Goal: Task Accomplishment & Management: Use online tool/utility

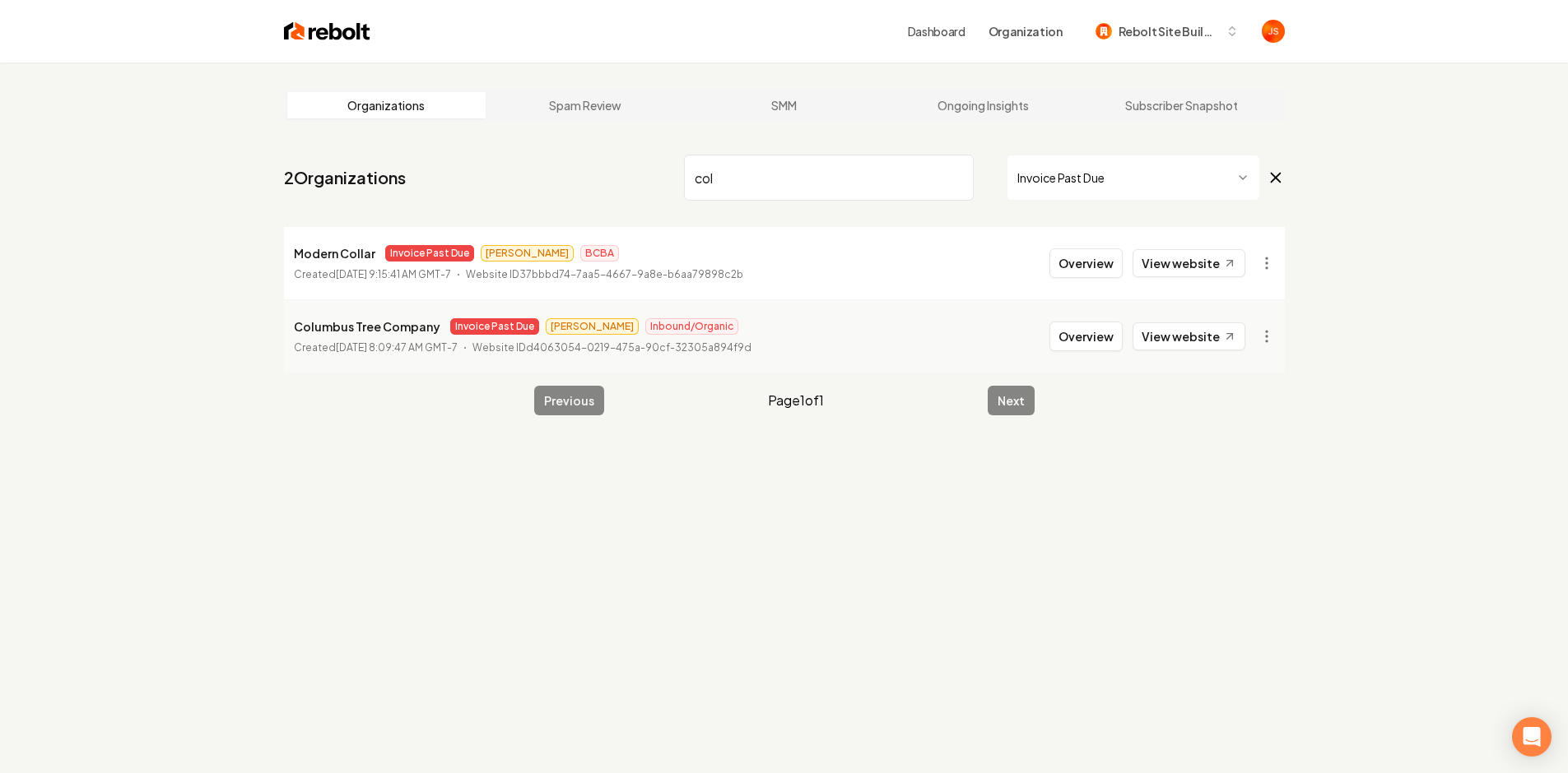
drag, startPoint x: 958, startPoint y: 175, endPoint x: 977, endPoint y: 180, distance: 19.6
click at [958, 175] on input "col" at bounding box center [829, 177] width 290 height 46
click at [1051, 187] on html "Dashboard Organization Rebolt Site Builder Organizations Spam Review SMM Ongoin…" at bounding box center [784, 386] width 1568 height 773
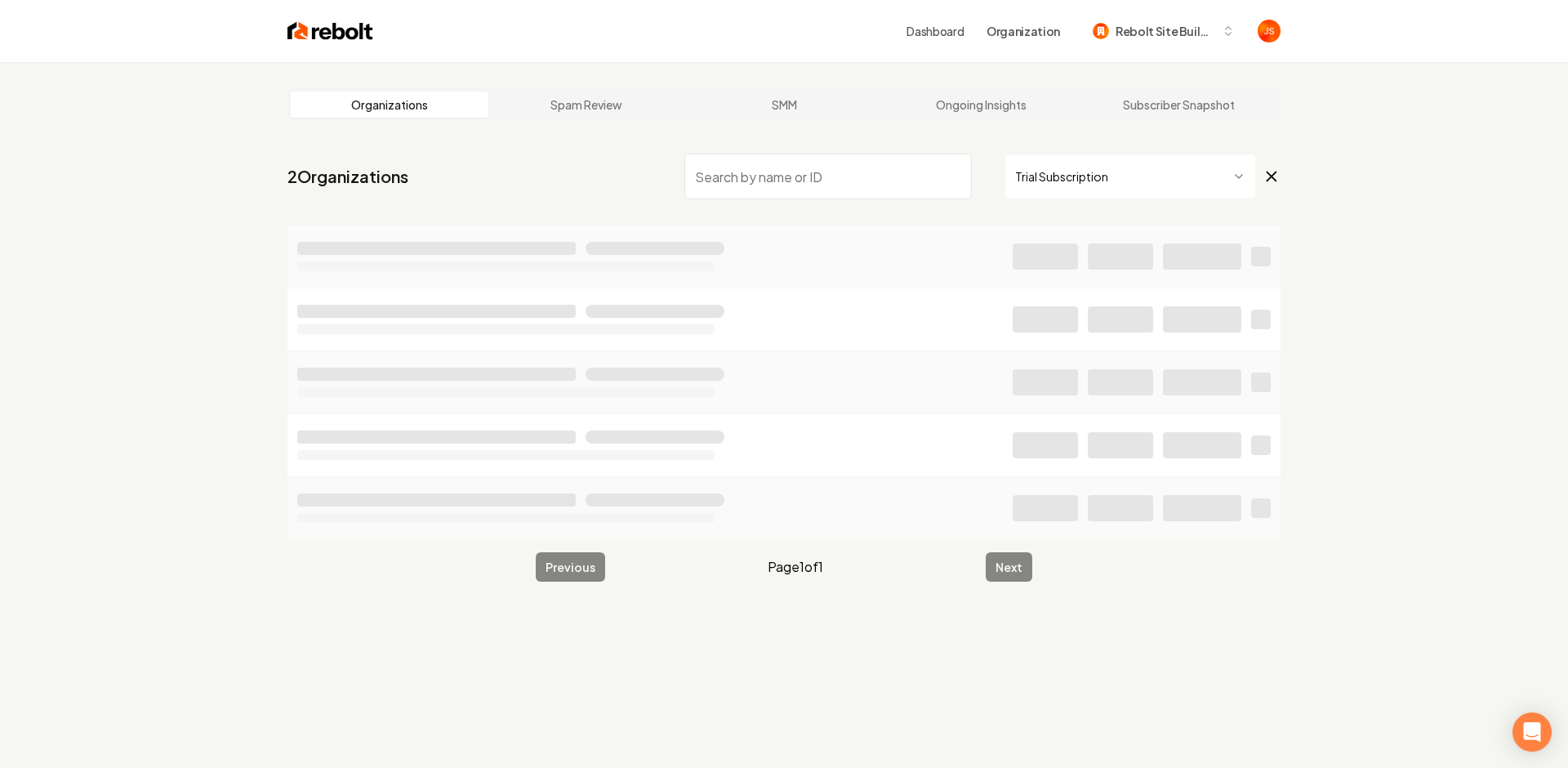
click at [1041, 197] on html "Dashboard Organization Rebolt Site Builder Organizations Spam Review SMM Ongoin…" at bounding box center [784, 384] width 1568 height 768
click at [803, 153] on input "search" at bounding box center [823, 176] width 287 height 45
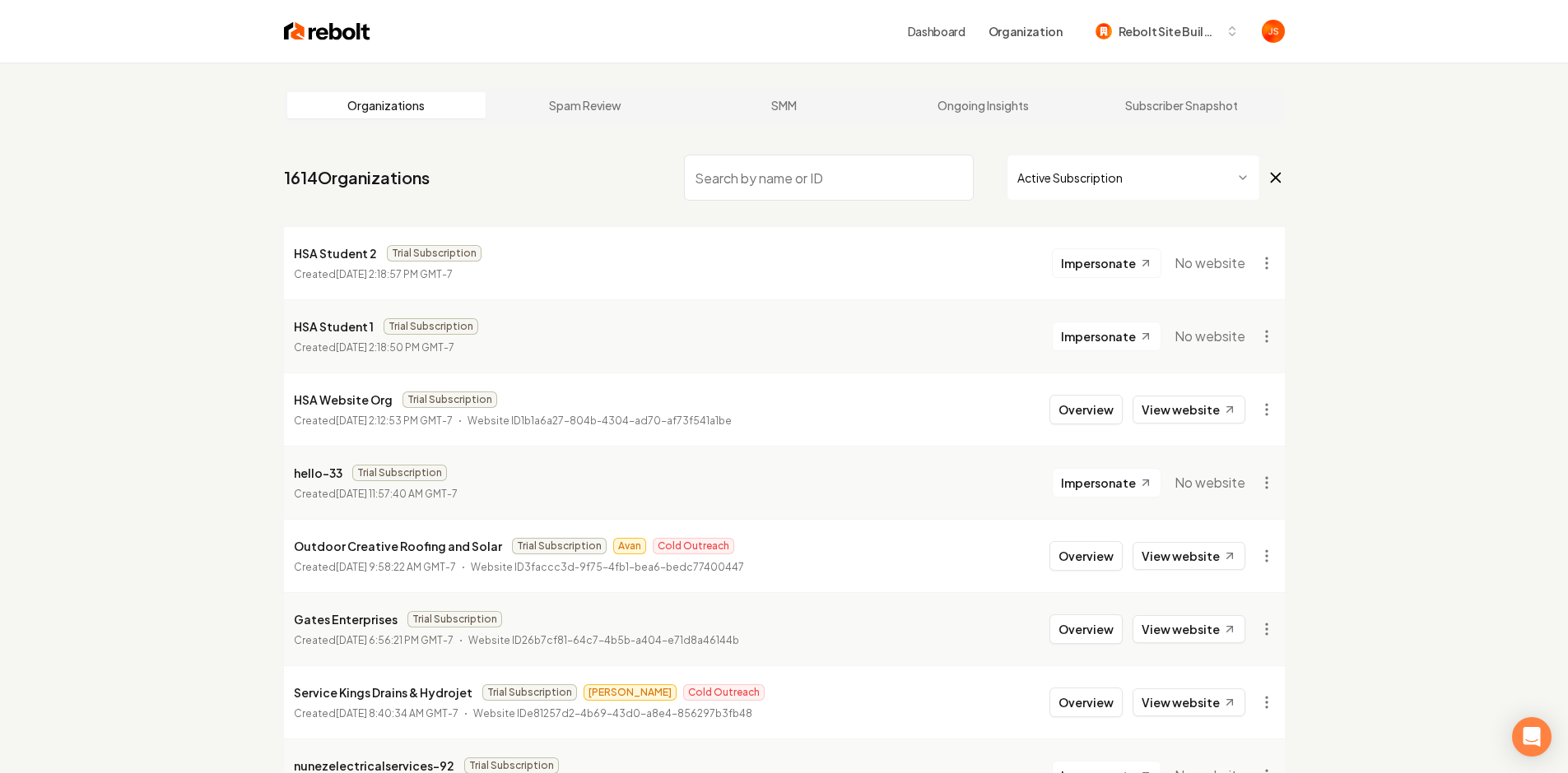
click at [785, 158] on input "search" at bounding box center [829, 177] width 290 height 46
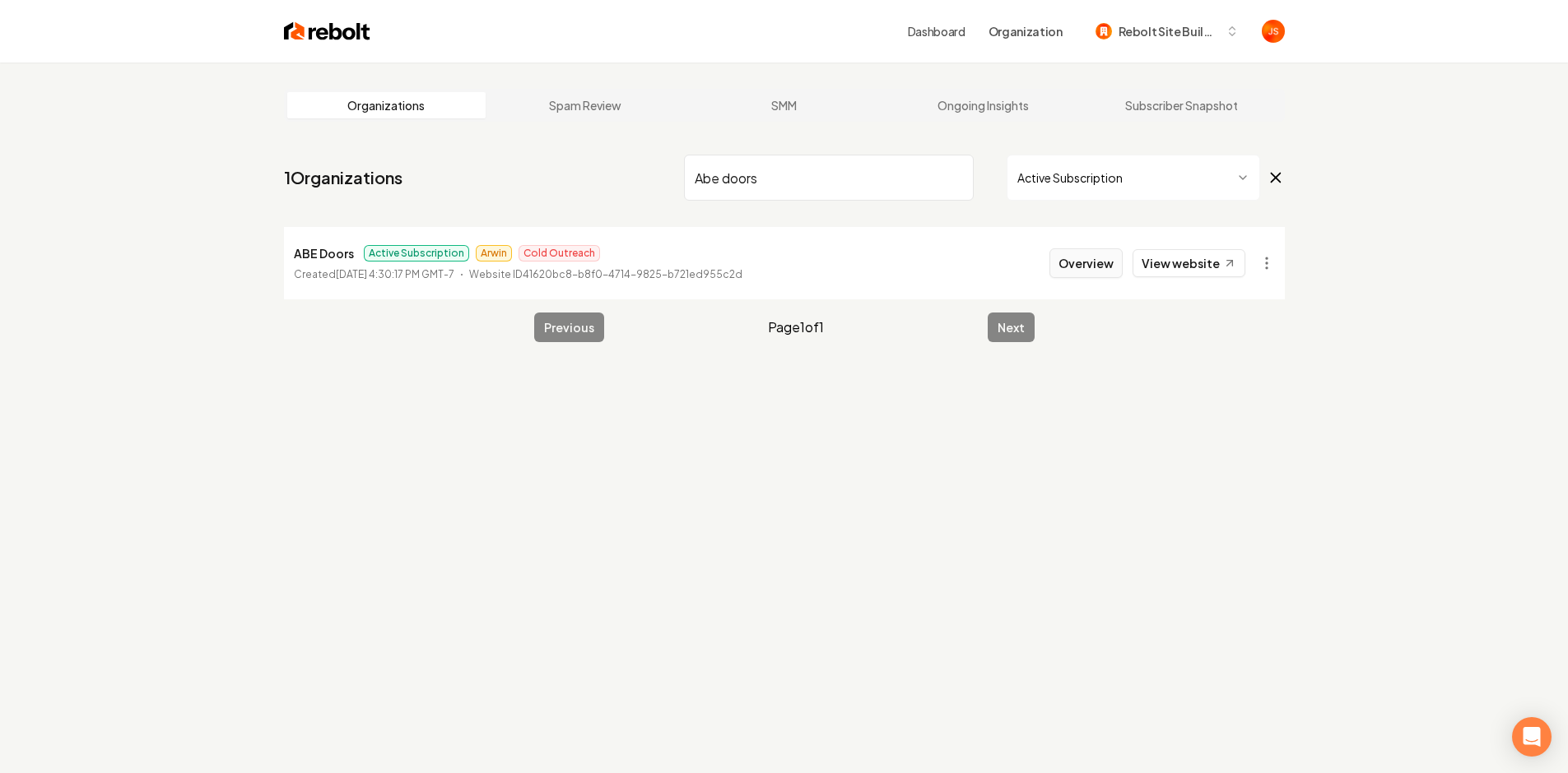
type input "Abe doors"
click at [1077, 263] on button "Overview" at bounding box center [1085, 263] width 73 height 29
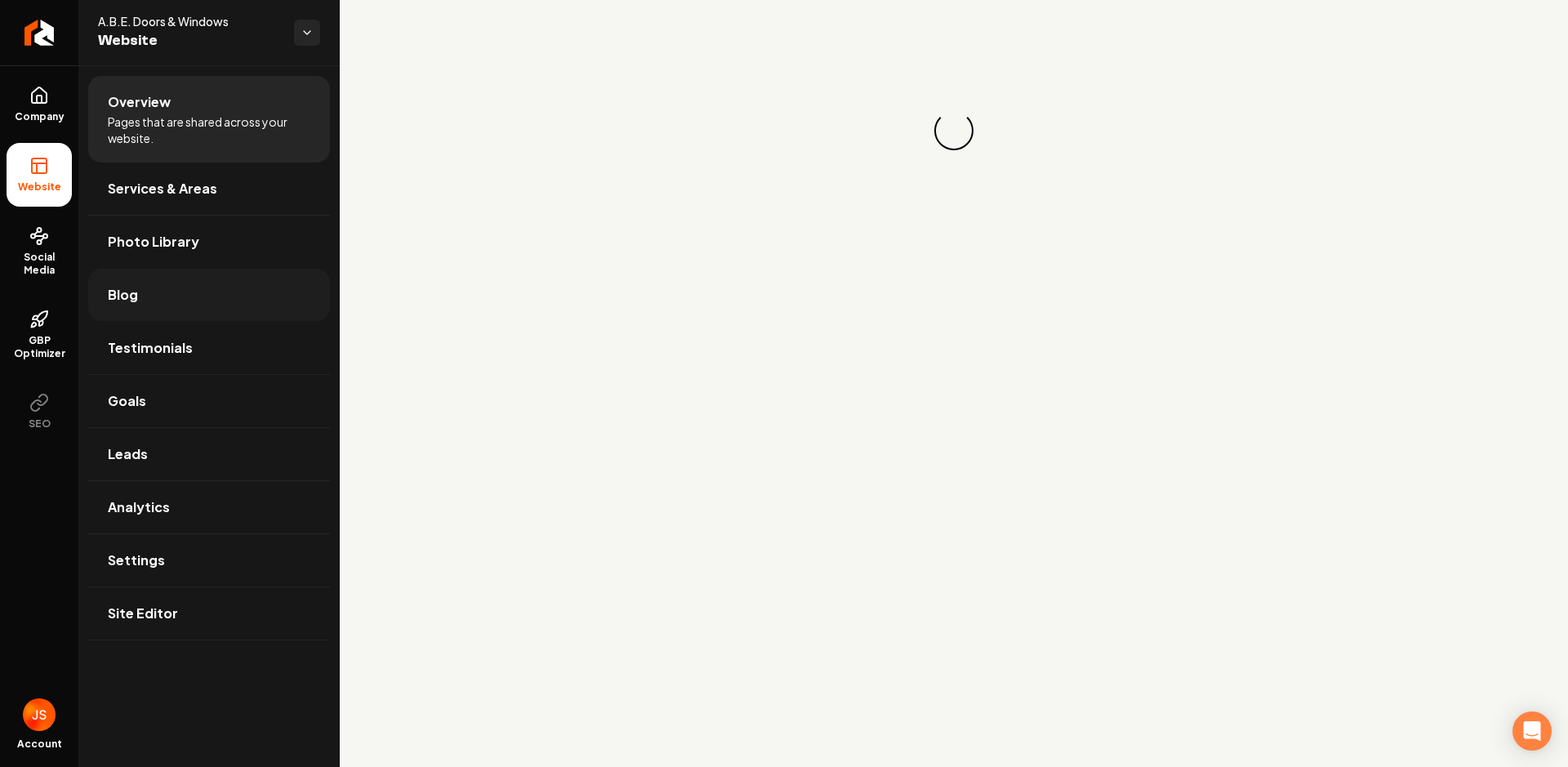
click at [112, 302] on span "Blog" at bounding box center [122, 295] width 30 height 19
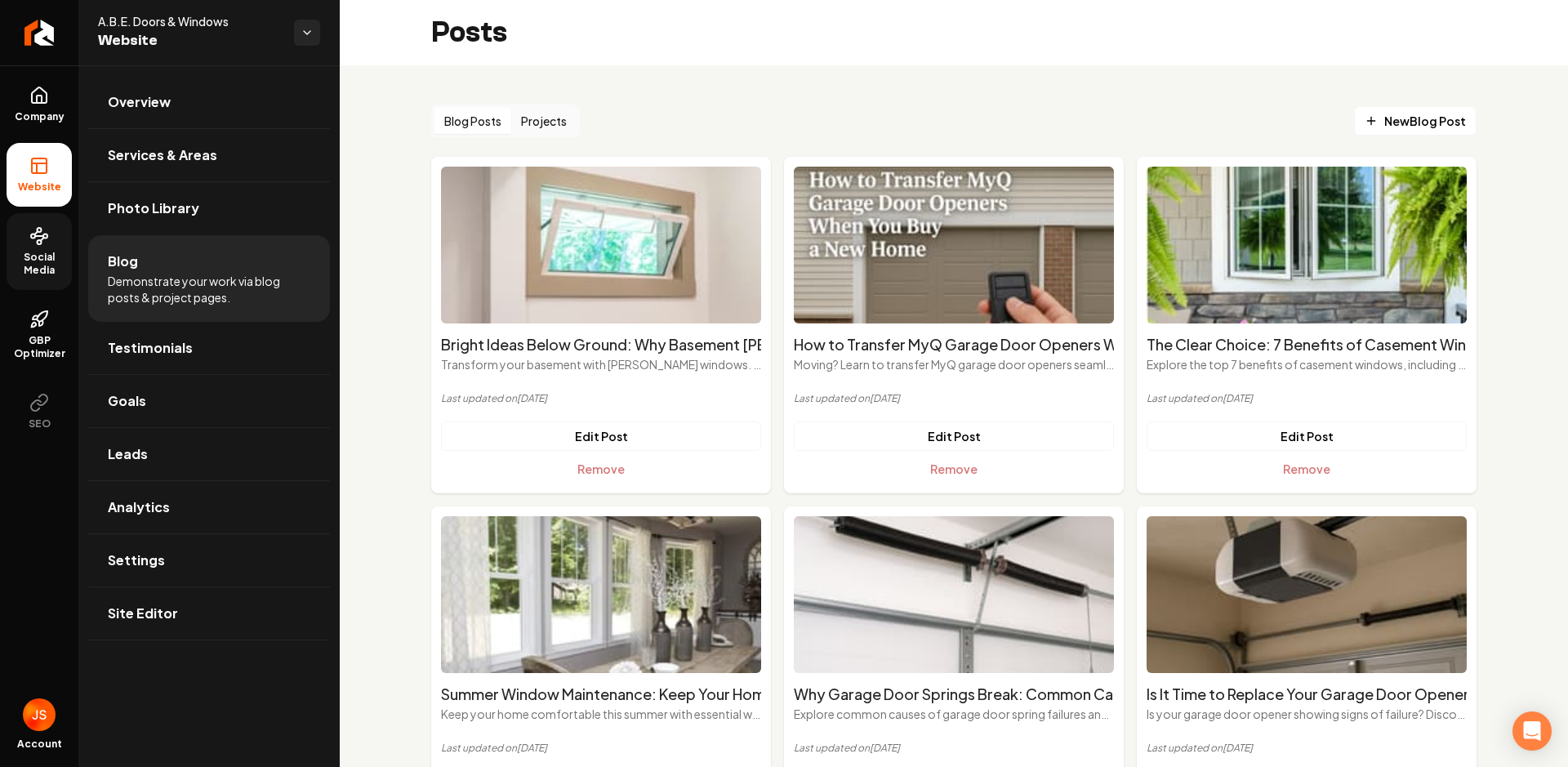
click at [57, 258] on span "Social Media" at bounding box center [40, 263] width 66 height 26
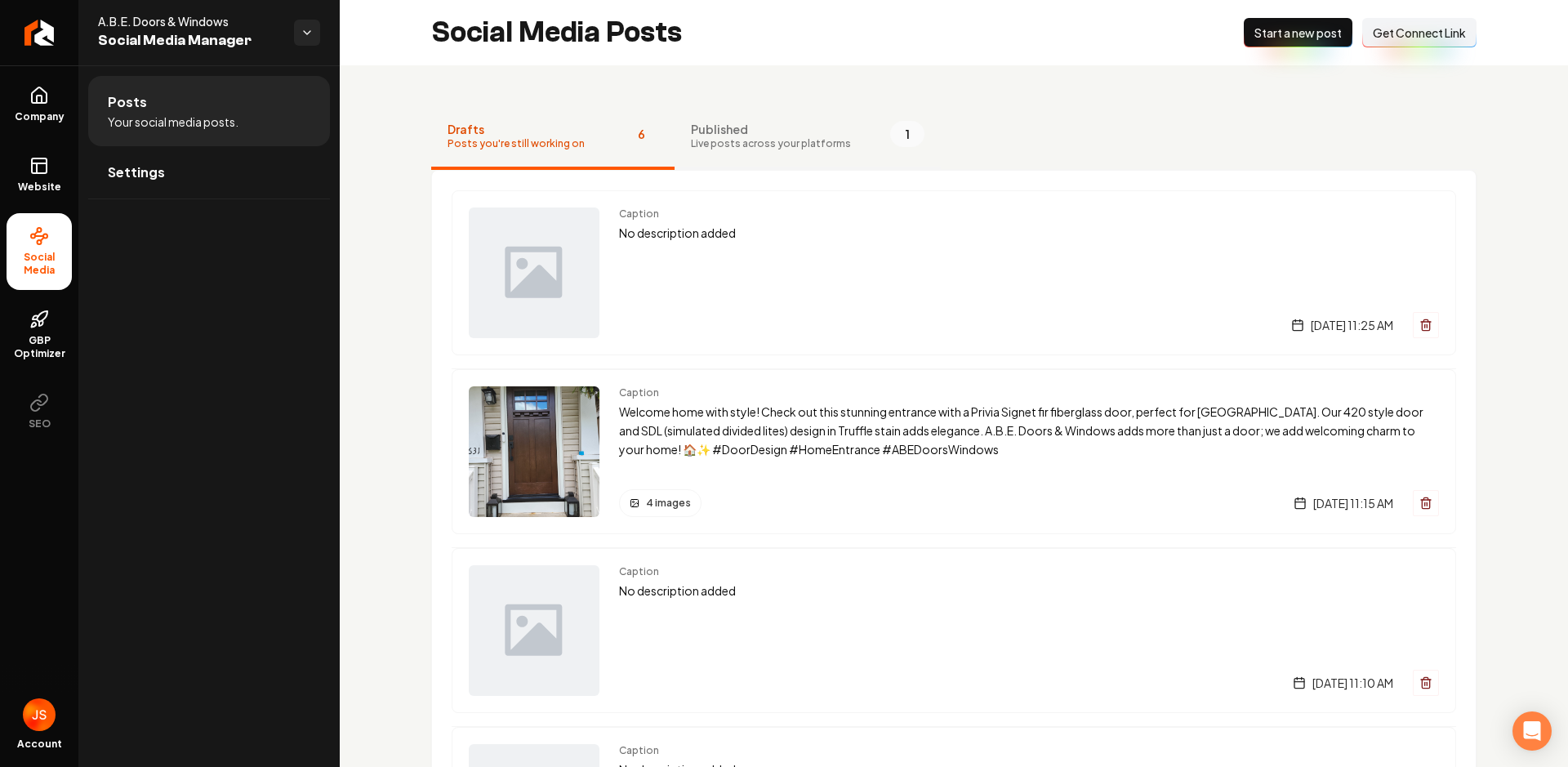
click at [732, 137] on span "Live posts across your platforms" at bounding box center [771, 144] width 160 height 14
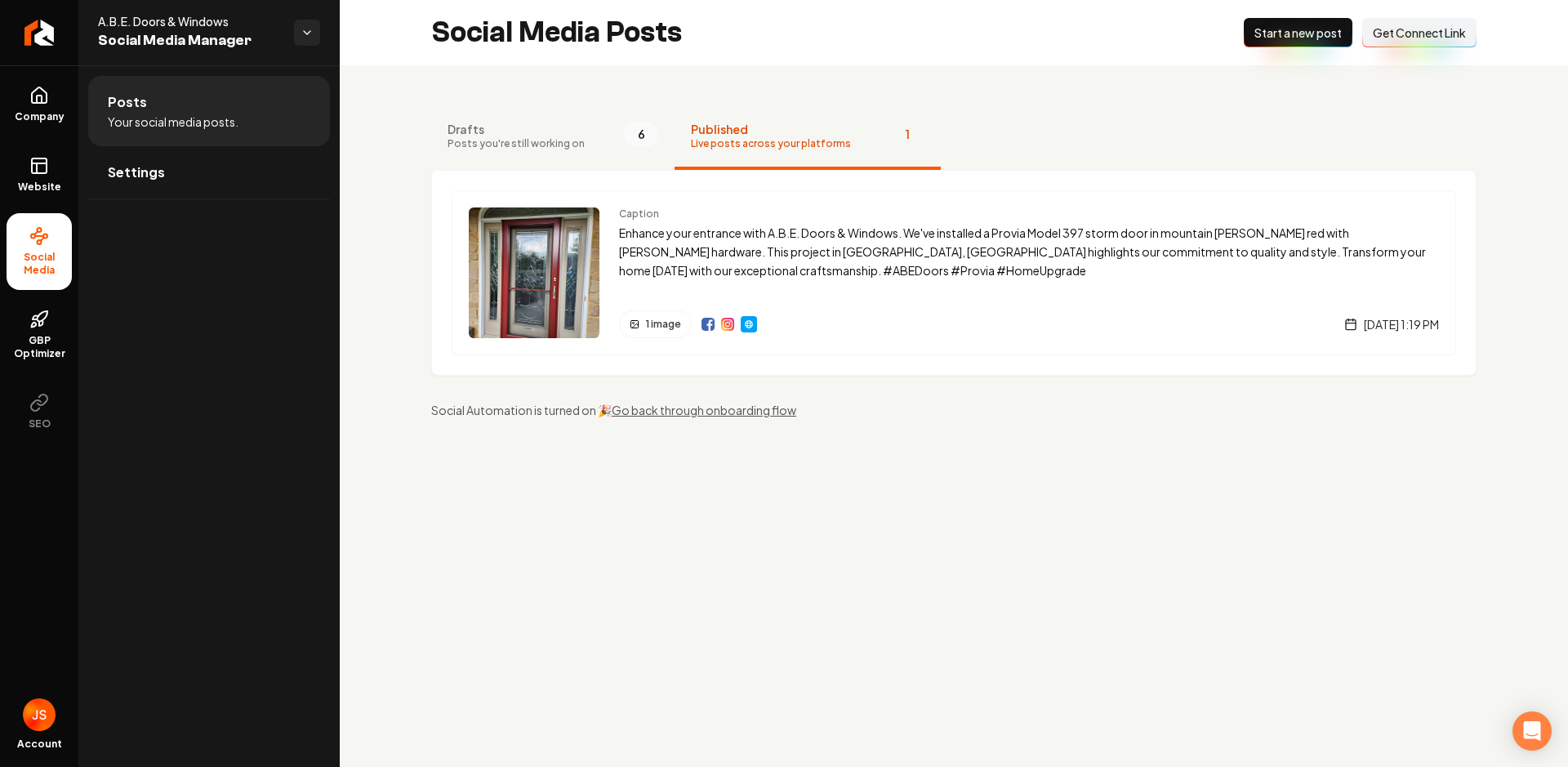
click at [554, 129] on span "Drafts" at bounding box center [516, 128] width 137 height 16
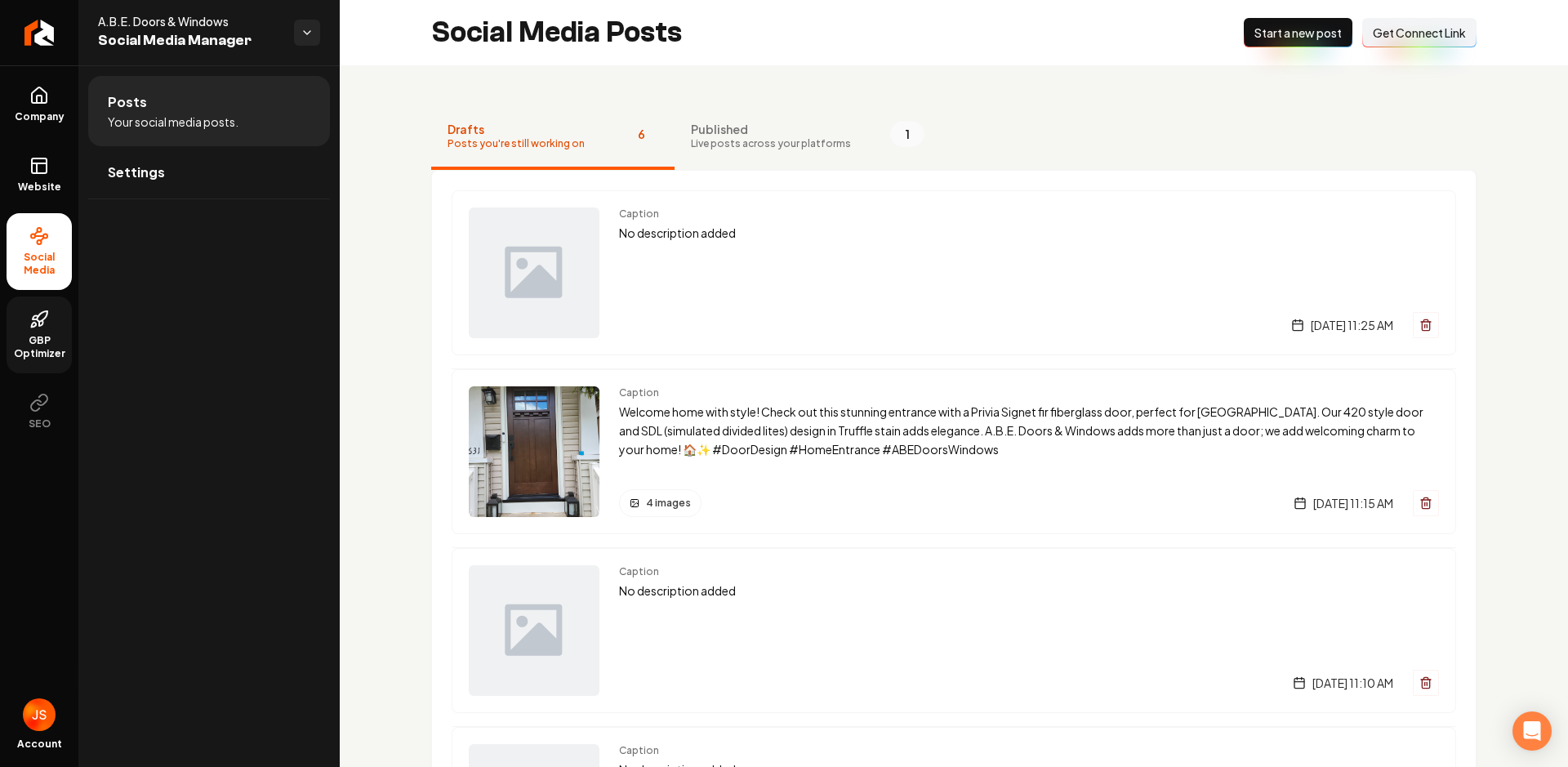
click at [41, 321] on icon at bounding box center [41, 316] width 11 height 11
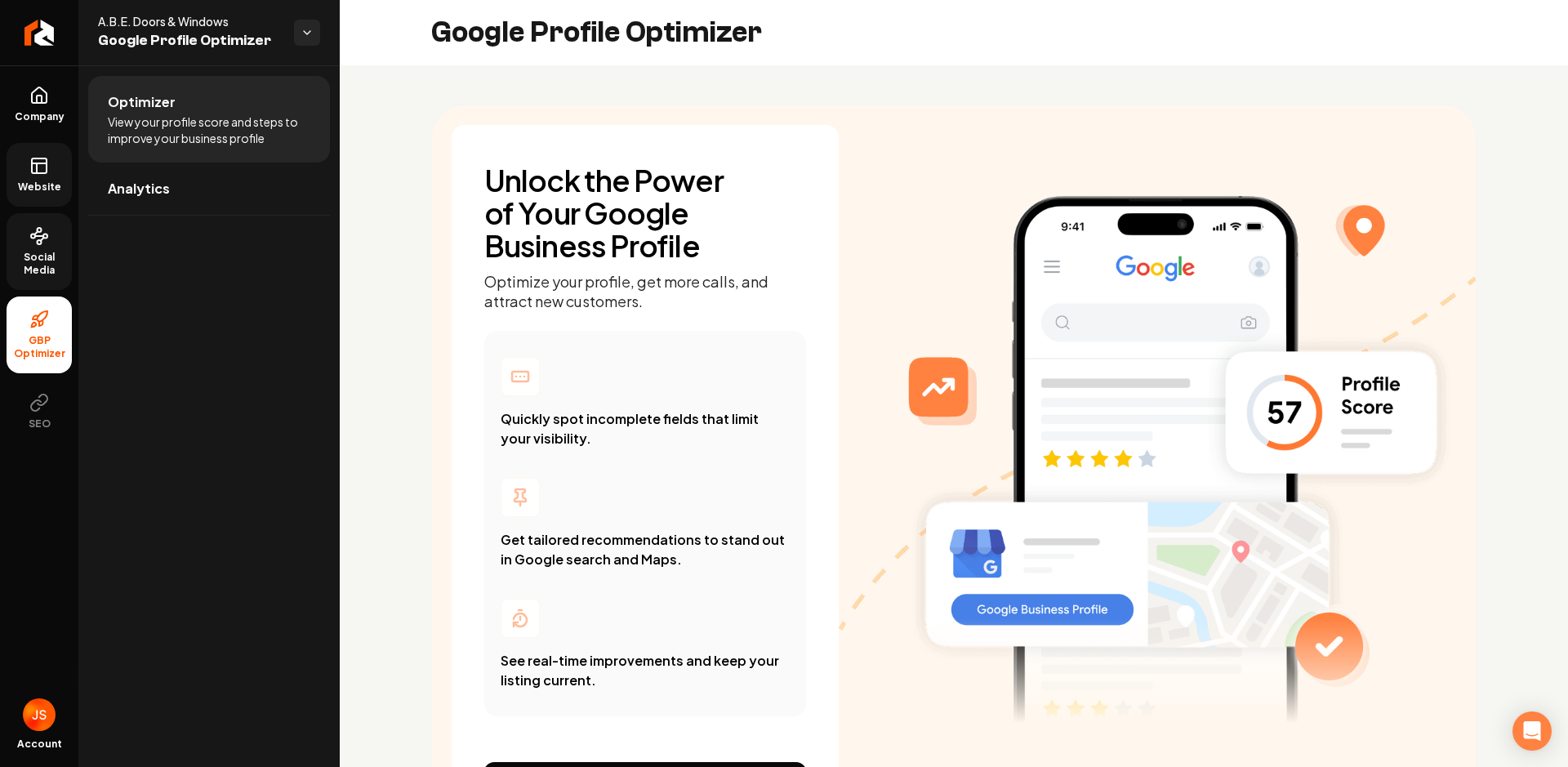
click at [41, 168] on icon at bounding box center [39, 166] width 19 height 19
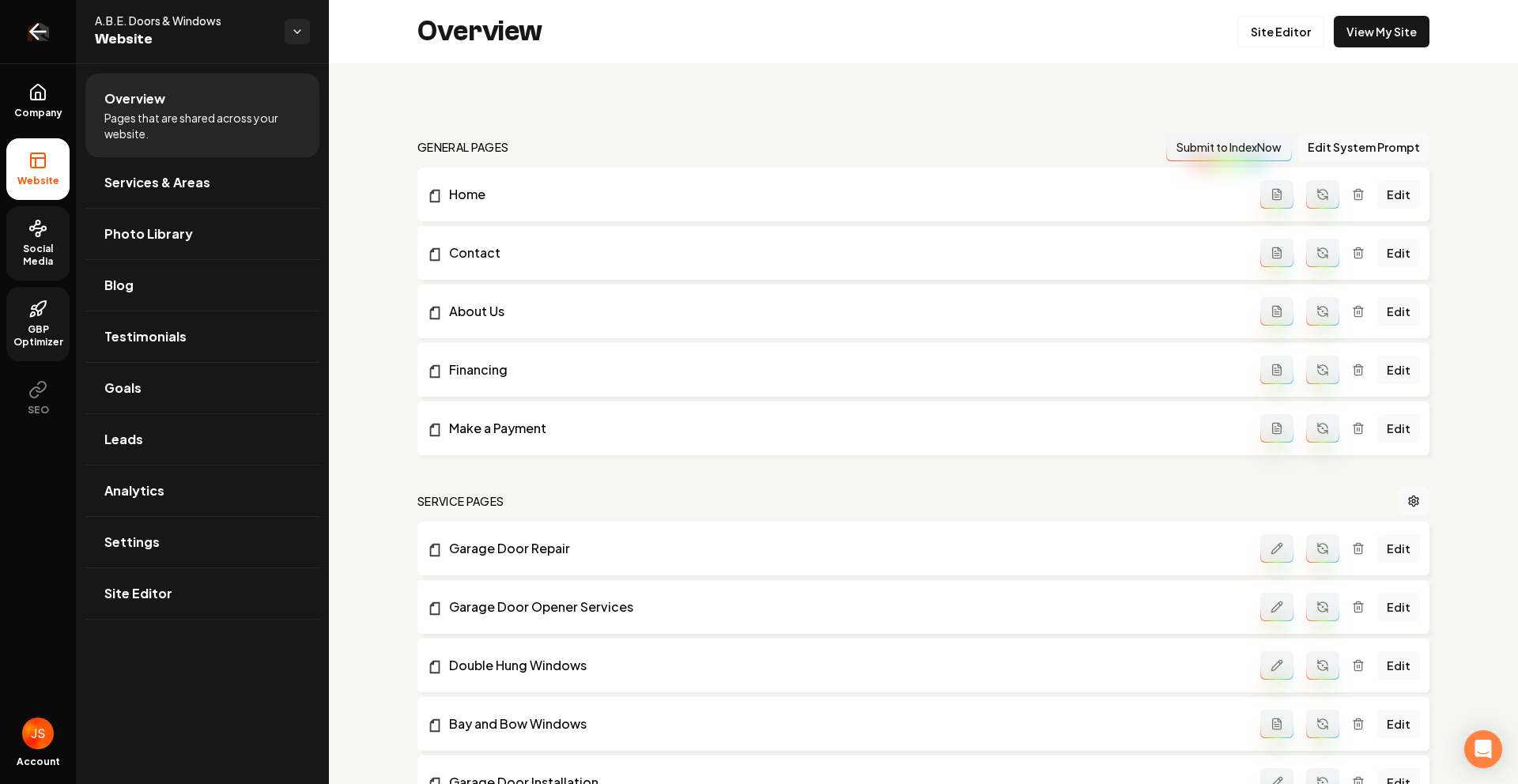
click at [40, 47] on link "Return to dashboard" at bounding box center [37, 32] width 76 height 63
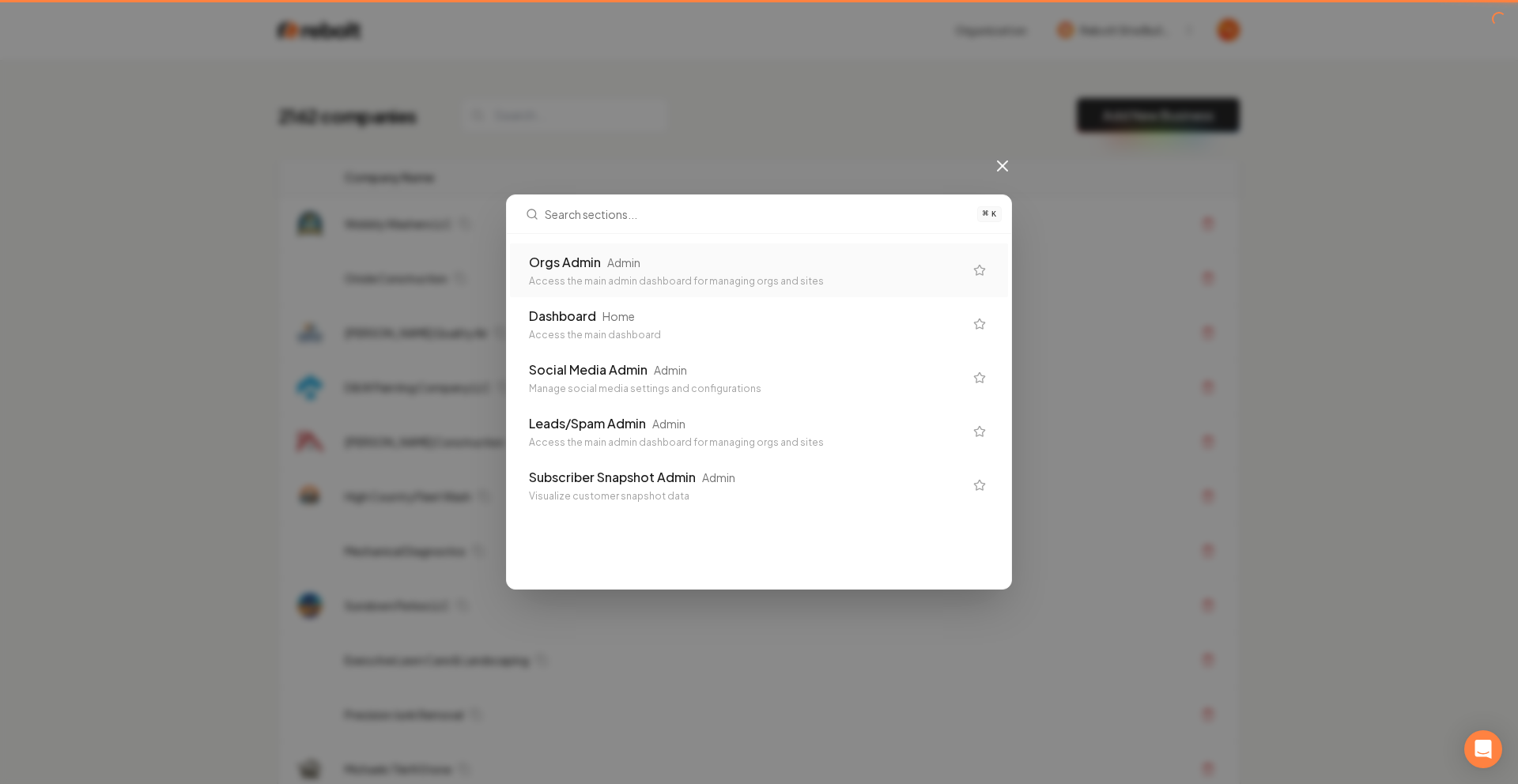
click at [710, 271] on div "Orgs Admin Admin" at bounding box center [747, 262] width 435 height 19
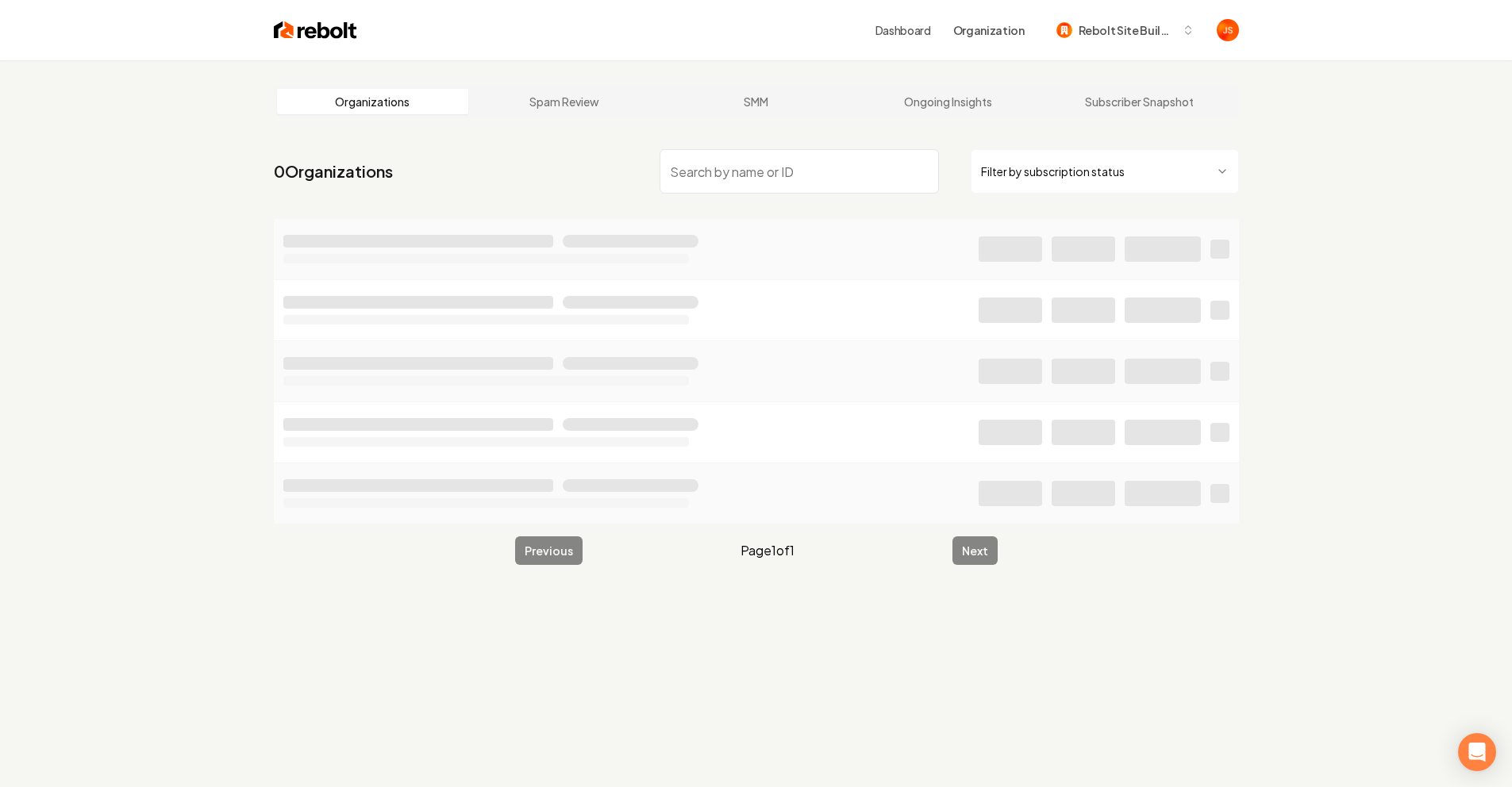
click at [1110, 178] on html "Dashboard Organization Rebolt Site Builder Organizations Spam Review SMM Ongoin…" at bounding box center [756, 394] width 1512 height 787
click at [890, 175] on input "search" at bounding box center [799, 171] width 279 height 44
type input "C"
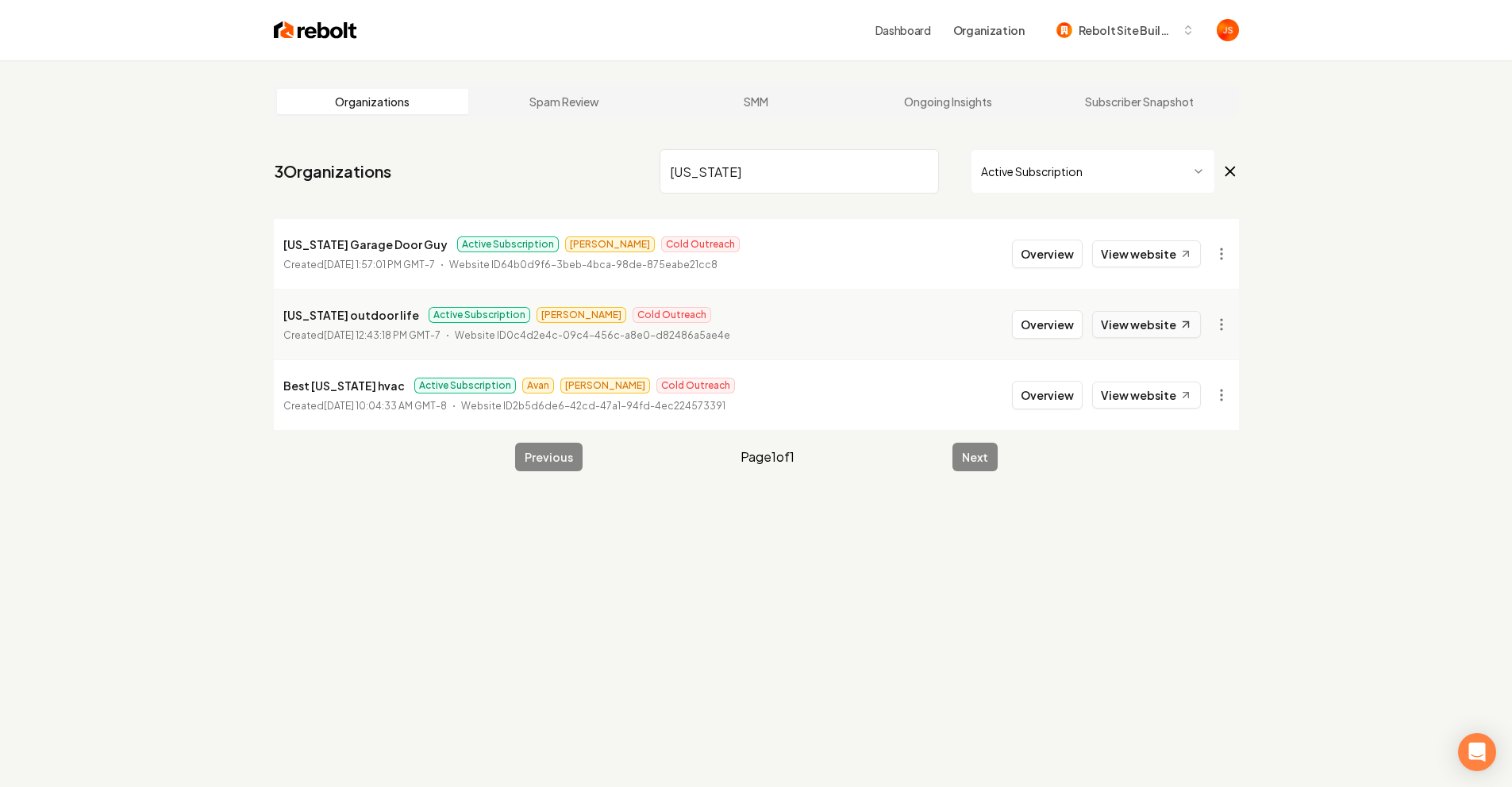
type input "[US_STATE]"
click at [1131, 325] on link "View website" at bounding box center [1146, 324] width 109 height 27
click at [1039, 250] on button "Overview" at bounding box center [1046, 254] width 70 height 28
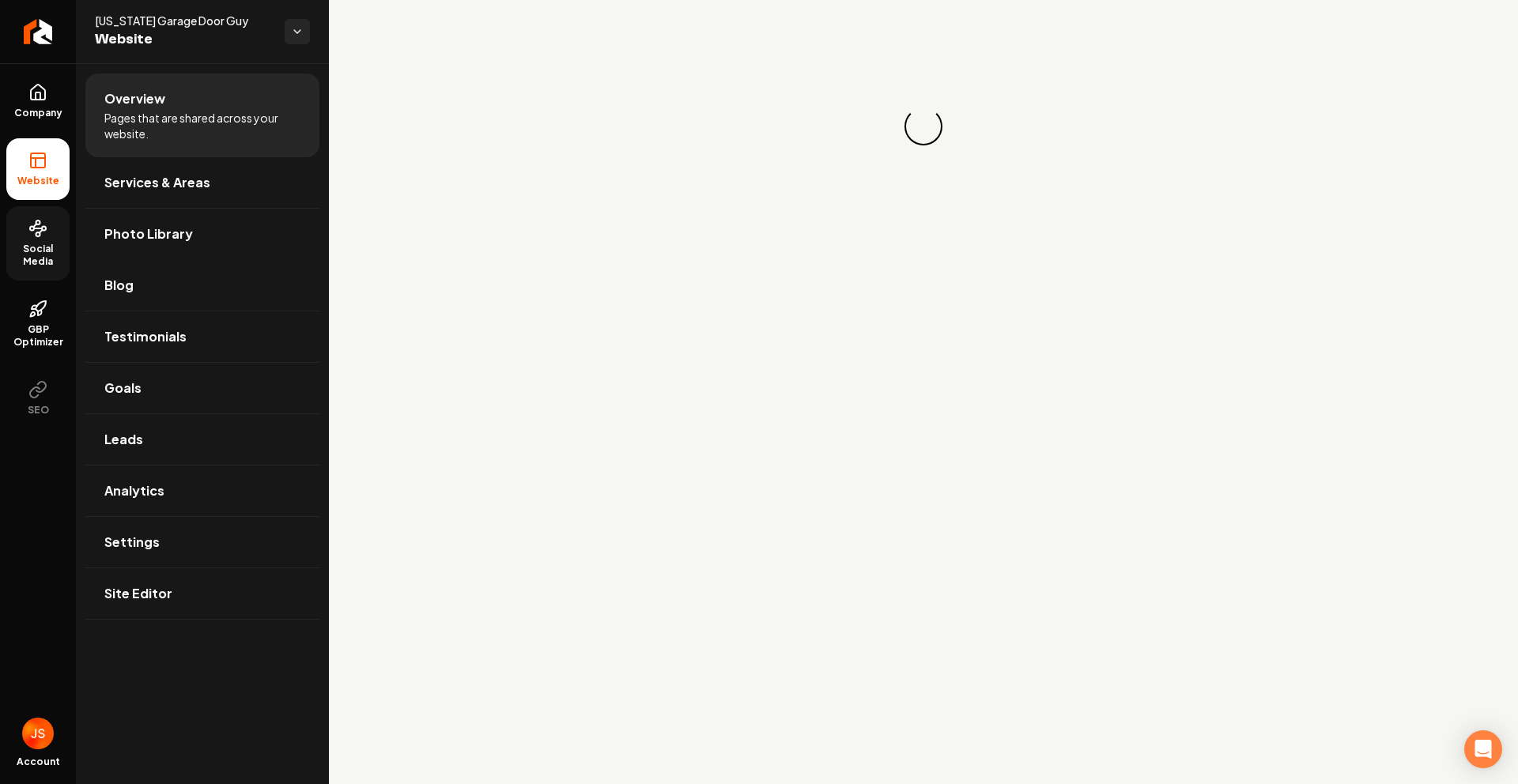
click at [23, 224] on link "Social Media" at bounding box center [38, 244] width 63 height 75
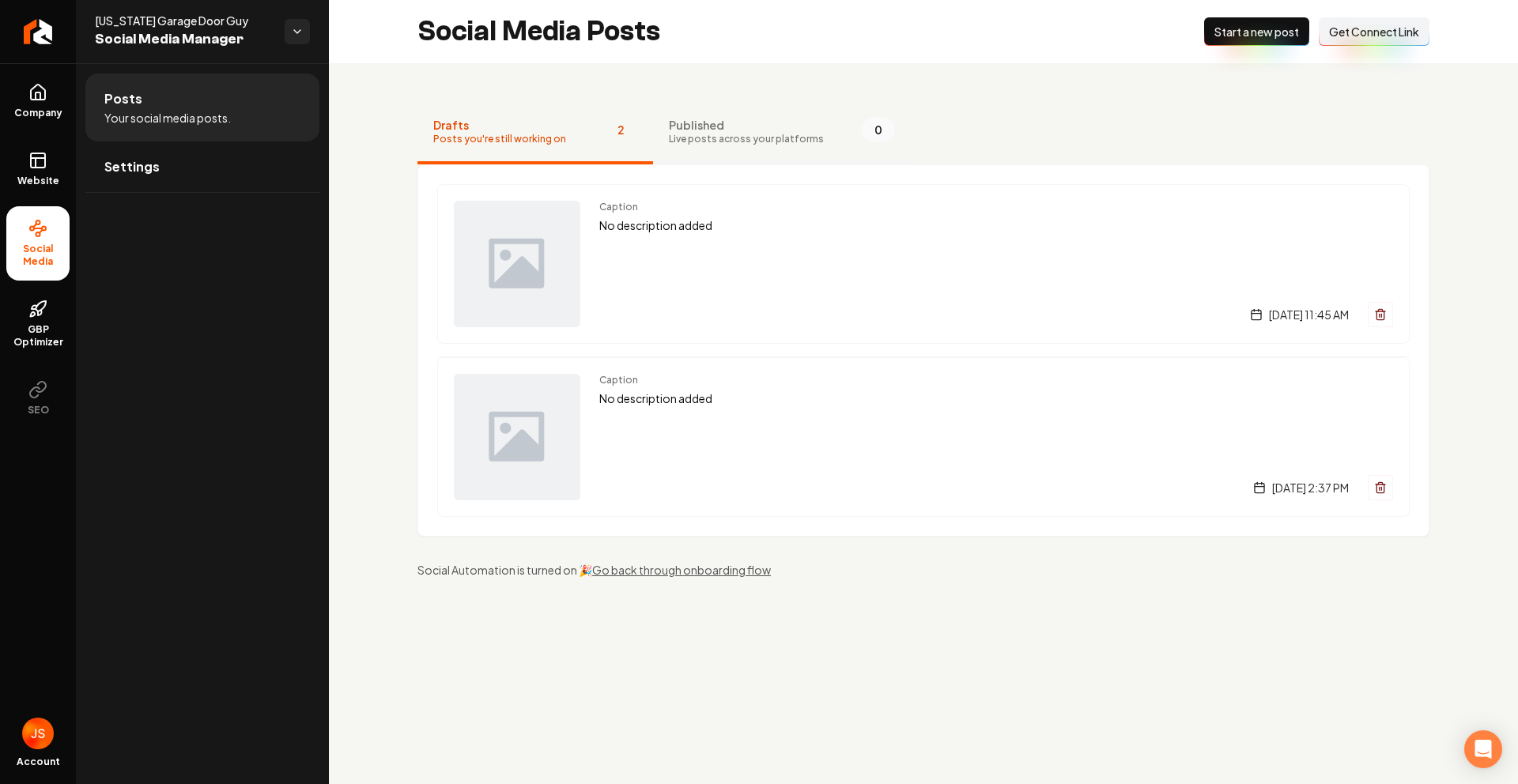
click at [703, 125] on span "Published" at bounding box center [747, 124] width 155 height 16
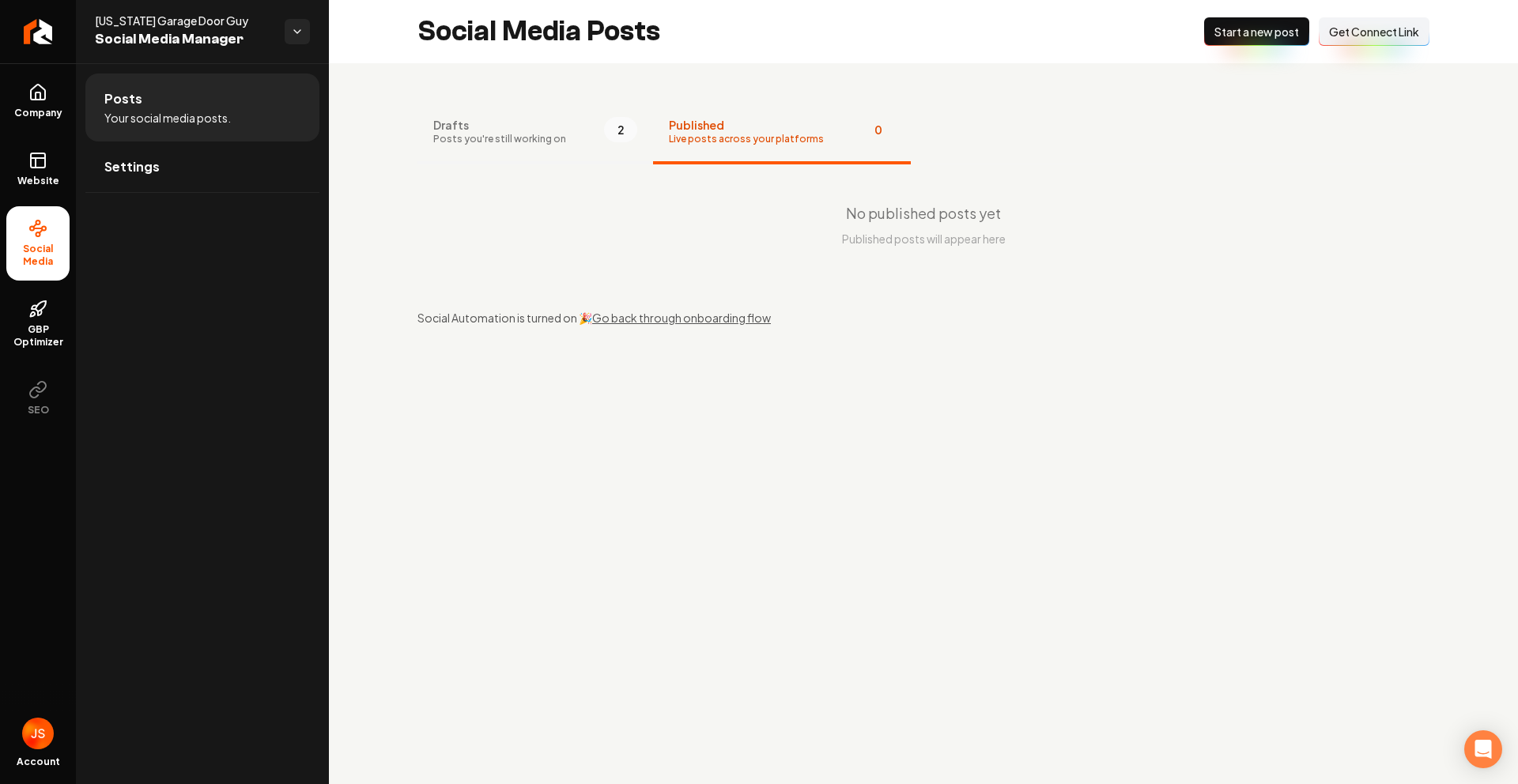
click at [555, 125] on button "Drafts Posts you're still working on 2" at bounding box center [535, 133] width 235 height 63
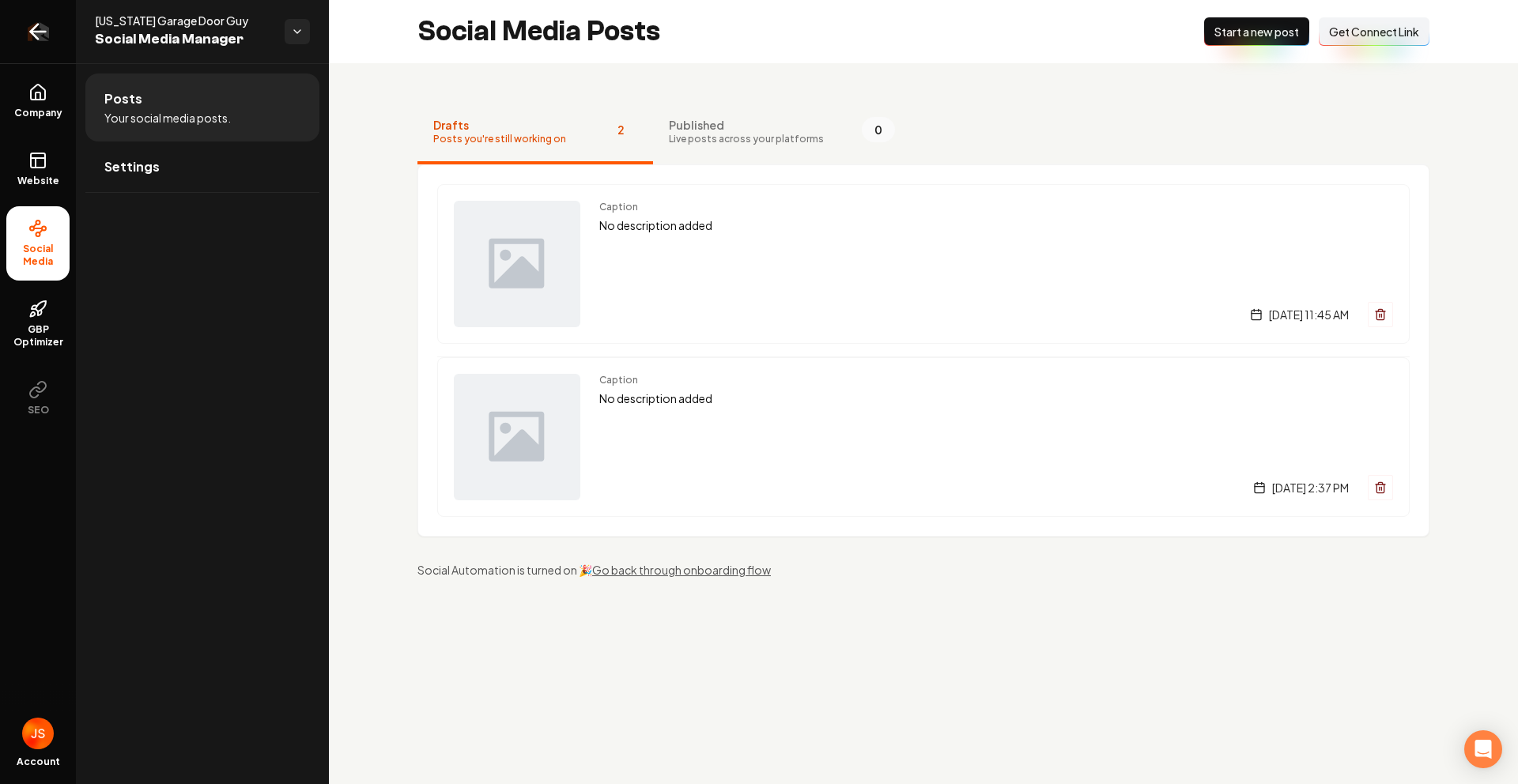
click at [57, 41] on link "Return to dashboard" at bounding box center [37, 32] width 76 height 63
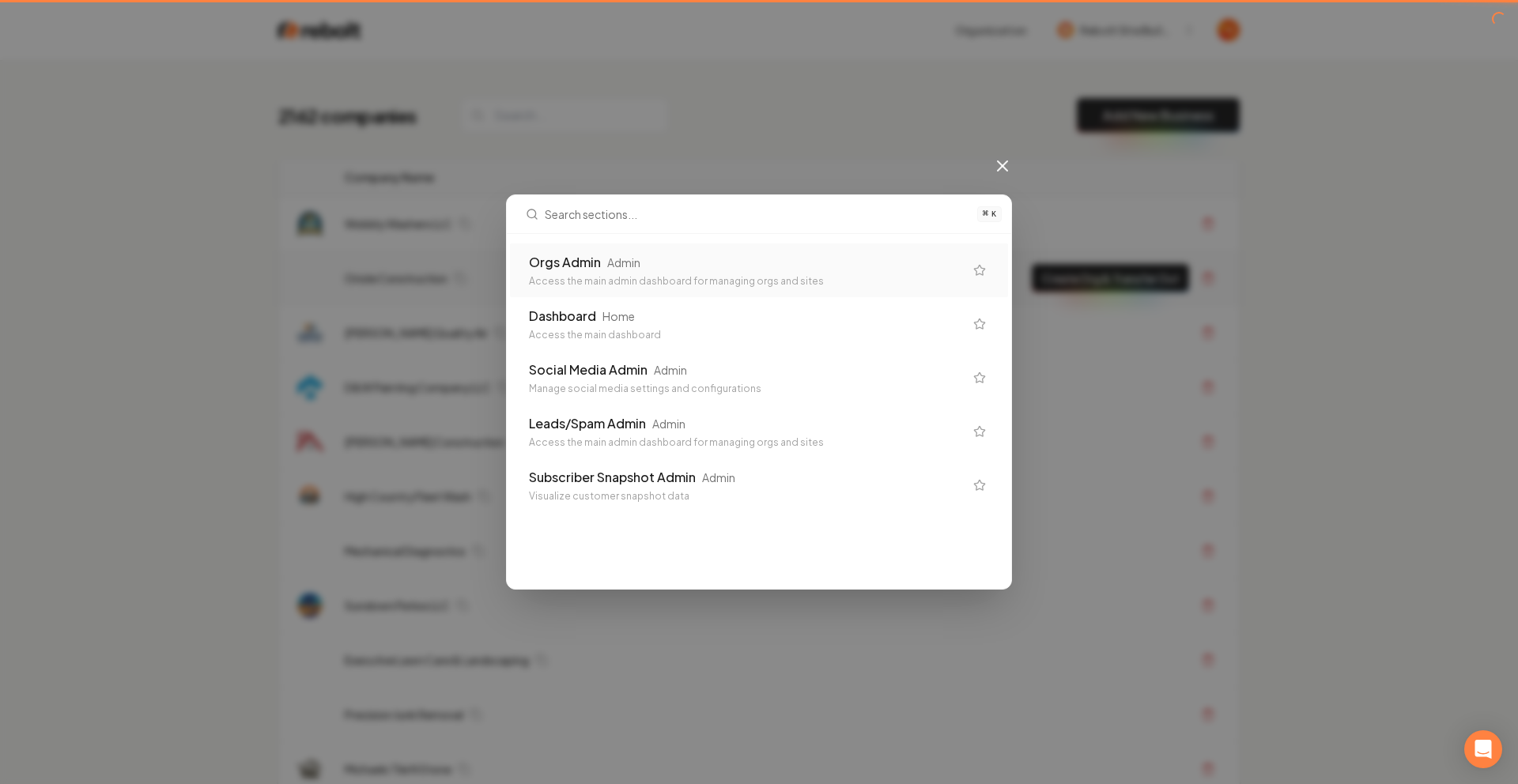
click at [690, 254] on div "Orgs Admin Admin" at bounding box center [747, 262] width 435 height 19
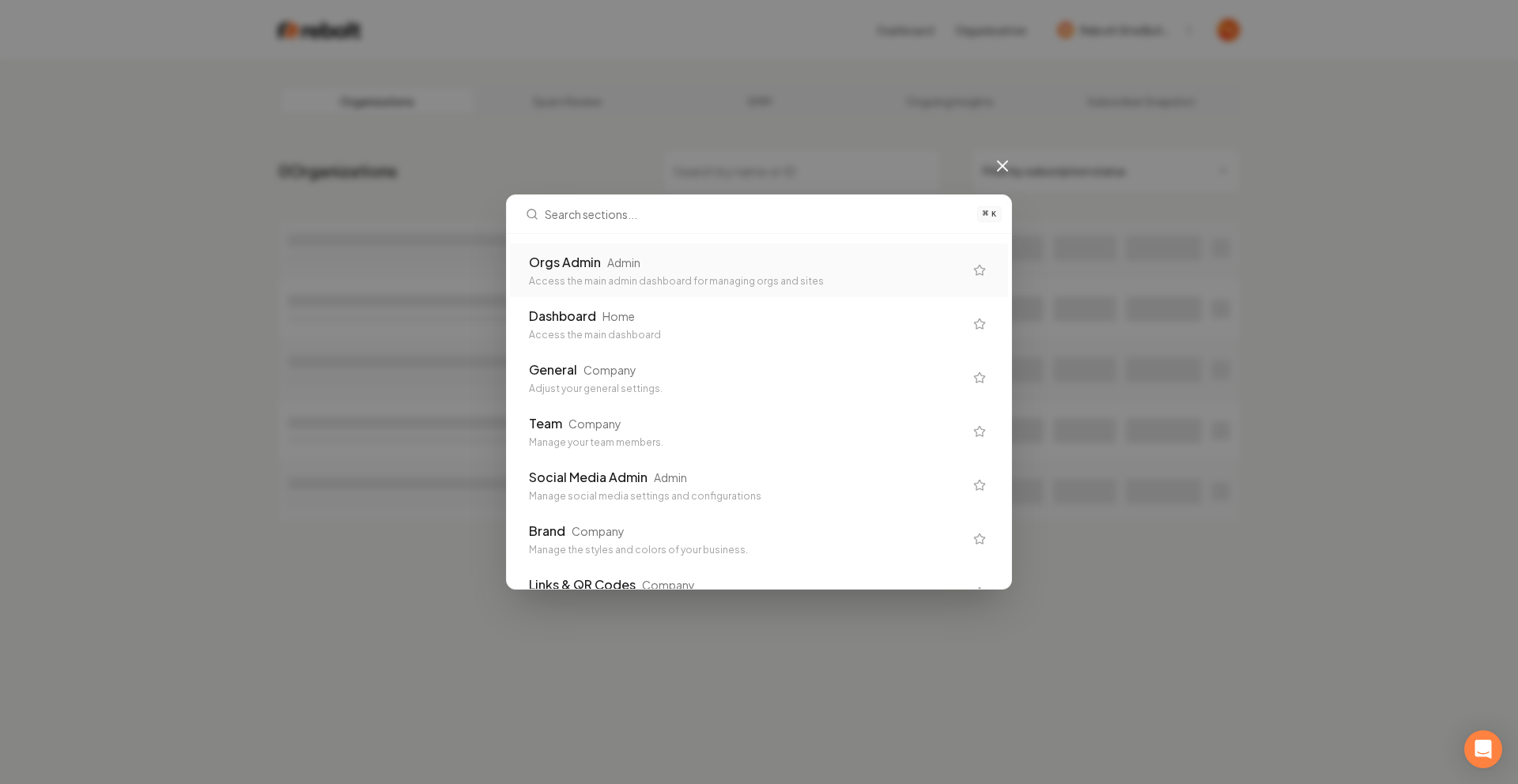
click at [873, 136] on div "⌘ K Orgs Admin Admin Access the main admin dashboard for managing orgs and site…" at bounding box center [759, 392] width 1518 height 784
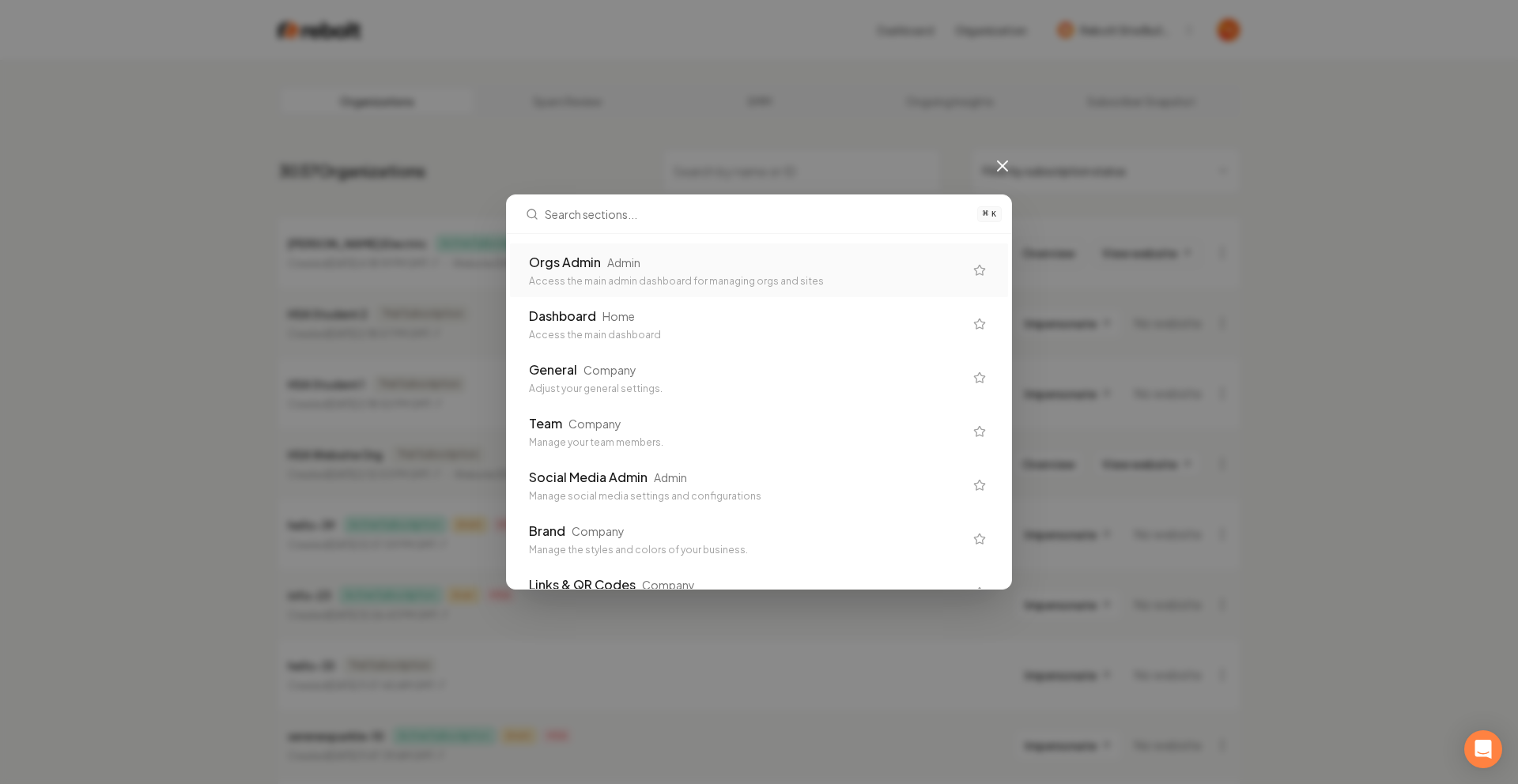
drag, startPoint x: 1010, startPoint y: 161, endPoint x: 1000, endPoint y: 168, distance: 12.2
click at [1008, 162] on icon at bounding box center [1003, 166] width 19 height 19
click at [1000, 168] on html "Dashboard Organization Rebolt Site Builder Organizations Spam Review SMM Ongoin…" at bounding box center [753, 392] width 1507 height 784
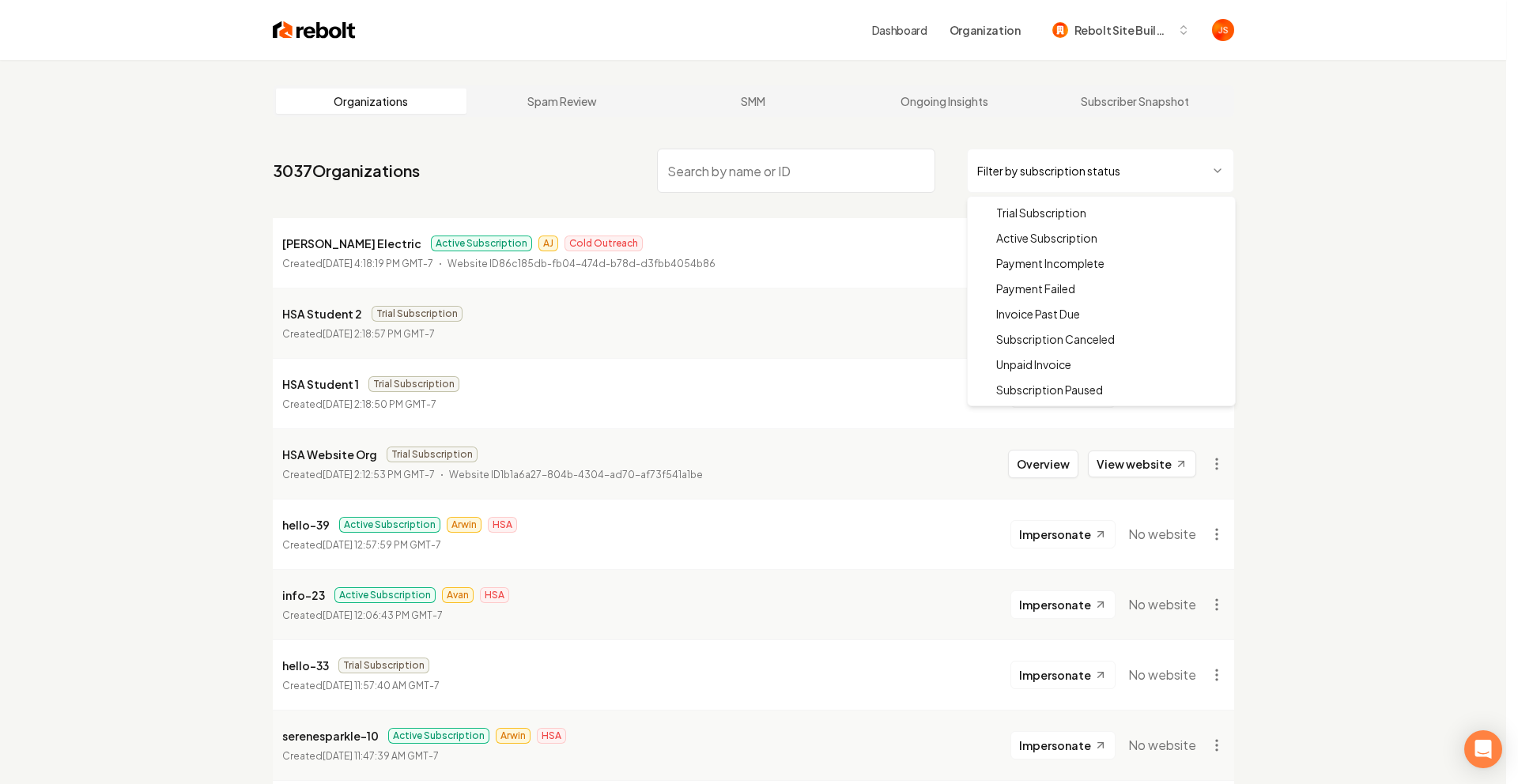
drag, startPoint x: 1007, startPoint y: 232, endPoint x: 922, endPoint y: 194, distance: 93.1
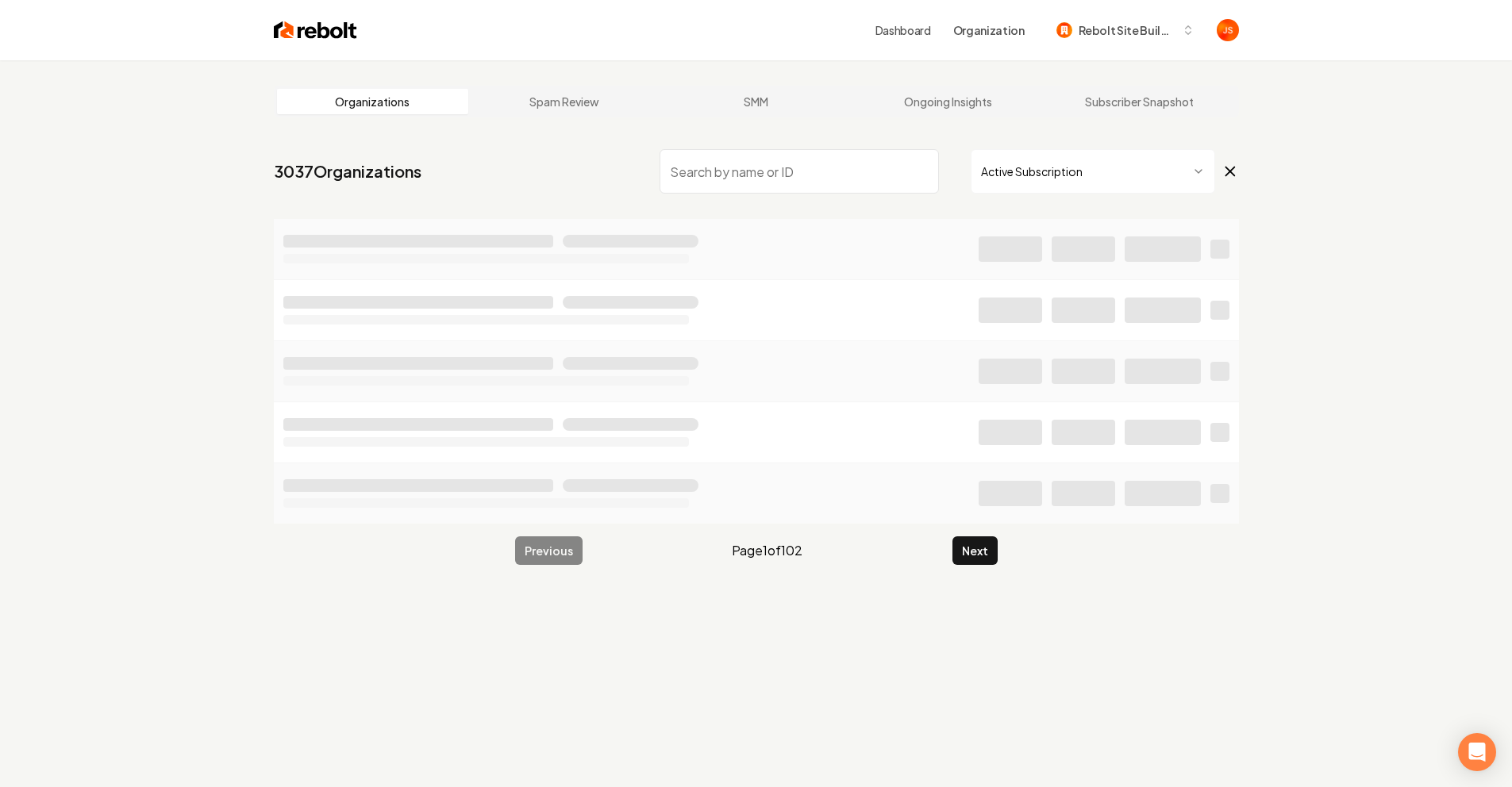
click at [849, 164] on input "search" at bounding box center [799, 171] width 279 height 44
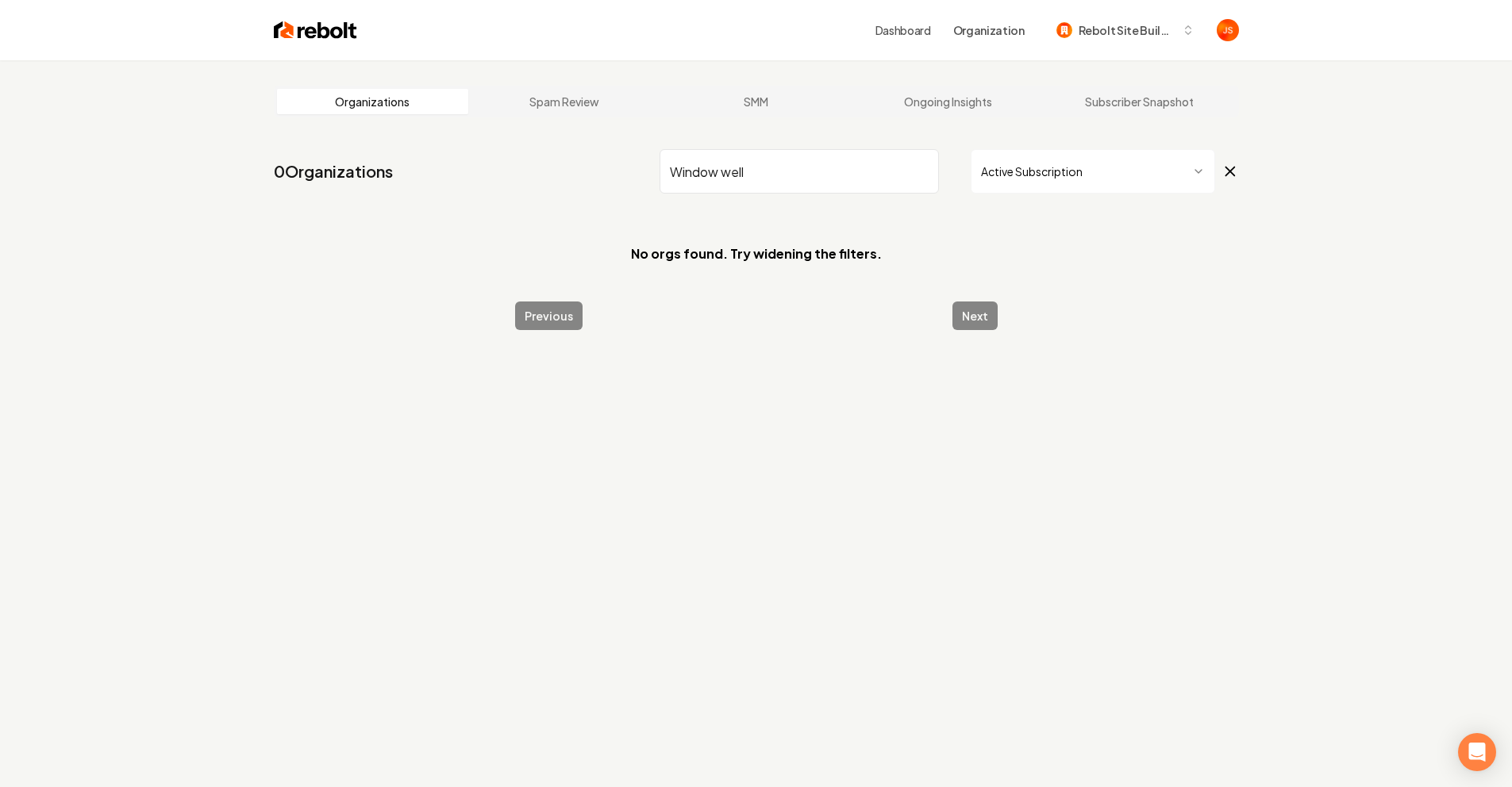
drag, startPoint x: 826, startPoint y: 170, endPoint x: 708, endPoint y: 164, distance: 118.2
click at [708, 164] on input "Window well" at bounding box center [799, 171] width 279 height 44
type input "W"
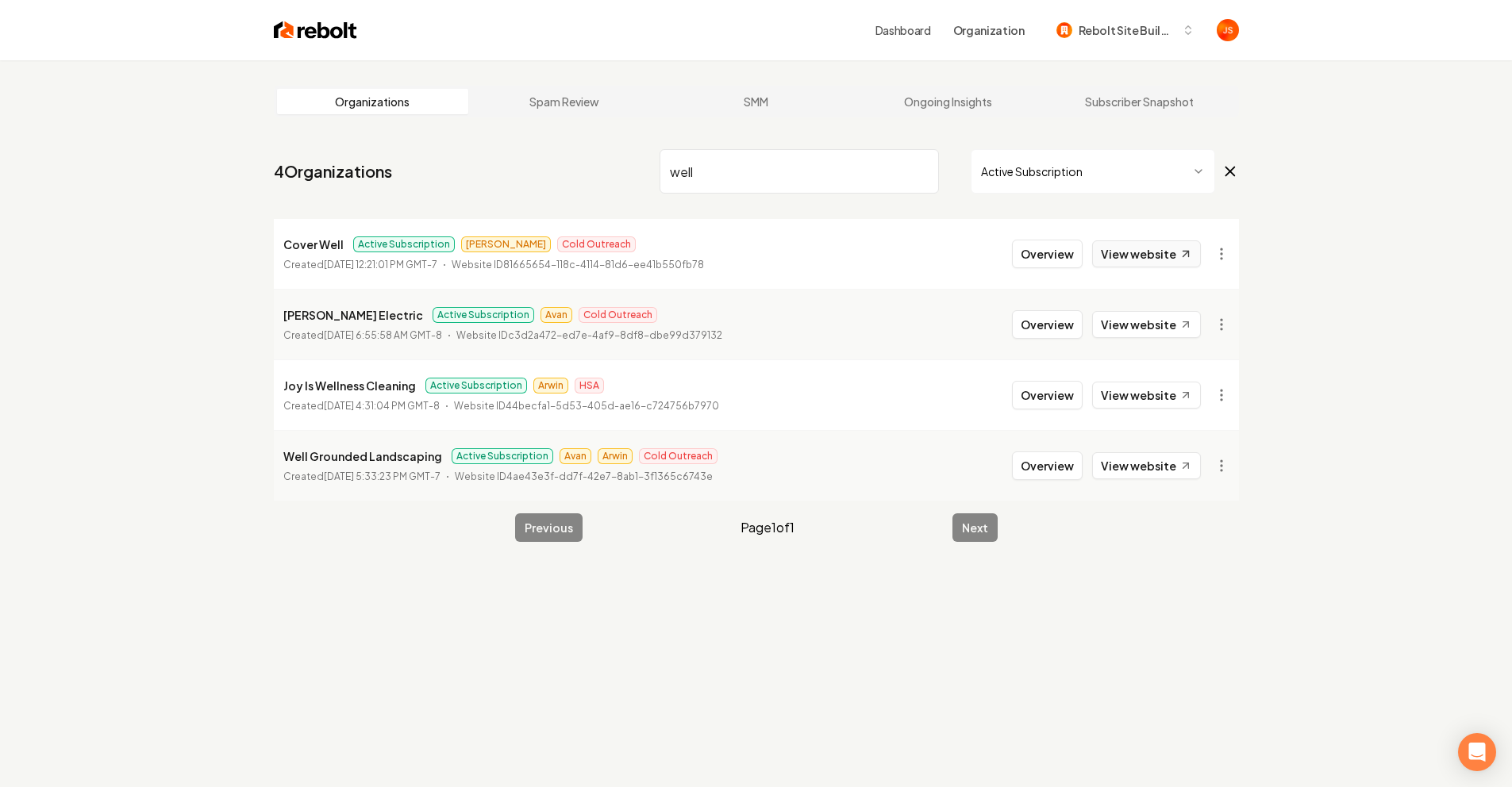
type input "well"
click at [1158, 245] on link "View website" at bounding box center [1146, 254] width 109 height 27
click at [887, 150] on input "well" at bounding box center [799, 171] width 279 height 44
click at [912, 164] on input "well" at bounding box center [799, 171] width 279 height 44
click at [916, 165] on input "well" at bounding box center [799, 171] width 279 height 44
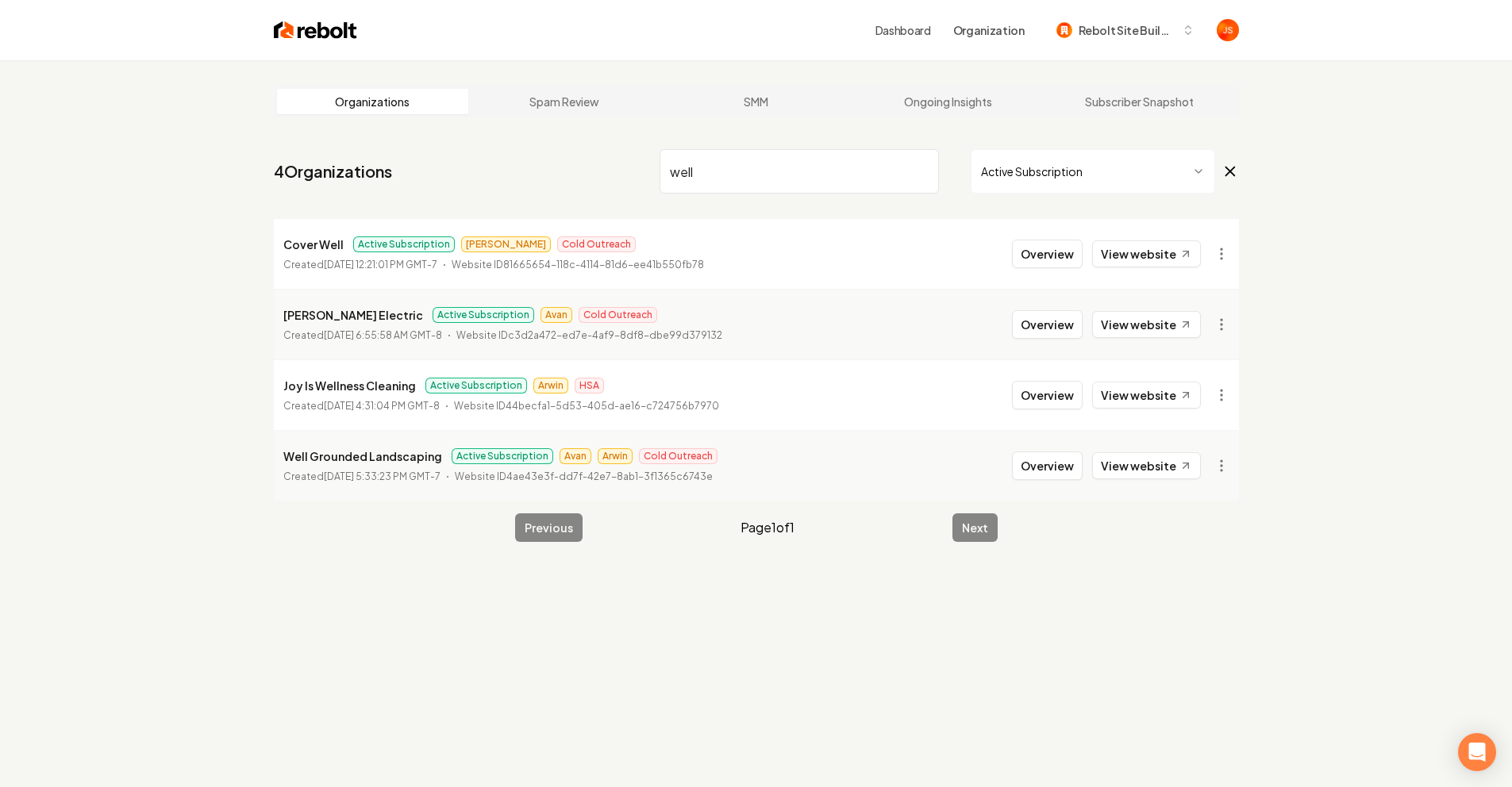
click at [916, 165] on input "well" at bounding box center [799, 171] width 279 height 44
click at [918, 168] on input "well" at bounding box center [799, 171] width 279 height 44
click at [919, 169] on input "search" at bounding box center [799, 171] width 279 height 44
type input "Columbus"
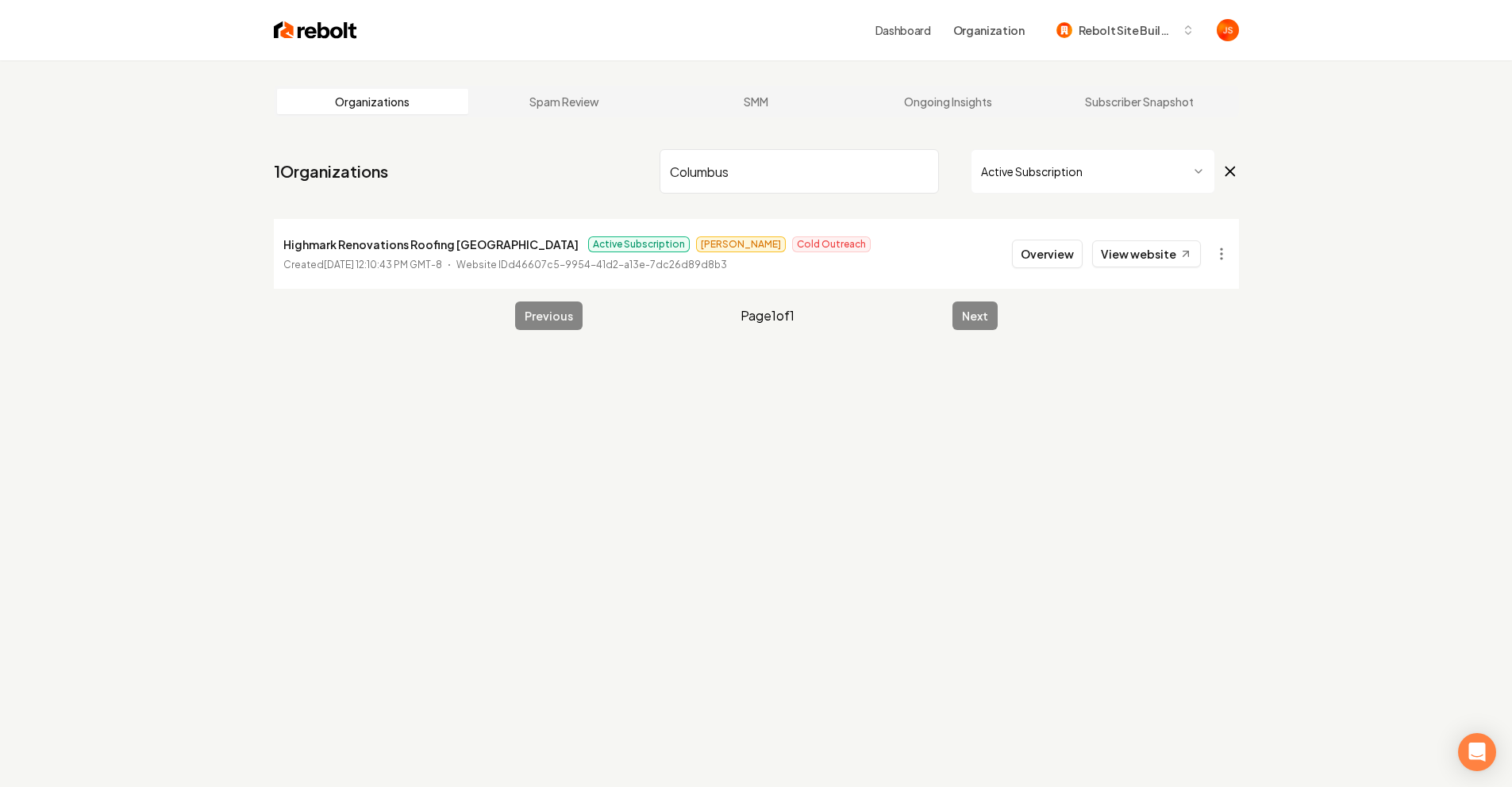
click at [925, 167] on input "Columbus" at bounding box center [799, 171] width 279 height 44
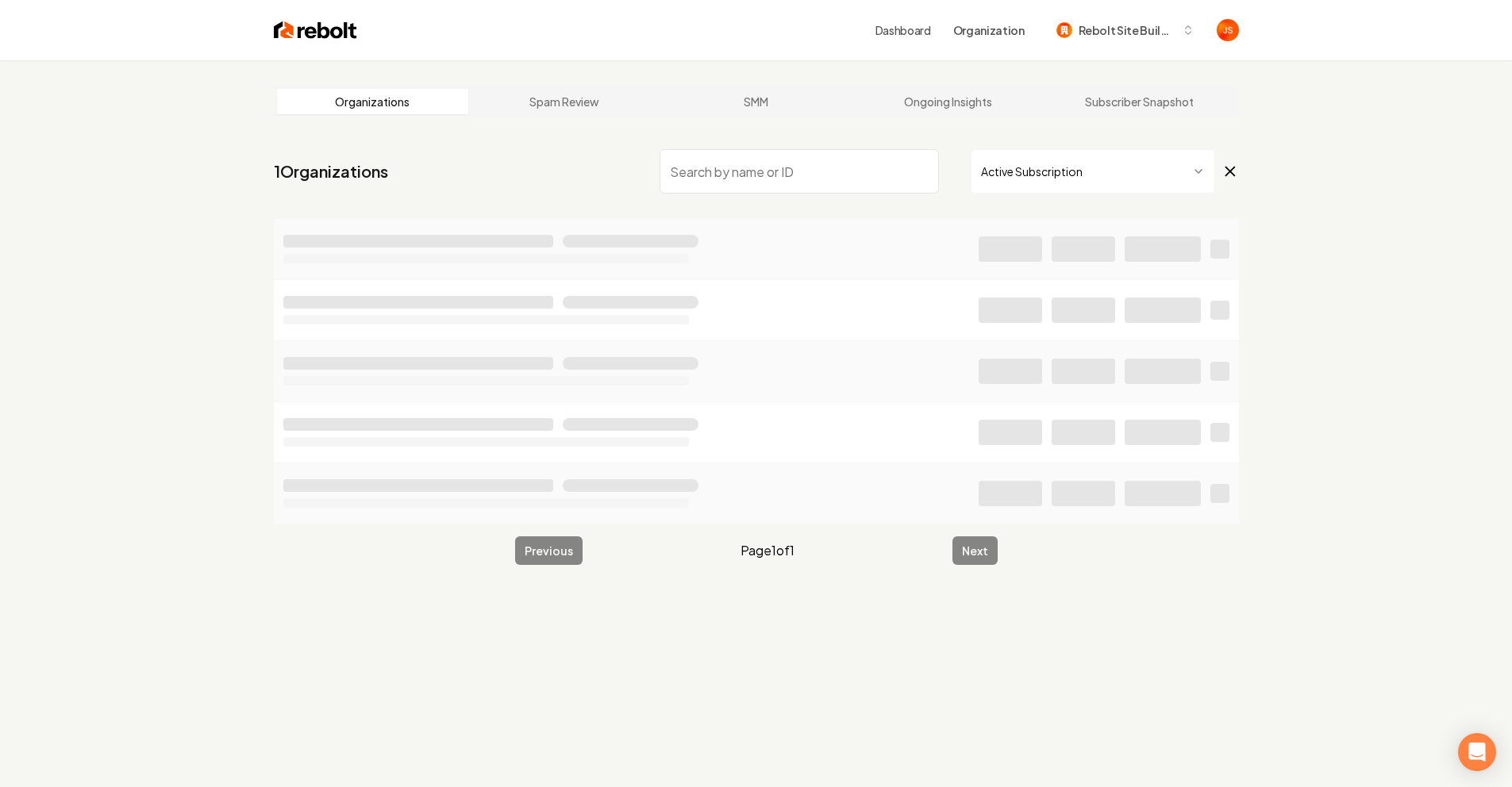
click at [1021, 160] on html "Dashboard Organization Rebolt Site Builder Organizations Spam Review SMM Ongoin…" at bounding box center [756, 394] width 1512 height 787
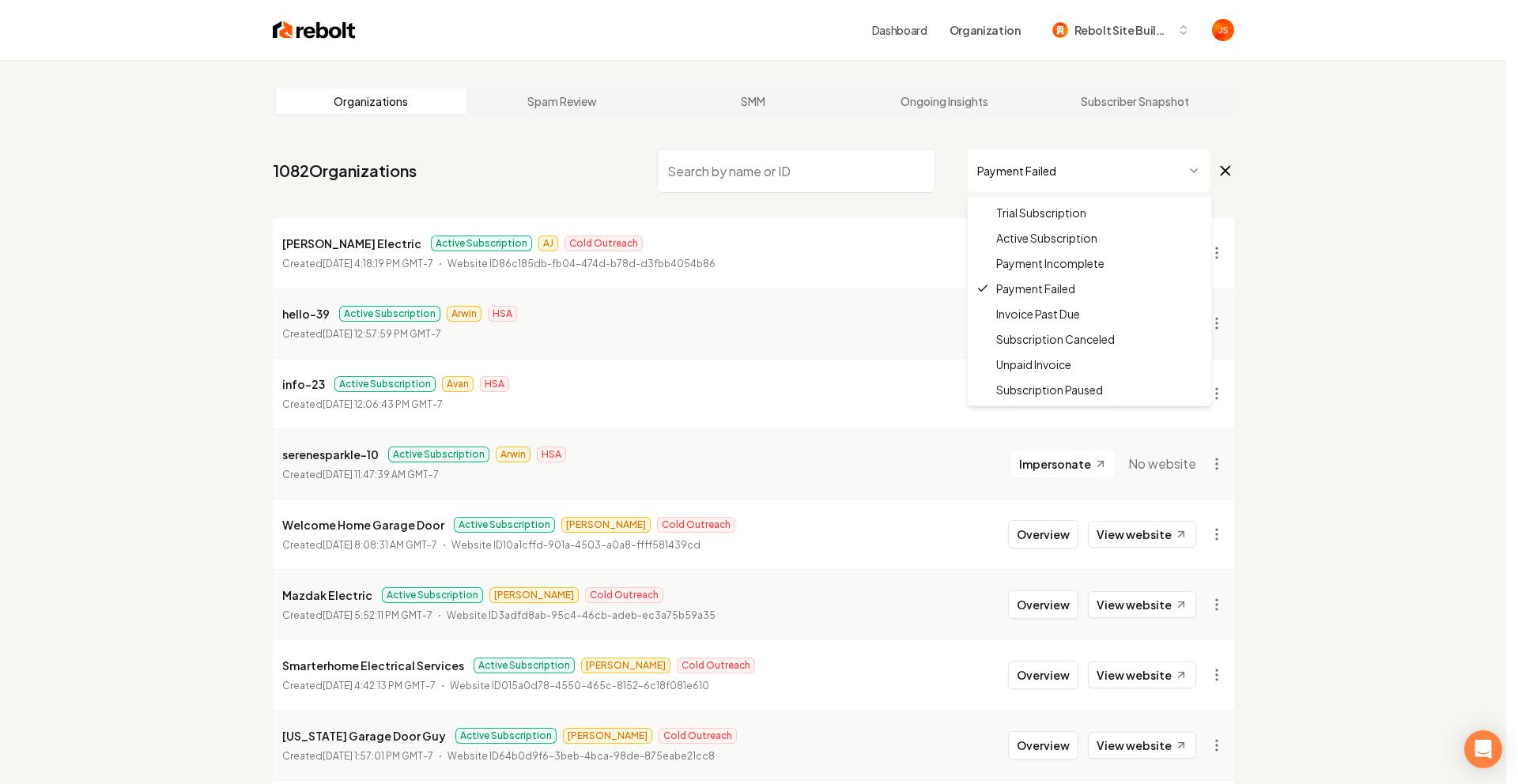
click at [1008, 173] on html "Dashboard Organization Rebolt Site Builder Organizations Spam Review SMM Ongoin…" at bounding box center [759, 392] width 1518 height 784
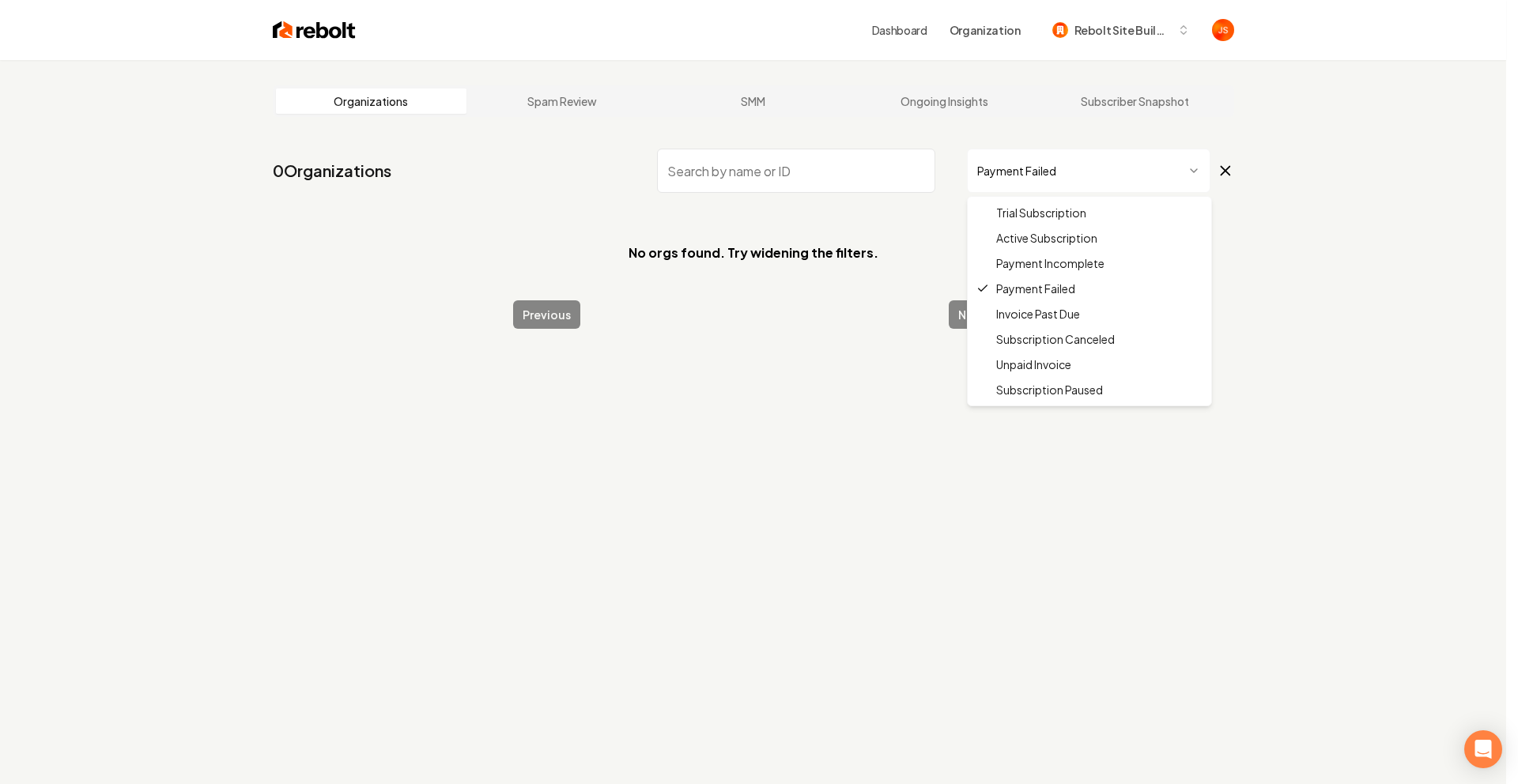
click at [1030, 170] on html "Dashboard Organization Rebolt Site Builder Organizations Spam Review SMM Ongoin…" at bounding box center [759, 392] width 1518 height 784
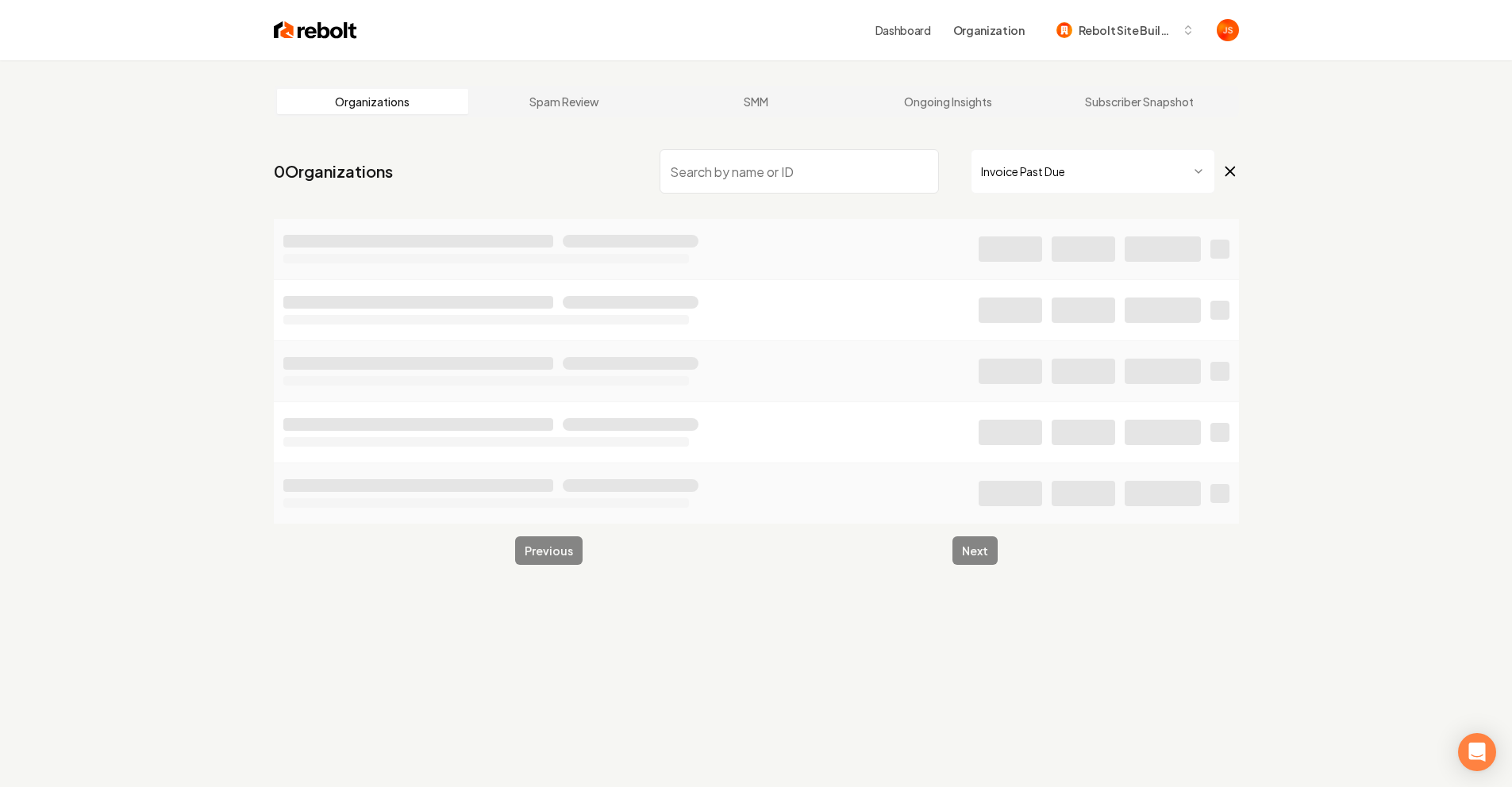
click at [781, 177] on input "search" at bounding box center [799, 171] width 279 height 44
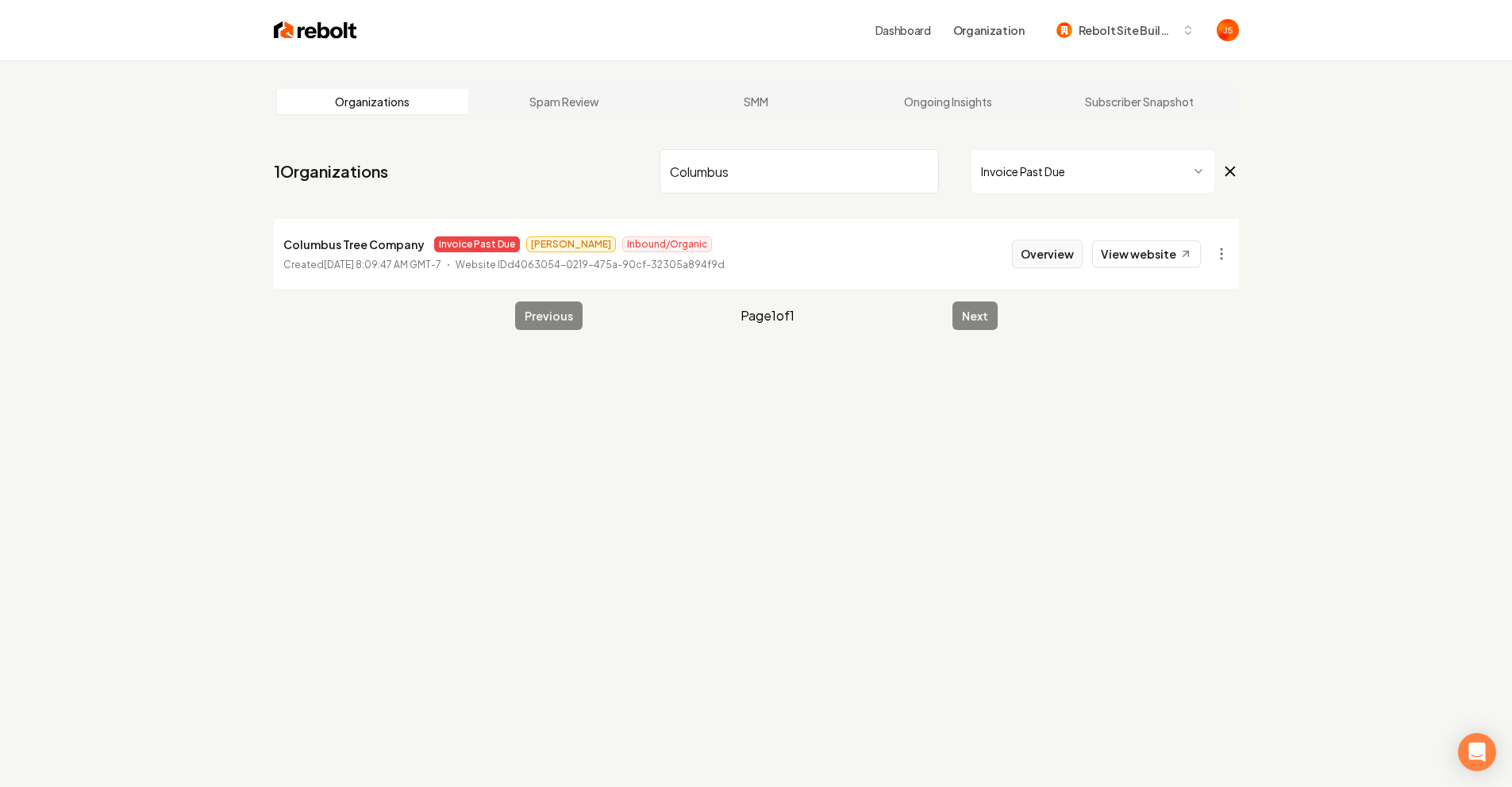
type input "Columbus"
click at [1055, 253] on button "Overview" at bounding box center [1046, 254] width 70 height 28
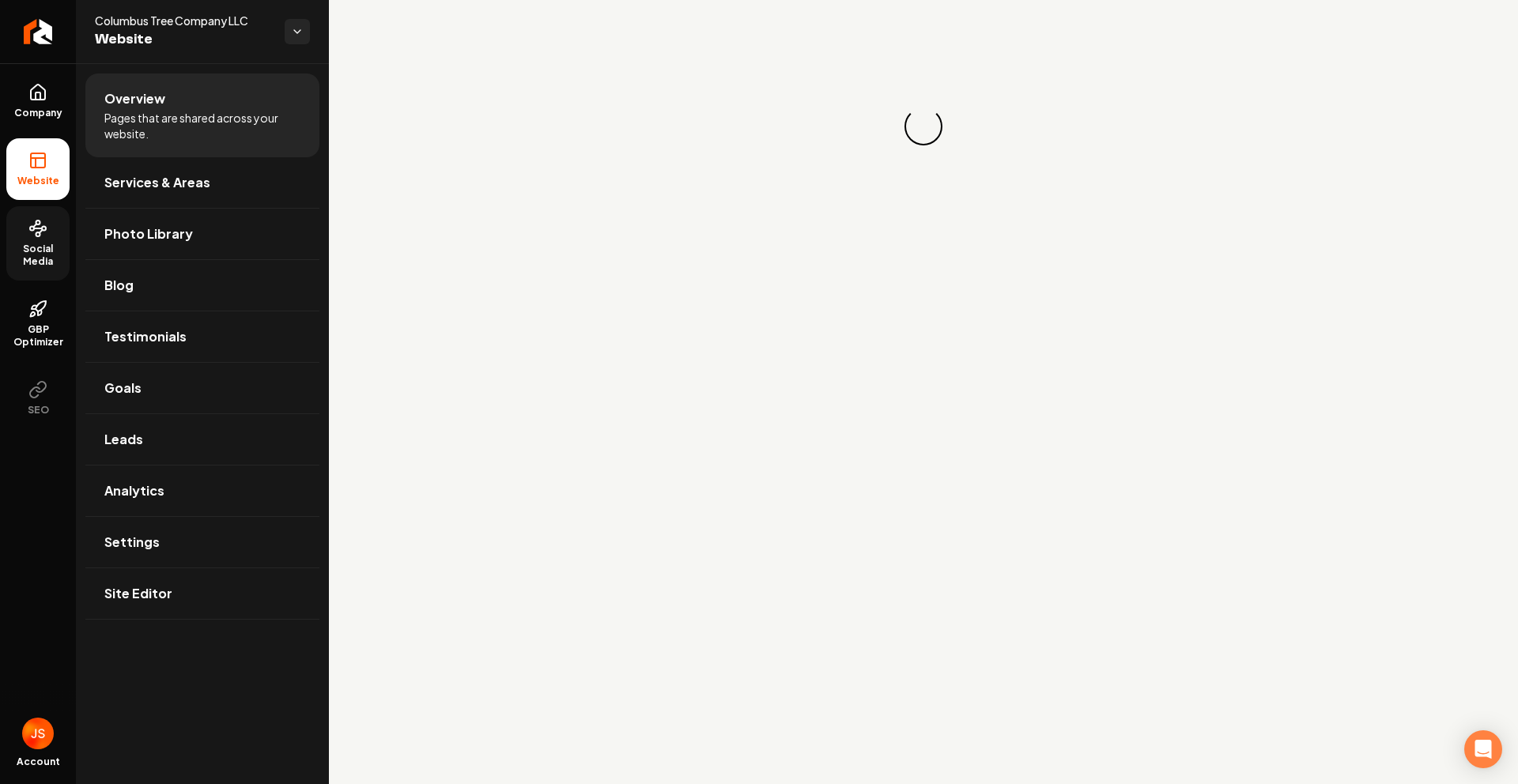
click at [39, 232] on circle at bounding box center [38, 234] width 4 height 4
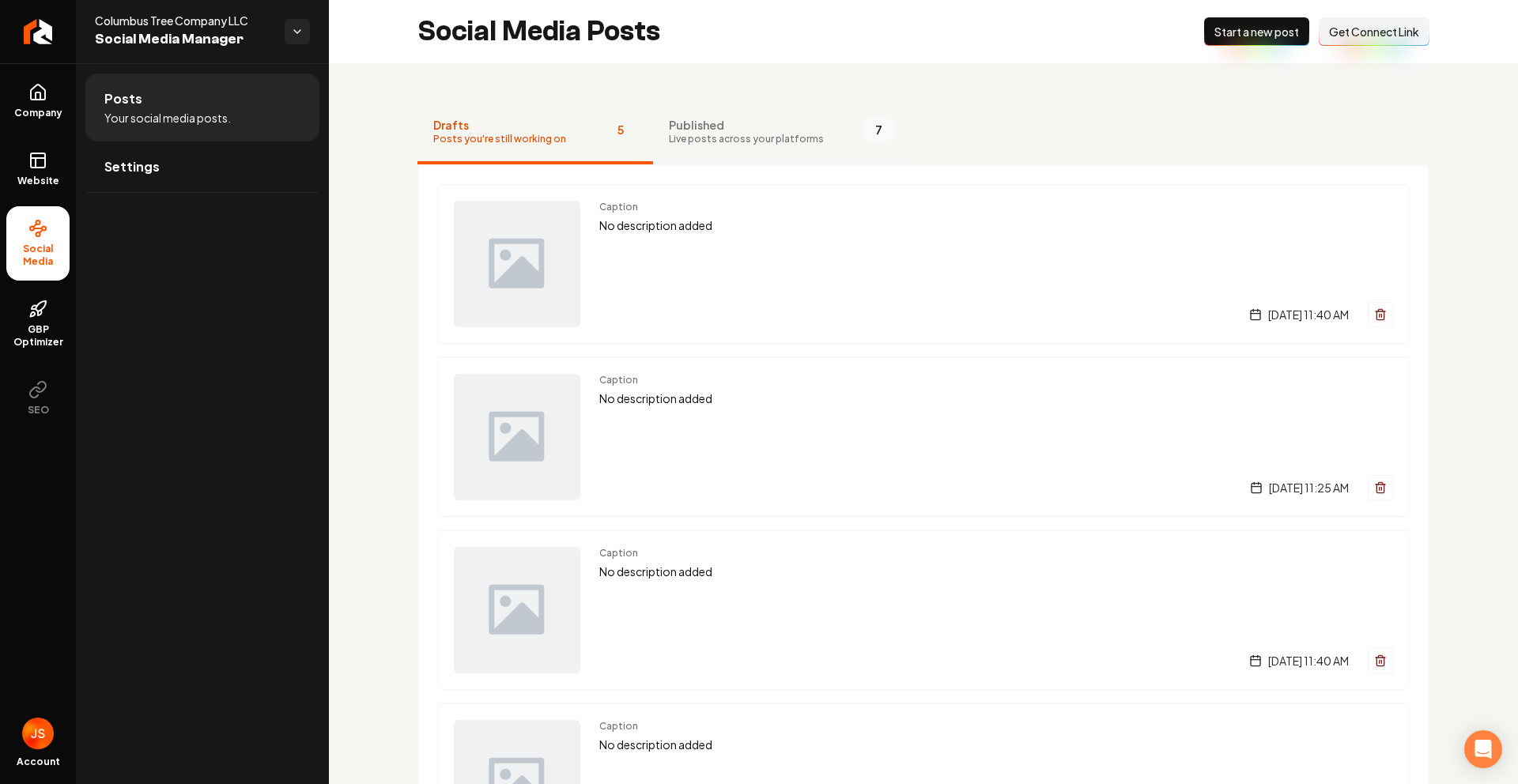
click at [675, 135] on span "Live posts across your platforms" at bounding box center [747, 139] width 155 height 13
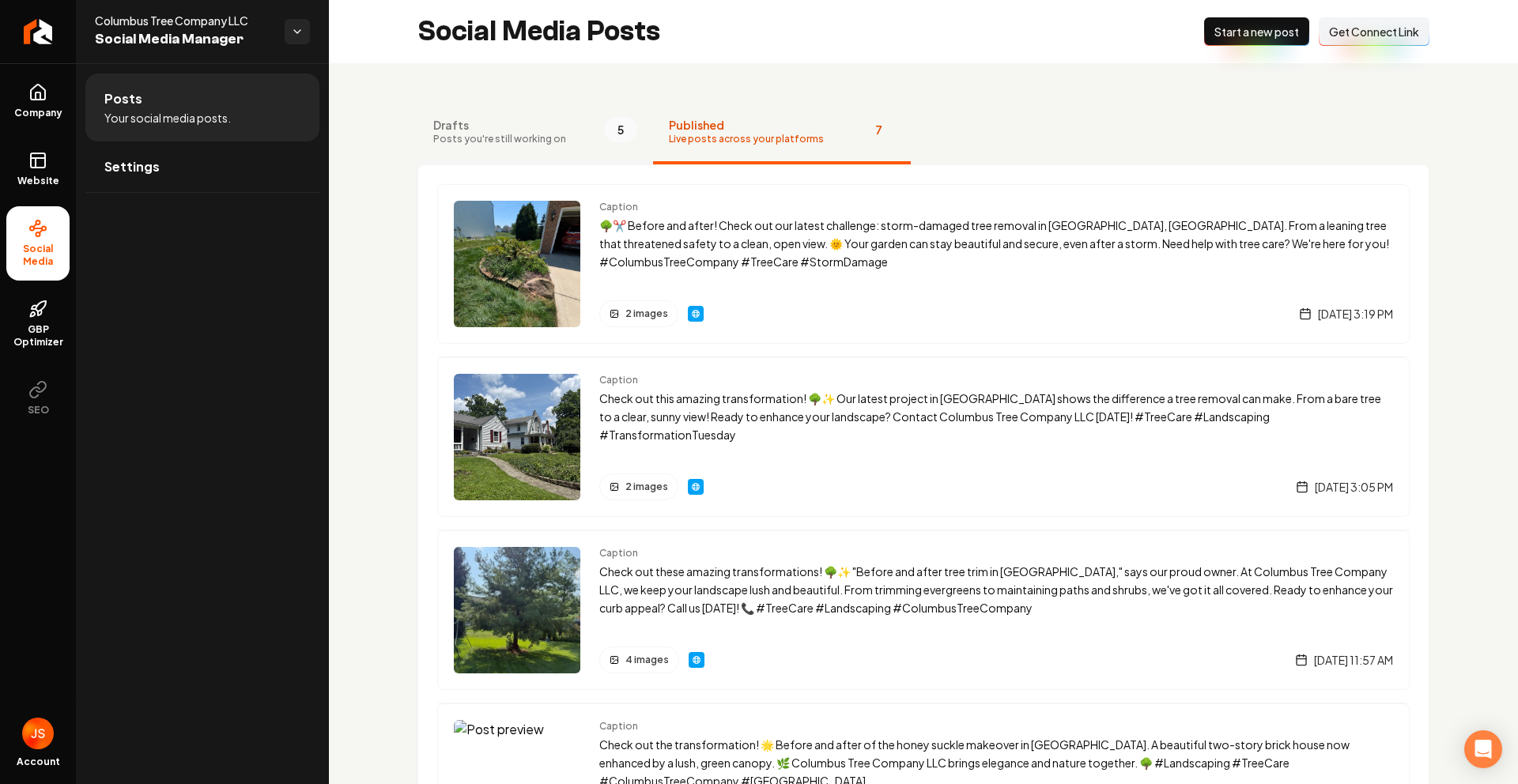
click at [531, 131] on span "Drafts" at bounding box center [499, 124] width 133 height 16
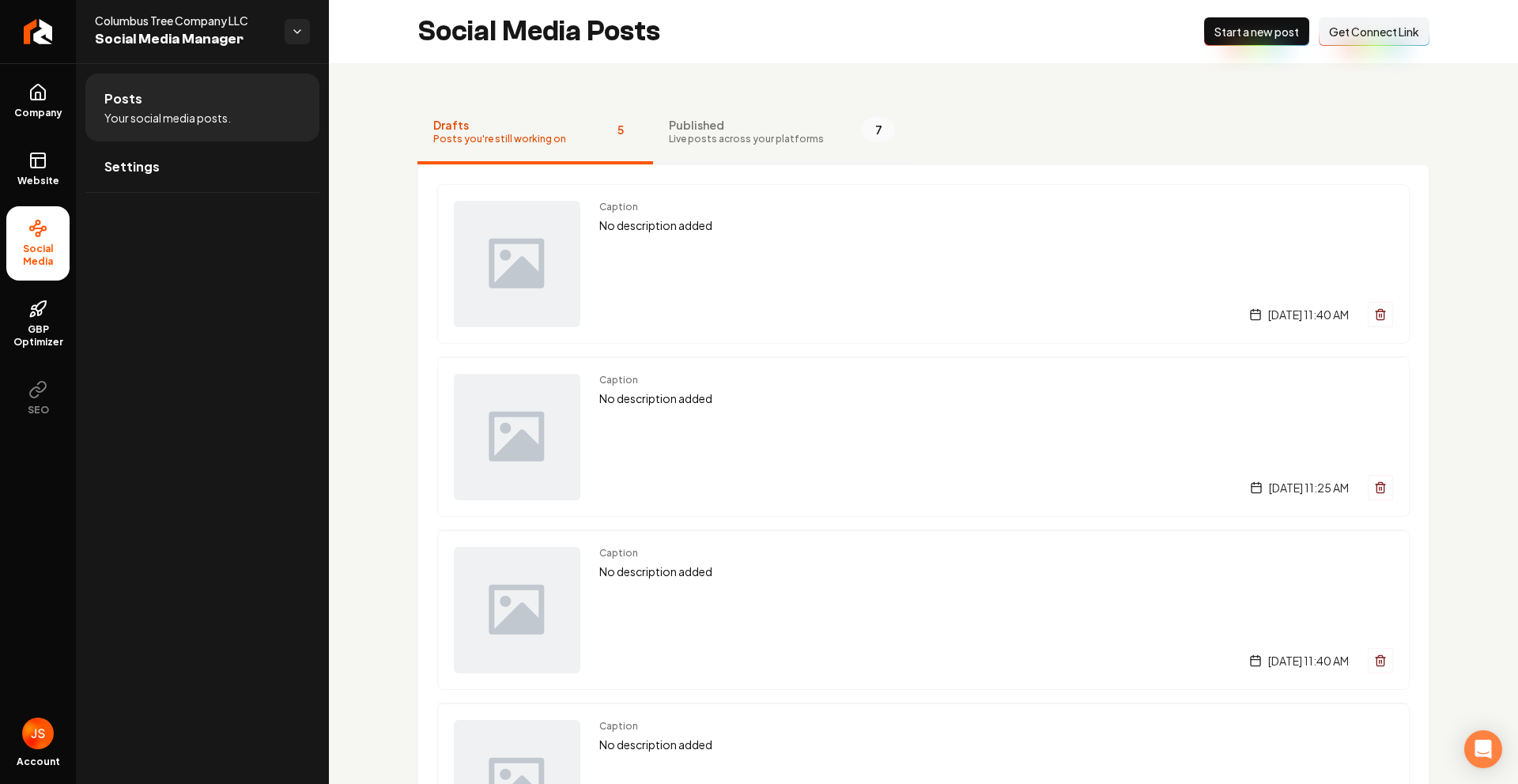
click at [704, 121] on span "Published" at bounding box center [747, 124] width 155 height 16
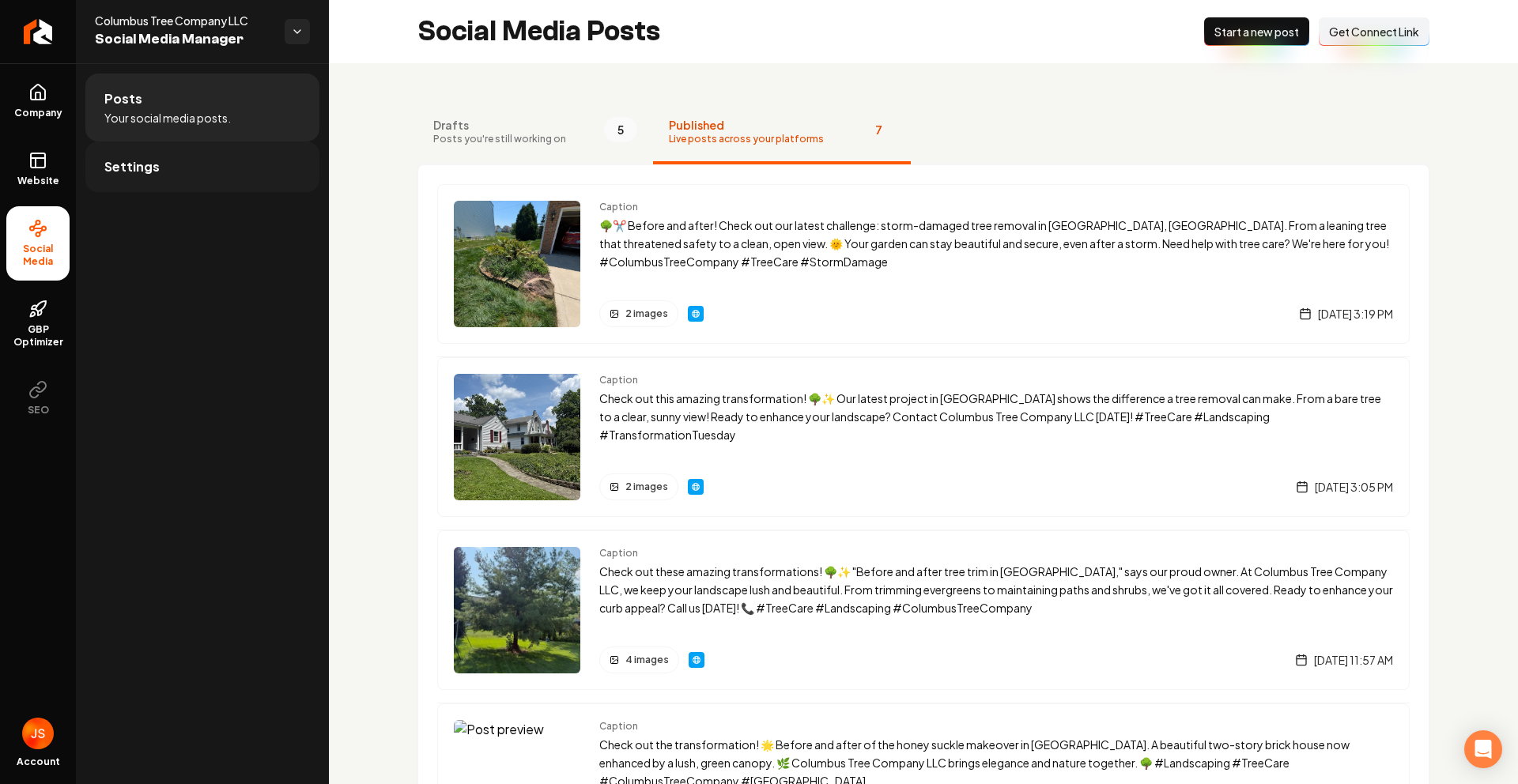
click at [218, 164] on link "Settings" at bounding box center [202, 167] width 234 height 50
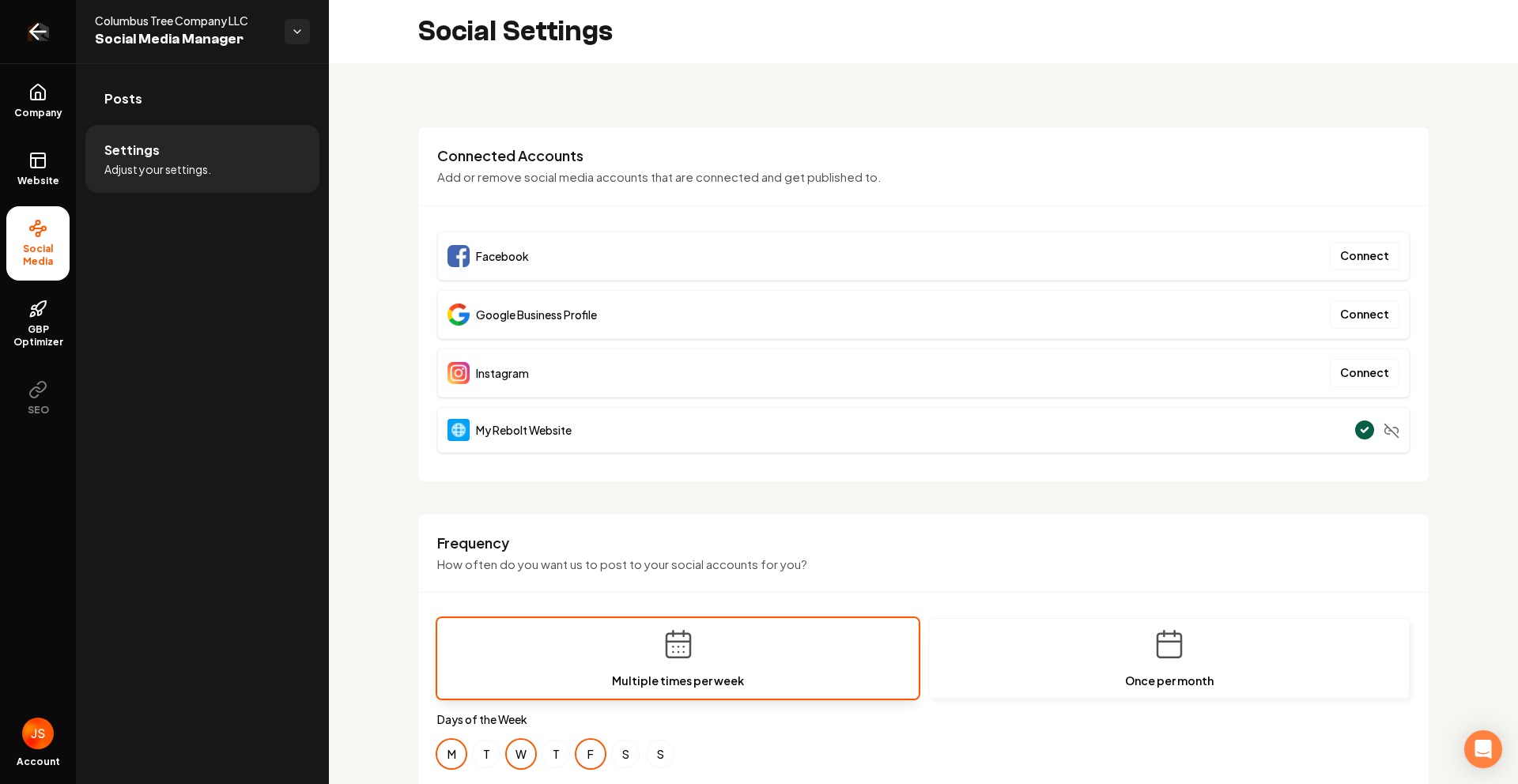
click at [58, 27] on link "Return to dashboard" at bounding box center [37, 32] width 76 height 63
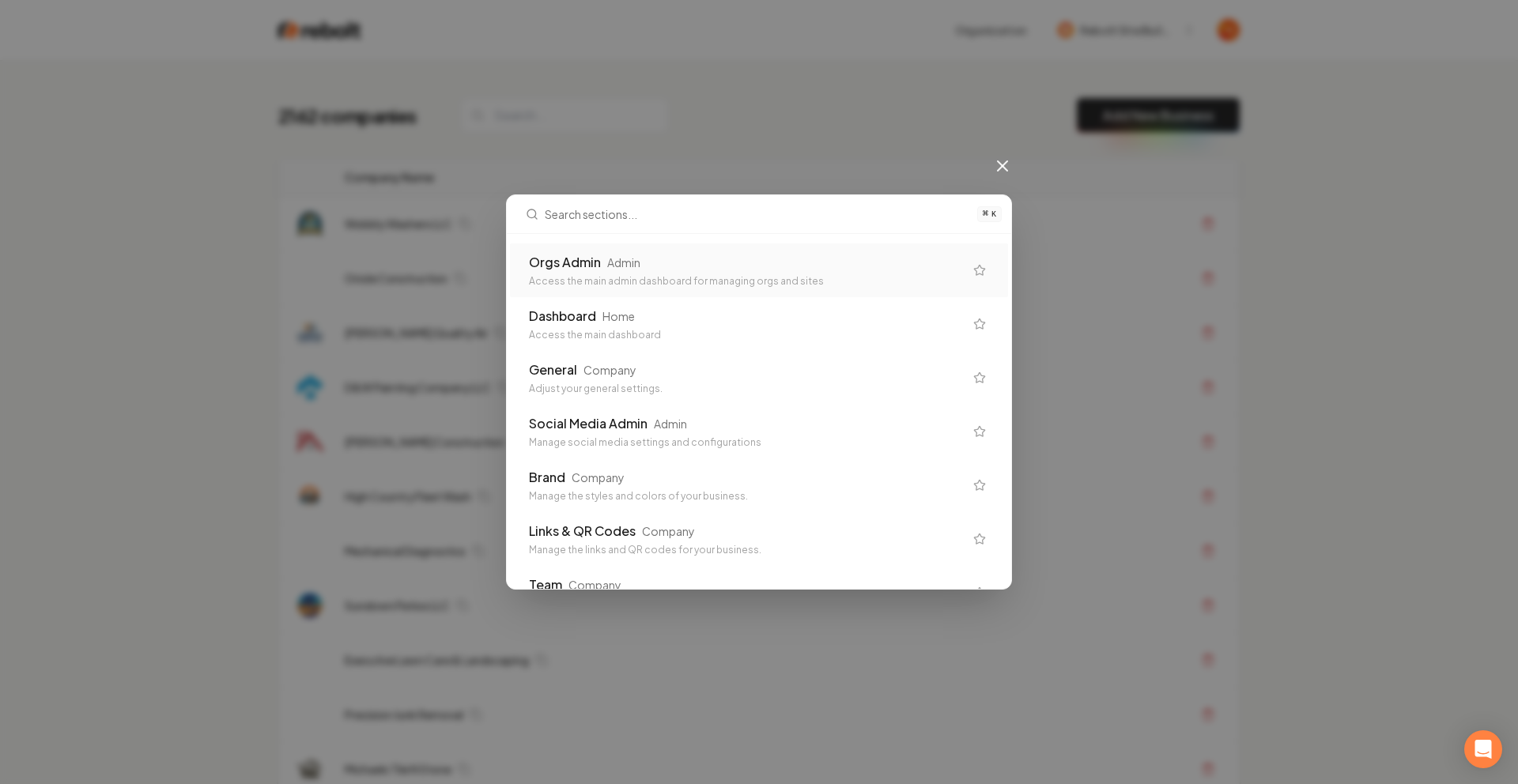
click at [581, 270] on div "Orgs Admin" at bounding box center [565, 262] width 72 height 19
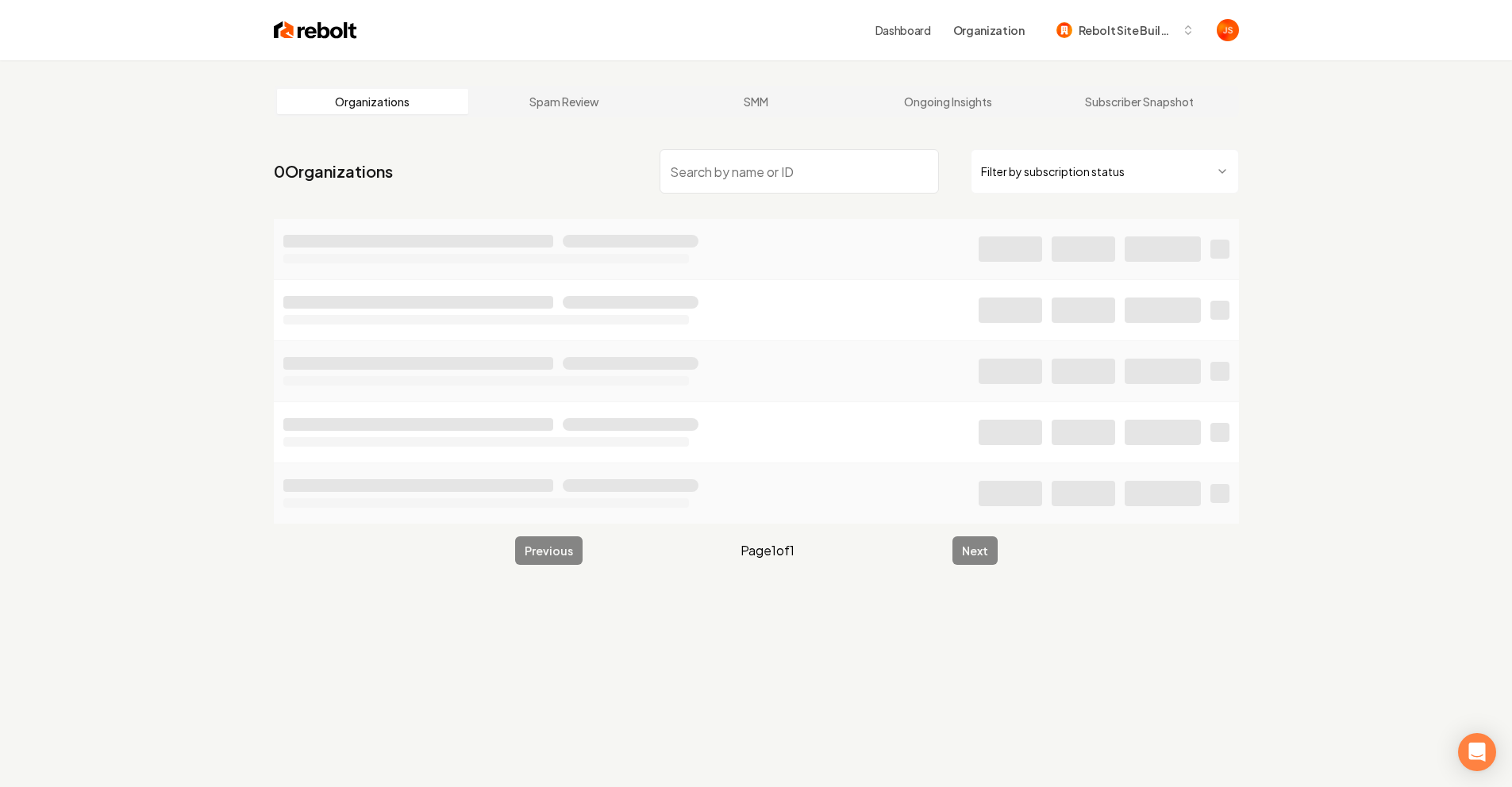
click at [1031, 157] on html "Dashboard Organization Rebolt Site Builder Organizations Spam Review SMM Ongoin…" at bounding box center [756, 394] width 1512 height 787
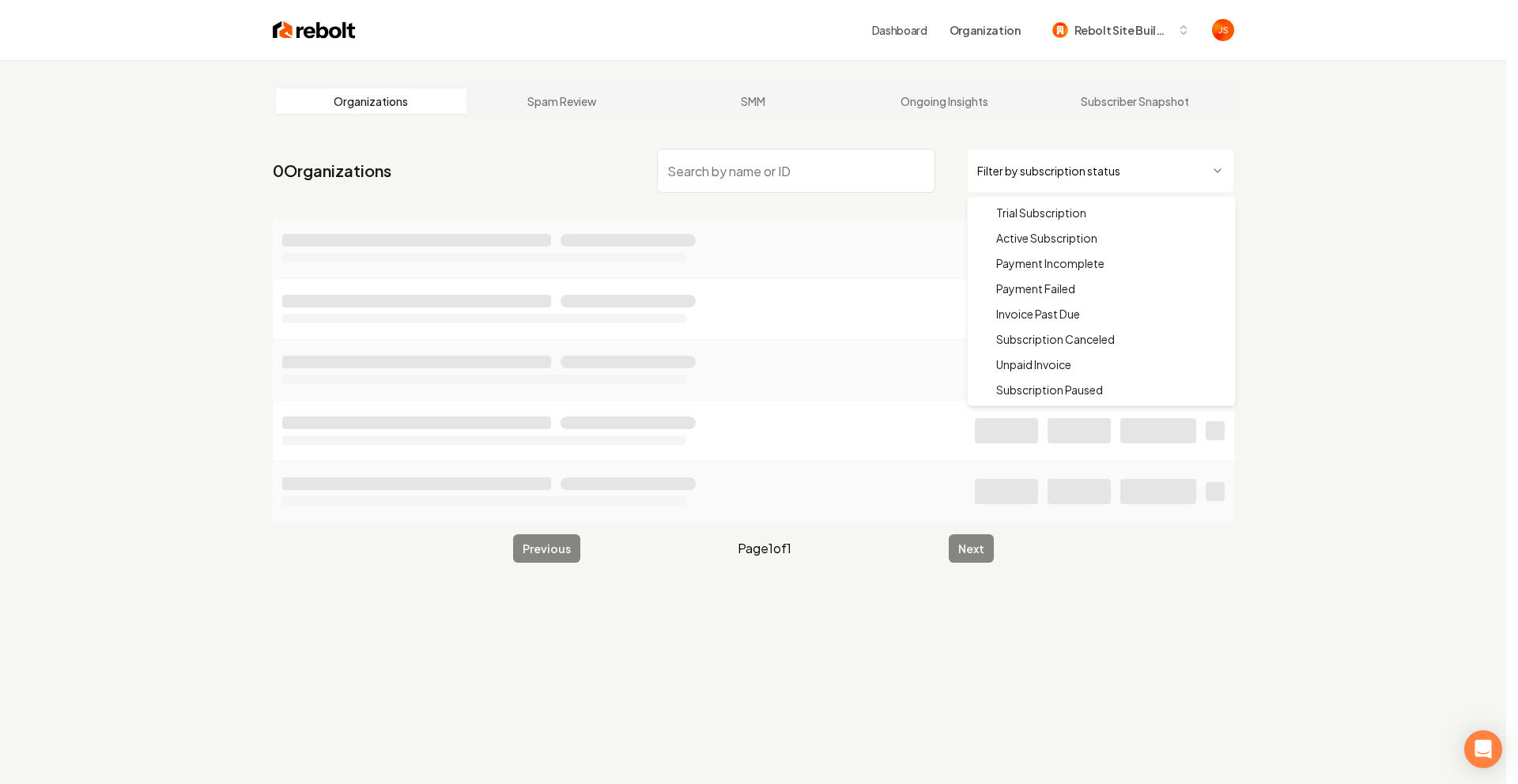
drag, startPoint x: 1010, startPoint y: 245, endPoint x: 870, endPoint y: 177, distance: 155.6
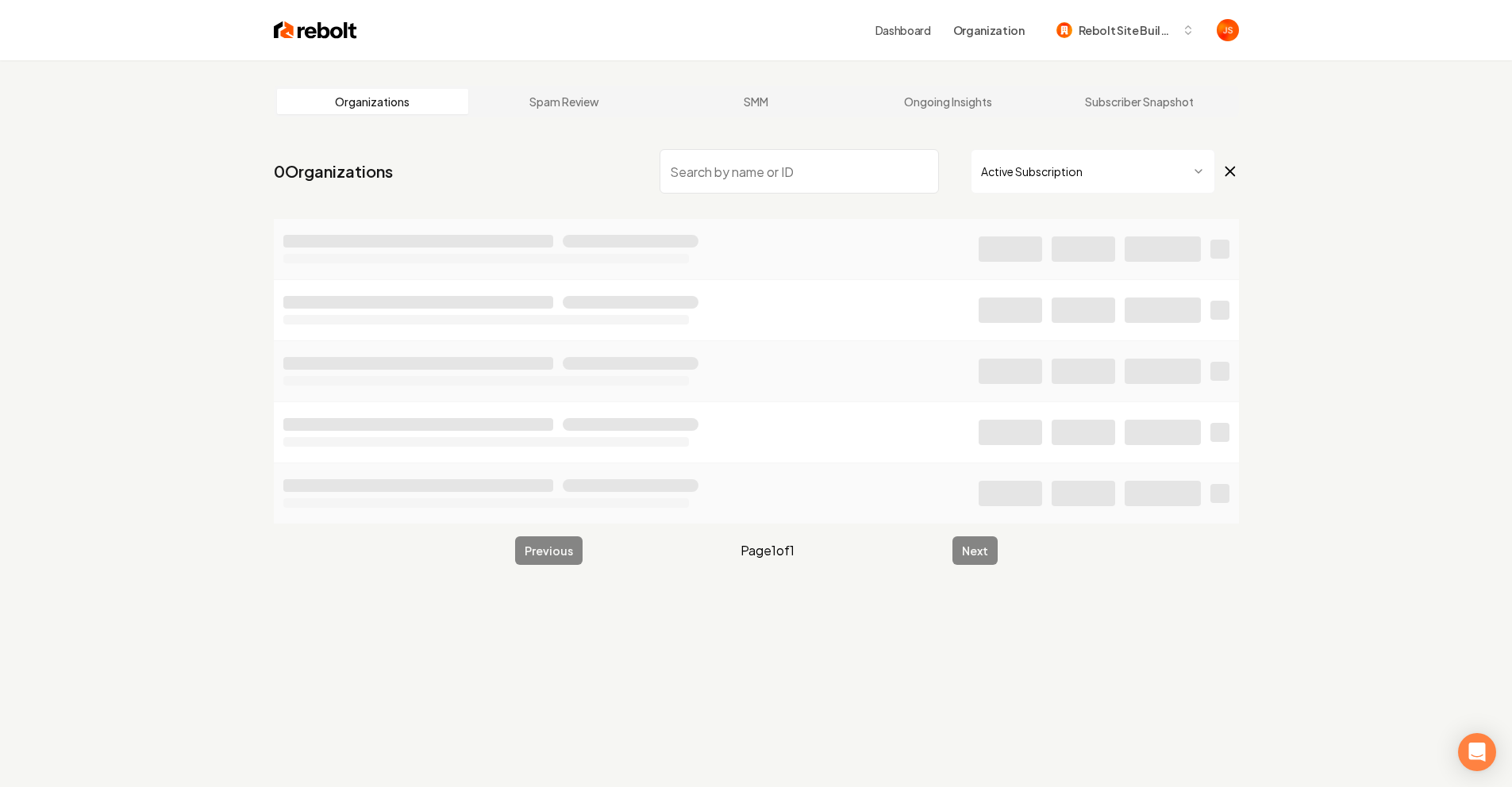
click at [849, 169] on input "search" at bounding box center [799, 171] width 279 height 44
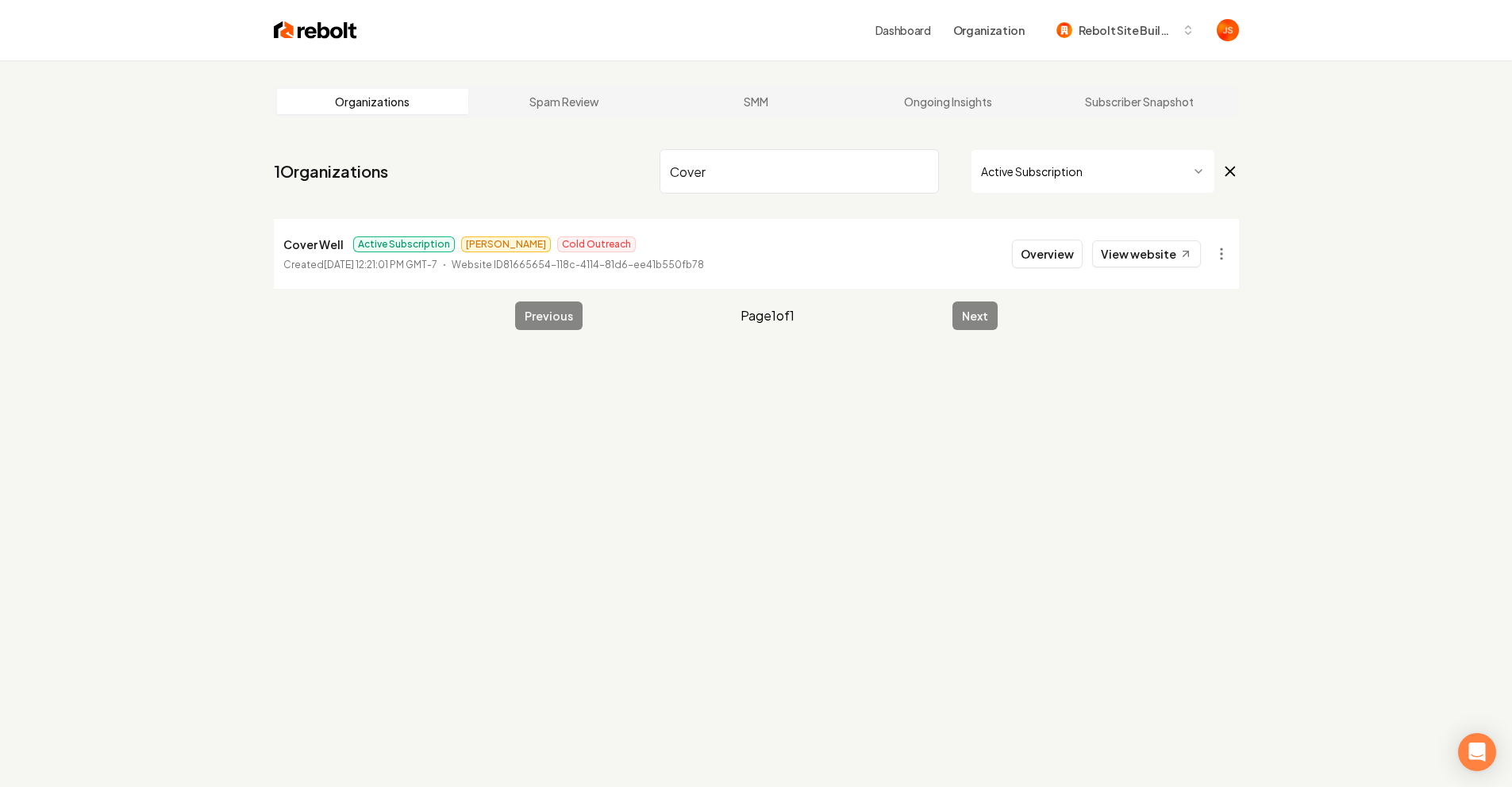
type input "Cover"
drag, startPoint x: 895, startPoint y: 172, endPoint x: 916, endPoint y: 168, distance: 21.4
click at [895, 171] on input "Cover" at bounding box center [799, 171] width 279 height 44
click at [916, 168] on input "Cover" at bounding box center [799, 171] width 279 height 44
paste input "Colorado Outdoor Life LLC"
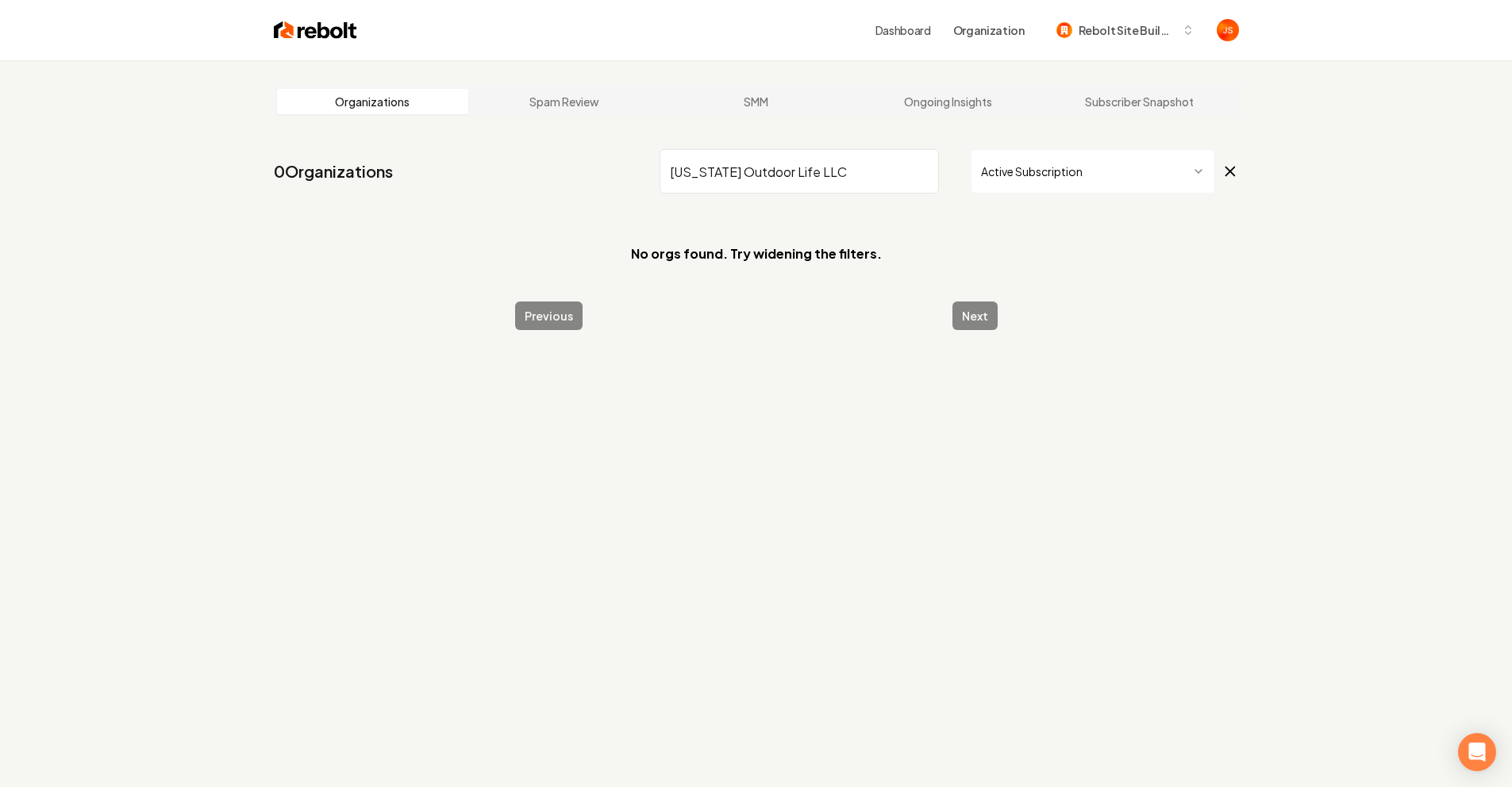
drag, startPoint x: 835, startPoint y: 173, endPoint x: 785, endPoint y: 173, distance: 50.0
click at [785, 173] on input "Colorado Outdoor Life LLC" at bounding box center [799, 171] width 279 height 44
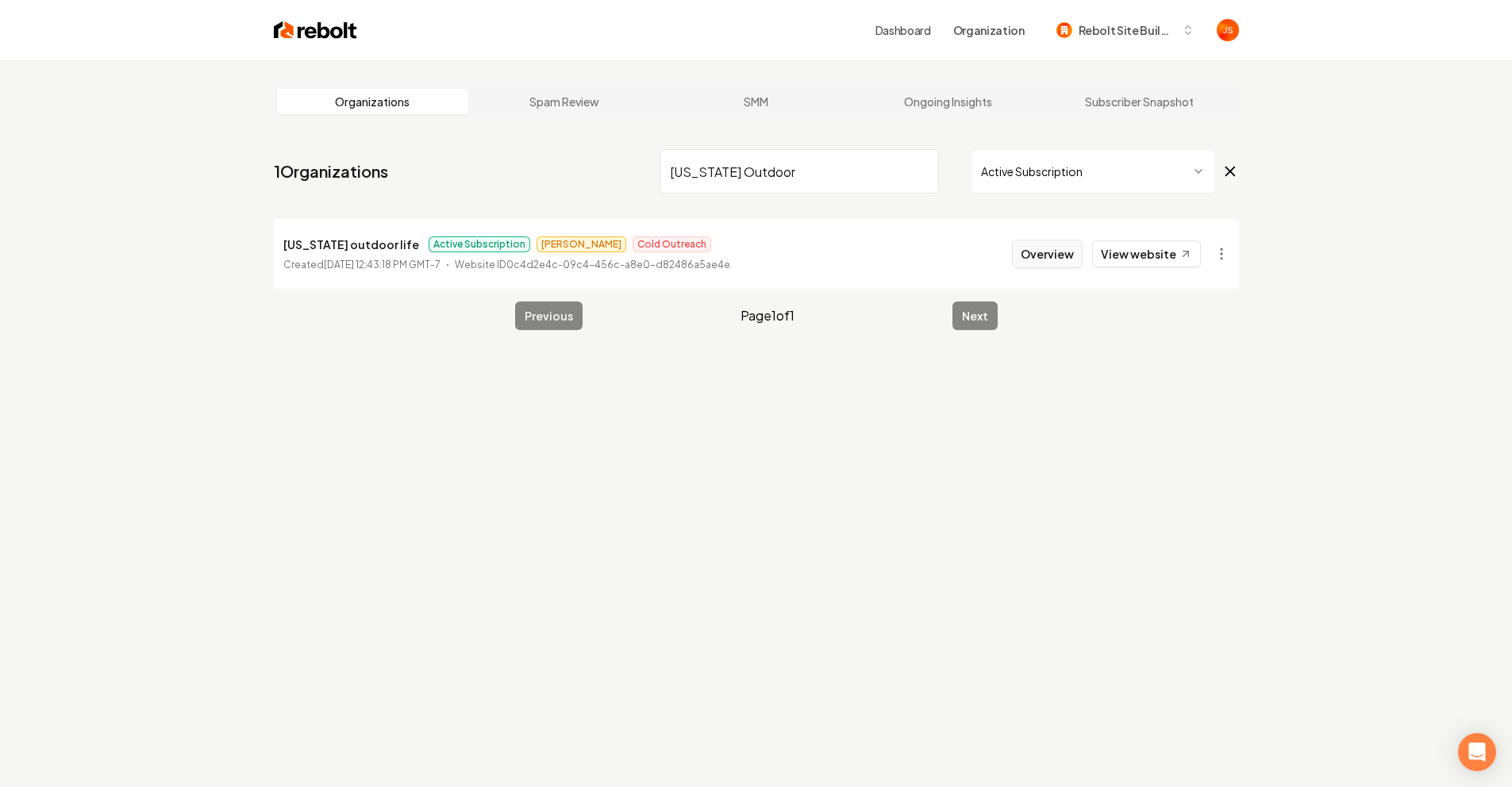
type input "Colorado Outdoor"
click at [1045, 260] on button "Overview" at bounding box center [1046, 254] width 70 height 28
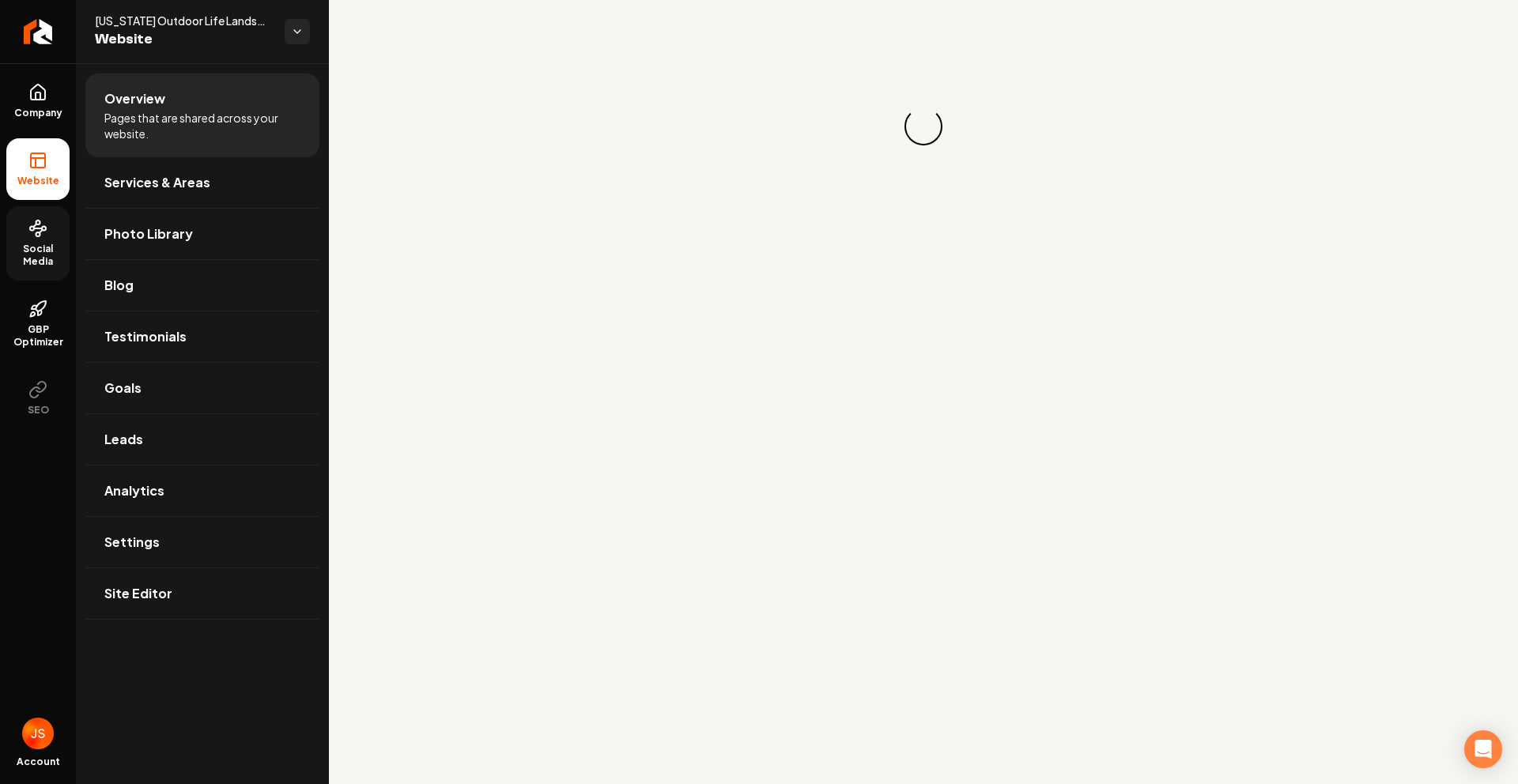
click at [64, 249] on span "Social Media" at bounding box center [38, 255] width 63 height 25
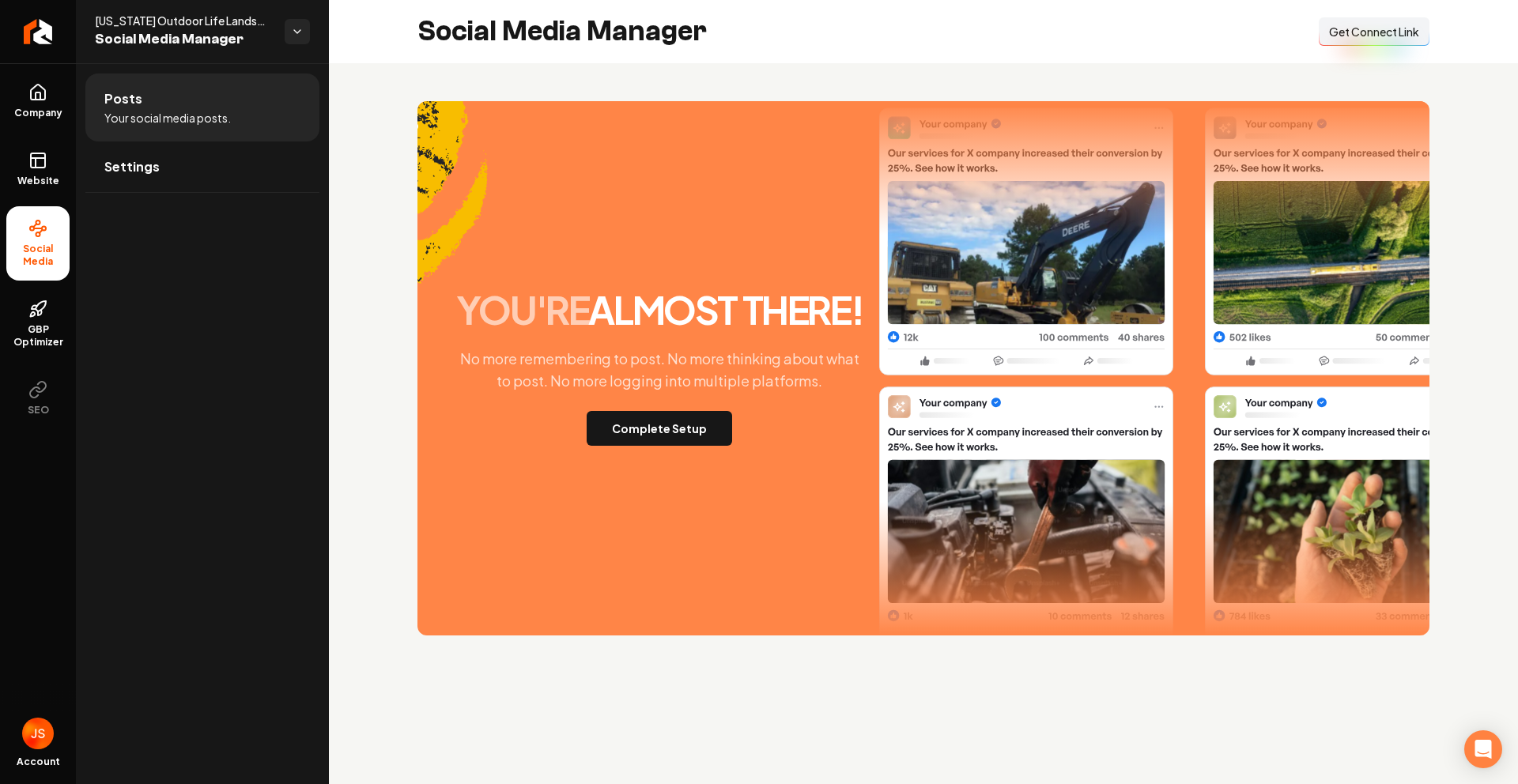
click at [1374, 39] on button "Connect Link Get Connect Link" at bounding box center [1374, 32] width 111 height 28
click at [670, 424] on button "Complete Setup" at bounding box center [659, 427] width 146 height 35
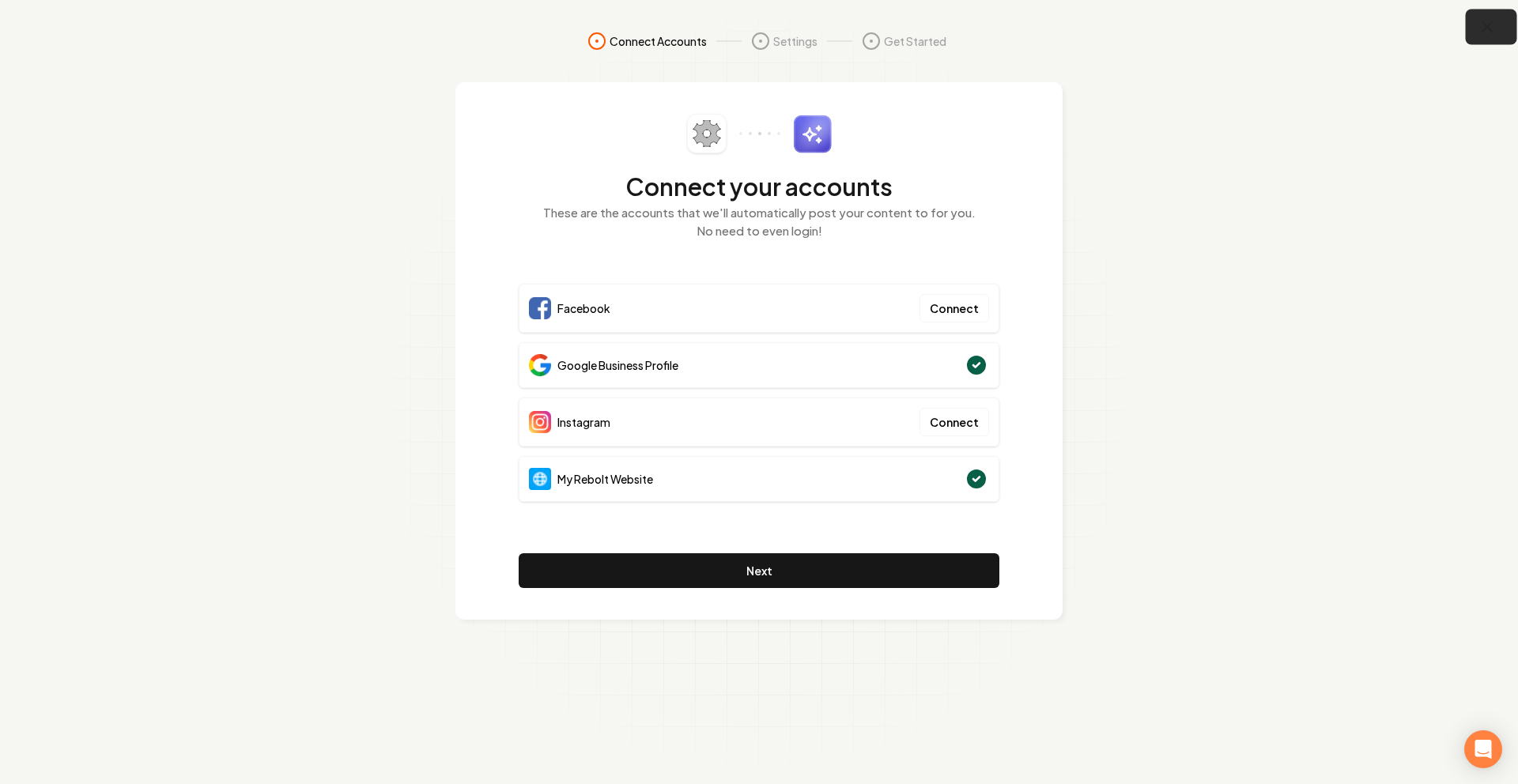
click at [1472, 28] on button "button" at bounding box center [1491, 27] width 51 height 35
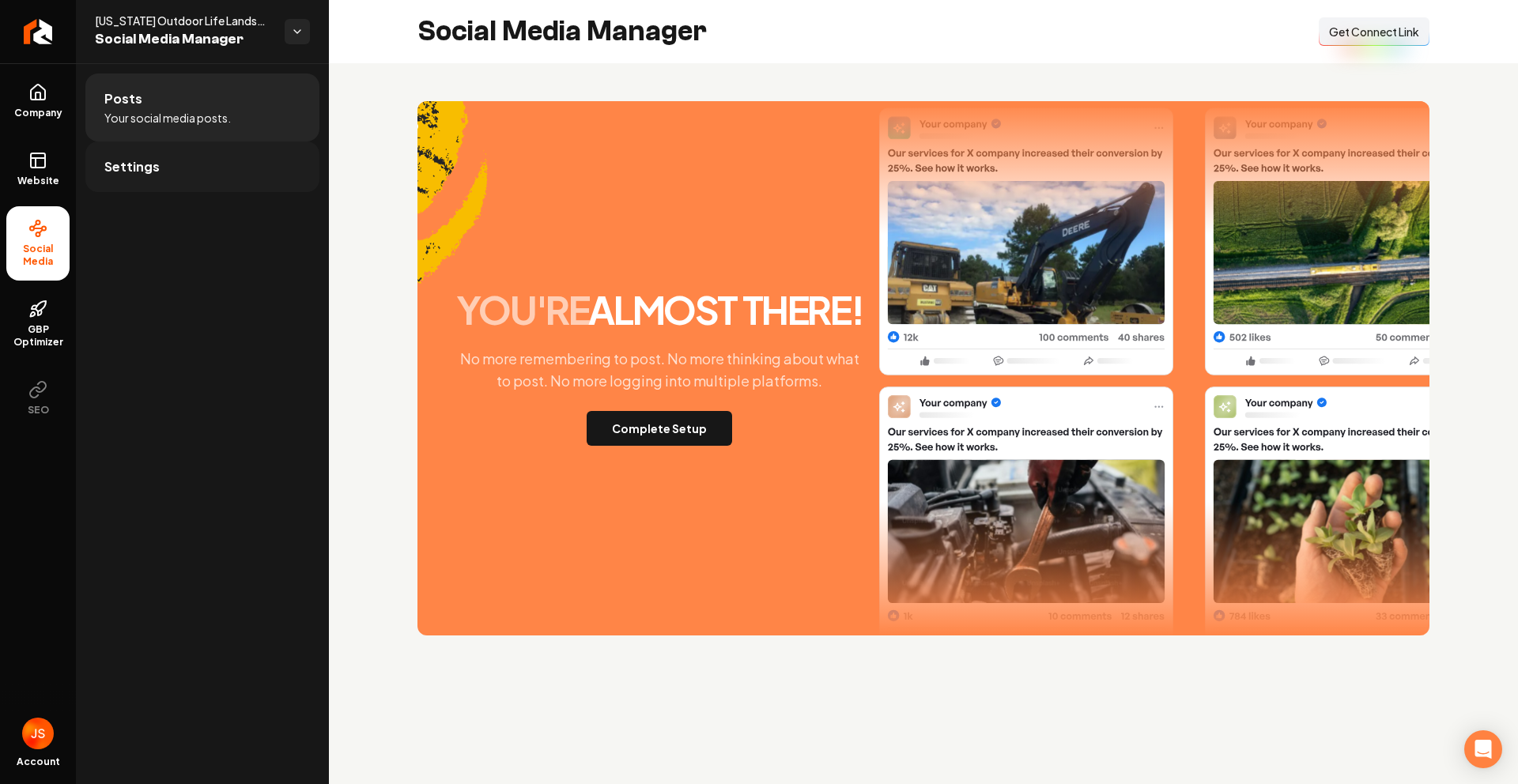
click at [146, 154] on link "Settings" at bounding box center [202, 167] width 234 height 50
click at [131, 118] on link "Posts" at bounding box center [202, 99] width 234 height 50
click at [44, 168] on rect at bounding box center [37, 160] width 14 height 14
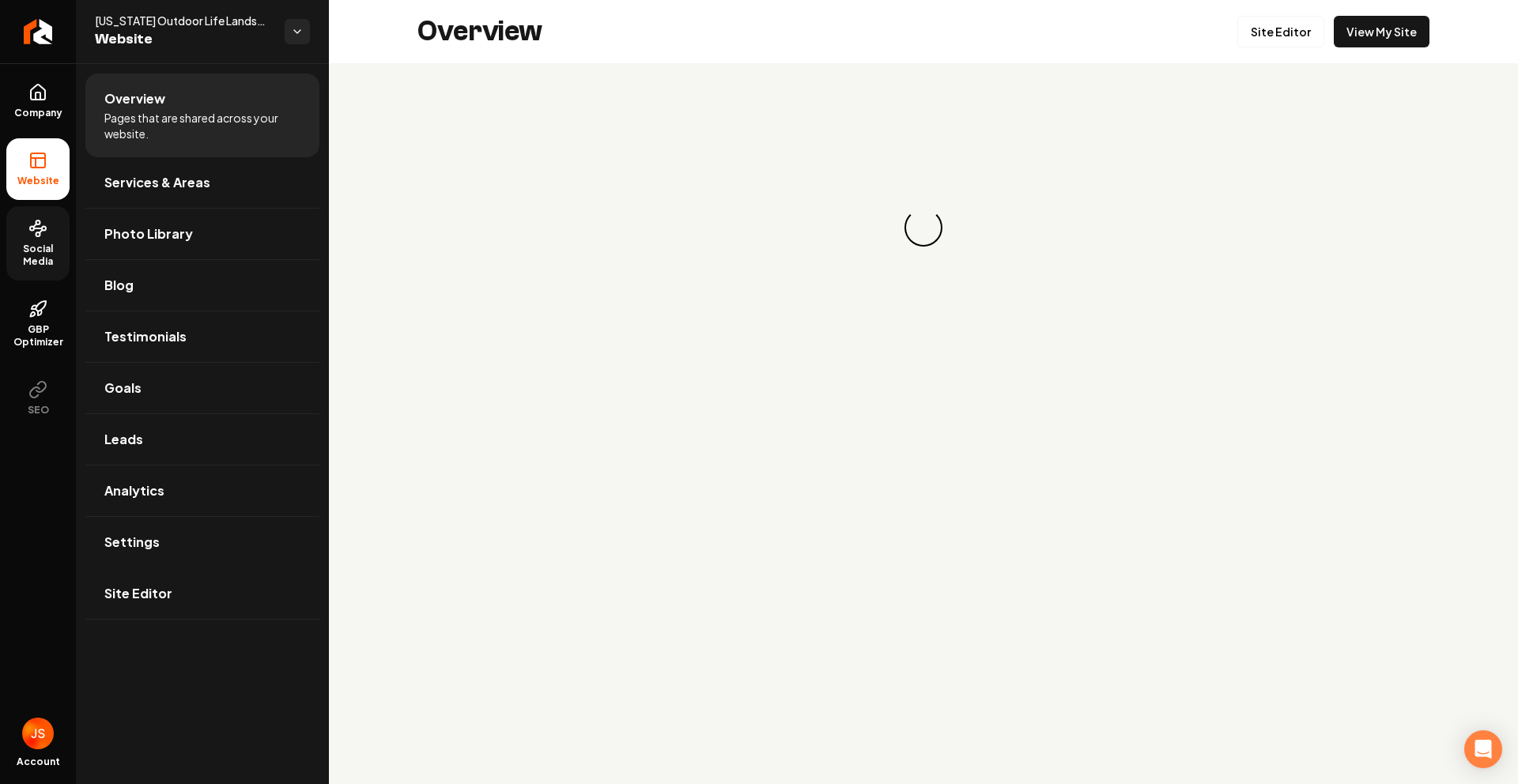
click at [29, 217] on link "Social Media" at bounding box center [38, 244] width 63 height 75
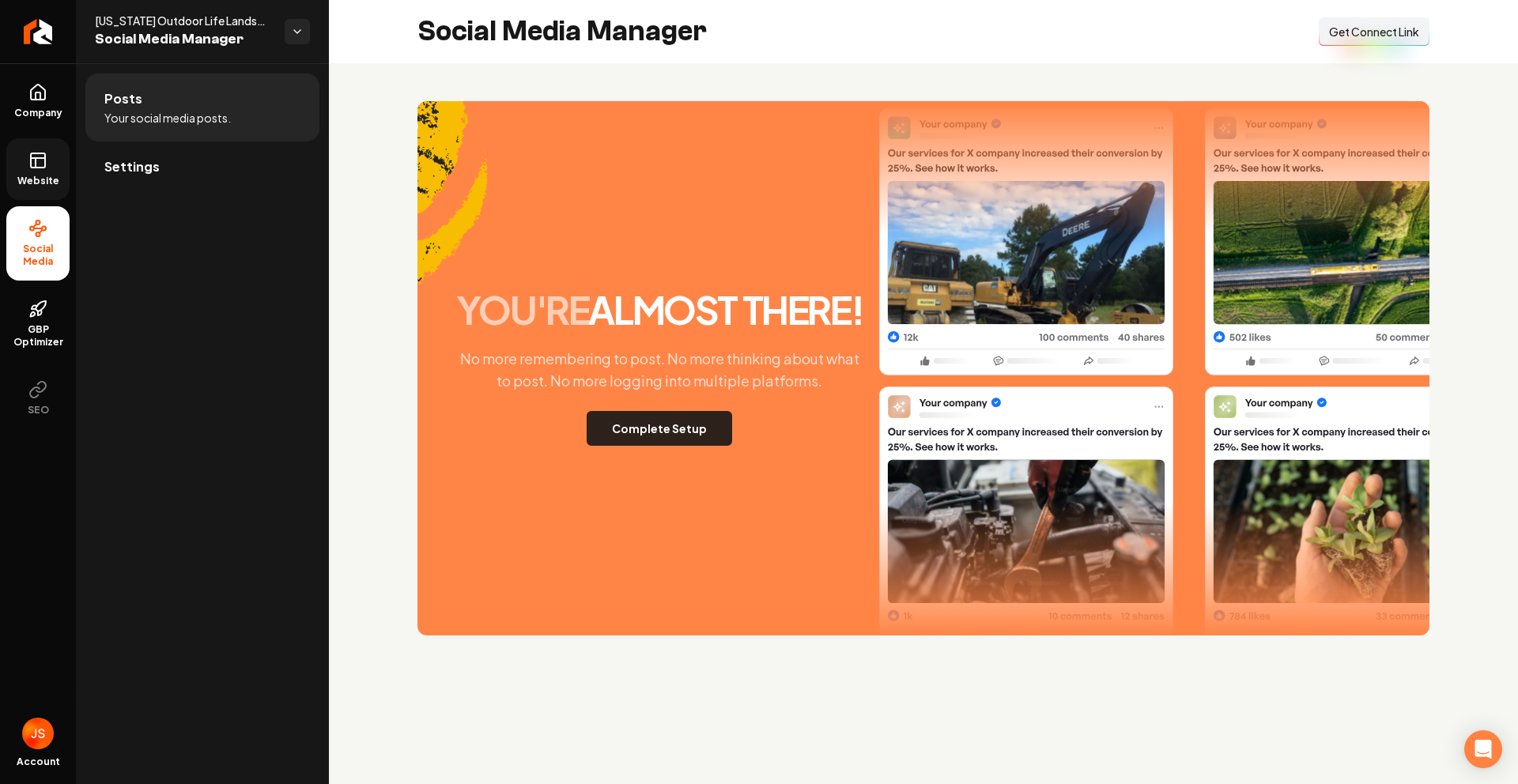
click at [630, 424] on button "Complete Setup" at bounding box center [659, 427] width 146 height 35
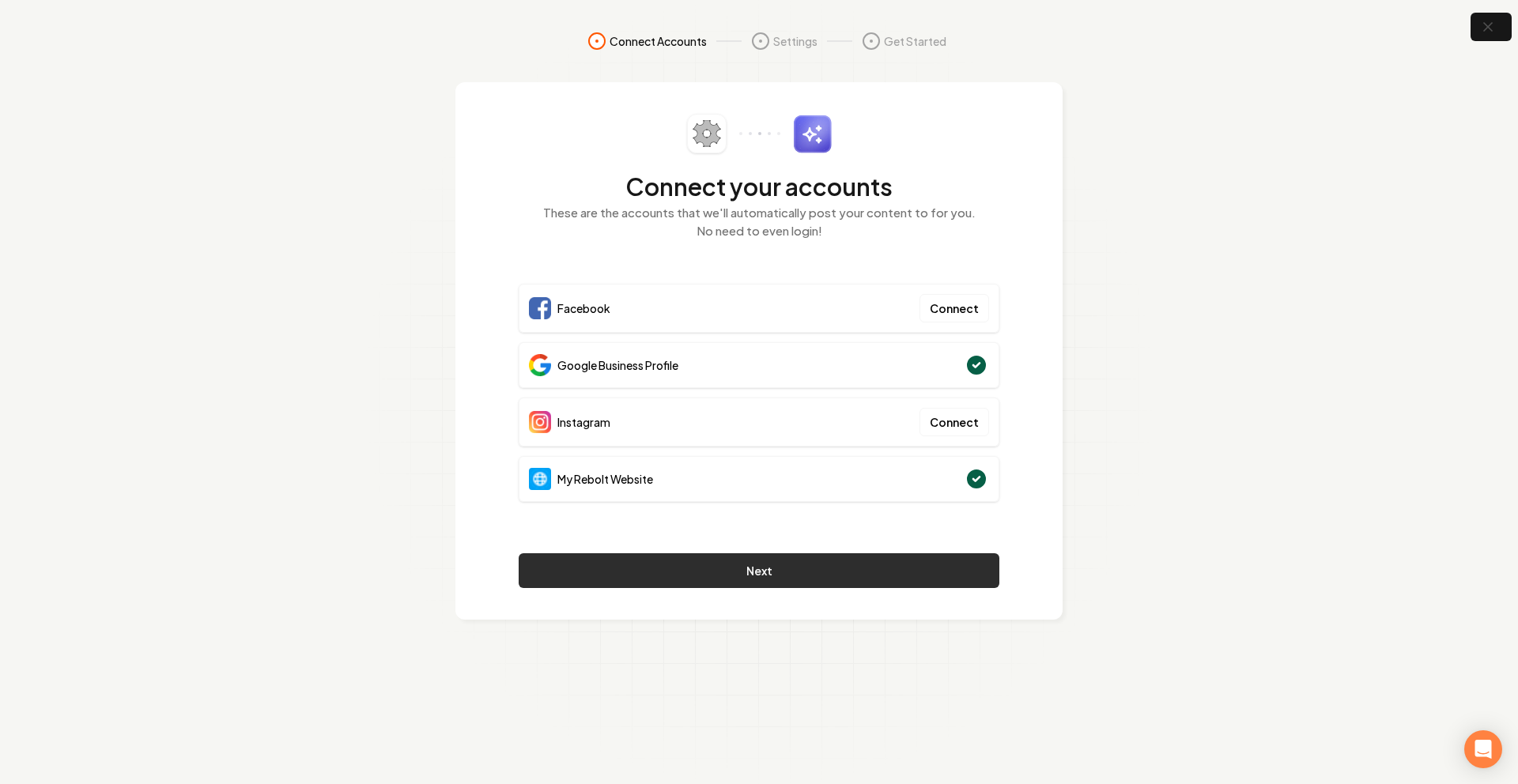
click at [798, 569] on button "Next" at bounding box center [759, 570] width 481 height 35
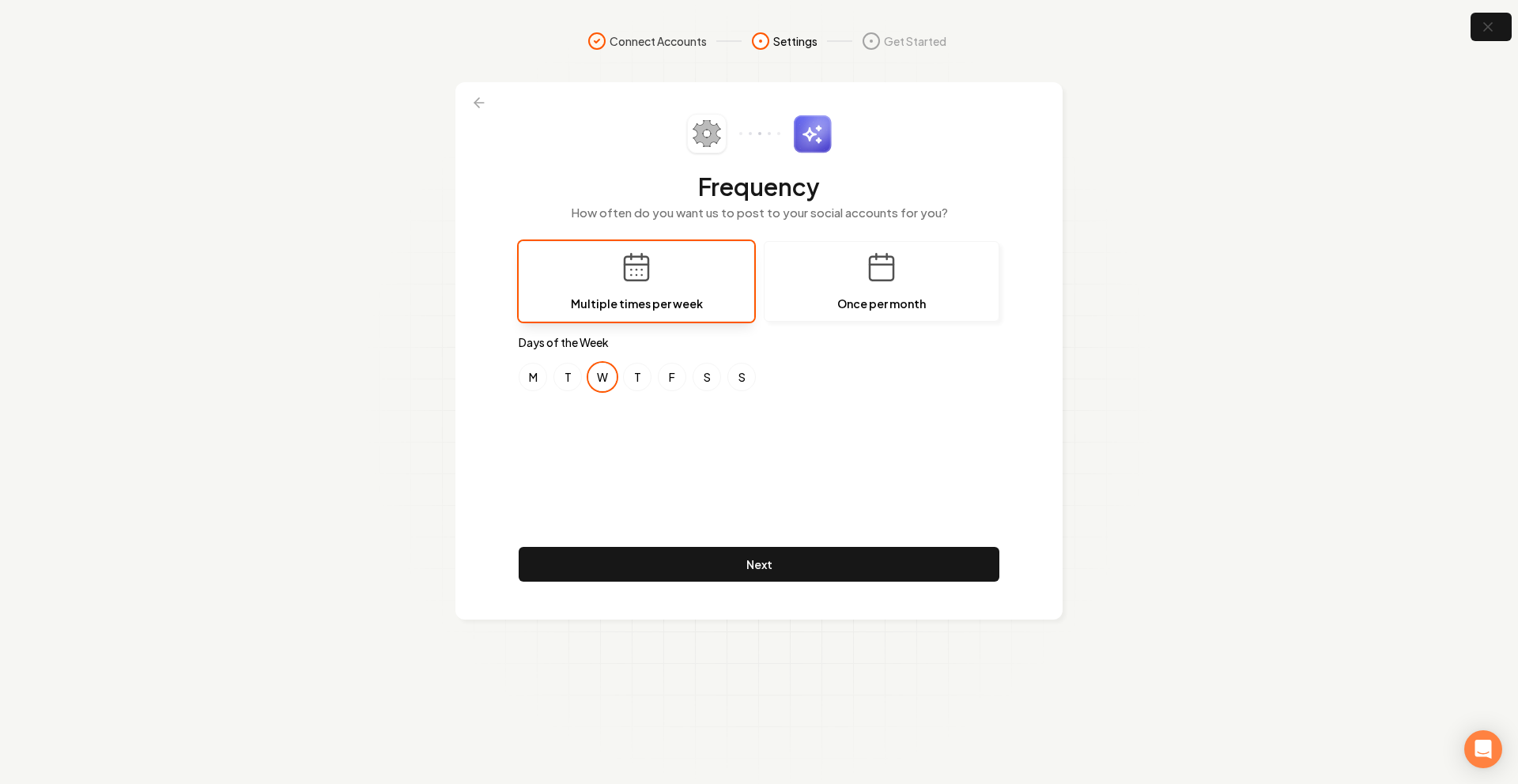
click at [473, 96] on icon at bounding box center [479, 103] width 16 height 16
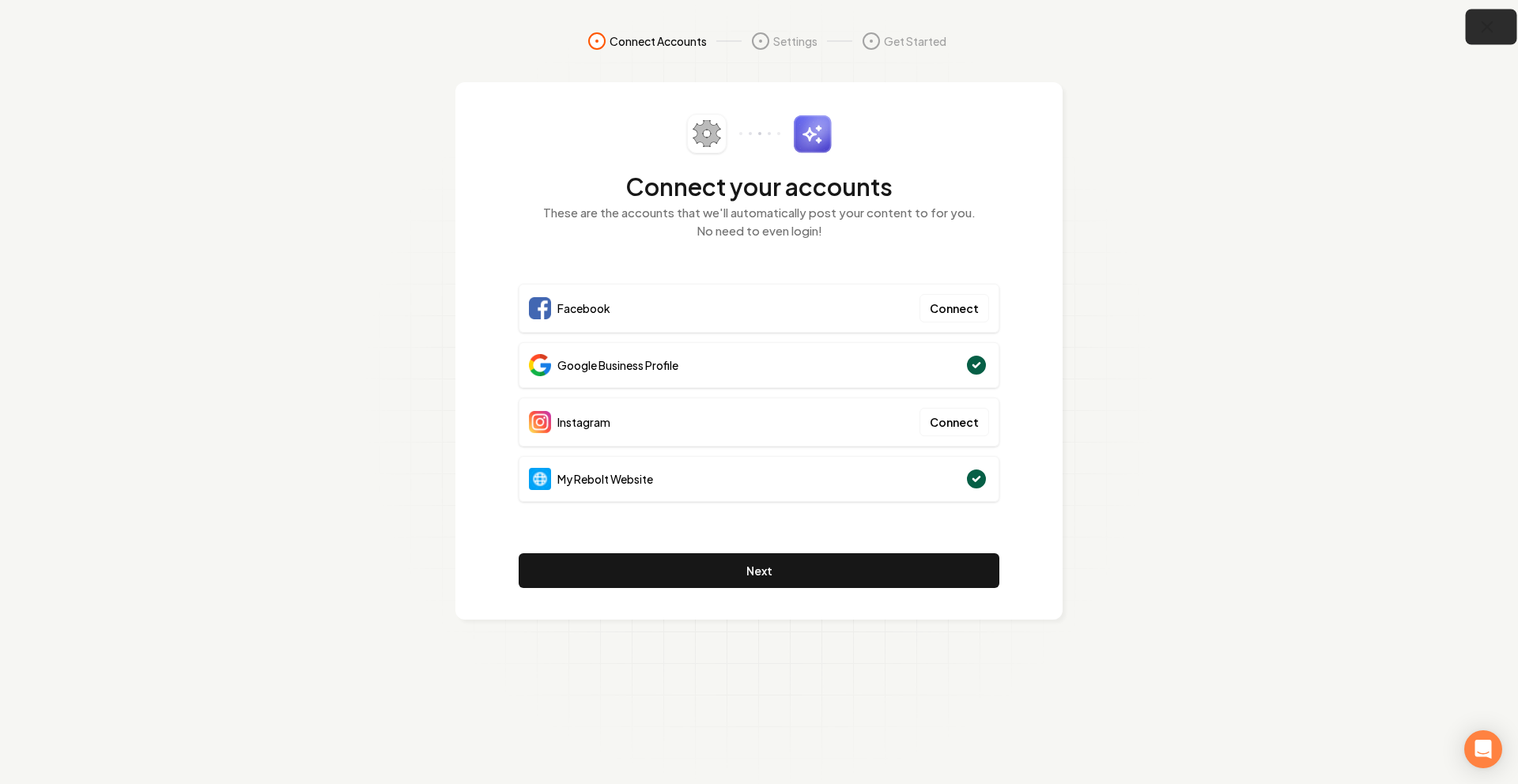
click at [1504, 22] on button "button" at bounding box center [1491, 27] width 51 height 35
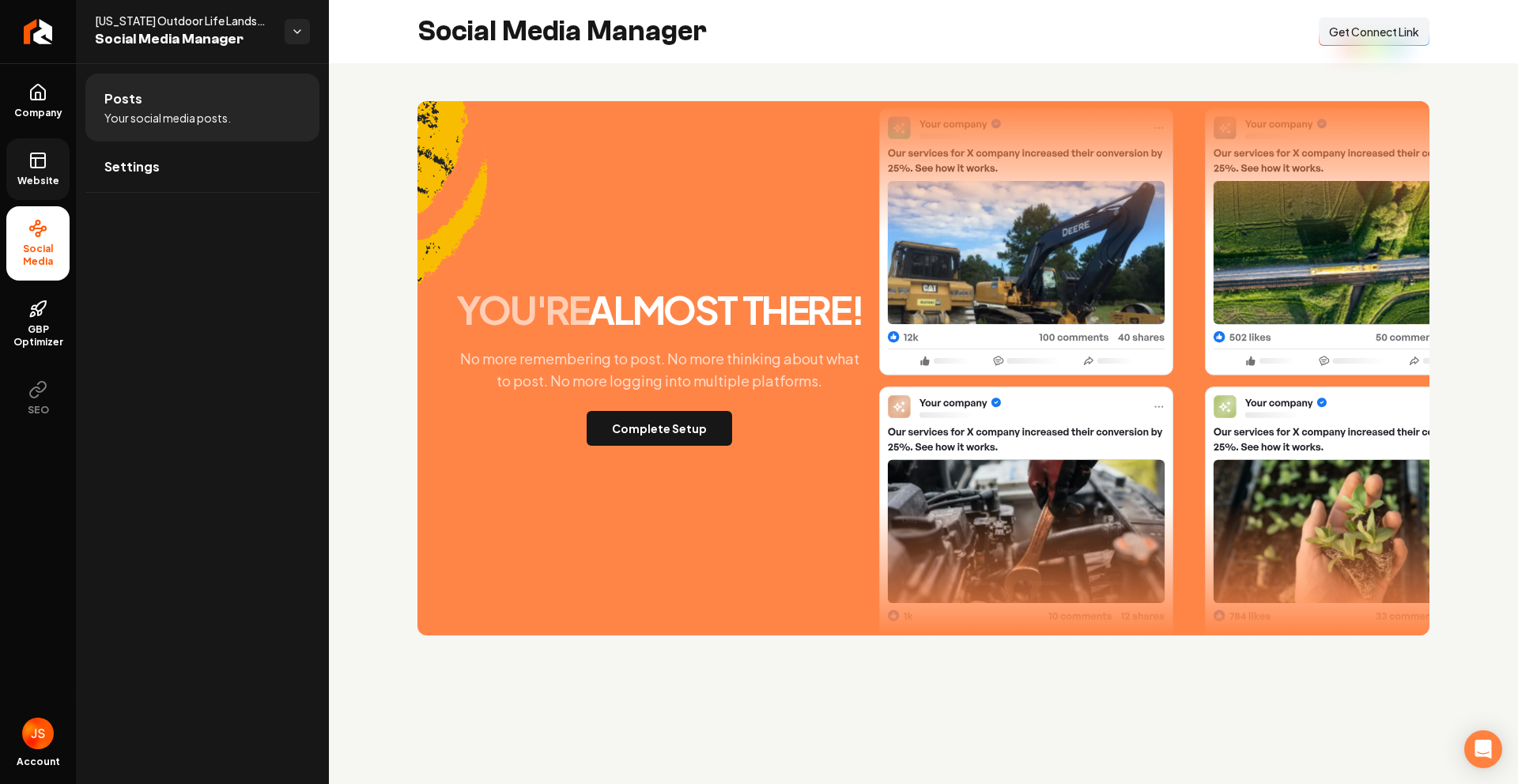
click at [21, 154] on link "Website" at bounding box center [38, 169] width 63 height 62
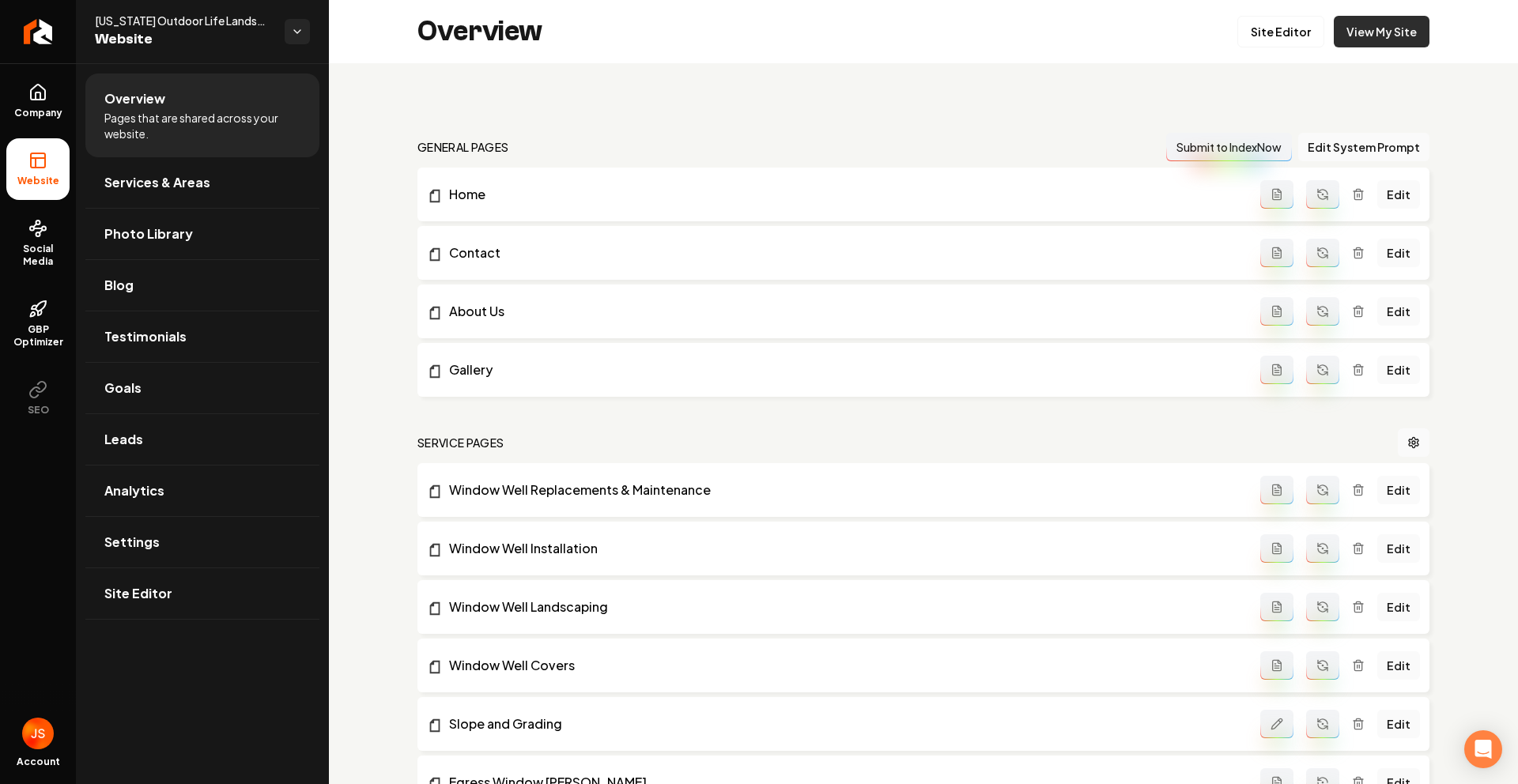
click at [1383, 34] on link "View My Site" at bounding box center [1382, 32] width 95 height 32
click at [1373, 44] on link "View My Site" at bounding box center [1382, 32] width 95 height 32
click at [38, 217] on link "Social Media" at bounding box center [38, 244] width 63 height 75
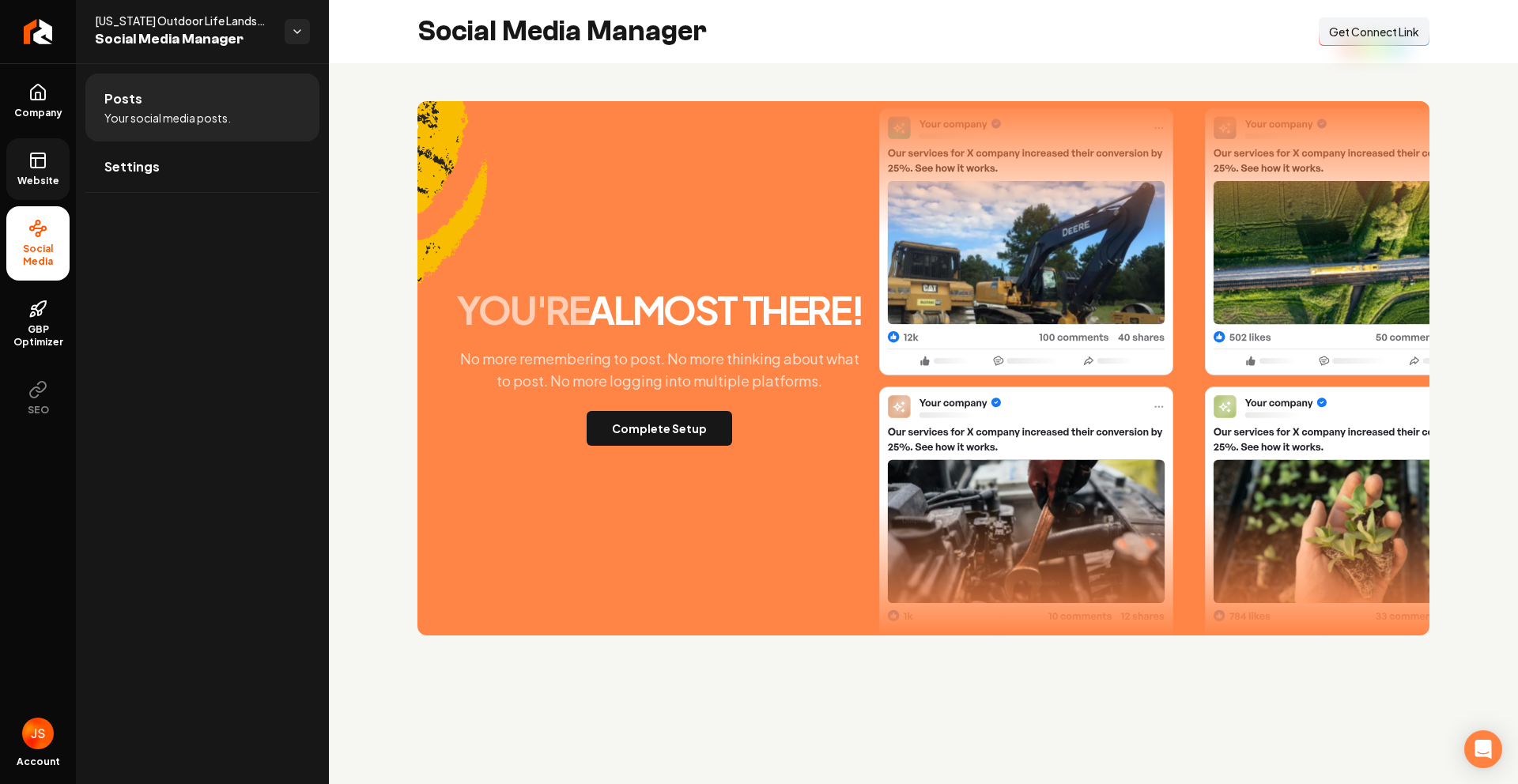
click at [658, 455] on div "you're almost there! No more remembering to post. No more thinking about what t…" at bounding box center [923, 368] width 1012 height 535
click at [619, 414] on button "Complete Setup" at bounding box center [659, 427] width 146 height 35
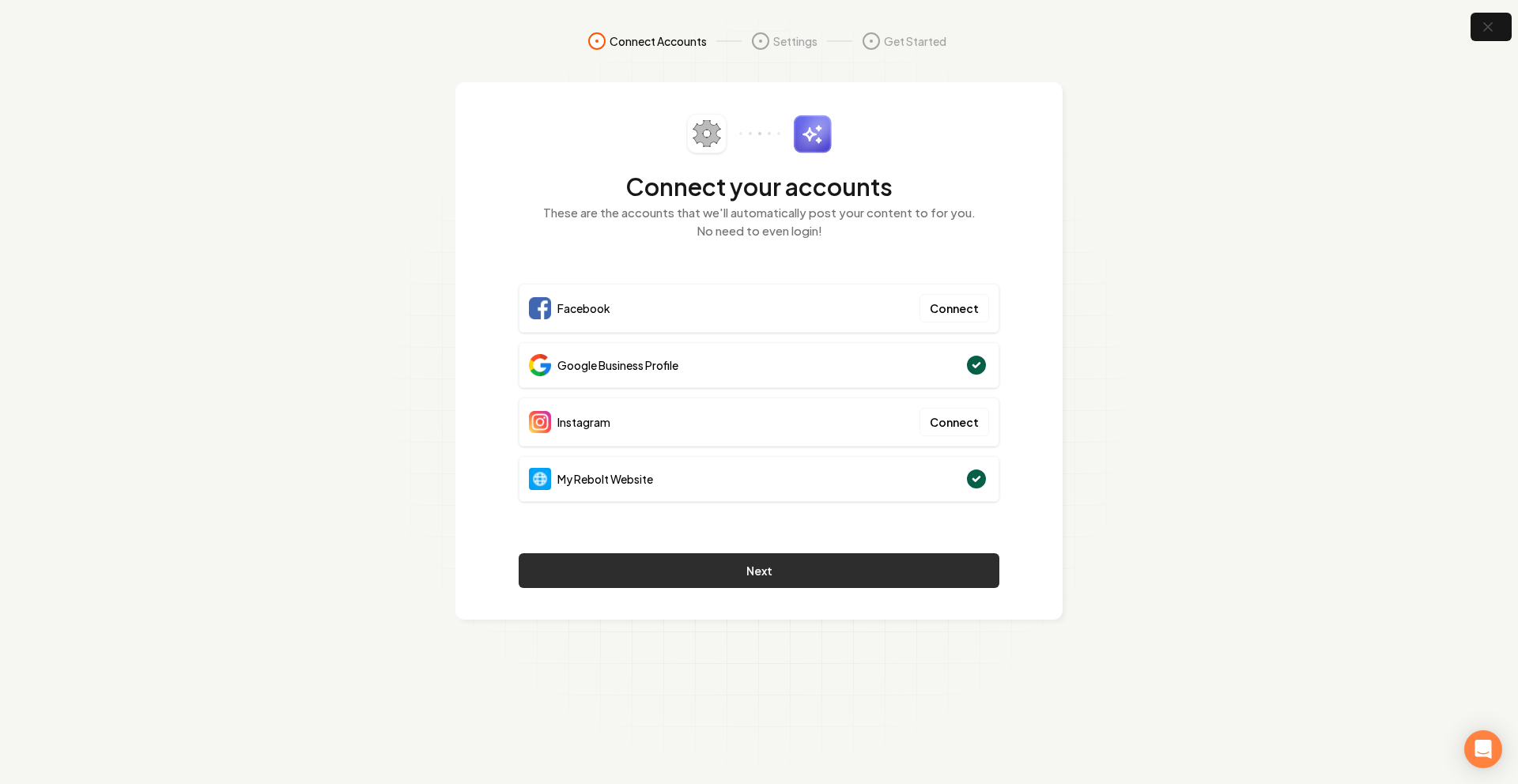
click at [672, 554] on button "Next" at bounding box center [759, 570] width 481 height 35
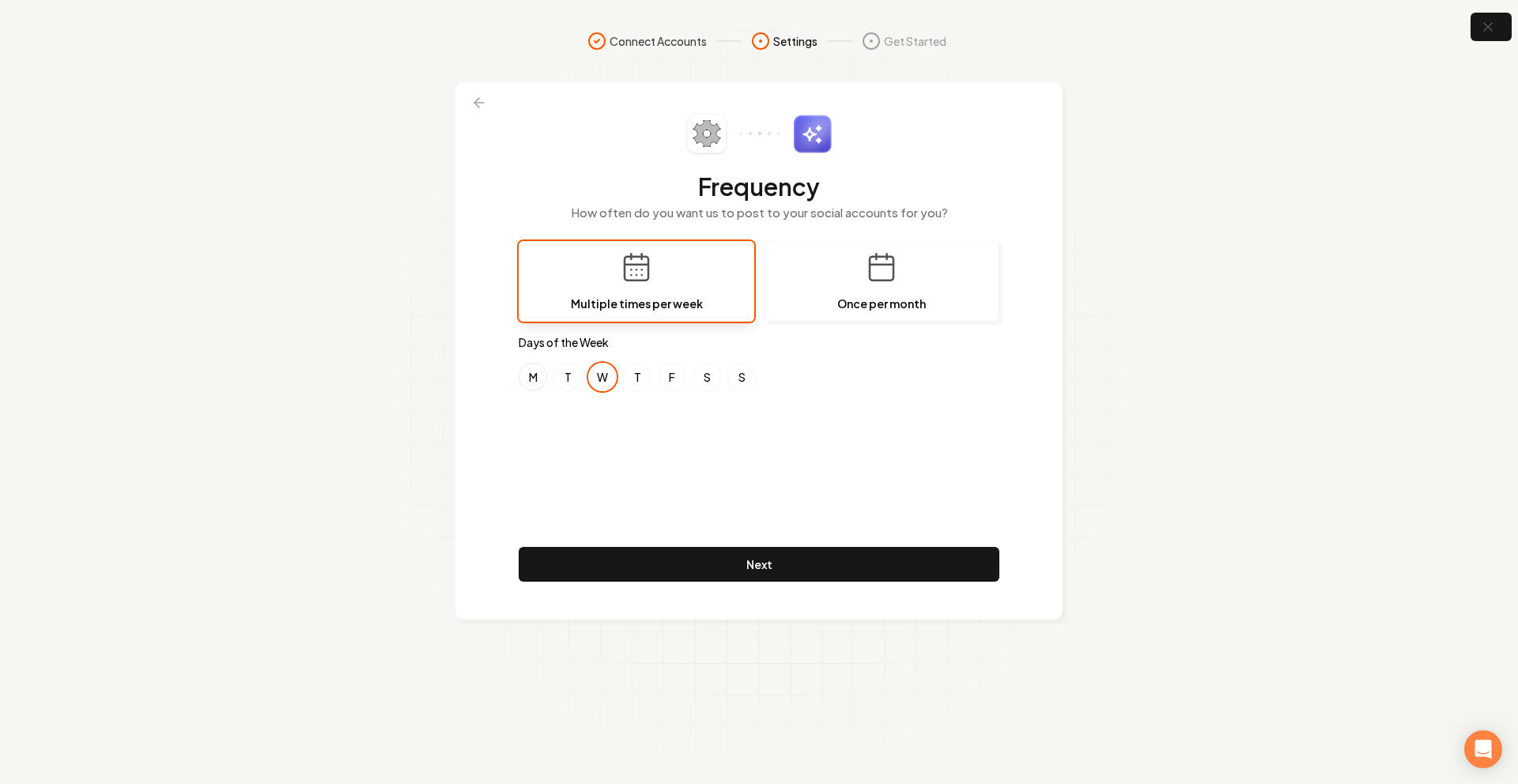
click at [528, 371] on button "M" at bounding box center [533, 377] width 28 height 28
click at [669, 374] on button "F" at bounding box center [672, 377] width 28 height 28
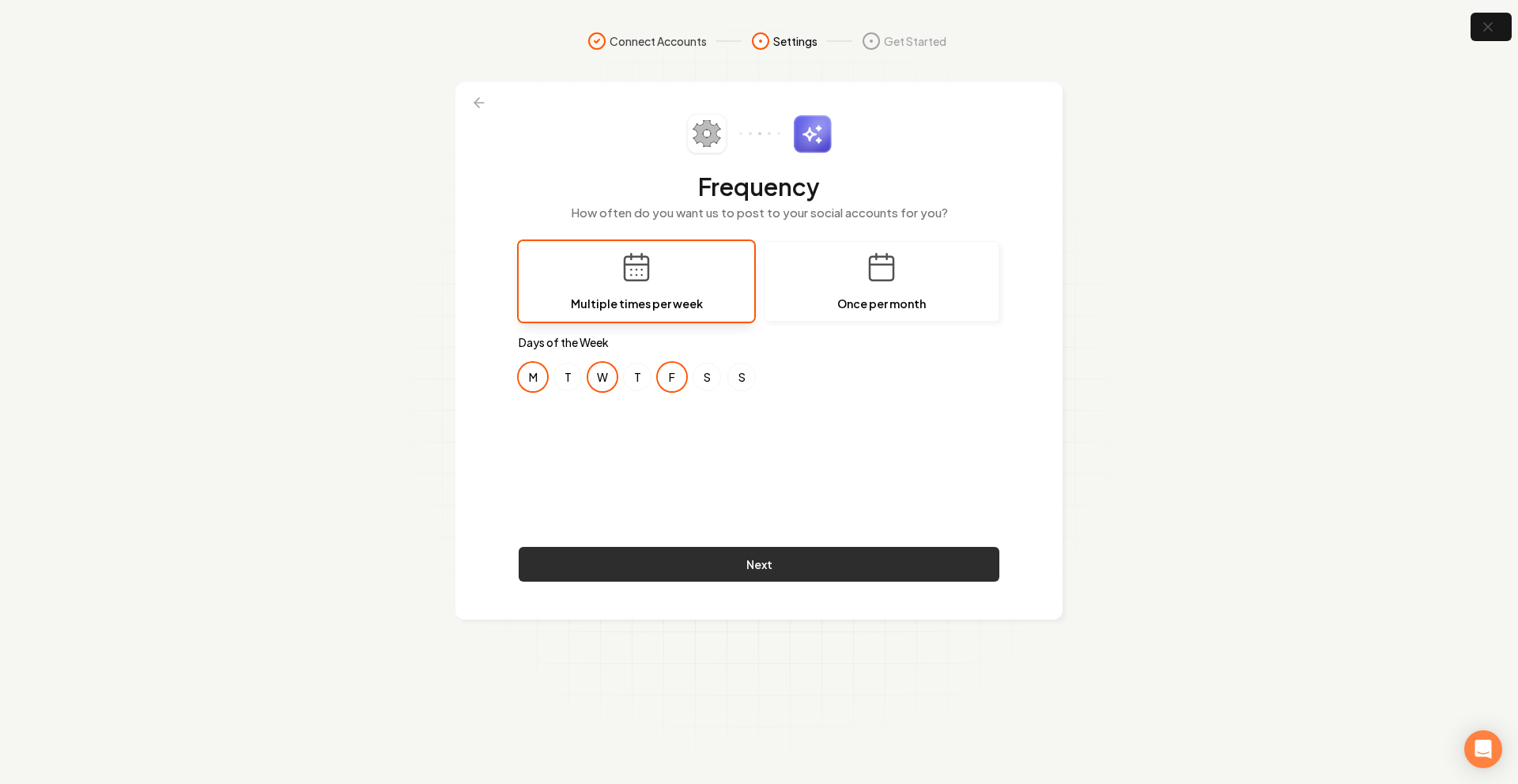
click at [750, 554] on button "Next" at bounding box center [759, 564] width 481 height 35
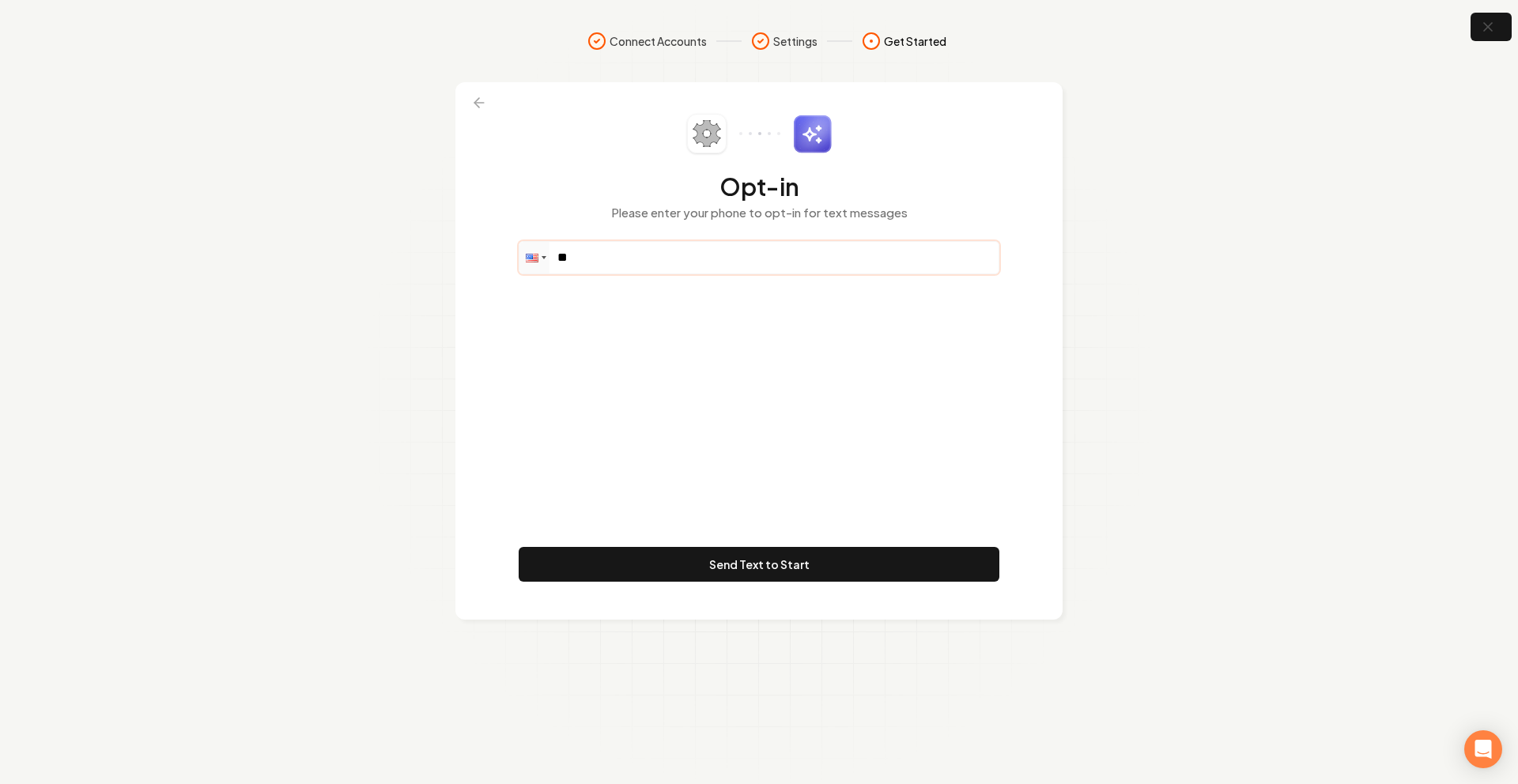
click at [658, 256] on input "**" at bounding box center [758, 258] width 479 height 32
paste input "**********"
type input "**********"
click at [685, 361] on div "**********" at bounding box center [759, 351] width 481 height 474
click at [603, 264] on input "**********" at bounding box center [758, 258] width 479 height 32
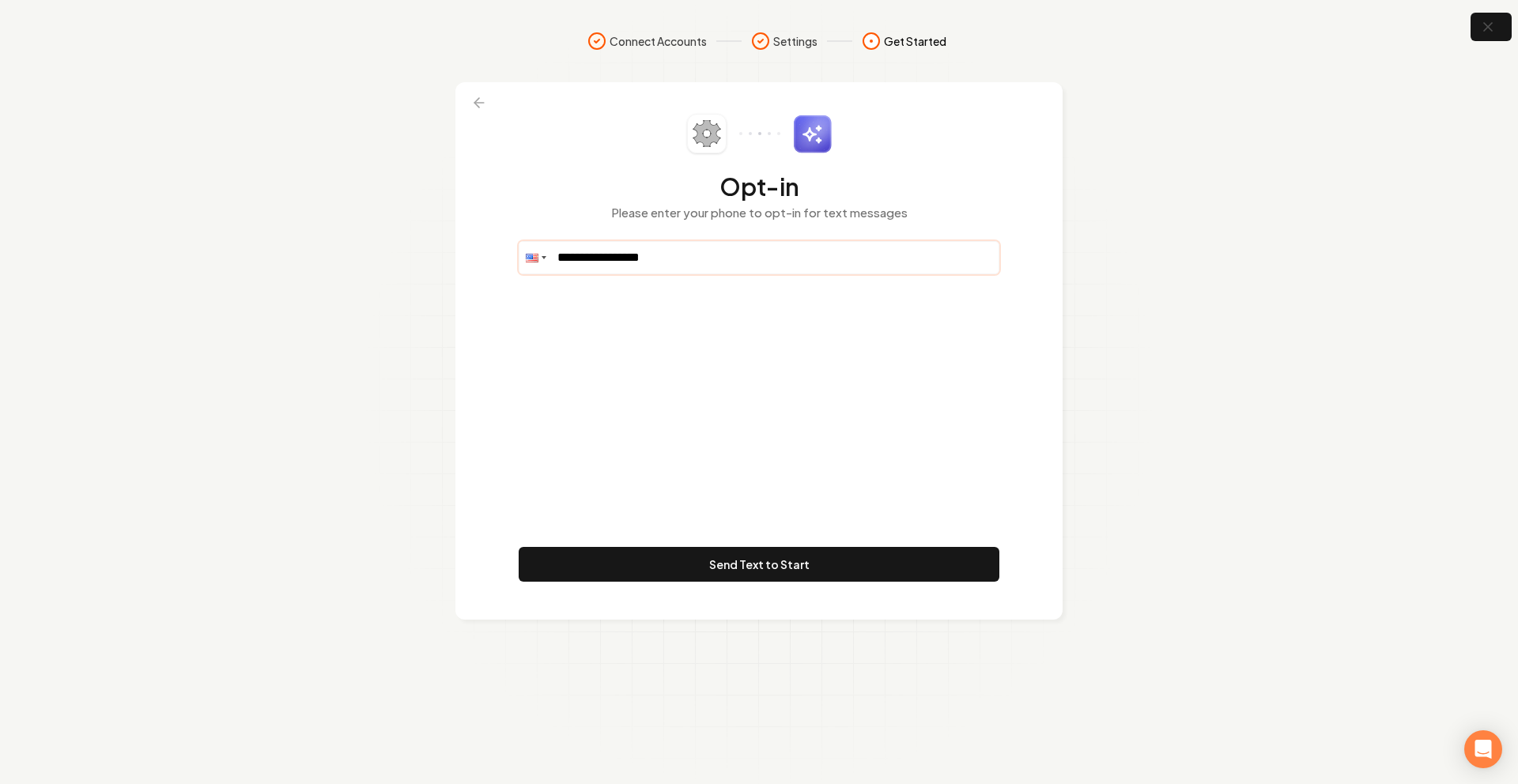
drag, startPoint x: 690, startPoint y: 261, endPoint x: 537, endPoint y: 245, distance: 153.8
click at [539, 245] on div "**********" at bounding box center [759, 258] width 481 height 34
click at [467, 101] on button at bounding box center [479, 103] width 35 height 28
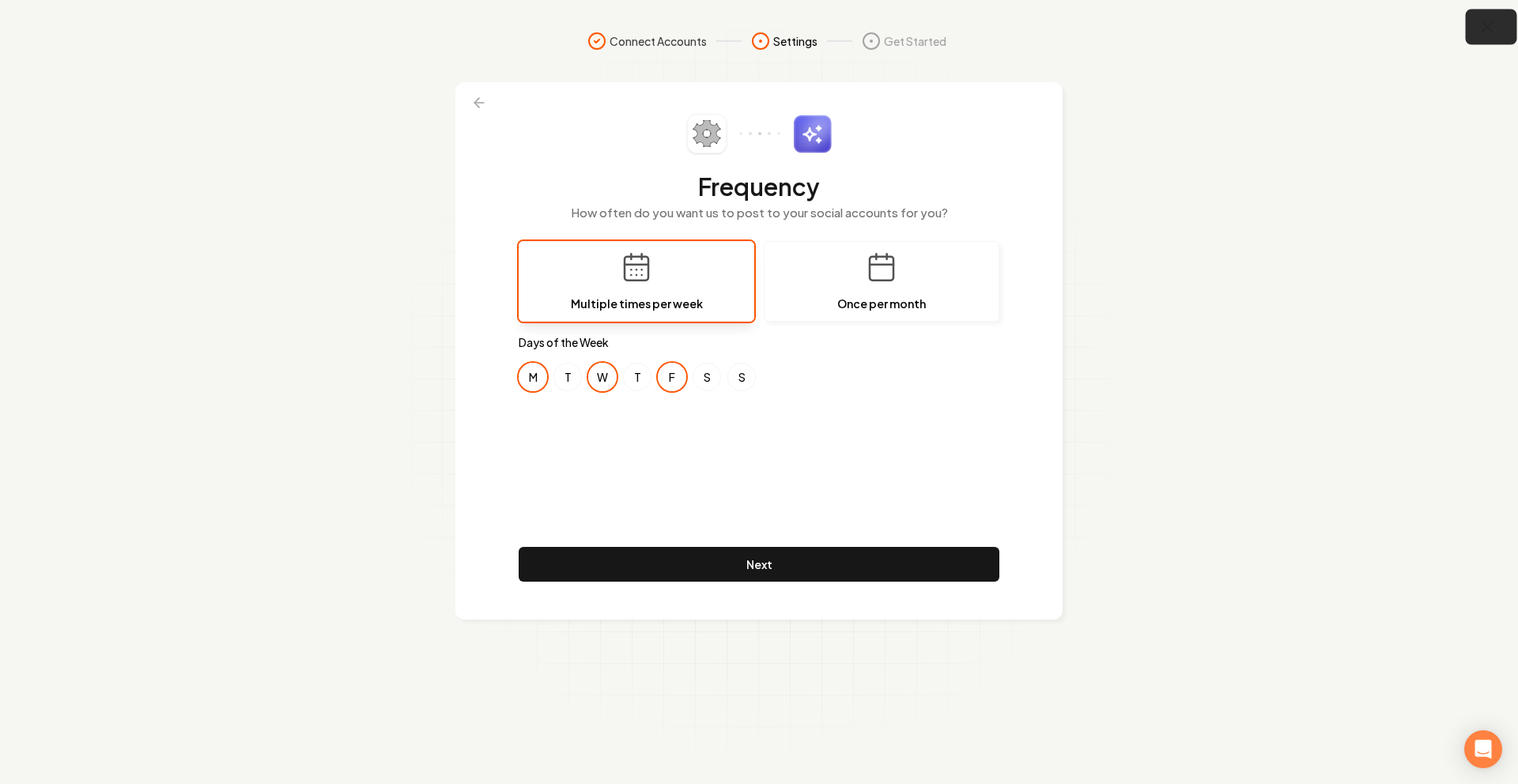
click at [1473, 25] on button "button" at bounding box center [1491, 27] width 51 height 35
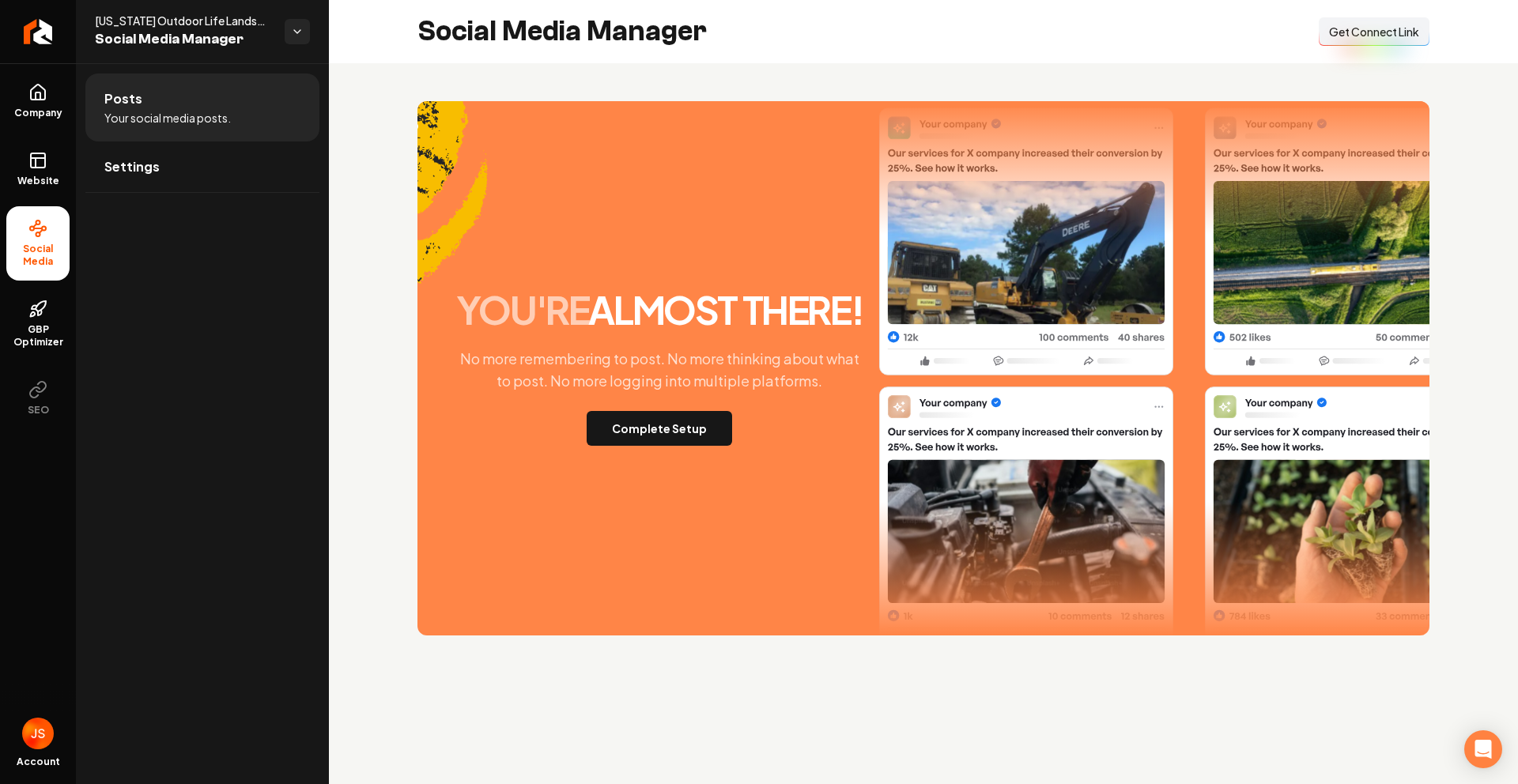
click at [634, 451] on div "you're almost there! No more remembering to post. No more thinking about what t…" at bounding box center [923, 368] width 1012 height 535
click at [643, 430] on button "Complete Setup" at bounding box center [659, 427] width 146 height 35
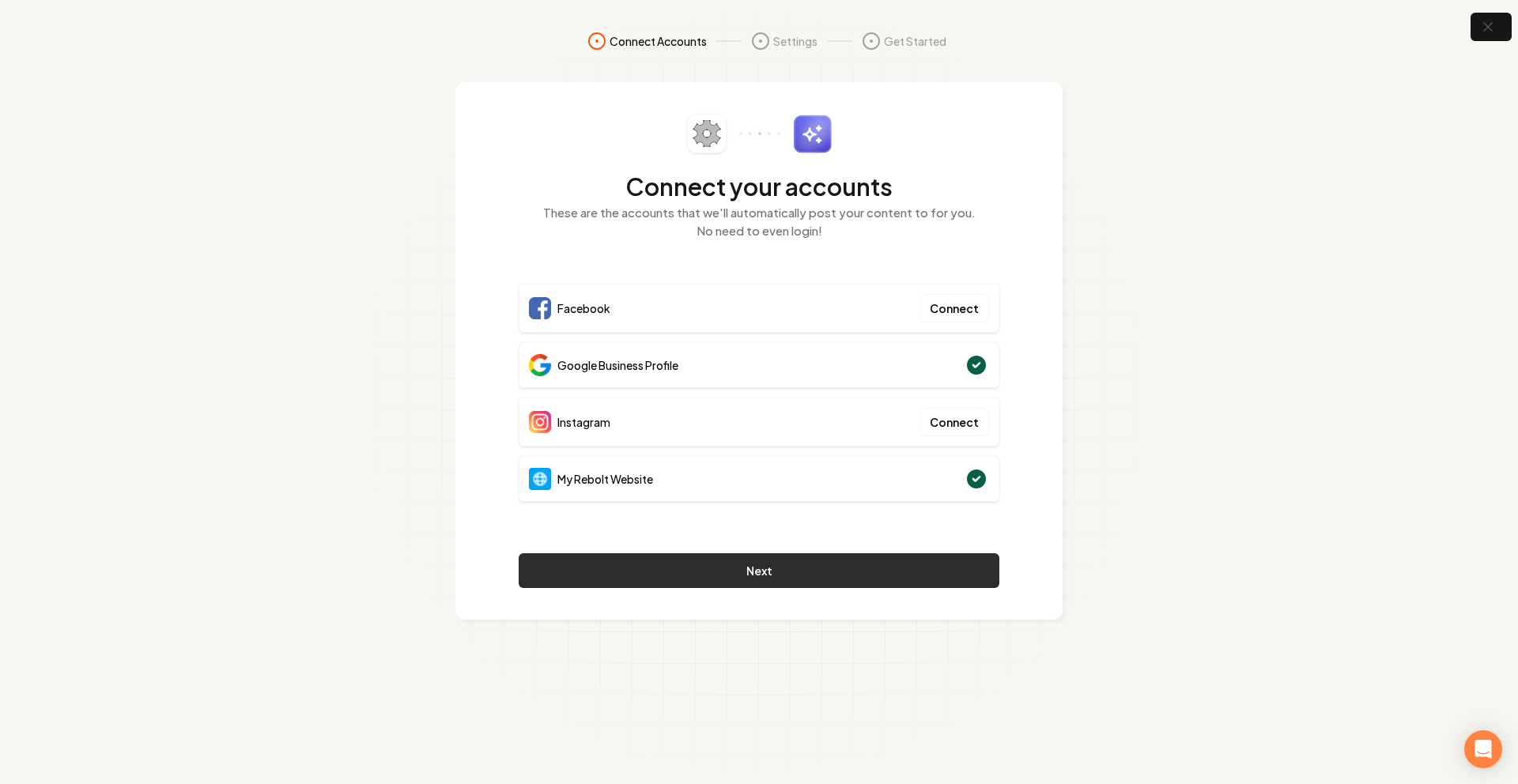
click at [747, 573] on button "Next" at bounding box center [759, 570] width 481 height 35
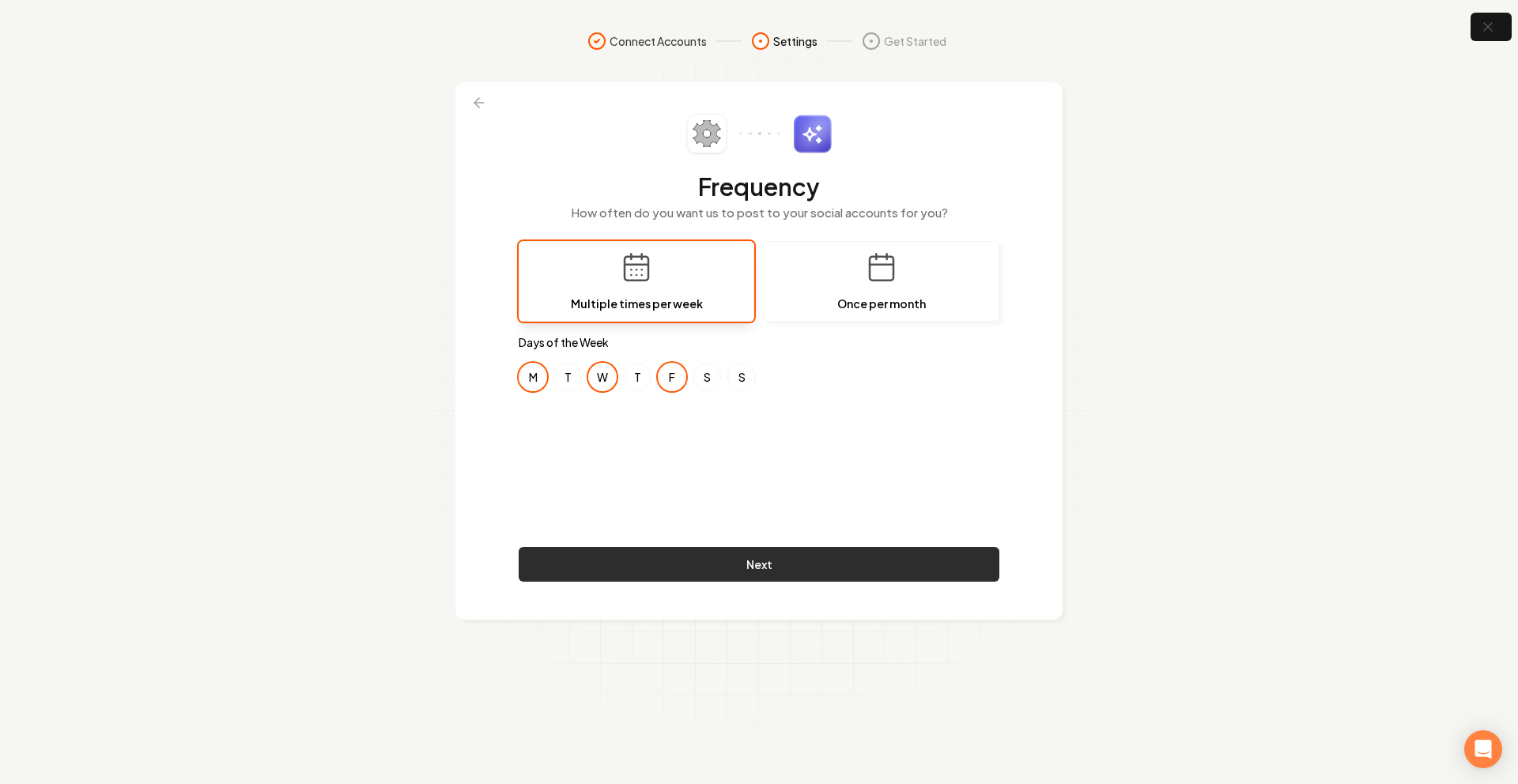
click at [721, 560] on button "Next" at bounding box center [759, 564] width 481 height 35
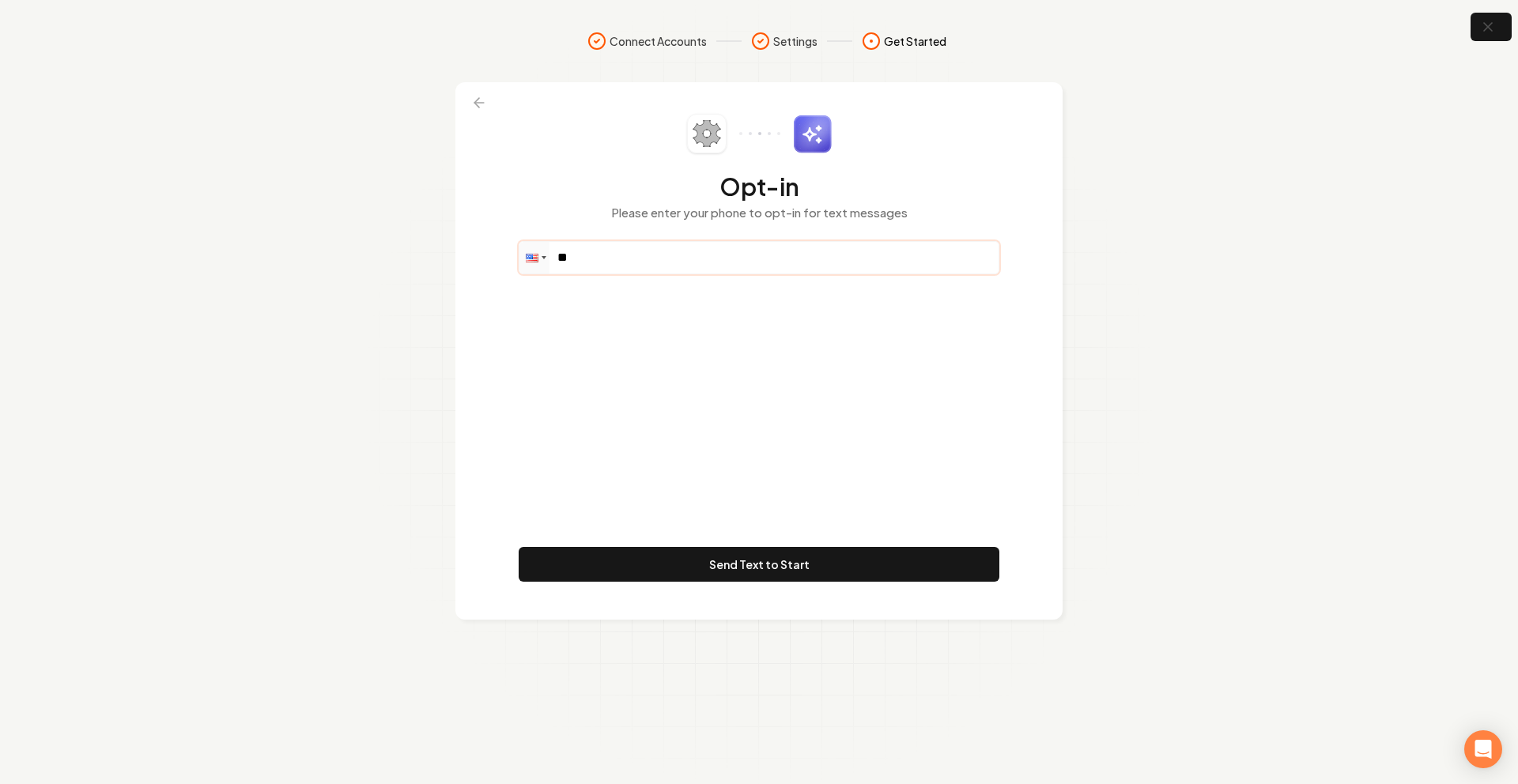
click at [659, 248] on input "**" at bounding box center [758, 258] width 479 height 32
paste input "**********"
drag, startPoint x: 672, startPoint y: 252, endPoint x: 579, endPoint y: 250, distance: 93.0
click at [579, 250] on input "**********" at bounding box center [758, 258] width 479 height 32
type input "**"
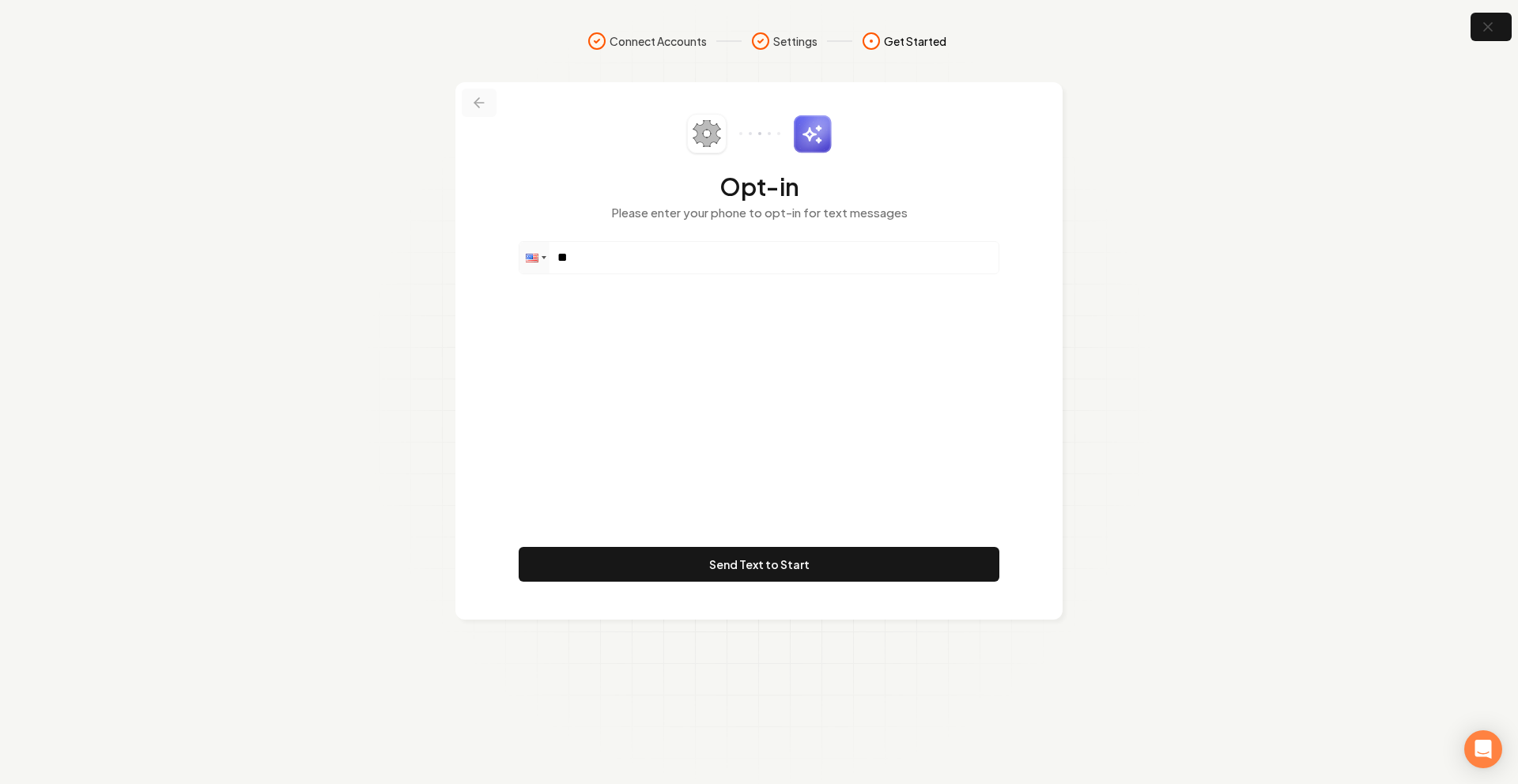
click at [471, 106] on icon at bounding box center [479, 103] width 16 height 16
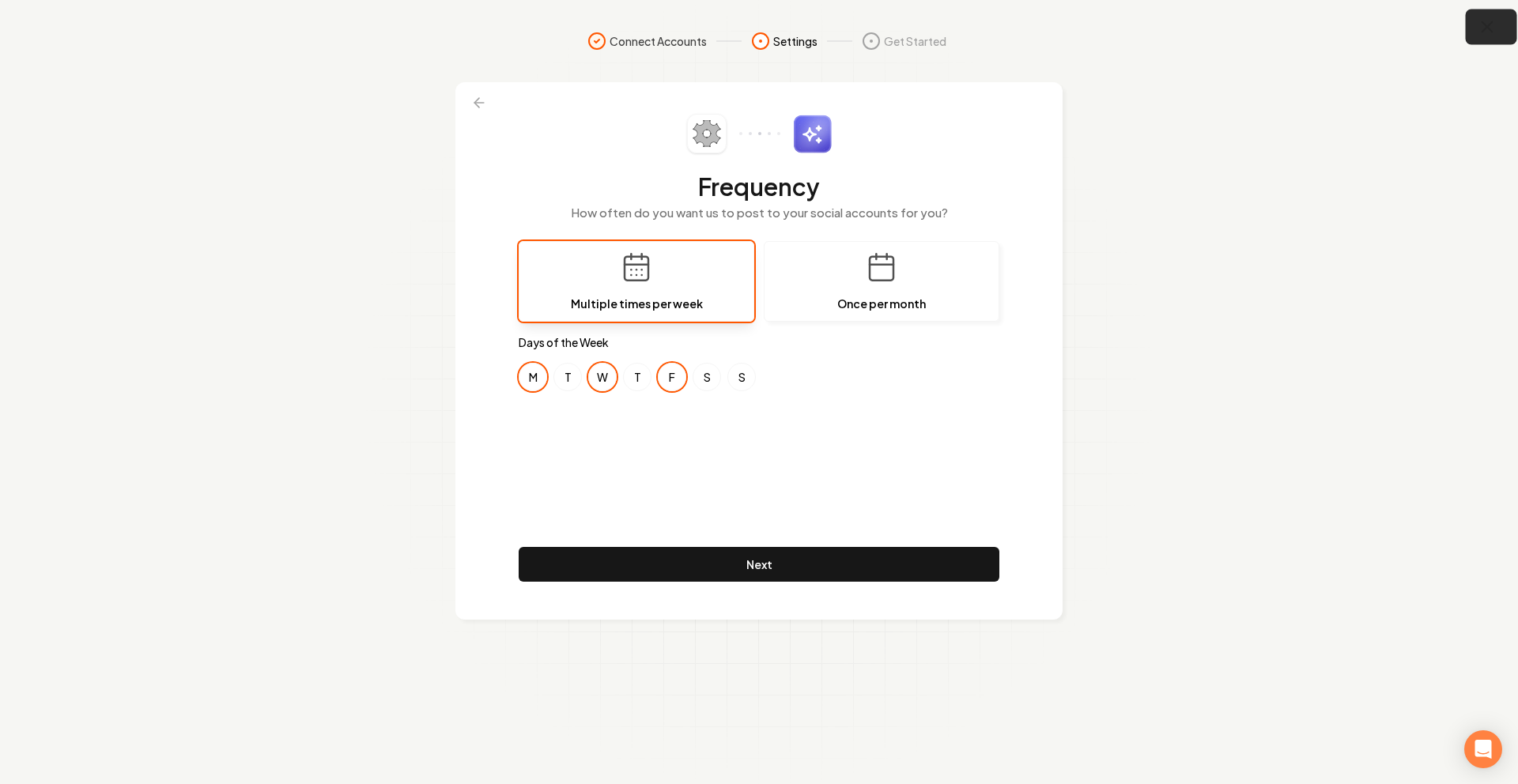
click at [1483, 25] on icon "button" at bounding box center [1487, 27] width 20 height 20
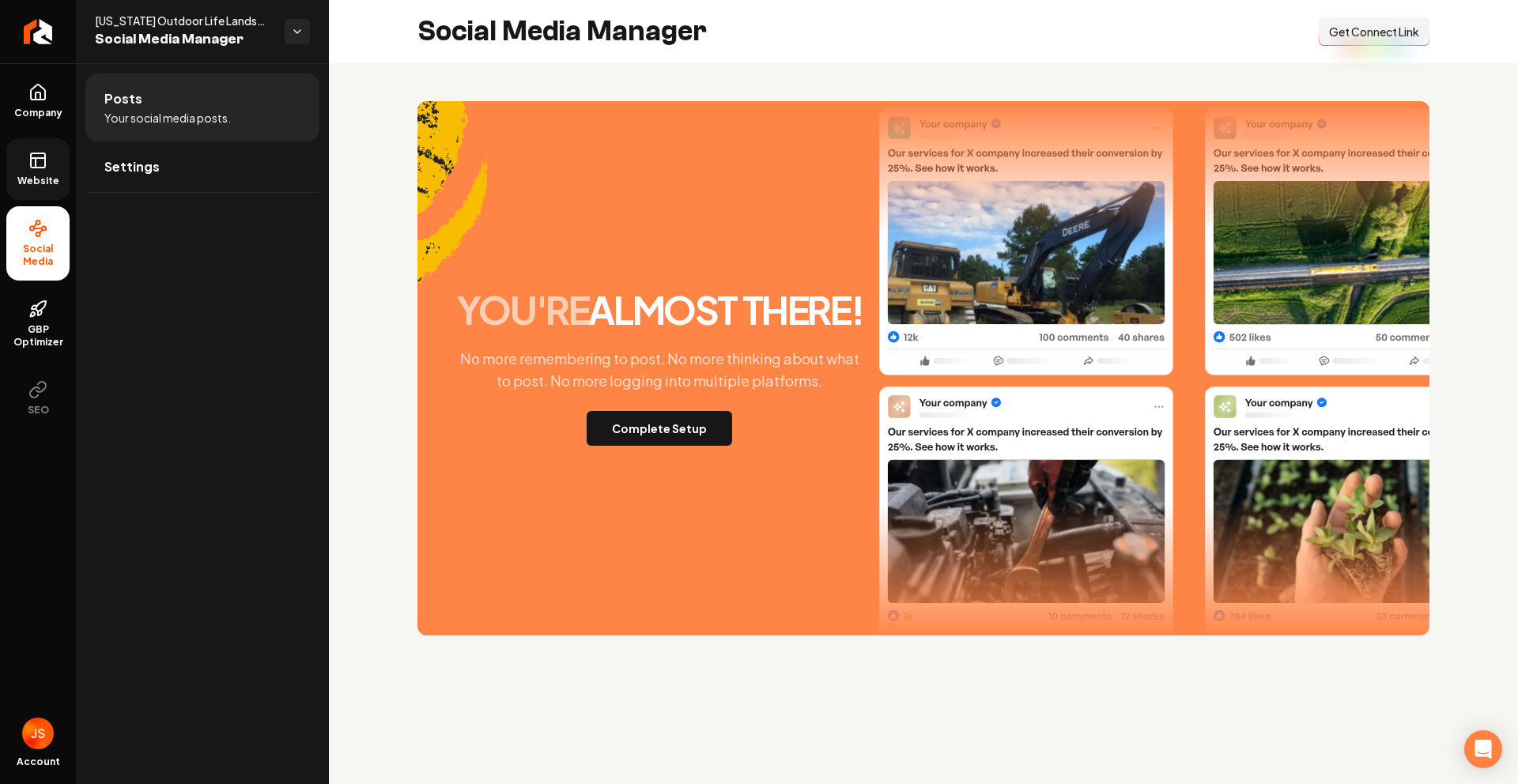
click at [7, 160] on link "Website" at bounding box center [38, 169] width 63 height 62
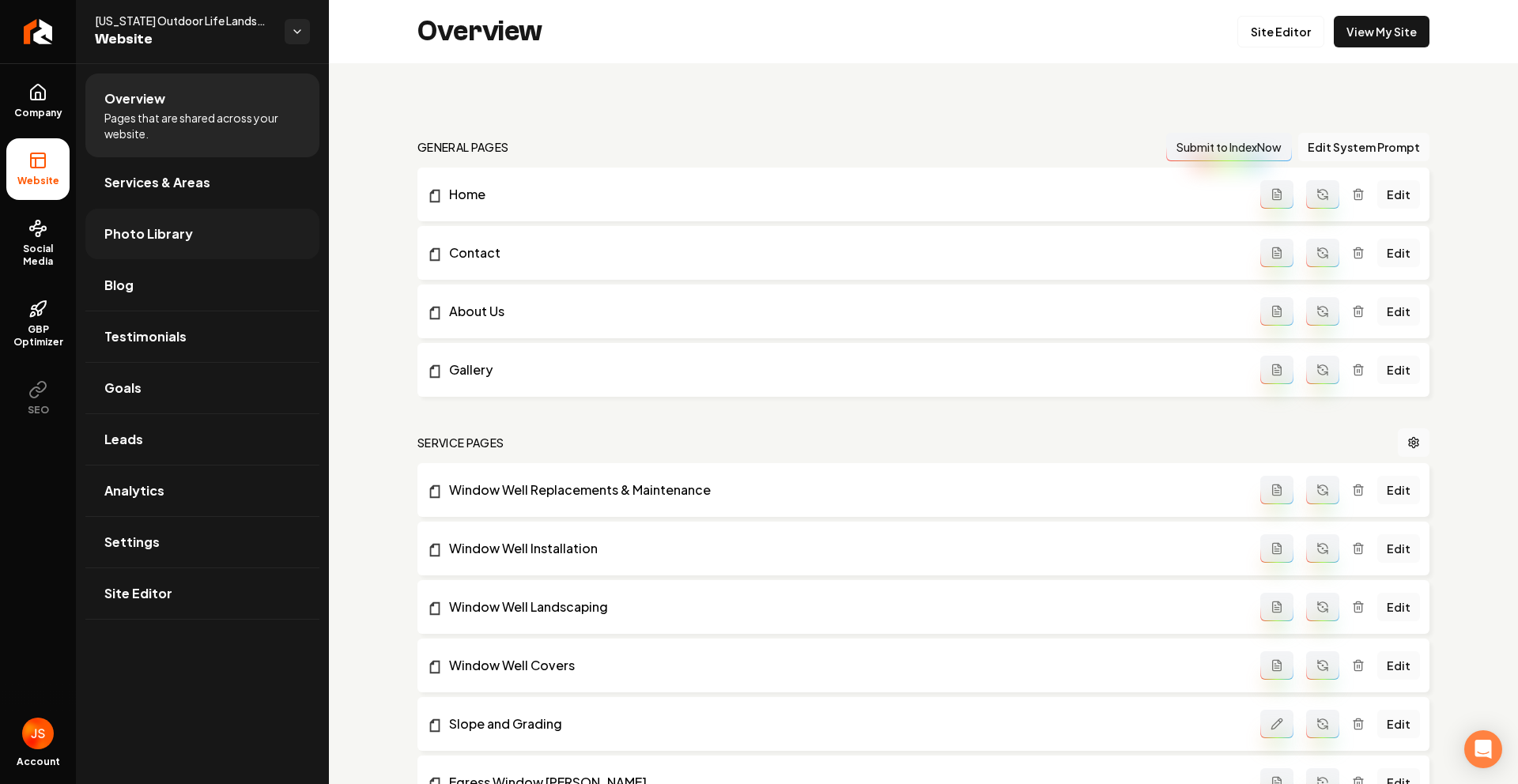
click at [141, 231] on span "Photo Library" at bounding box center [148, 234] width 89 height 19
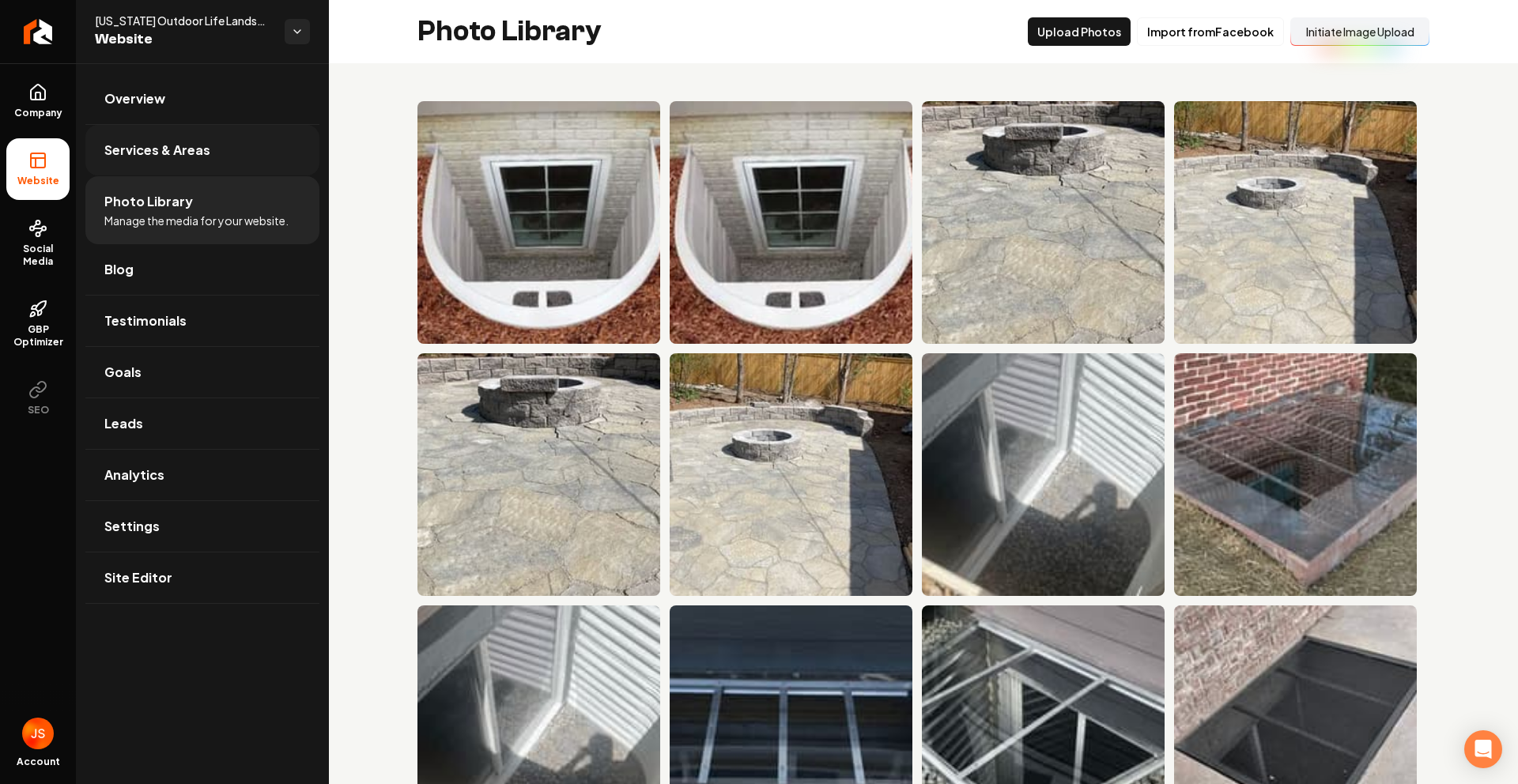
click at [149, 141] on span "Services & Areas" at bounding box center [158, 150] width 106 height 19
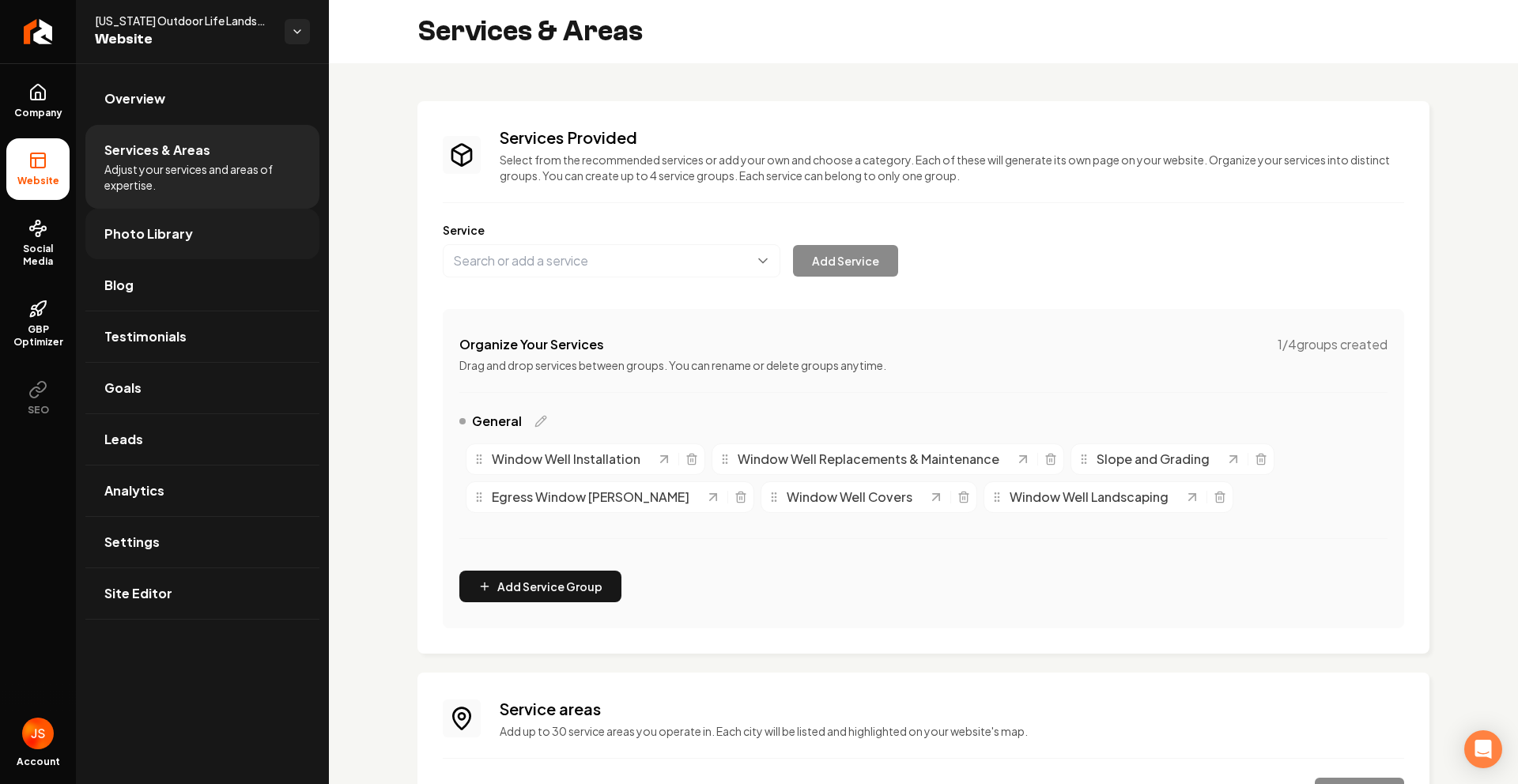
click at [147, 228] on span "Photo Library" at bounding box center [148, 234] width 89 height 19
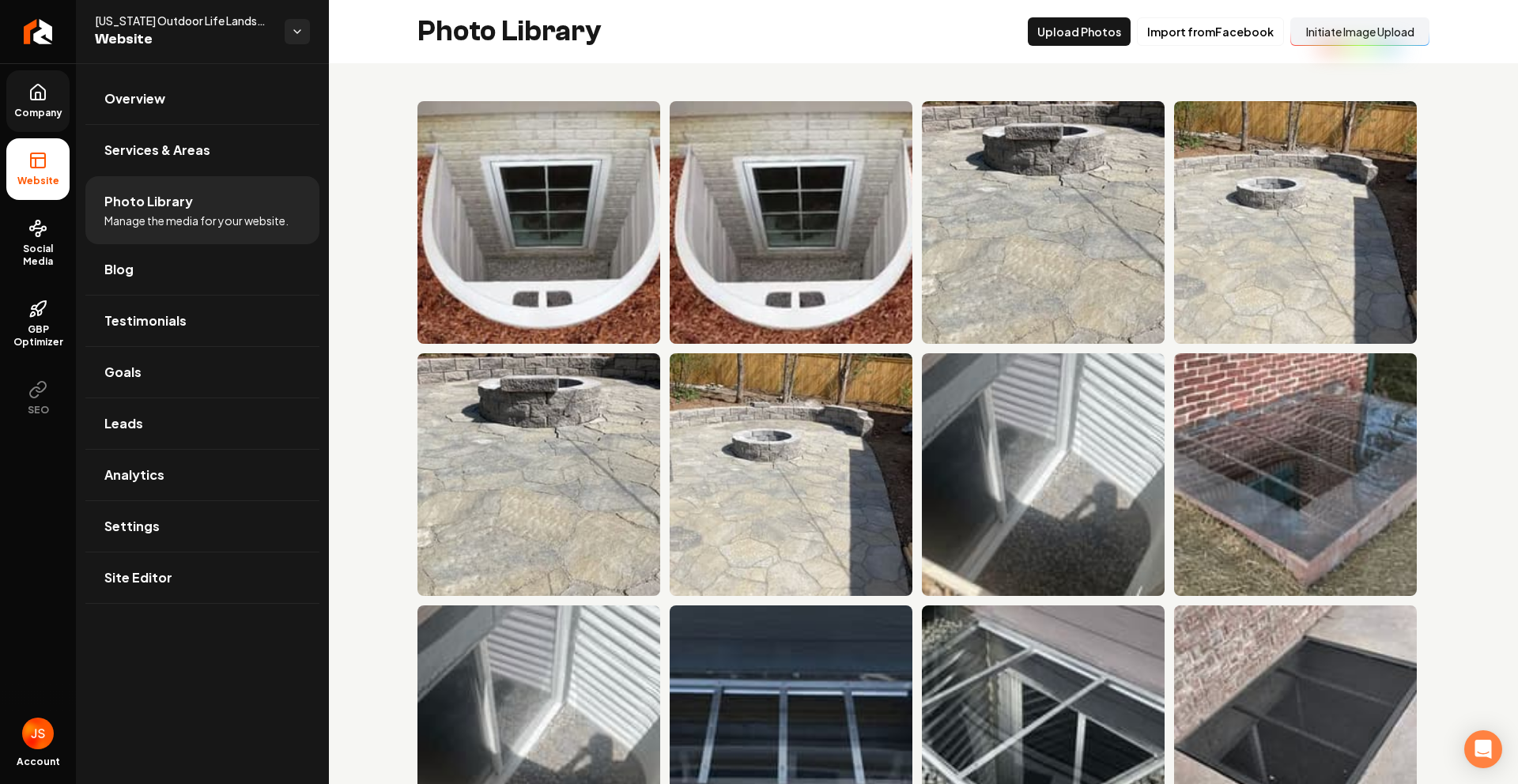
click at [50, 106] on span "Company" at bounding box center [37, 113] width 61 height 13
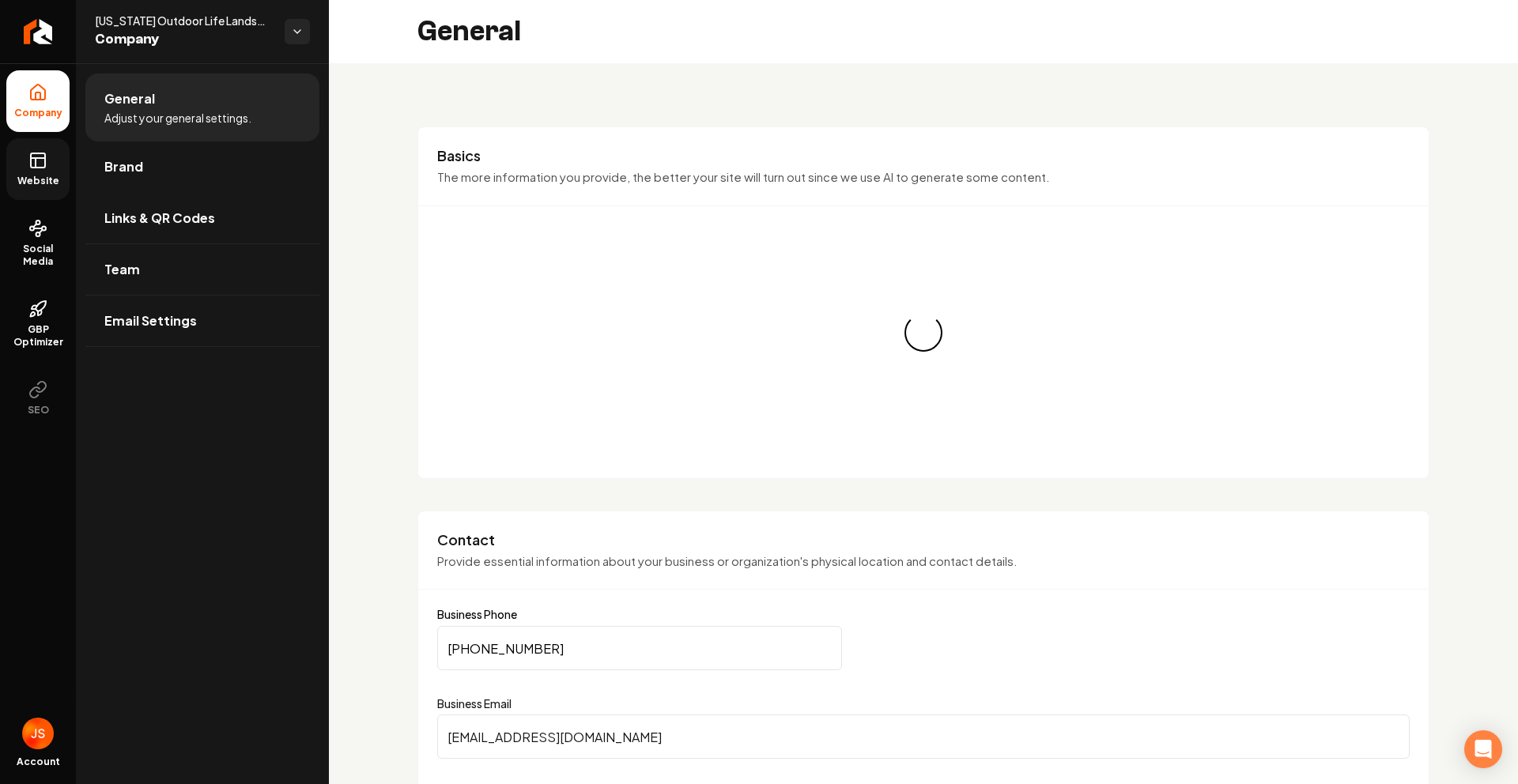
click at [60, 163] on link "Website" at bounding box center [38, 169] width 63 height 62
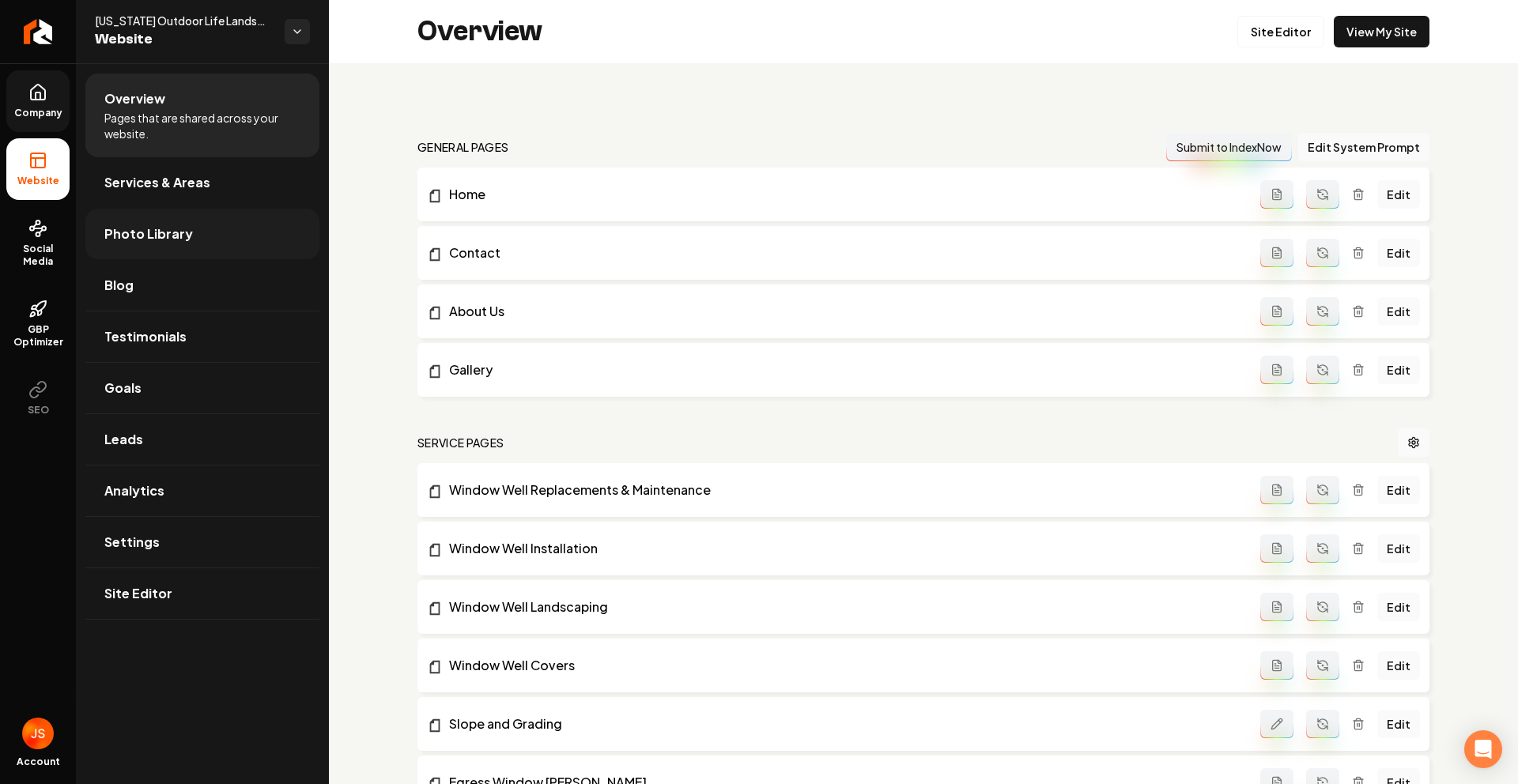
click at [158, 225] on span "Photo Library" at bounding box center [148, 234] width 89 height 19
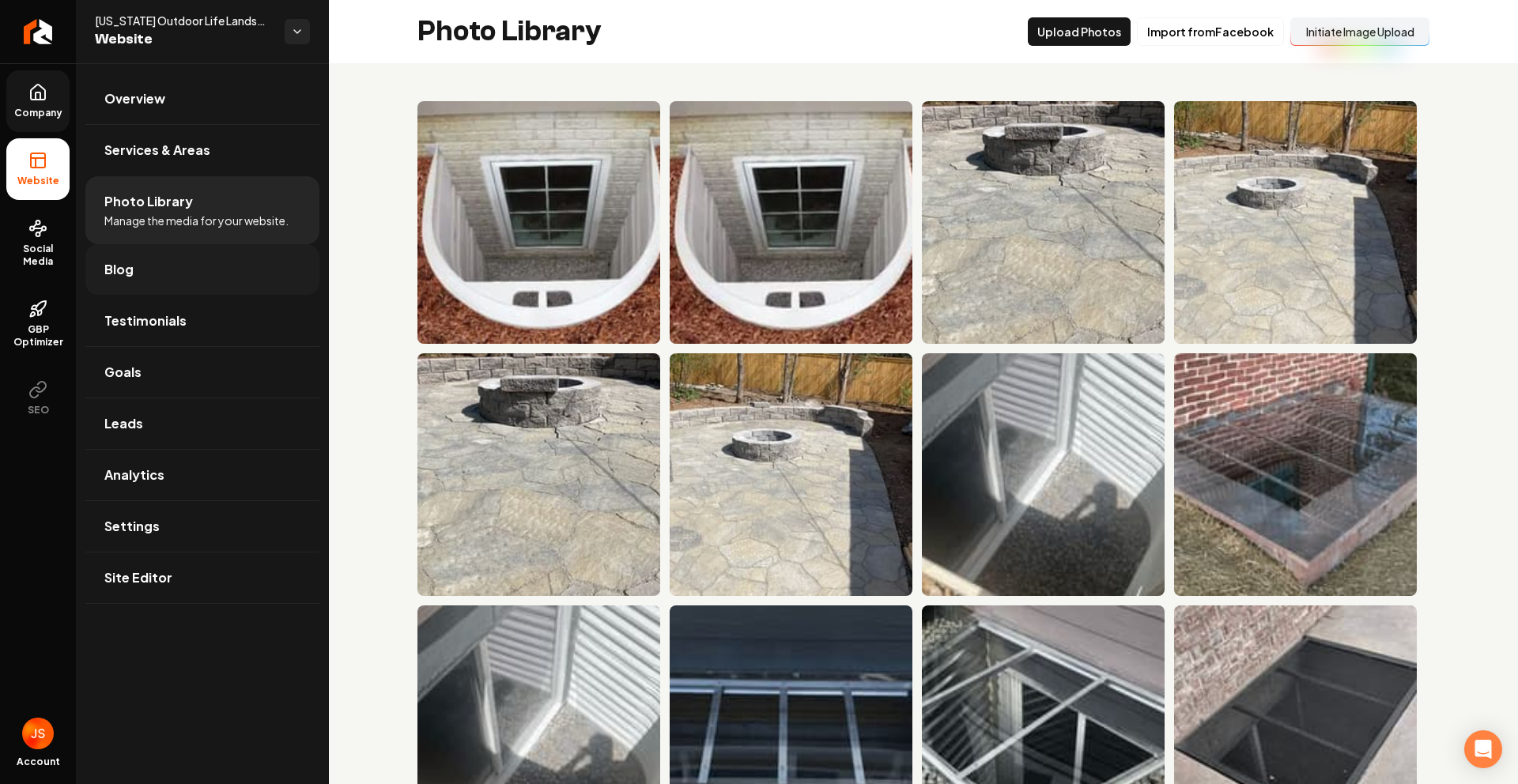
click at [152, 272] on link "Blog" at bounding box center [202, 270] width 234 height 50
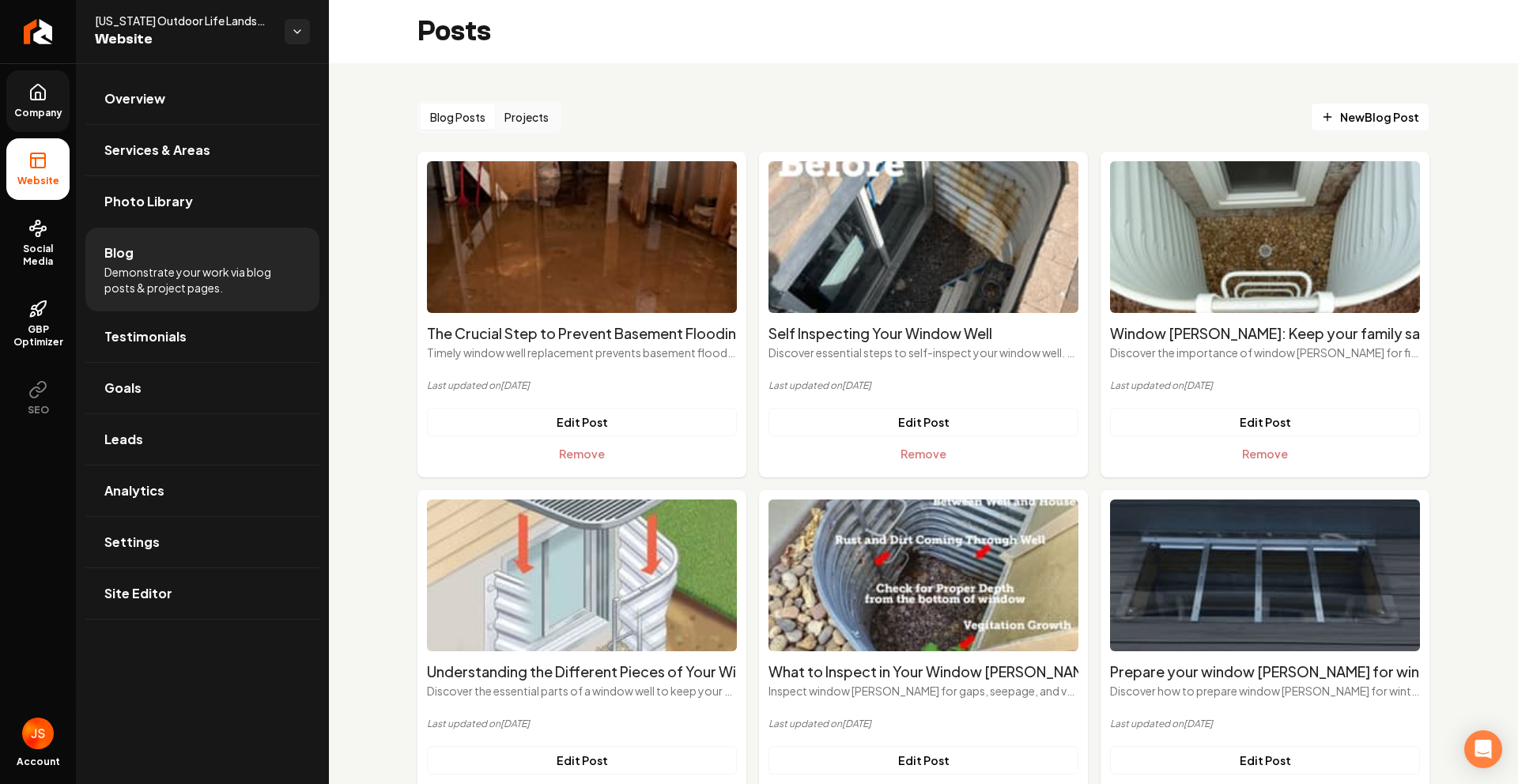
click at [541, 106] on button "Projects" at bounding box center [527, 117] width 63 height 25
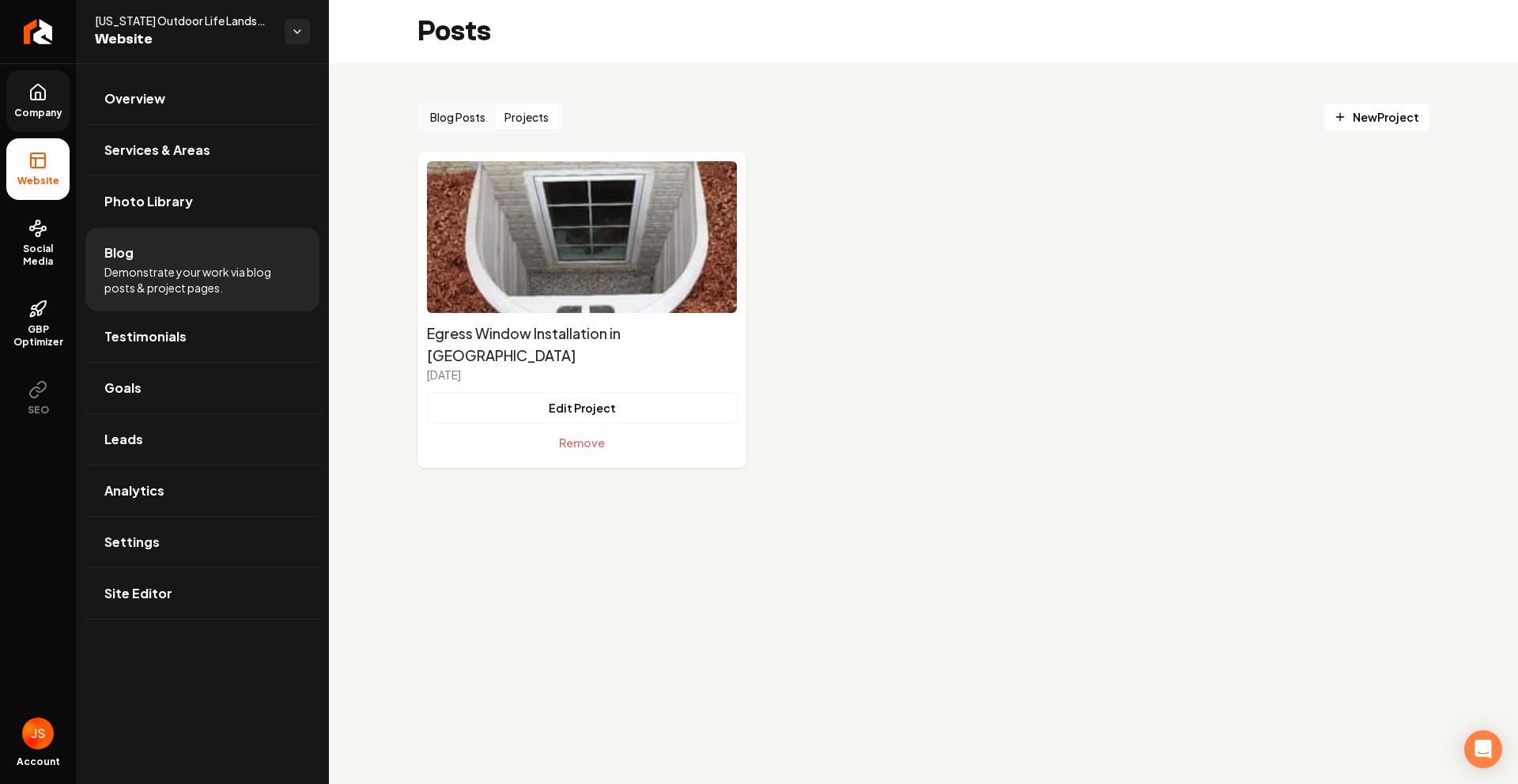
click at [541, 113] on button "Projects" at bounding box center [527, 117] width 63 height 25
click at [114, 199] on span "Photo Library" at bounding box center [148, 202] width 89 height 19
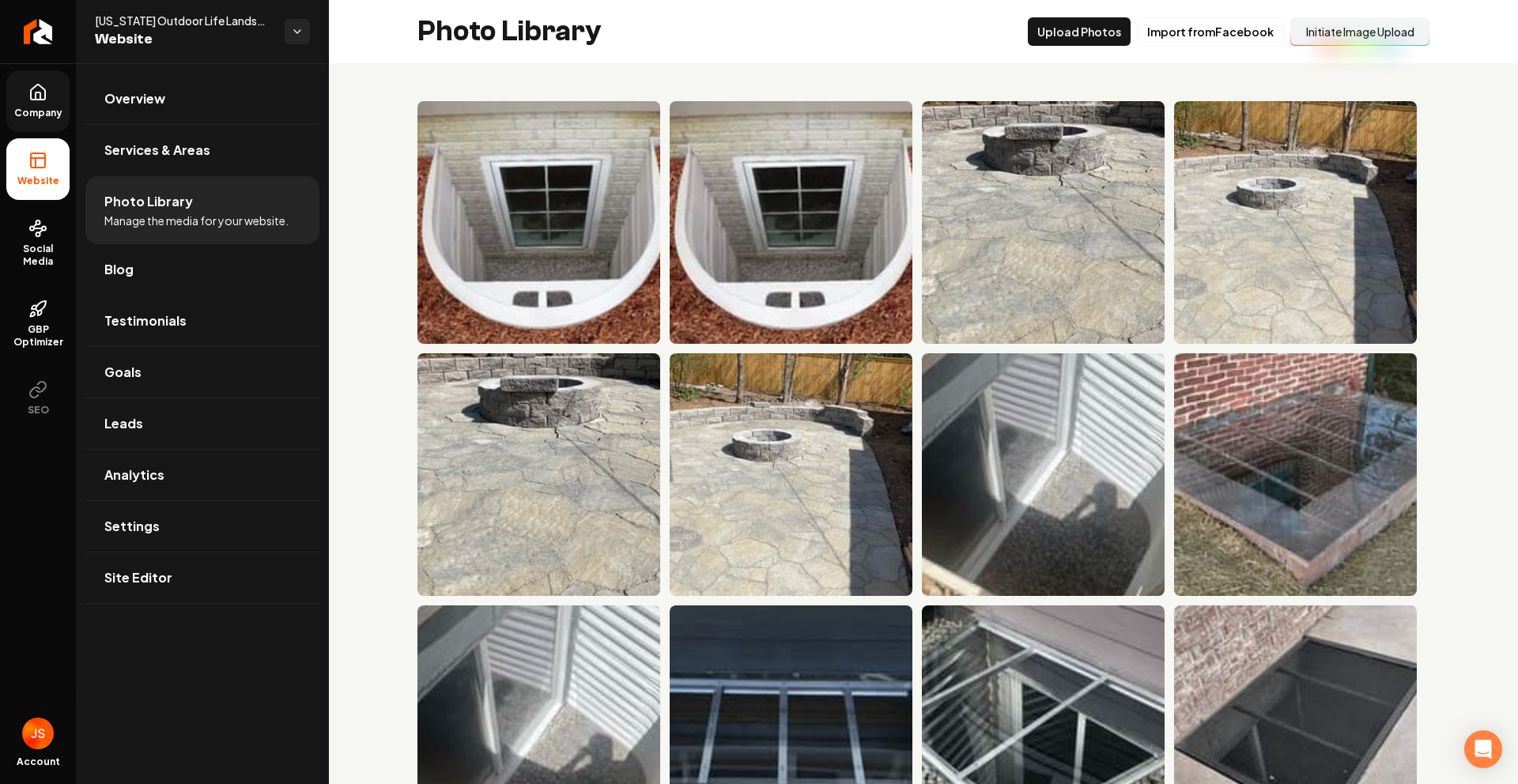
click at [67, 106] on link "Company" at bounding box center [38, 101] width 63 height 62
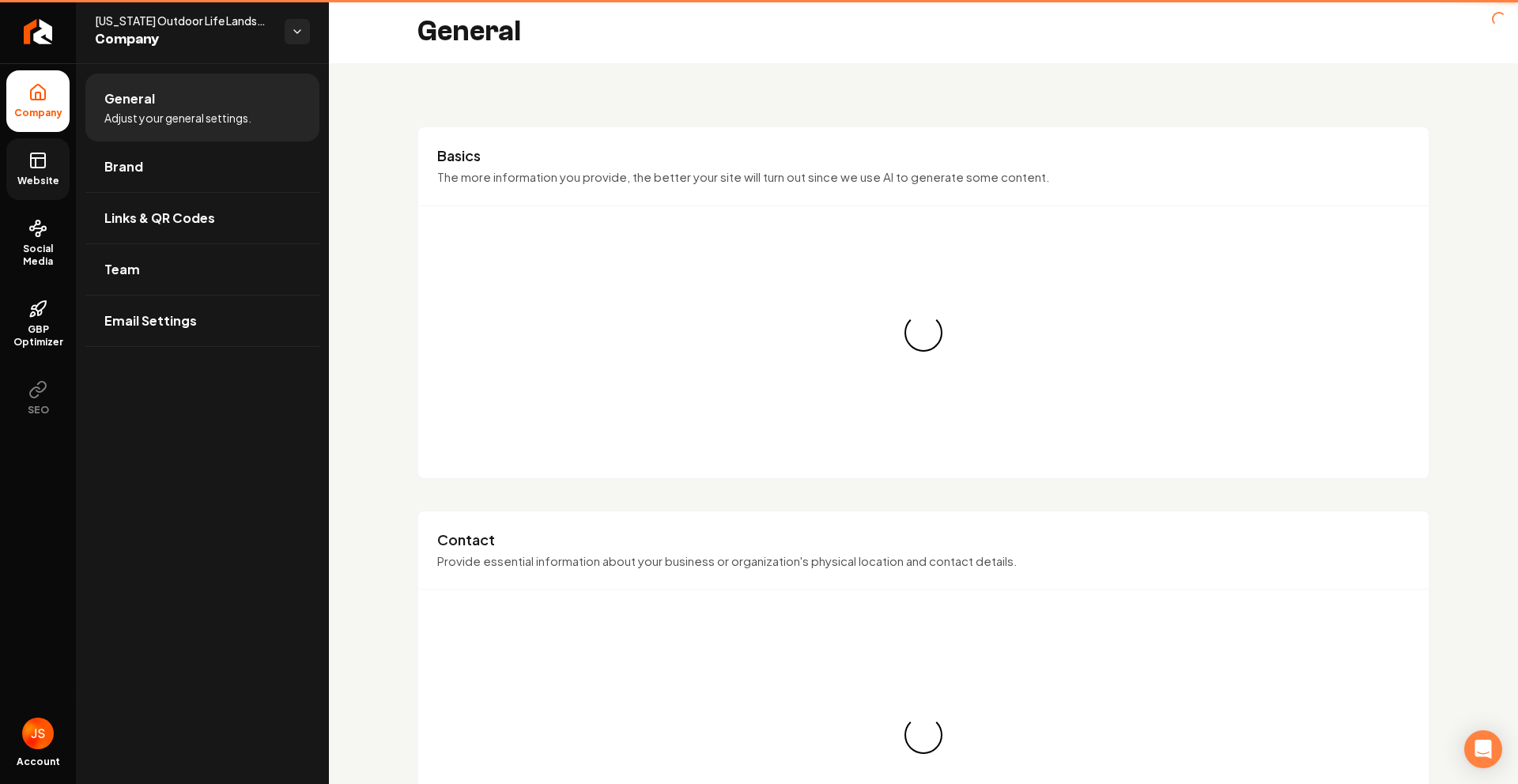
click at [31, 151] on icon at bounding box center [37, 161] width 19 height 19
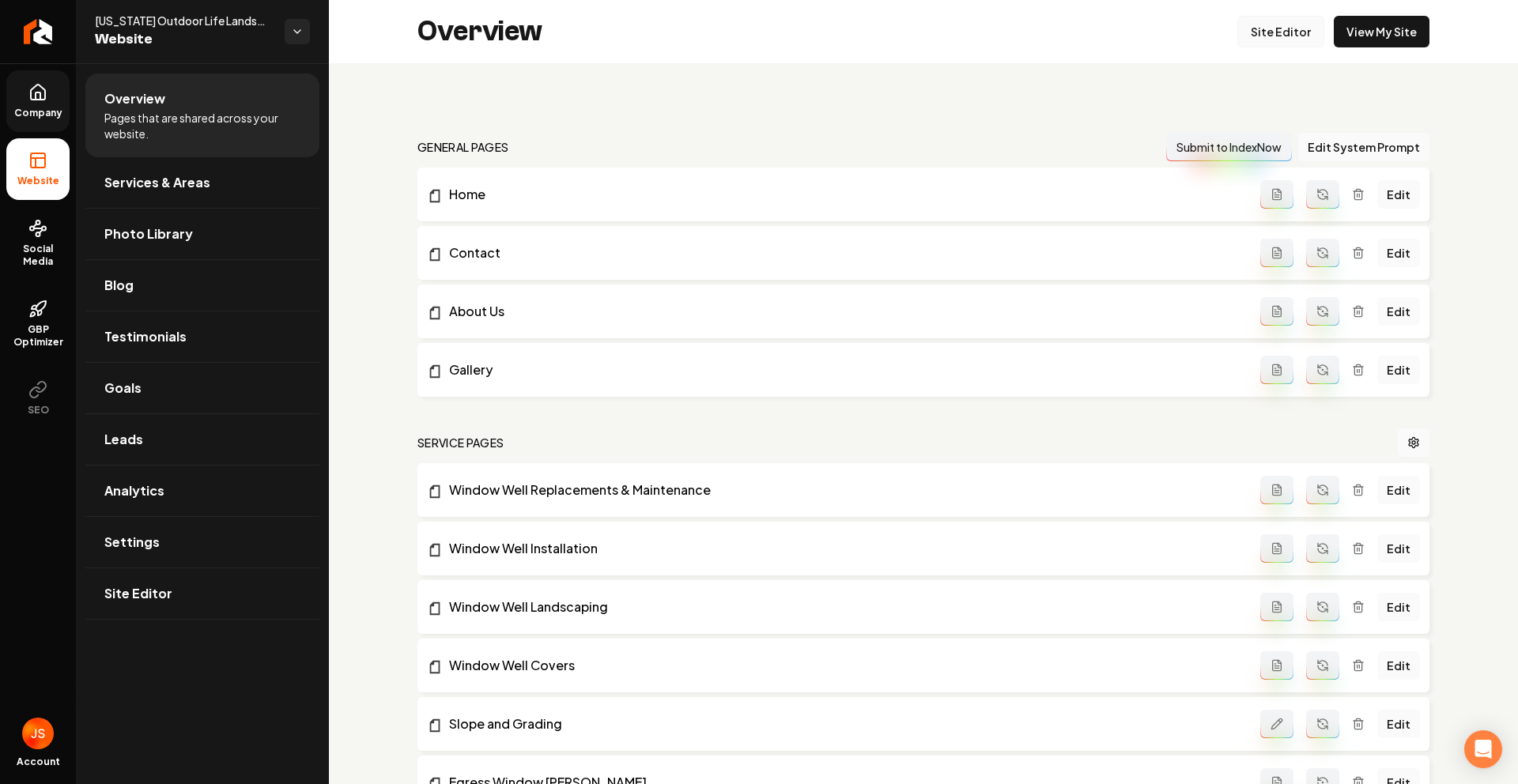
click at [1271, 28] on link "Site Editor" at bounding box center [1281, 32] width 87 height 32
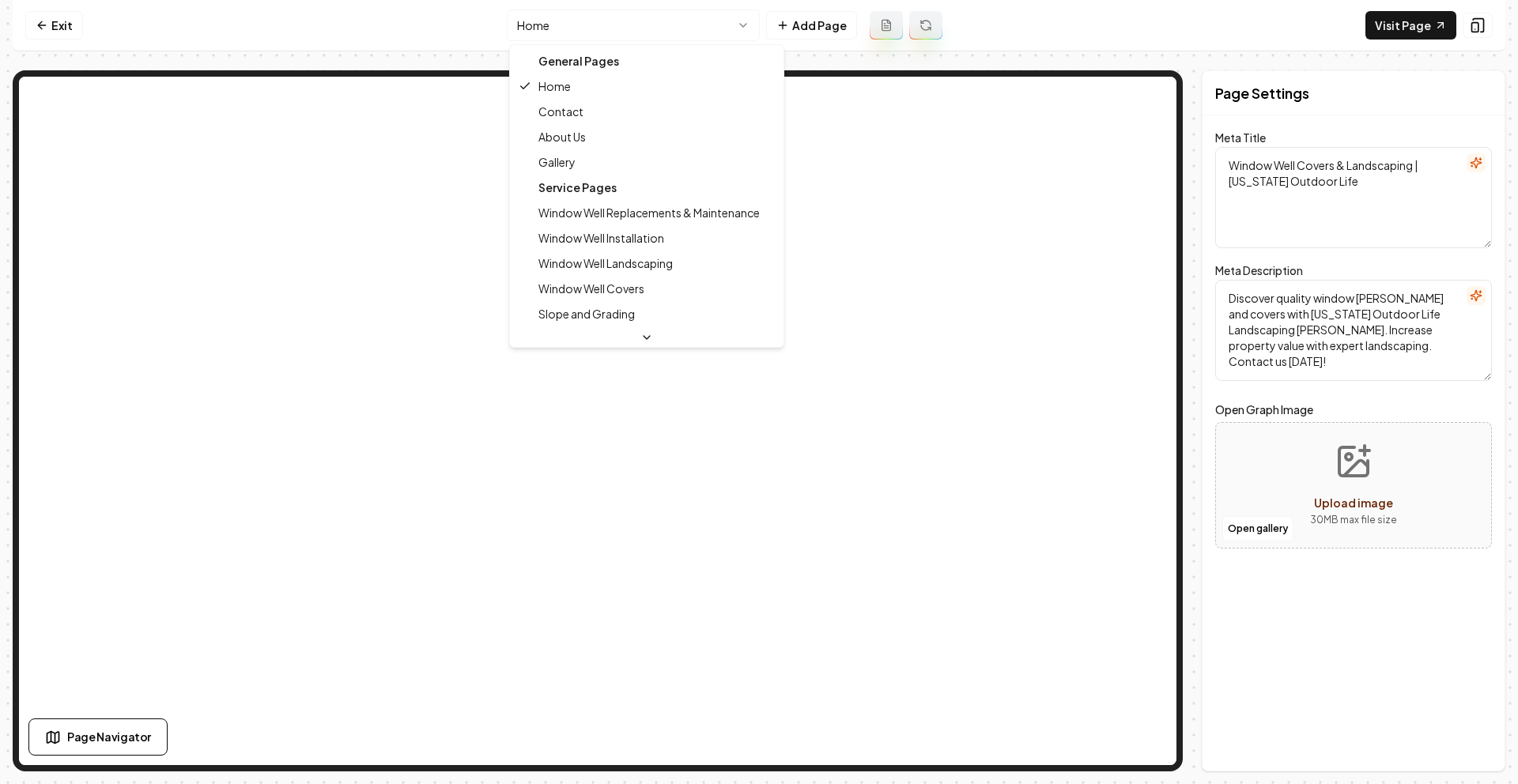
click at [700, 21] on html "Computer Required This feature is only available on a computer. Please switch t…" at bounding box center [759, 392] width 1518 height 784
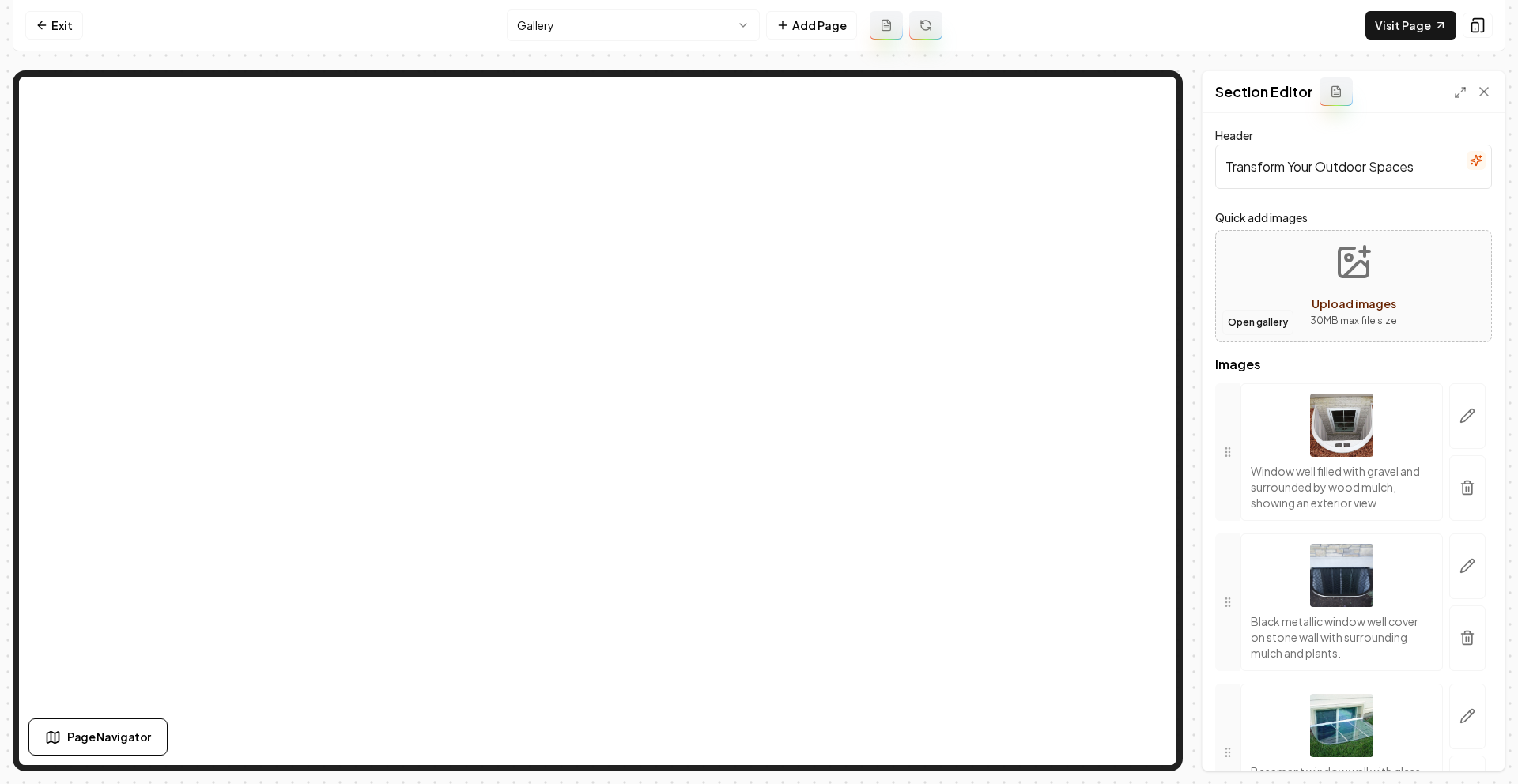
click at [1264, 317] on button "Open gallery" at bounding box center [1258, 322] width 71 height 25
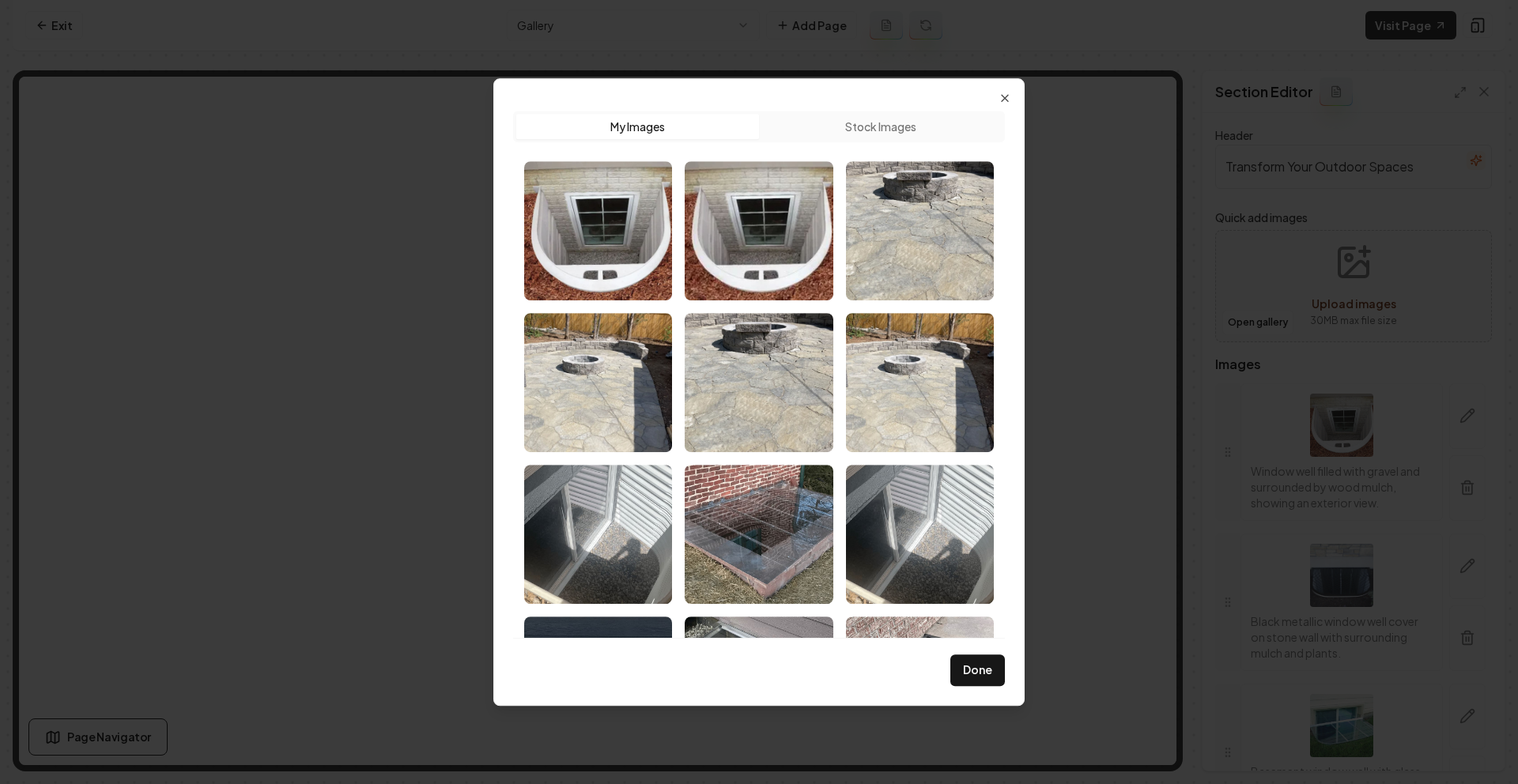
click at [1005, 88] on div "Upload My Images Stock Images Done Close" at bounding box center [759, 392] width 531 height 628
click at [1015, 92] on div "Upload My Images Stock Images Done Close" at bounding box center [759, 392] width 531 height 628
click at [1006, 96] on icon "button" at bounding box center [1005, 98] width 7 height 7
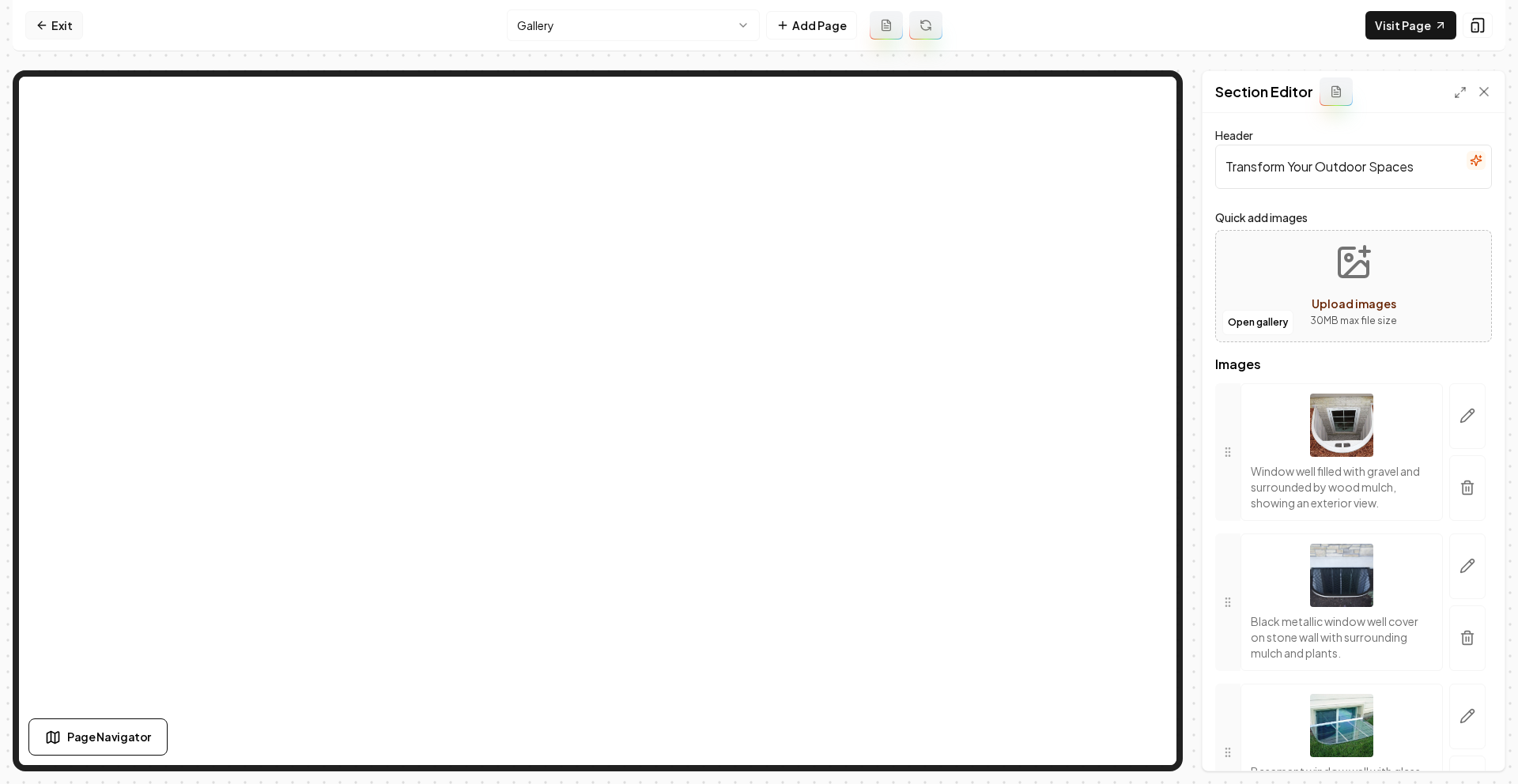
click at [53, 22] on link "Exit" at bounding box center [54, 25] width 58 height 28
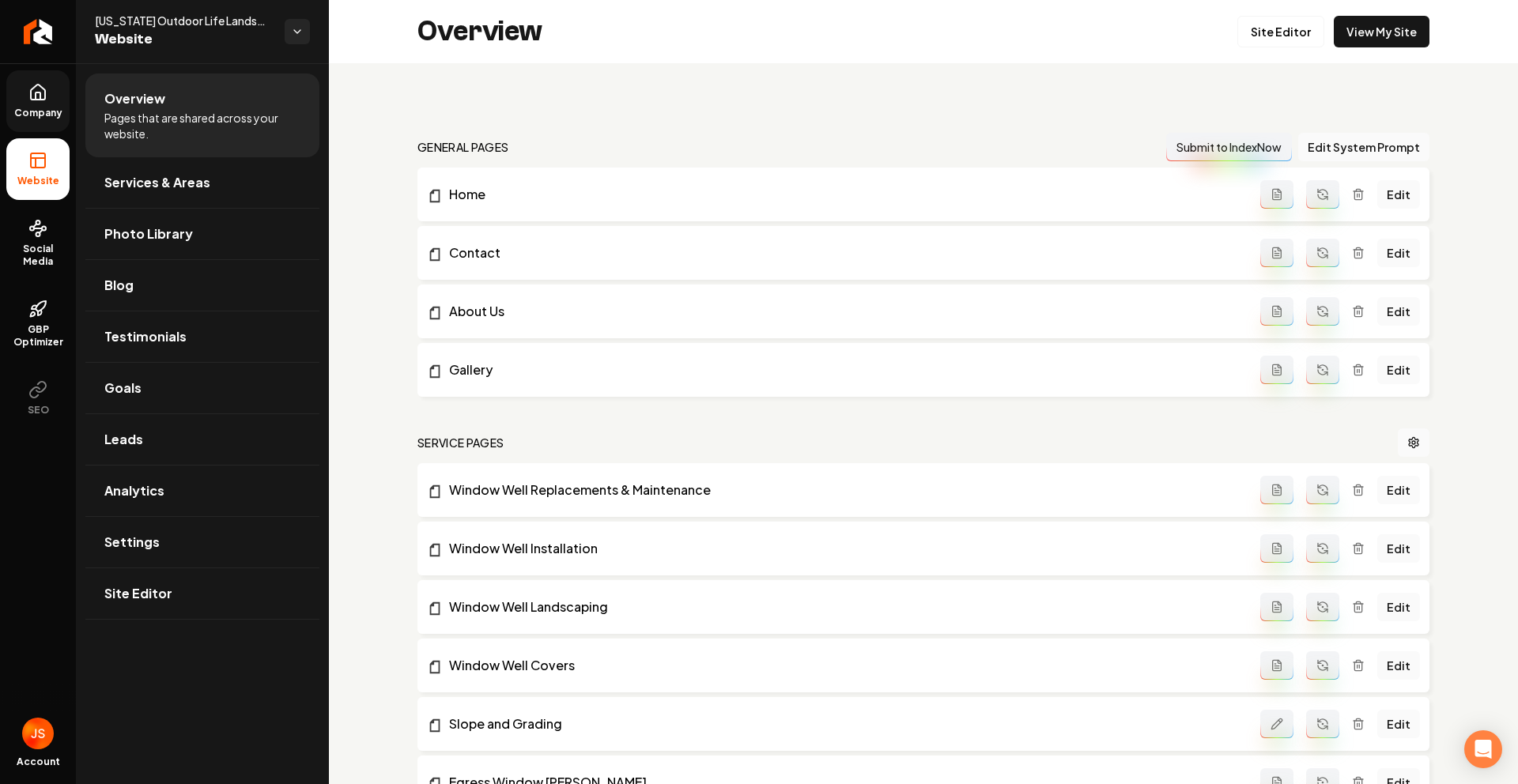
click at [52, 114] on span "Company" at bounding box center [37, 113] width 61 height 13
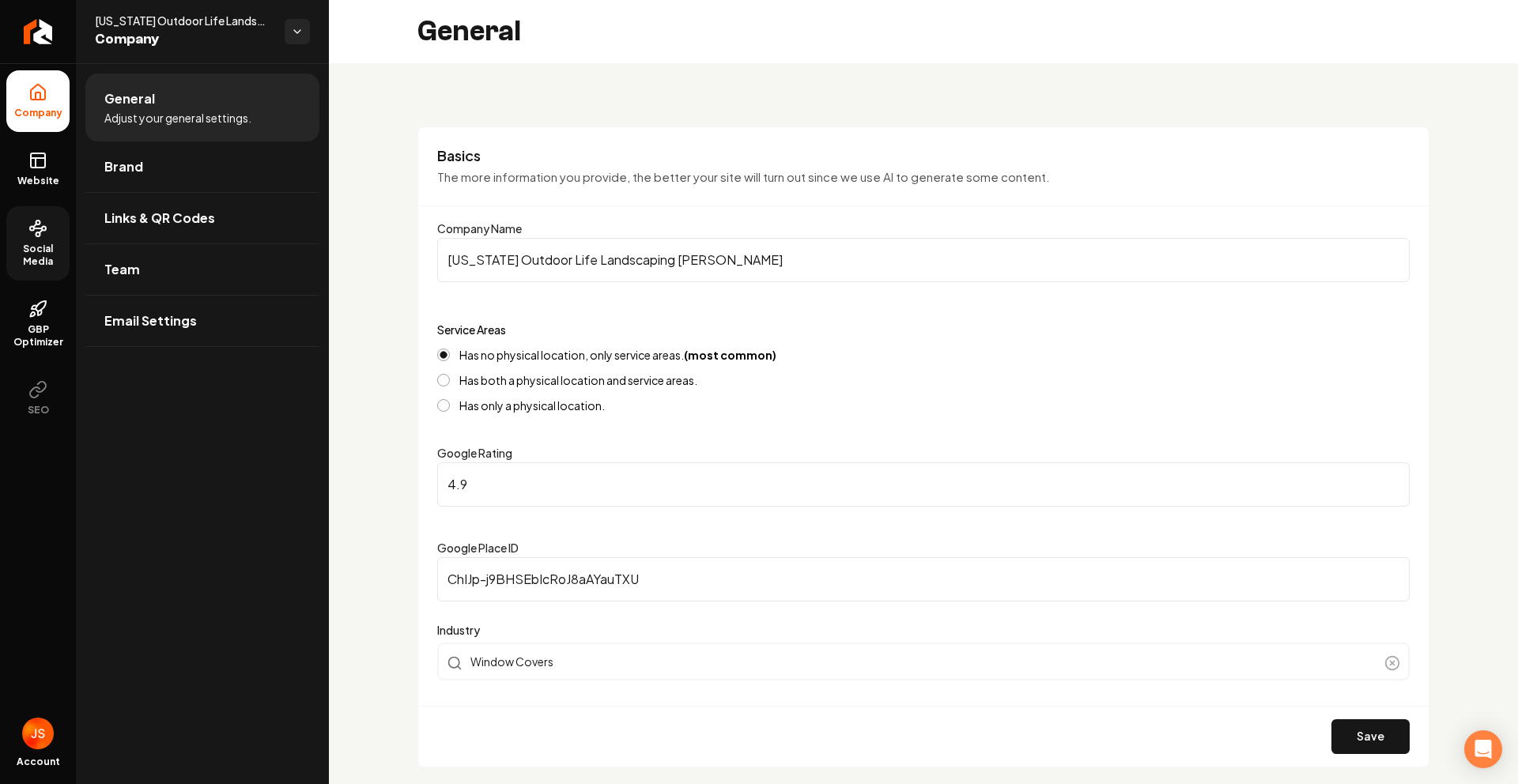
click at [29, 223] on icon at bounding box center [37, 229] width 19 height 19
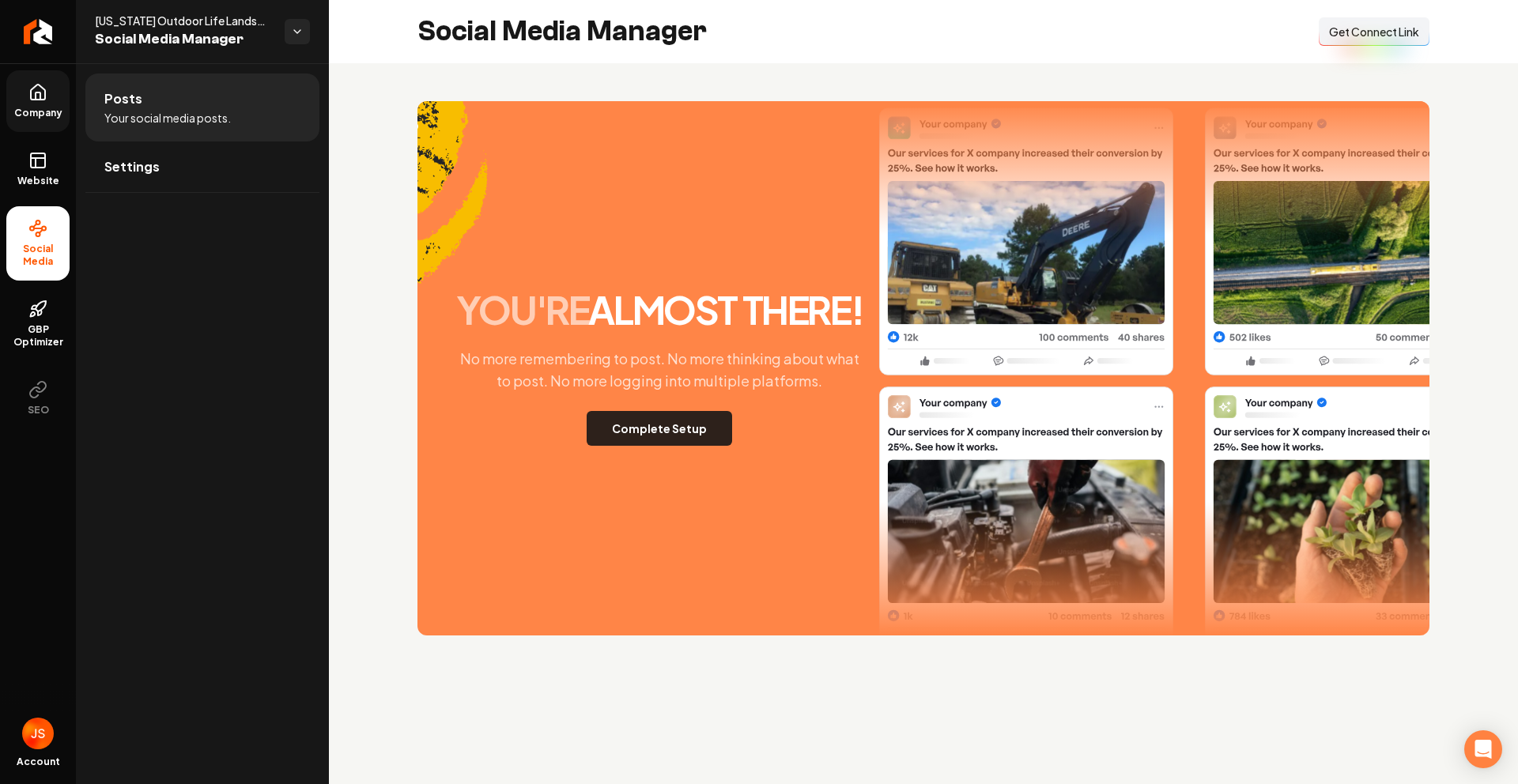
click at [632, 439] on button "Complete Setup" at bounding box center [659, 427] width 146 height 35
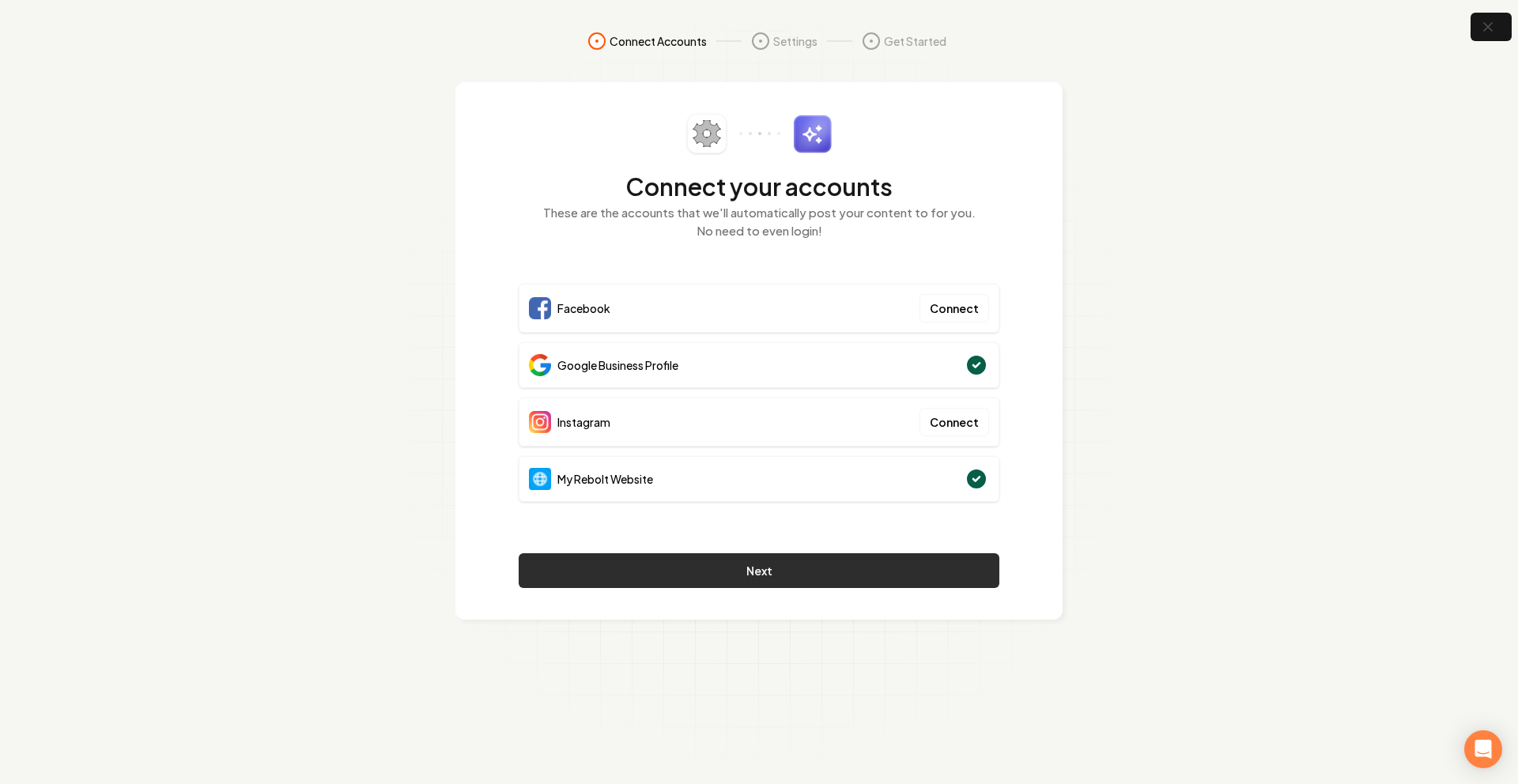
click at [737, 576] on button "Next" at bounding box center [759, 570] width 481 height 35
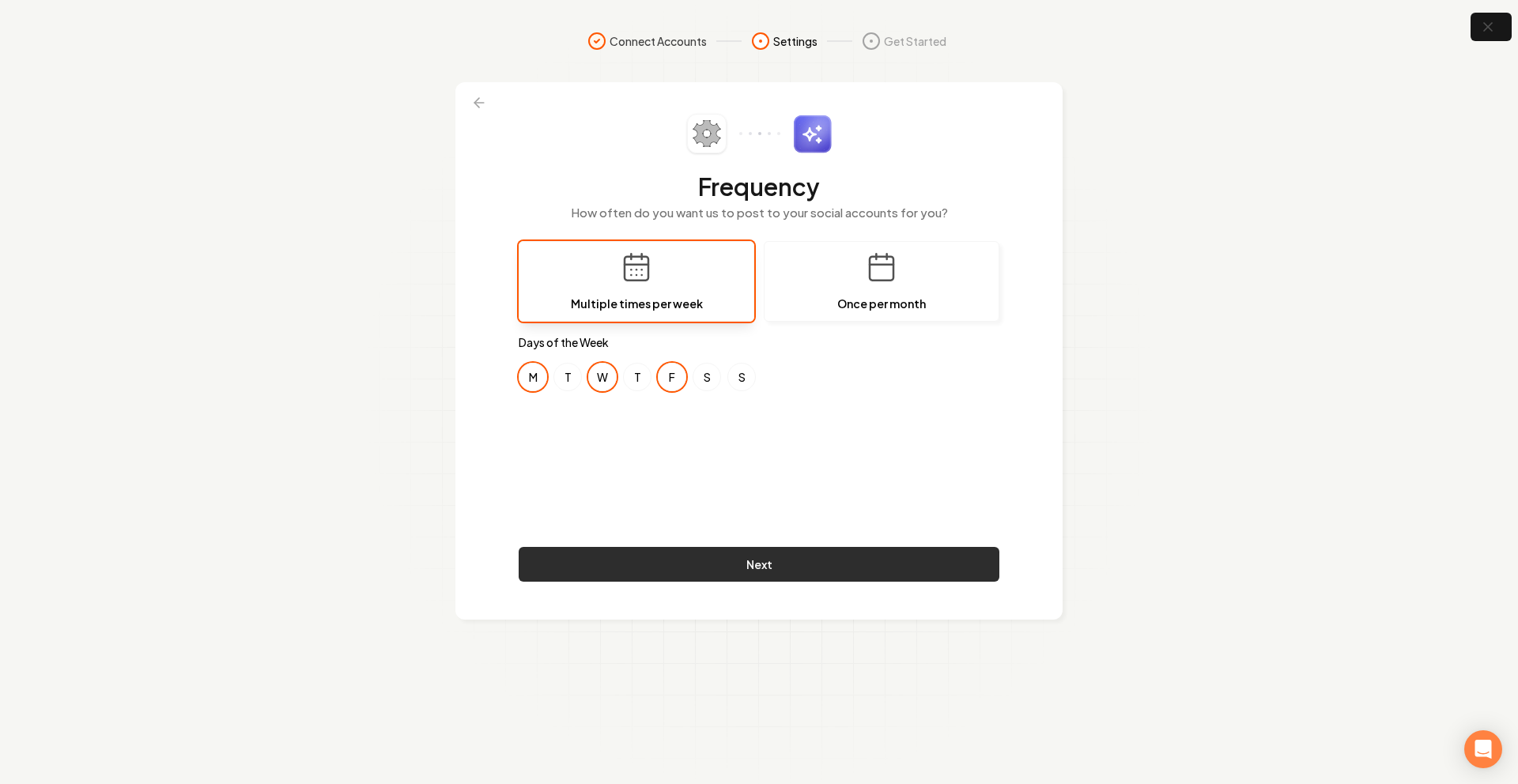
click at [696, 561] on button "Next" at bounding box center [759, 564] width 481 height 35
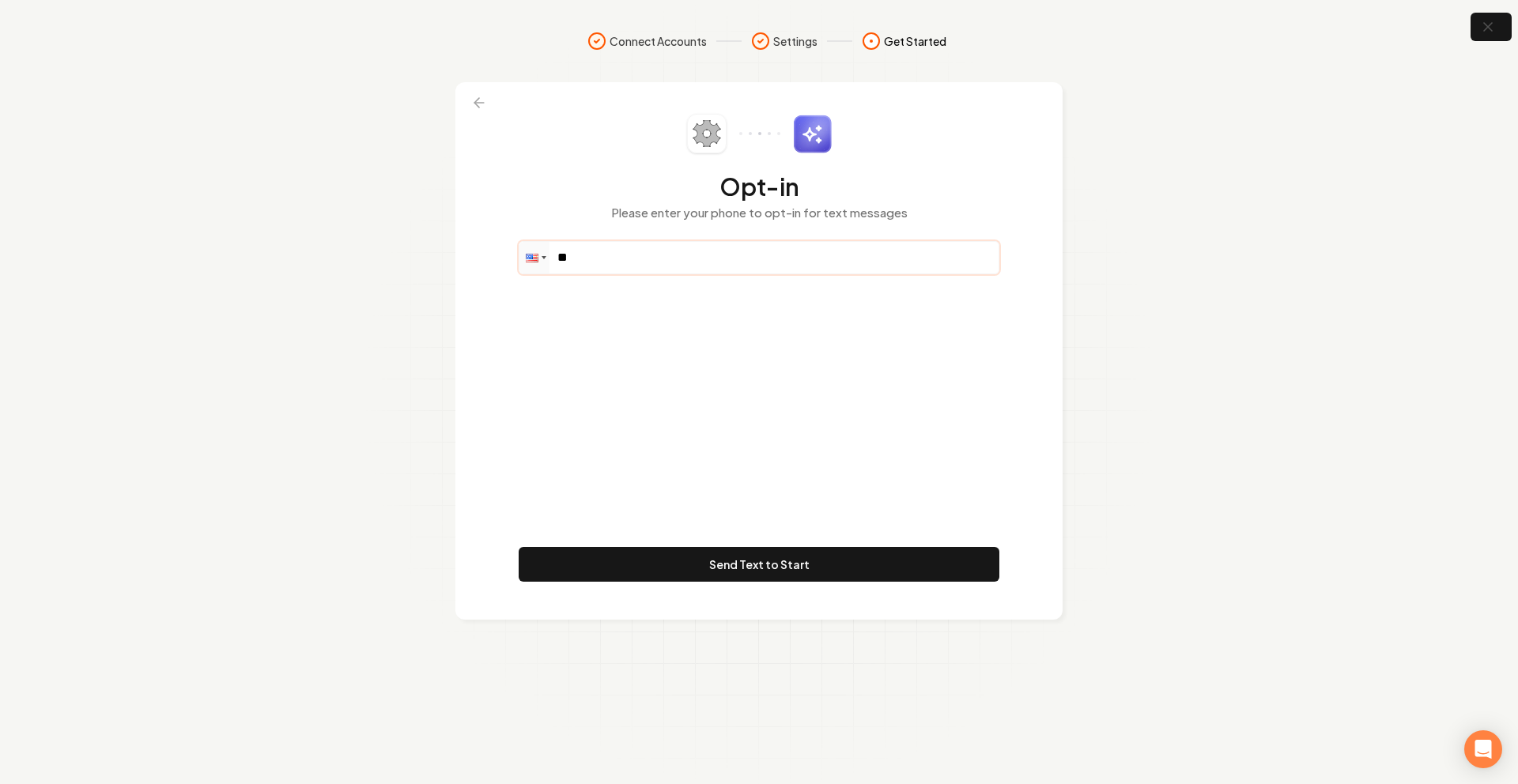
click at [628, 255] on input "**" at bounding box center [758, 258] width 479 height 32
click at [631, 260] on input "**" at bounding box center [758, 258] width 479 height 32
click at [617, 246] on input "**" at bounding box center [758, 258] width 479 height 32
click at [617, 251] on input "**" at bounding box center [758, 258] width 479 height 32
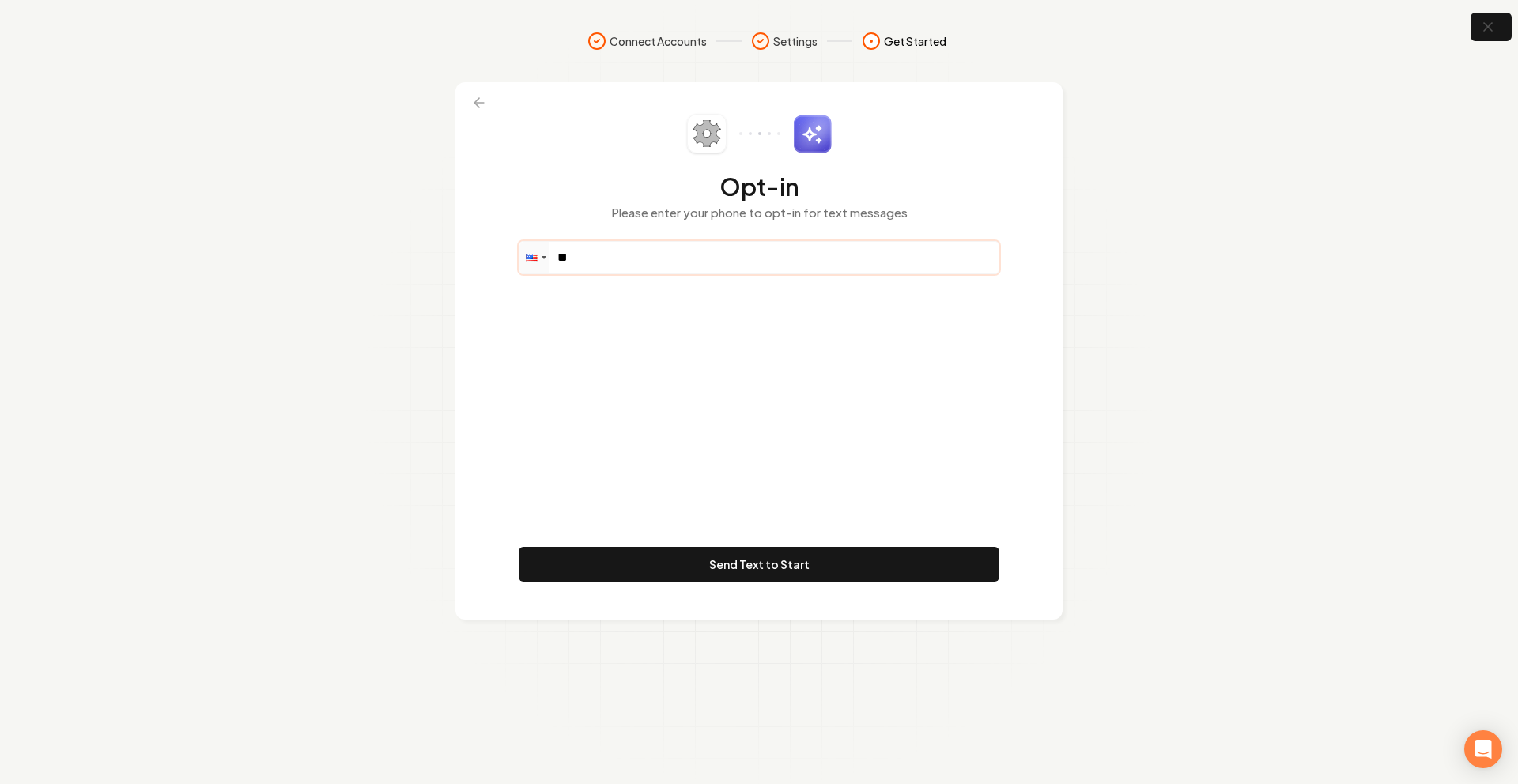
paste input "**********"
type input "**********"
click at [777, 375] on div "**********" at bounding box center [759, 351] width 481 height 474
click at [741, 551] on button "Send Text to Start" at bounding box center [759, 564] width 481 height 35
click at [804, 561] on button "Send Text to Start" at bounding box center [759, 564] width 481 height 35
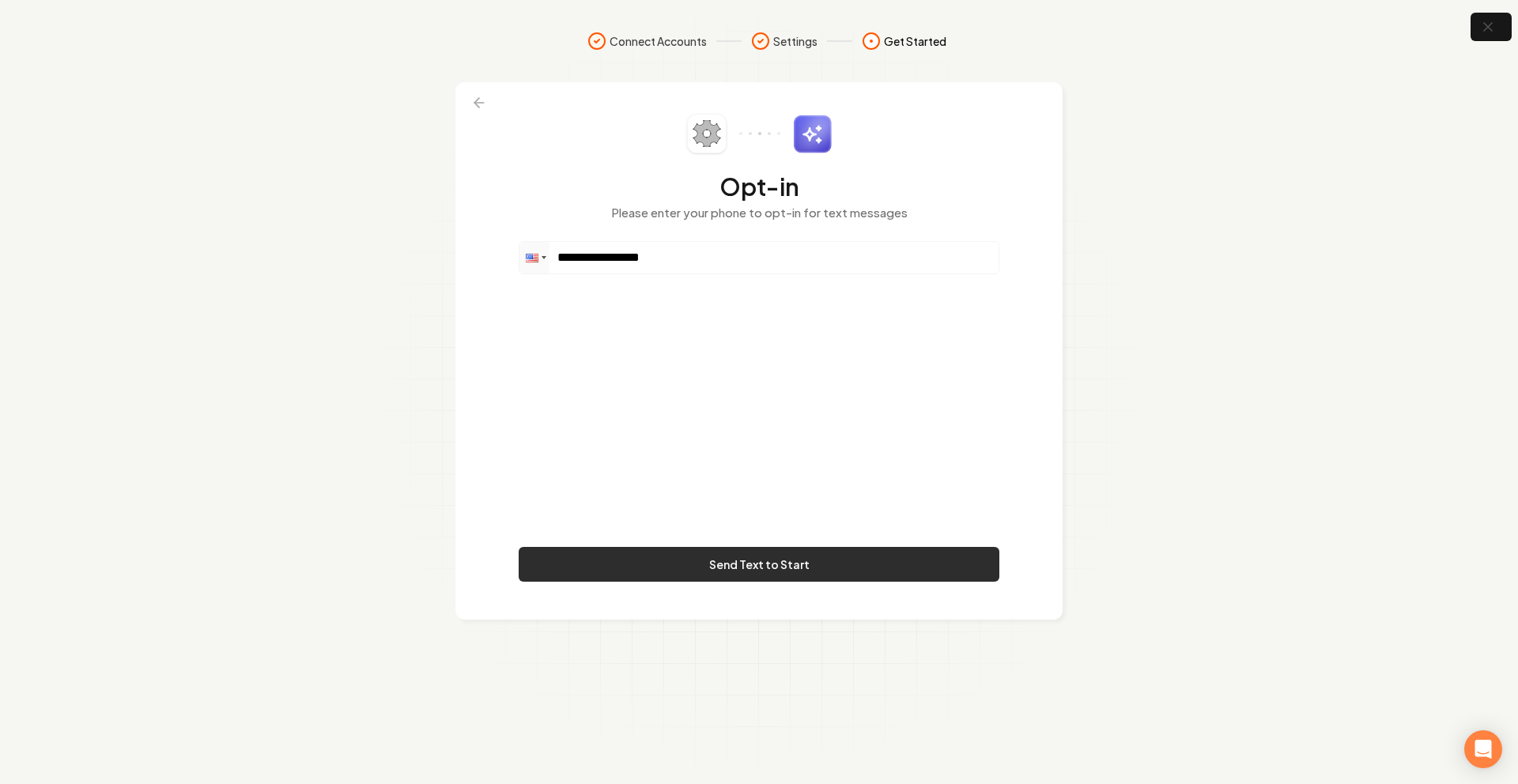
click at [715, 563] on button "Send Text to Start" at bounding box center [759, 564] width 481 height 35
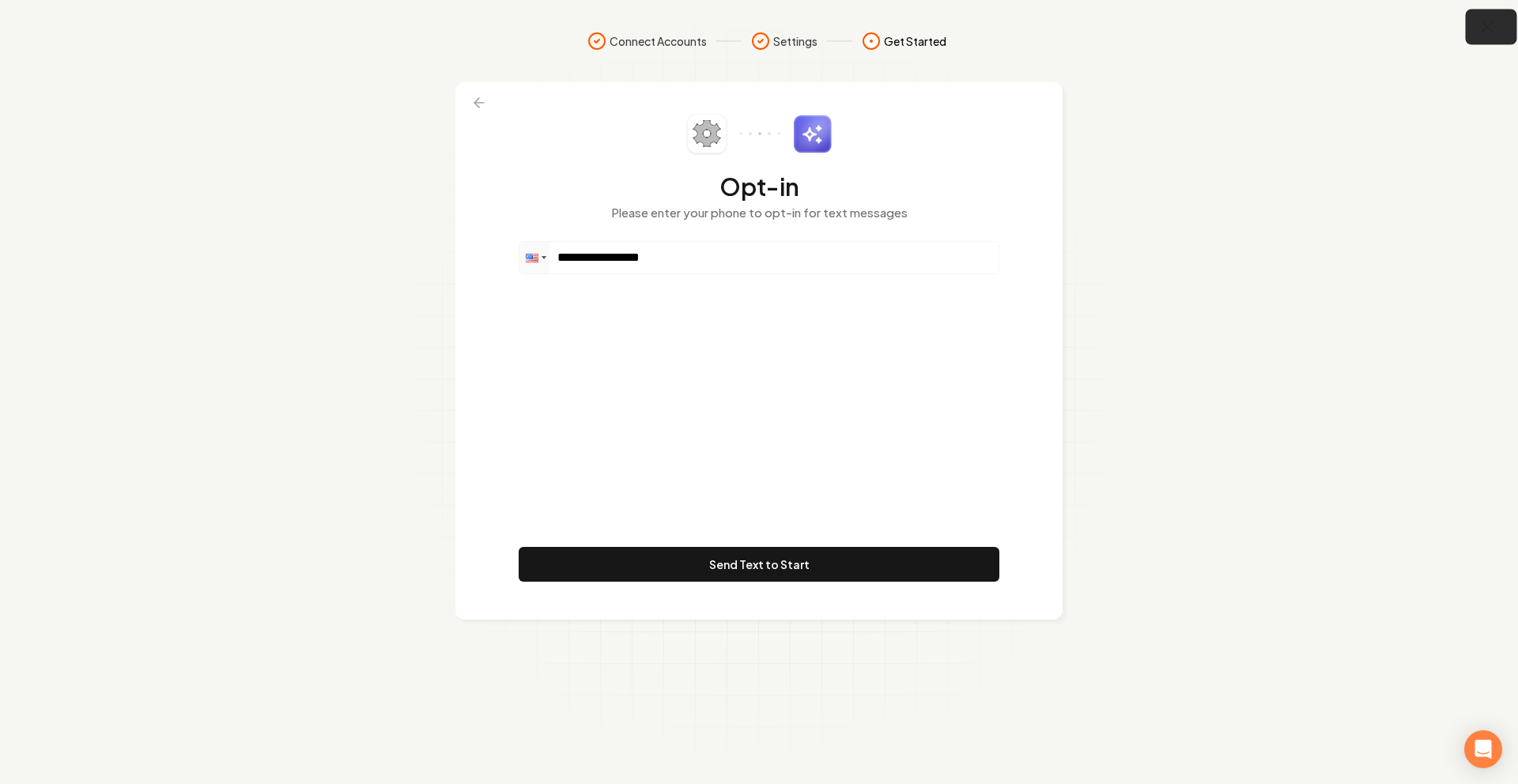
click at [1483, 24] on icon "button" at bounding box center [1487, 27] width 20 height 20
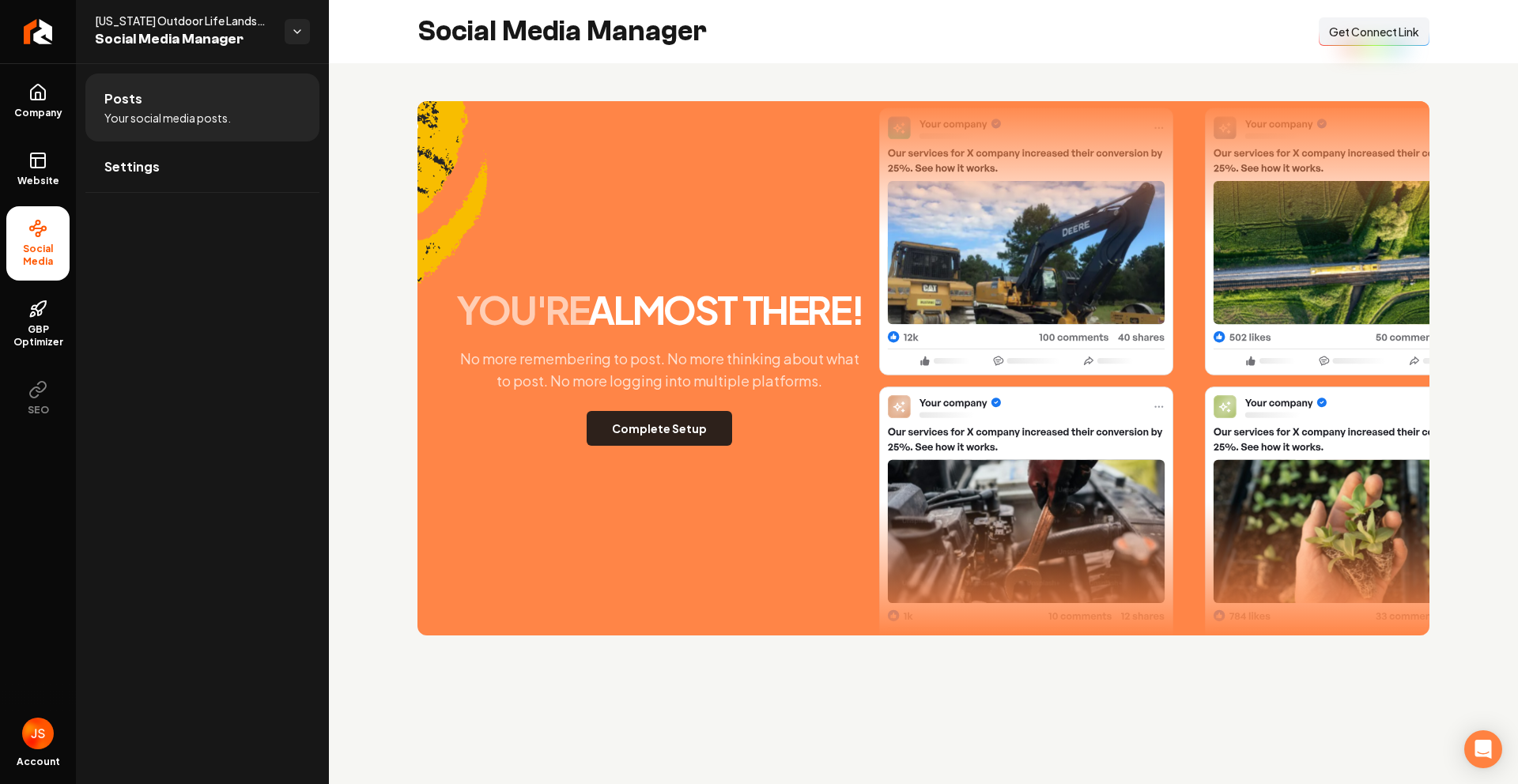
click at [621, 438] on button "Complete Setup" at bounding box center [659, 427] width 146 height 35
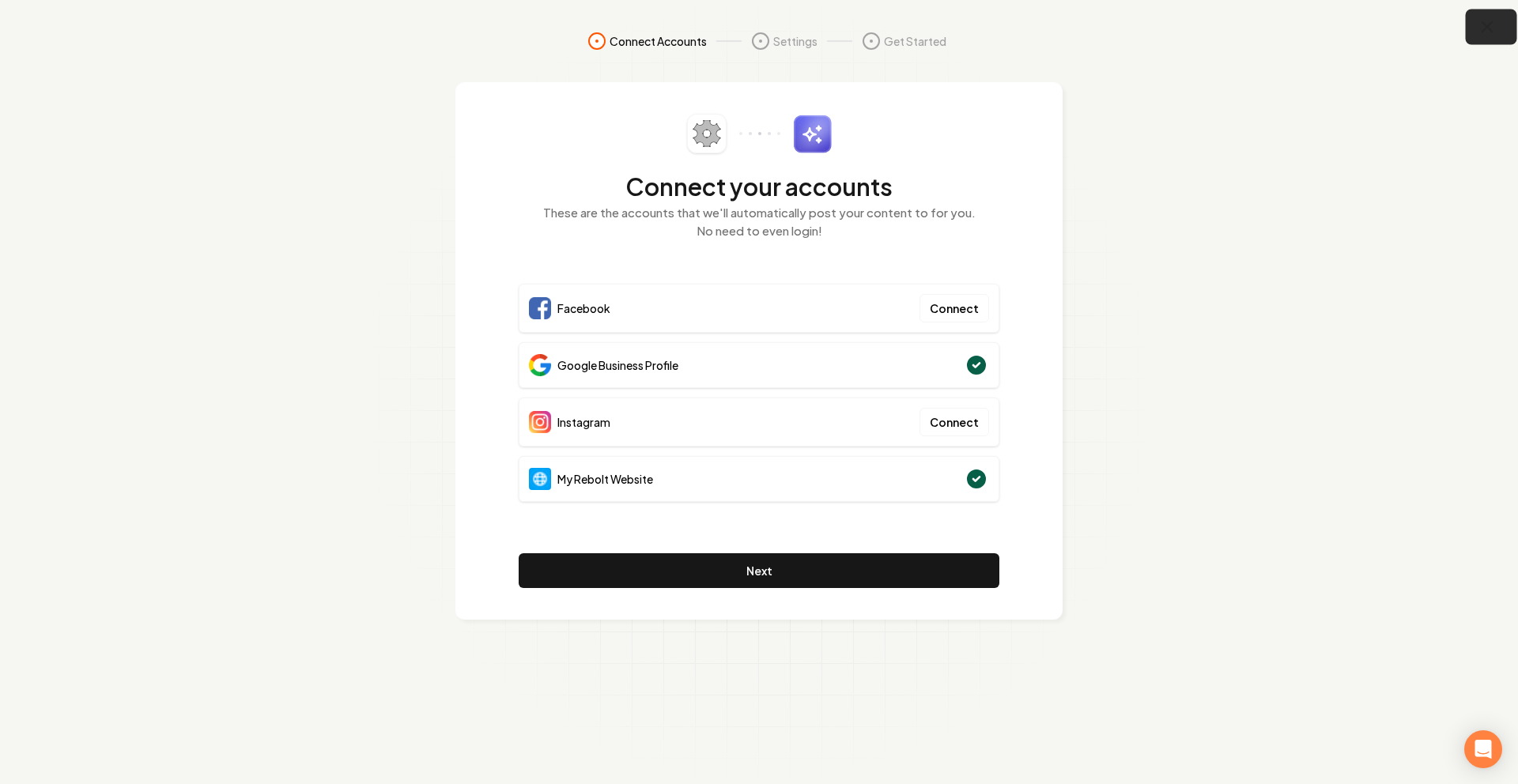
click at [1478, 18] on button "button" at bounding box center [1491, 27] width 51 height 35
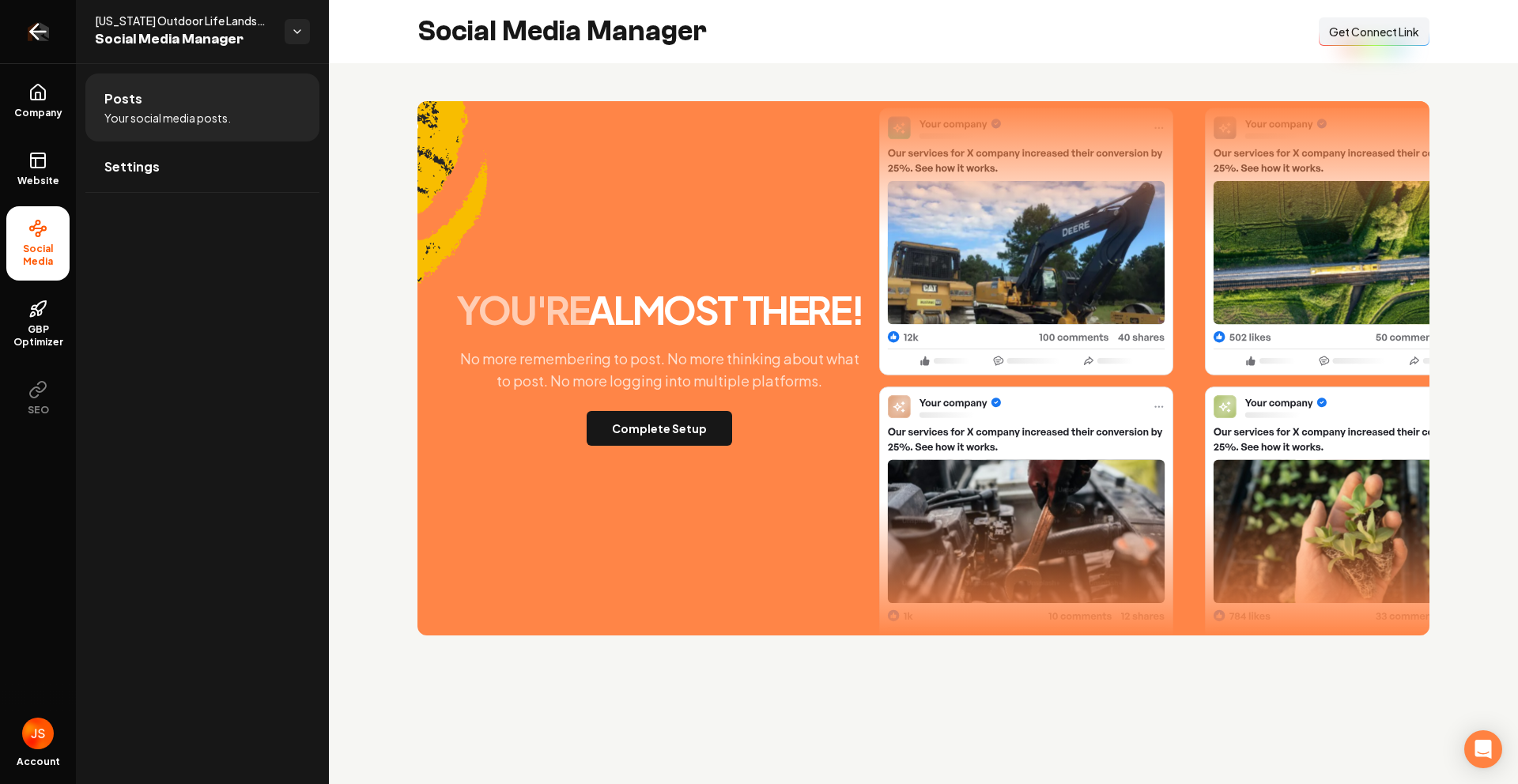
click at [31, 23] on icon "Return to dashboard" at bounding box center [37, 31] width 25 height 25
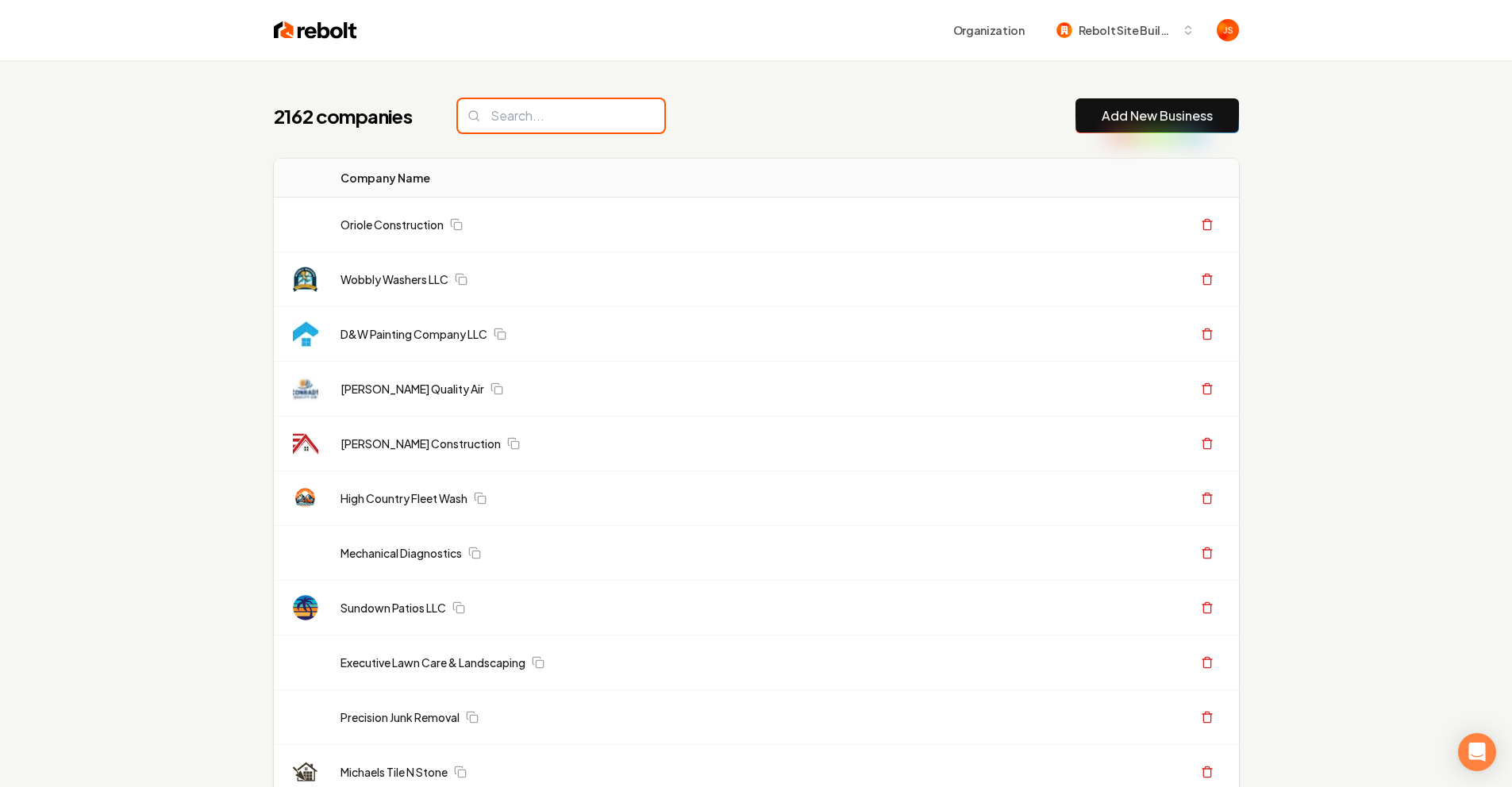
click at [612, 127] on input "search" at bounding box center [561, 116] width 206 height 34
click at [600, 117] on input "search" at bounding box center [561, 116] width 206 height 34
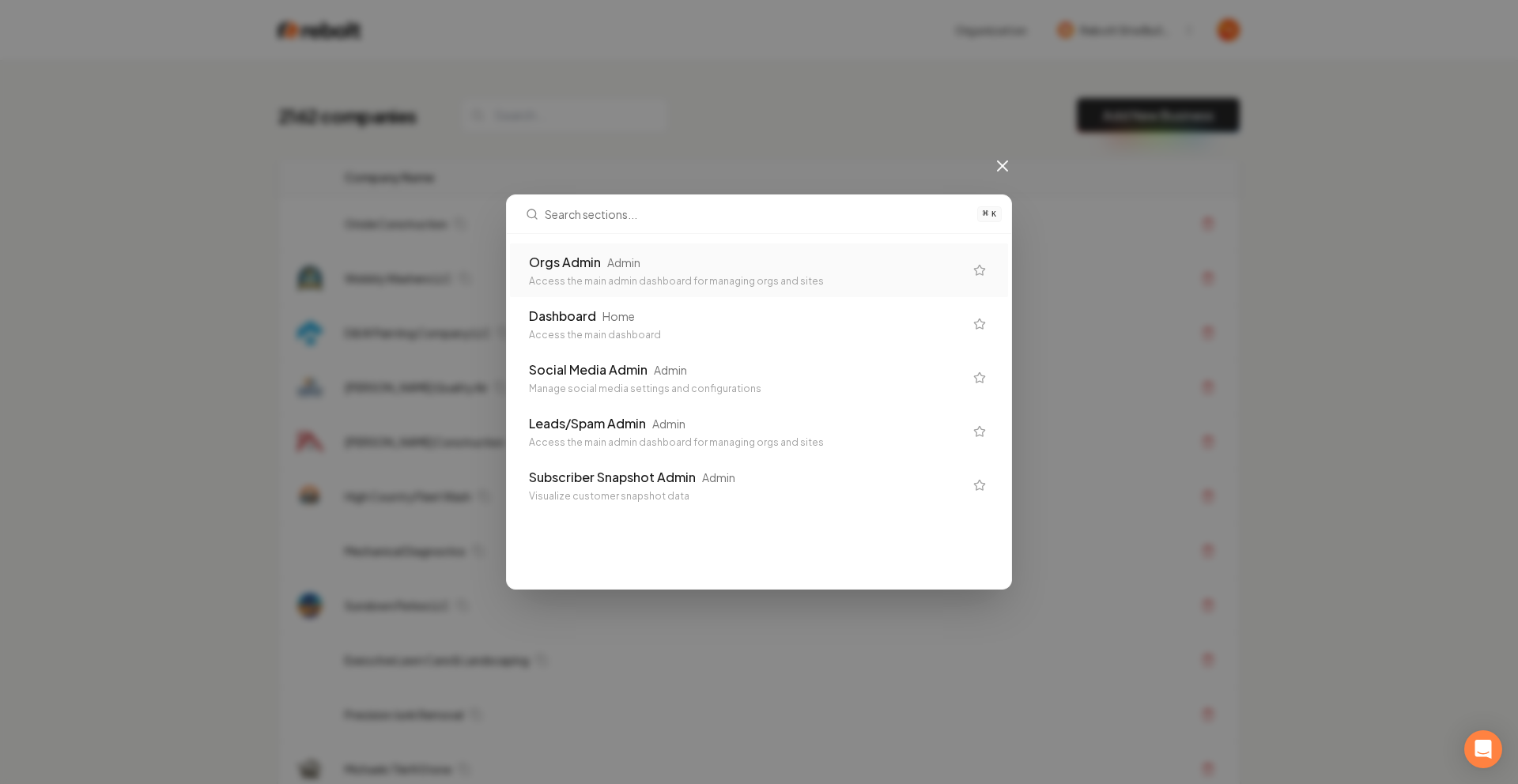
click at [608, 240] on div "Orgs Admin Admin Access the main admin dashboard for managing orgs and sites Da…" at bounding box center [759, 377] width 504 height 275
click at [601, 257] on div "Orgs Admin Admin" at bounding box center [747, 262] width 435 height 19
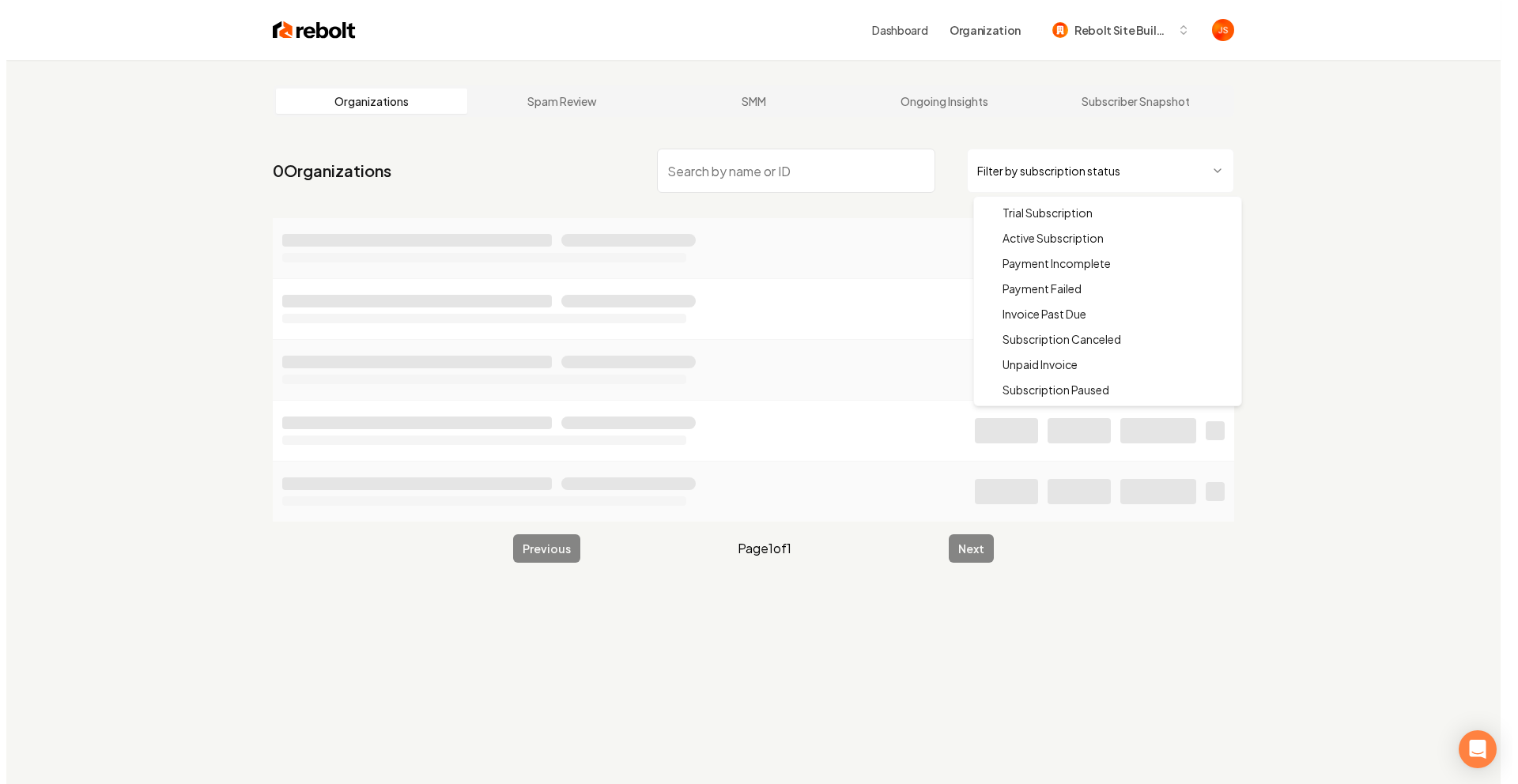
click at [1000, 173] on html "Dashboard Organization Rebolt Site Builder Organizations Spam Review SMM Ongoin…" at bounding box center [753, 392] width 1507 height 784
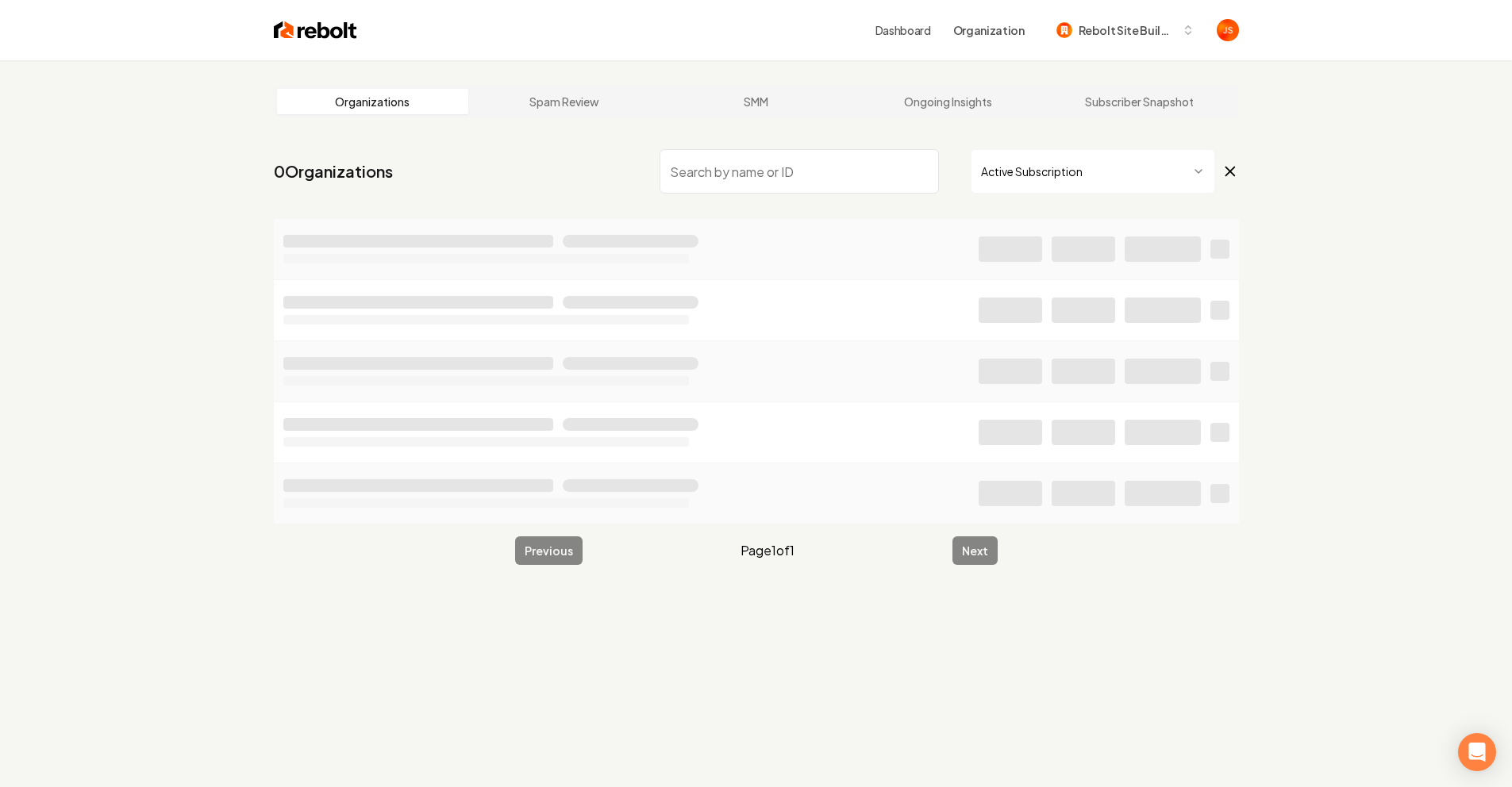
click at [835, 163] on input "search" at bounding box center [799, 171] width 279 height 44
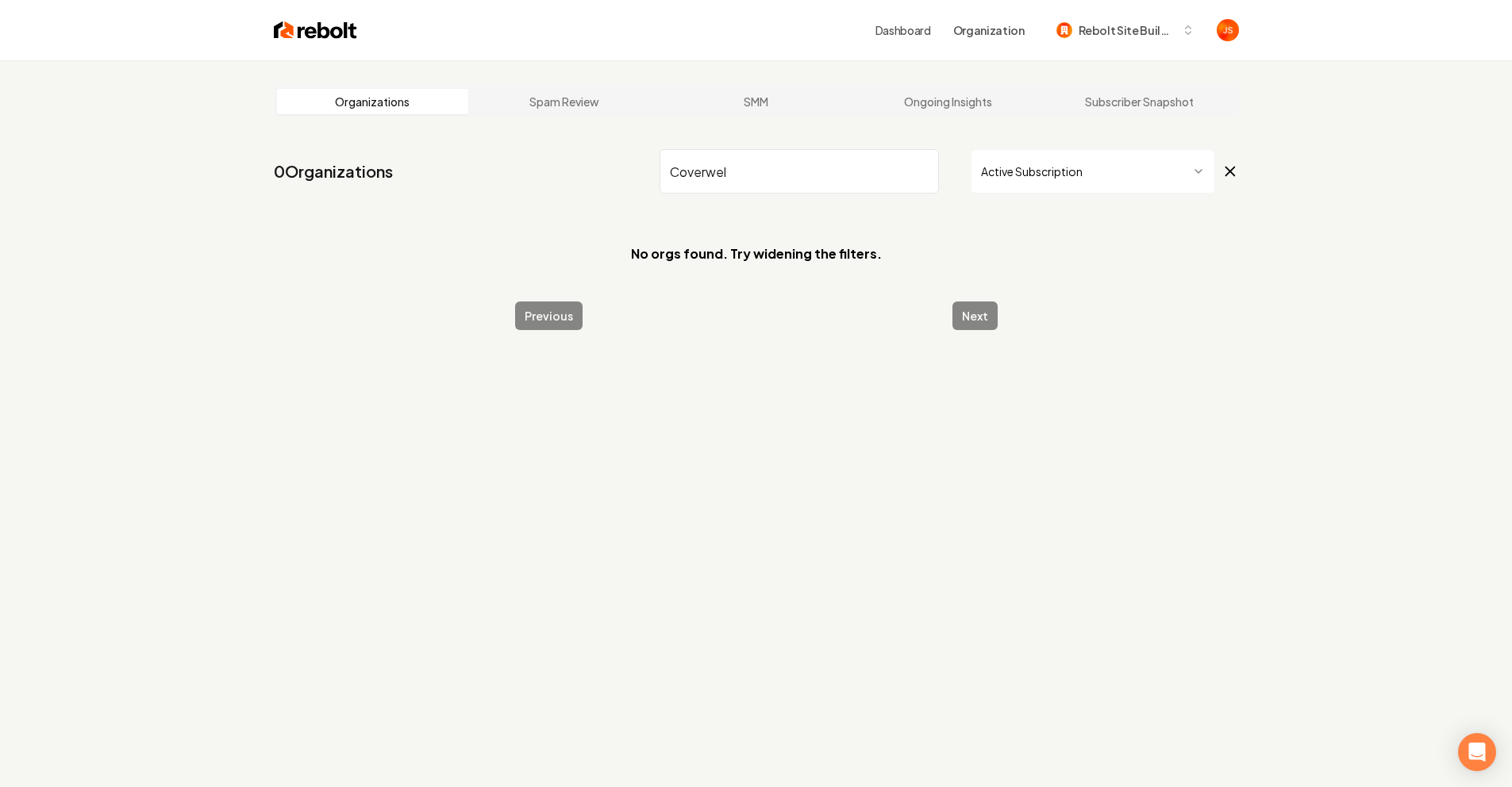
type input "Coverwell"
drag, startPoint x: 772, startPoint y: 177, endPoint x: 599, endPoint y: 170, distance: 173.1
click at [599, 170] on nav "0 Organizations Coverwell Active Subscription" at bounding box center [756, 177] width 965 height 70
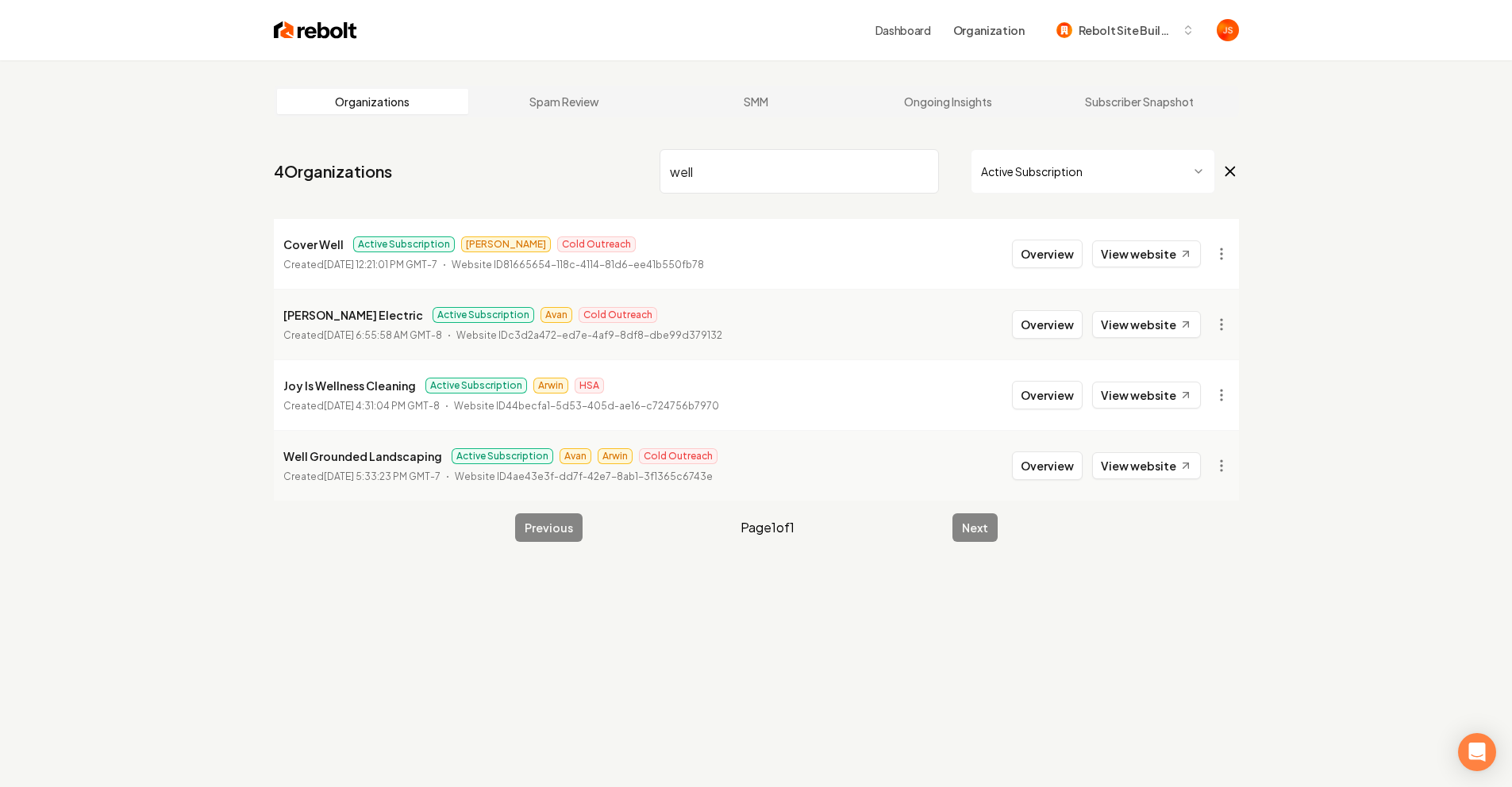
type input "well"
click at [1038, 252] on button "Overview" at bounding box center [1046, 254] width 70 height 28
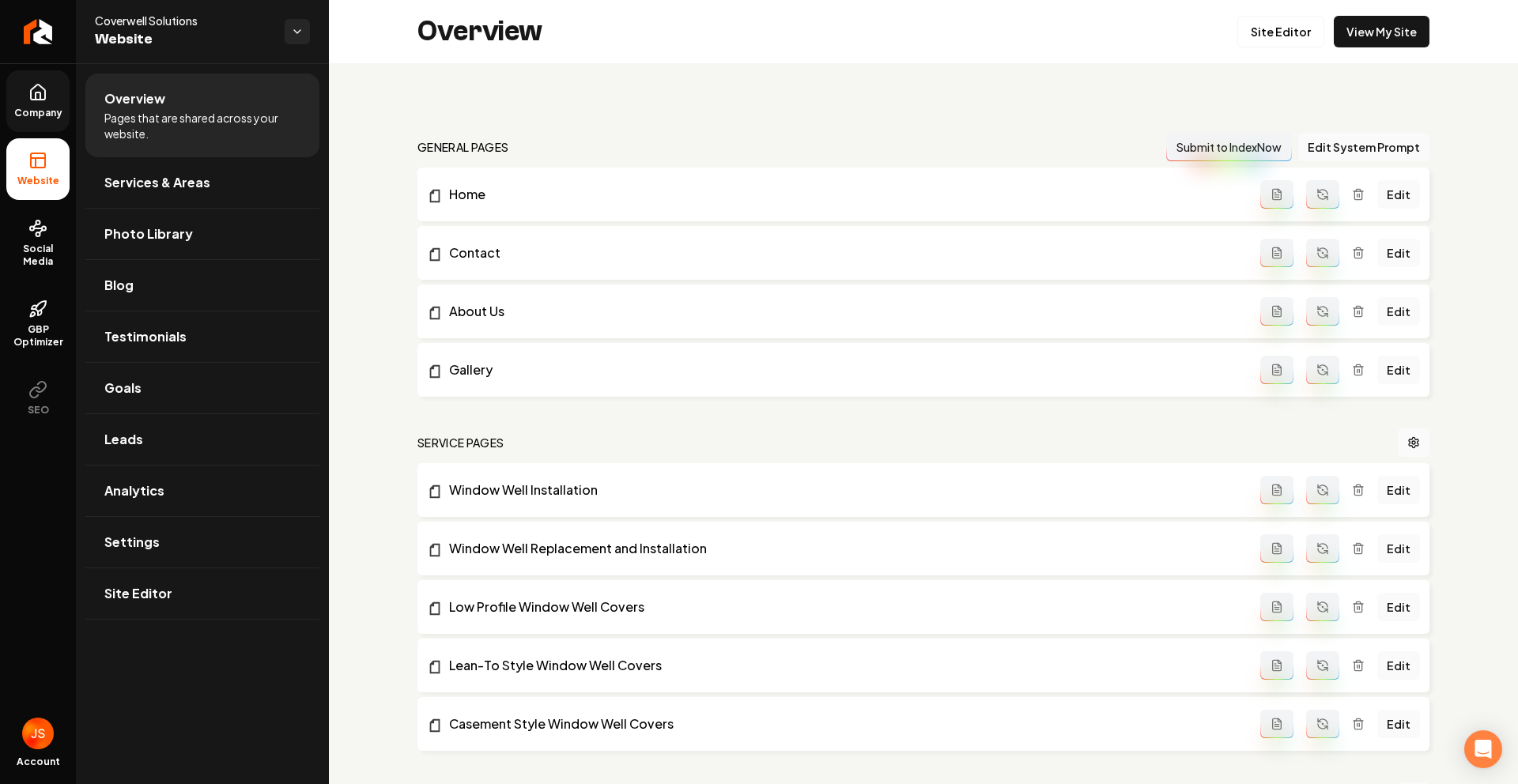
click at [44, 90] on icon at bounding box center [37, 92] width 14 height 15
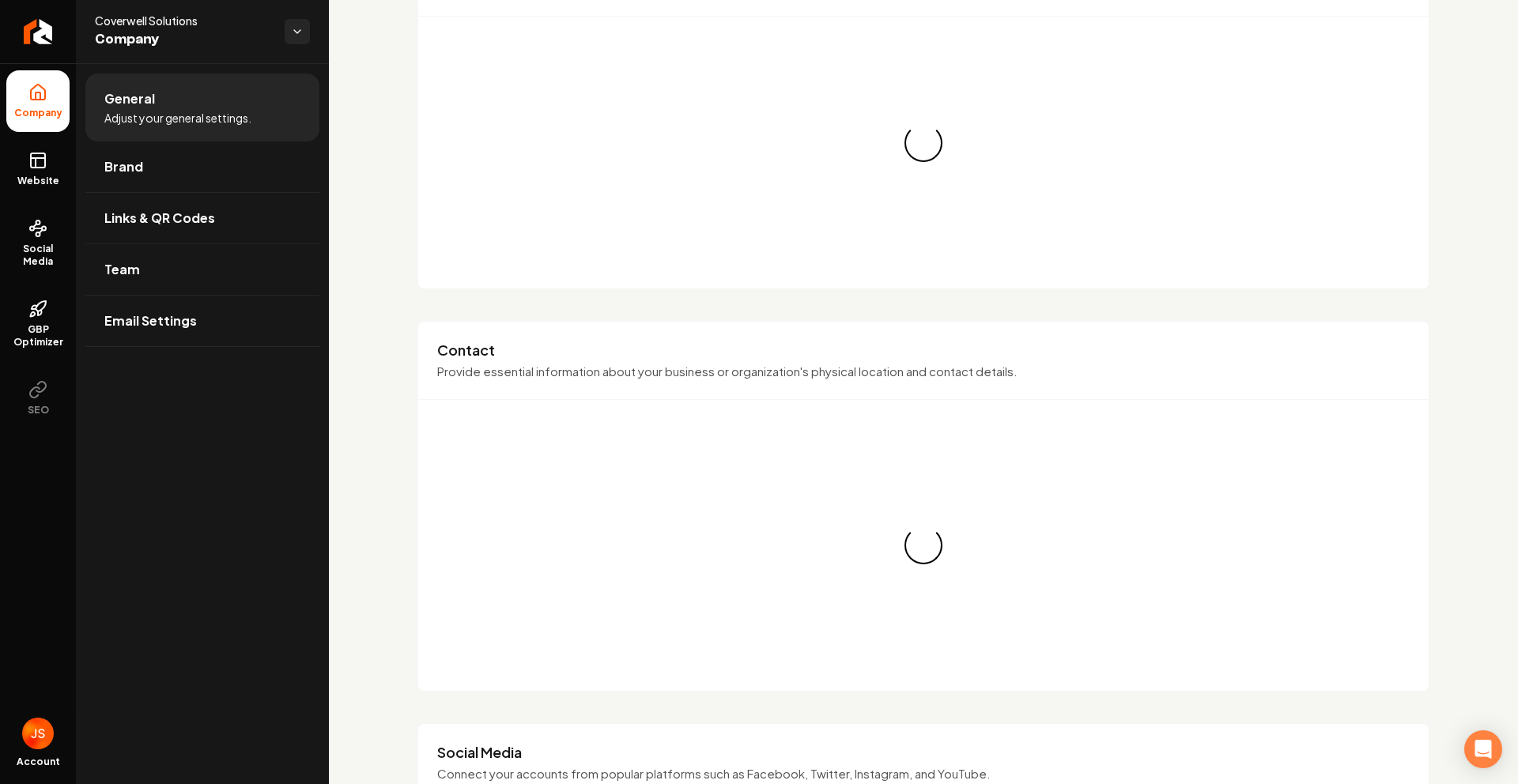
scroll to position [340, 0]
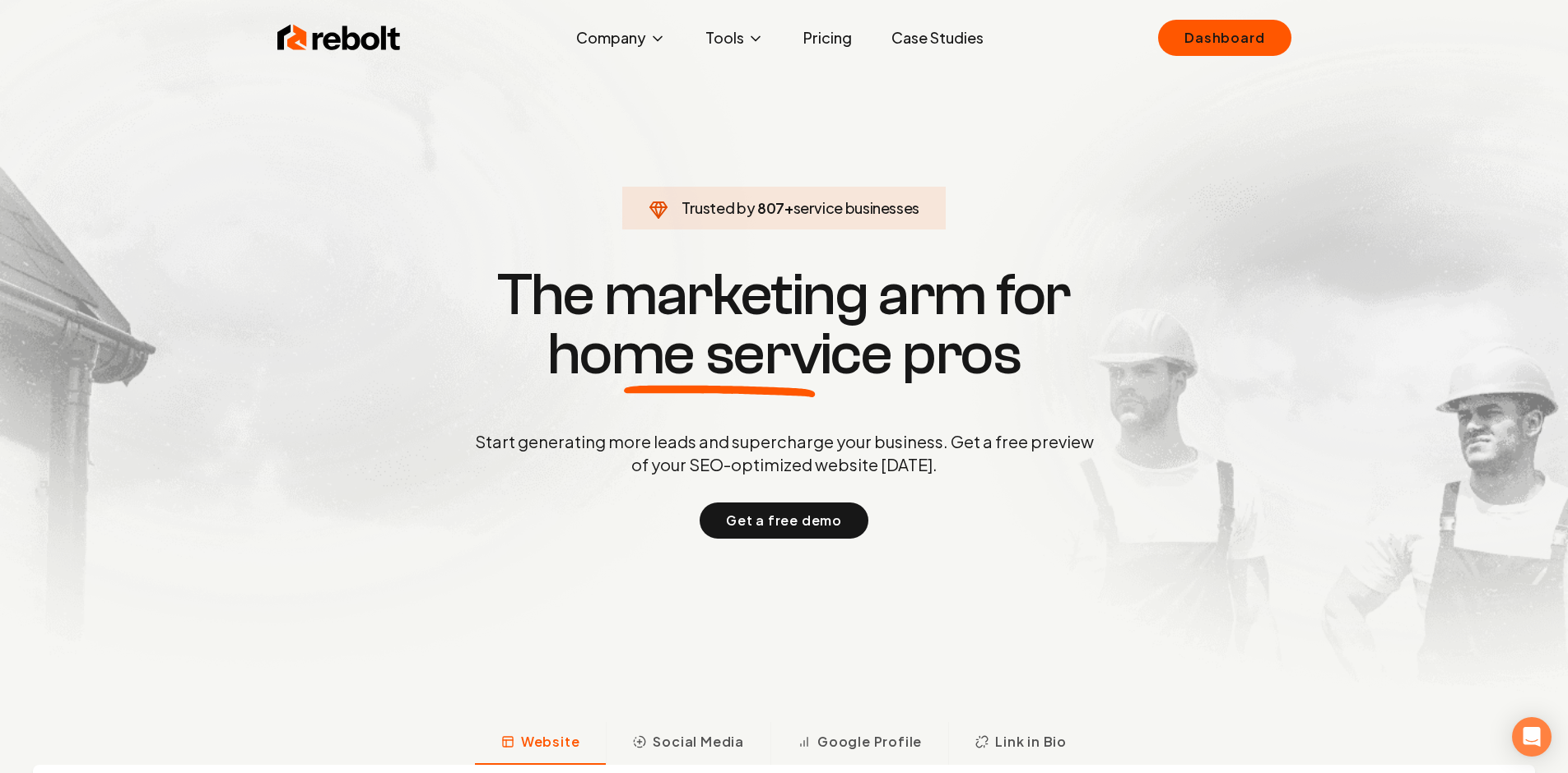
click at [937, 42] on link "Case Studies" at bounding box center [937, 38] width 119 height 33
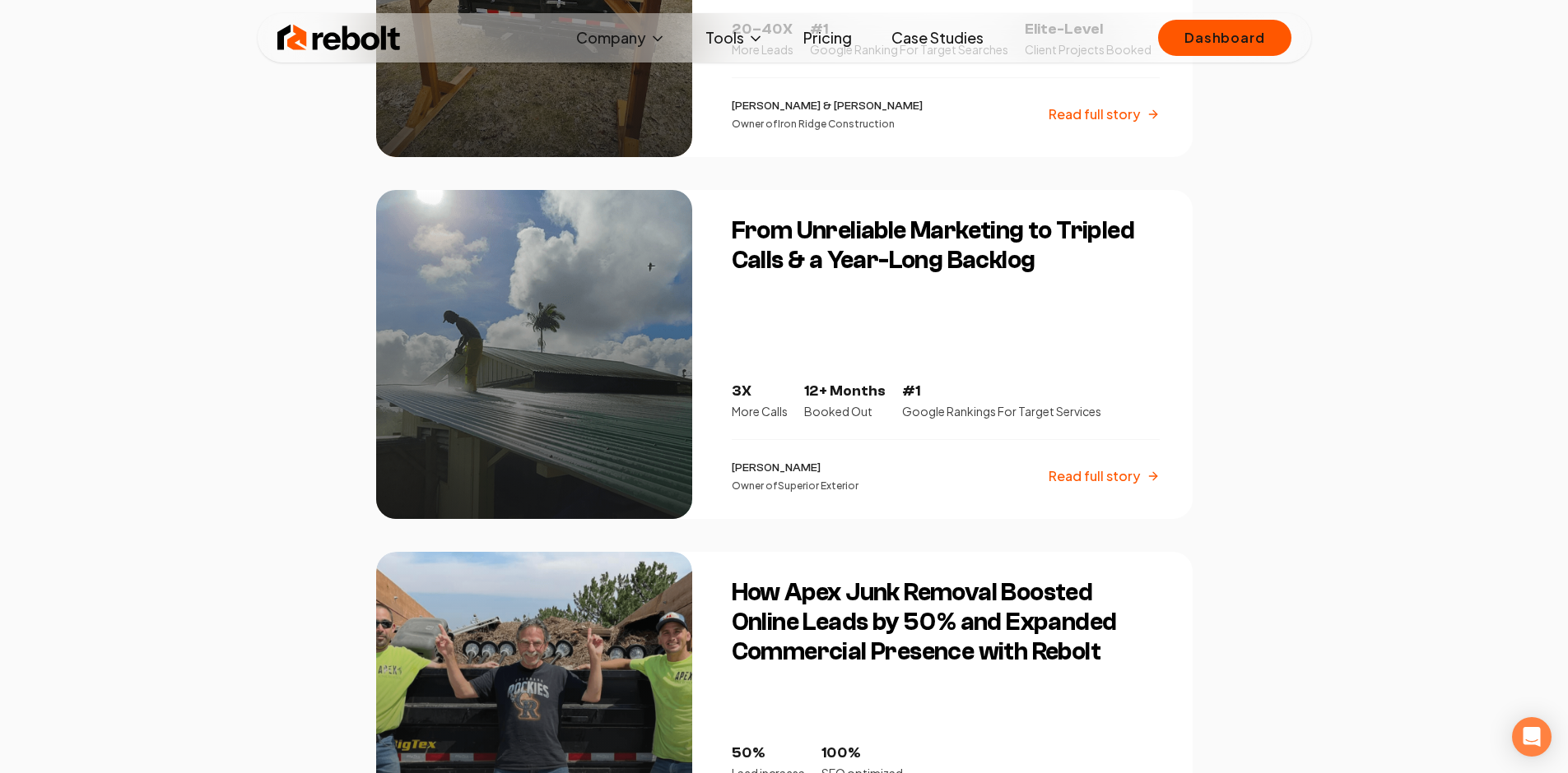
scroll to position [617, 0]
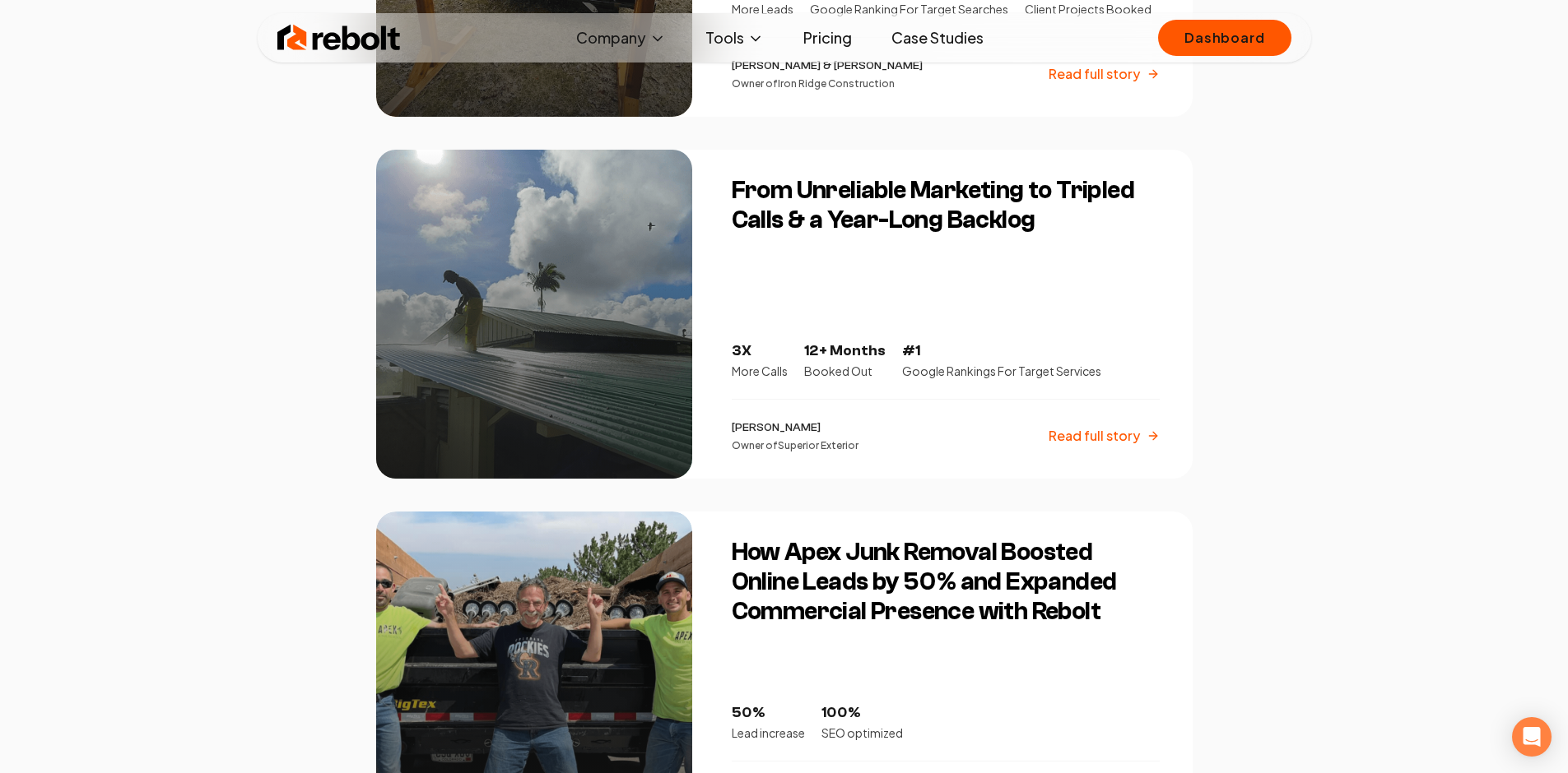
click at [870, 204] on h3 "From Unreliable Marketing to Tripled Calls & a Year-Long Backlog" at bounding box center [945, 205] width 427 height 59
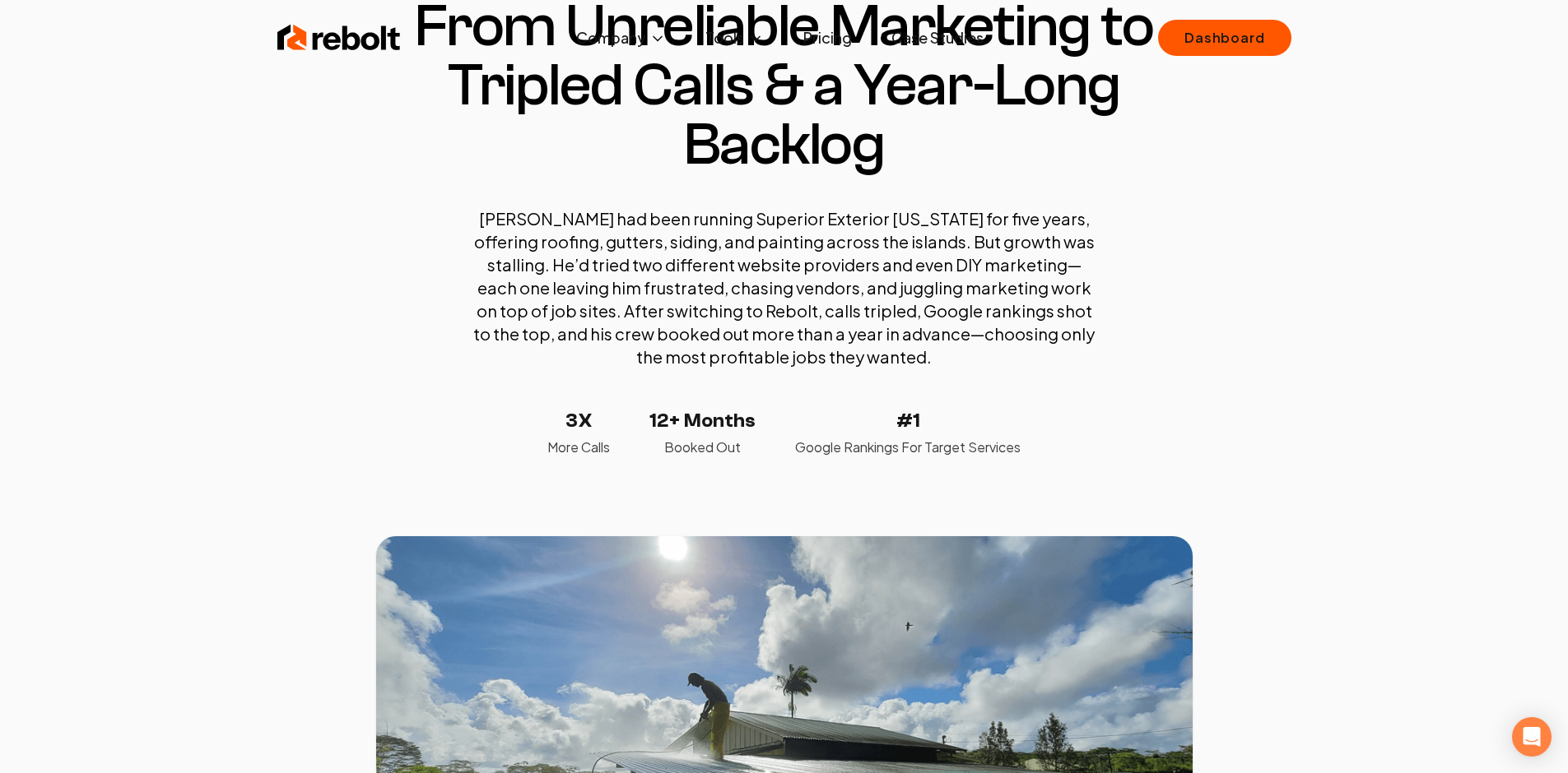
scroll to position [145, 0]
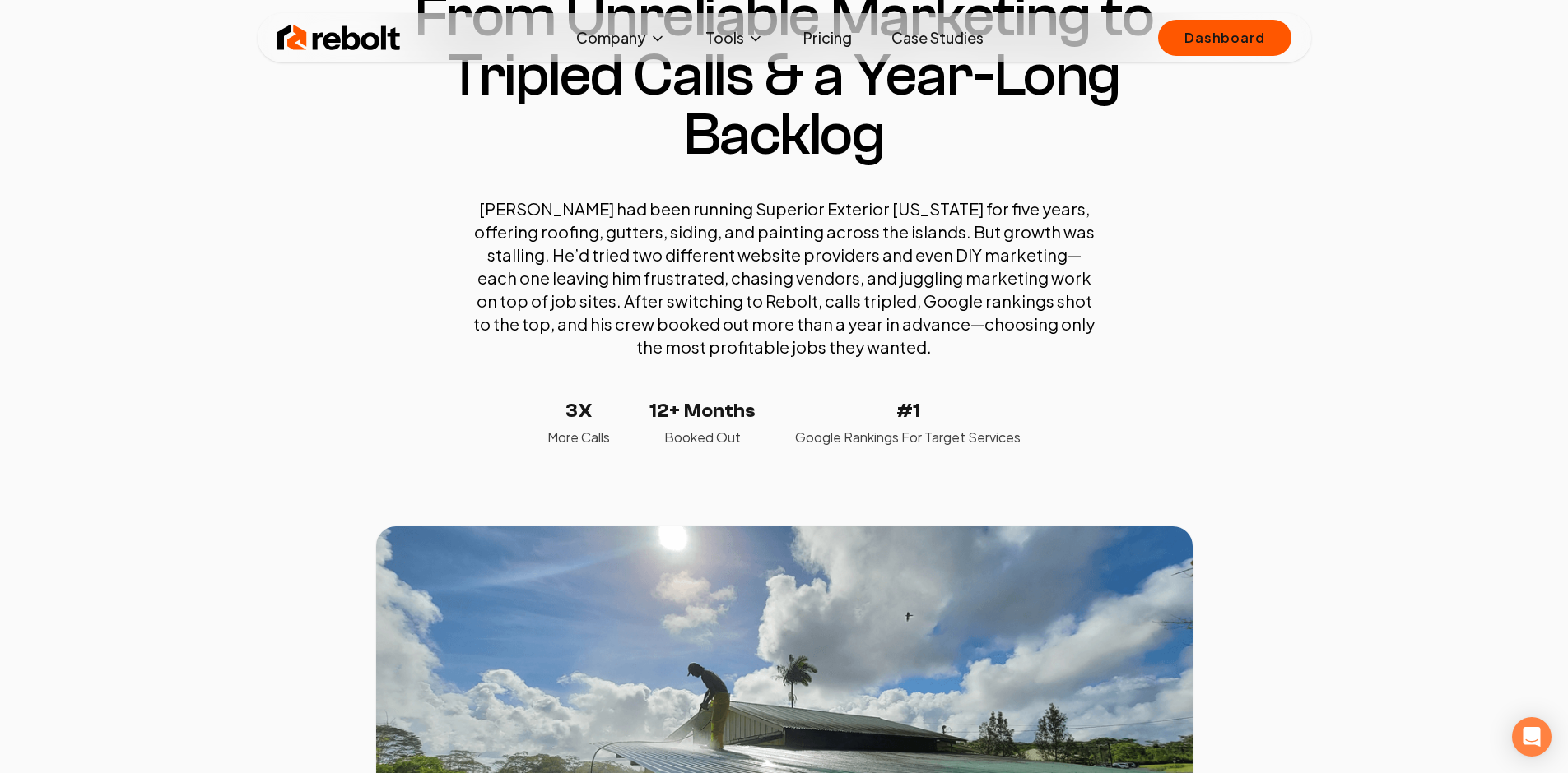
drag, startPoint x: 559, startPoint y: 384, endPoint x: 555, endPoint y: 390, distance: 7.2
click at [559, 384] on div "[PERSON_NAME] had been running Superior Exterior [US_STATE] for five years, off…" at bounding box center [784, 321] width 626 height 250
drag, startPoint x: 599, startPoint y: 396, endPoint x: 637, endPoint y: 400, distance: 38.2
click at [638, 400] on div "[PERSON_NAME] had been running Superior Exterior [US_STATE] for five years, off…" at bounding box center [784, 321] width 626 height 250
click at [618, 398] on div "3X More Calls 12+ Months Booked Out #1 Google Rankings For Target Services" at bounding box center [783, 422] width 473 height 50
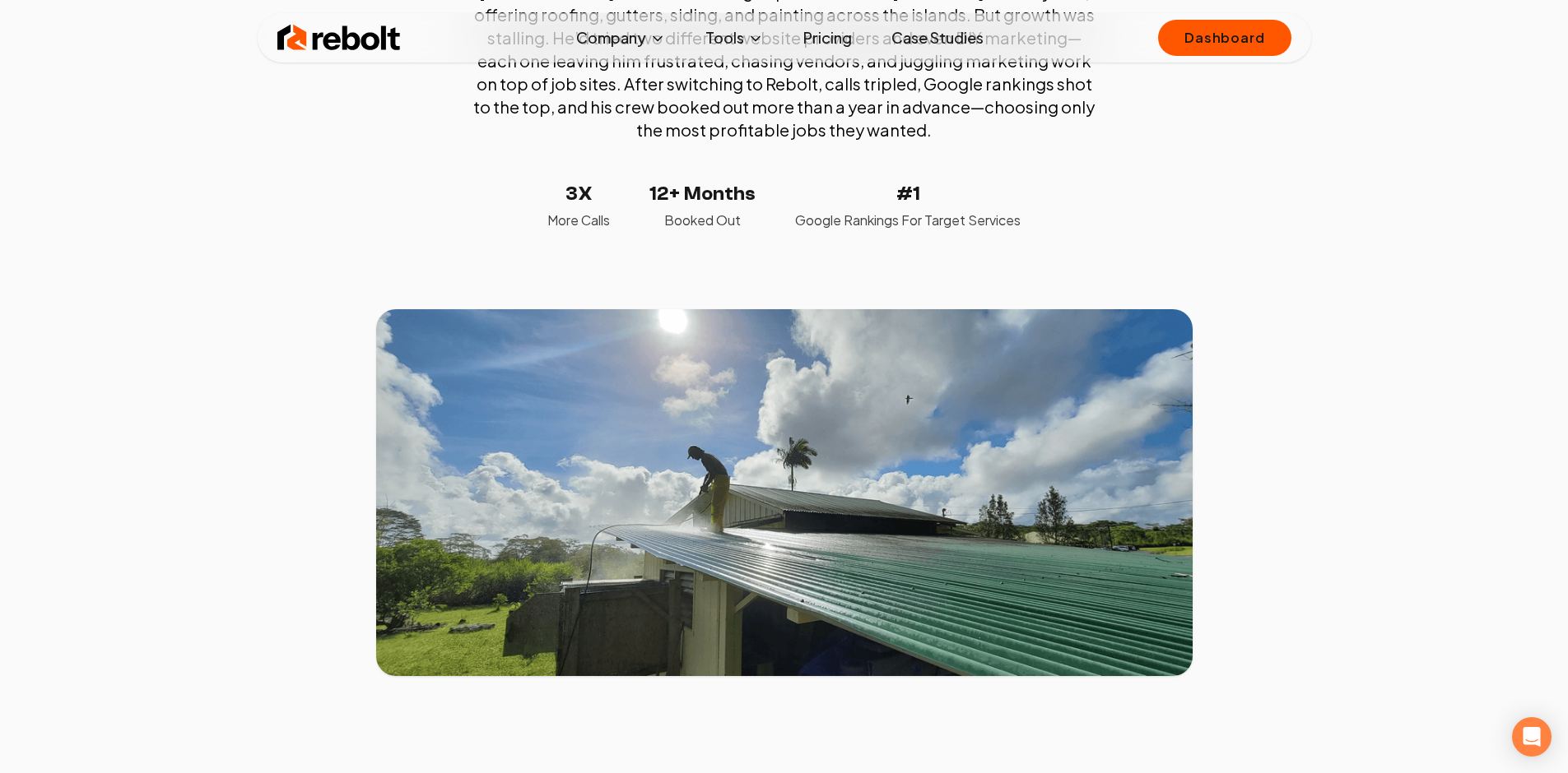
scroll to position [213, 0]
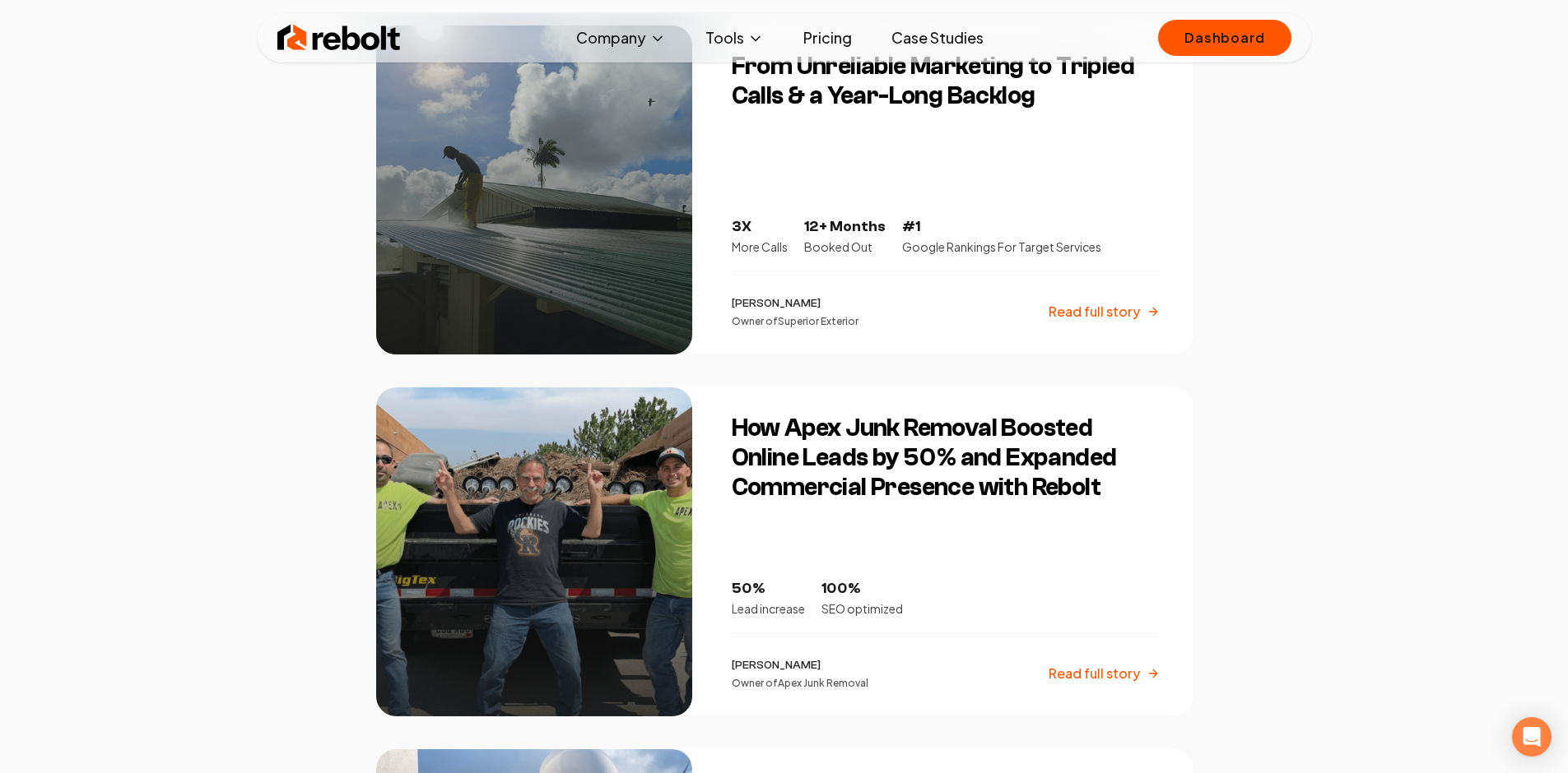
scroll to position [830, 0]
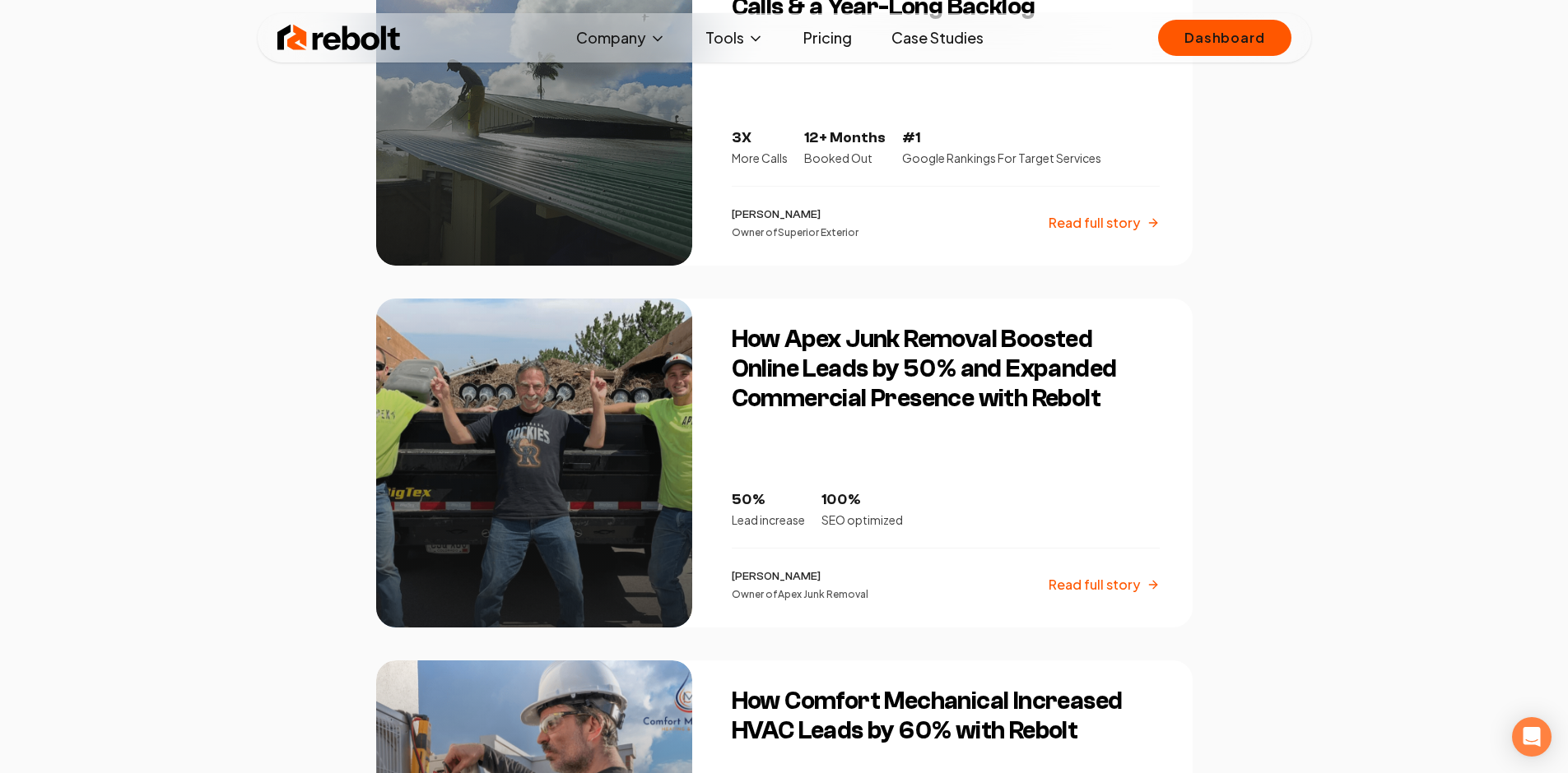
click at [788, 379] on h3 "How Apex Junk Removal Boosted Online Leads by 50% and Expanded Commercial Prese…" at bounding box center [945, 369] width 427 height 88
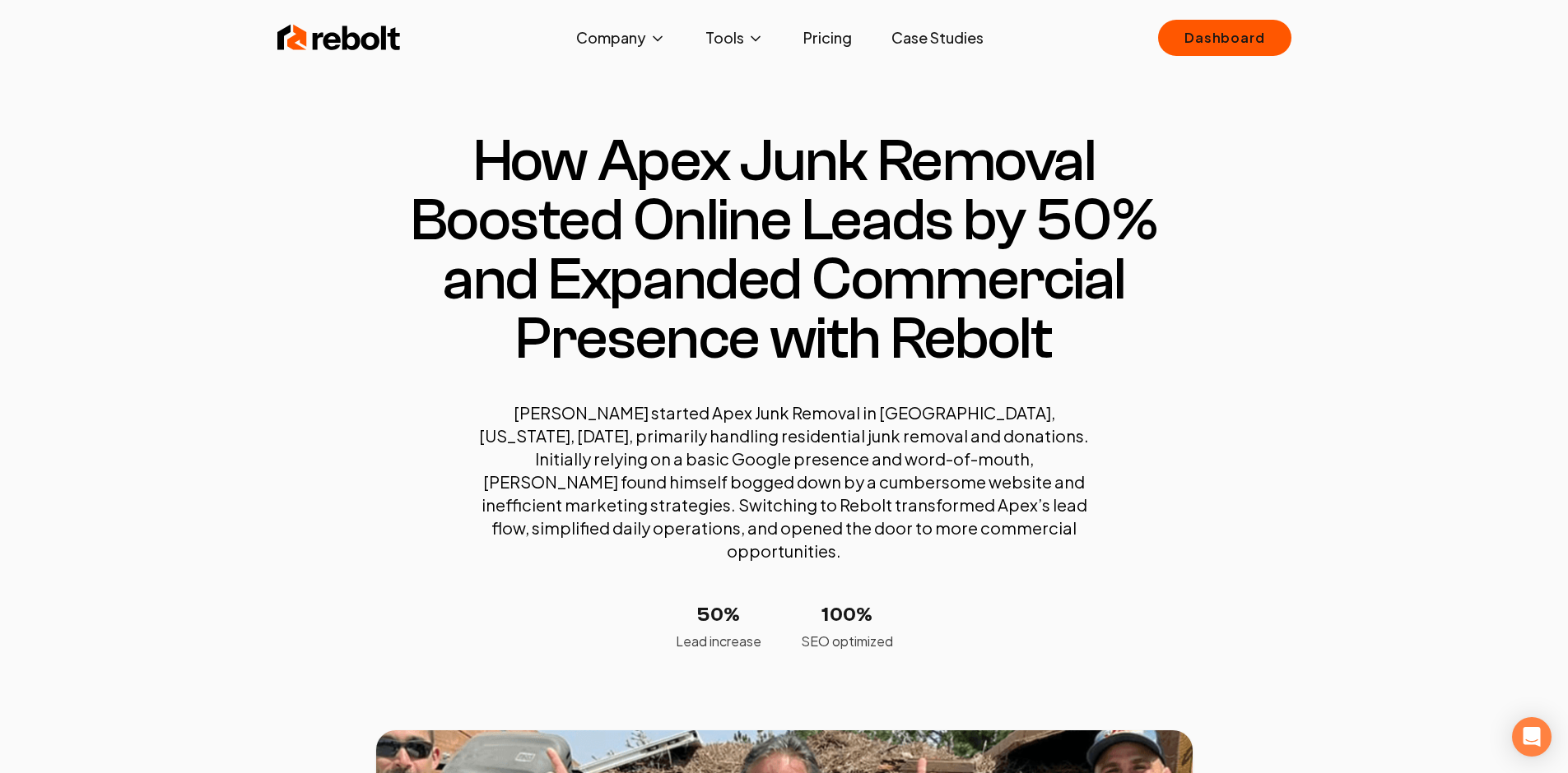
scroll to position [326, 0]
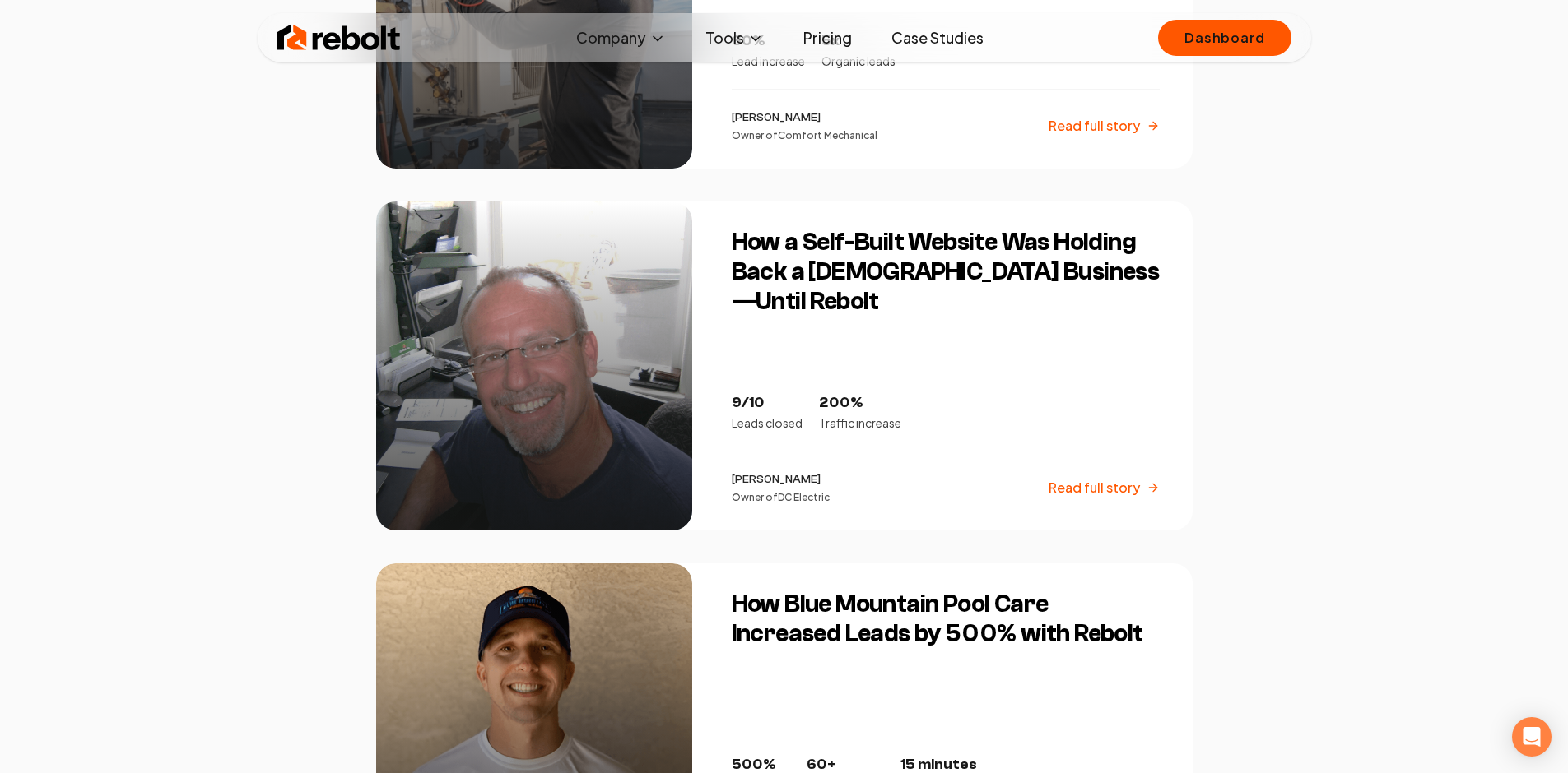
scroll to position [1656, 0]
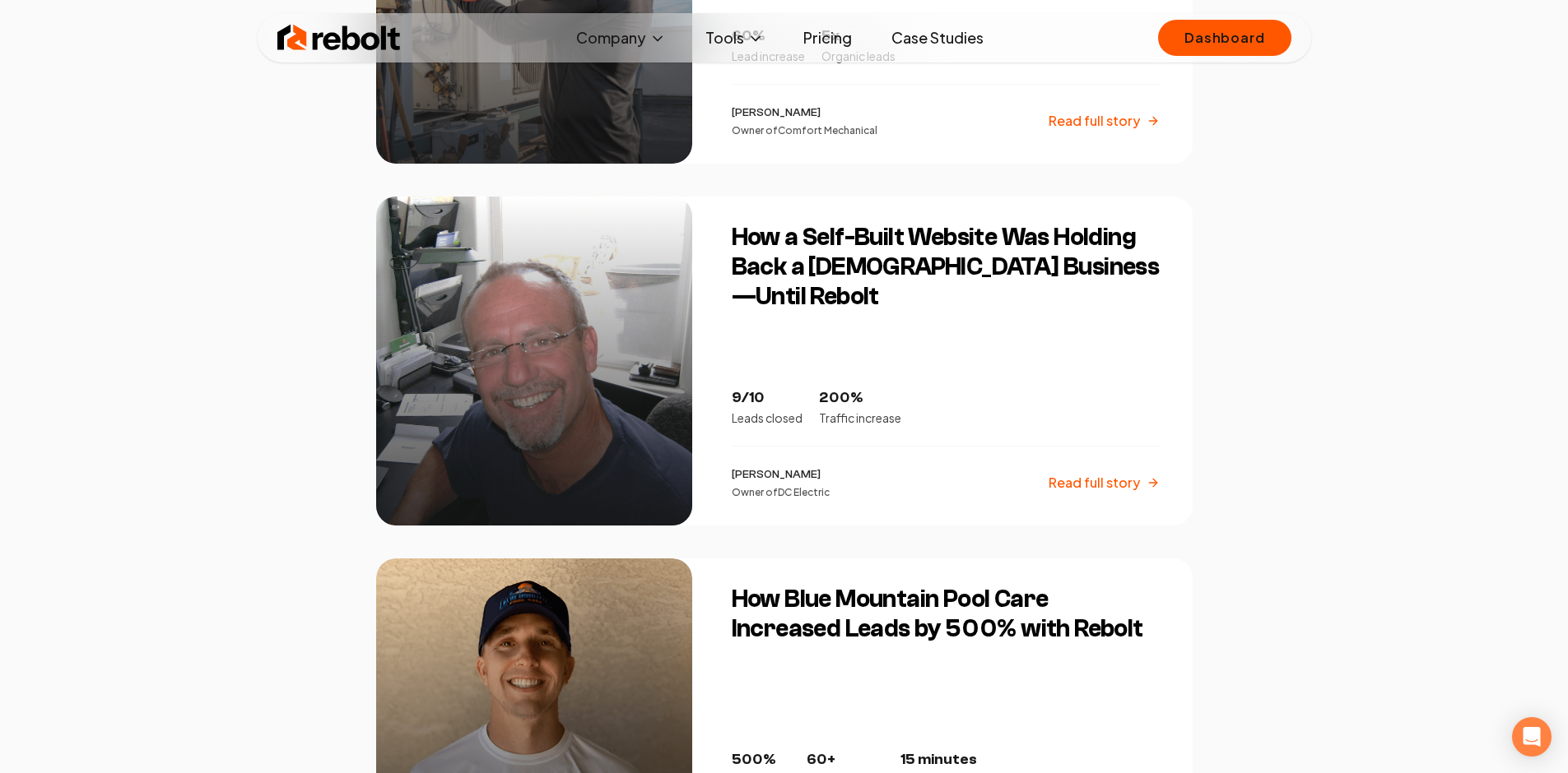
click at [838, 252] on h3 "How a Self-Built Website Was Holding Back a [DEMOGRAPHIC_DATA] Business—Until R…" at bounding box center [945, 267] width 427 height 88
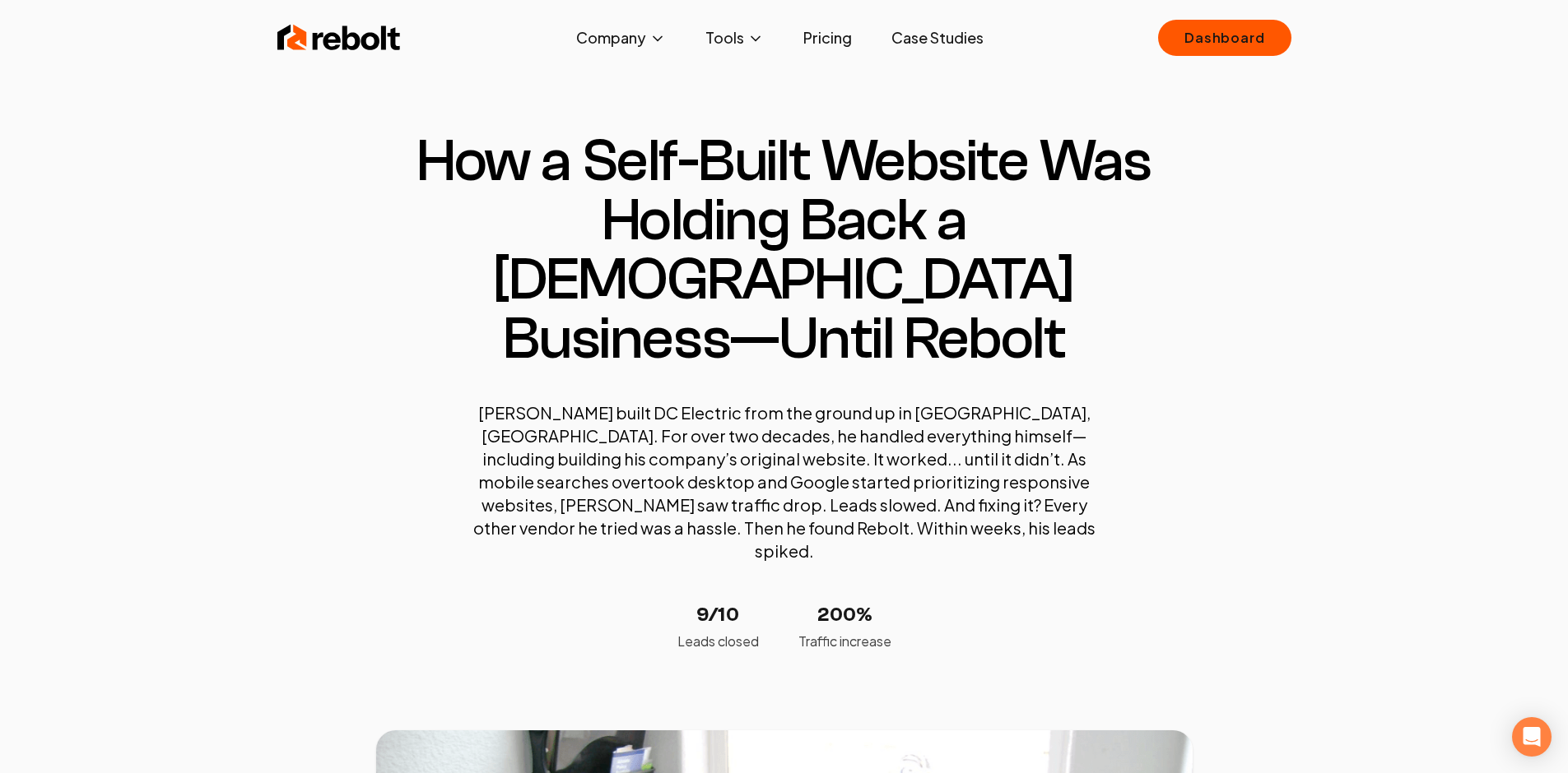
click at [357, 40] on img at bounding box center [338, 38] width 123 height 33
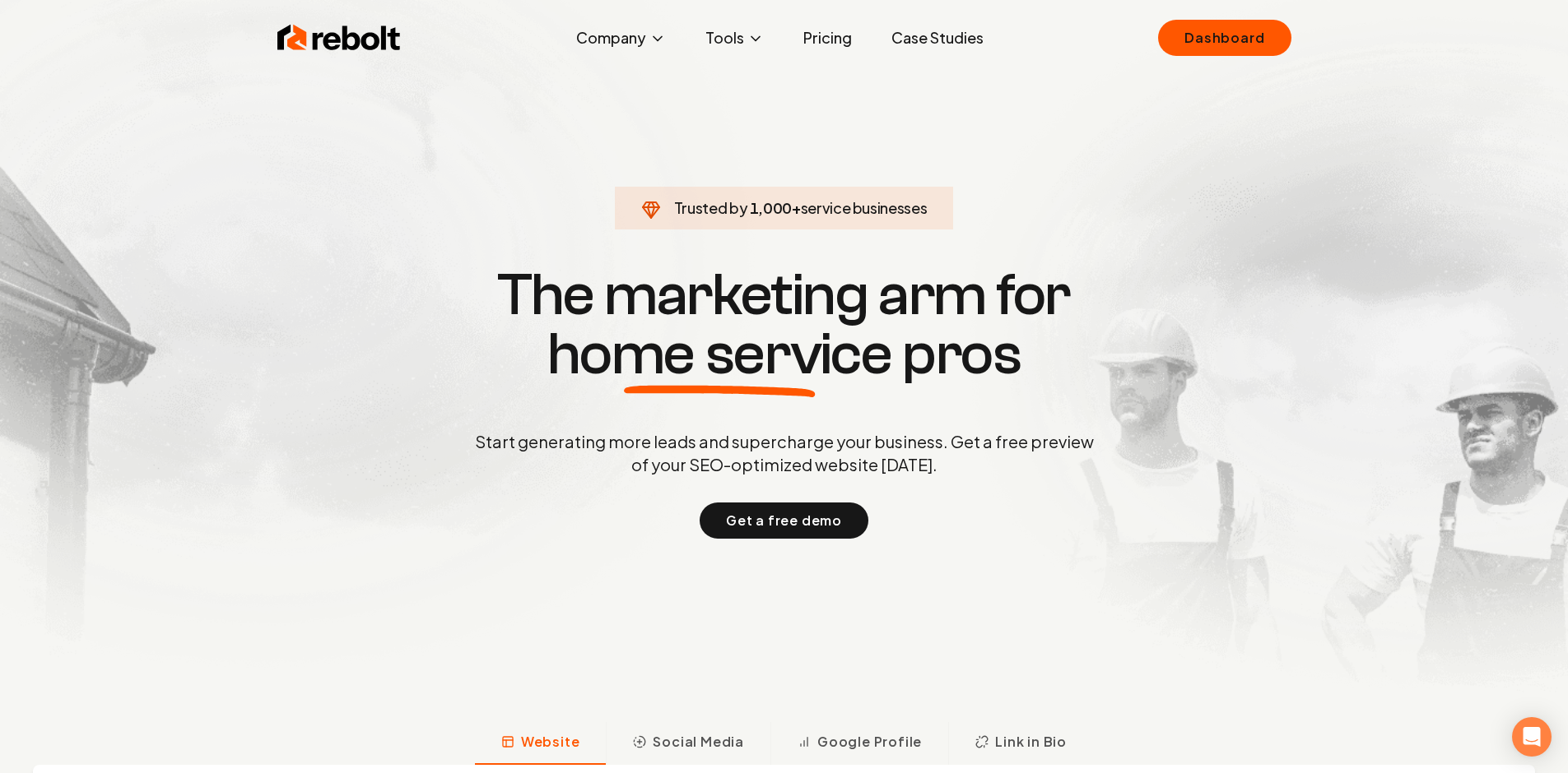
click at [936, 43] on link "Case Studies" at bounding box center [937, 38] width 119 height 33
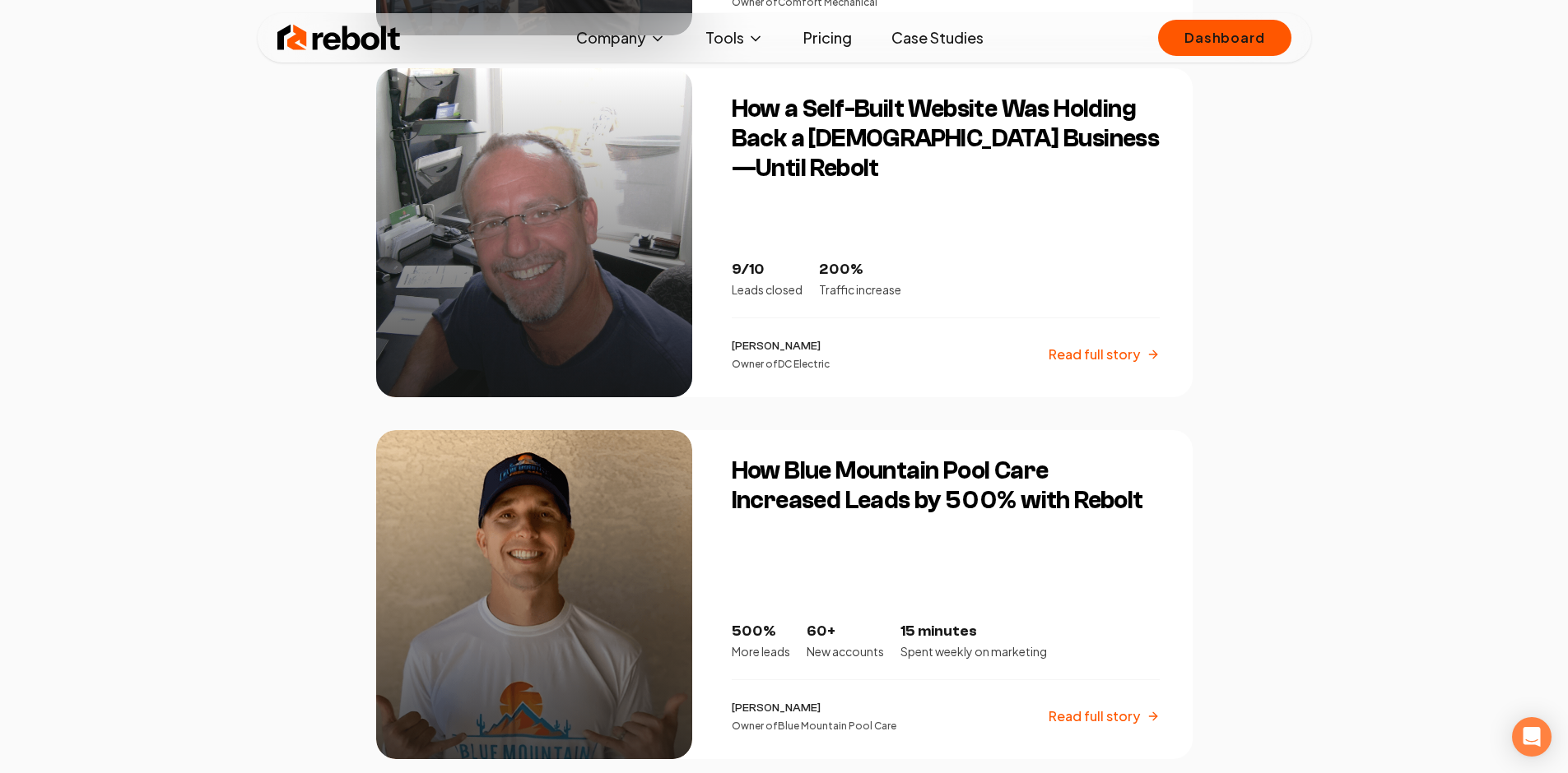
scroll to position [1781, 0]
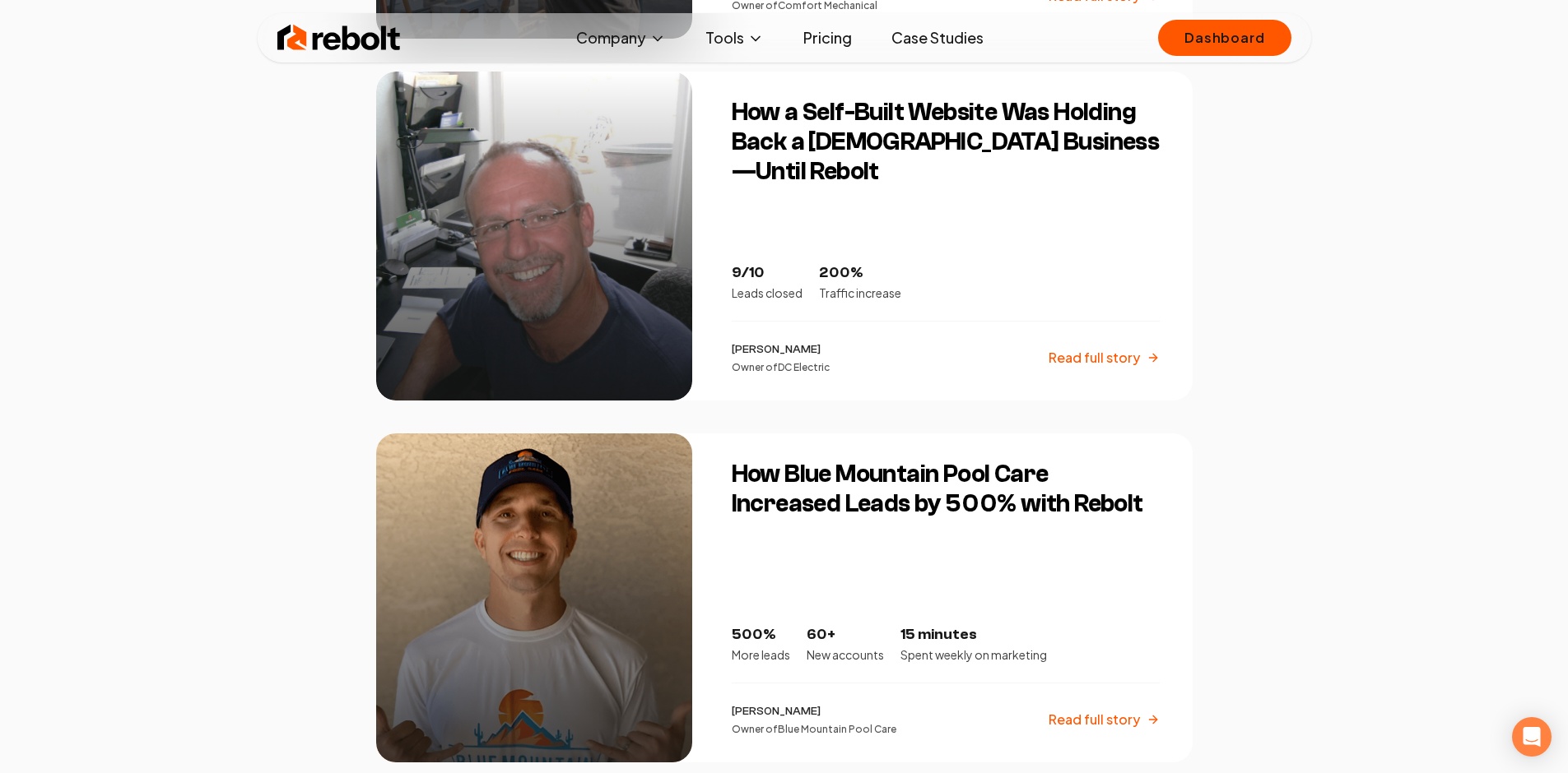
click at [835, 468] on h3 "How Blue Mountain Pool Care Increased Leads by 500% with Rebolt" at bounding box center [945, 488] width 427 height 59
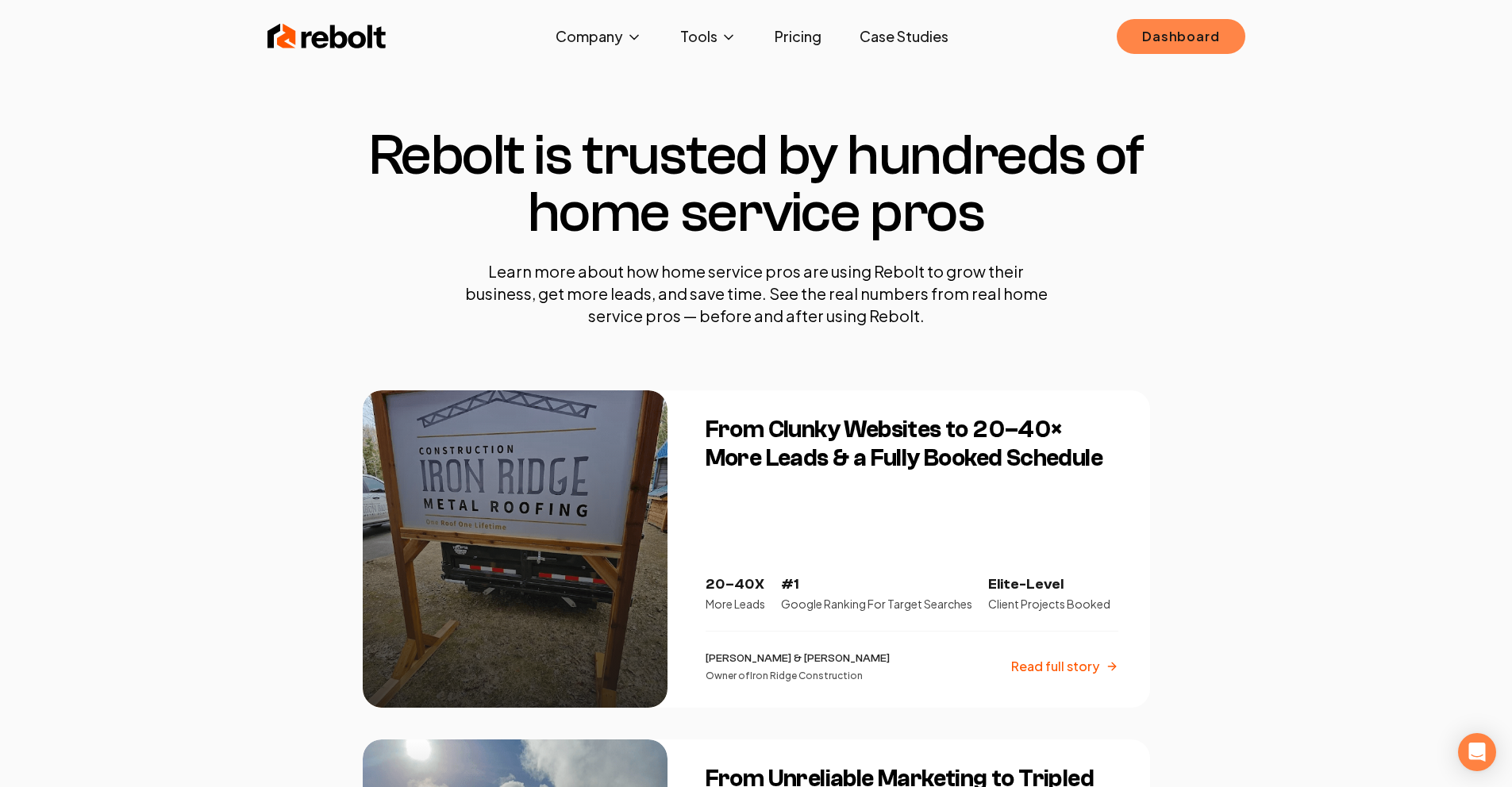
click at [1161, 31] on link "Dashboard" at bounding box center [1180, 36] width 127 height 35
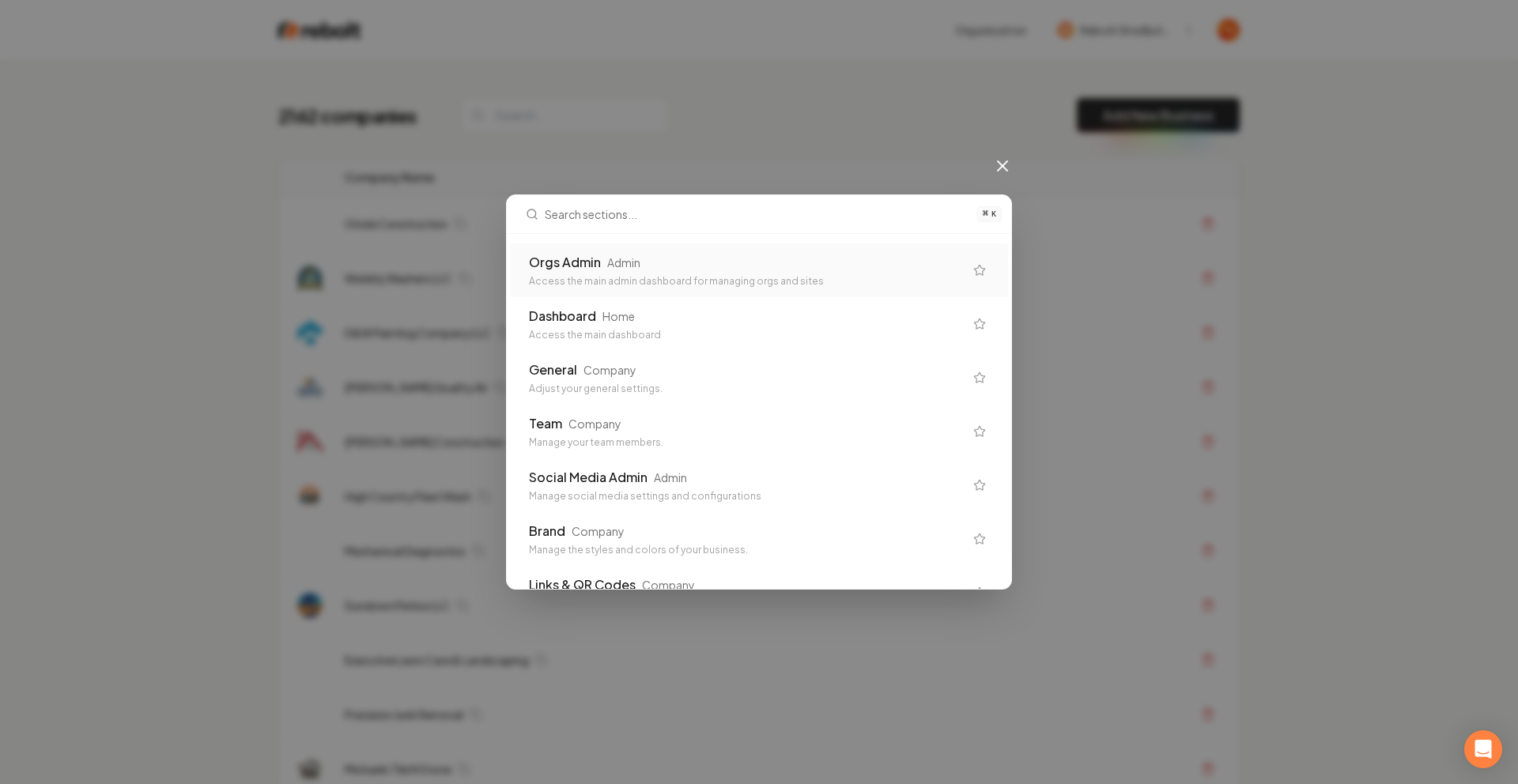
click at [668, 245] on div "Orgs Admin Admin Access the main admin dashboard for managing orgs and sites" at bounding box center [759, 271] width 499 height 54
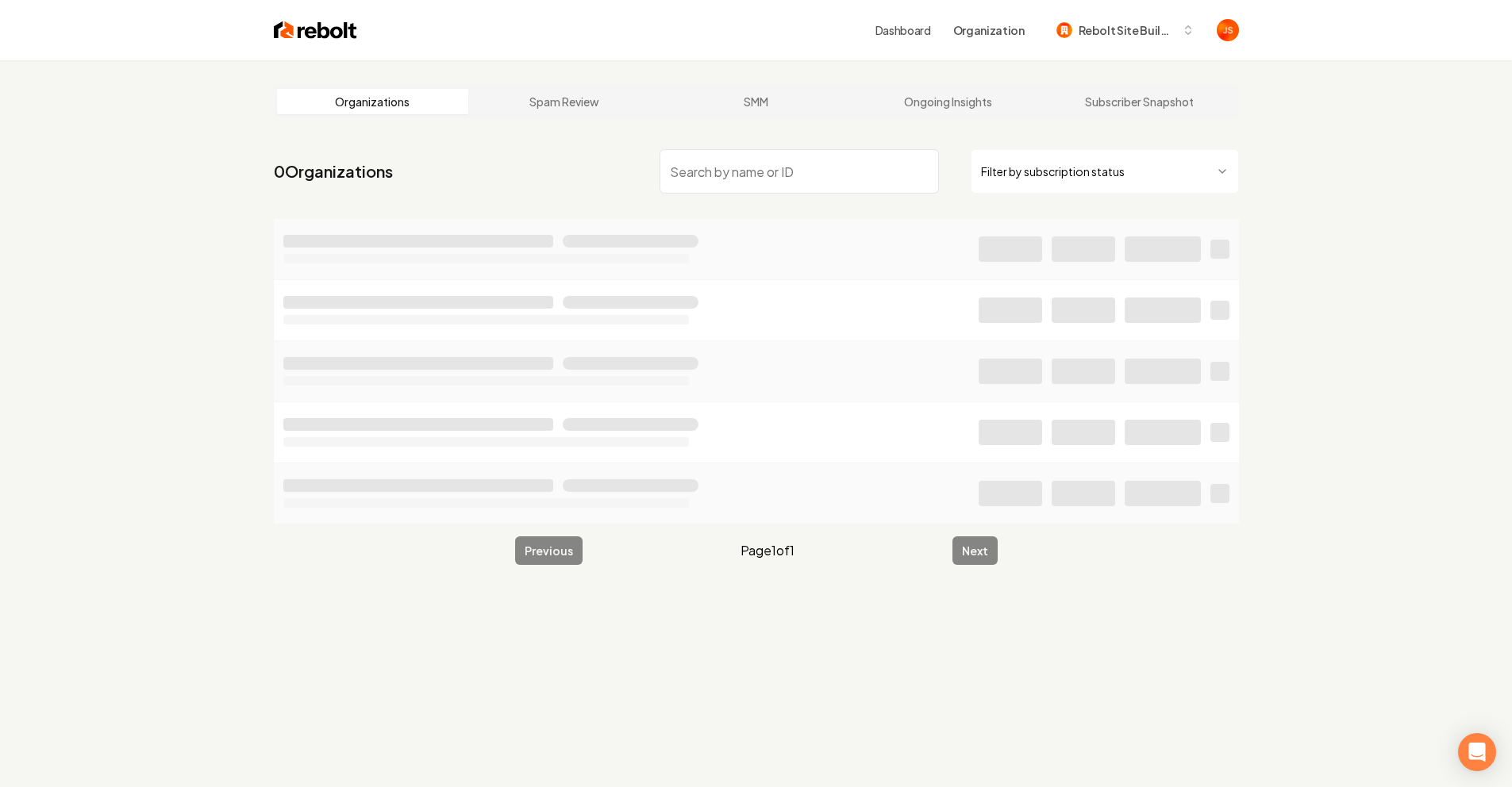
click at [722, 178] on input "search" at bounding box center [799, 171] width 279 height 44
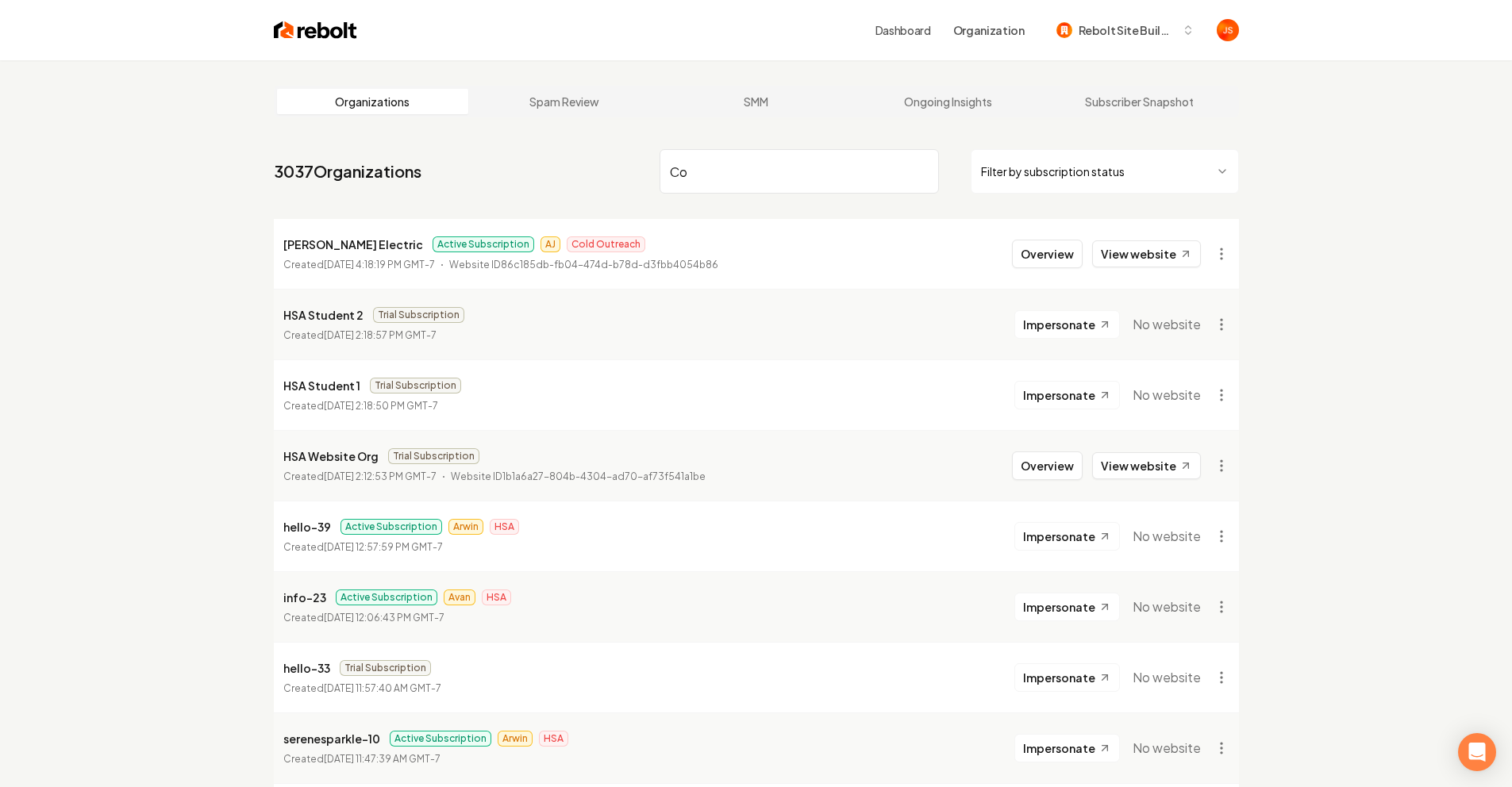
type input "C"
type input "c"
type input "o"
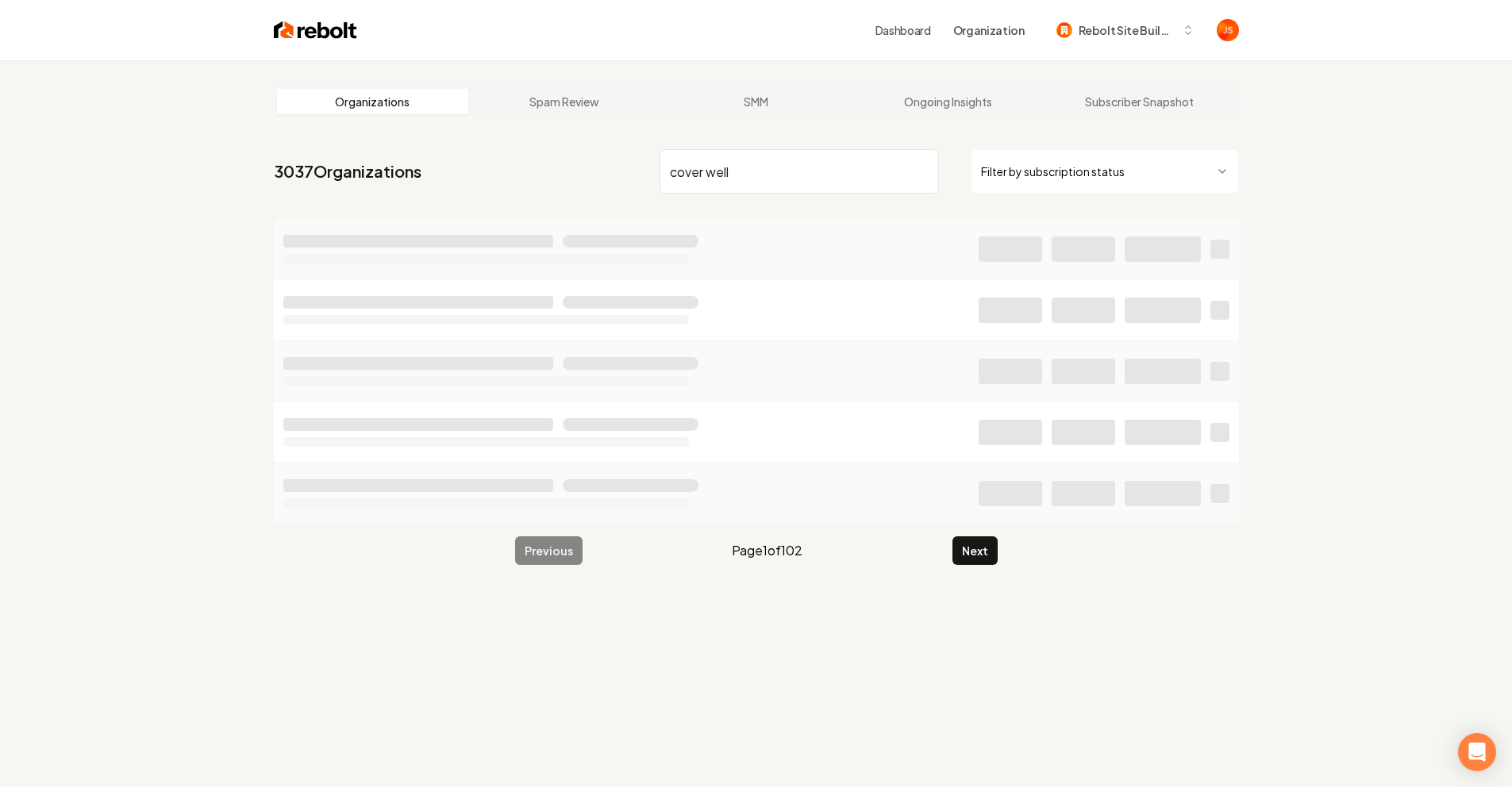
type input "cover well"
click at [1070, 173] on html "Dashboard Organization Rebolt Site Builder Organizations Spam Review SMM Ongoin…" at bounding box center [756, 394] width 1512 height 787
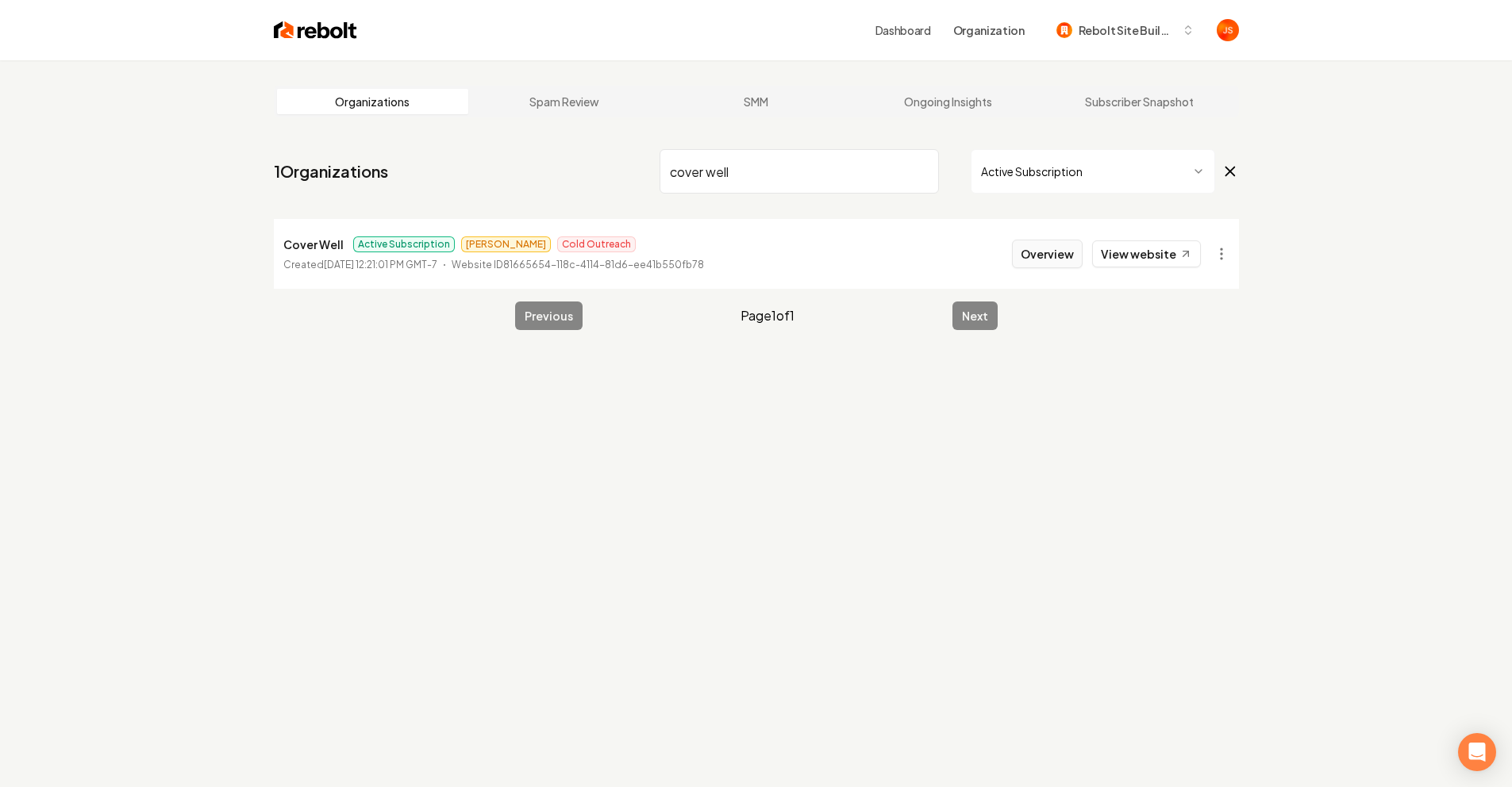
click at [1072, 248] on button "Overview" at bounding box center [1046, 254] width 70 height 28
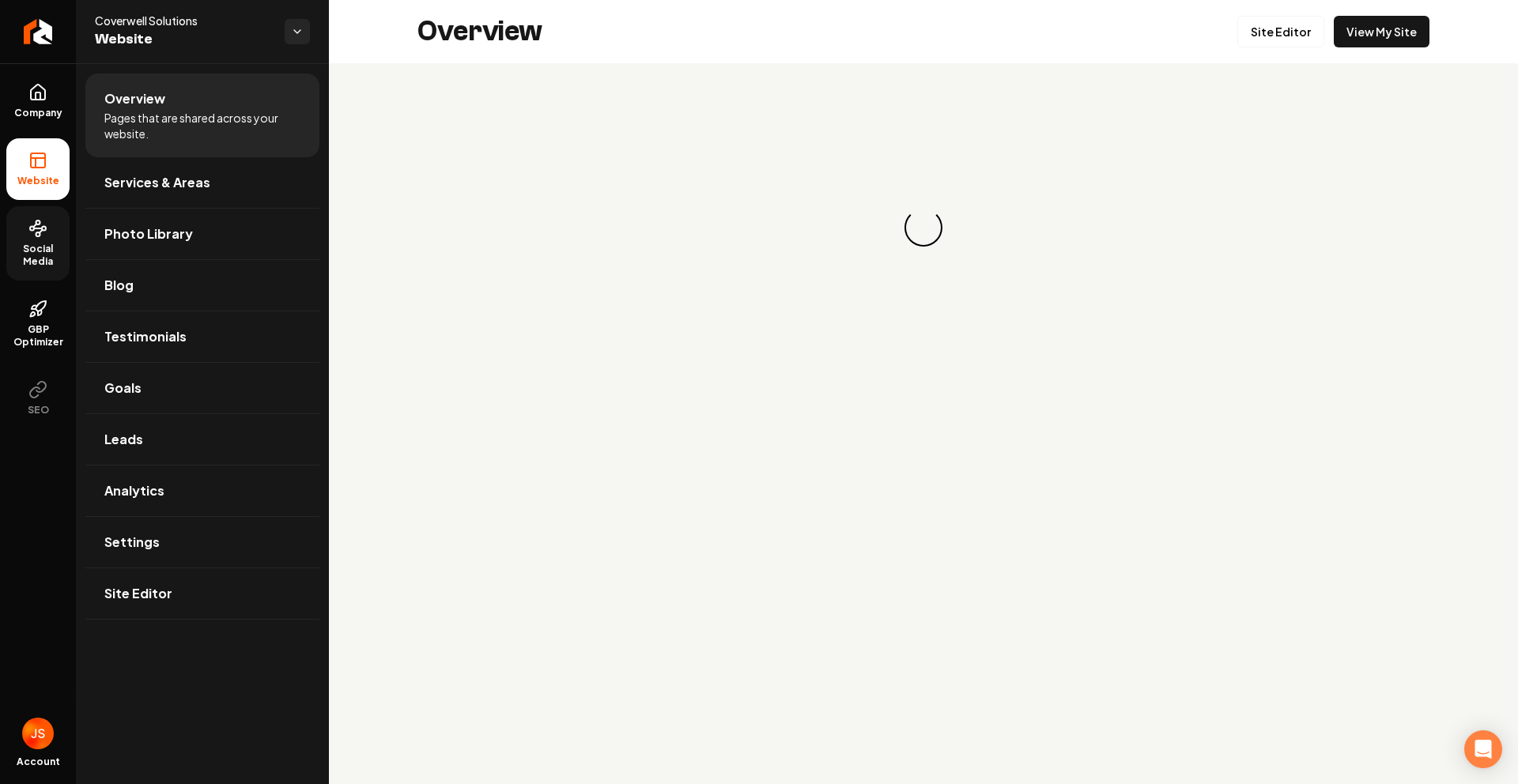
click at [46, 255] on span "Social Media" at bounding box center [38, 255] width 63 height 25
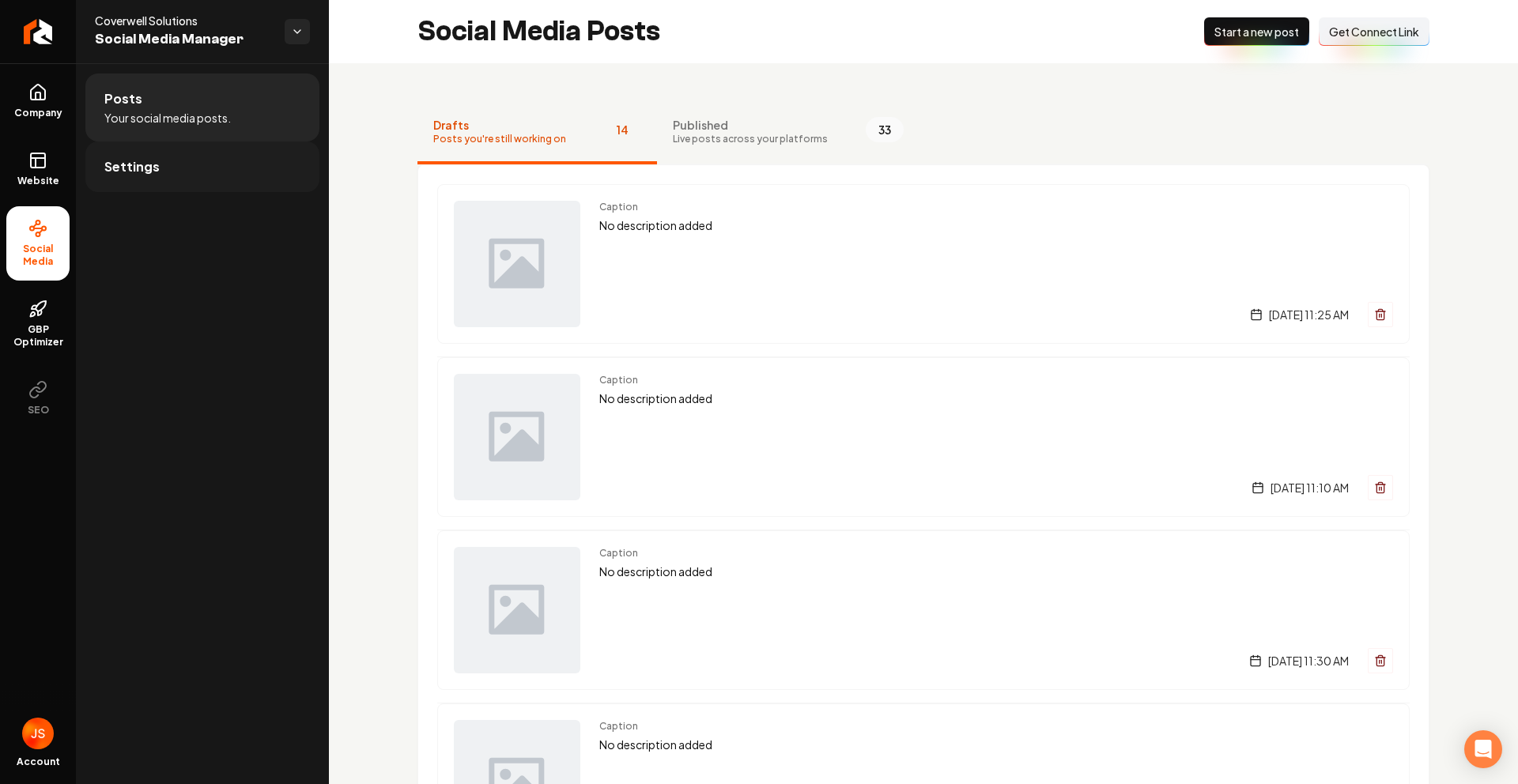
click at [135, 158] on span "Settings" at bounding box center [132, 167] width 55 height 19
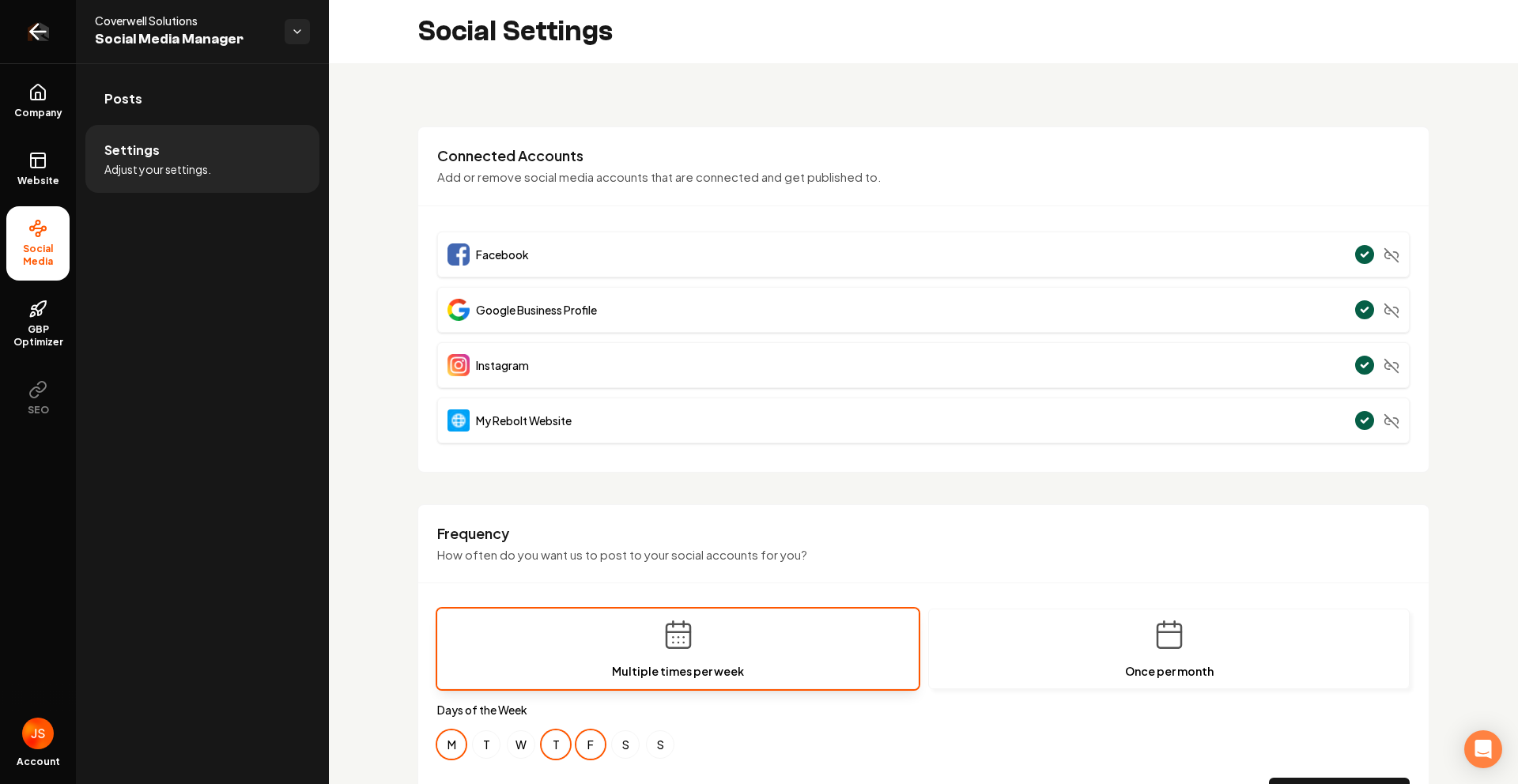
click at [54, 27] on link "Return to dashboard" at bounding box center [37, 32] width 76 height 63
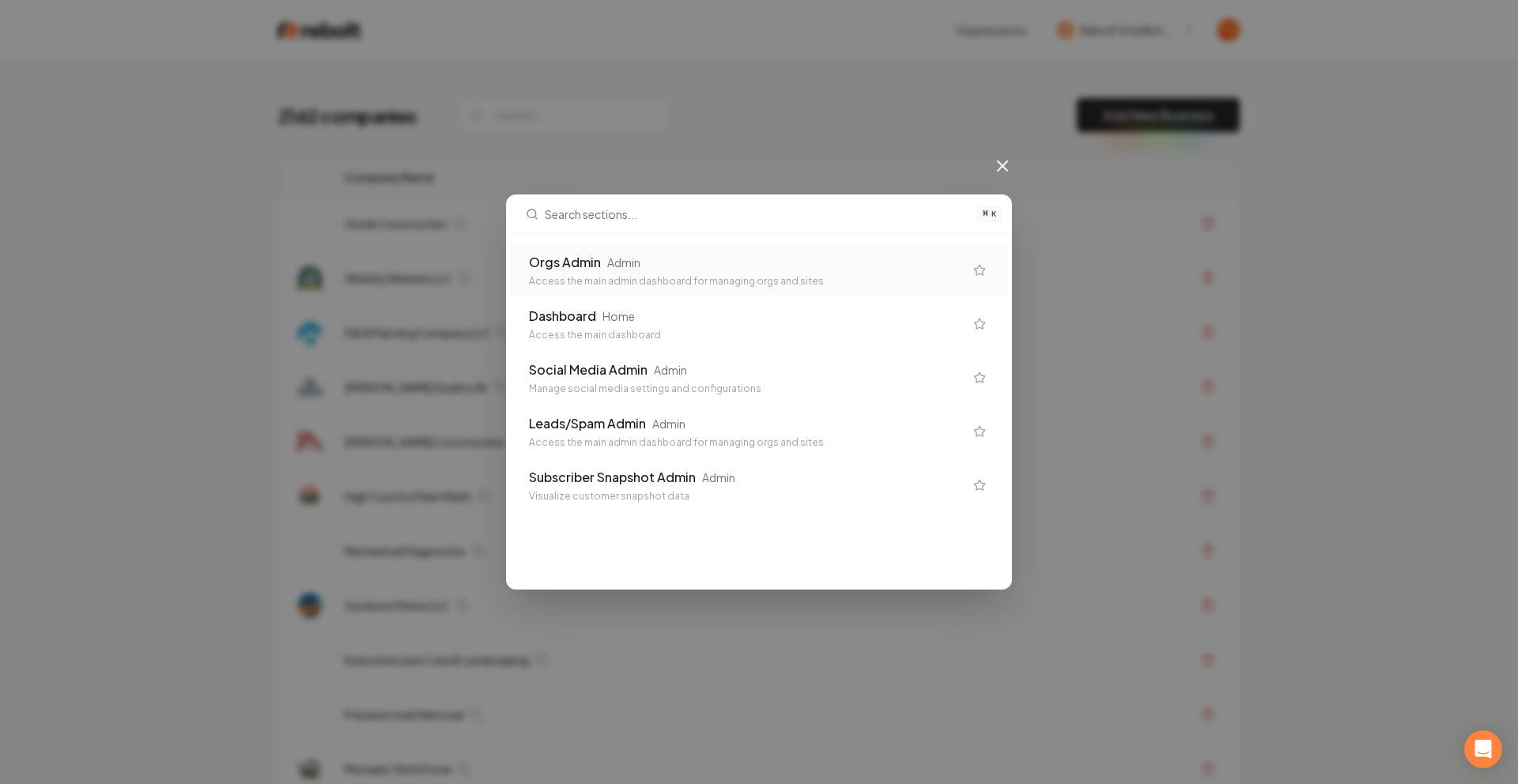
click at [657, 261] on div "Orgs Admin Admin" at bounding box center [747, 262] width 435 height 19
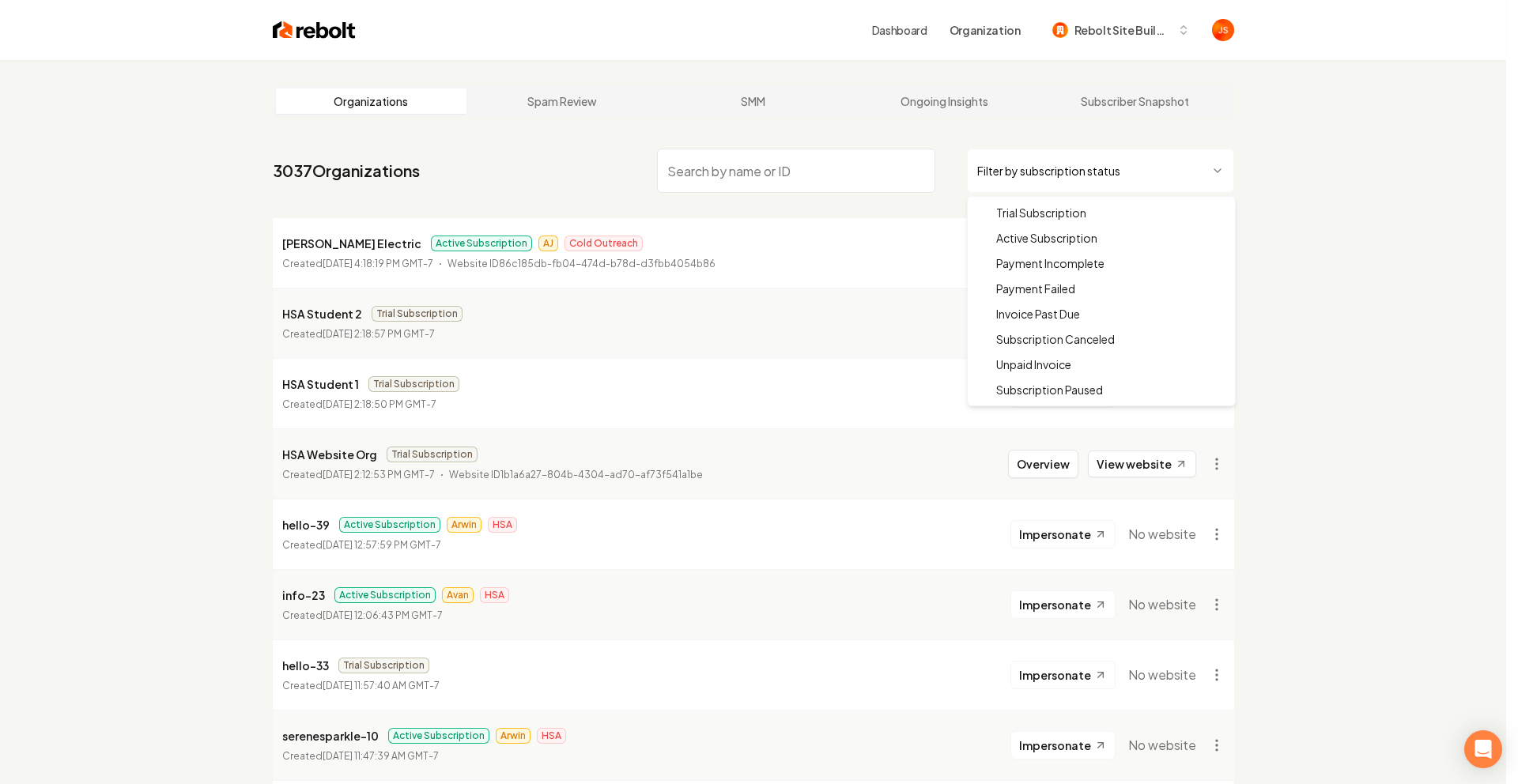
click at [1026, 164] on html "Dashboard Organization Rebolt Site Builder Organizations Spam Review SMM Ongoin…" at bounding box center [759, 392] width 1518 height 784
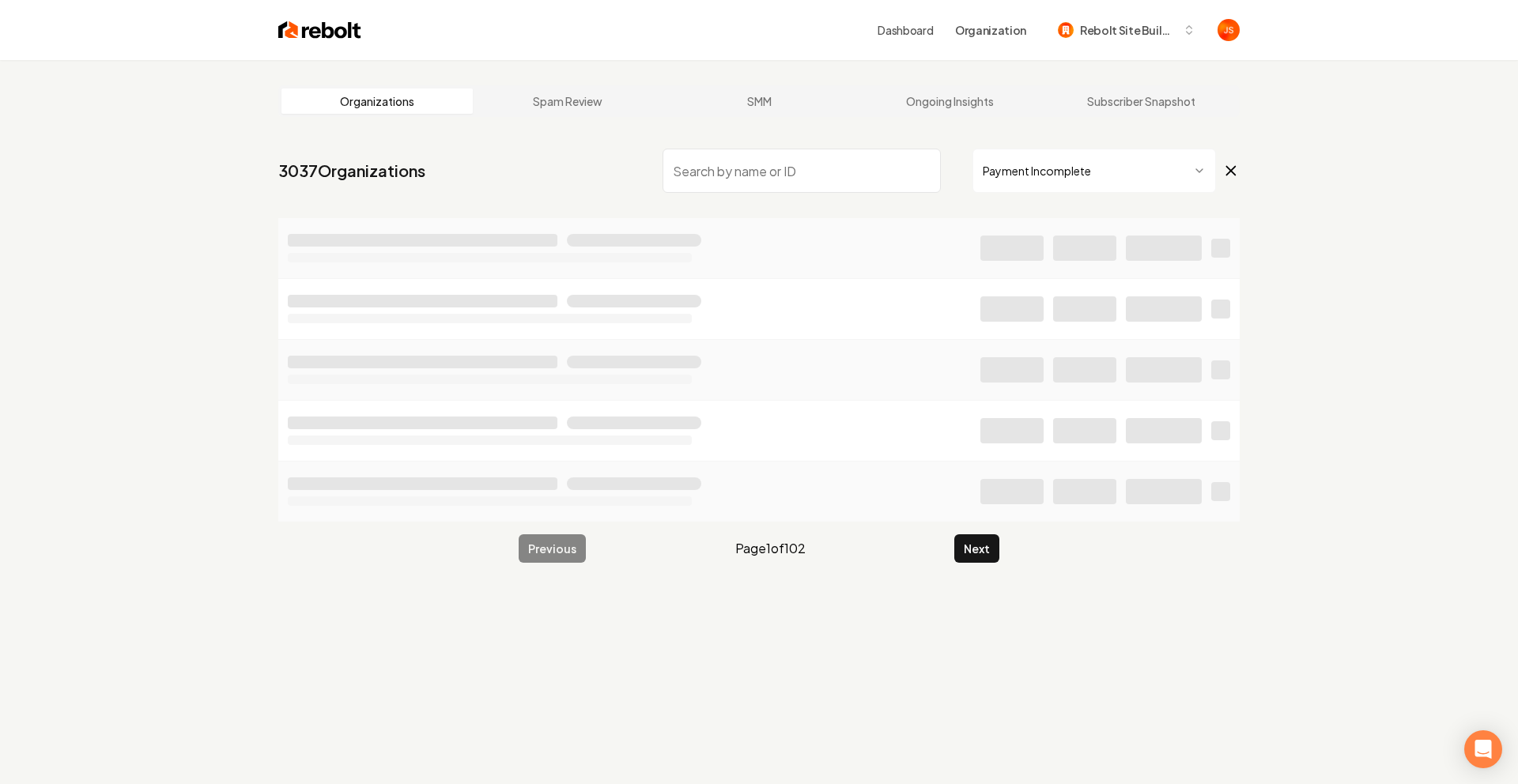
click at [1022, 191] on html "Dashboard Organization Rebolt Site Builder Organizations Spam Review SMM Ongoin…" at bounding box center [759, 392] width 1518 height 784
click at [897, 177] on input "search" at bounding box center [796, 170] width 278 height 44
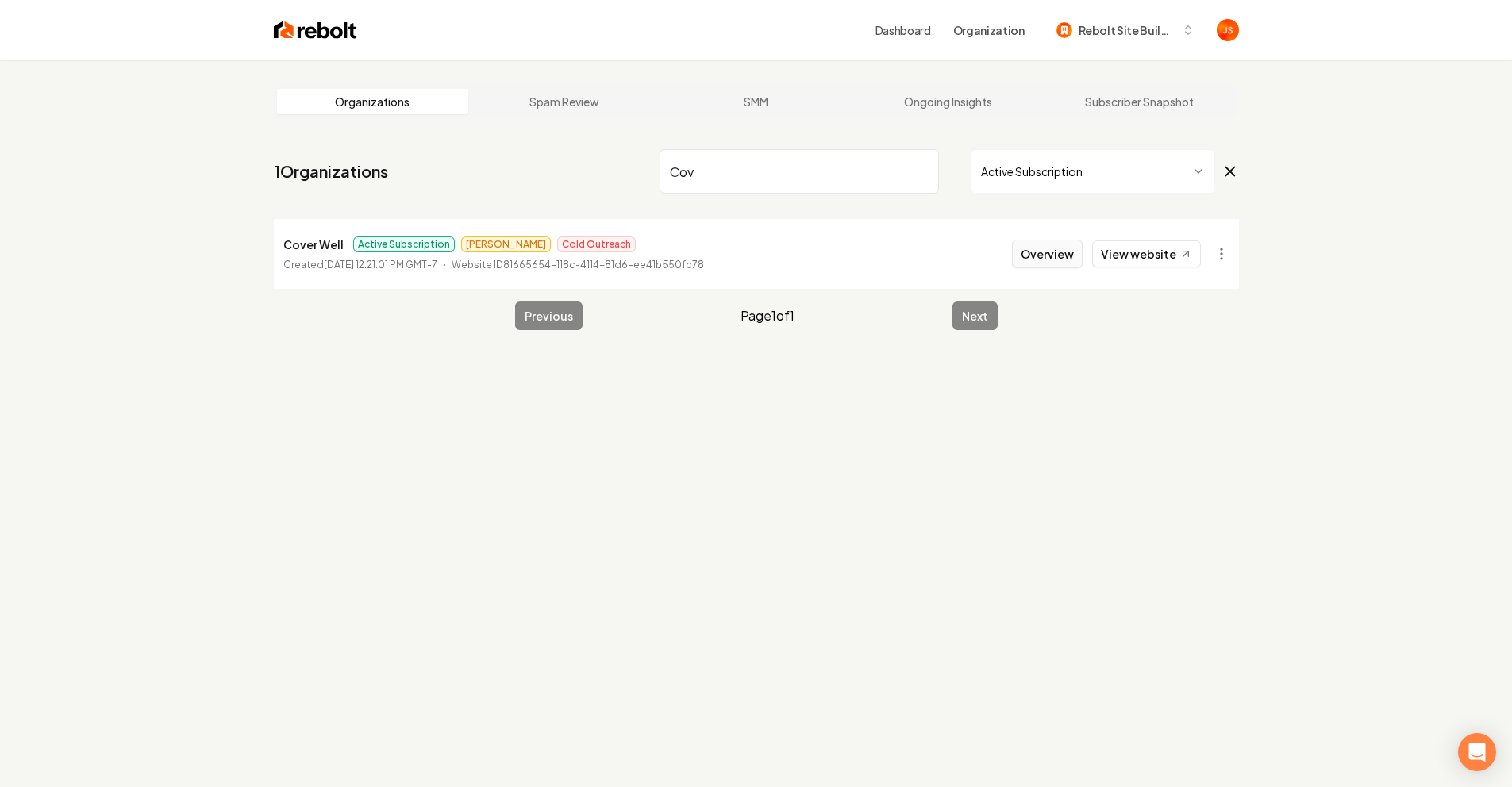
type input "Cov"
click at [1043, 254] on button "Overview" at bounding box center [1046, 254] width 70 height 28
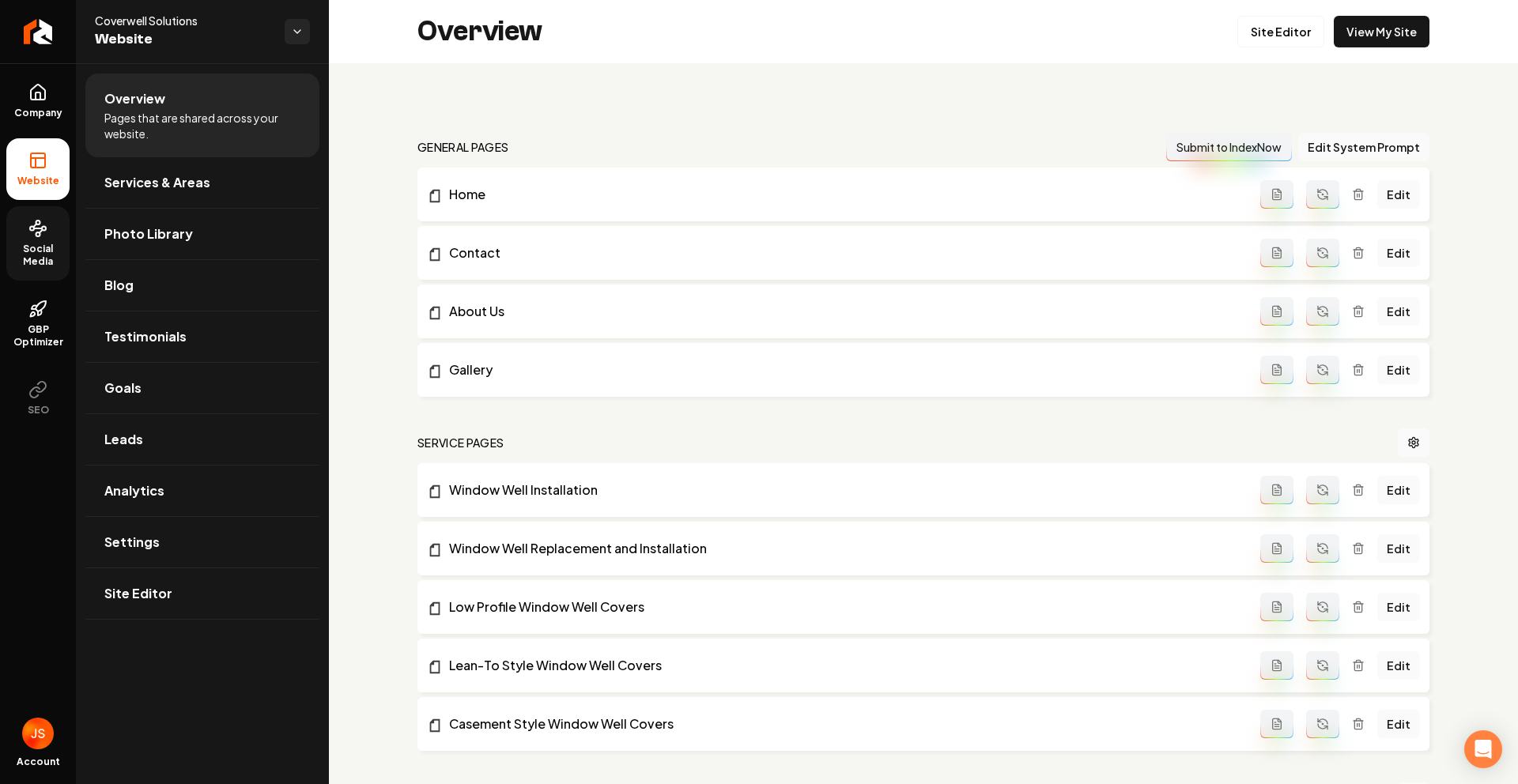
click at [52, 243] on span "Social Media" at bounding box center [38, 255] width 63 height 25
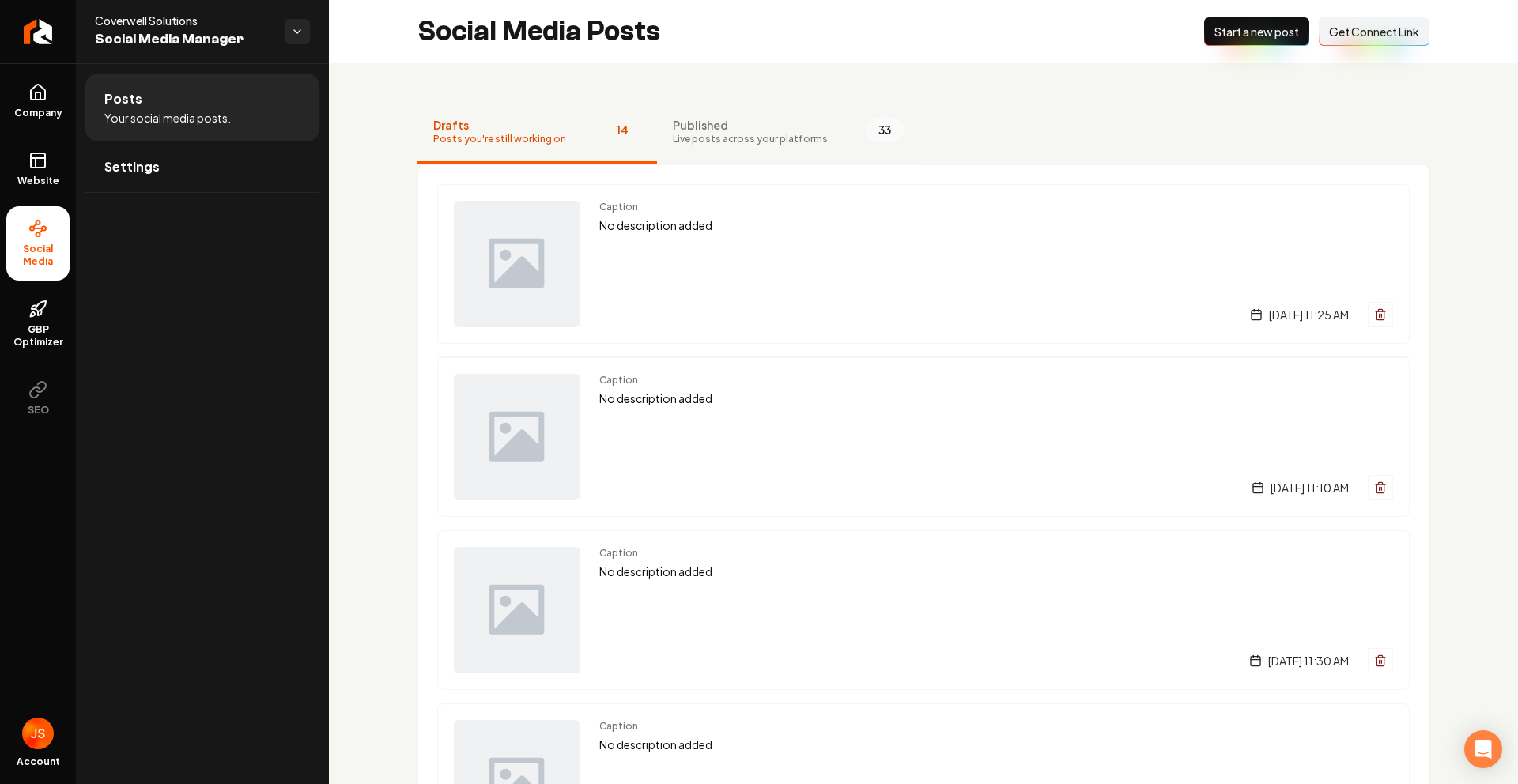
click at [748, 142] on span "Live posts across your platforms" at bounding box center [751, 139] width 155 height 13
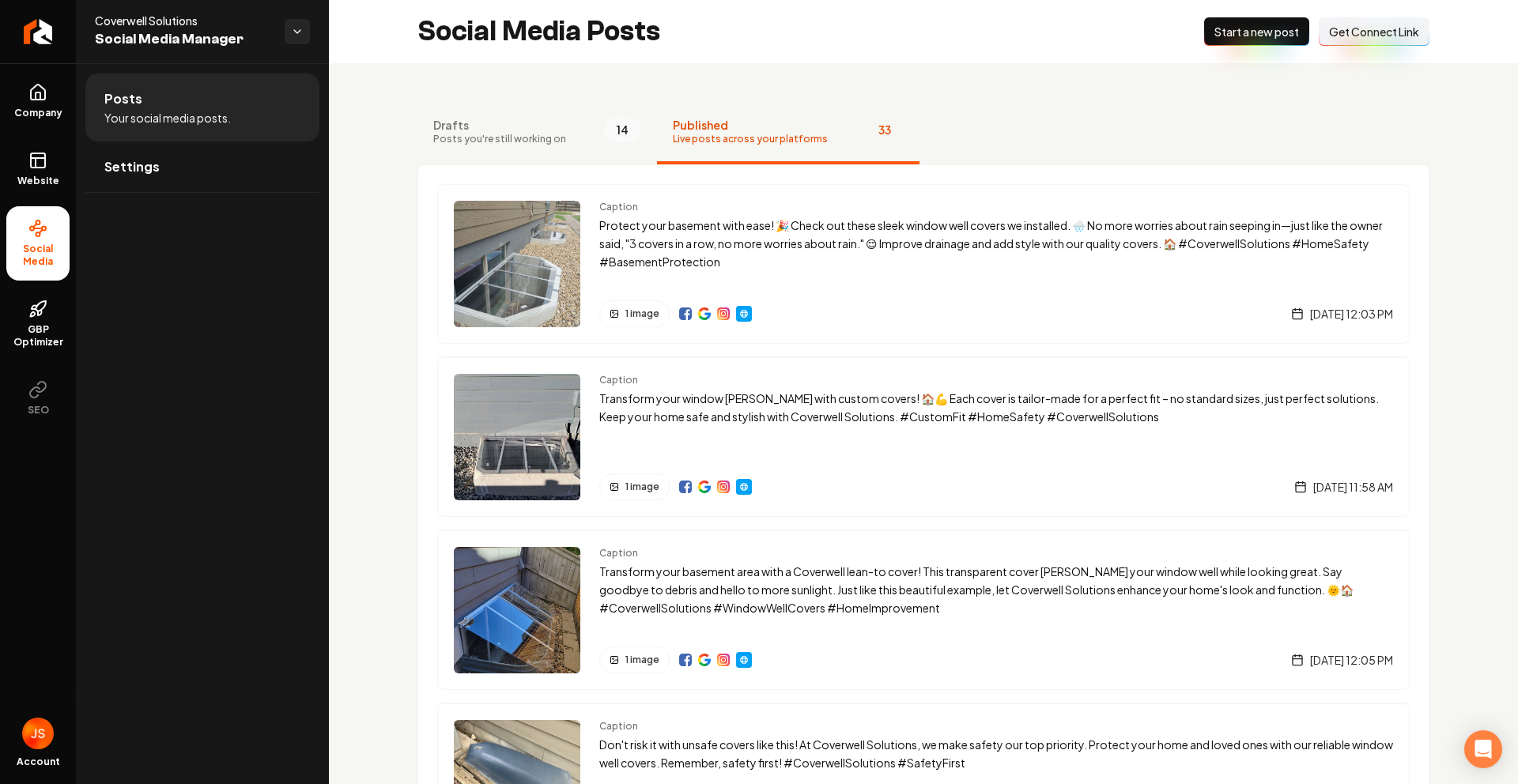
click at [0, 80] on ul "Company Website Social Media GBP Optimizer SEO" at bounding box center [37, 249] width 76 height 372
click at [18, 92] on link "Company" at bounding box center [38, 101] width 63 height 62
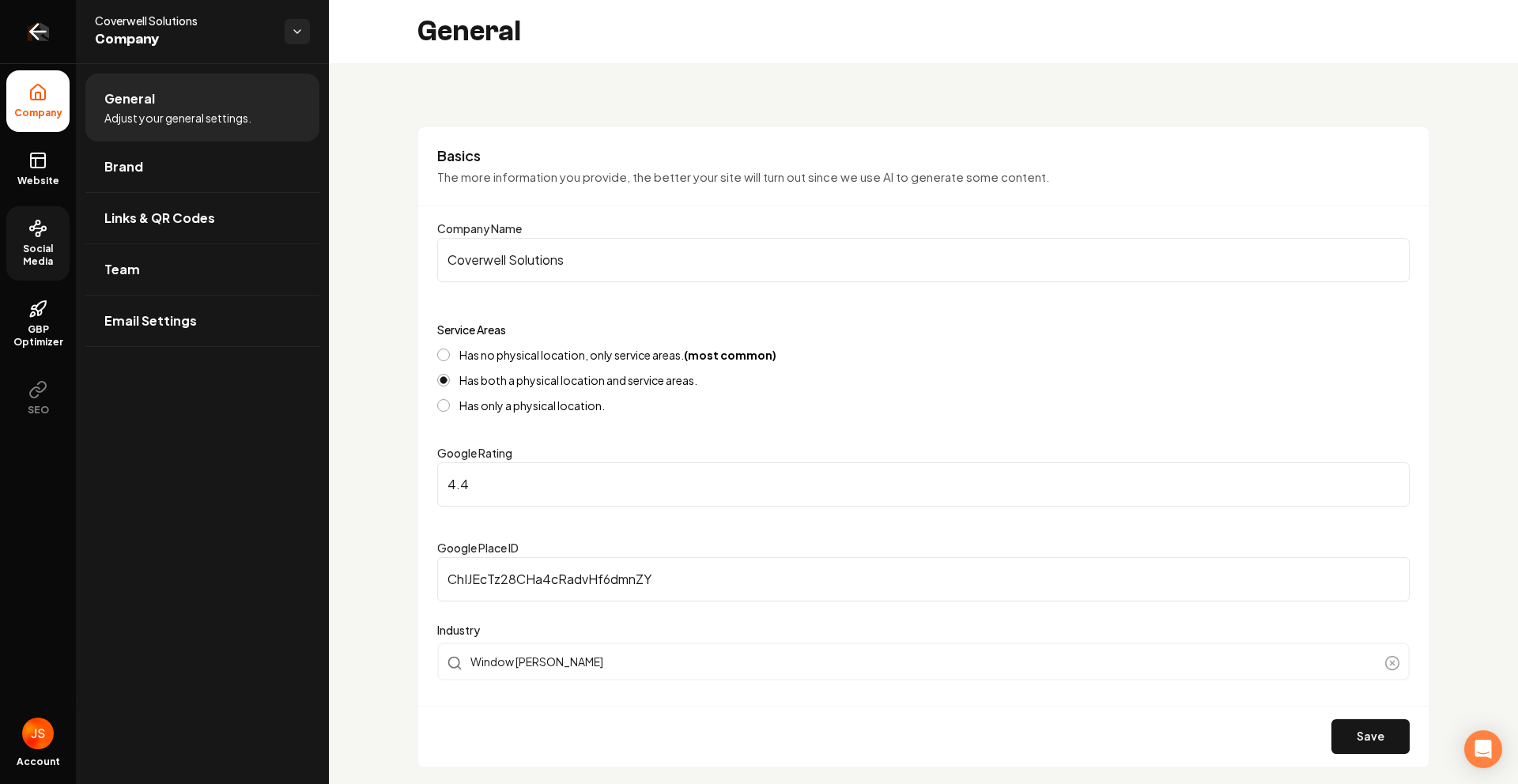
click at [23, 22] on link "Return to dashboard" at bounding box center [37, 32] width 76 height 63
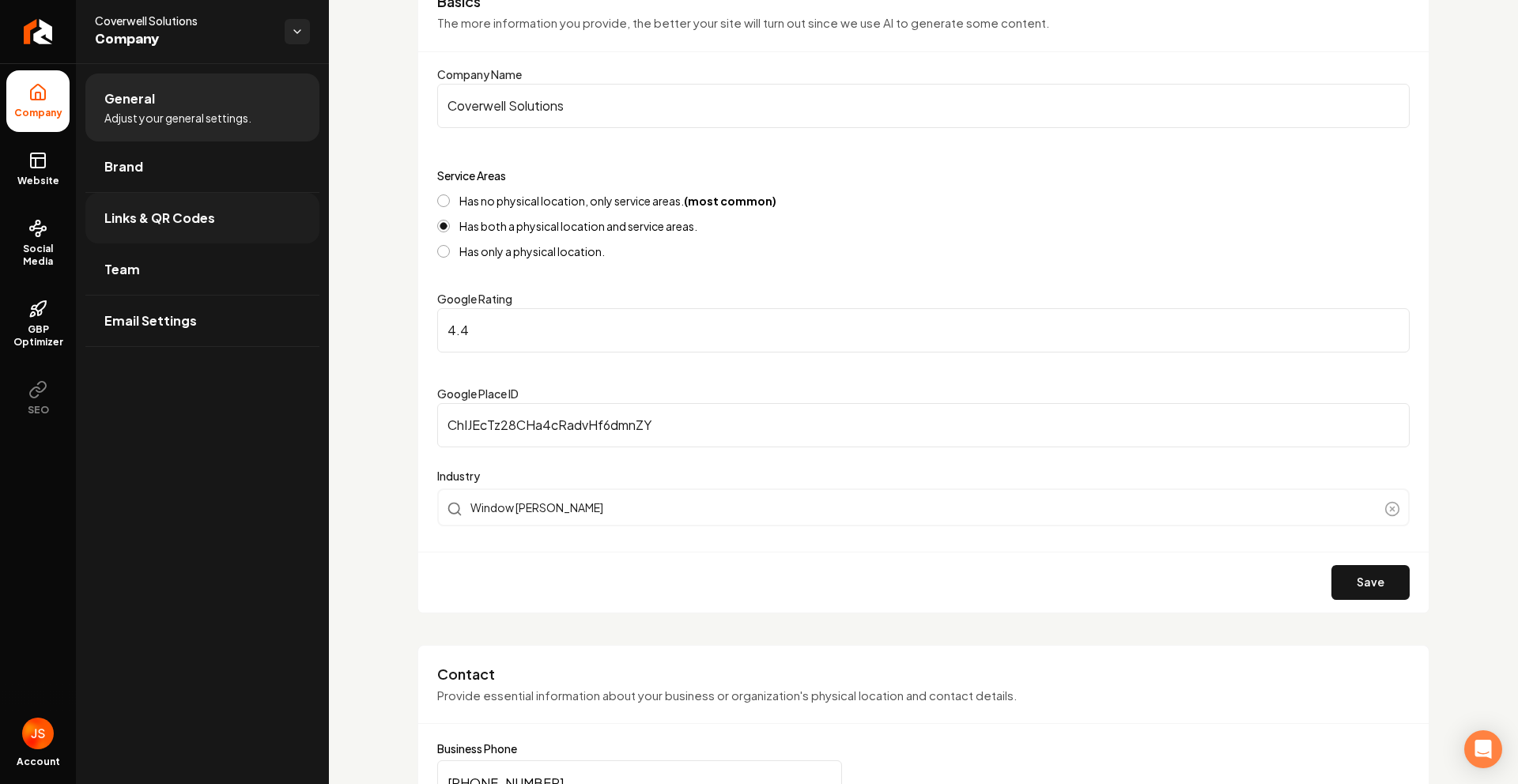
scroll to position [158, 0]
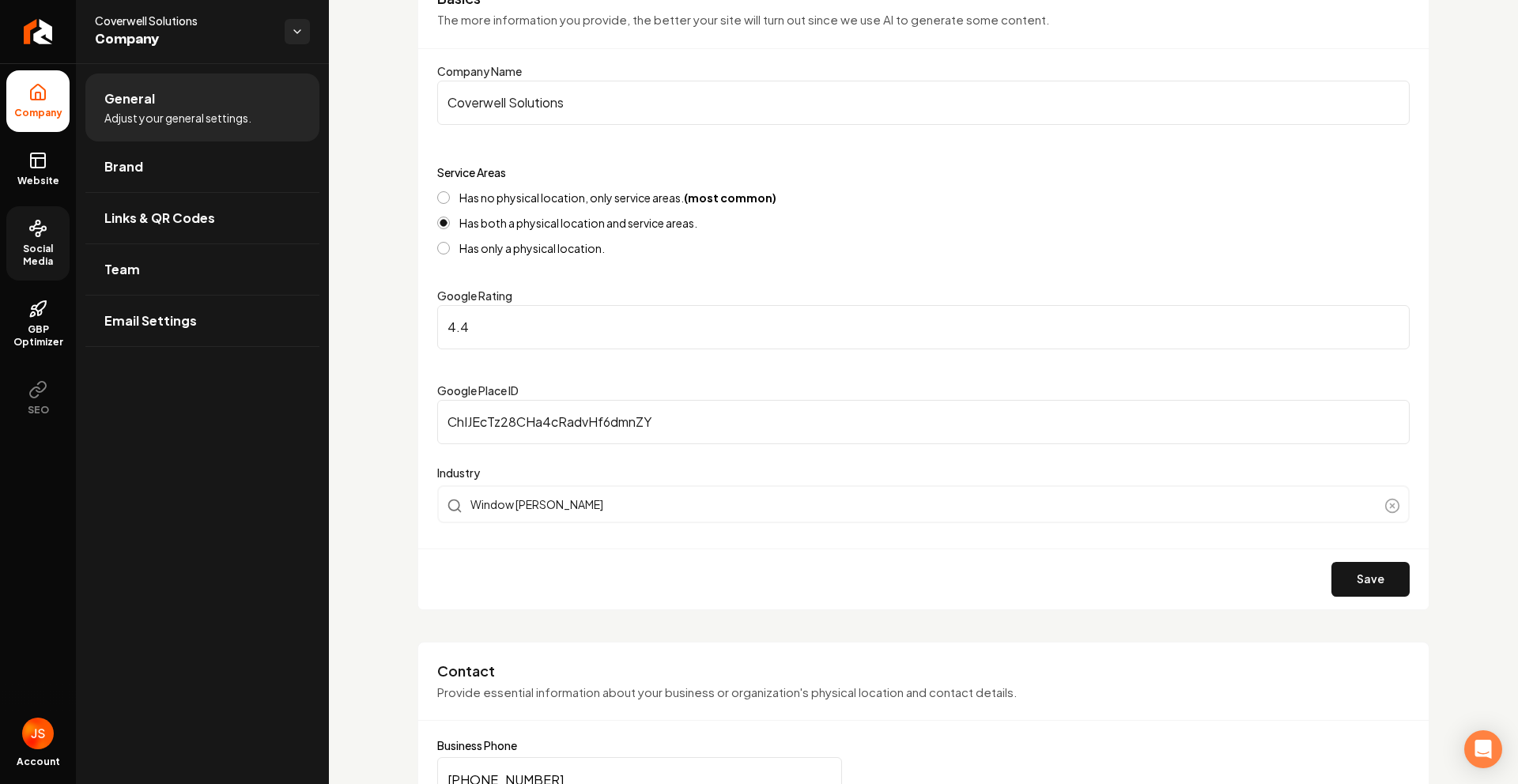
click at [33, 238] on link "Social Media" at bounding box center [38, 244] width 63 height 75
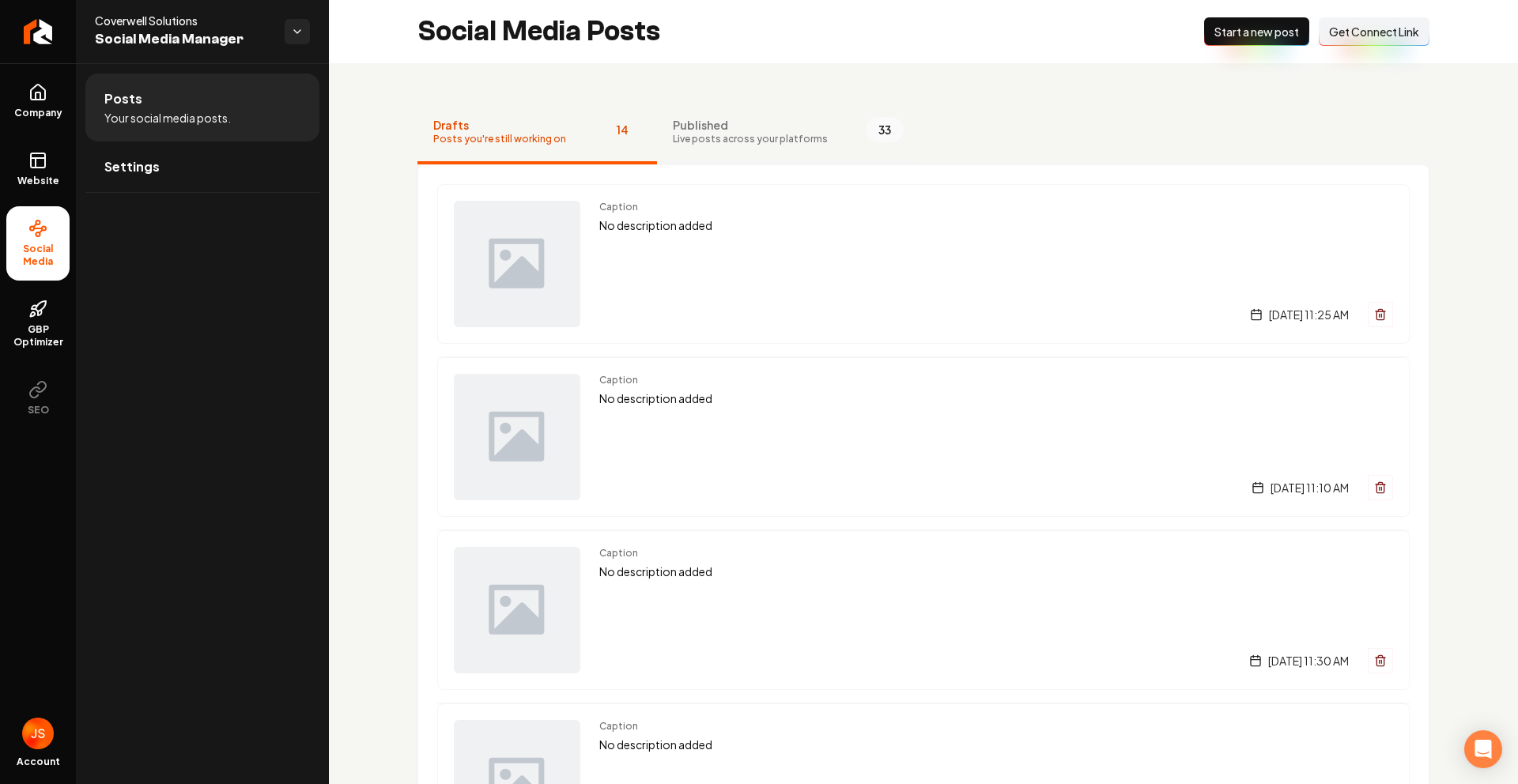
click at [766, 127] on span "Published" at bounding box center [751, 124] width 155 height 16
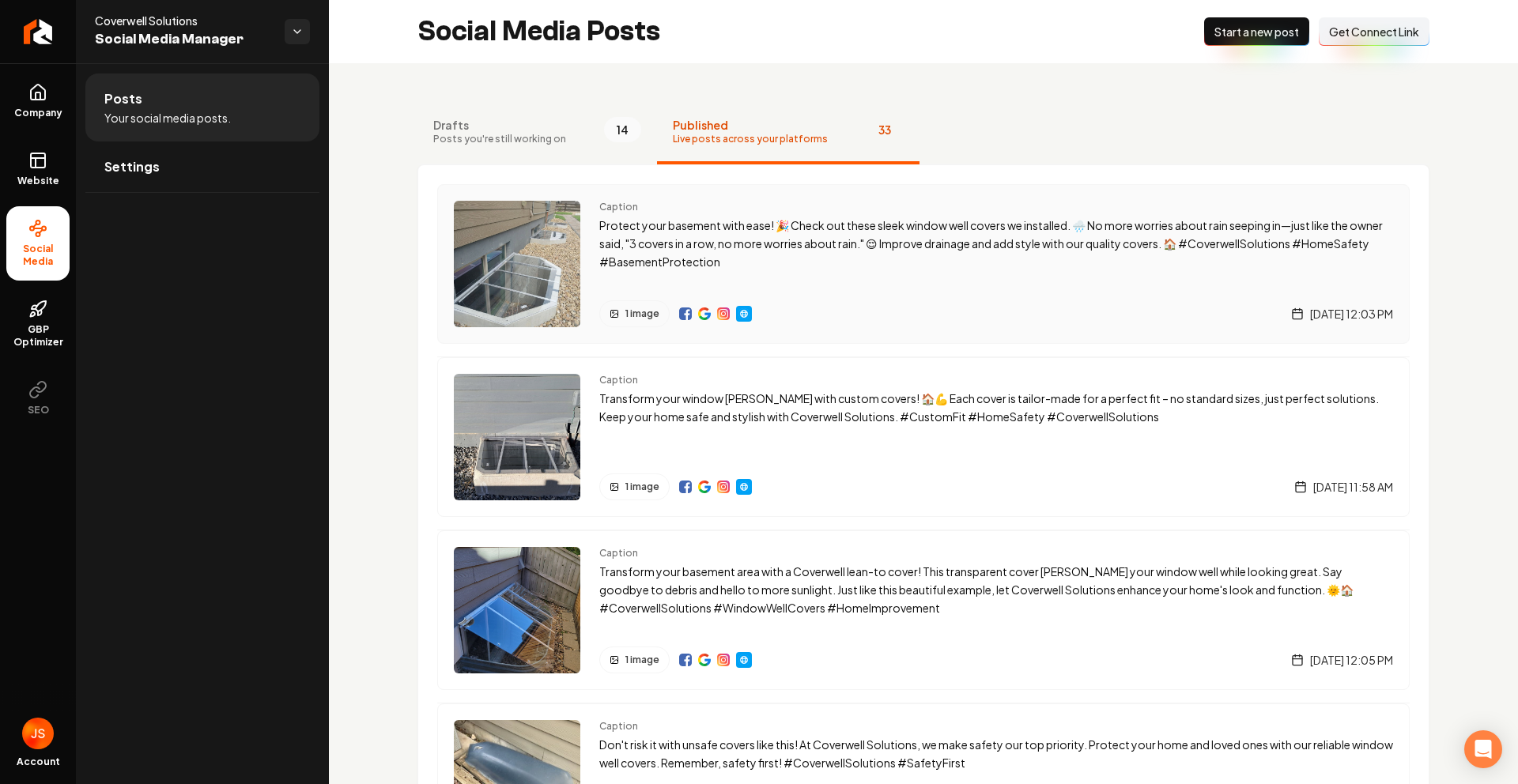
click at [766, 232] on p "Protect your basement with ease! 🎉 Check out these sleek window well covers we …" at bounding box center [996, 244] width 794 height 54
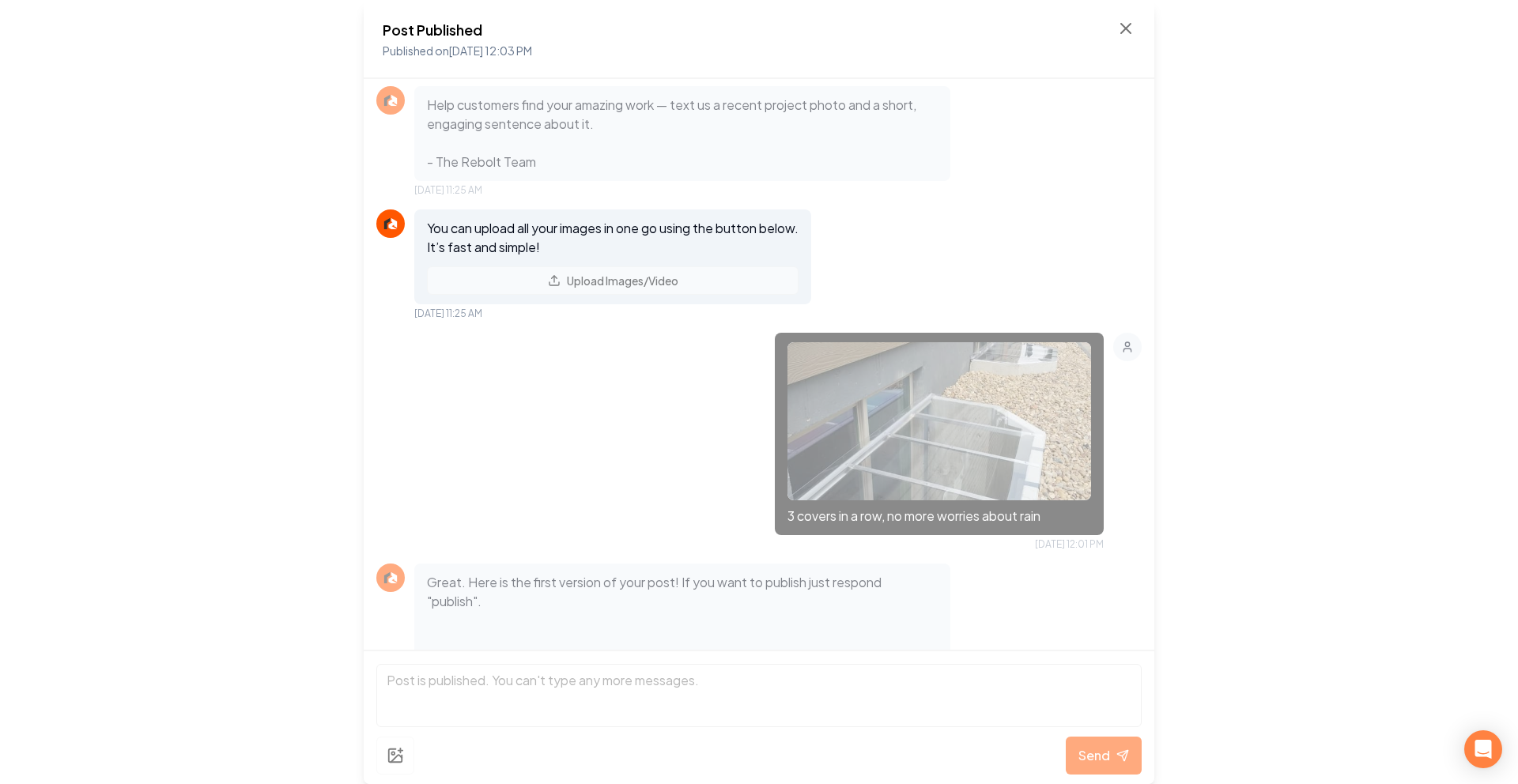
scroll to position [44, 0]
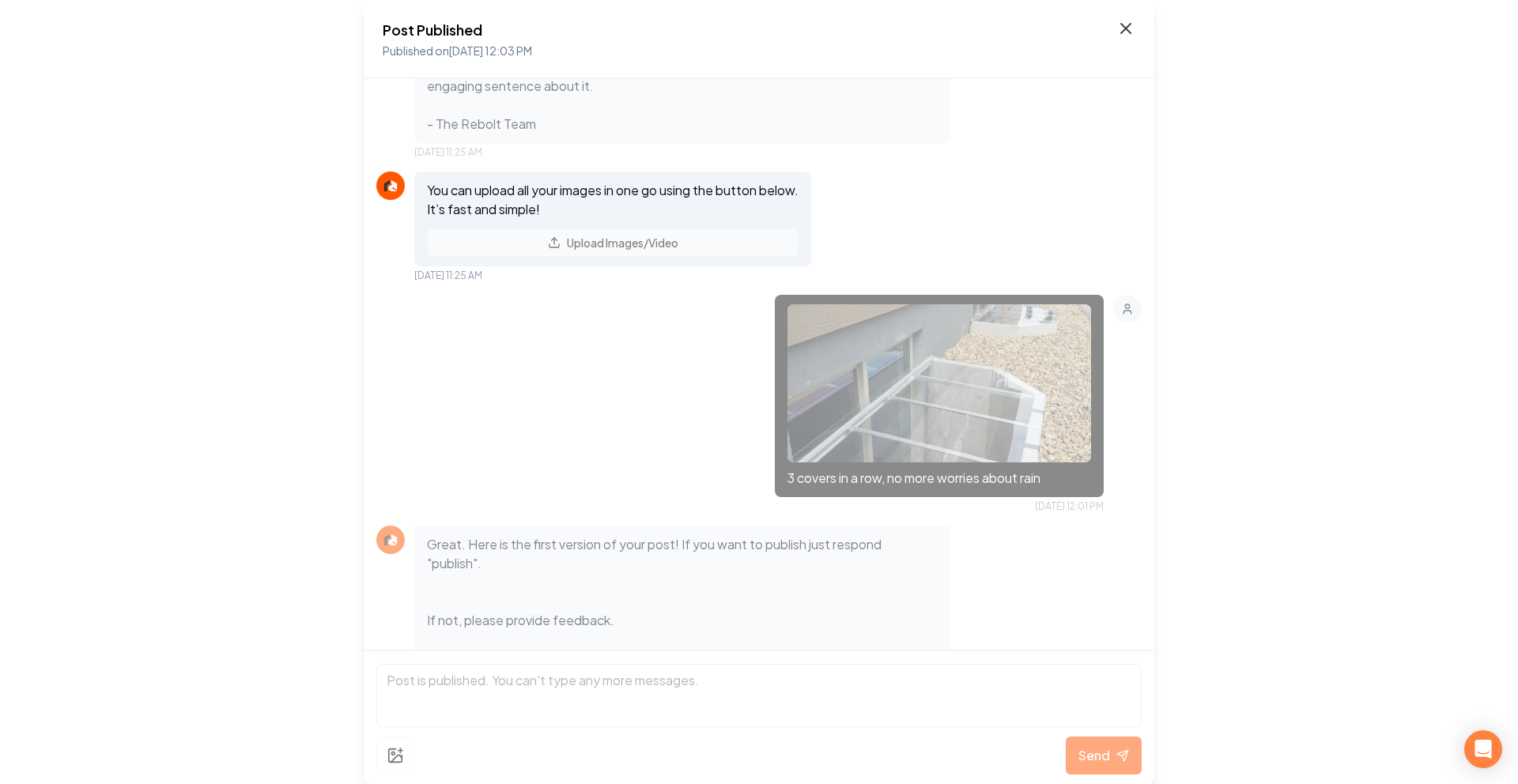
click at [1128, 25] on icon at bounding box center [1126, 28] width 9 height 9
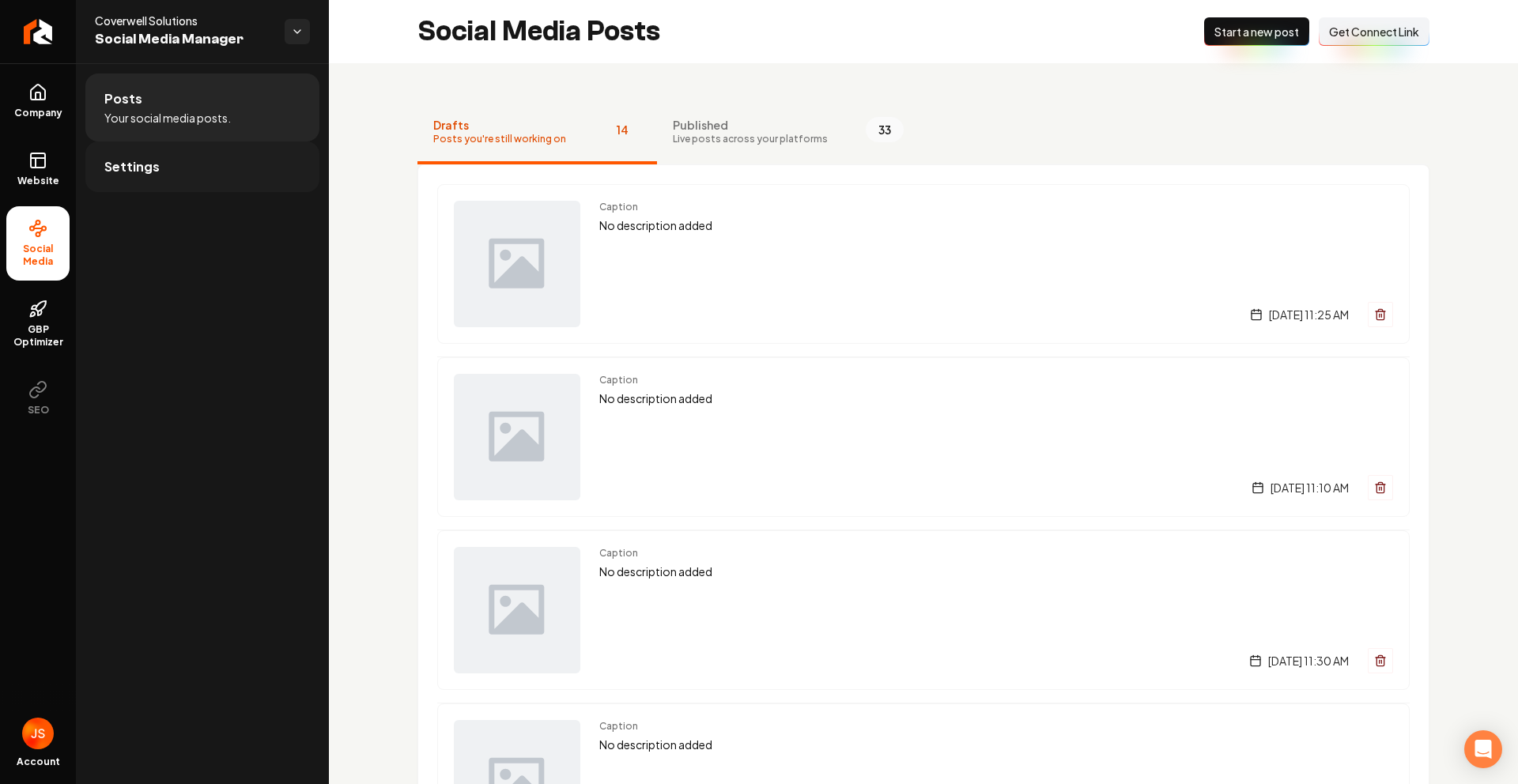
click at [160, 168] on link "Settings" at bounding box center [202, 167] width 234 height 50
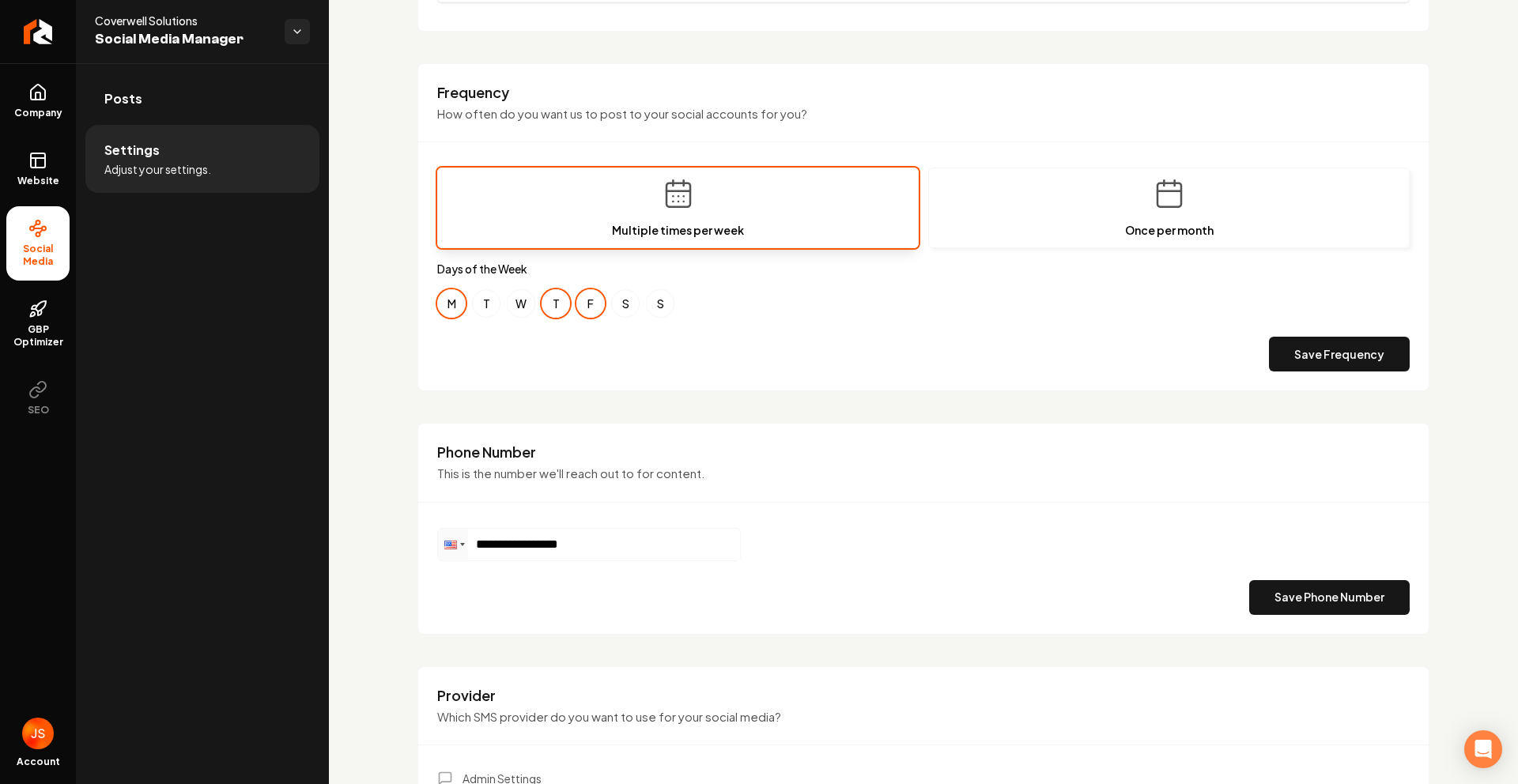
scroll to position [631, 0]
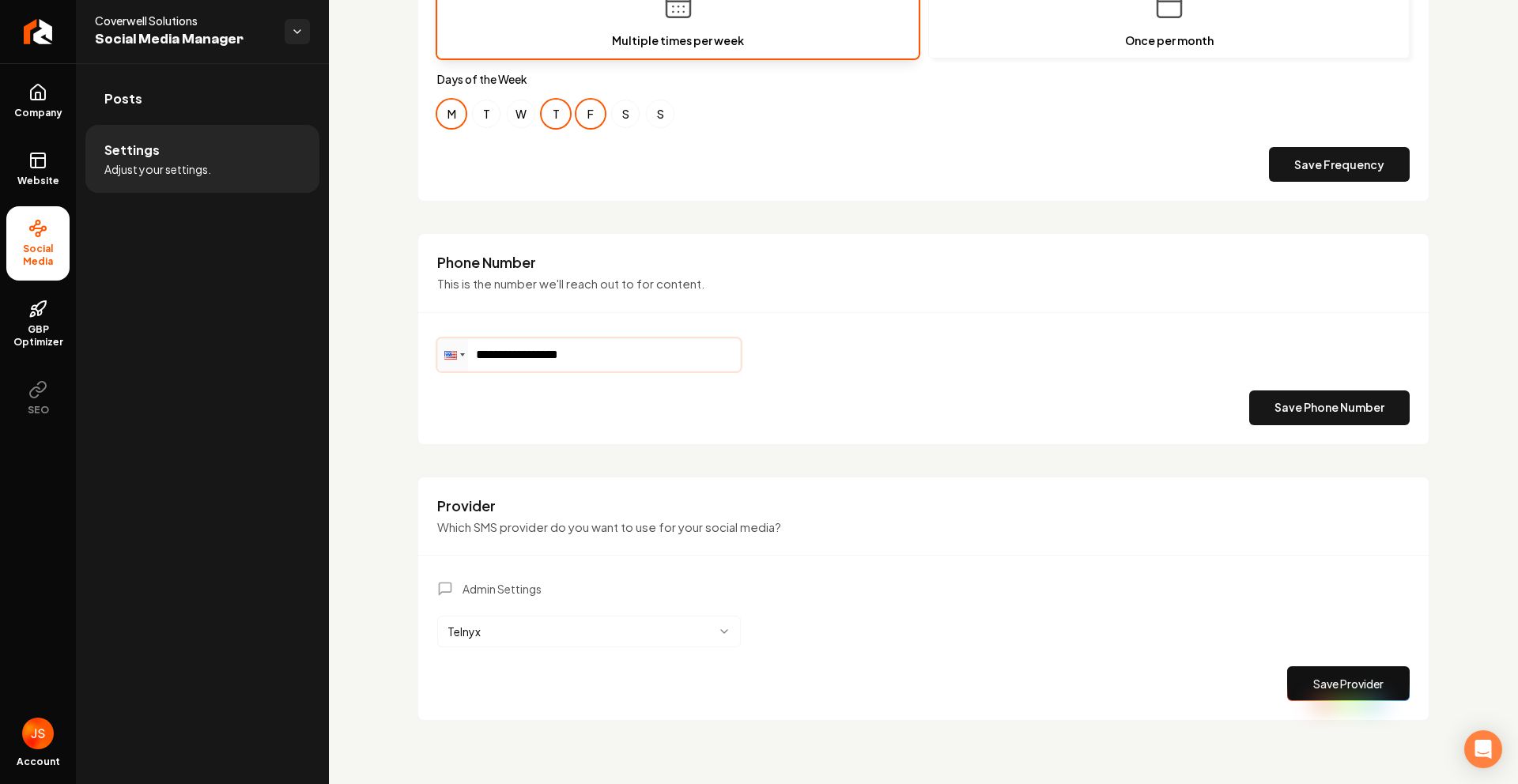
click at [569, 353] on input "**********" at bounding box center [589, 355] width 302 height 32
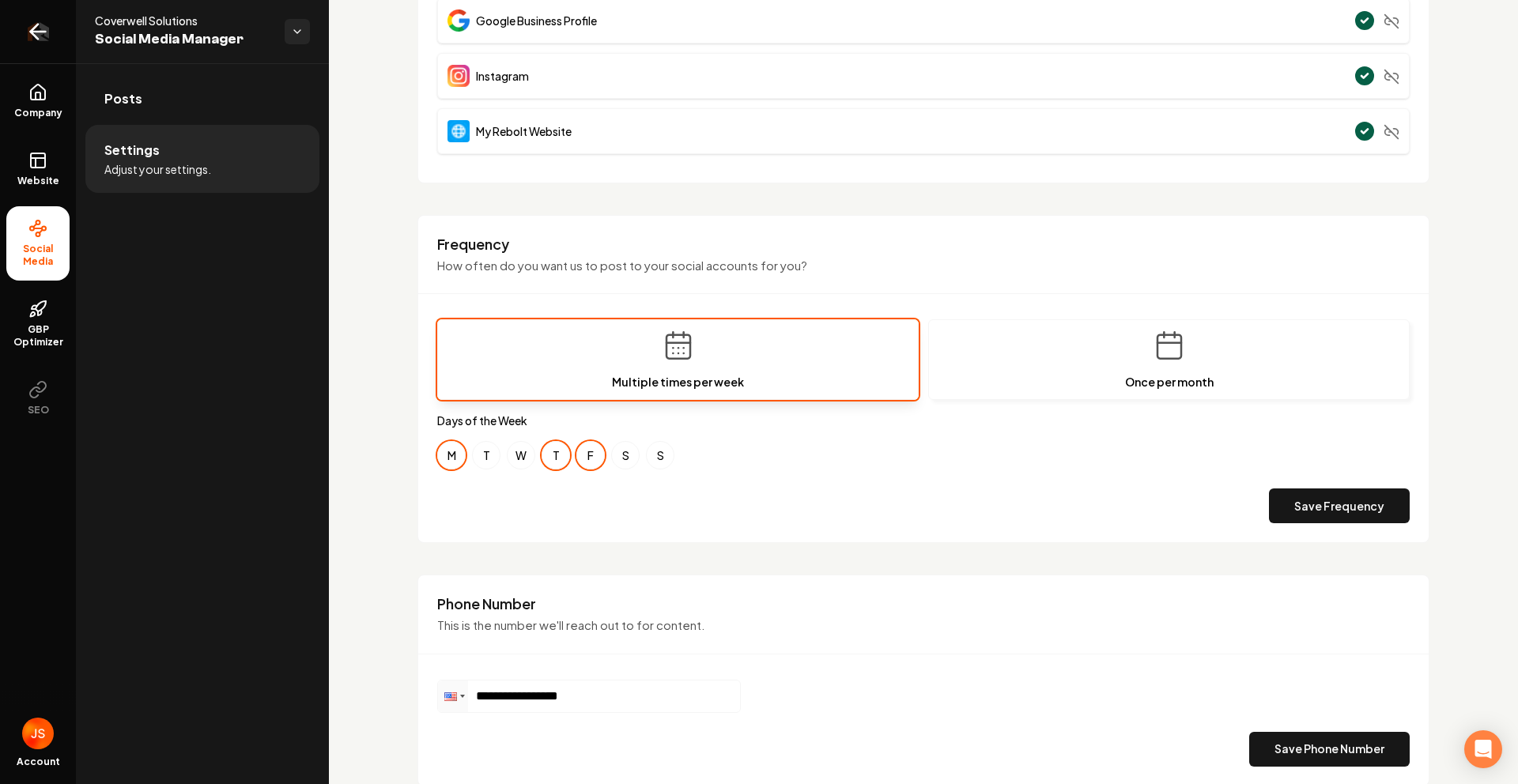
click at [34, 25] on icon "Return to dashboard" at bounding box center [37, 31] width 25 height 25
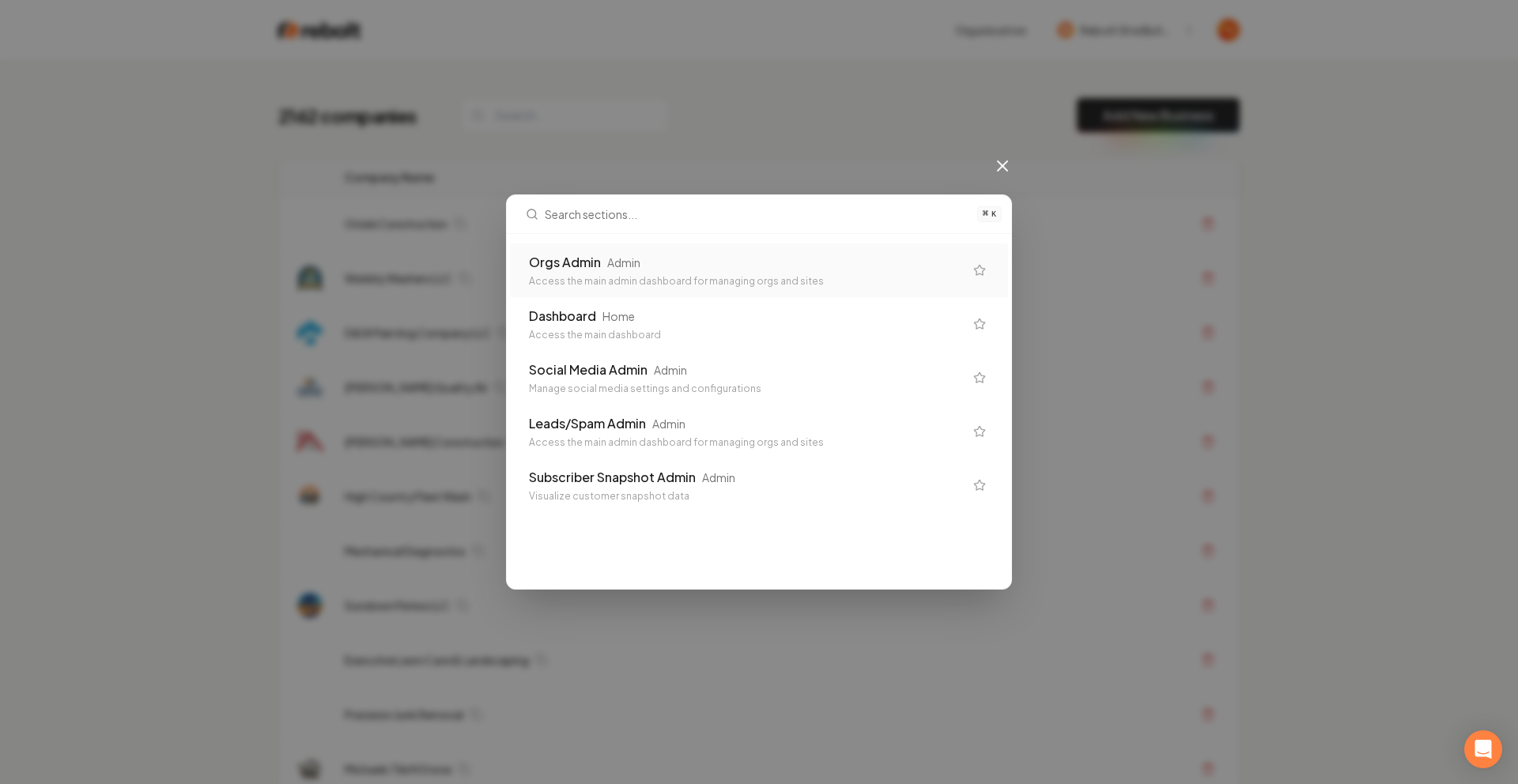
click at [687, 230] on input "text" at bounding box center [756, 214] width 423 height 38
click at [682, 250] on div "Orgs Admin Admin Access the main admin dashboard for managing orgs and sites" at bounding box center [759, 271] width 499 height 54
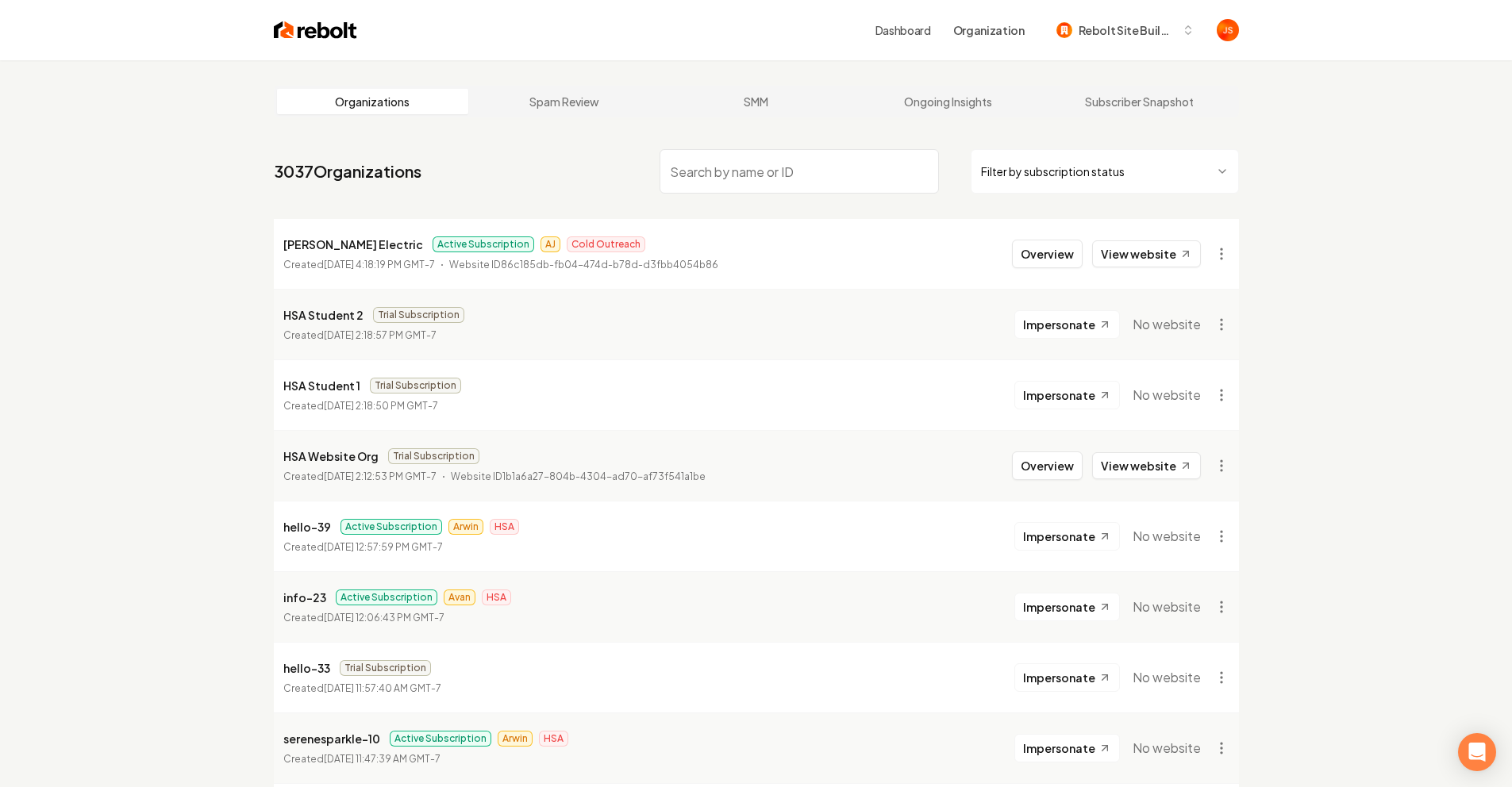
click at [1002, 172] on html "Dashboard Organization Rebolt Site Builder Organizations Spam Review SMM Ongoin…" at bounding box center [756, 394] width 1512 height 787
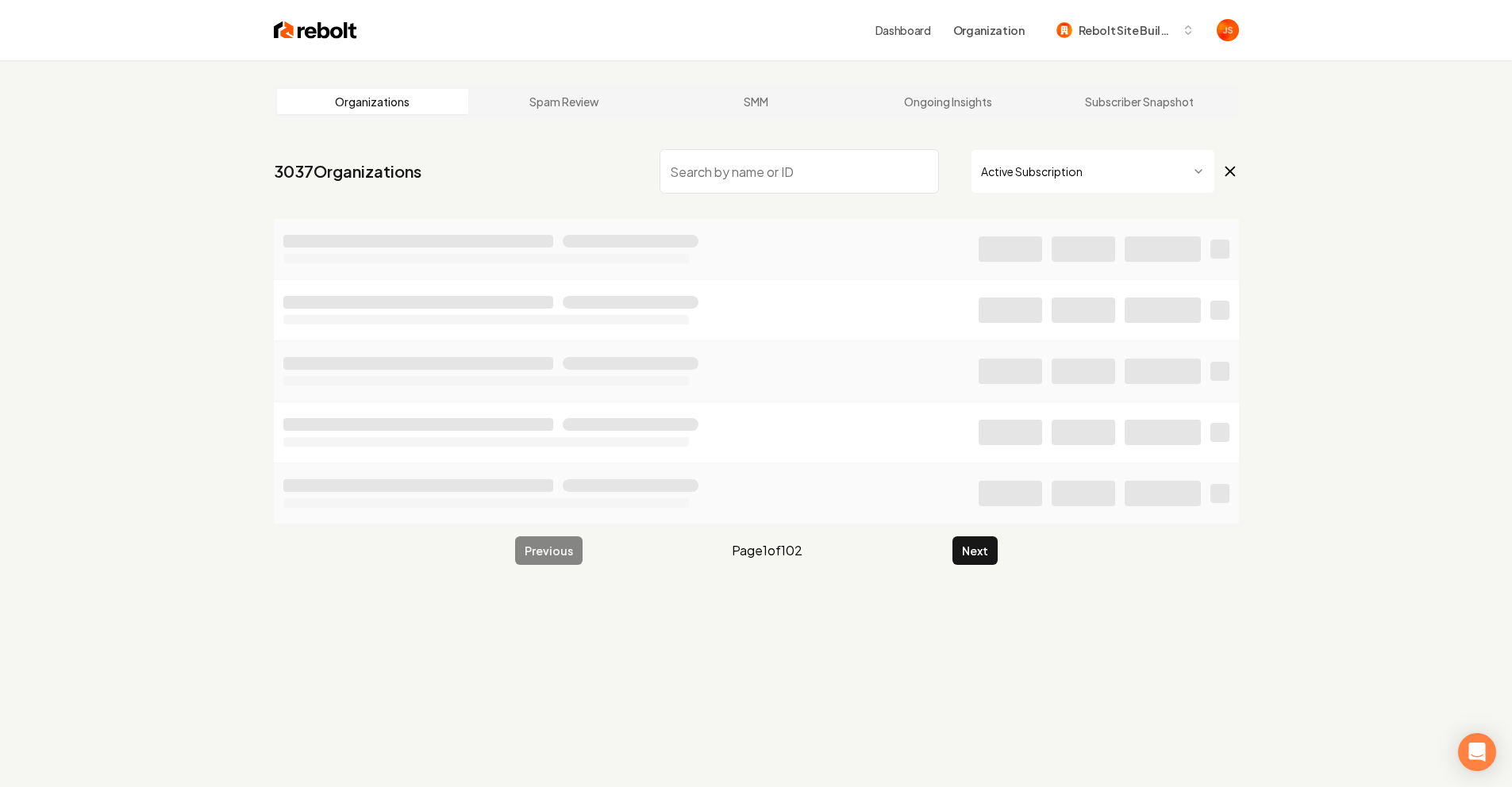
click at [845, 174] on input "search" at bounding box center [799, 171] width 279 height 44
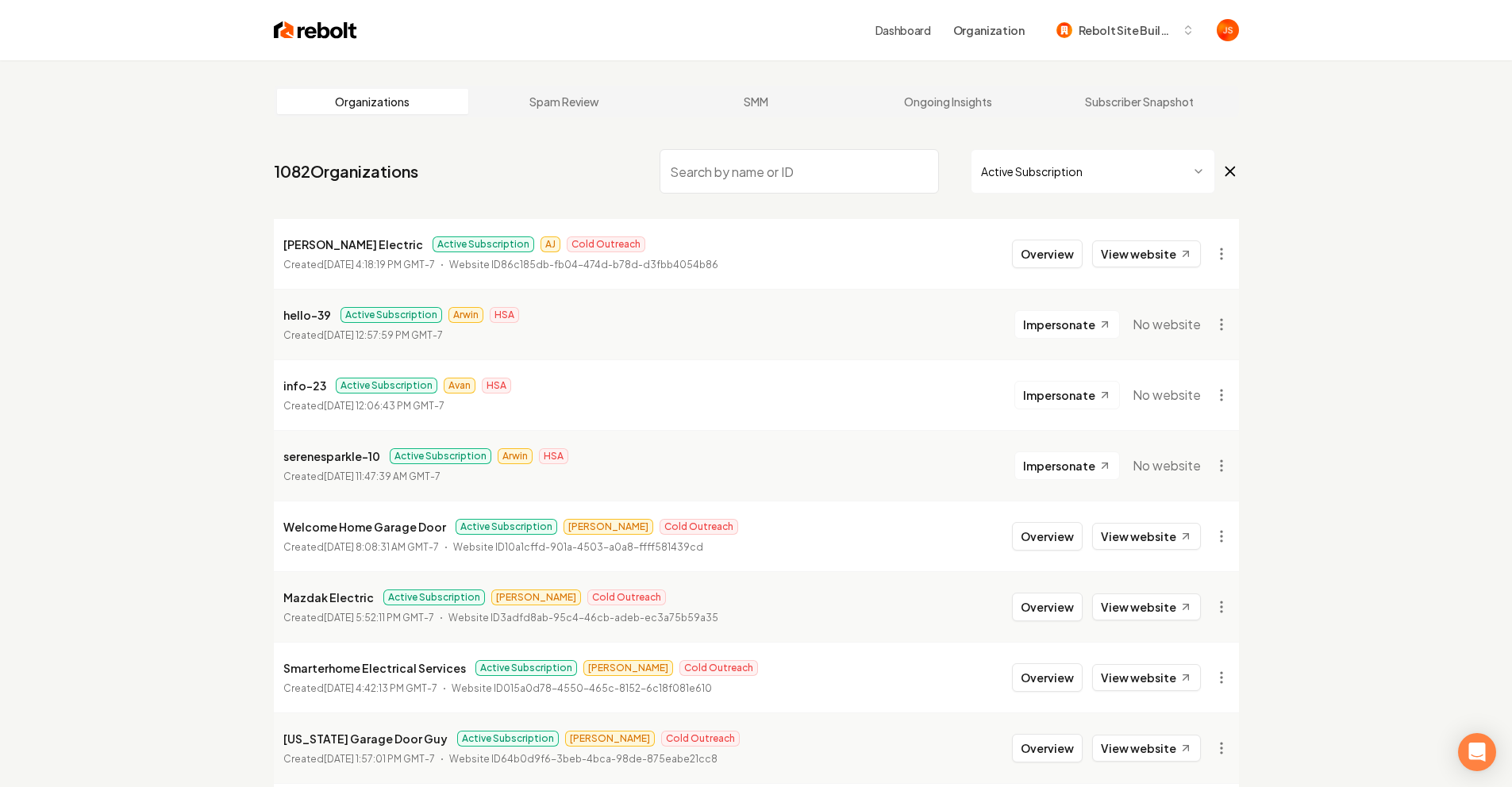
click at [704, 179] on input "search" at bounding box center [799, 171] width 279 height 44
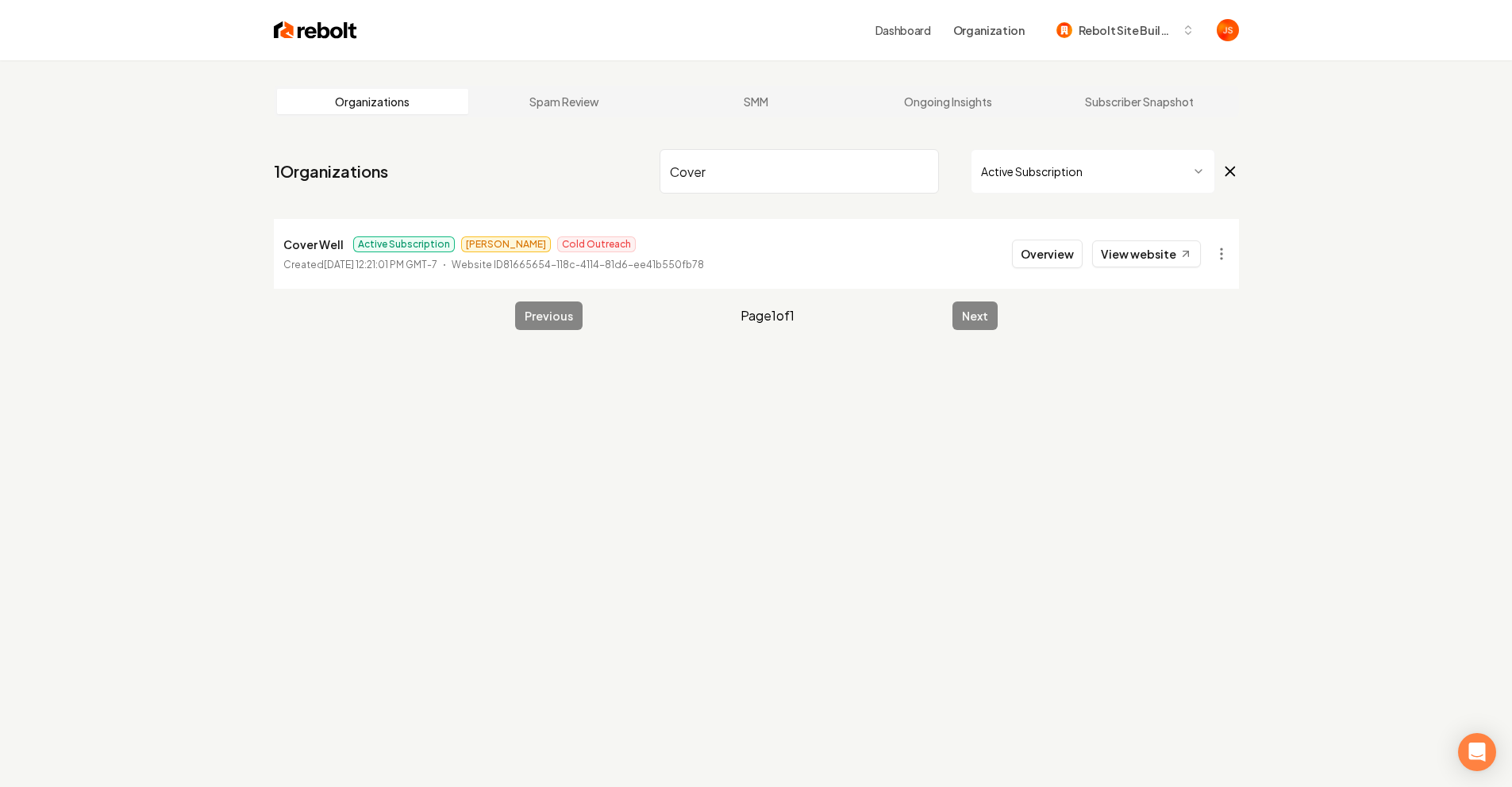
type input "Cover"
click at [911, 173] on input "Cover" at bounding box center [799, 171] width 279 height 44
click at [925, 171] on input "Cover" at bounding box center [799, 171] width 279 height 44
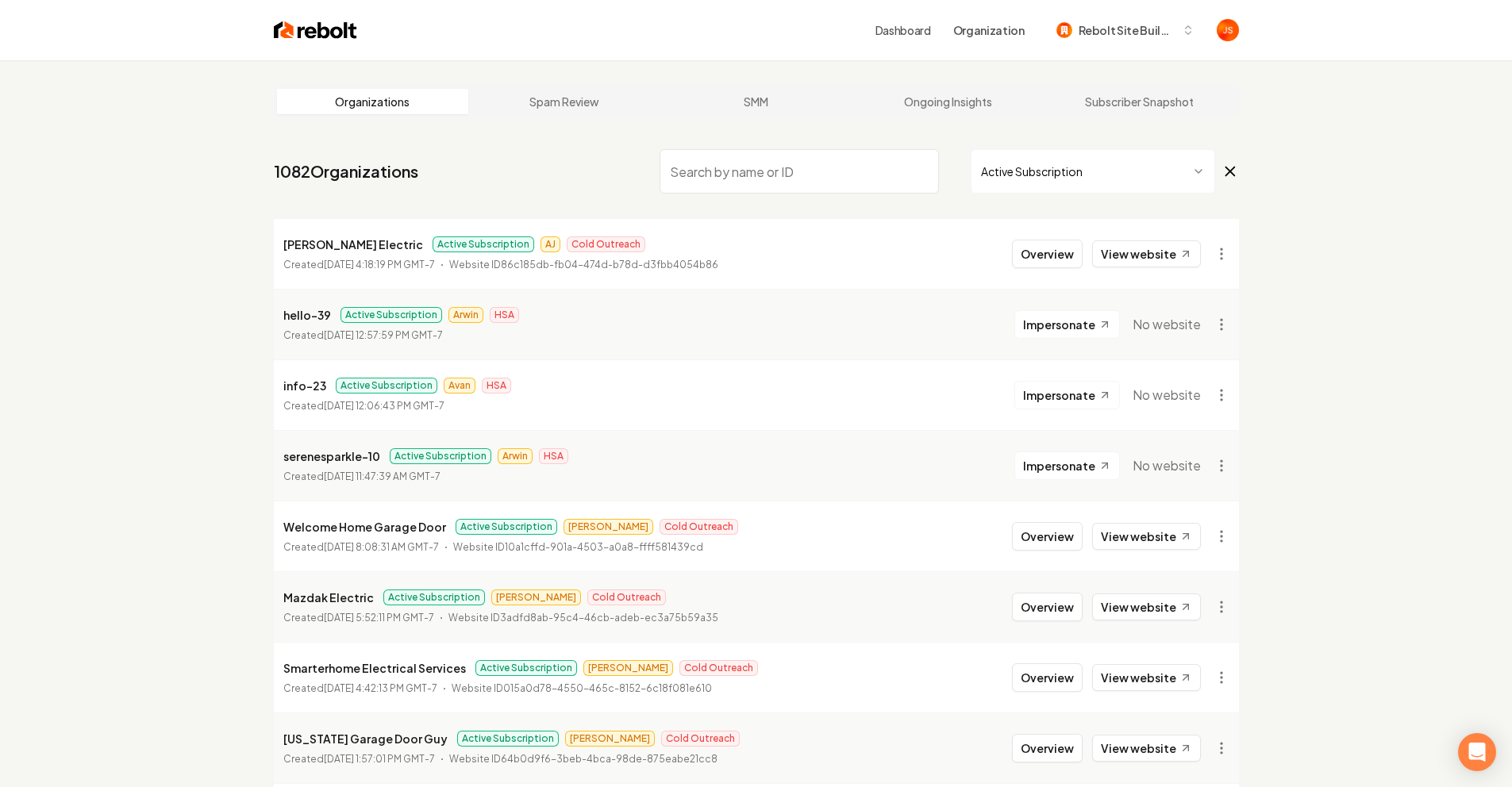
click at [925, 171] on input "search" at bounding box center [799, 171] width 279 height 44
click at [857, 165] on input "search" at bounding box center [799, 171] width 279 height 44
type input "Coverwell"
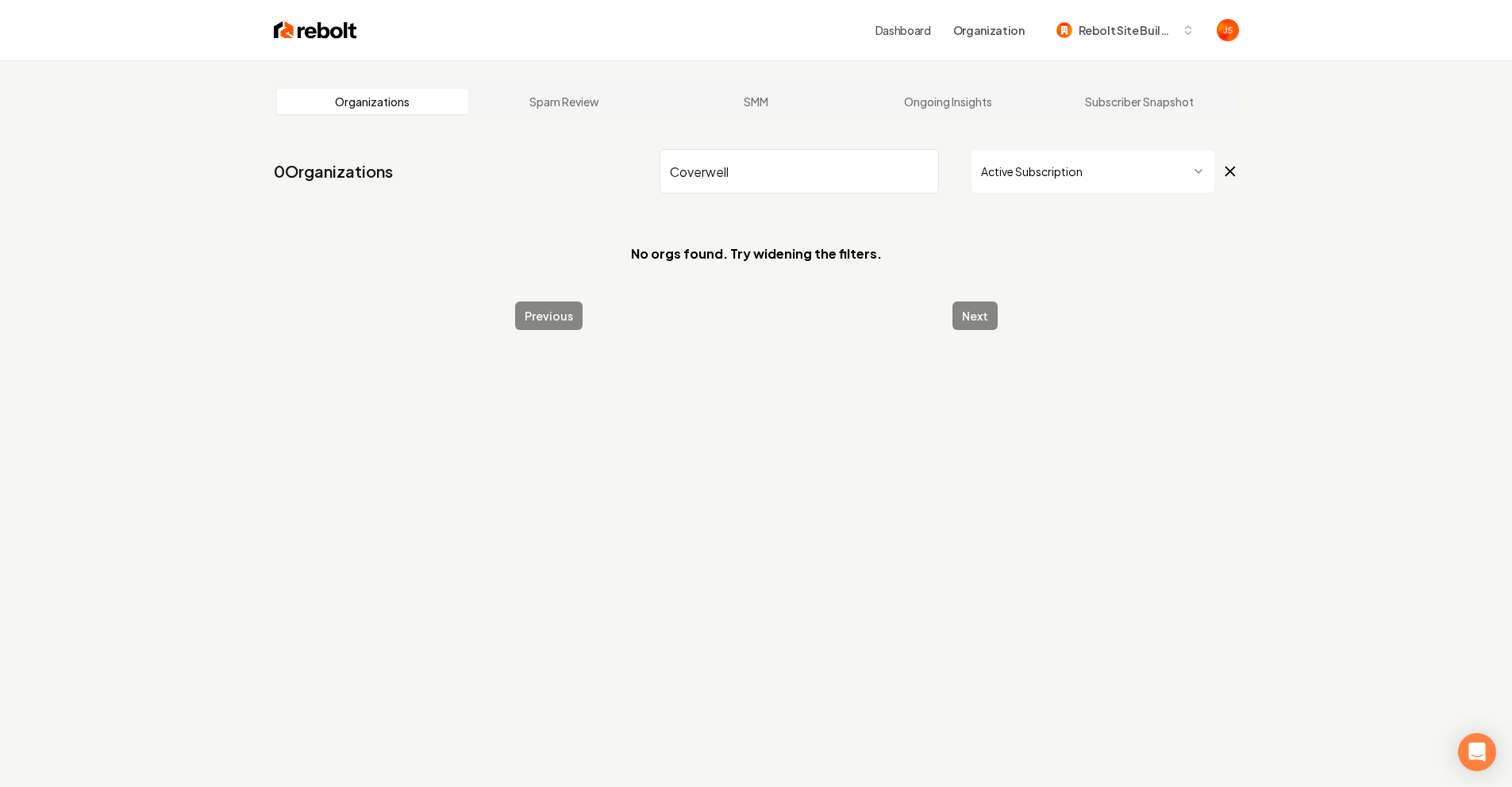
click at [827, 171] on input "Coverwell" at bounding box center [799, 171] width 279 height 44
drag, startPoint x: 641, startPoint y: 166, endPoint x: 629, endPoint y: 162, distance: 12.6
click at [629, 162] on nav "0 Organizations Coverwell Active Subscription" at bounding box center [756, 177] width 965 height 70
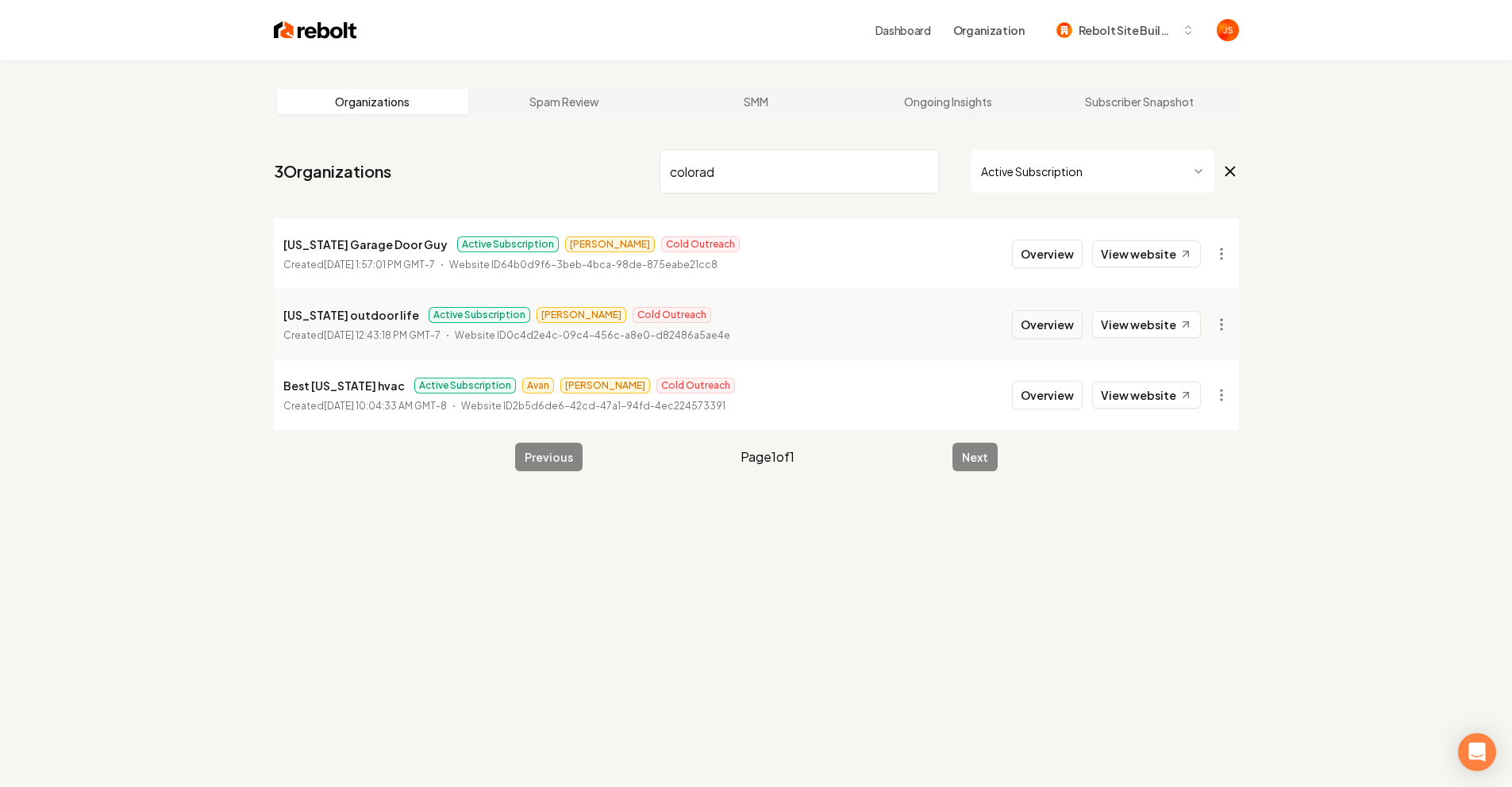
type input "colorad"
click at [1053, 314] on button "Overview" at bounding box center [1046, 324] width 70 height 28
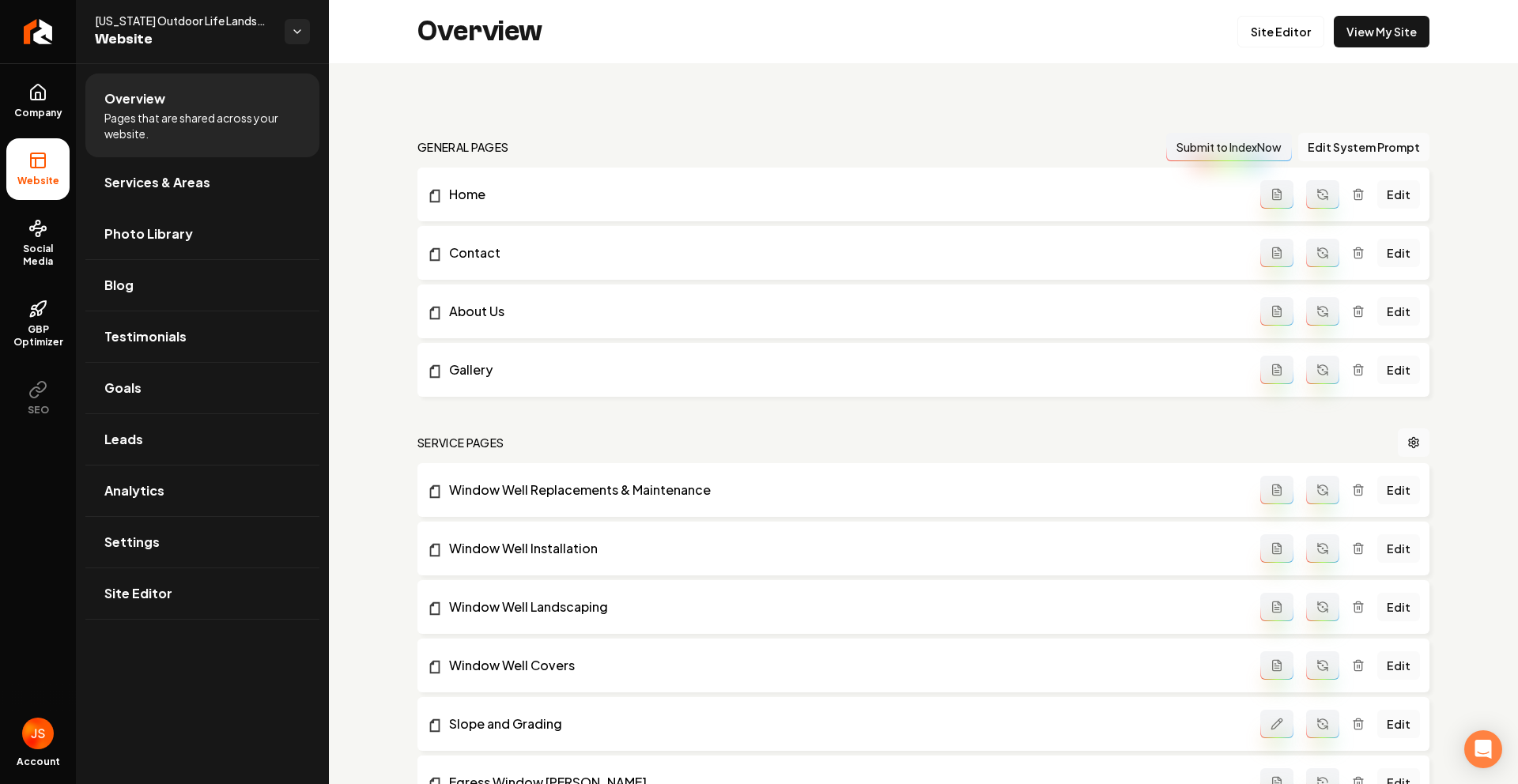
click at [76, 230] on ul "Overview Pages that are shared across your website. Services & Areas Photo Libr…" at bounding box center [202, 346] width 253 height 566
click at [44, 214] on link "Social Media" at bounding box center [38, 244] width 63 height 75
click at [25, 117] on span "Company" at bounding box center [37, 113] width 61 height 13
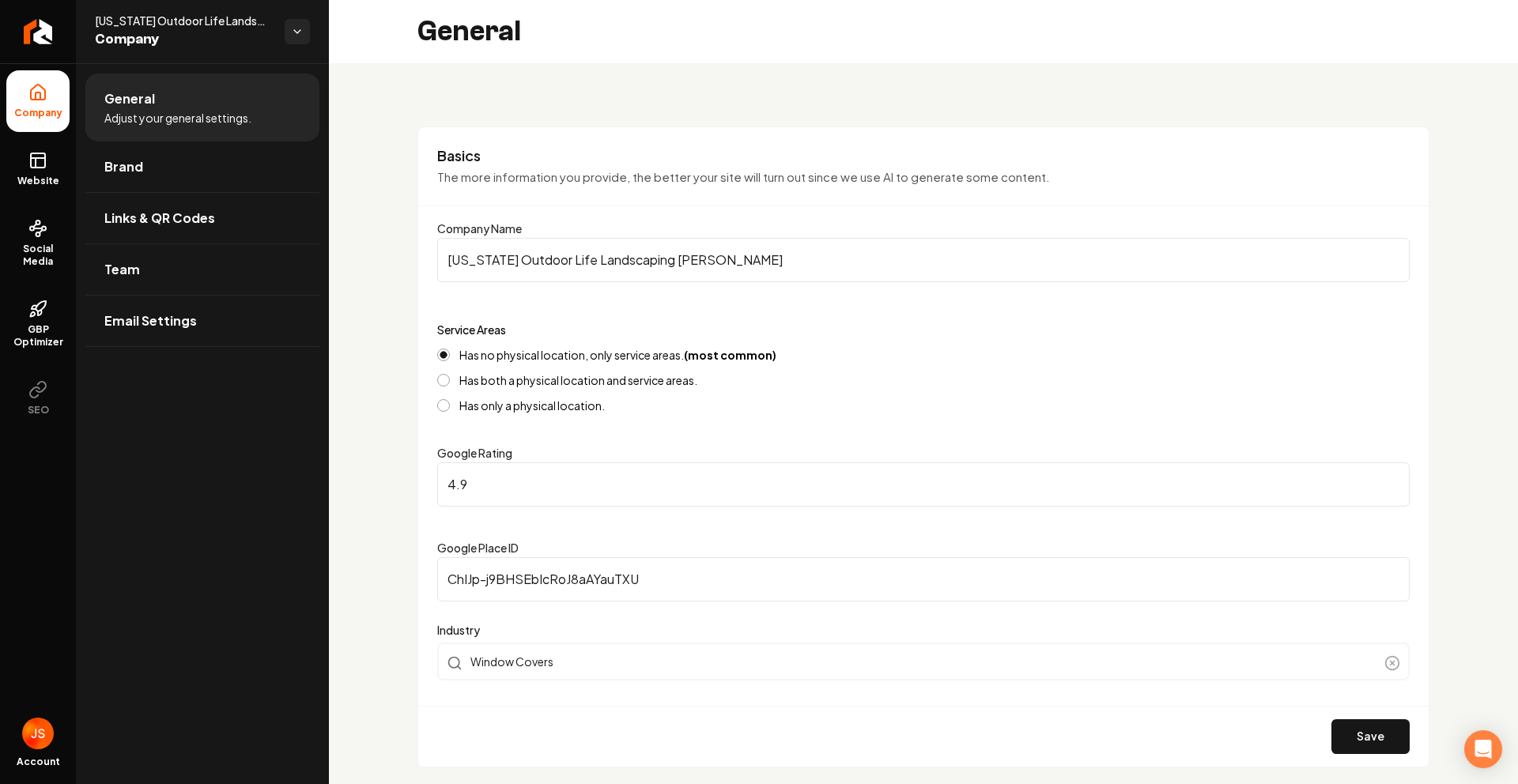
scroll to position [332, 0]
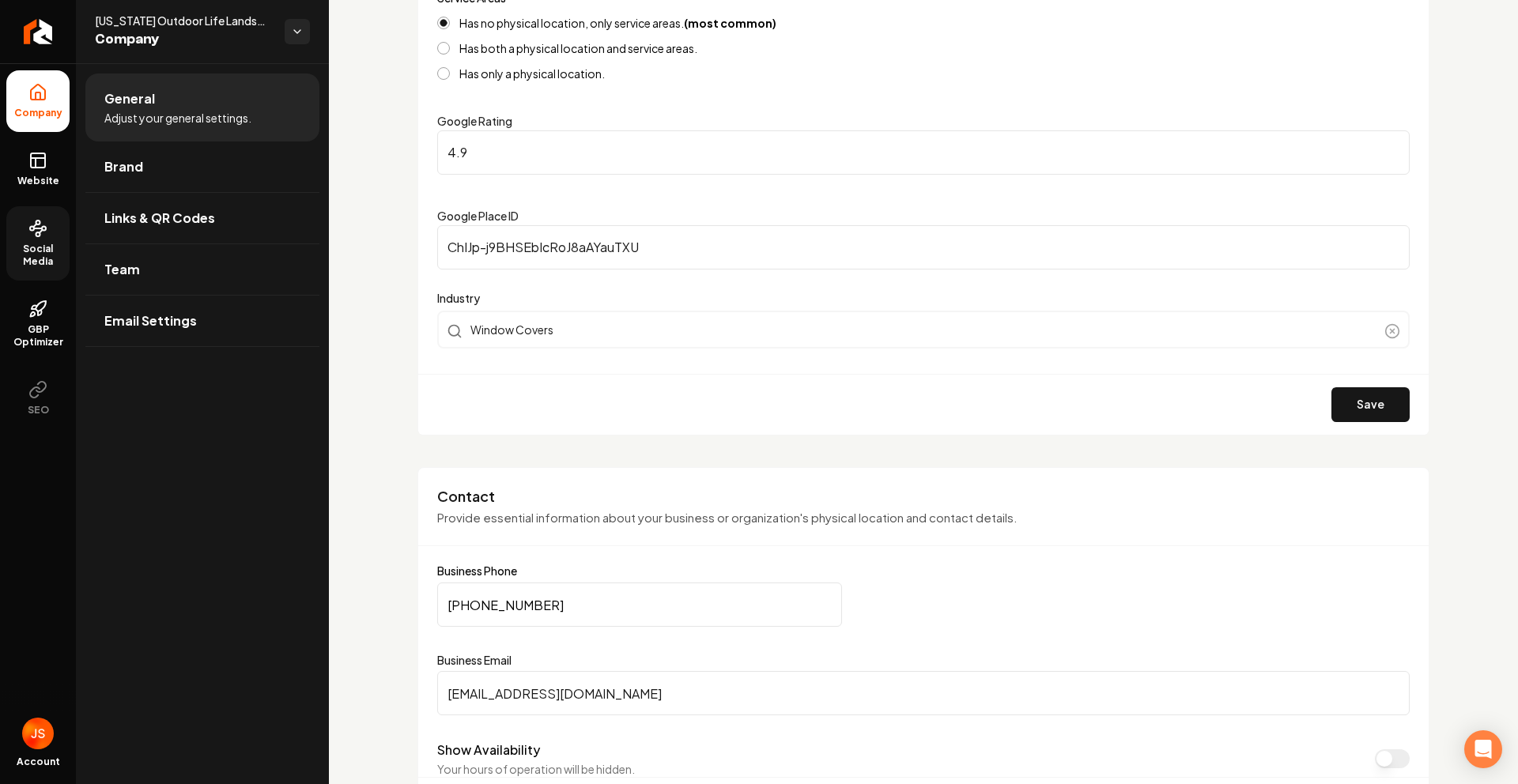
click at [43, 235] on icon at bounding box center [37, 229] width 19 height 19
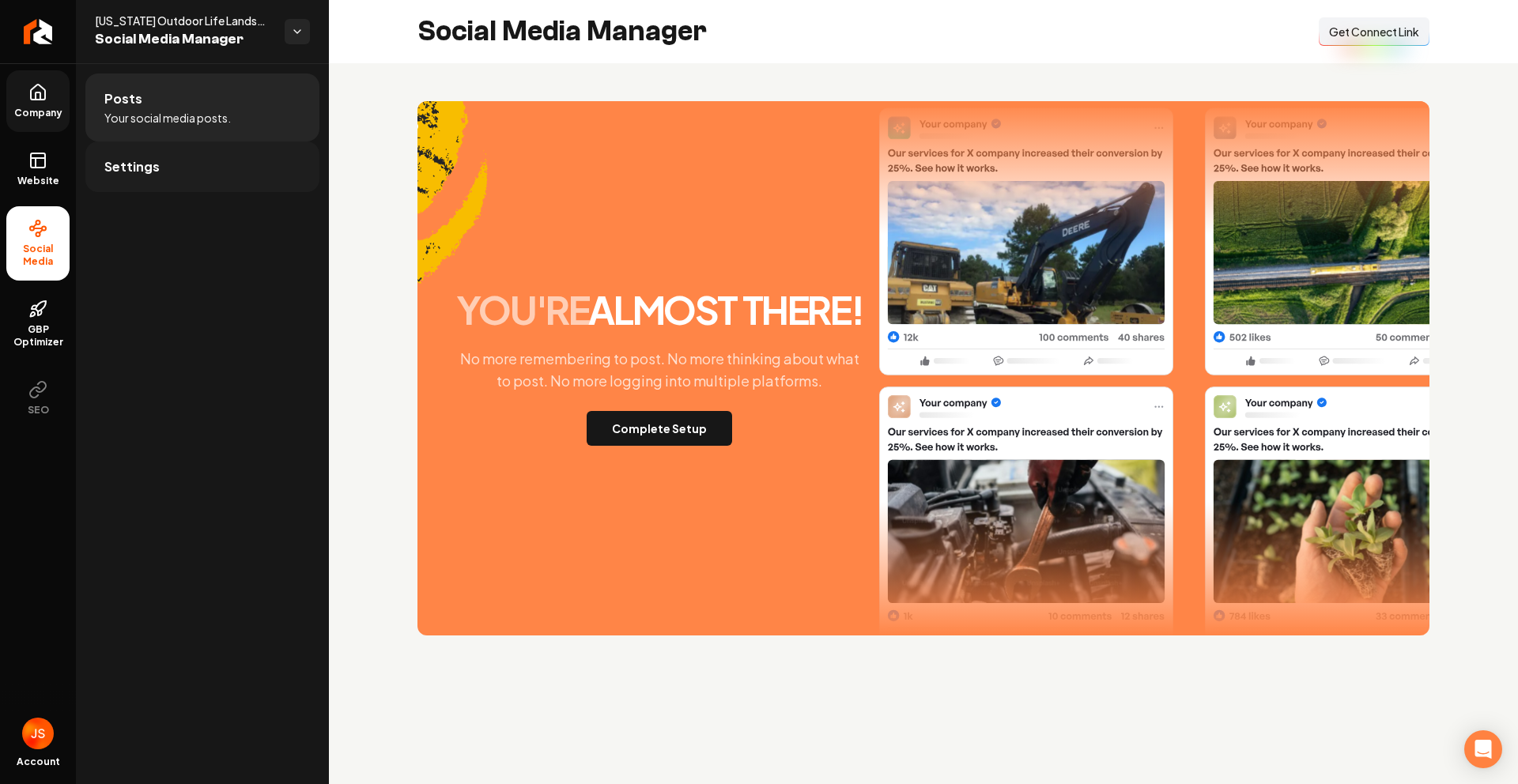
click at [118, 168] on span "Settings" at bounding box center [132, 167] width 55 height 19
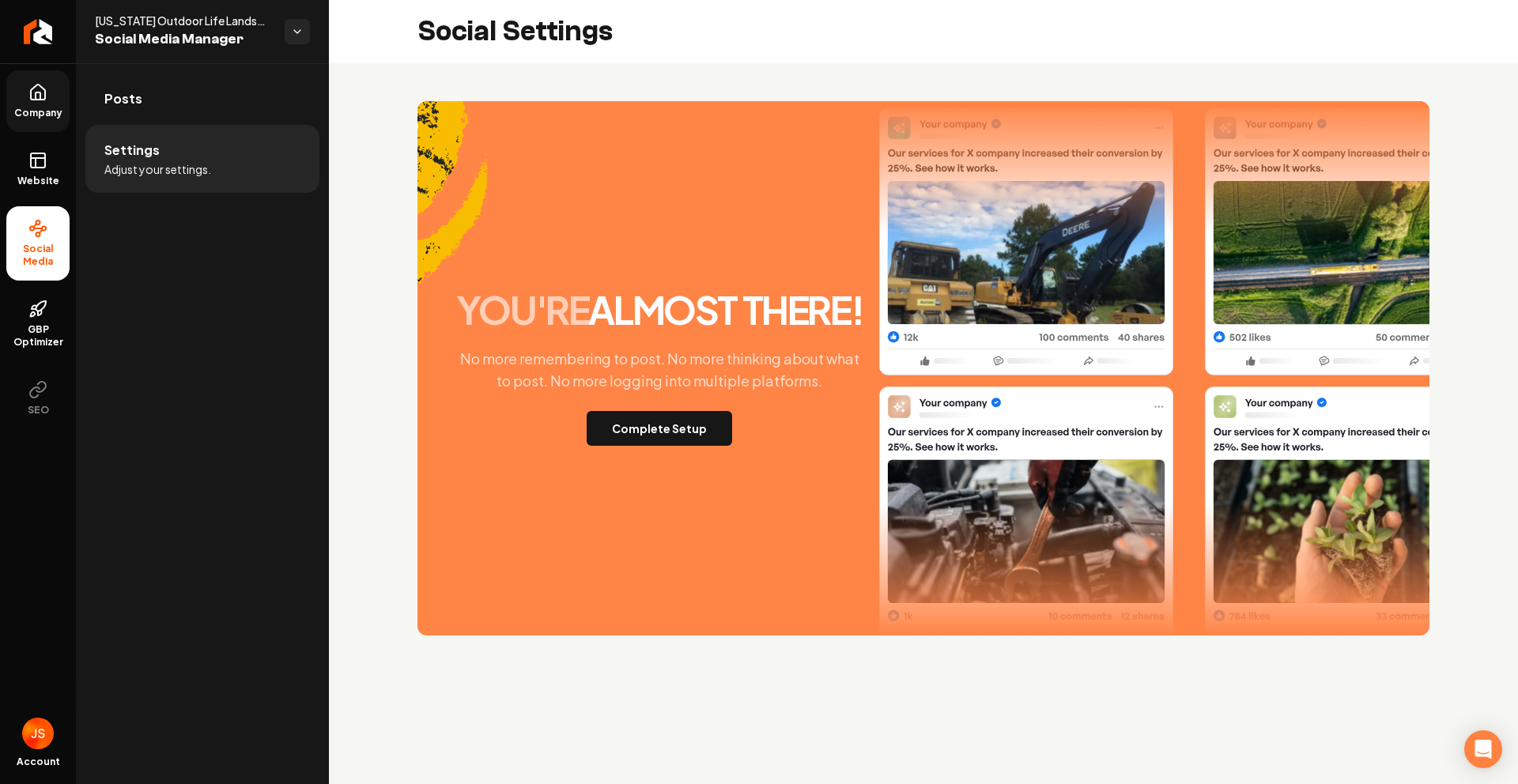
click at [35, 101] on link "Company" at bounding box center [38, 101] width 63 height 62
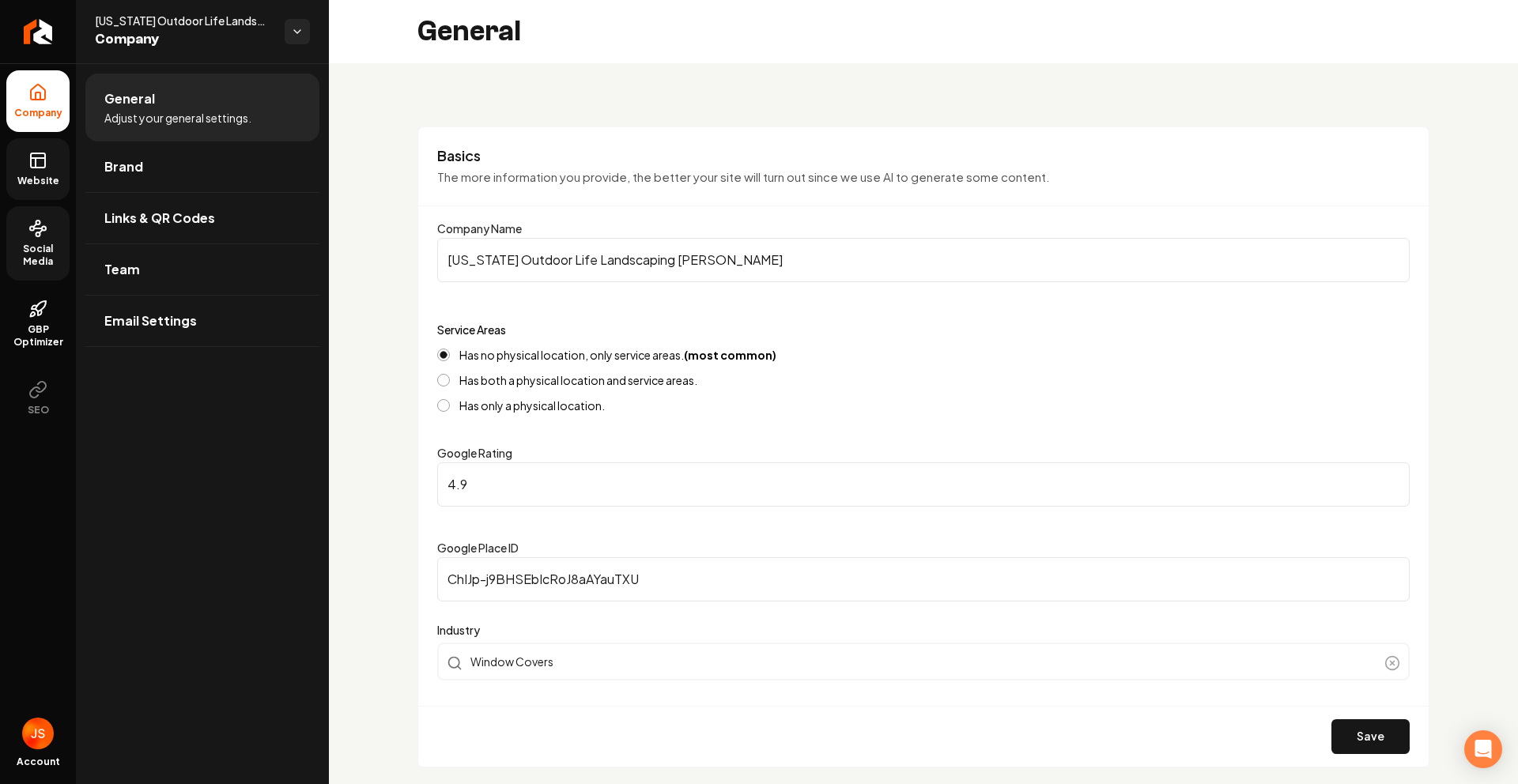
click at [29, 166] on icon at bounding box center [37, 161] width 19 height 19
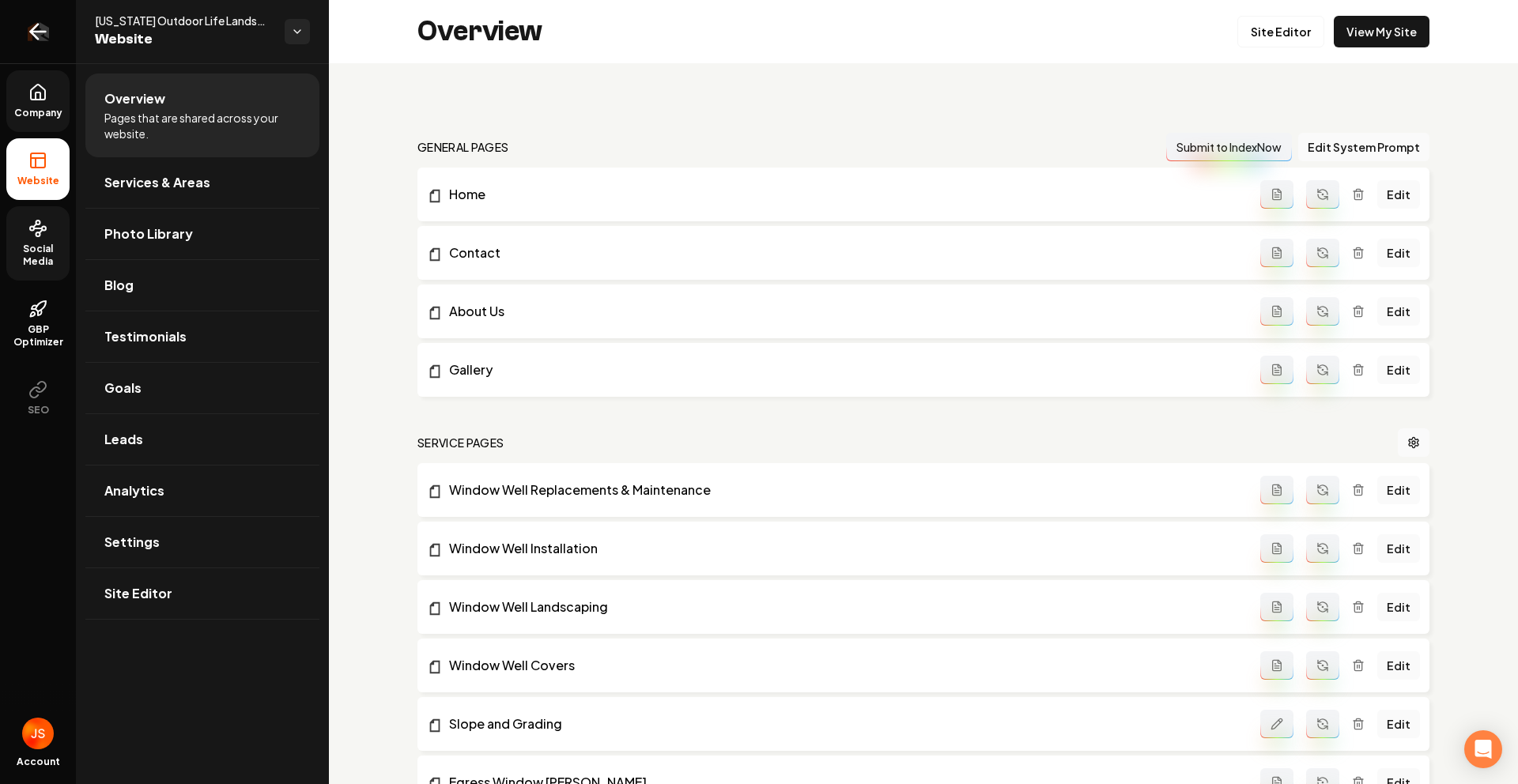
click at [40, 35] on icon "Return to dashboard" at bounding box center [37, 31] width 25 height 25
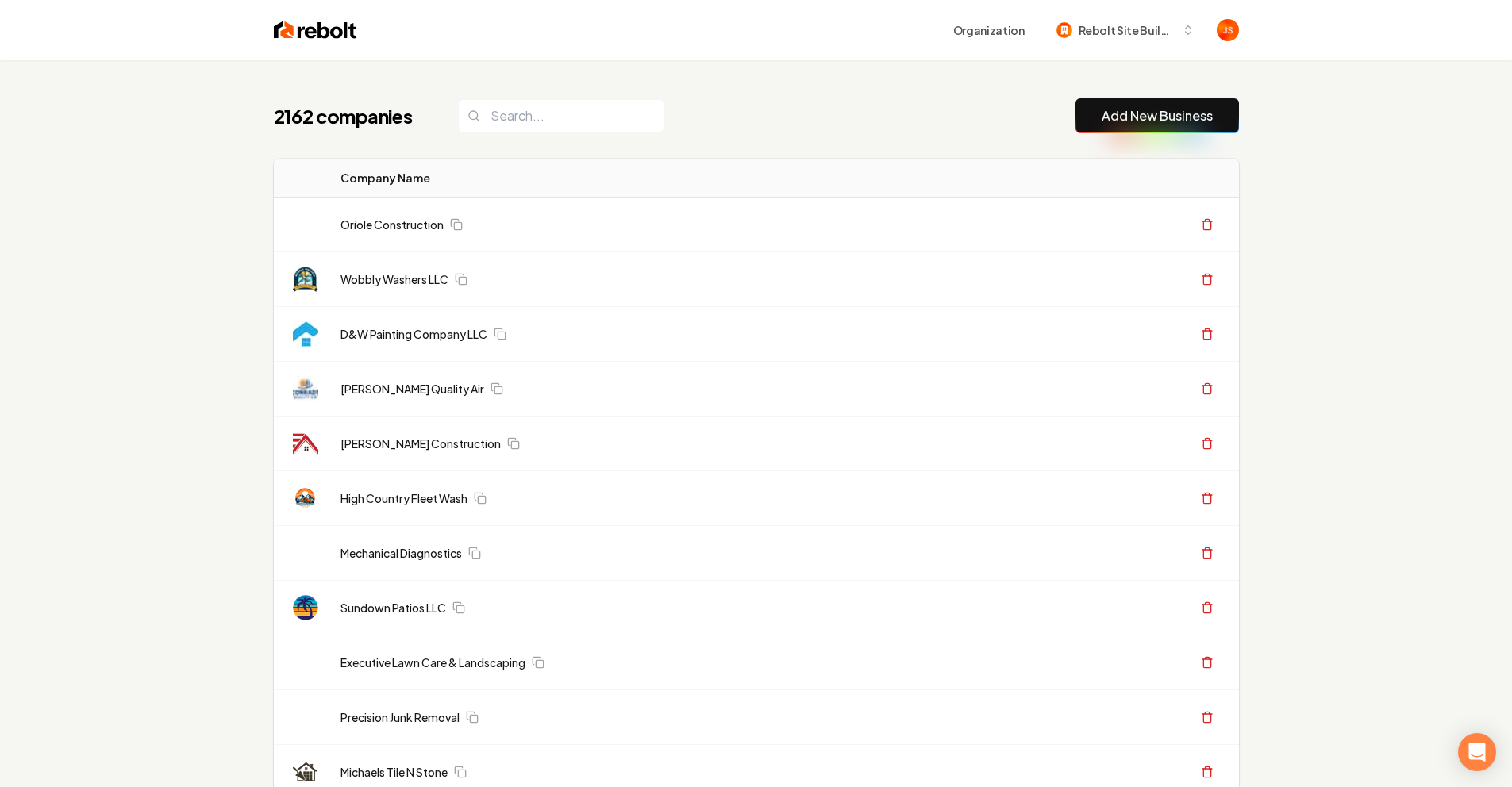
click at [788, 108] on div "2162 companies Add New Business" at bounding box center [756, 115] width 965 height 35
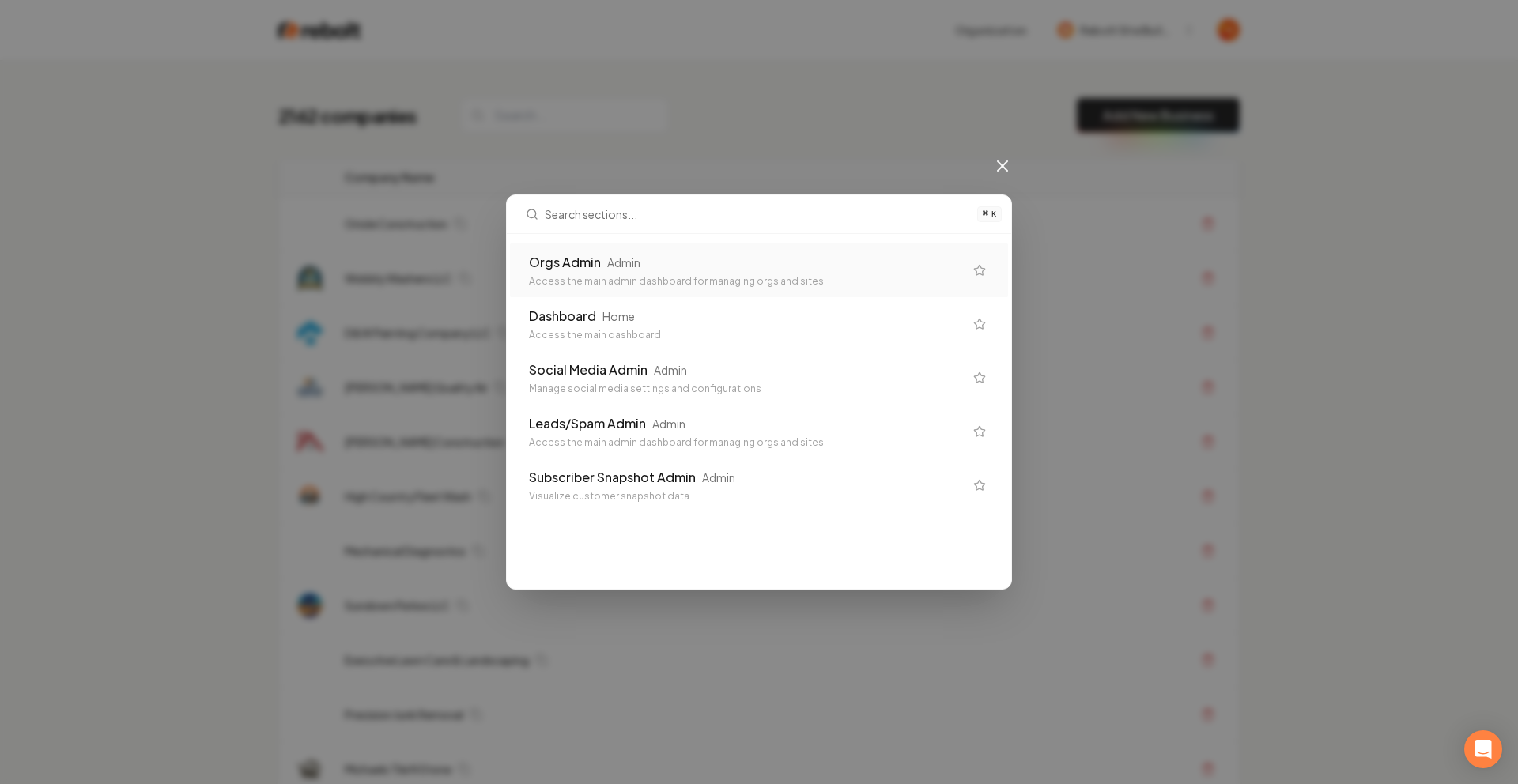
click at [752, 247] on div "Orgs Admin Admin Access the main admin dashboard for managing orgs and sites" at bounding box center [759, 271] width 499 height 54
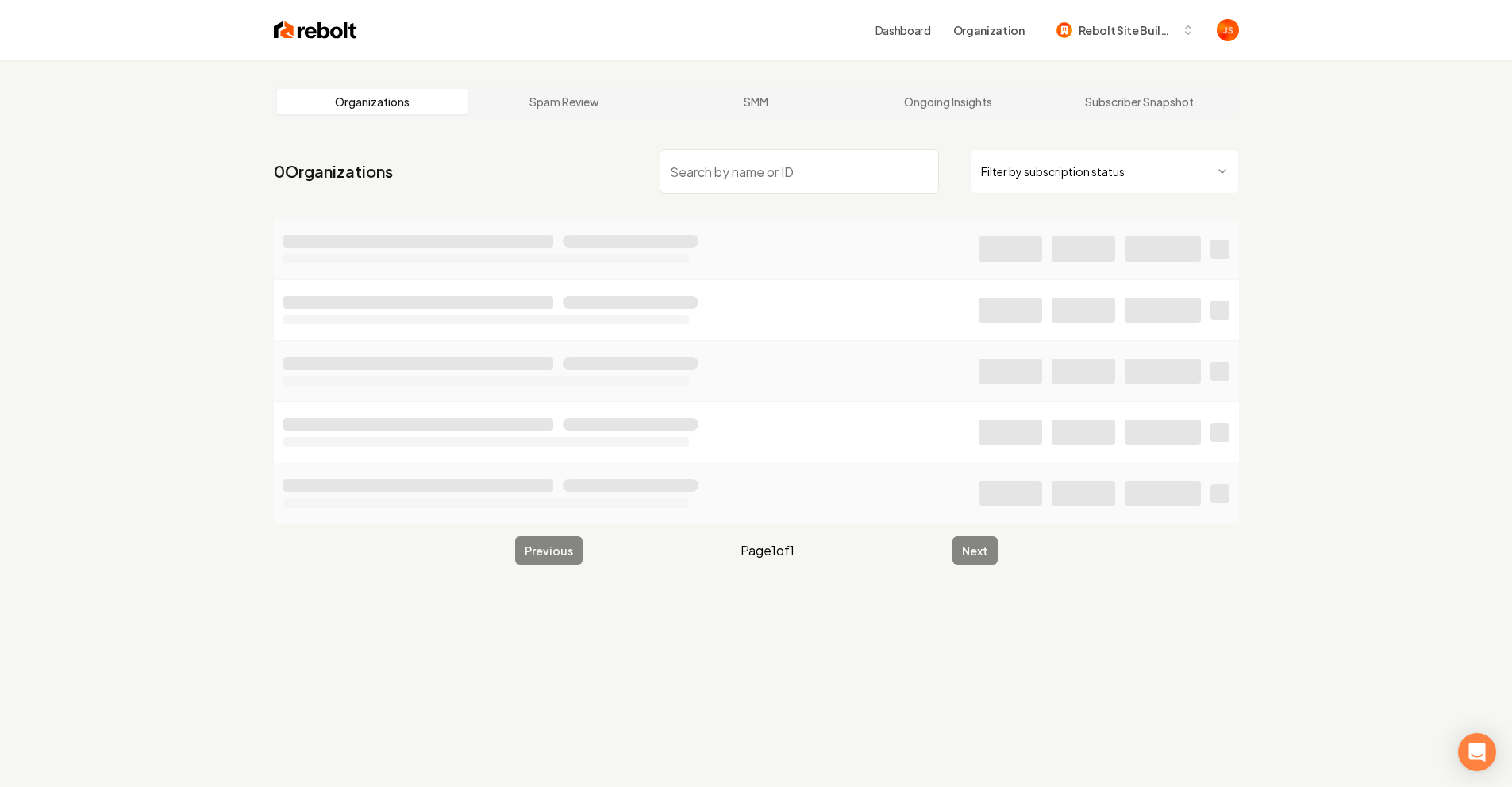
click at [1134, 160] on html "Dashboard Organization Rebolt Site Builder Organizations Spam Review SMM Ongoin…" at bounding box center [756, 394] width 1512 height 787
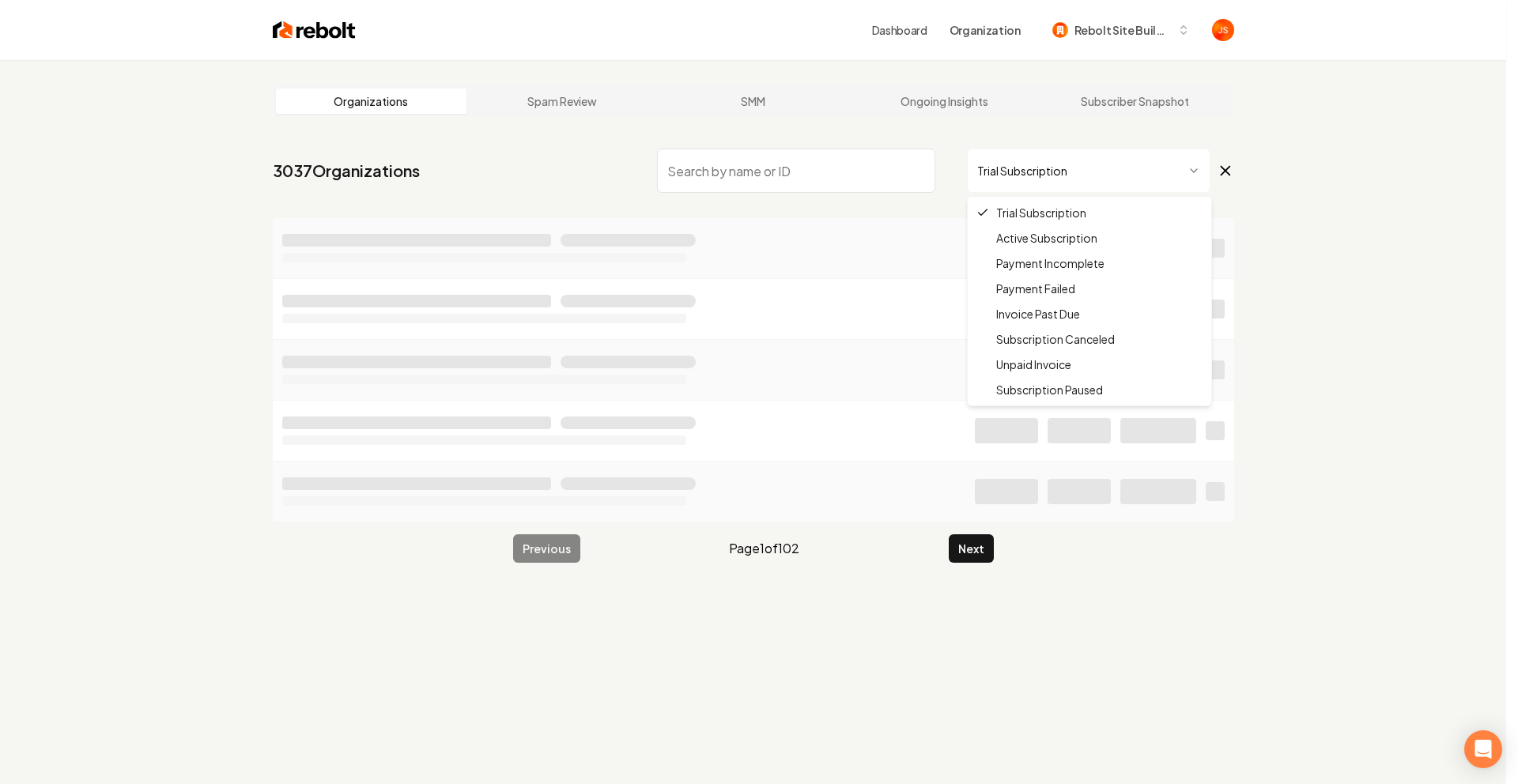
click at [1054, 182] on html "Dashboard Organization Rebolt Site Builder Organizations Spam Review SMM Ongoin…" at bounding box center [759, 392] width 1518 height 784
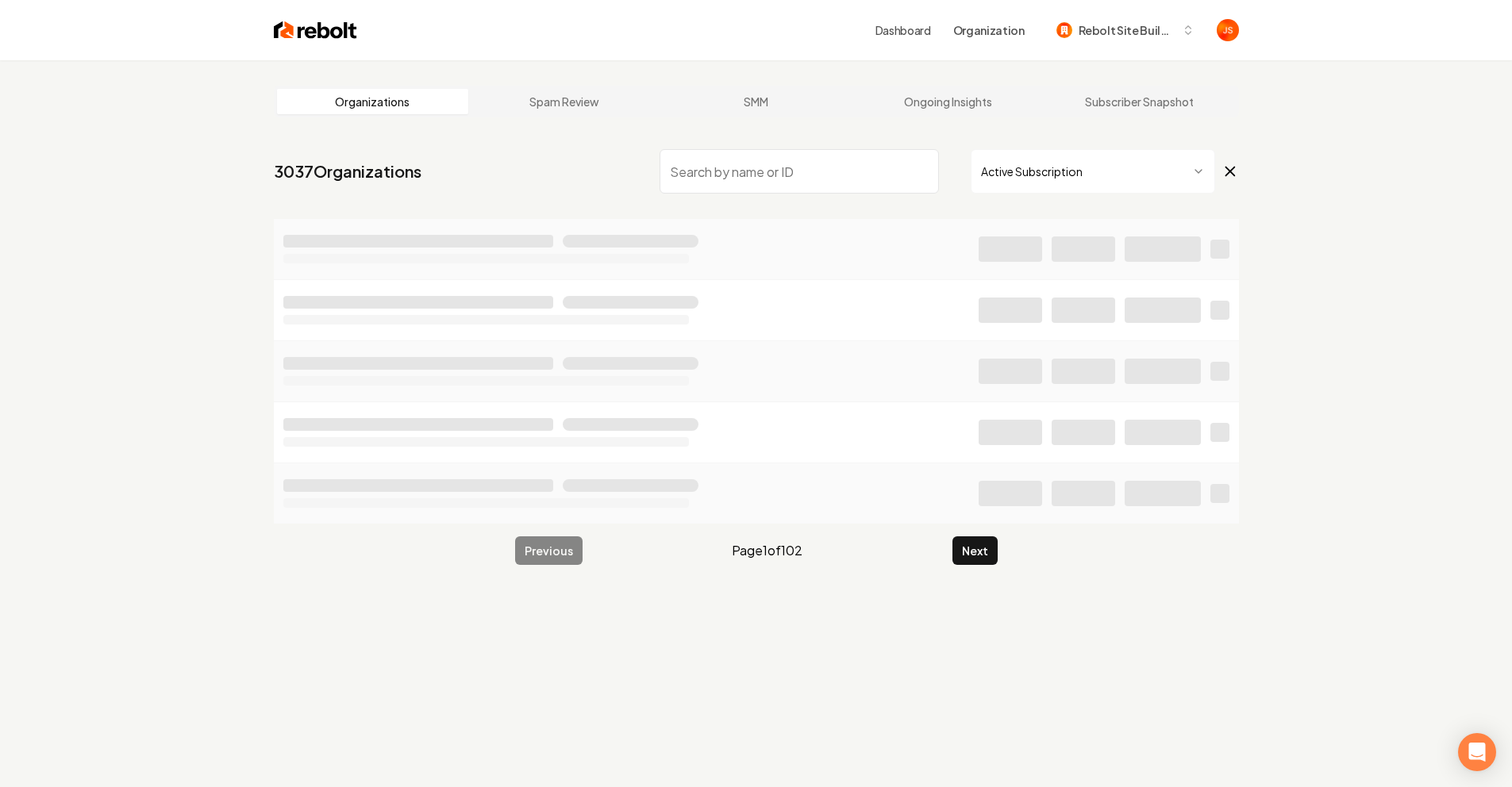
click at [826, 169] on input "search" at bounding box center [799, 171] width 279 height 44
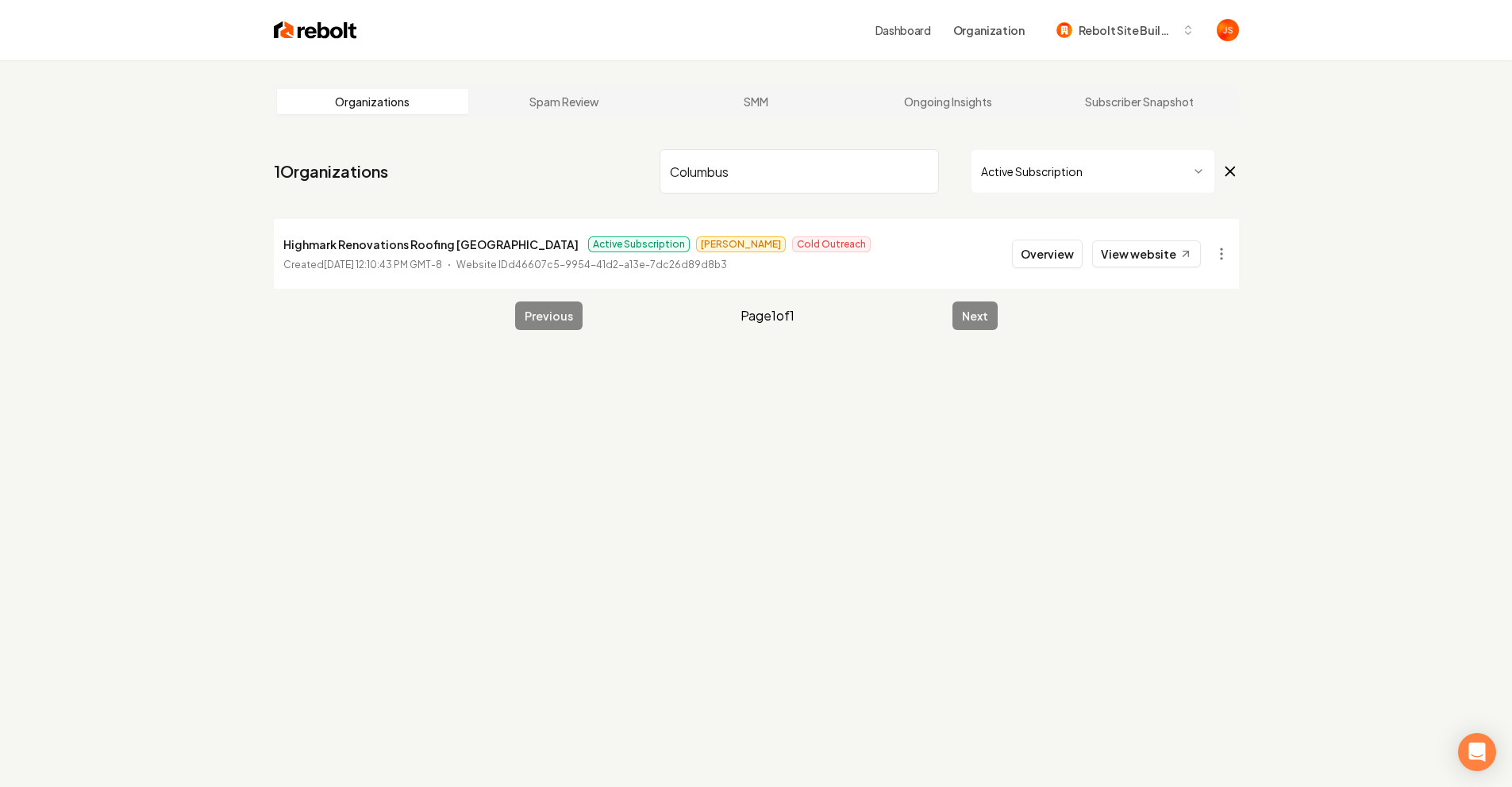
type input "Columbus"
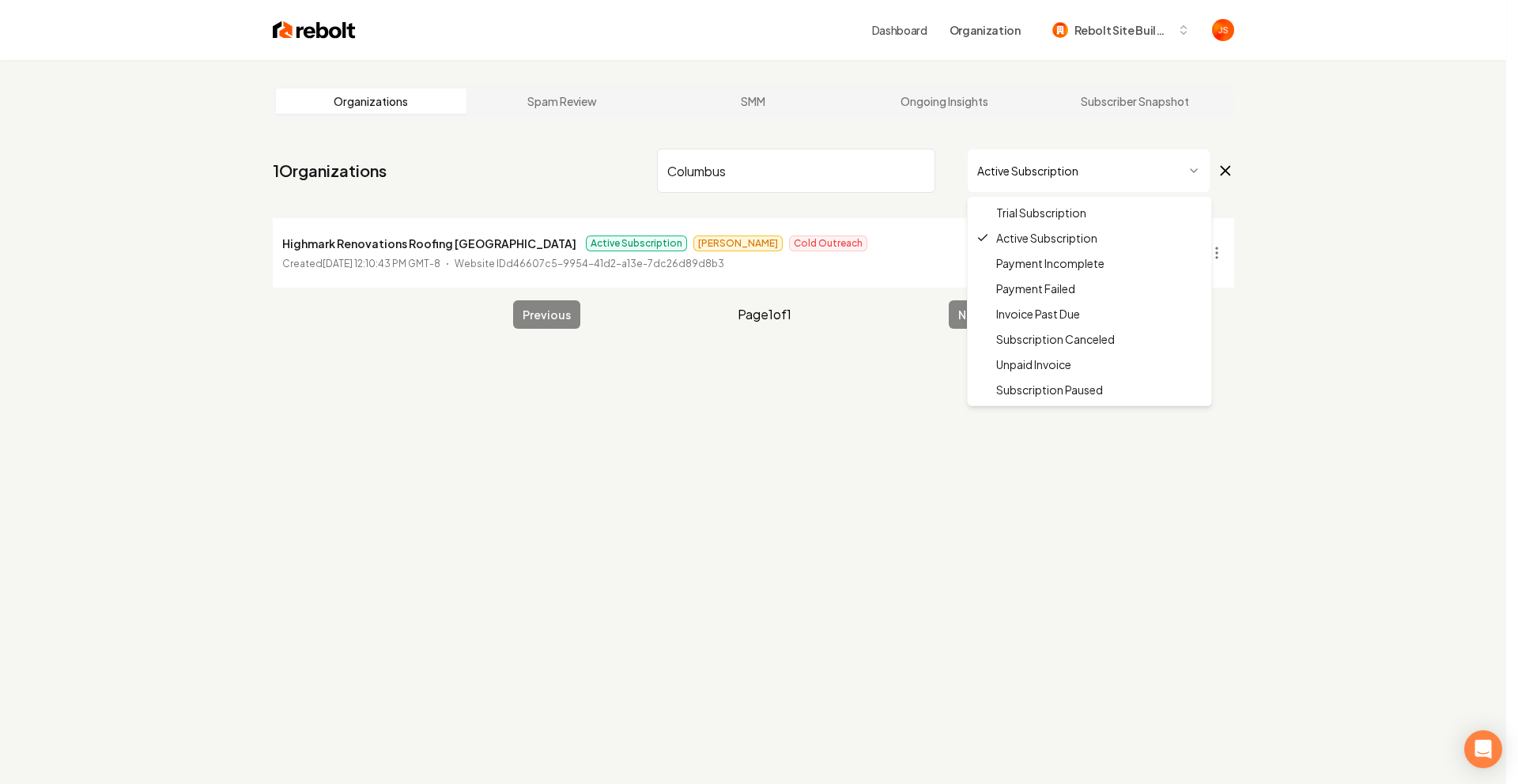
click at [1006, 182] on html "Dashboard Organization Rebolt Site Builder Organizations Spam Review SMM Ongoin…" at bounding box center [759, 392] width 1518 height 784
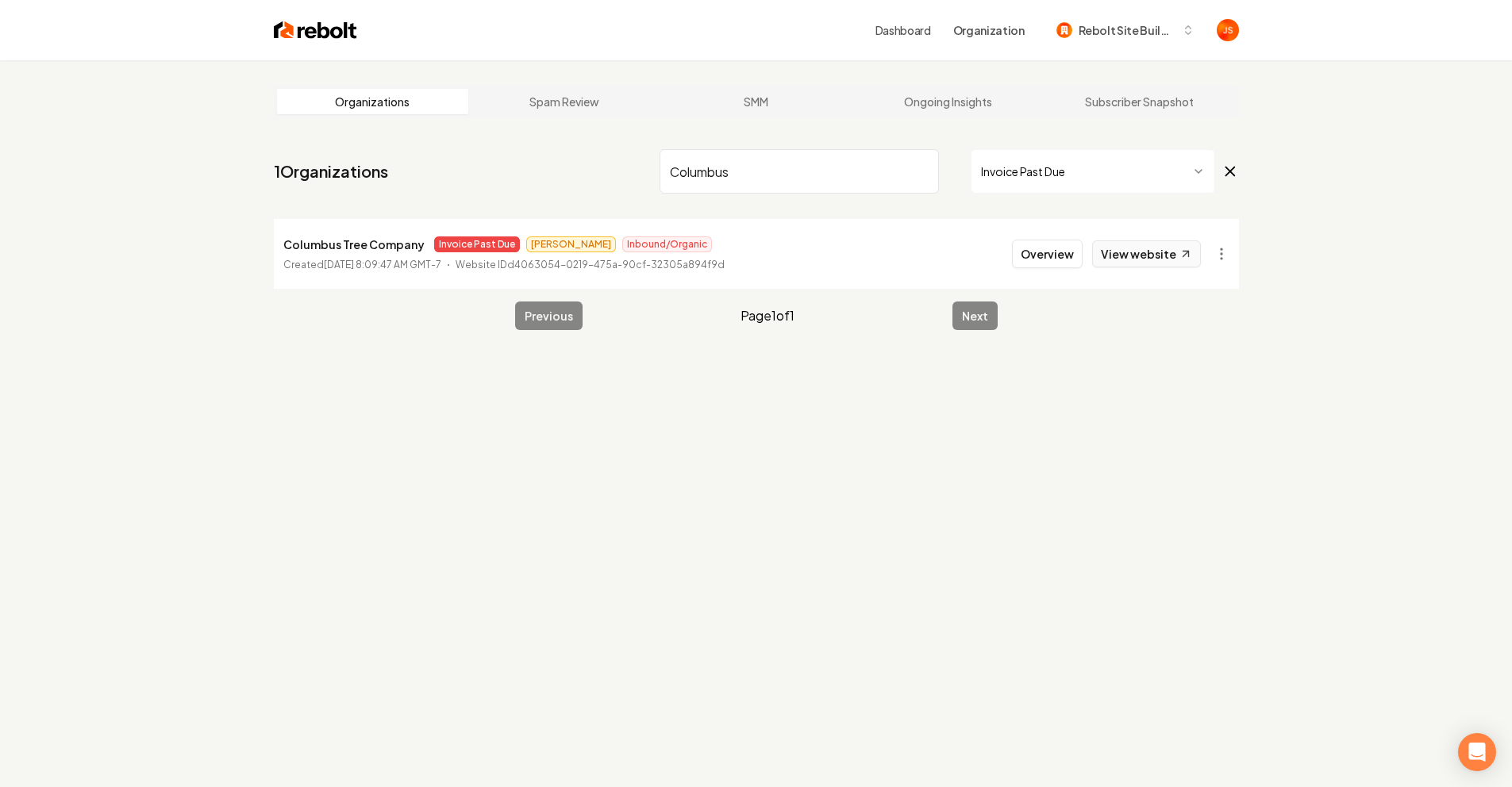
click at [1123, 262] on link "View website" at bounding box center [1146, 254] width 109 height 27
click at [1030, 169] on html "Dashboard Organization Rebolt Site Builder Organizations Spam Review SMM Ongoin…" at bounding box center [756, 394] width 1512 height 787
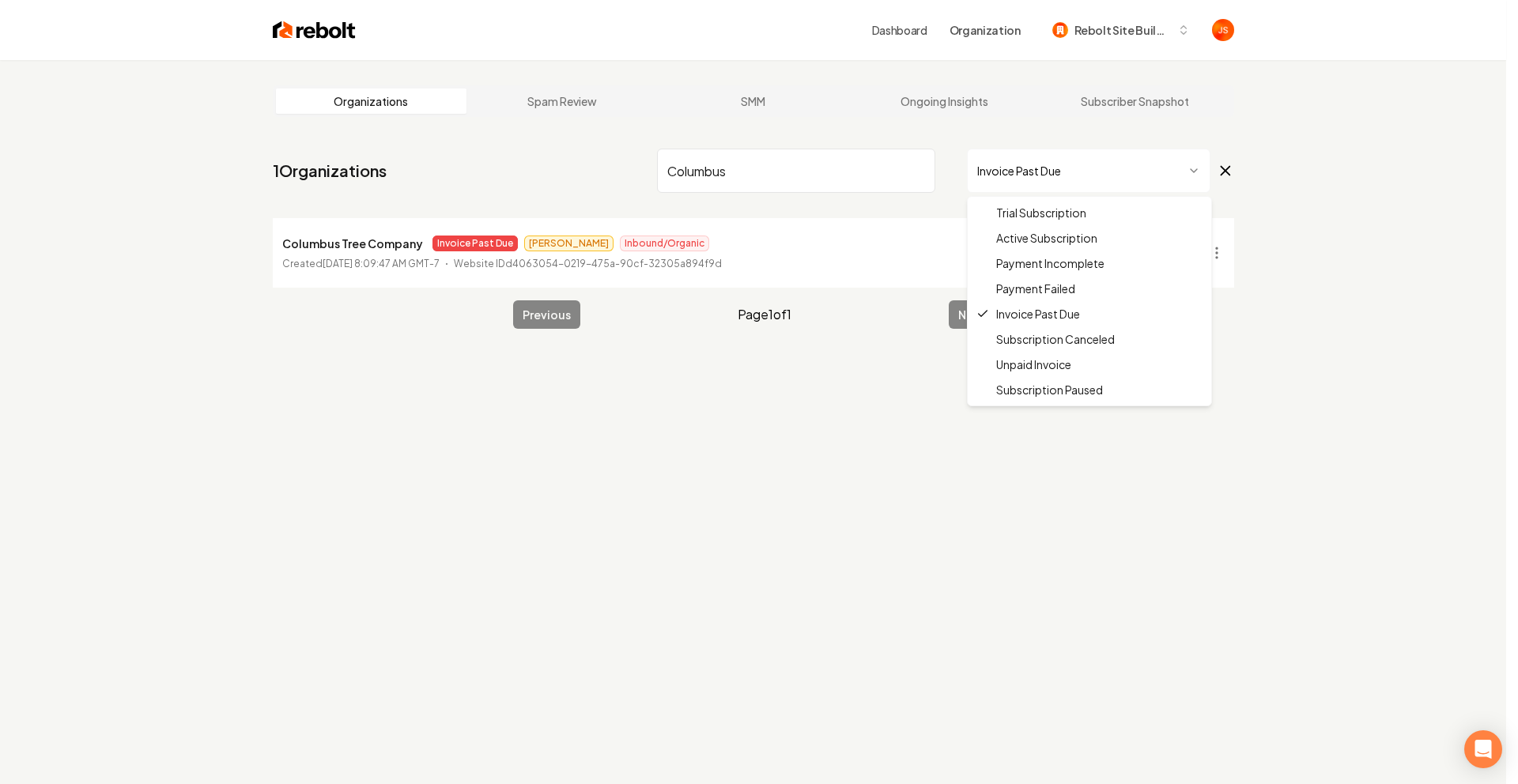
drag, startPoint x: 1016, startPoint y: 237, endPoint x: 915, endPoint y: 183, distance: 114.5
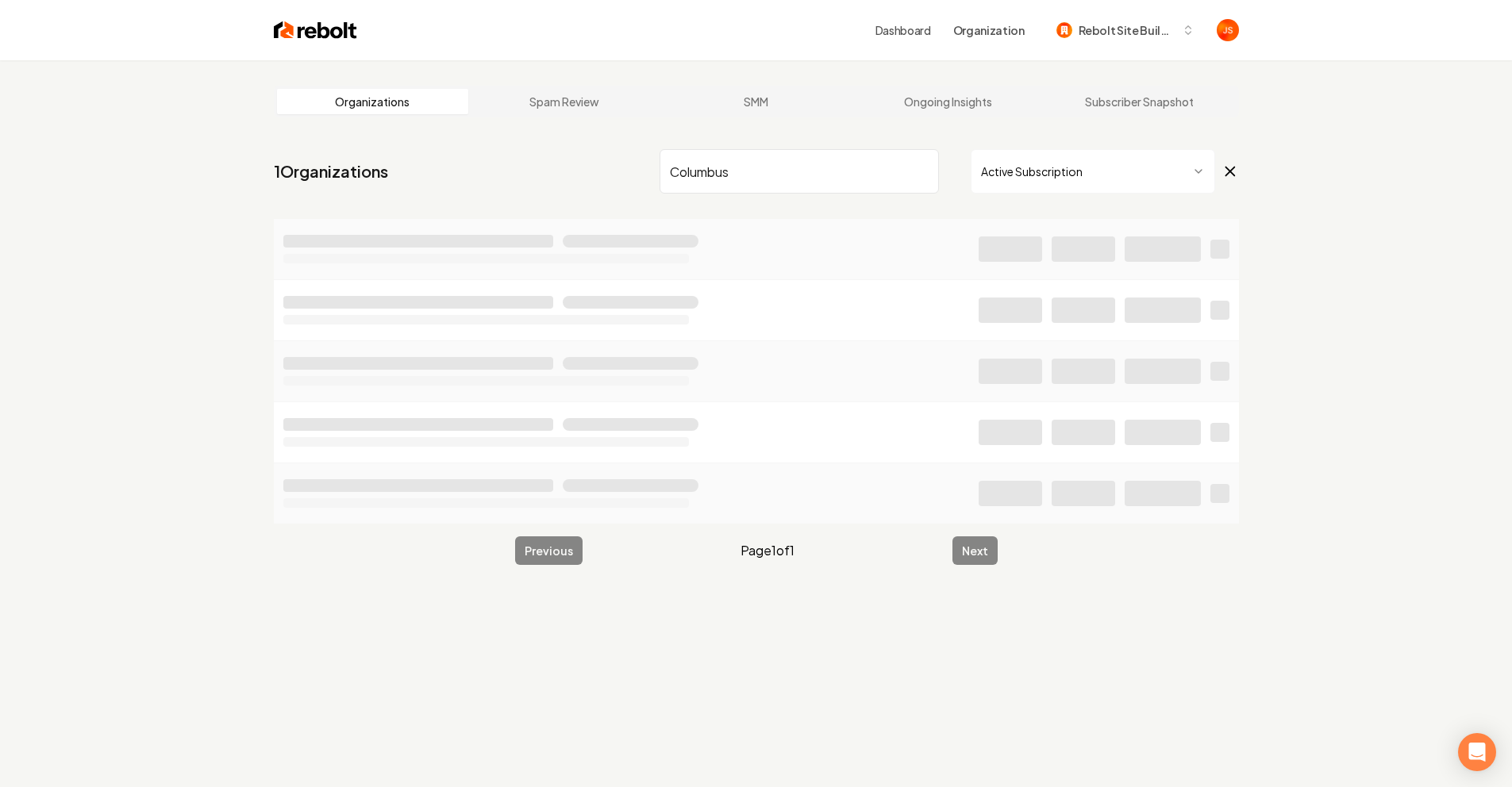
click at [911, 171] on input "Columbus" at bounding box center [799, 171] width 279 height 44
click at [922, 171] on input "Columbus" at bounding box center [799, 171] width 279 height 44
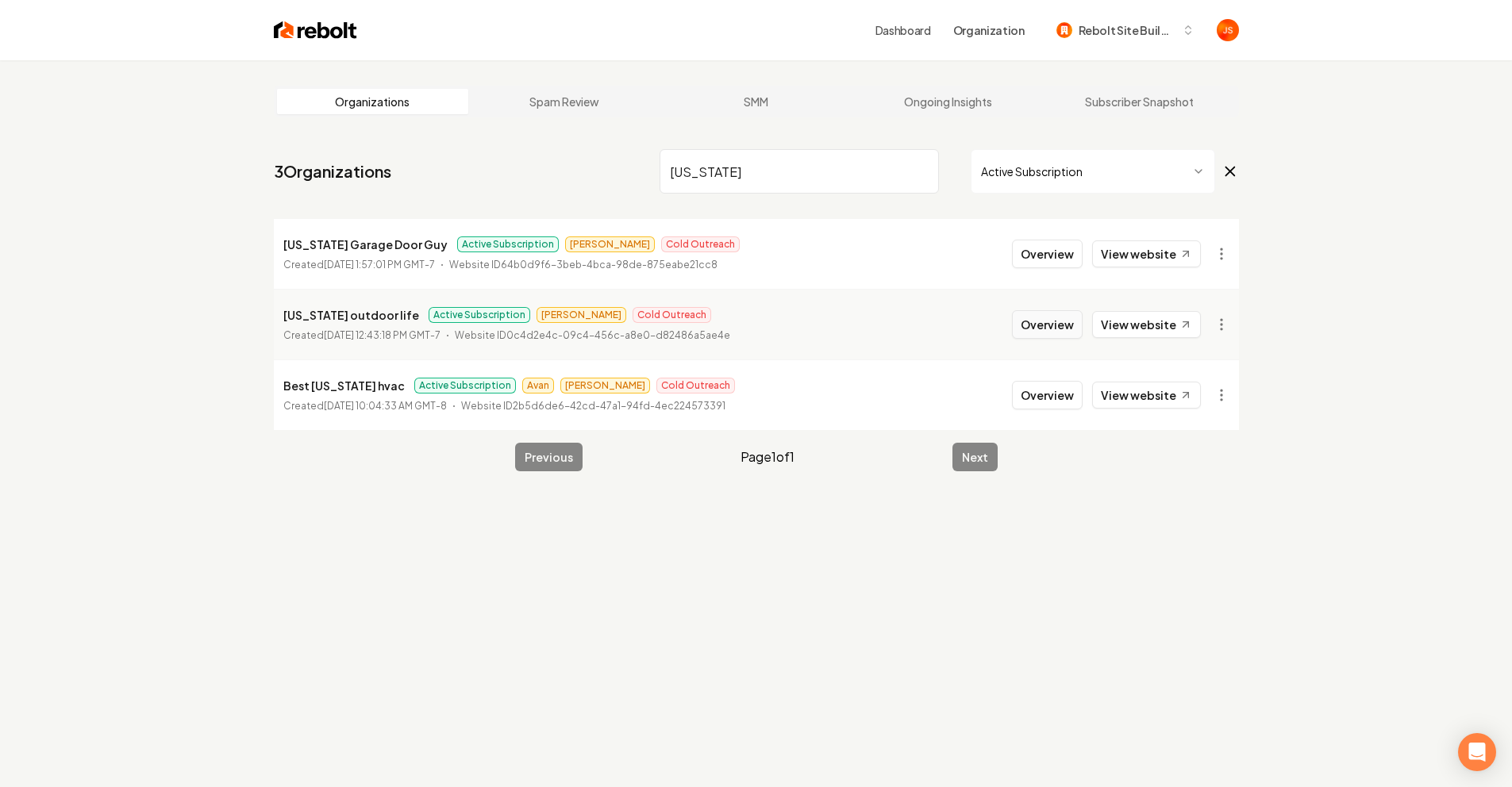
type input "[US_STATE]"
click at [1042, 323] on button "Overview" at bounding box center [1046, 324] width 70 height 28
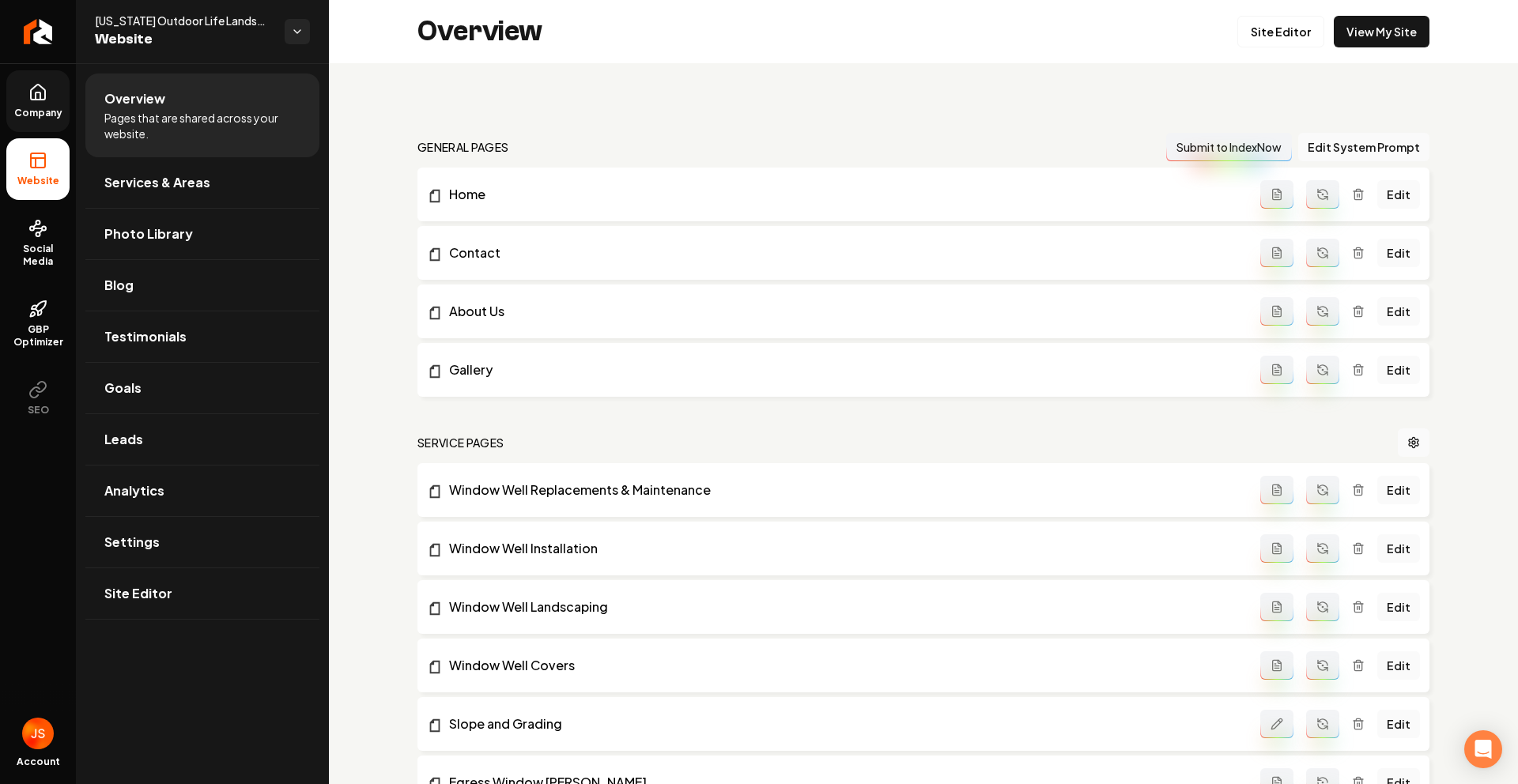
click at [46, 119] on link "Company" at bounding box center [38, 101] width 63 height 62
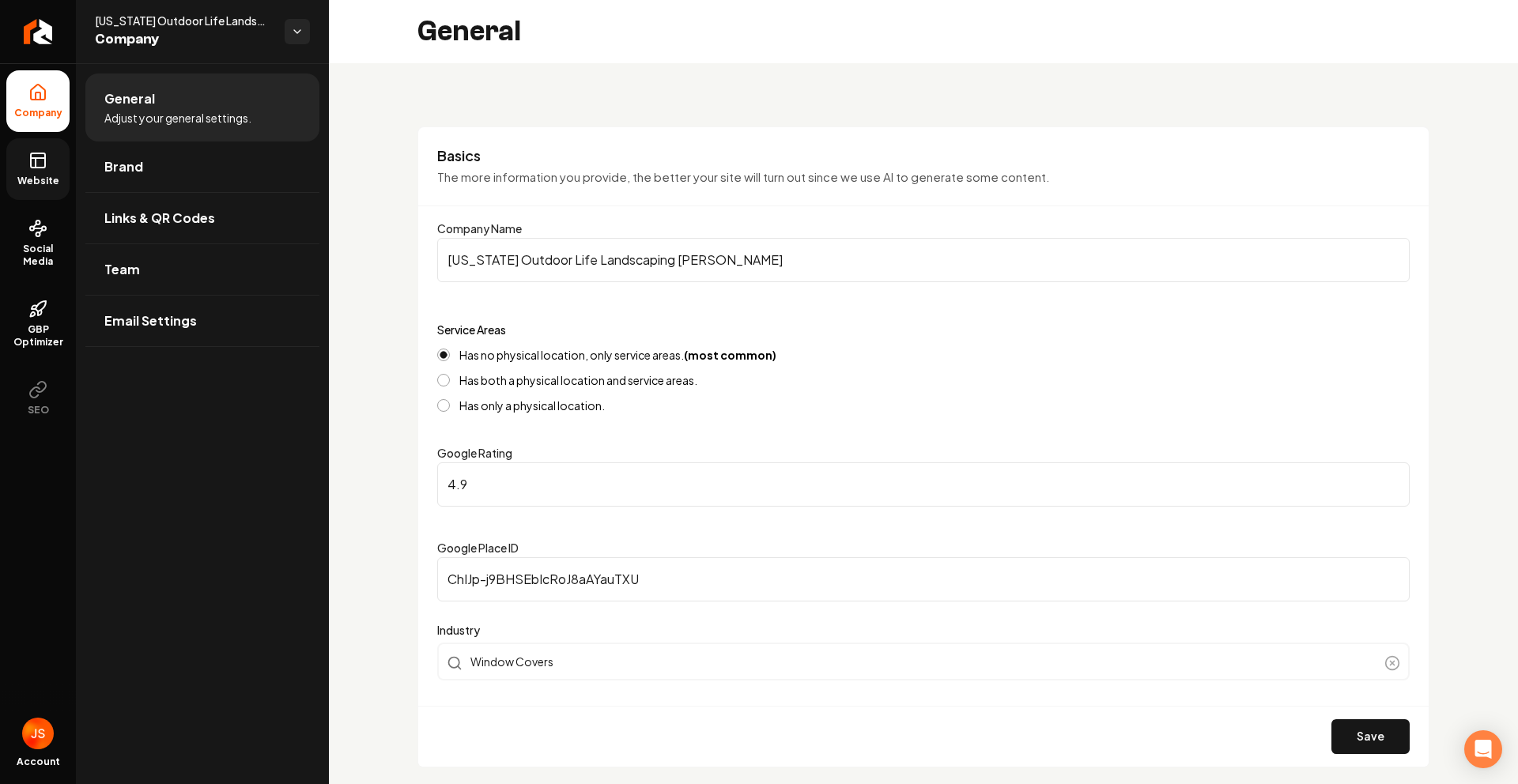
click at [32, 158] on icon at bounding box center [37, 158] width 14 height 0
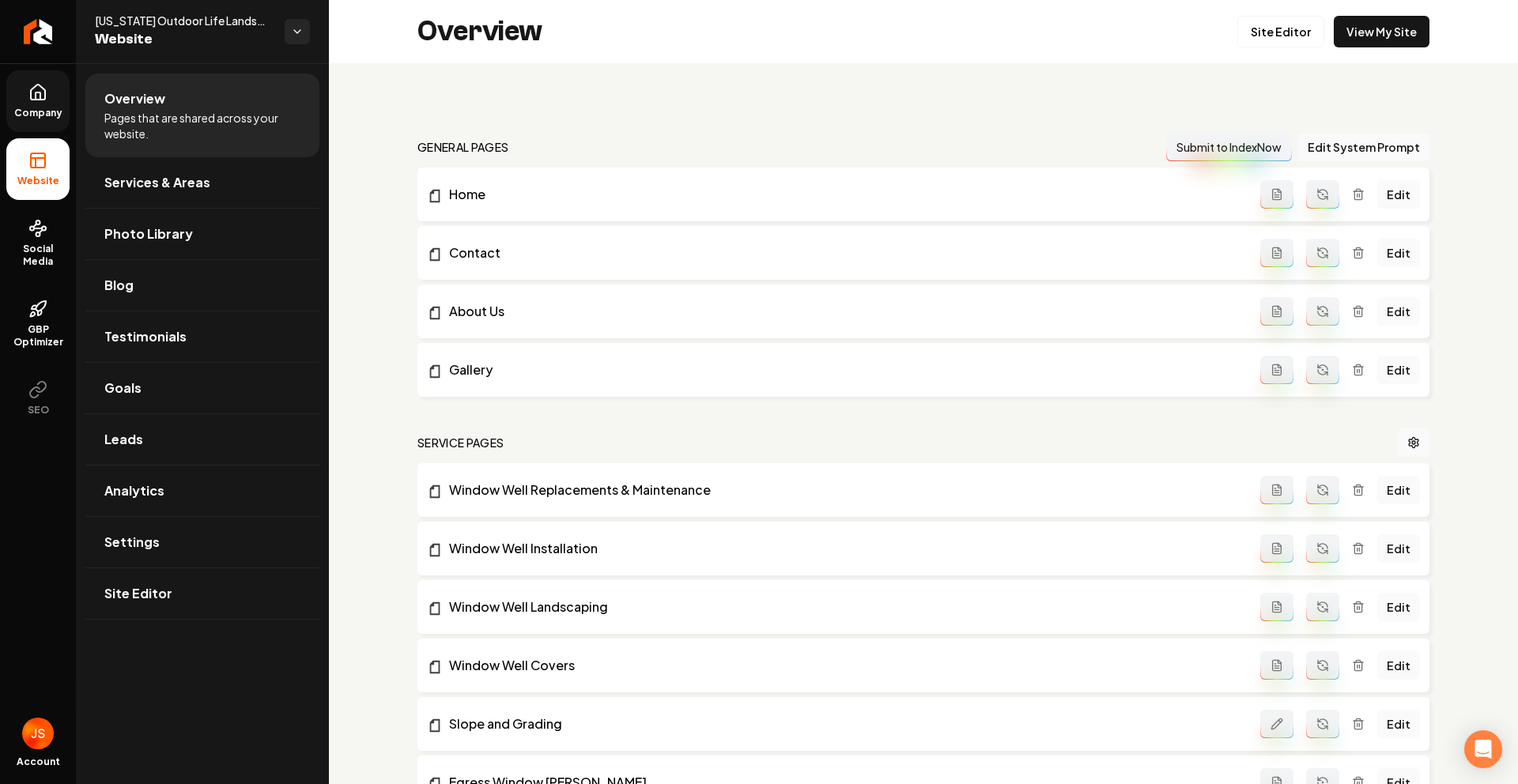
click at [40, 106] on span "Company" at bounding box center [37, 113] width 61 height 13
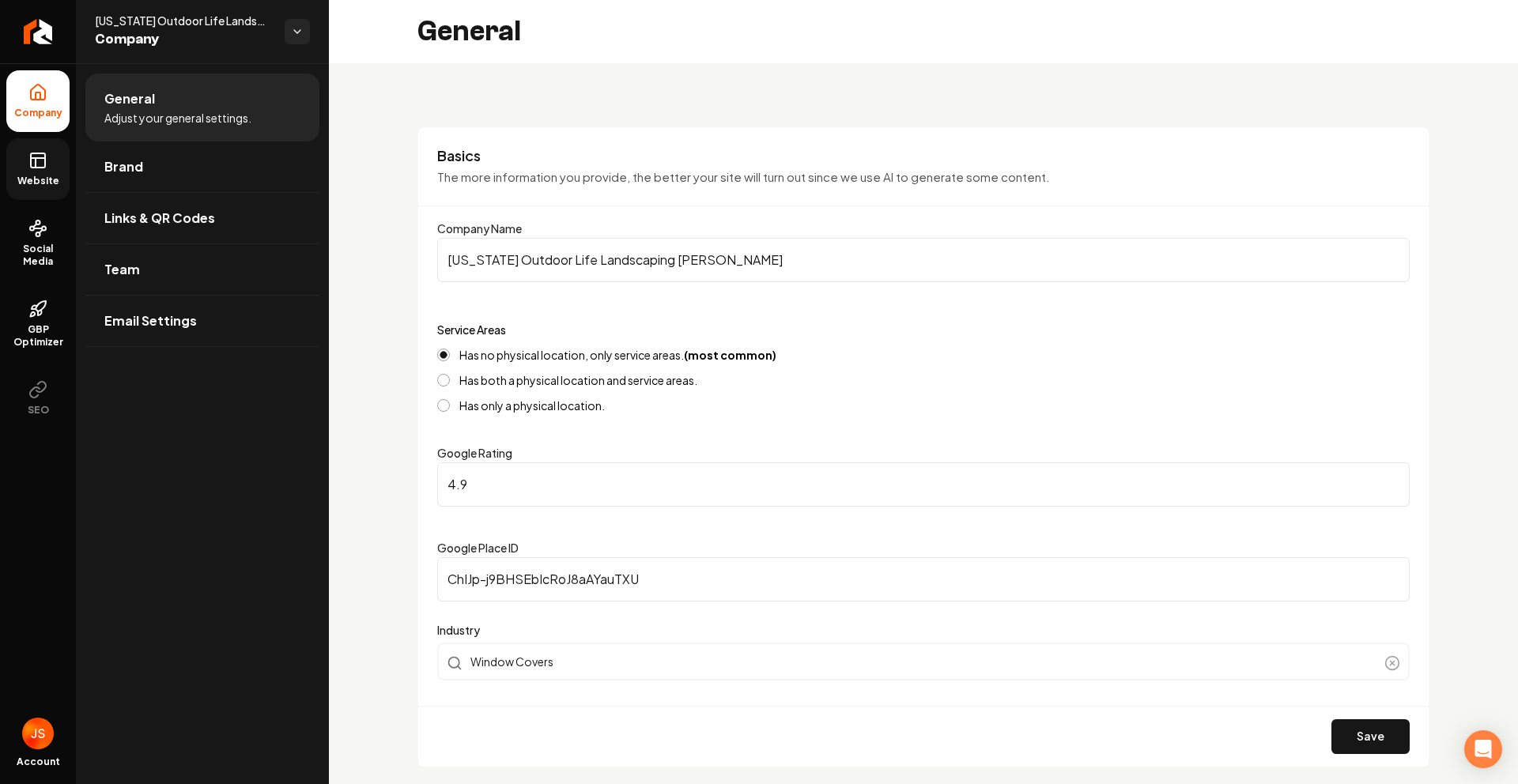
click at [41, 176] on span "Website" at bounding box center [38, 181] width 54 height 13
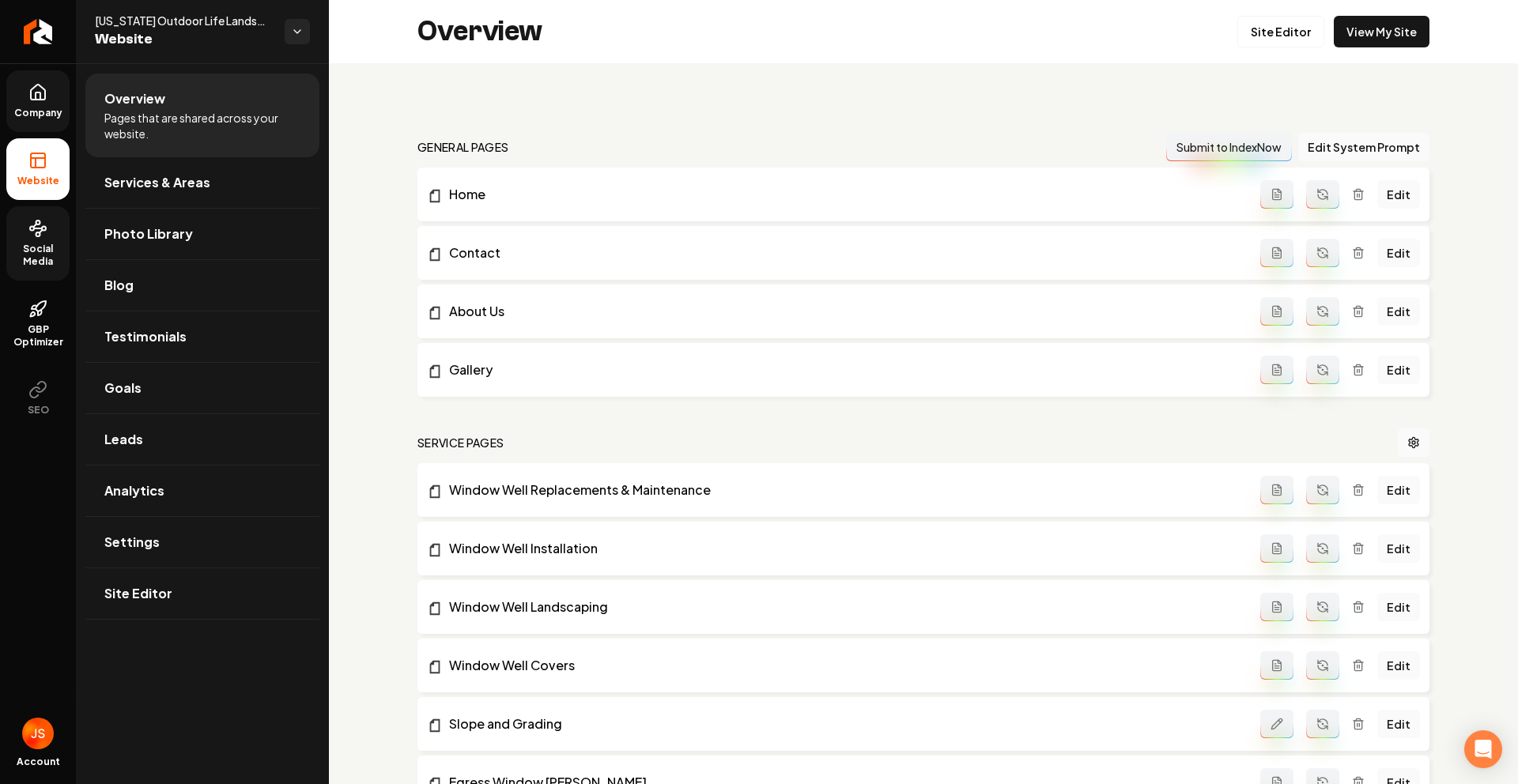
click at [37, 220] on circle at bounding box center [38, 222] width 4 height 4
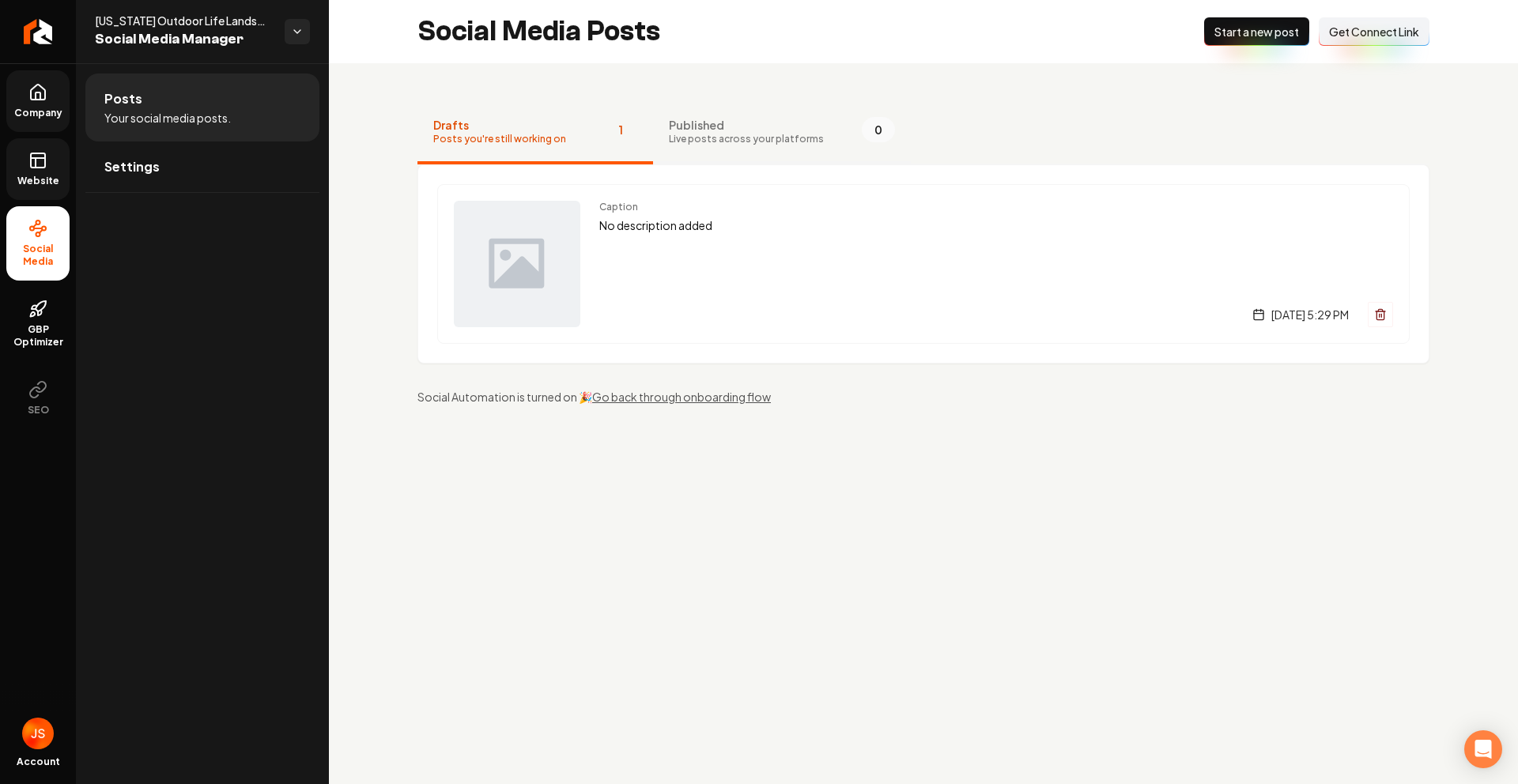
click at [681, 129] on span "Published" at bounding box center [747, 124] width 155 height 16
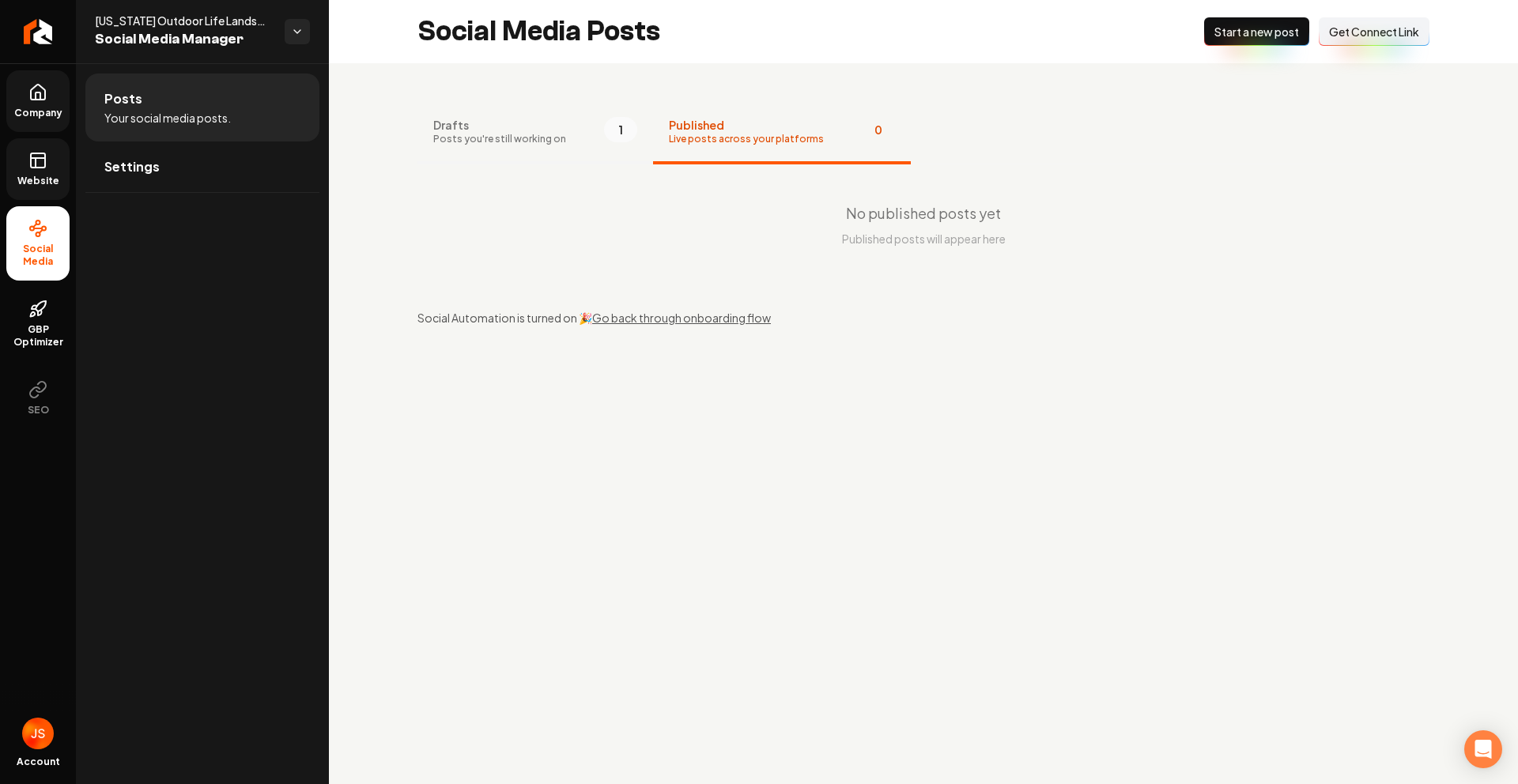
click at [563, 119] on button "Drafts Posts you're still working on 1" at bounding box center [535, 133] width 235 height 63
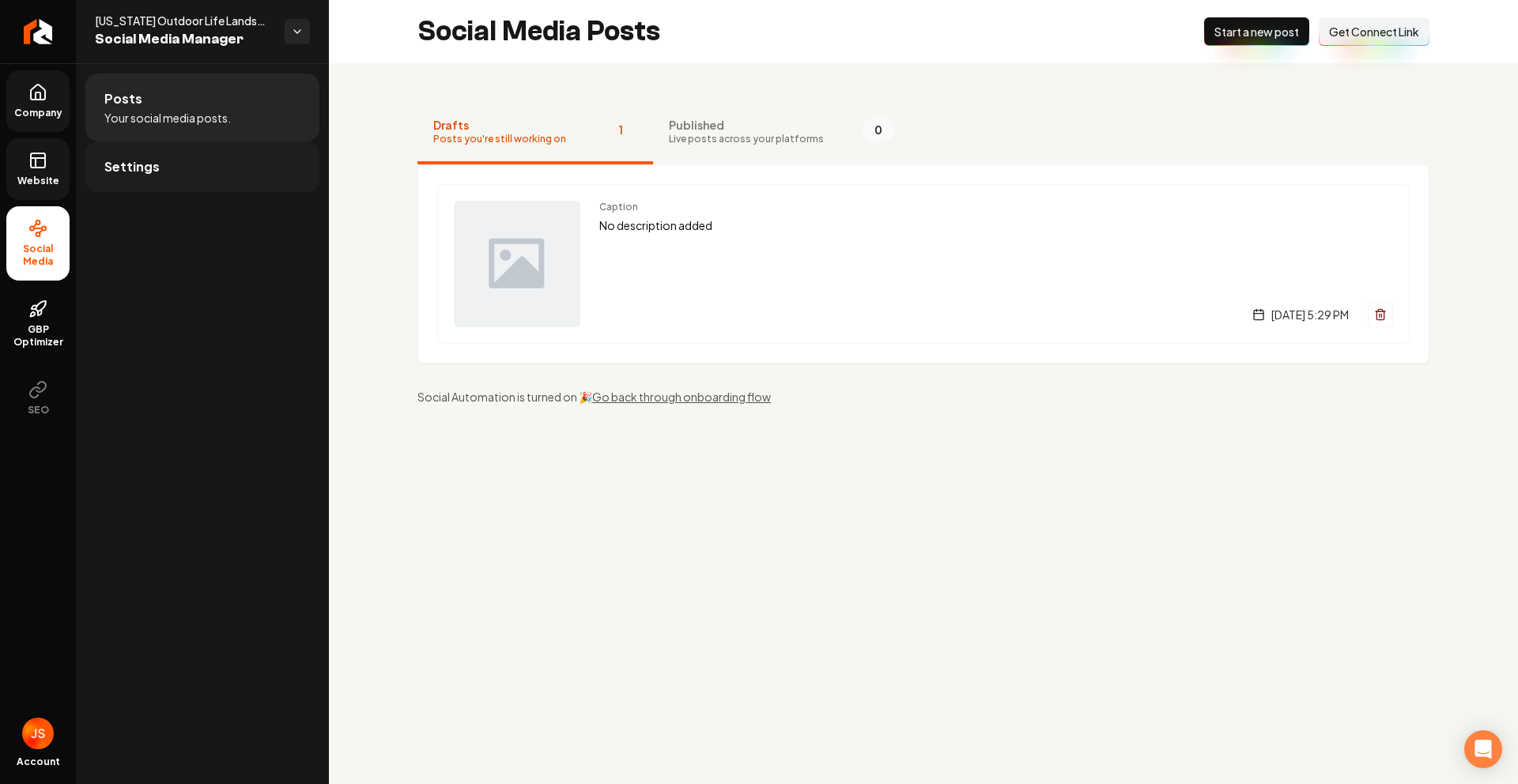
click at [204, 153] on link "Settings" at bounding box center [202, 167] width 234 height 50
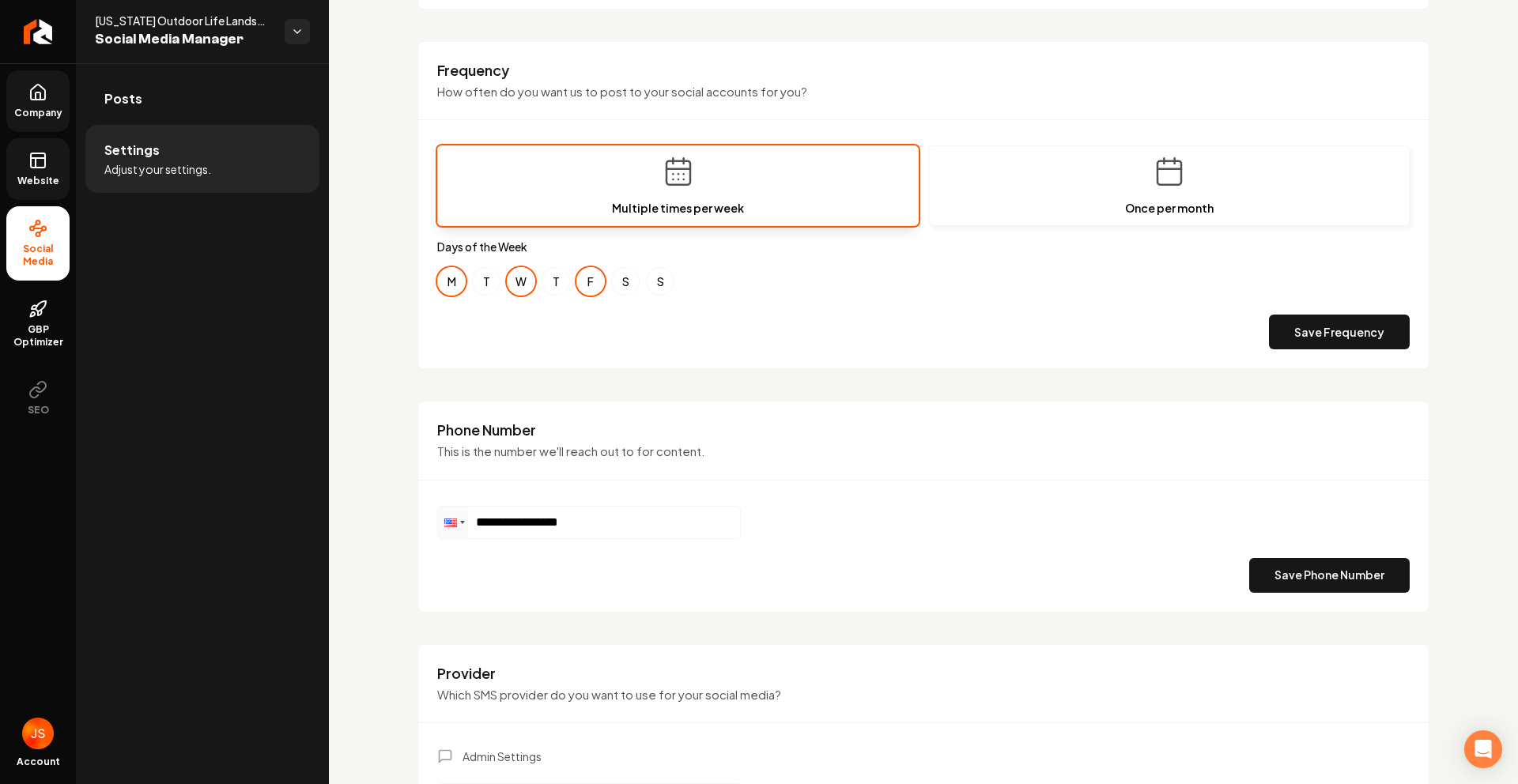
scroll to position [124, 0]
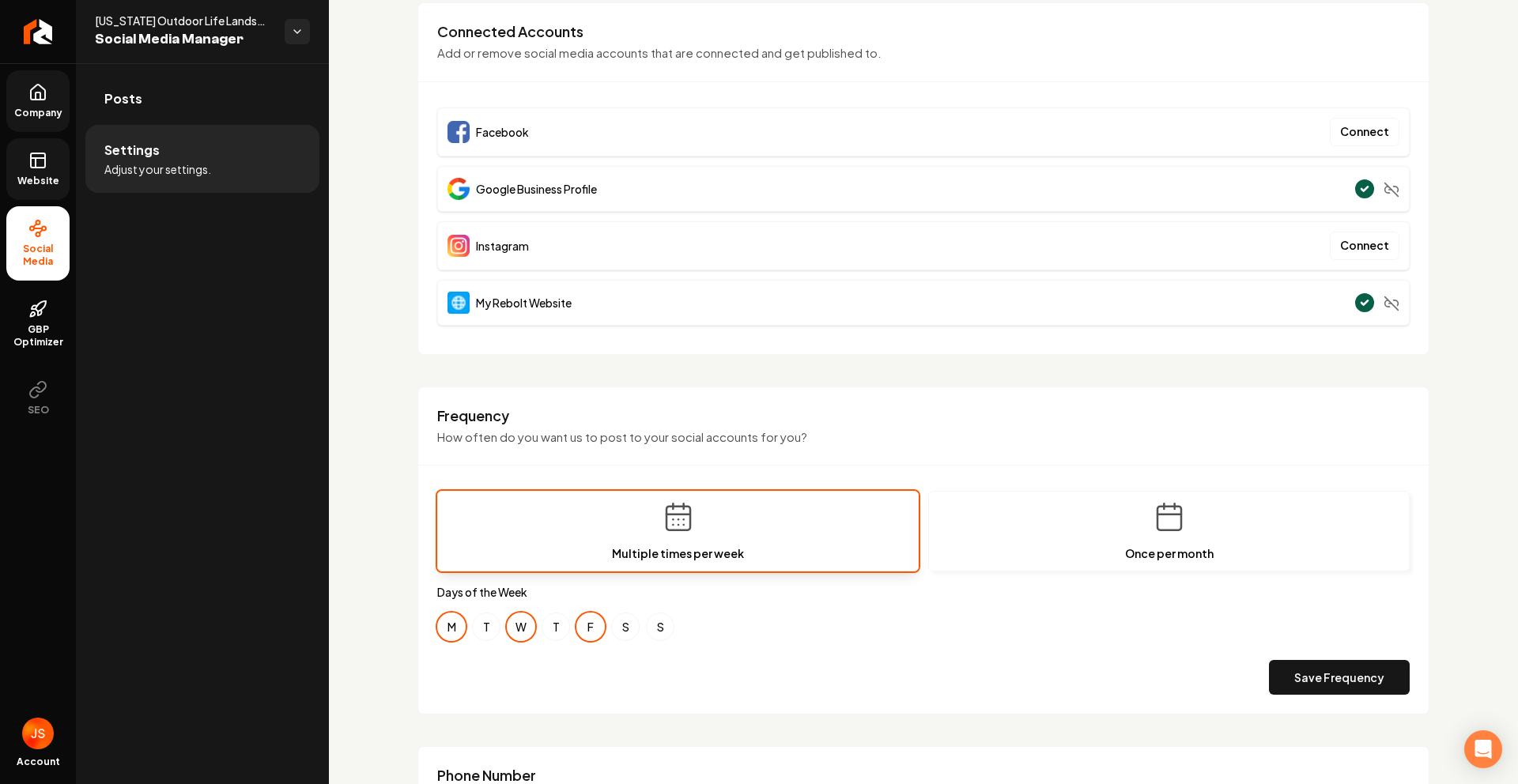
click at [30, 106] on span "Company" at bounding box center [37, 113] width 61 height 13
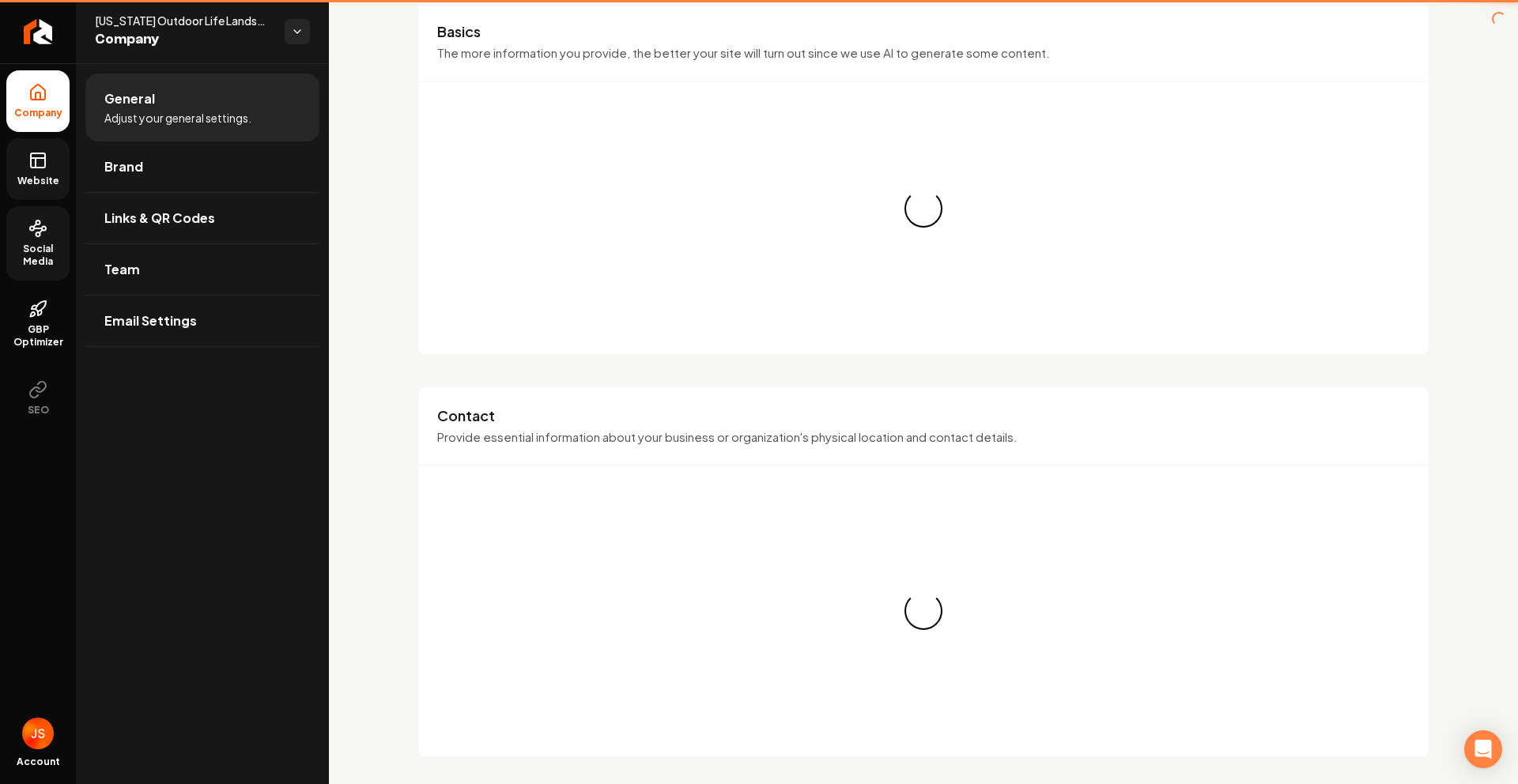
click at [32, 154] on icon at bounding box center [37, 161] width 19 height 19
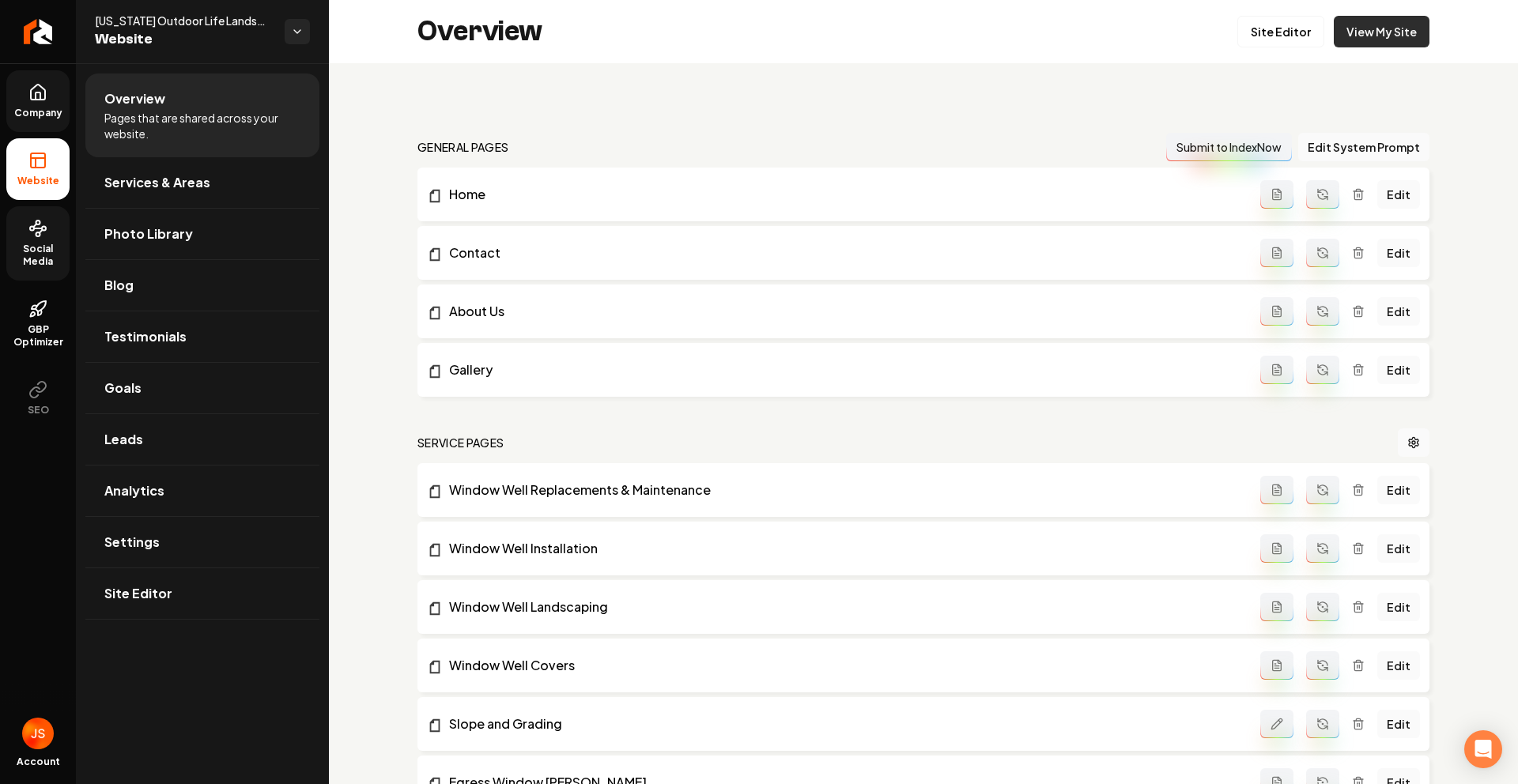
click at [1356, 38] on link "View My Site" at bounding box center [1382, 32] width 95 height 32
click at [51, 24] on link "Return to dashboard" at bounding box center [37, 32] width 76 height 63
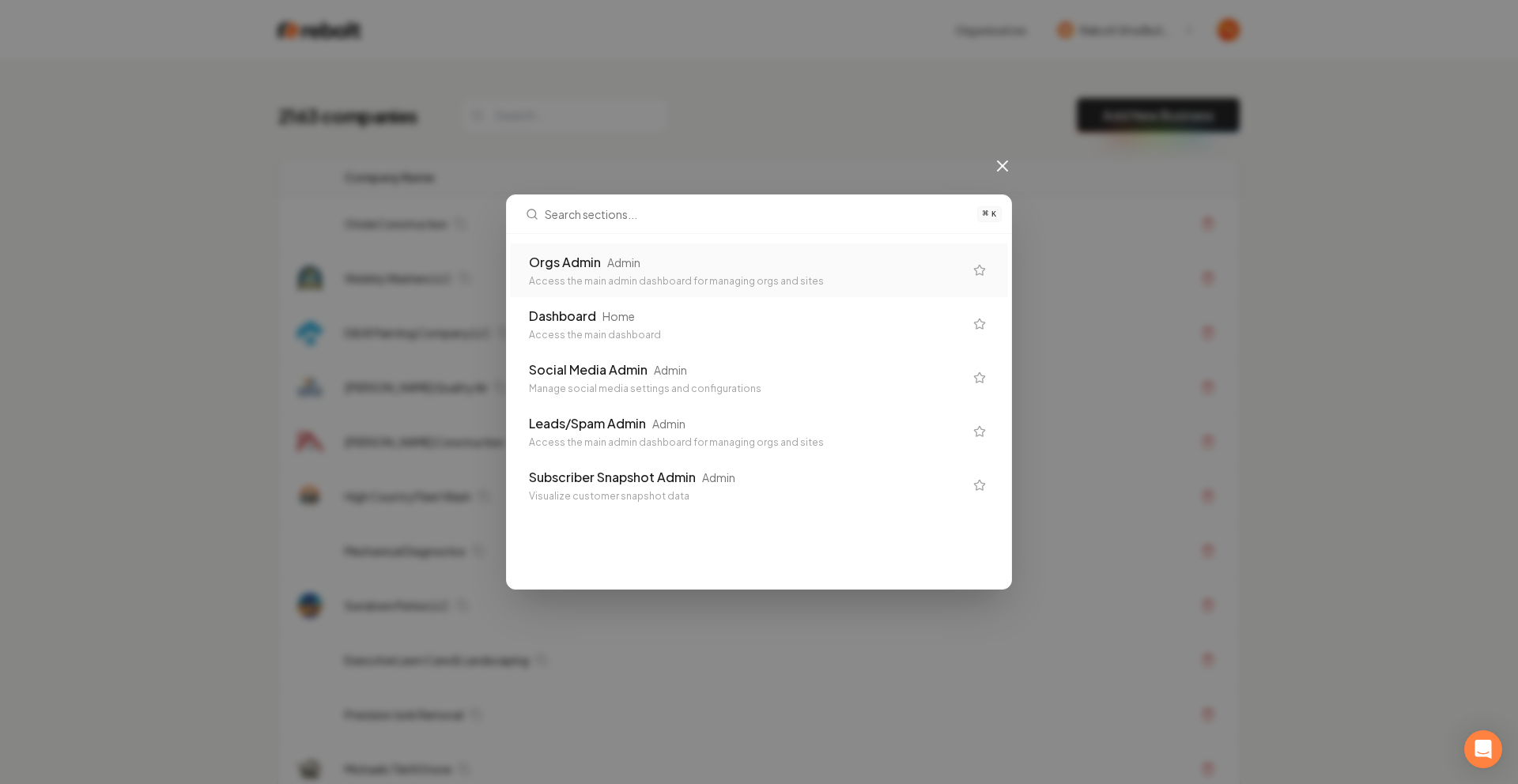
click at [563, 268] on div "Orgs Admin" at bounding box center [565, 262] width 72 height 19
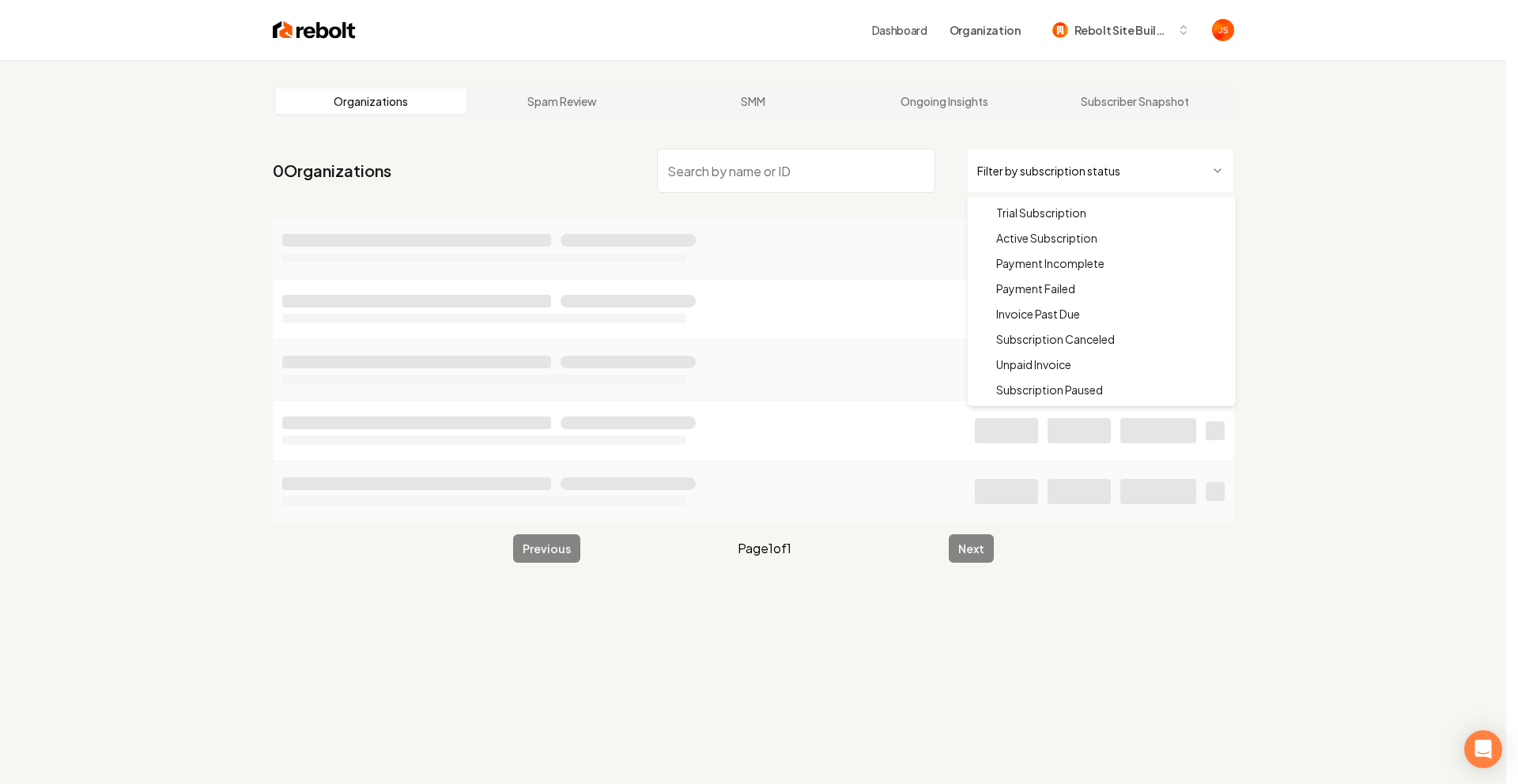
click at [1030, 160] on html "Dashboard Organization Rebolt Site Builder Organizations Spam Review SMM Ongoin…" at bounding box center [759, 392] width 1518 height 784
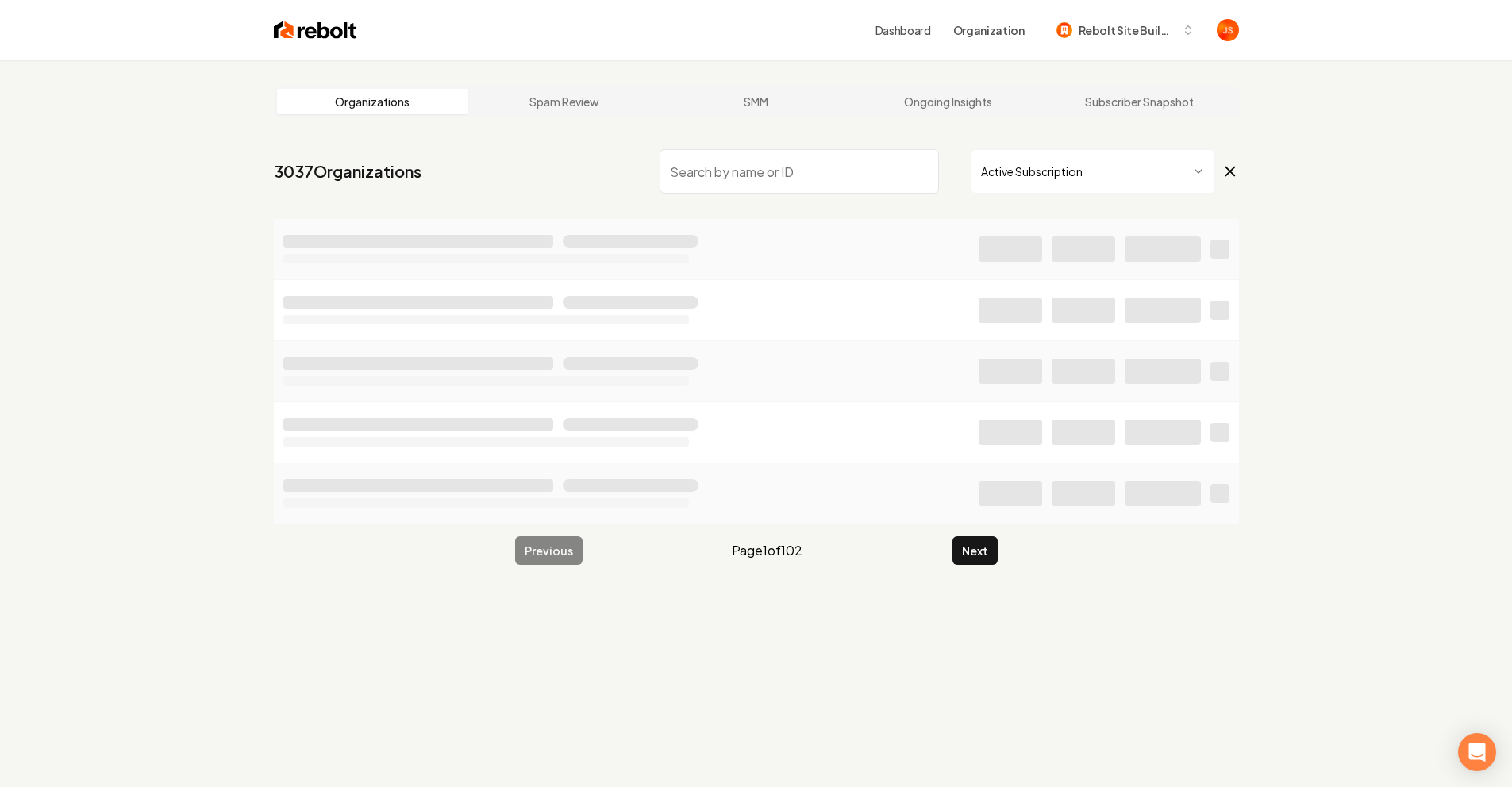
click at [827, 157] on input "search" at bounding box center [799, 171] width 279 height 44
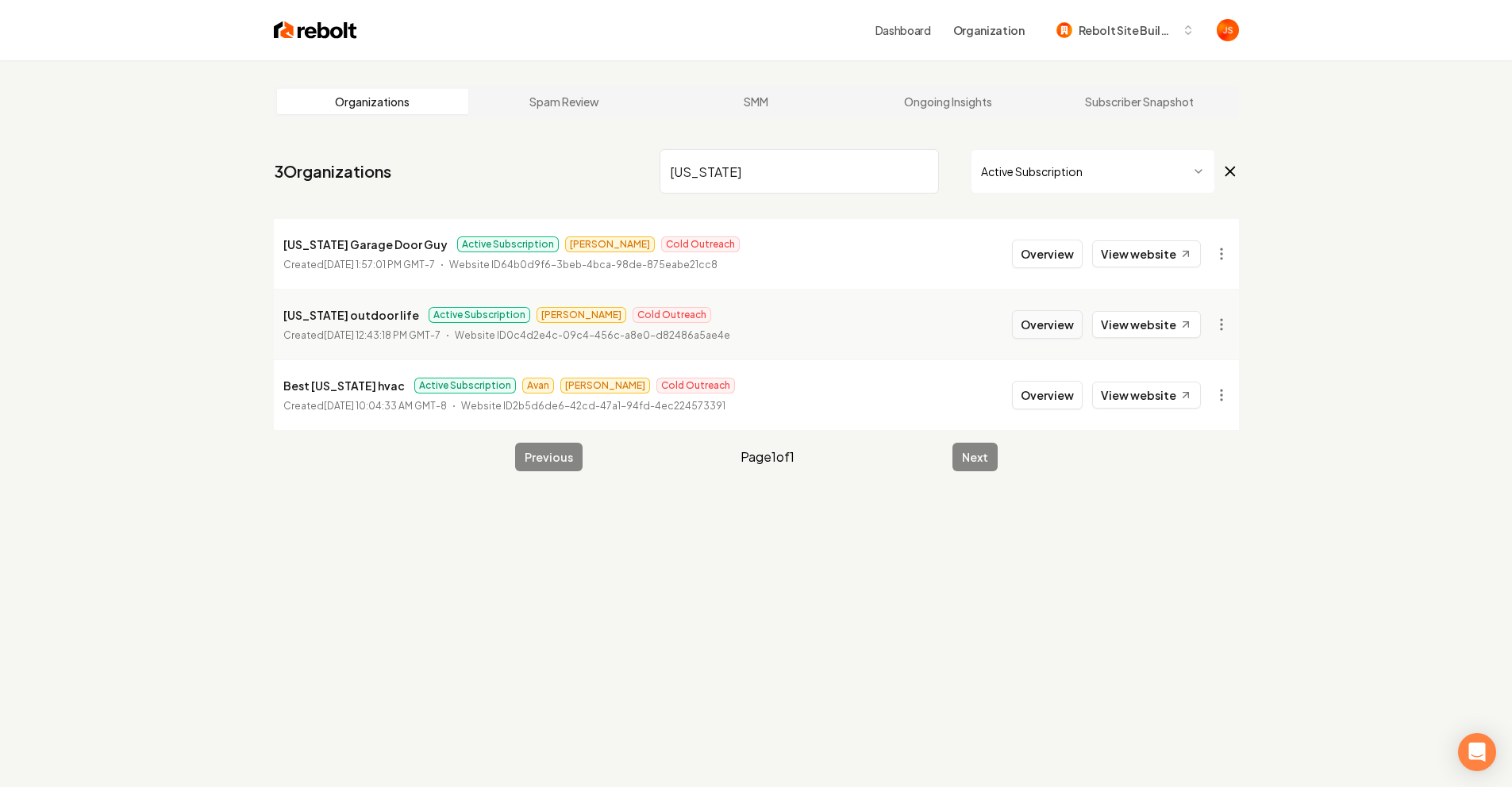
type input "[US_STATE]"
click at [1039, 320] on button "Overview" at bounding box center [1046, 324] width 70 height 28
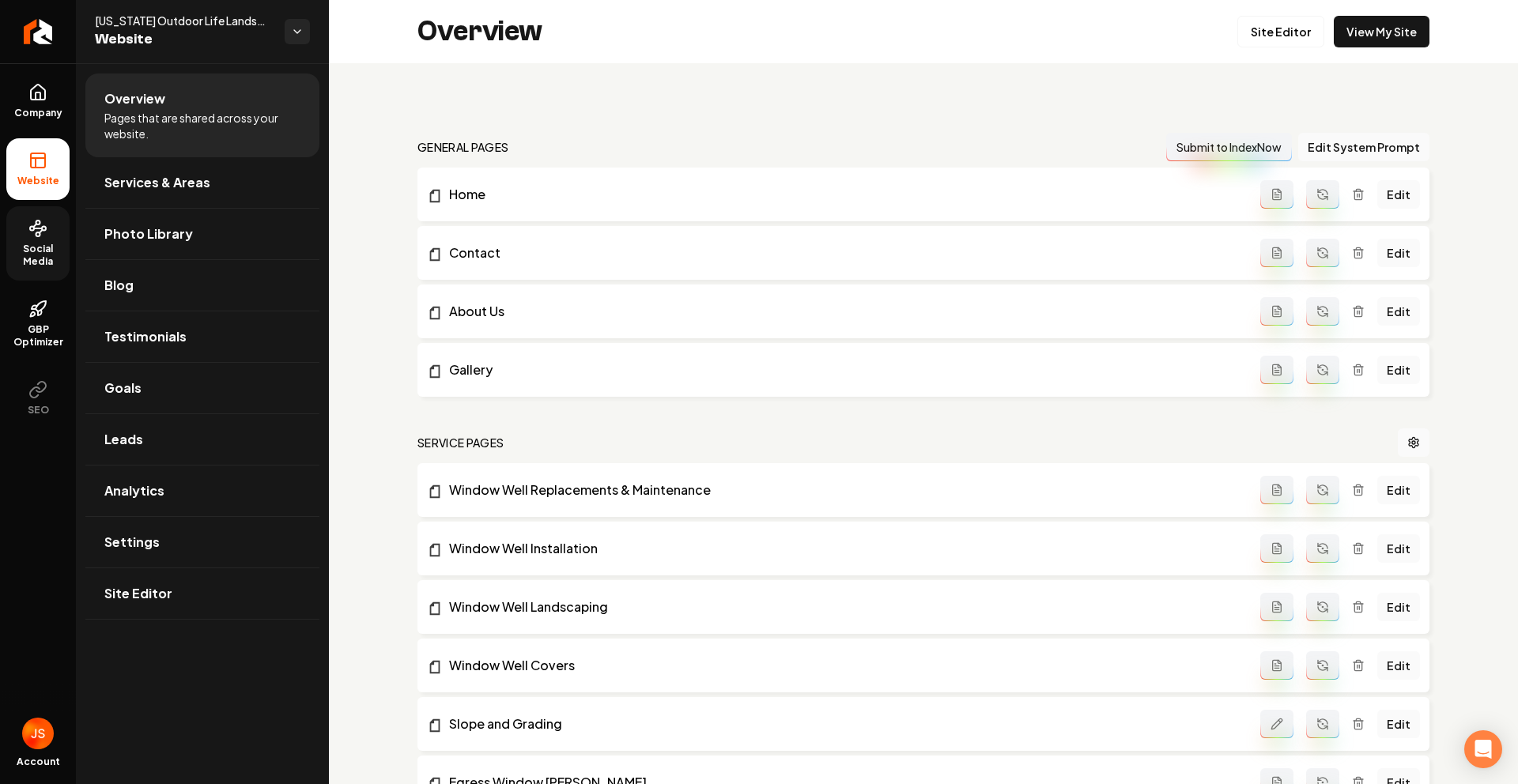
click at [28, 235] on icon at bounding box center [37, 229] width 19 height 19
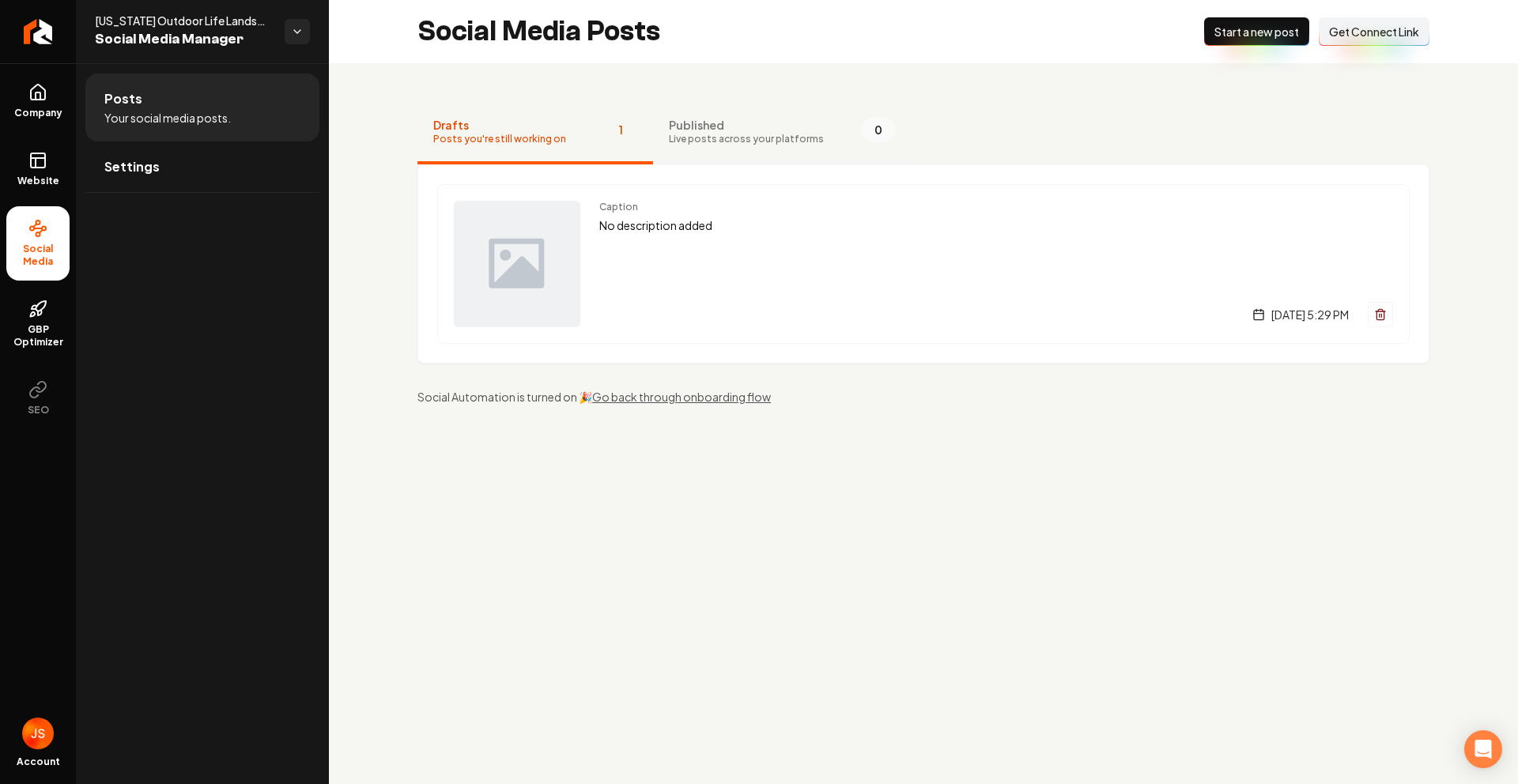
click at [743, 137] on span "Live posts across your platforms" at bounding box center [747, 139] width 155 height 13
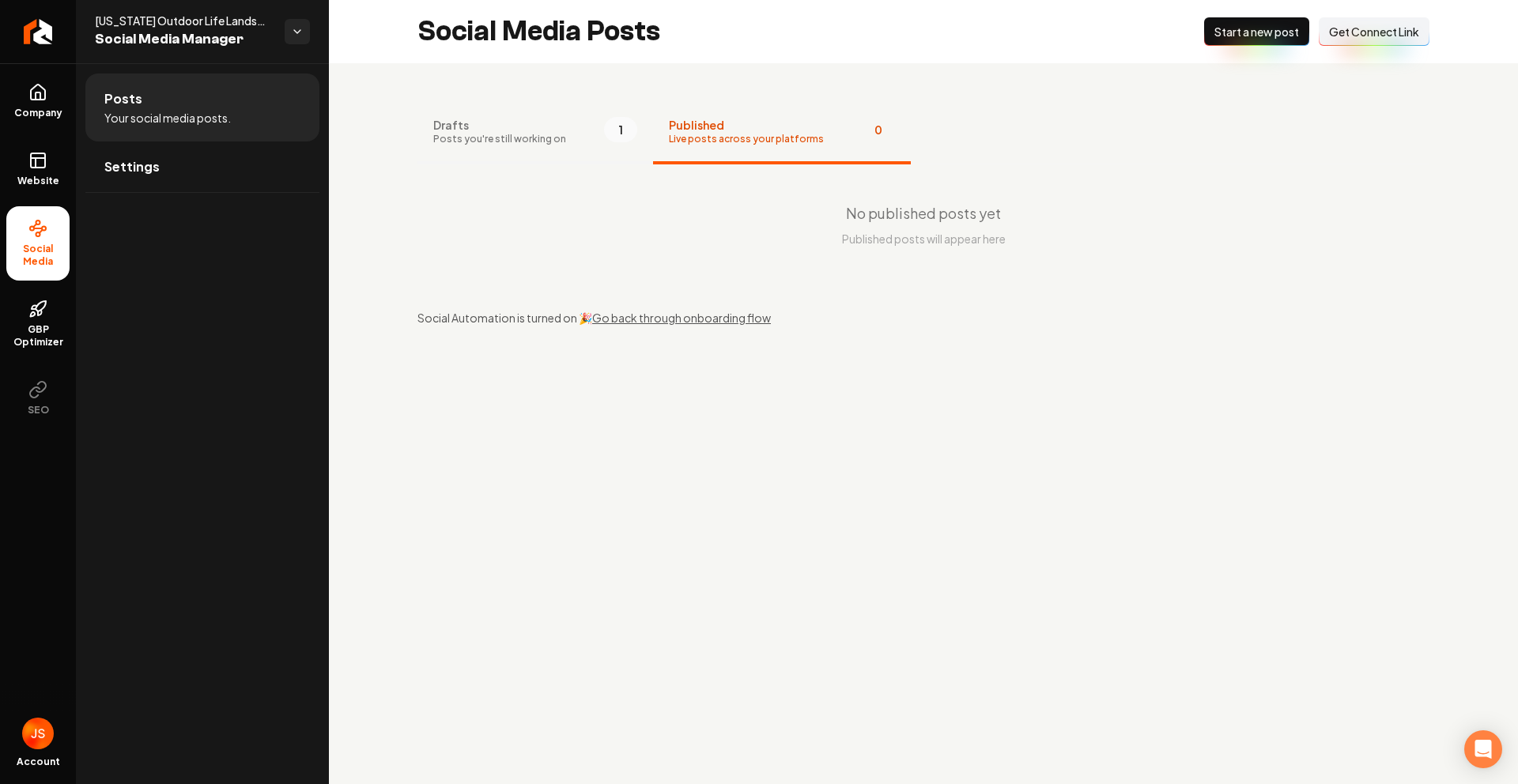
click at [564, 130] on button "Drafts Posts you're still working on 1" at bounding box center [535, 133] width 235 height 63
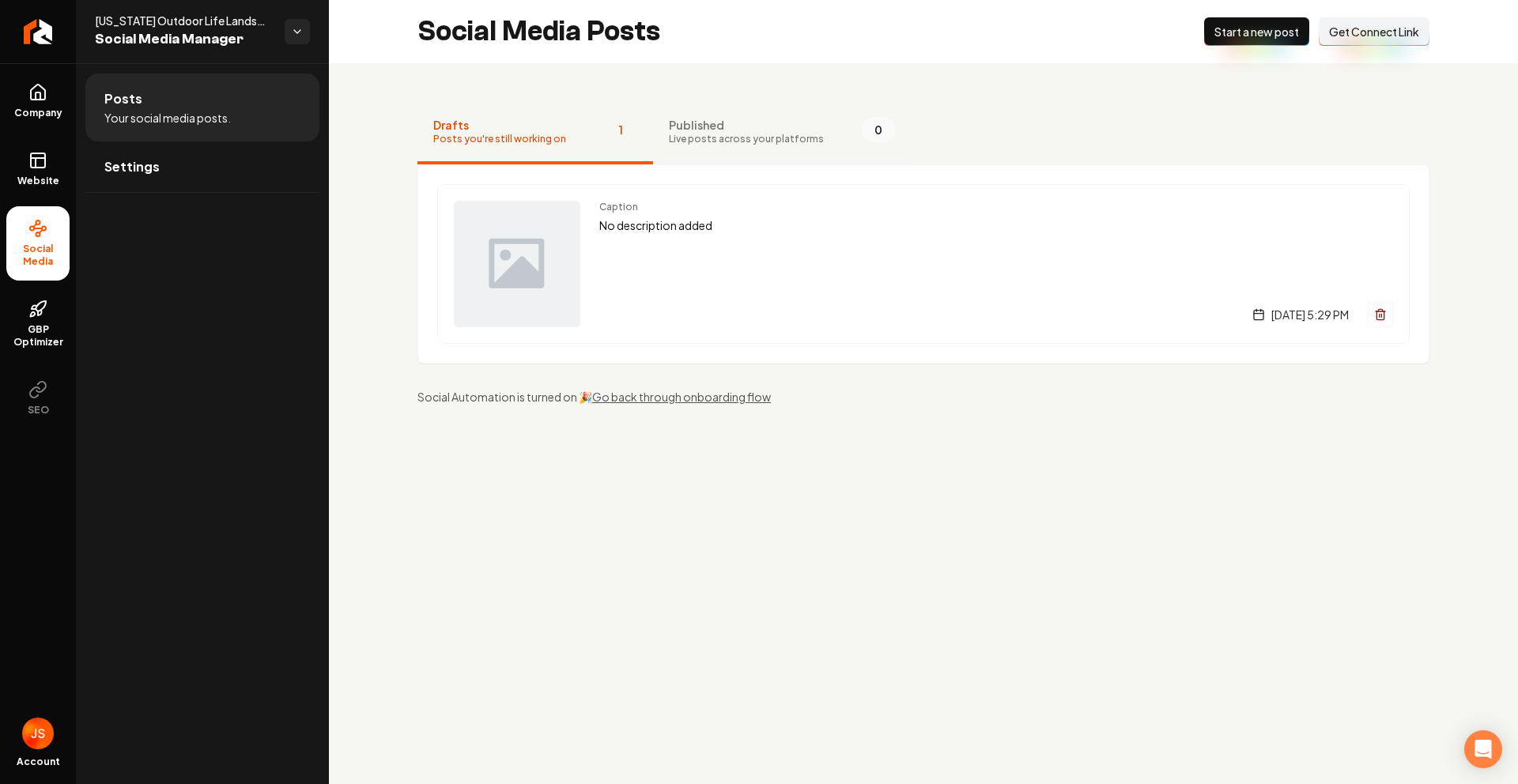
click at [721, 132] on div "Published Live posts across your platforms" at bounding box center [747, 131] width 155 height 28
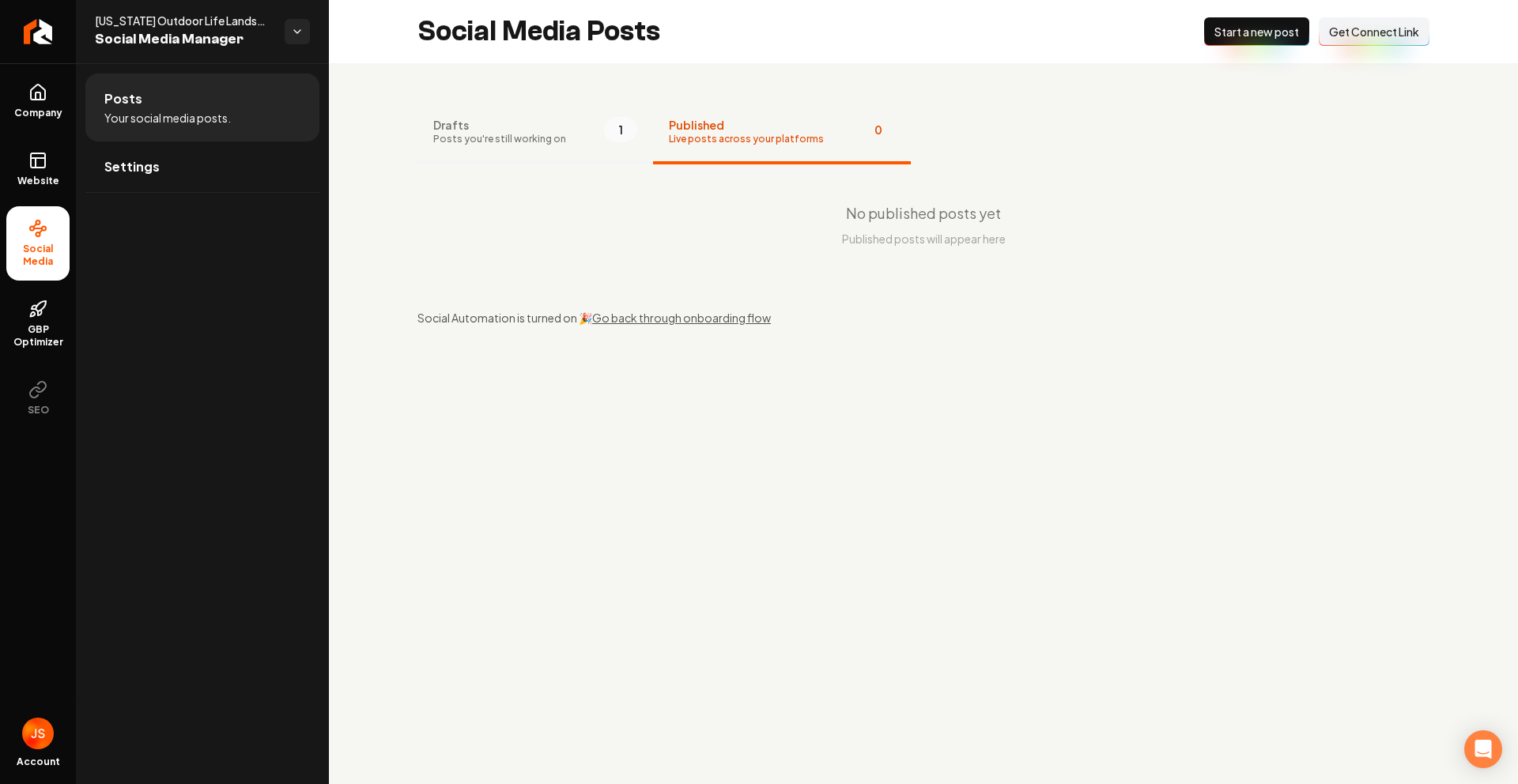
drag, startPoint x: 561, startPoint y: 131, endPoint x: 487, endPoint y: 139, distance: 74.4
click at [556, 132] on button "Drafts Posts you're still working on 1" at bounding box center [535, 133] width 235 height 63
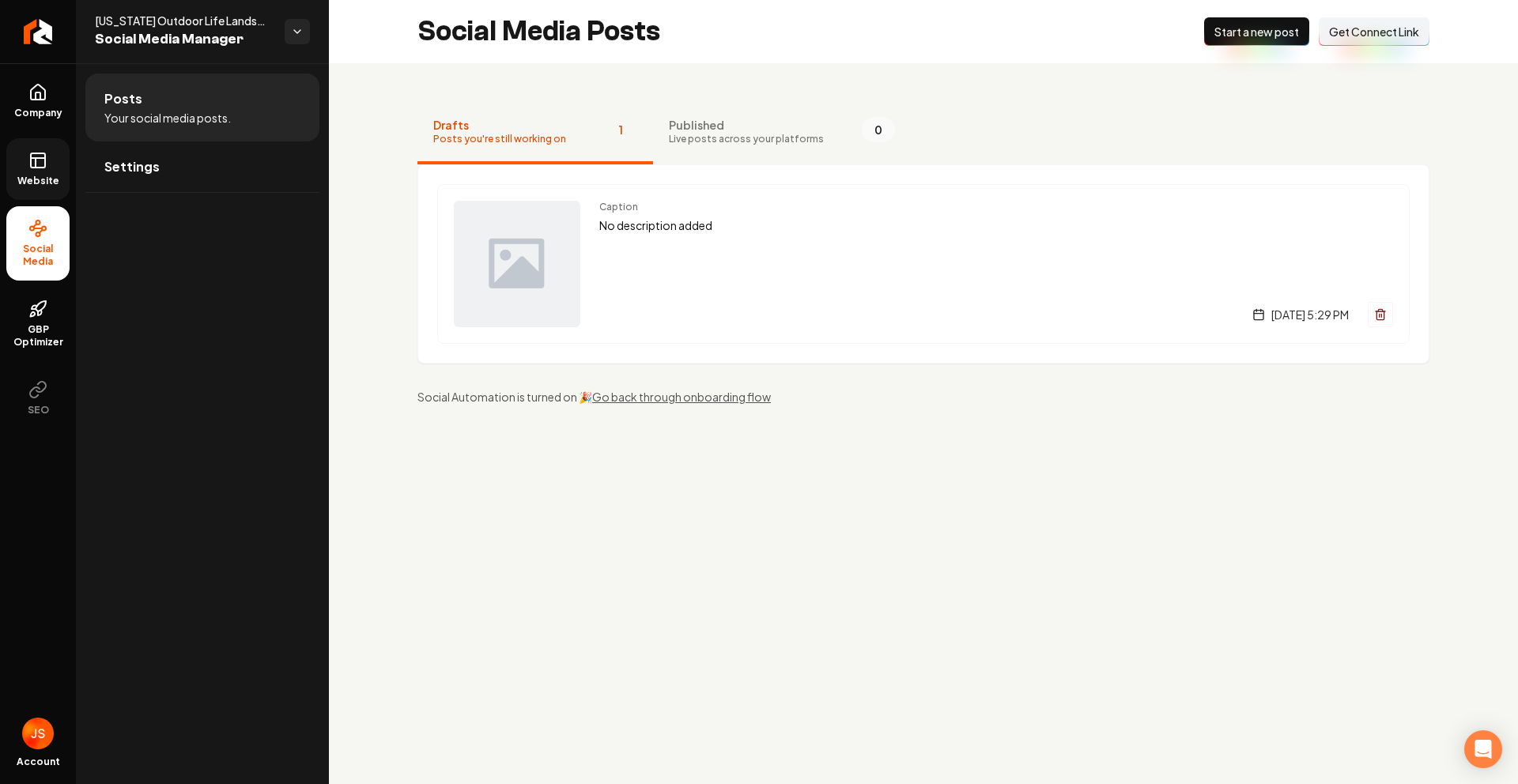
click at [23, 153] on link "Website" at bounding box center [38, 169] width 63 height 62
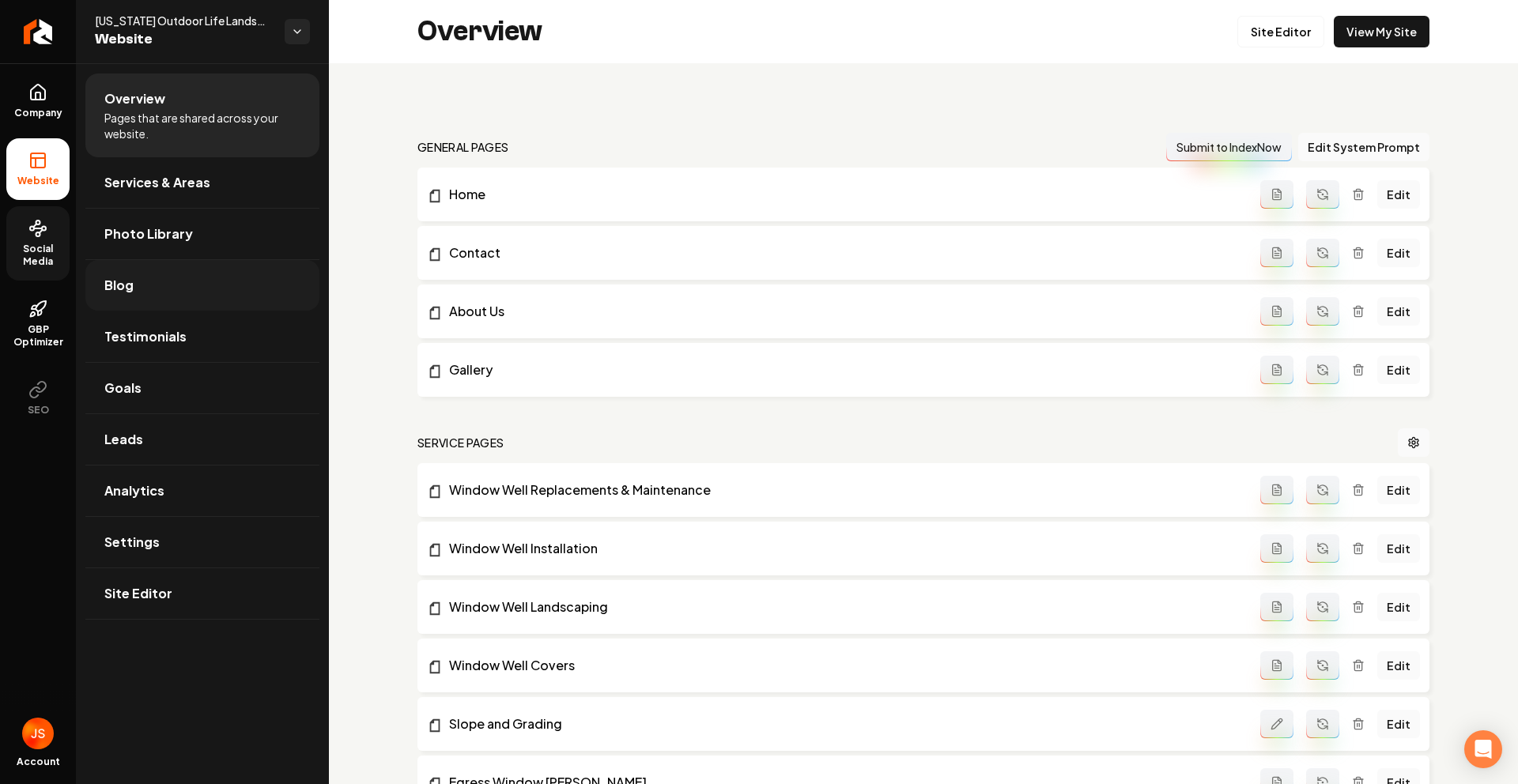
click at [114, 284] on span "Blog" at bounding box center [119, 286] width 29 height 19
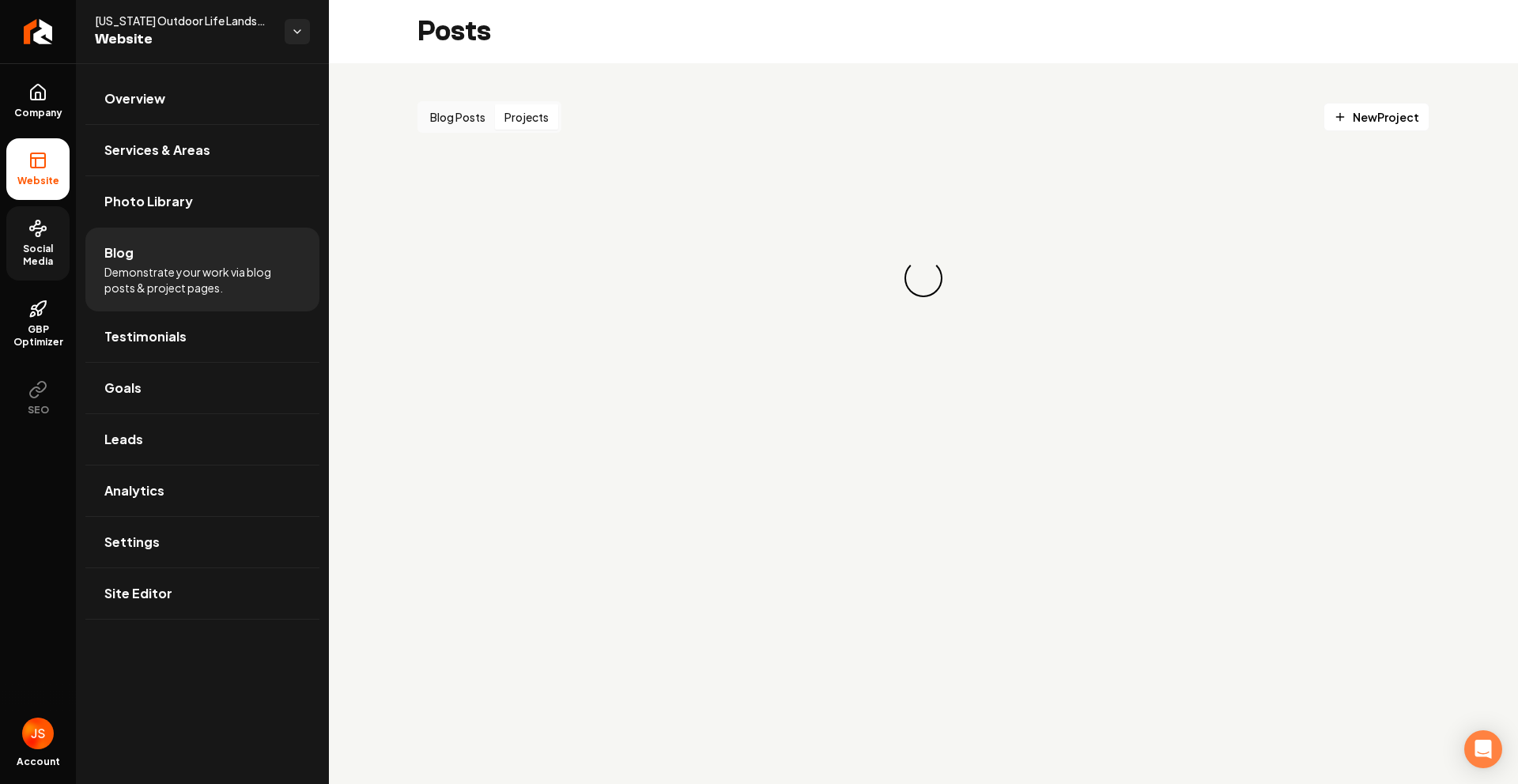
click at [518, 112] on button "Projects" at bounding box center [527, 117] width 63 height 25
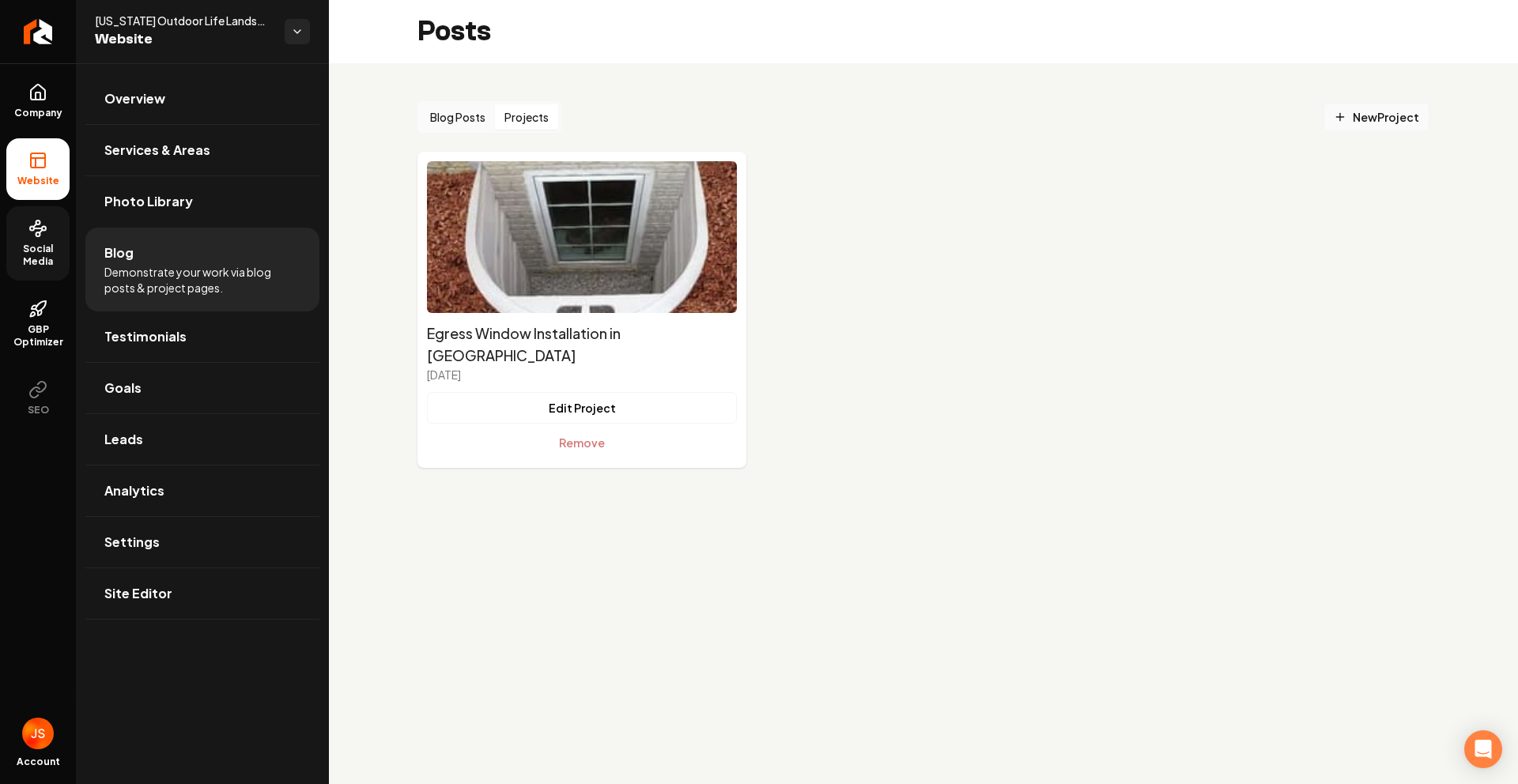
click at [1360, 118] on span "New Project" at bounding box center [1376, 118] width 85 height 17
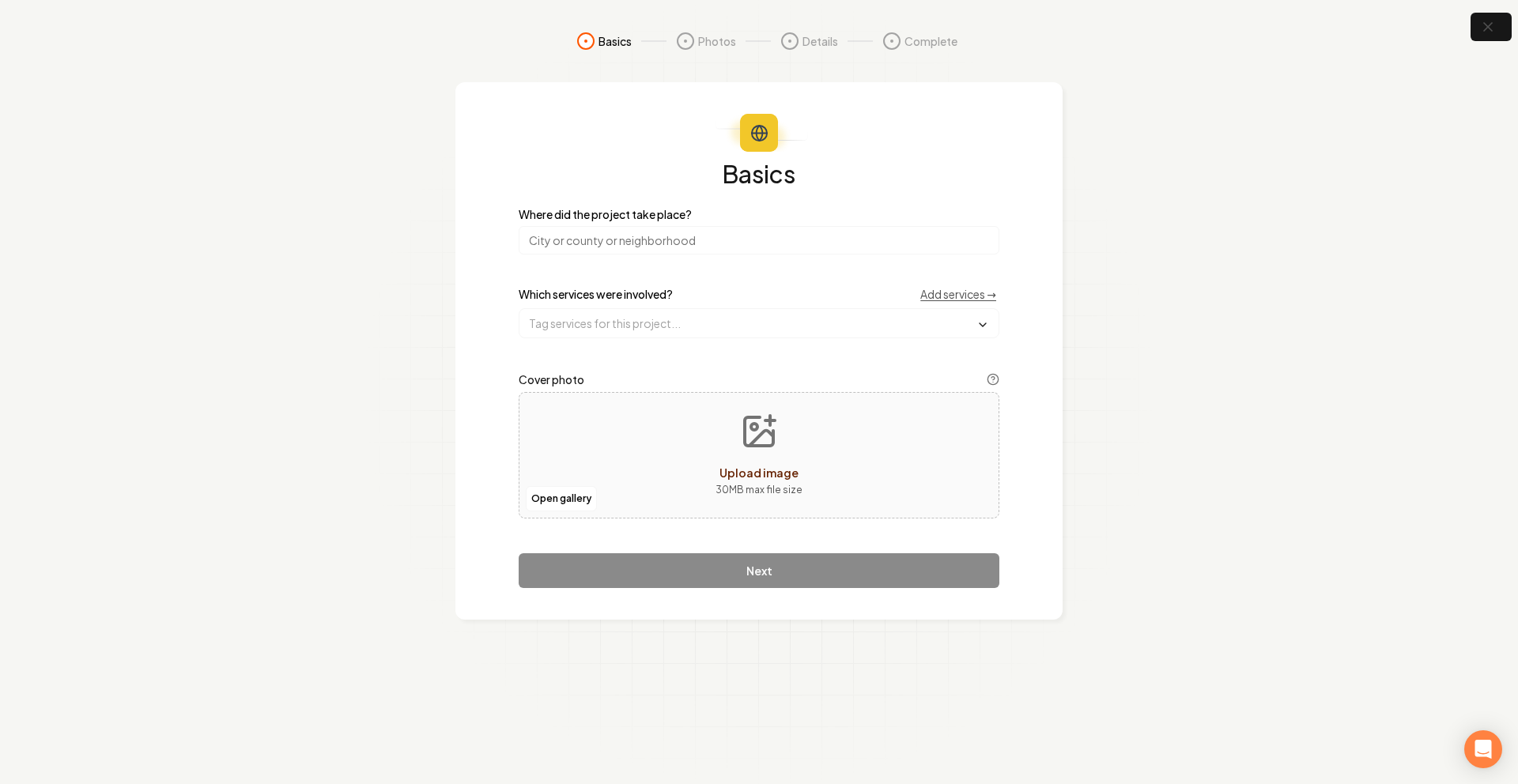
click at [731, 246] on input "search" at bounding box center [759, 240] width 481 height 28
click at [724, 240] on input "search" at bounding box center [759, 240] width 481 height 28
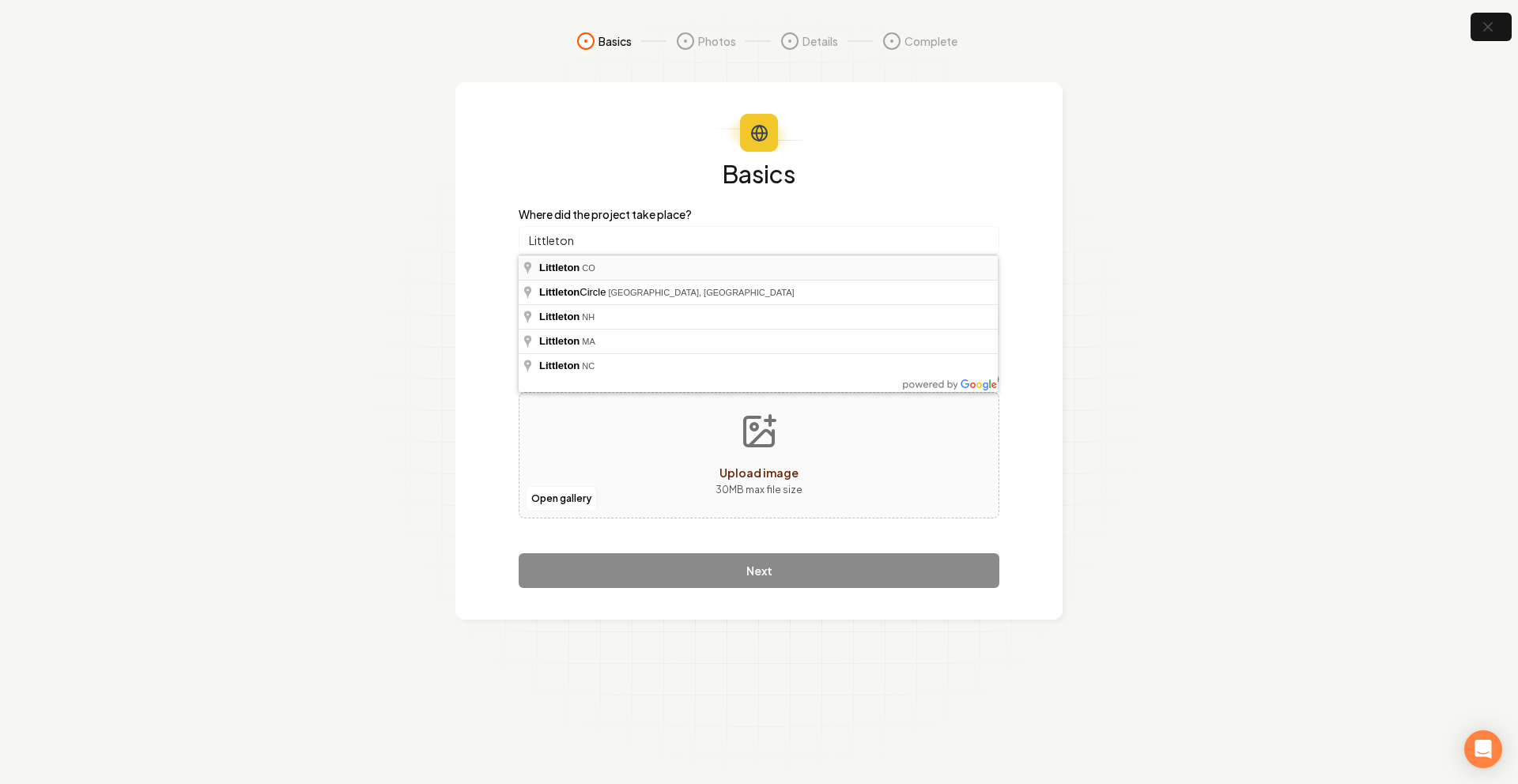
type input "Littleton, [GEOGRAPHIC_DATA]"
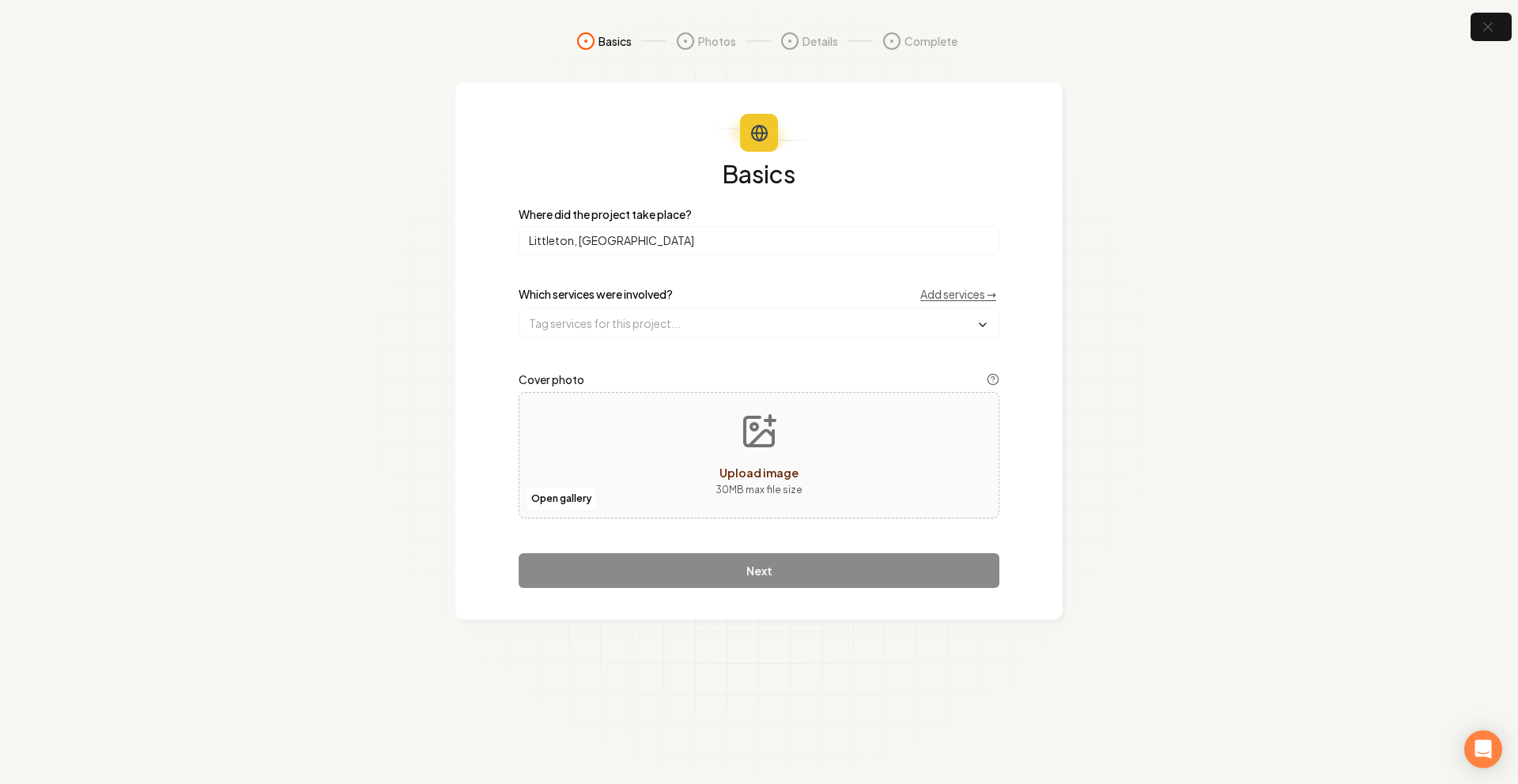
click at [597, 305] on div "Which services were involved? Add services →" at bounding box center [759, 313] width 481 height 52
click at [612, 343] on div "Basics Where did the project take place? Littleton, CO Which services were invo…" at bounding box center [759, 374] width 481 height 427
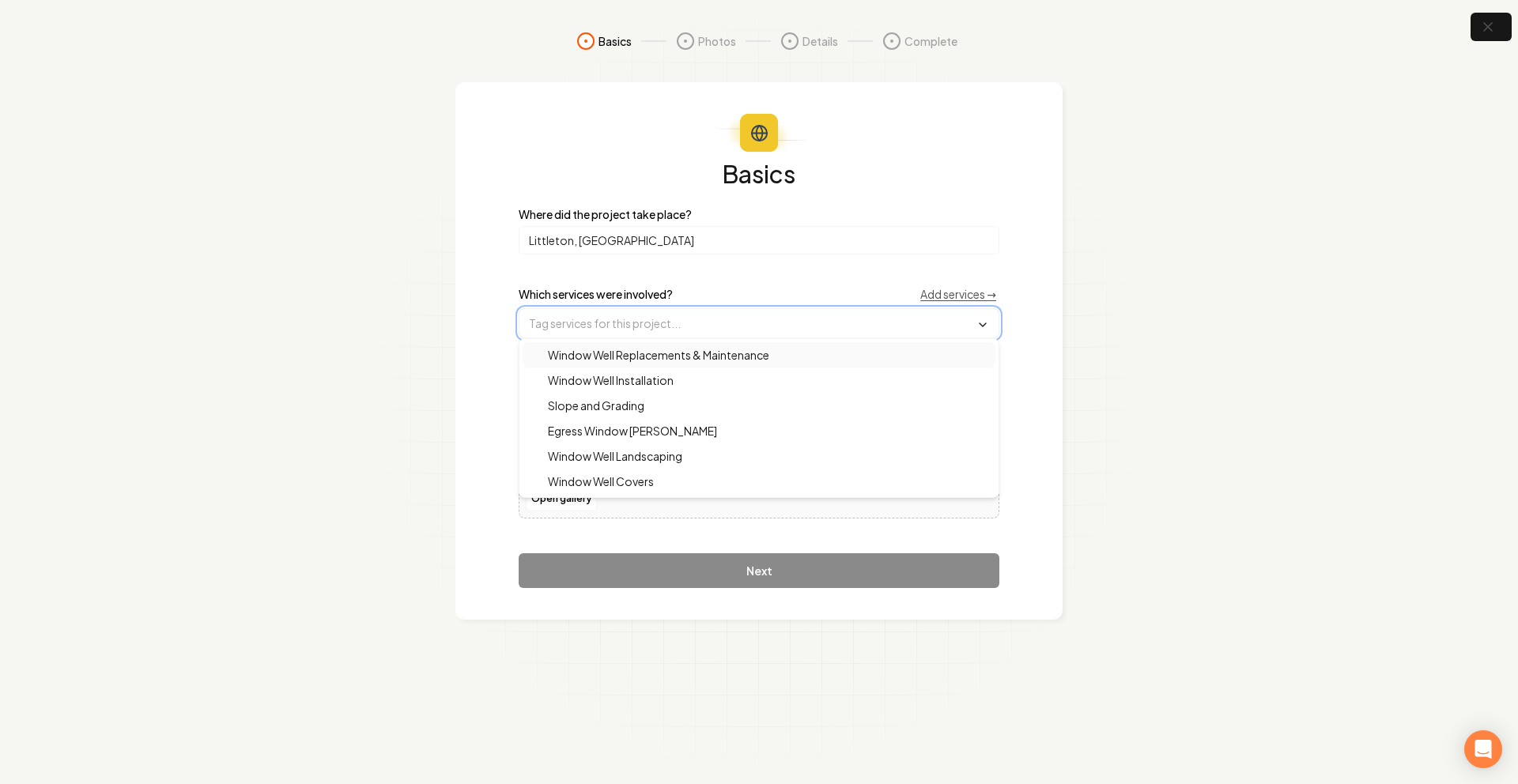
click at [610, 332] on input "text" at bounding box center [758, 323] width 479 height 28
click at [645, 360] on span "Window Well Replacements & Maintenance" at bounding box center [649, 355] width 240 height 16
click at [617, 377] on span "Window Well Installation" at bounding box center [601, 382] width 145 height 16
click at [406, 339] on section "Basics Photos Details Complete Basics Where did the project take place? Littlet…" at bounding box center [759, 392] width 1518 height 784
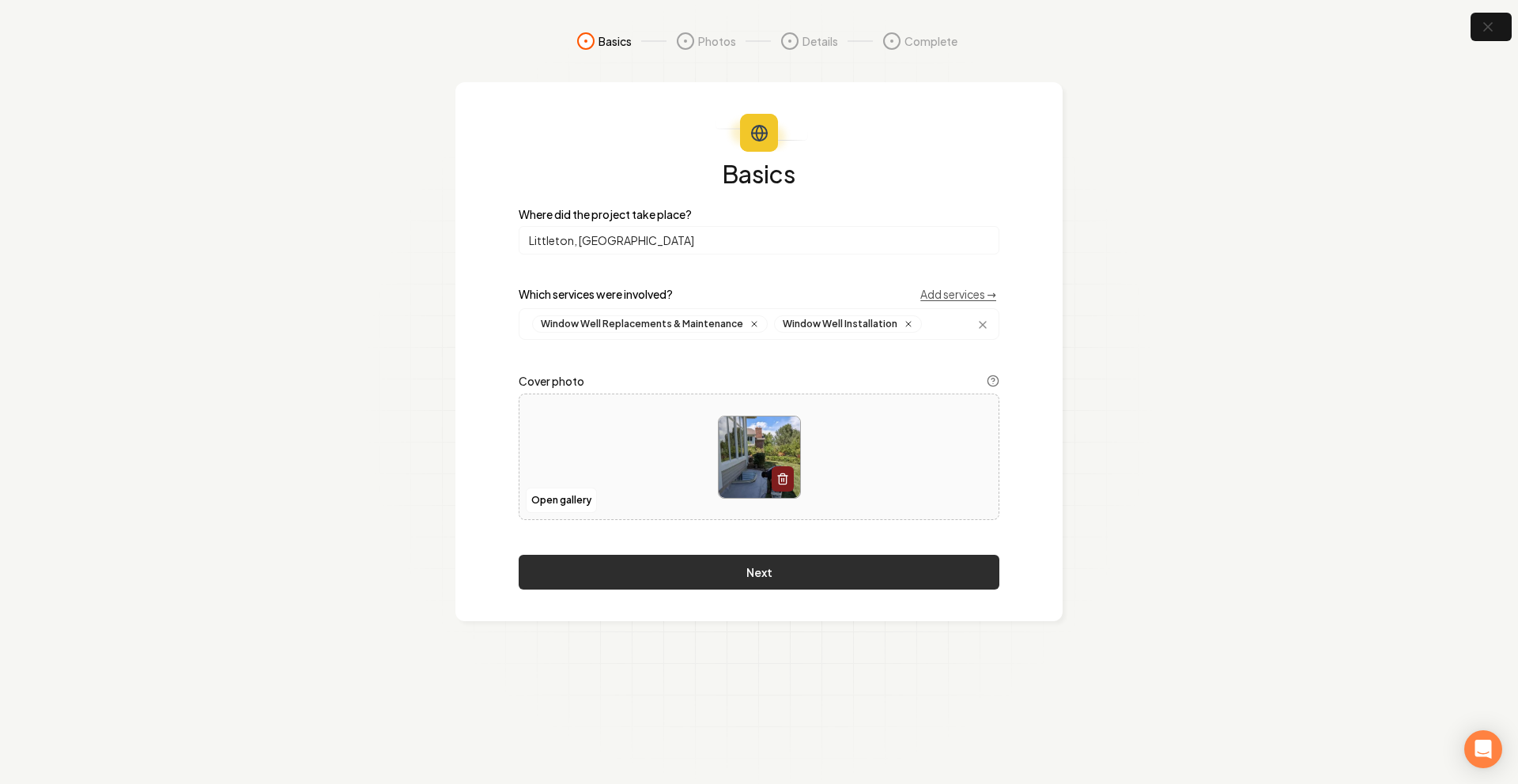
click at [714, 581] on button "Next" at bounding box center [759, 572] width 481 height 35
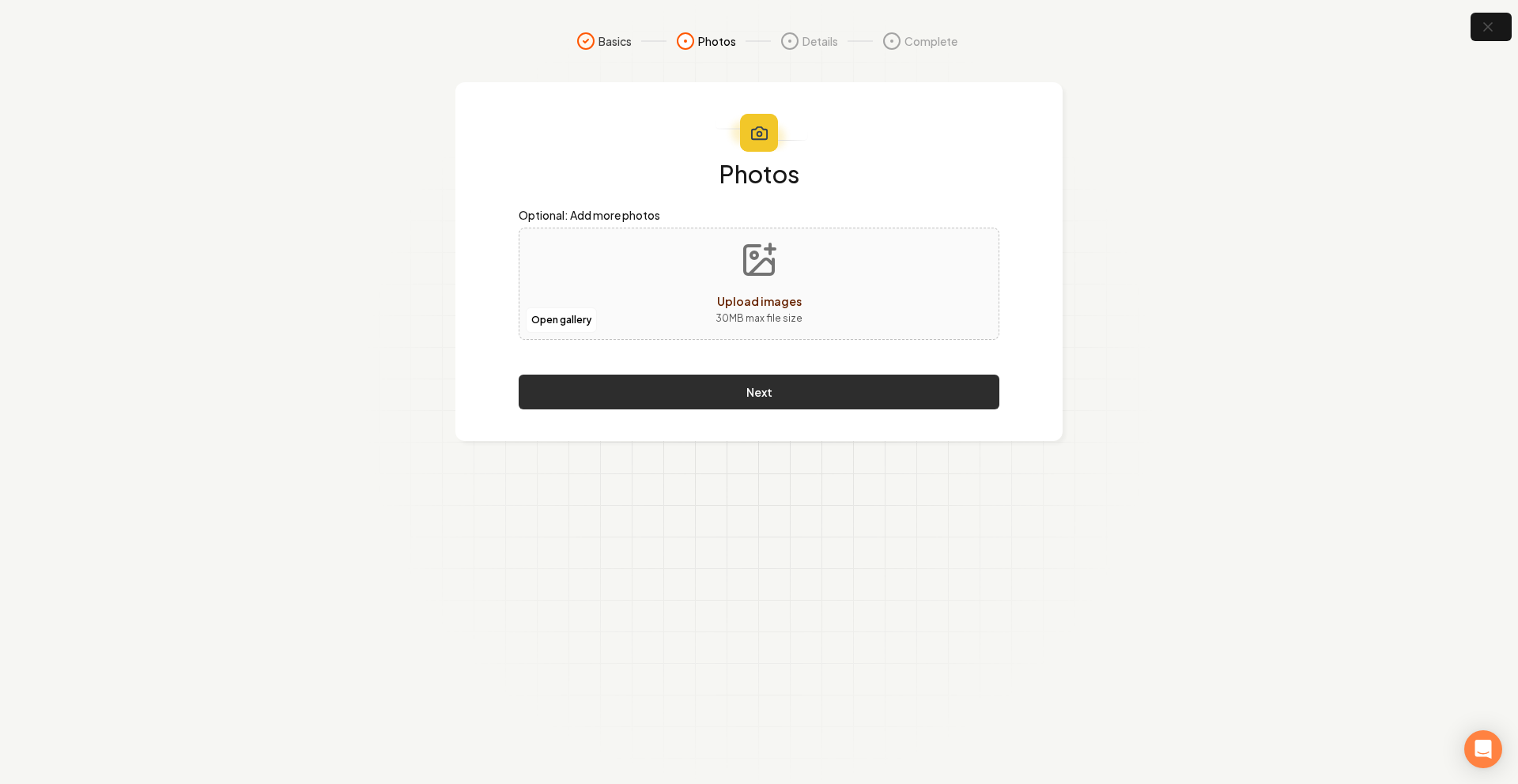
click at [752, 395] on button "Next" at bounding box center [759, 391] width 481 height 35
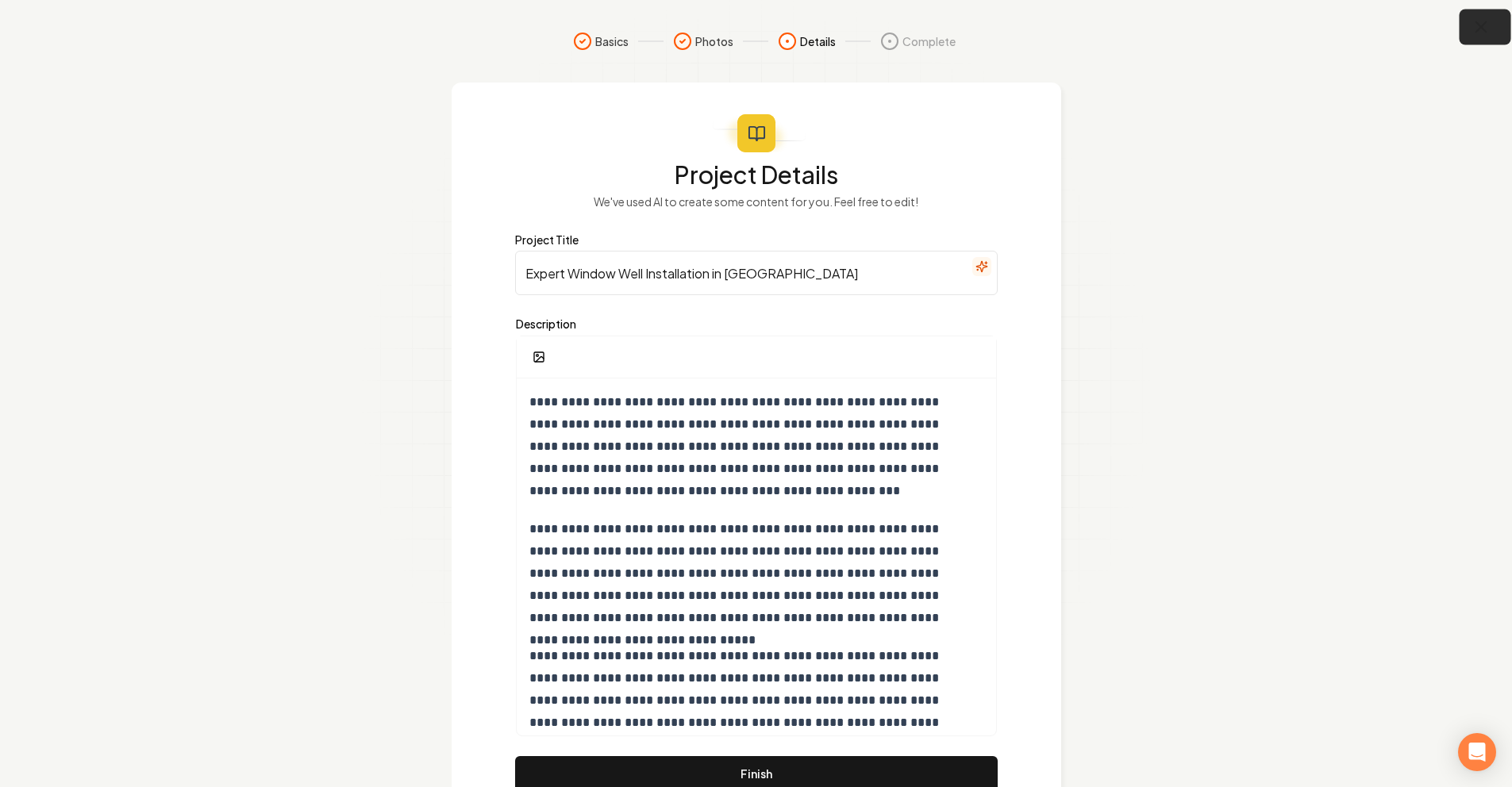
click at [1489, 33] on icon "button" at bounding box center [1480, 27] width 20 height 20
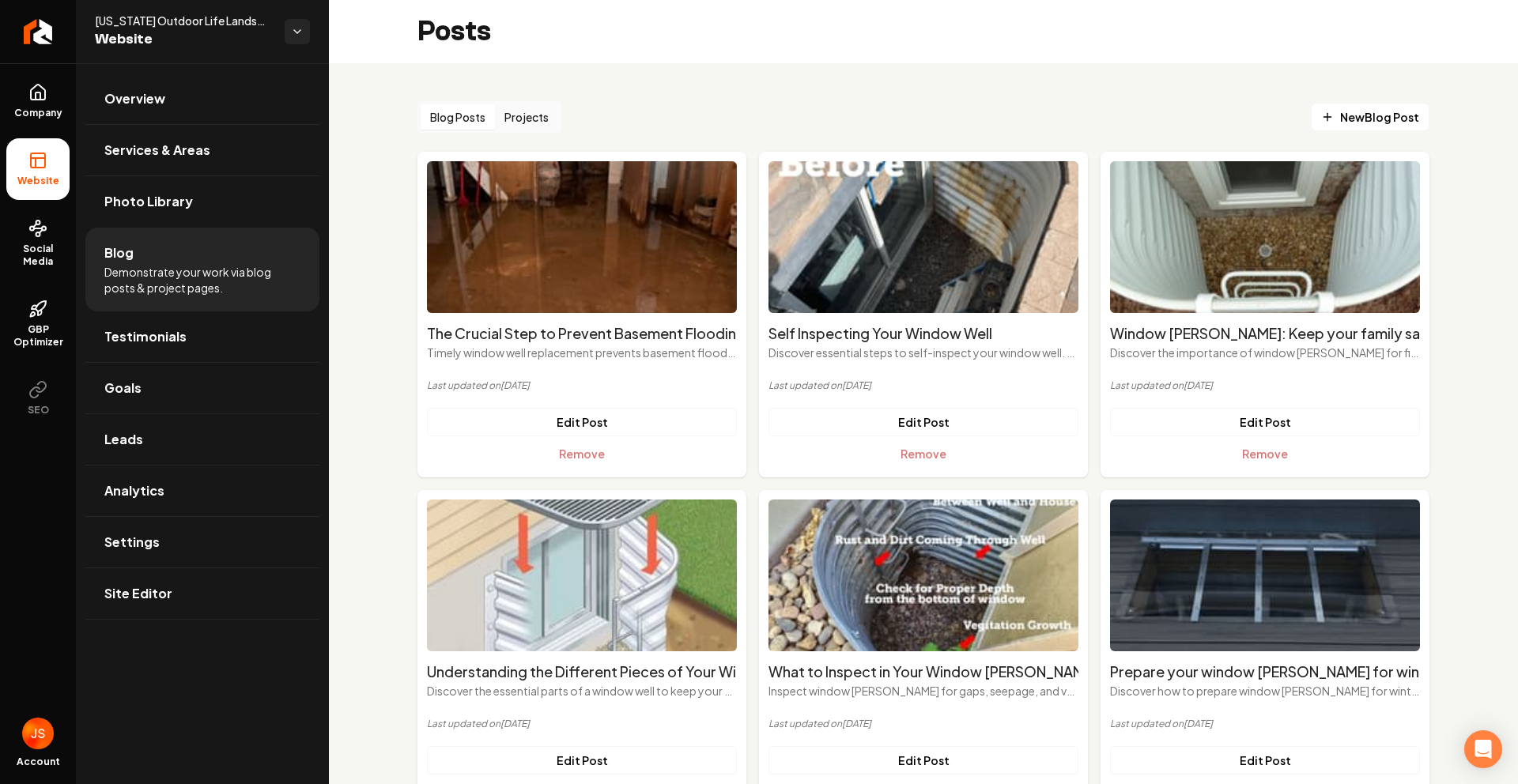
click at [538, 117] on button "Projects" at bounding box center [527, 117] width 63 height 25
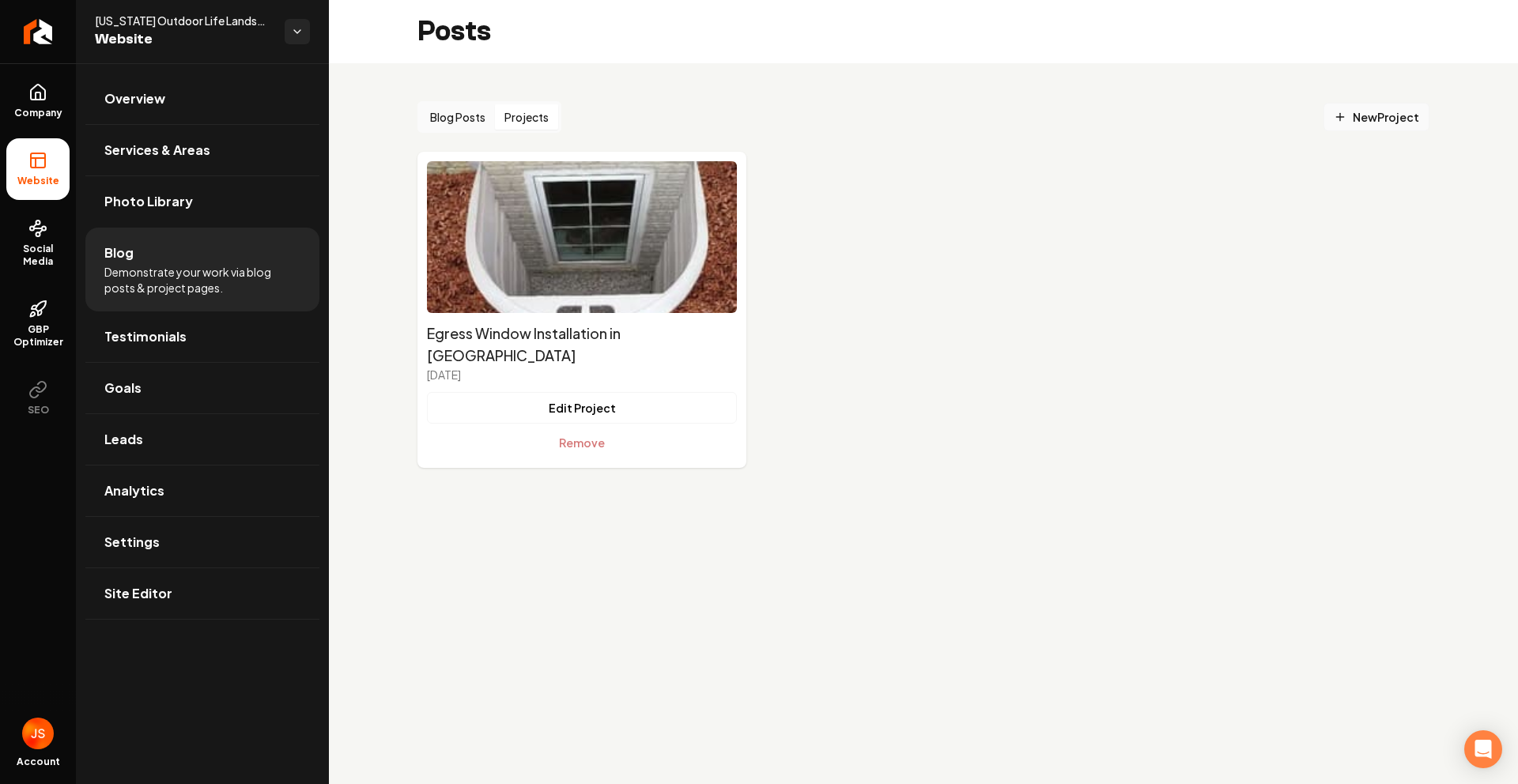
click at [1356, 111] on span "New Project" at bounding box center [1376, 118] width 85 height 17
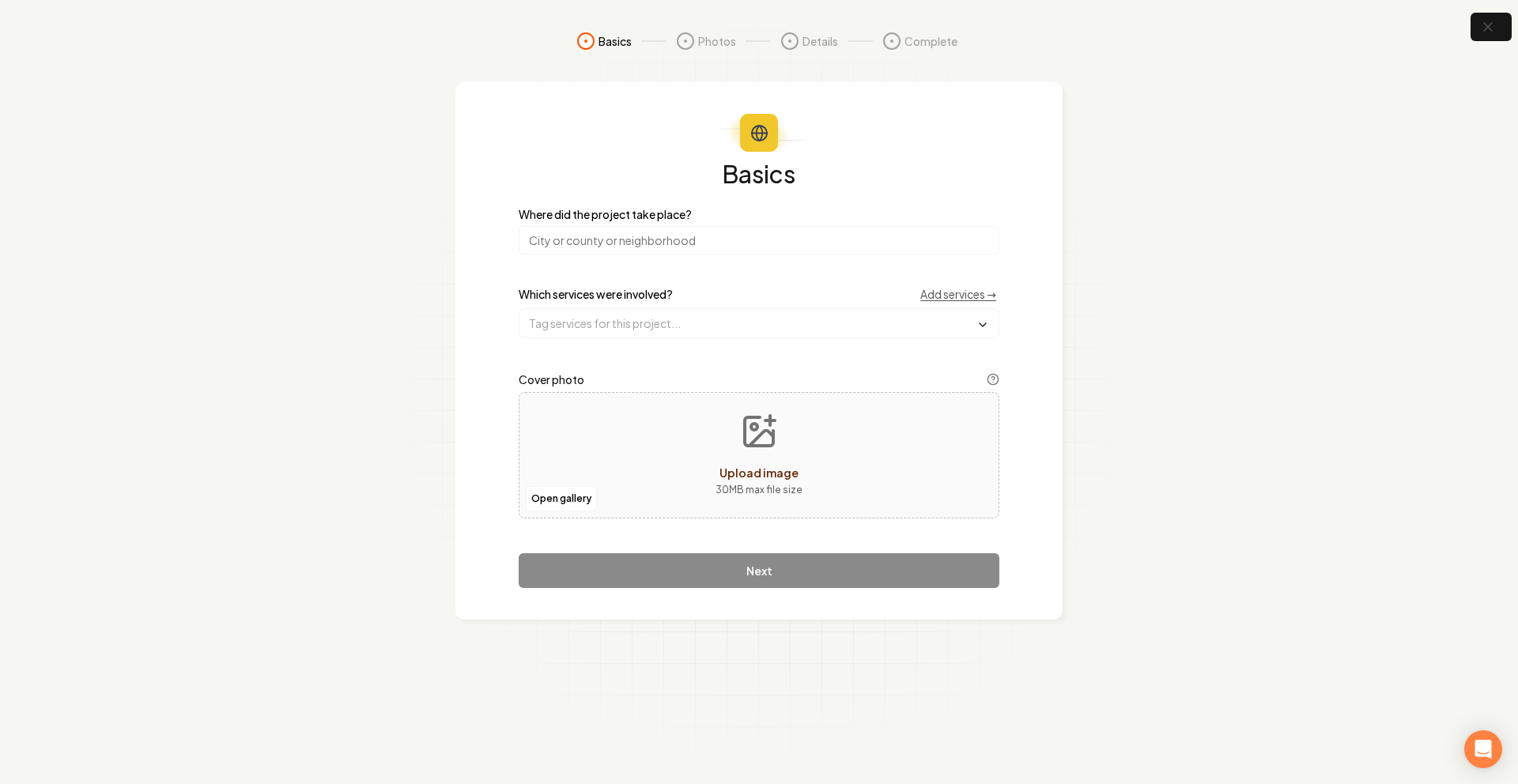
click at [656, 231] on input "search" at bounding box center [759, 240] width 481 height 28
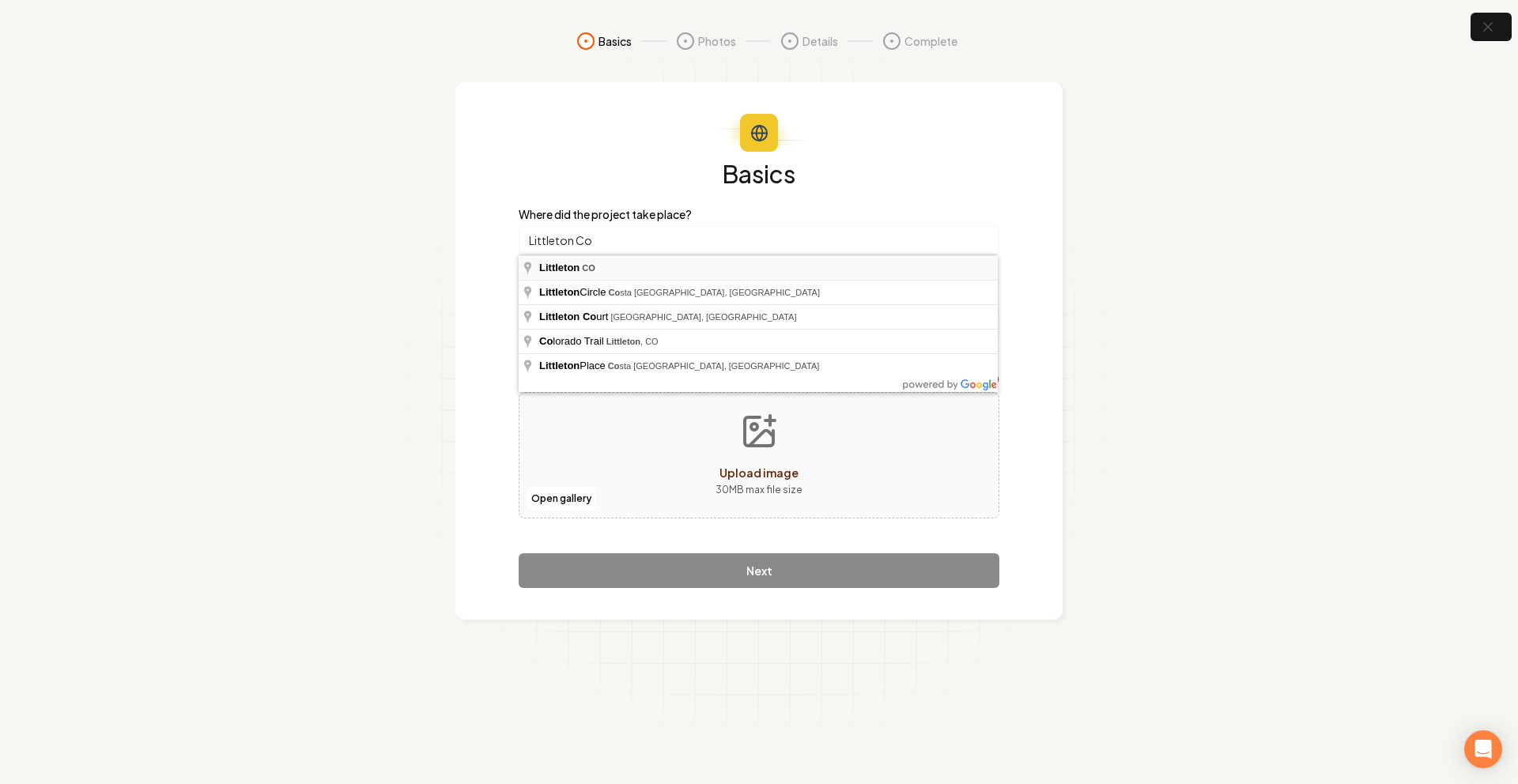
type input "Littleton, CO"
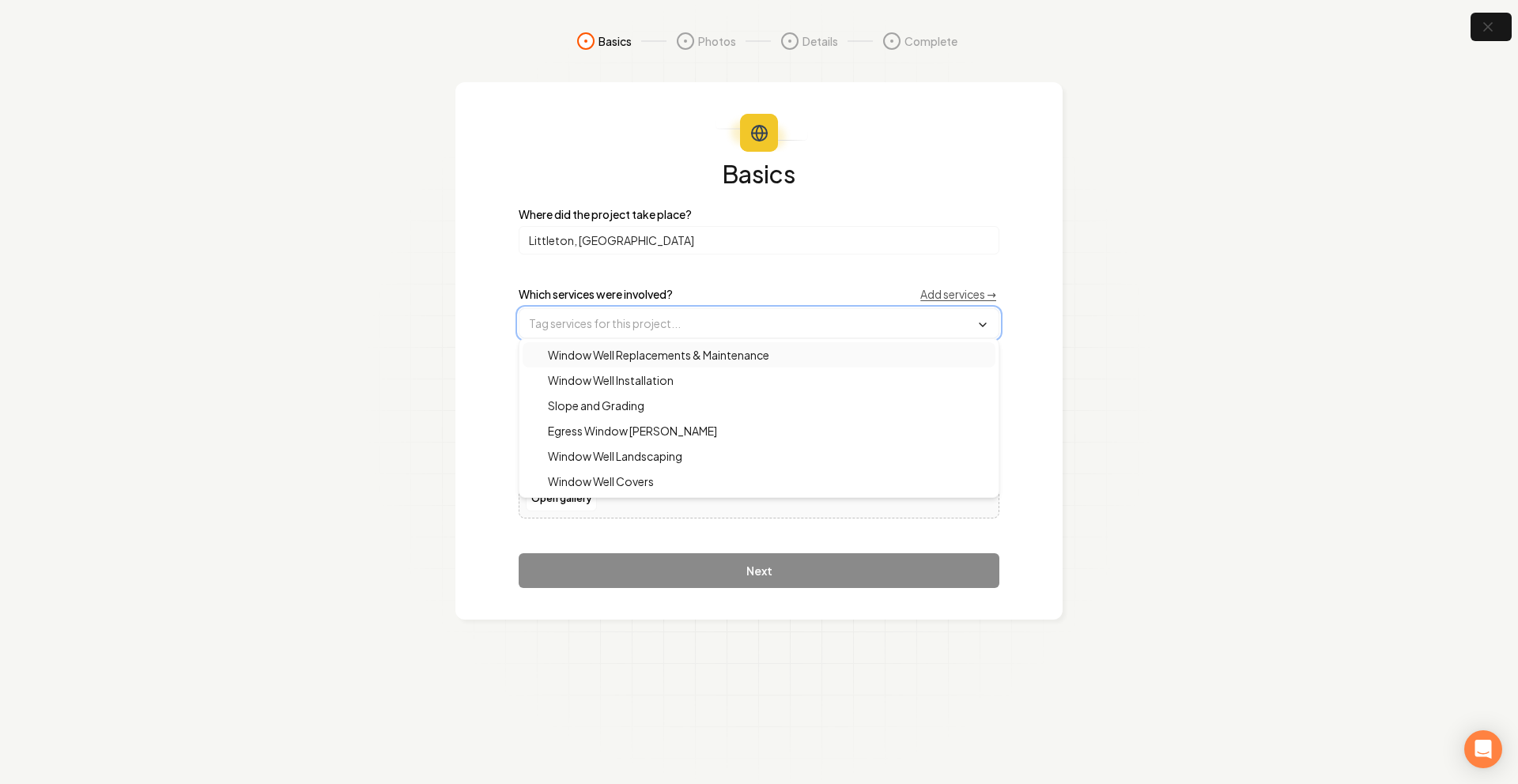
click at [597, 329] on input "text" at bounding box center [758, 323] width 479 height 28
click at [638, 358] on span "Window Well Replacements & Maintenance" at bounding box center [649, 355] width 240 height 16
click at [612, 384] on span "Window Well Installation" at bounding box center [601, 382] width 145 height 16
click at [856, 246] on input "Littleton, CO" at bounding box center [759, 240] width 481 height 28
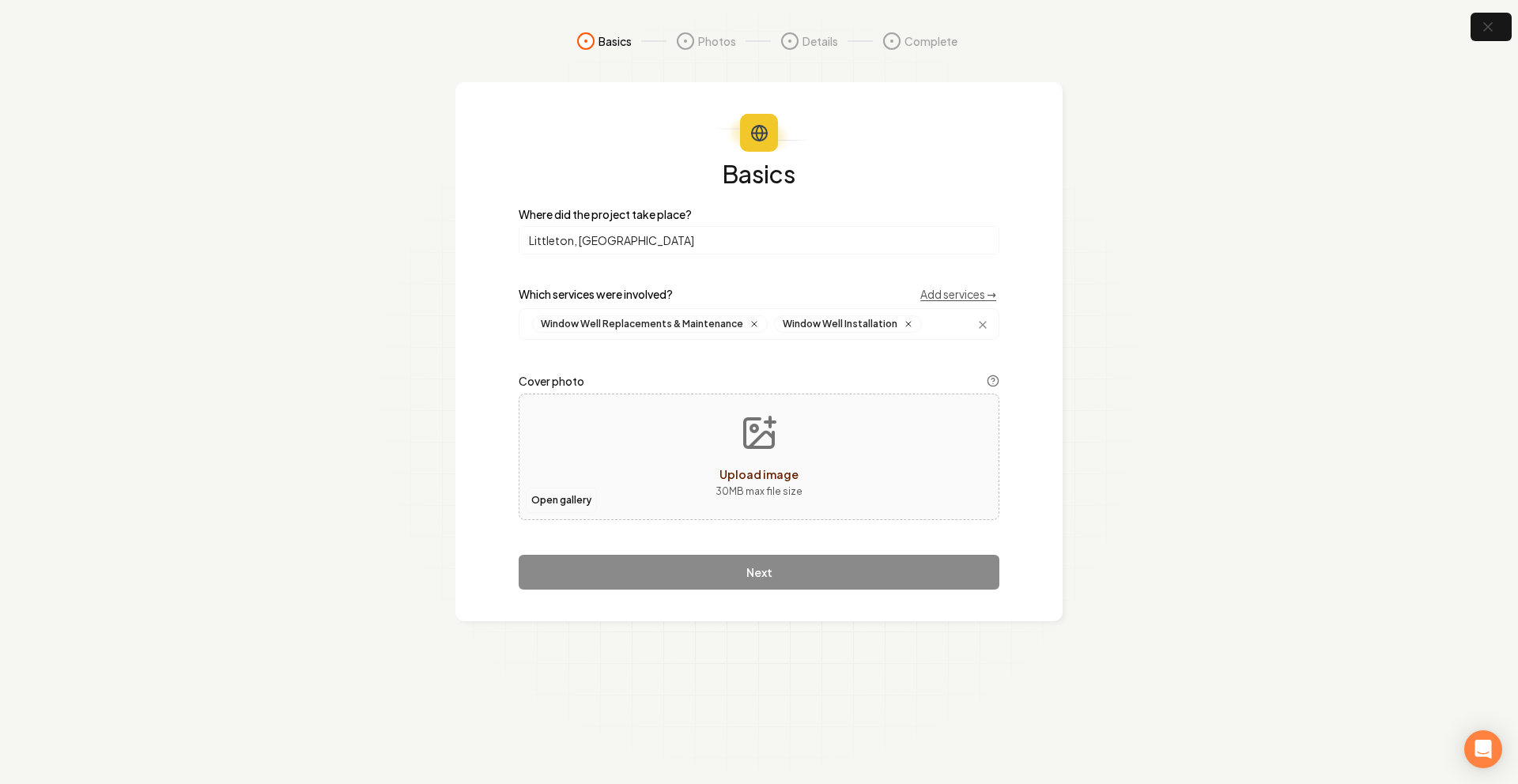
click at [528, 495] on button "Open gallery" at bounding box center [561, 500] width 71 height 25
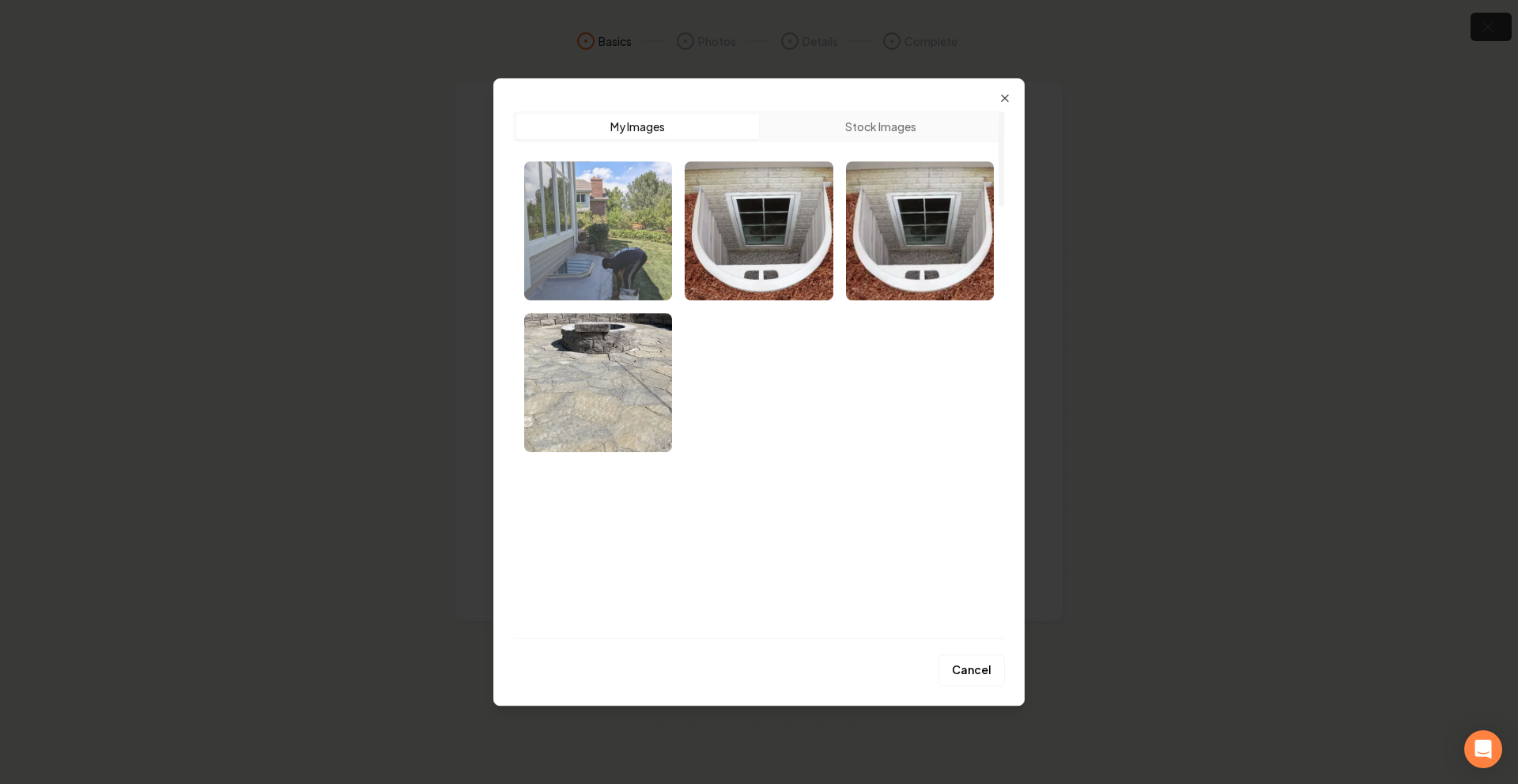
click at [621, 213] on img "Select image image_68afa3495c7cd75eb8685633.webp" at bounding box center [598, 231] width 148 height 139
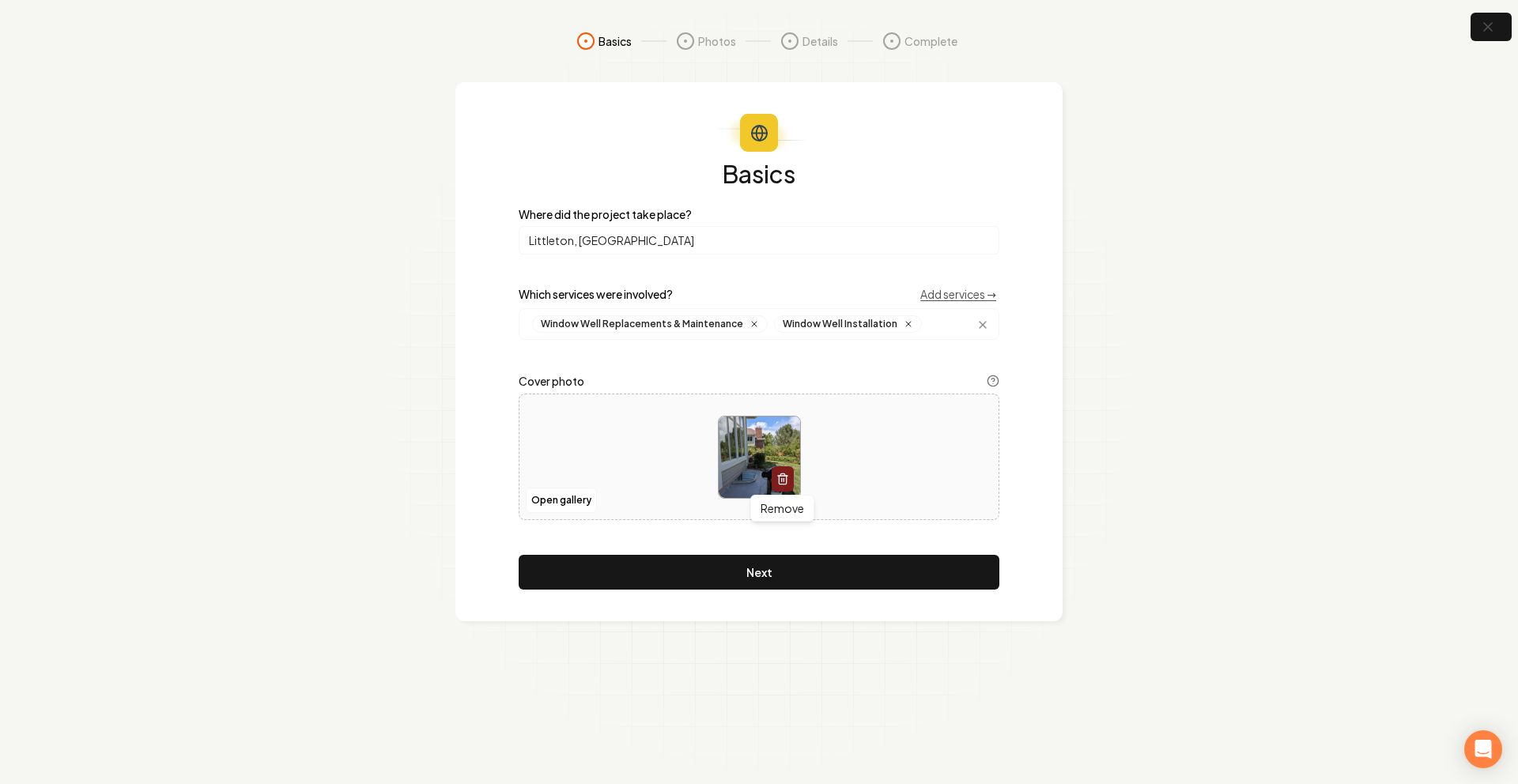
click at [782, 473] on icon "button" at bounding box center [782, 474] width 4 height 3
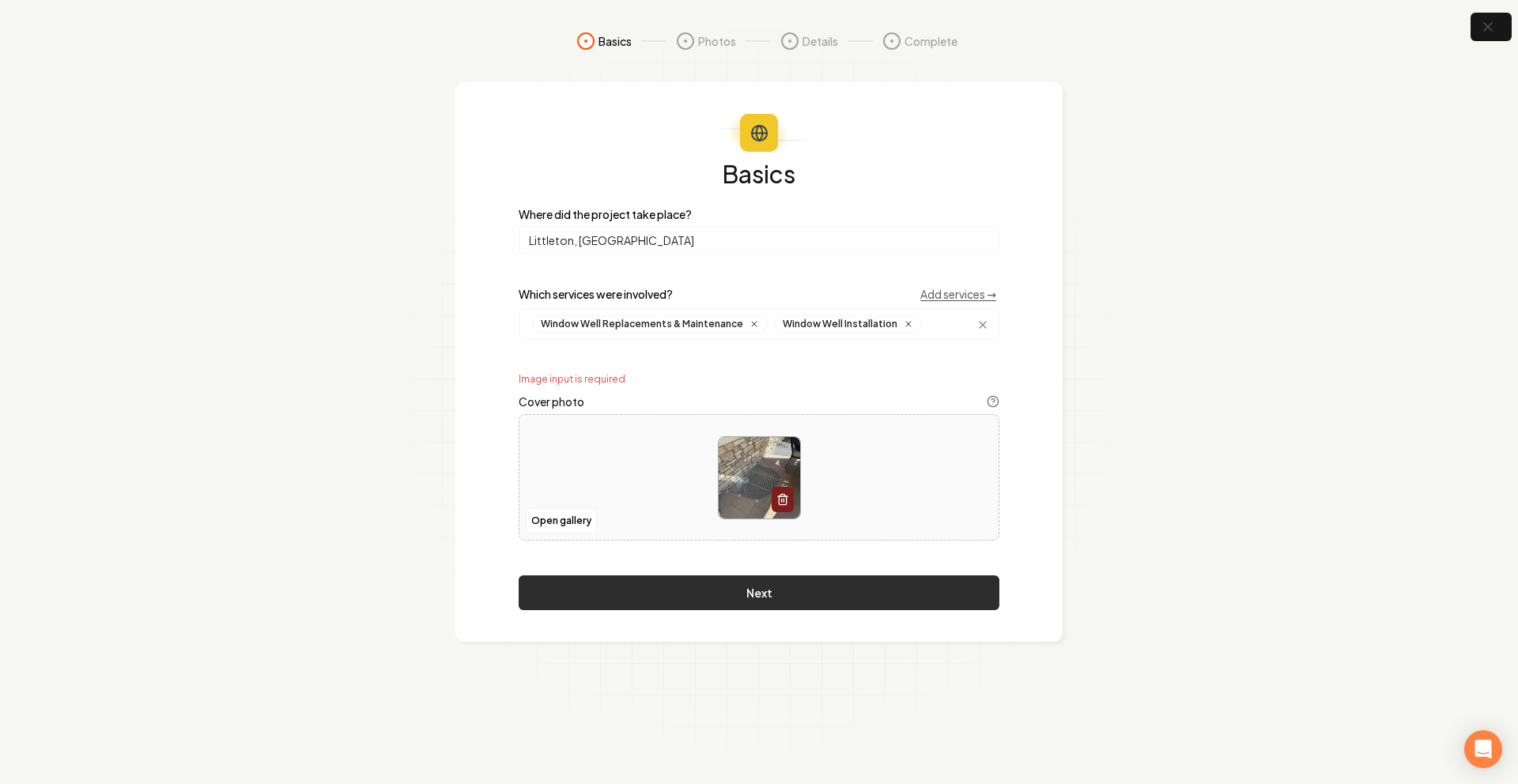
click at [676, 595] on button "Next" at bounding box center [759, 593] width 481 height 35
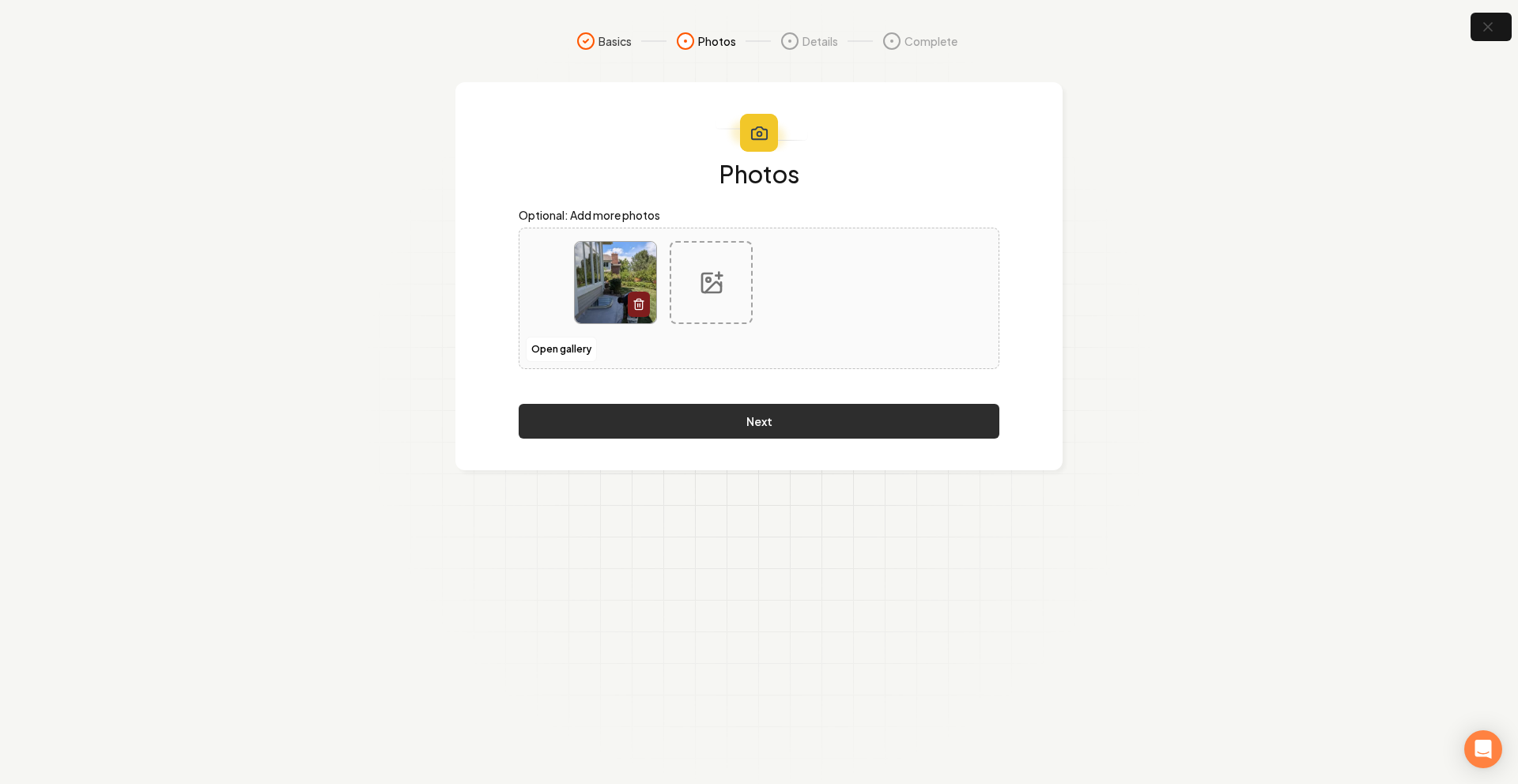
click at [759, 429] on button "Next" at bounding box center [759, 421] width 481 height 35
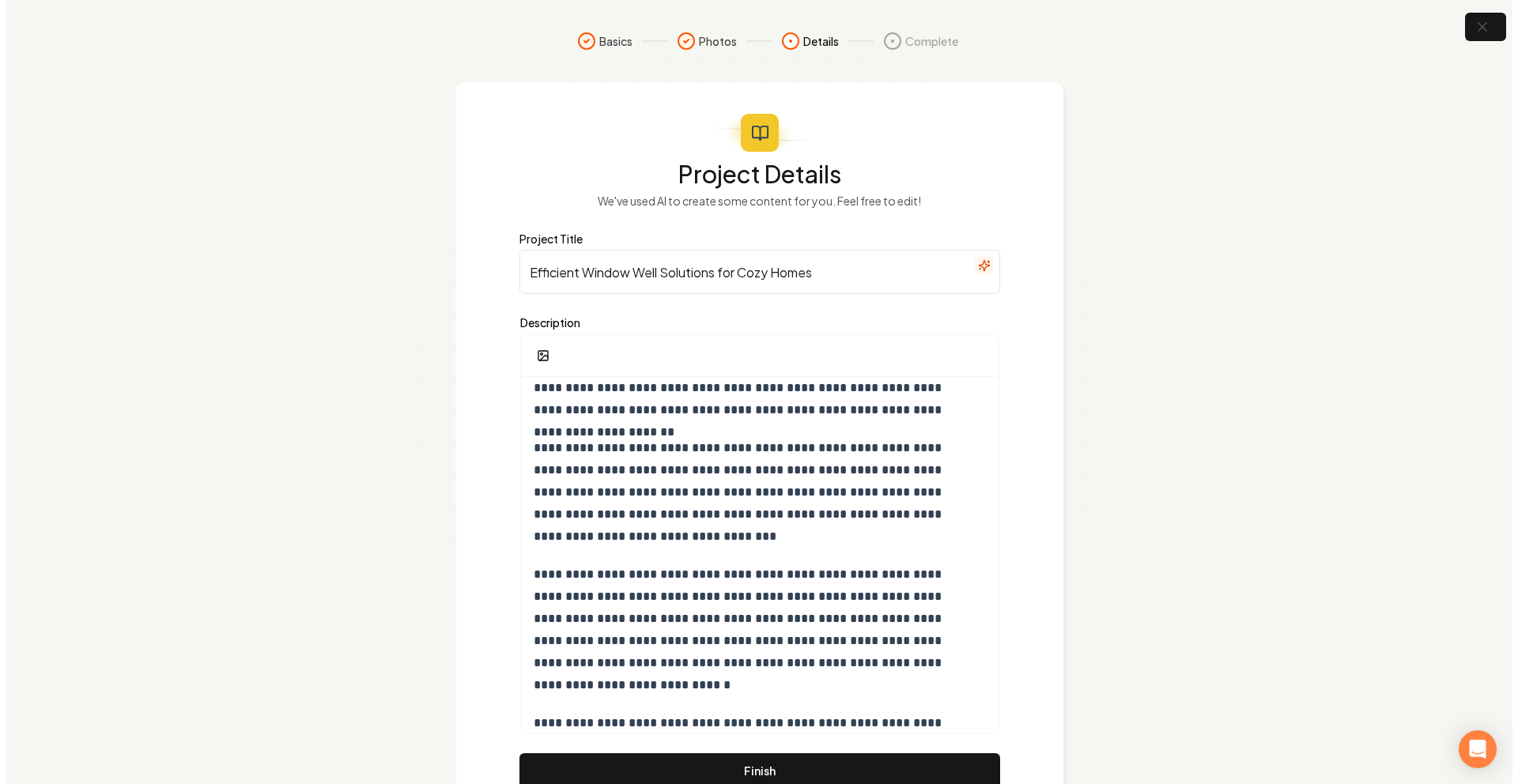
scroll to position [204, 0]
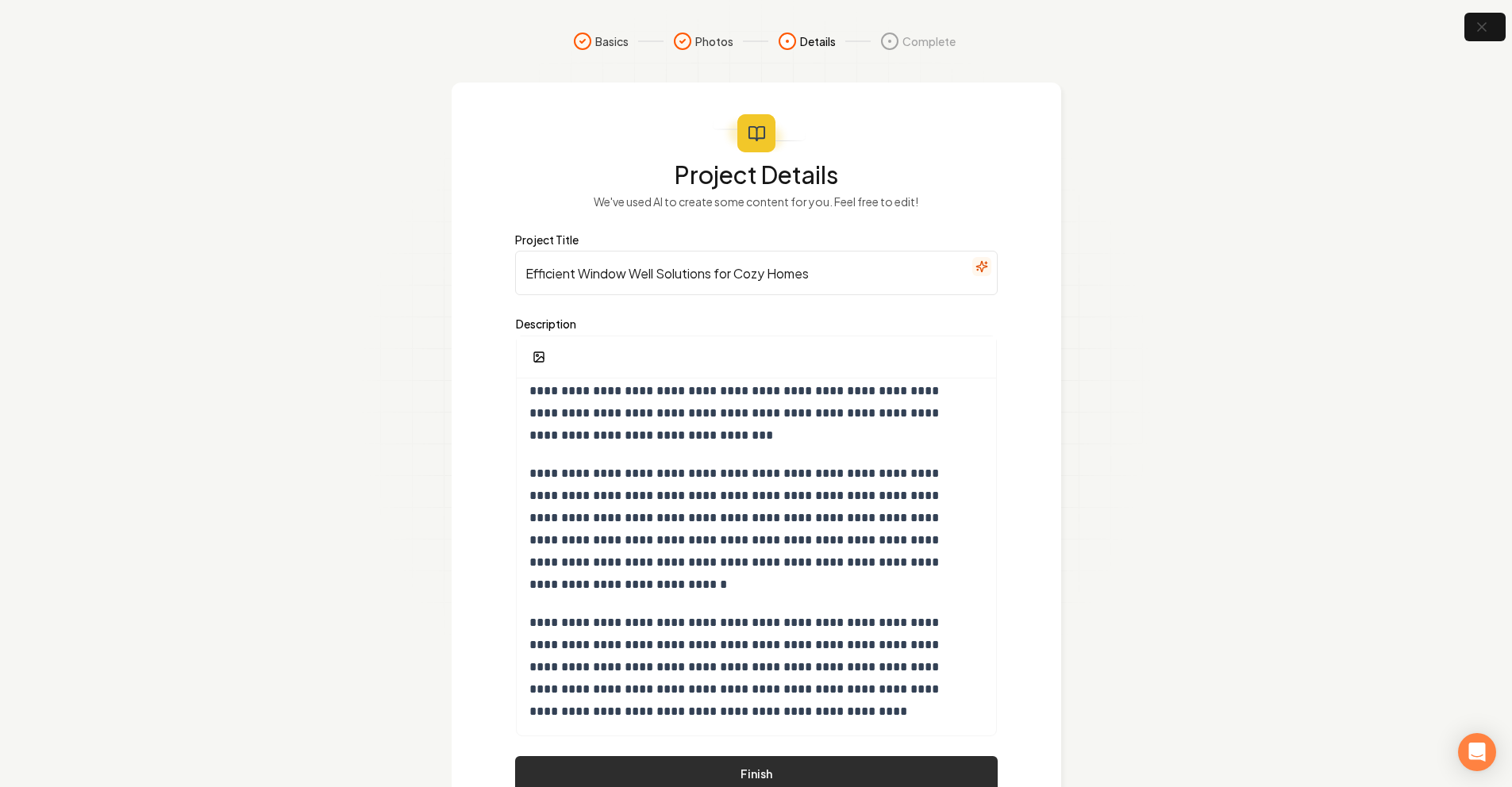
click at [773, 765] on button "Finish" at bounding box center [756, 773] width 482 height 35
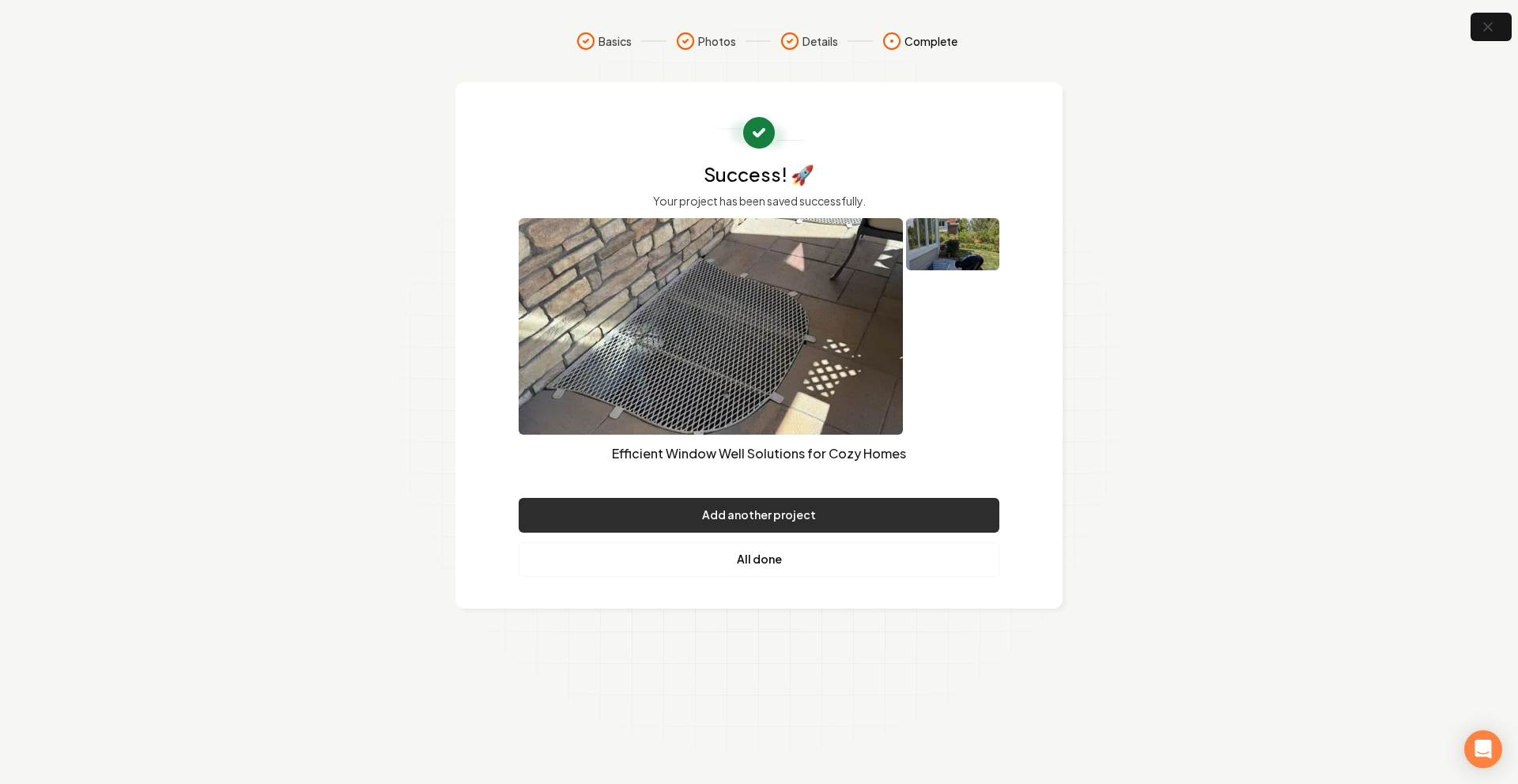
click at [722, 525] on button "Add another project" at bounding box center [759, 515] width 481 height 35
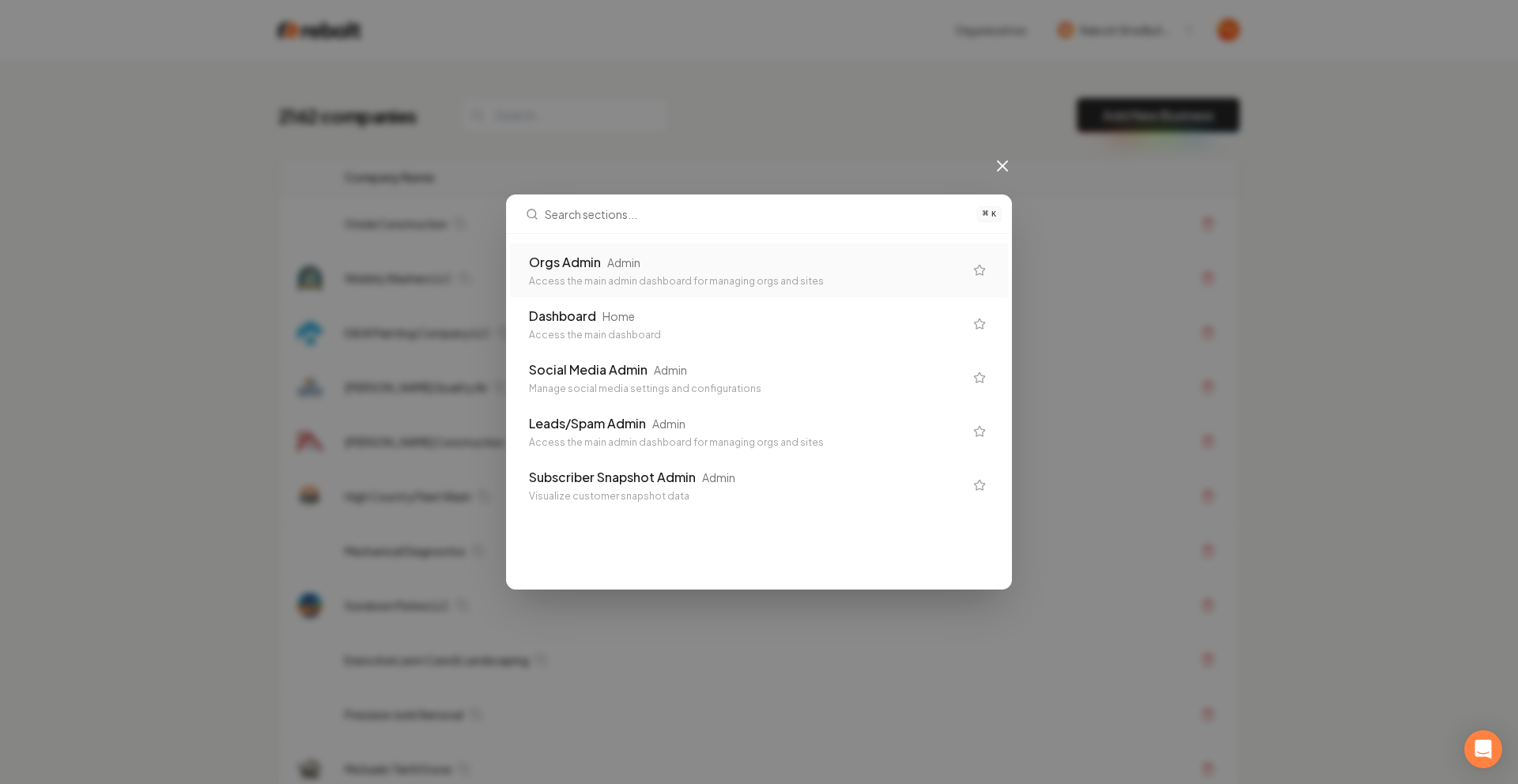
click at [597, 271] on div "Orgs Admin" at bounding box center [565, 262] width 72 height 19
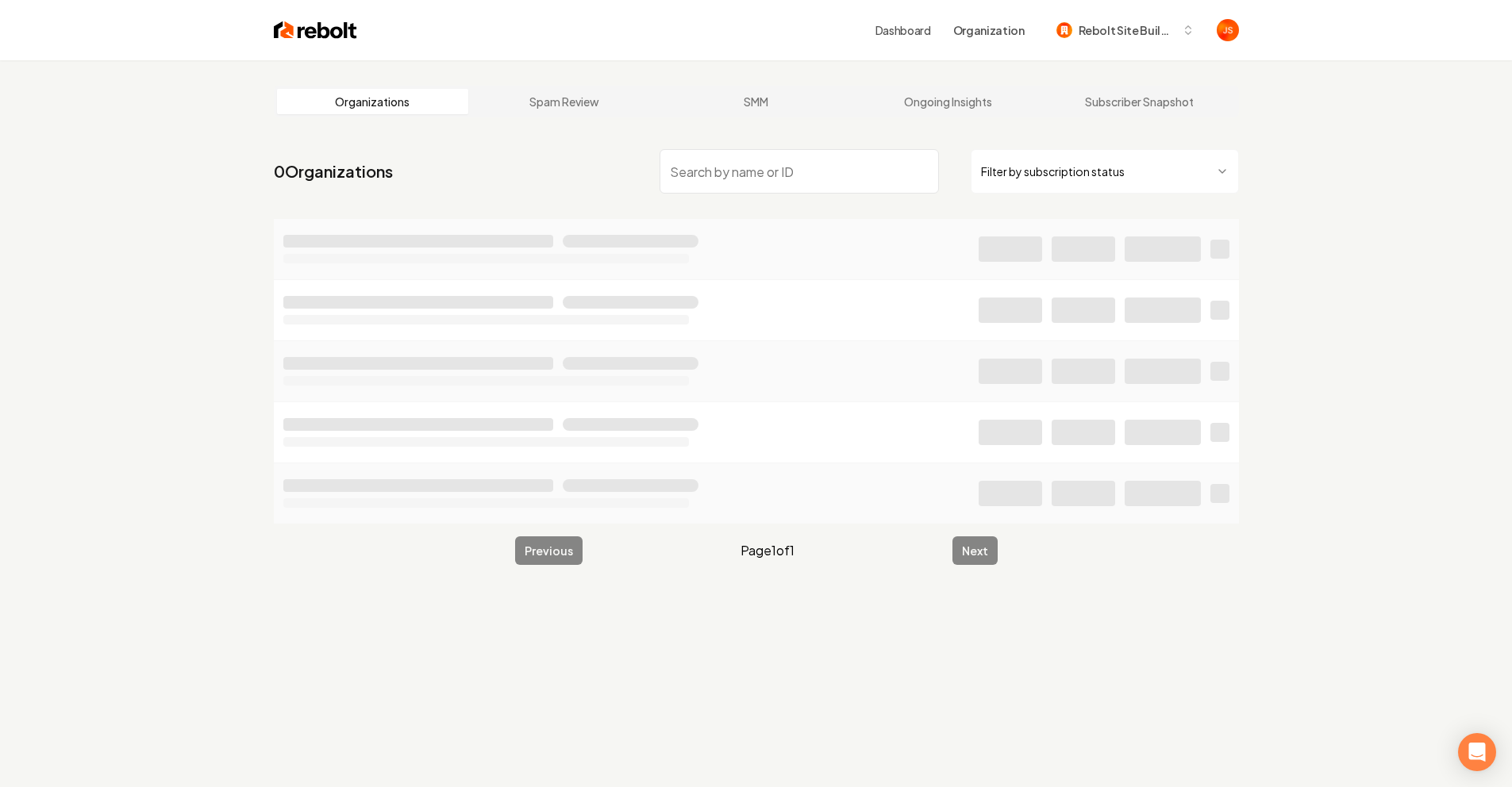
drag, startPoint x: 688, startPoint y: 172, endPoint x: 988, endPoint y: 181, distance: 300.1
click at [690, 171] on input "search" at bounding box center [799, 171] width 279 height 44
click at [1006, 180] on html "Dashboard Organization Rebolt Site Builder Organizations Spam Review SMM Ongoin…" at bounding box center [762, 394] width 1523 height 787
click at [839, 165] on input "search" at bounding box center [799, 171] width 279 height 44
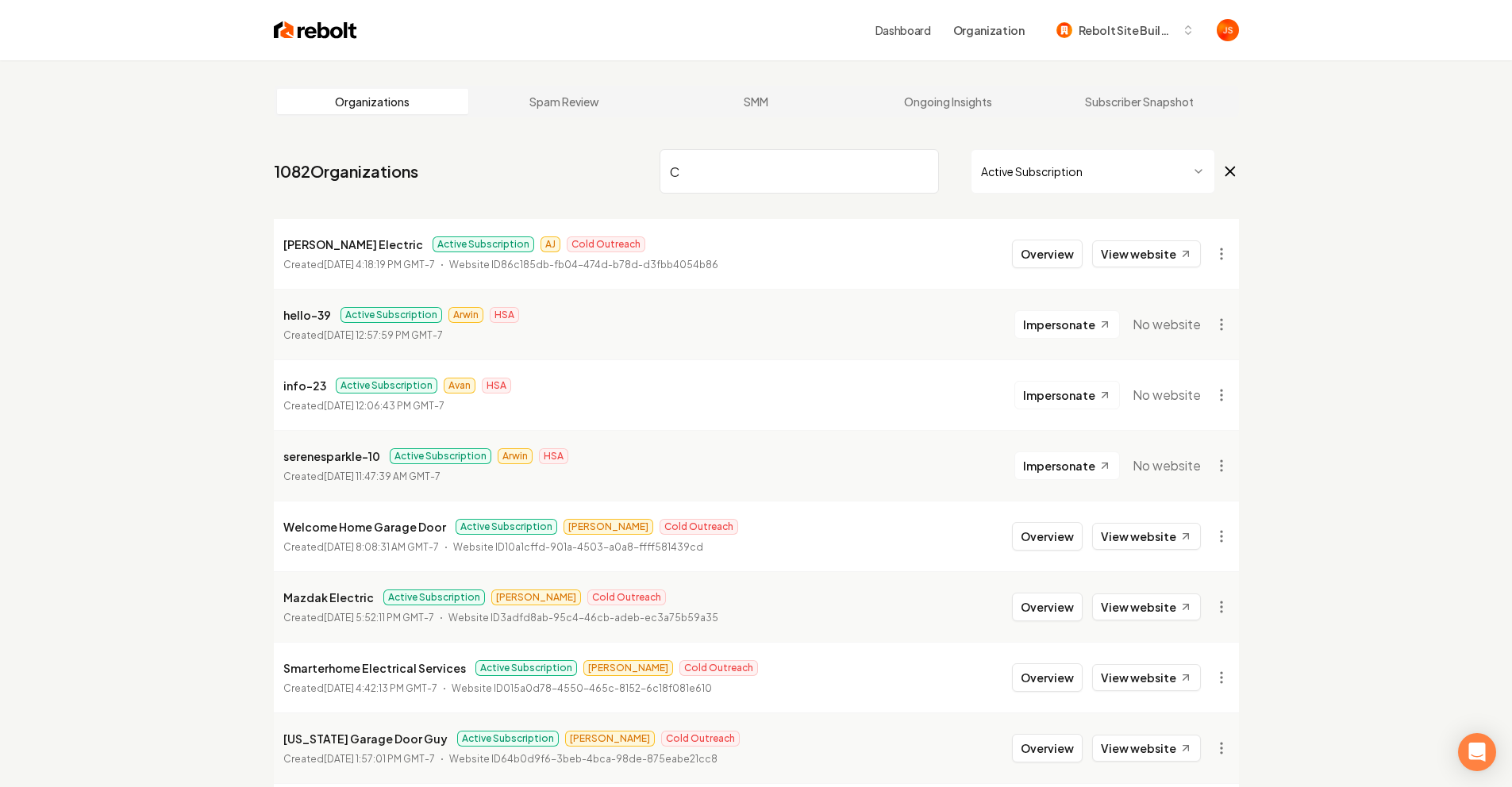
type input "C"
click at [942, 172] on div "C Active Subscription" at bounding box center [949, 171] width 579 height 44
click at [926, 170] on input "C" at bounding box center [799, 171] width 279 height 44
click at [921, 171] on input "C" at bounding box center [799, 171] width 279 height 44
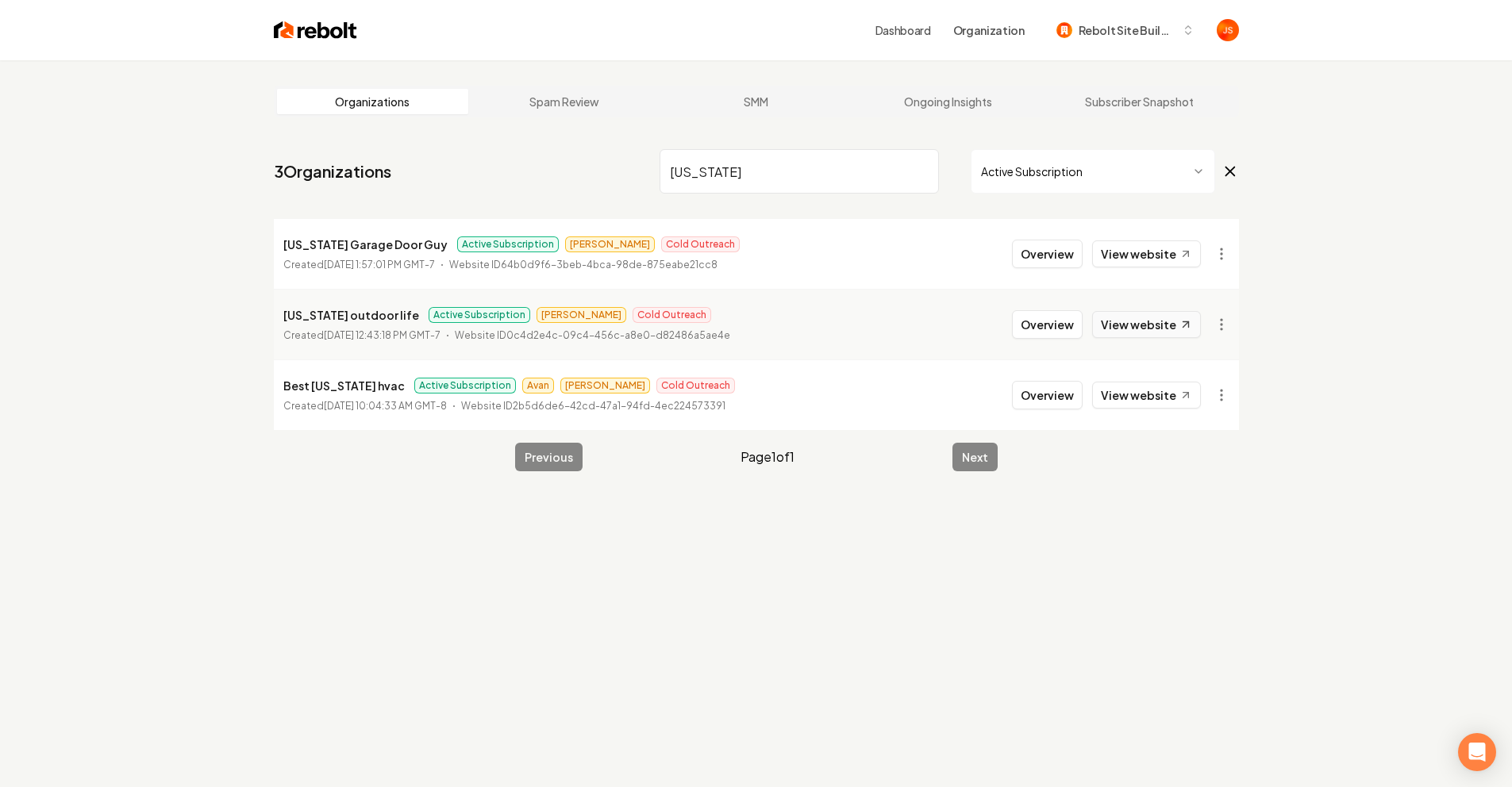
type input "[US_STATE]"
click at [1119, 315] on link "View website" at bounding box center [1146, 324] width 109 height 27
click at [1034, 322] on button "Overview" at bounding box center [1046, 324] width 70 height 28
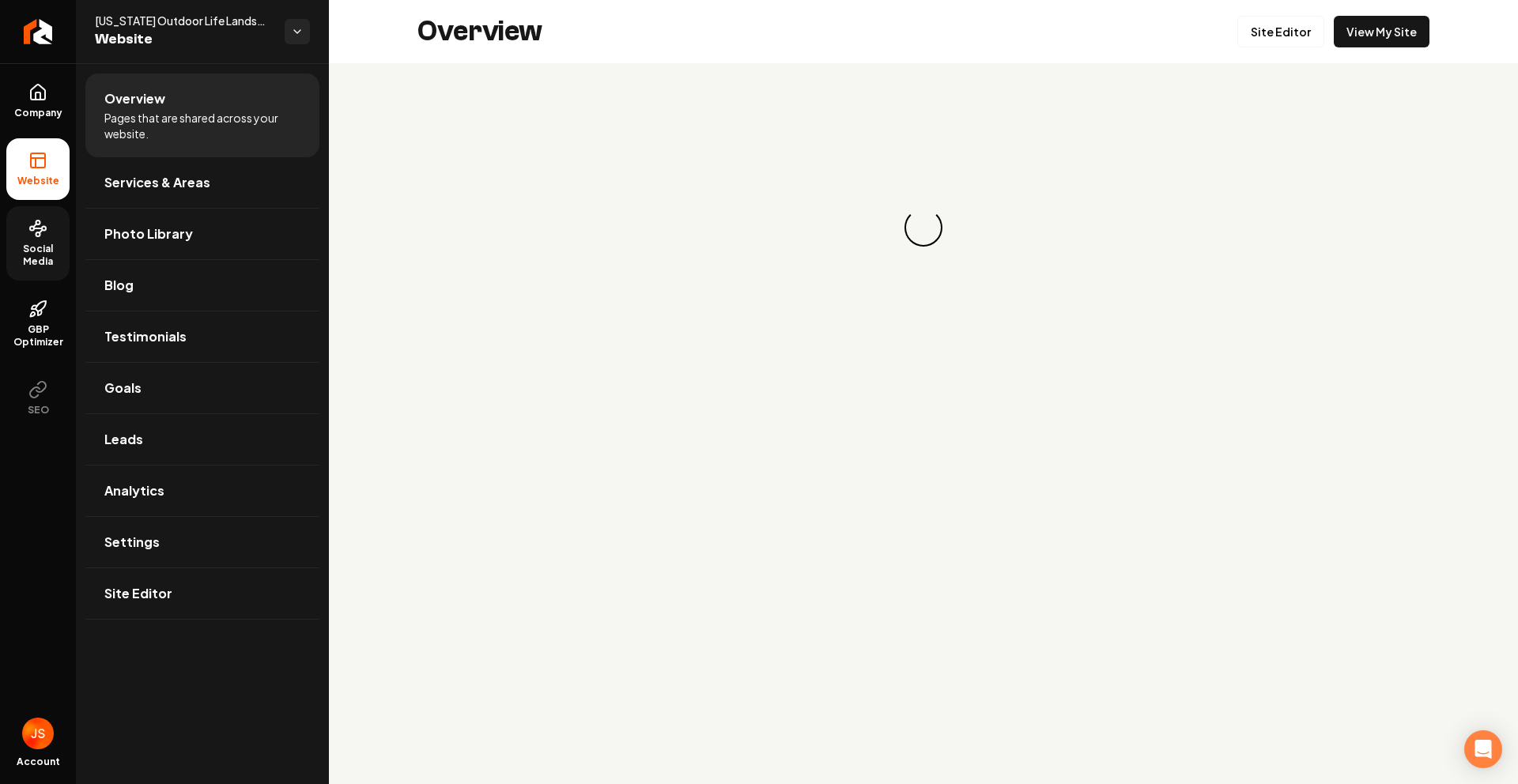
click at [38, 234] on icon at bounding box center [37, 229] width 19 height 19
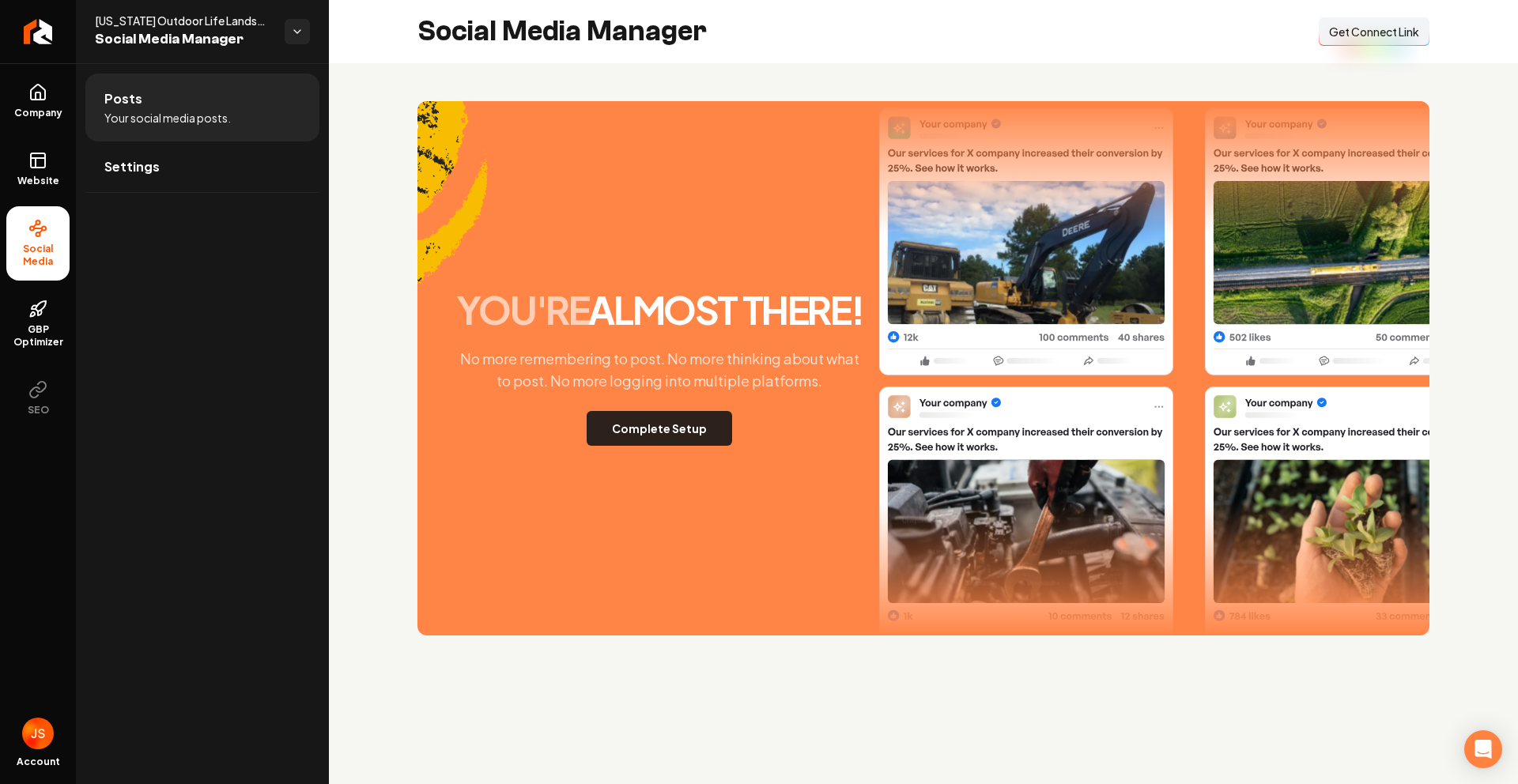
click at [686, 438] on button "Complete Setup" at bounding box center [659, 427] width 146 height 35
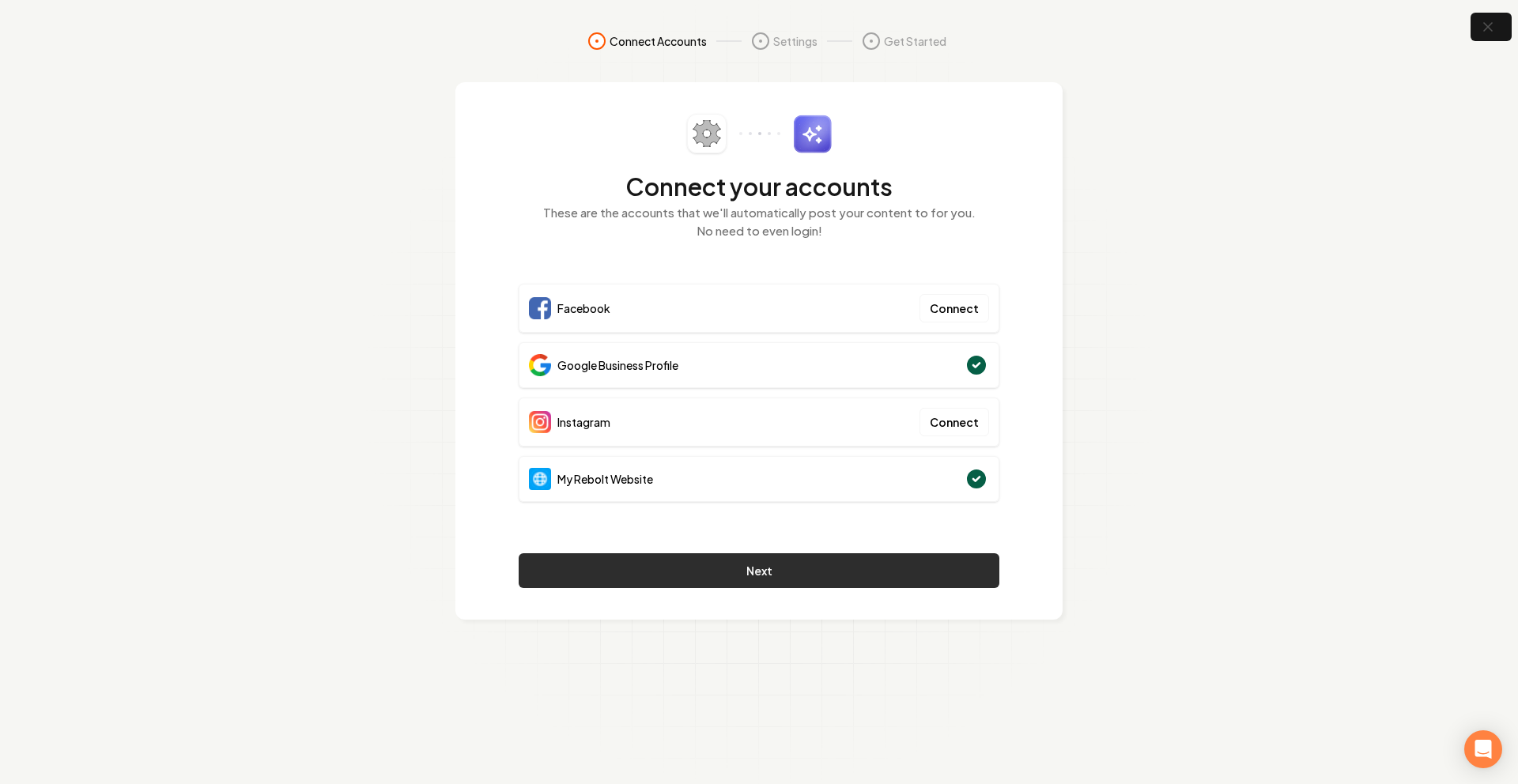
click at [809, 568] on button "Next" at bounding box center [759, 570] width 481 height 35
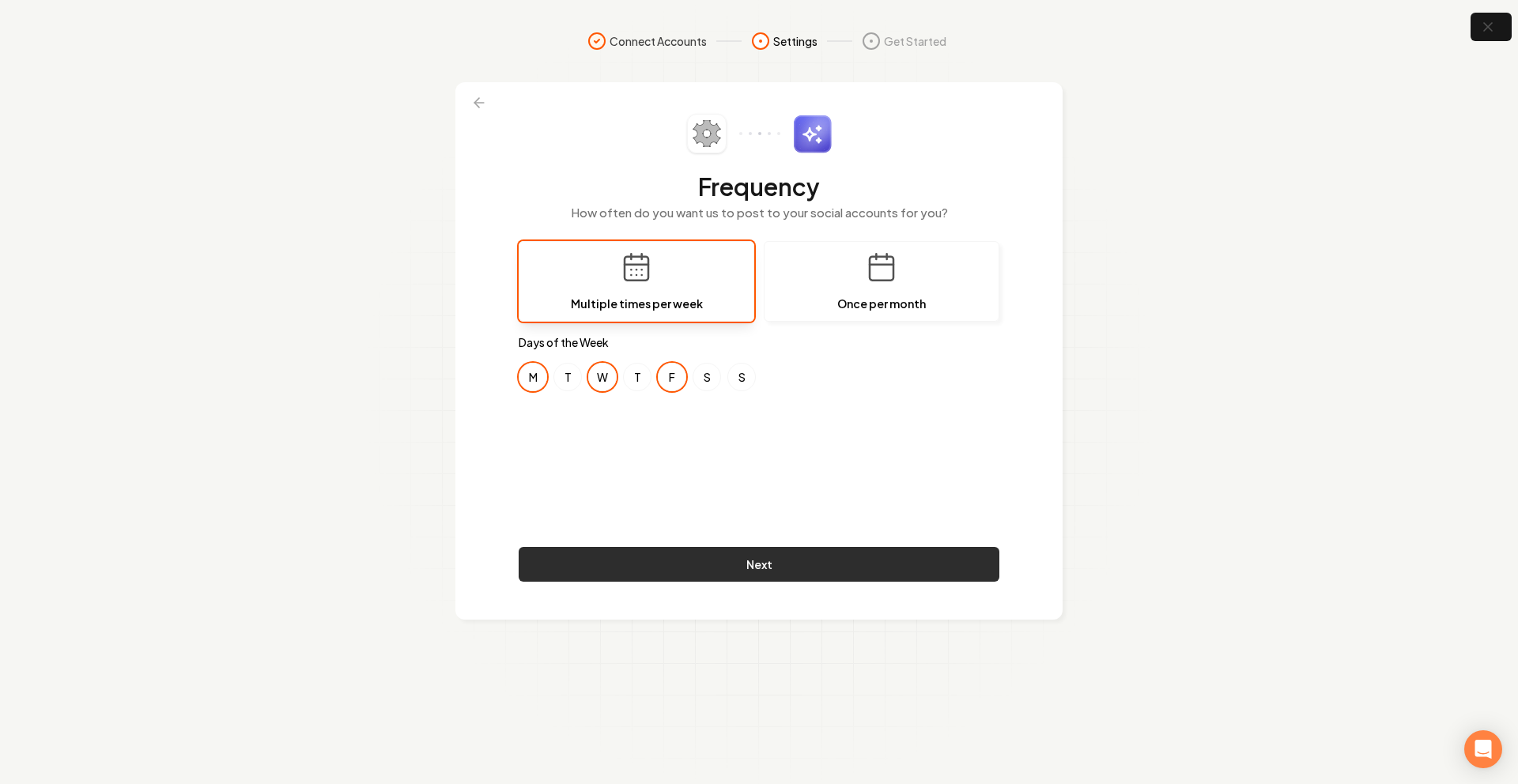
click at [761, 566] on button "Next" at bounding box center [759, 564] width 481 height 35
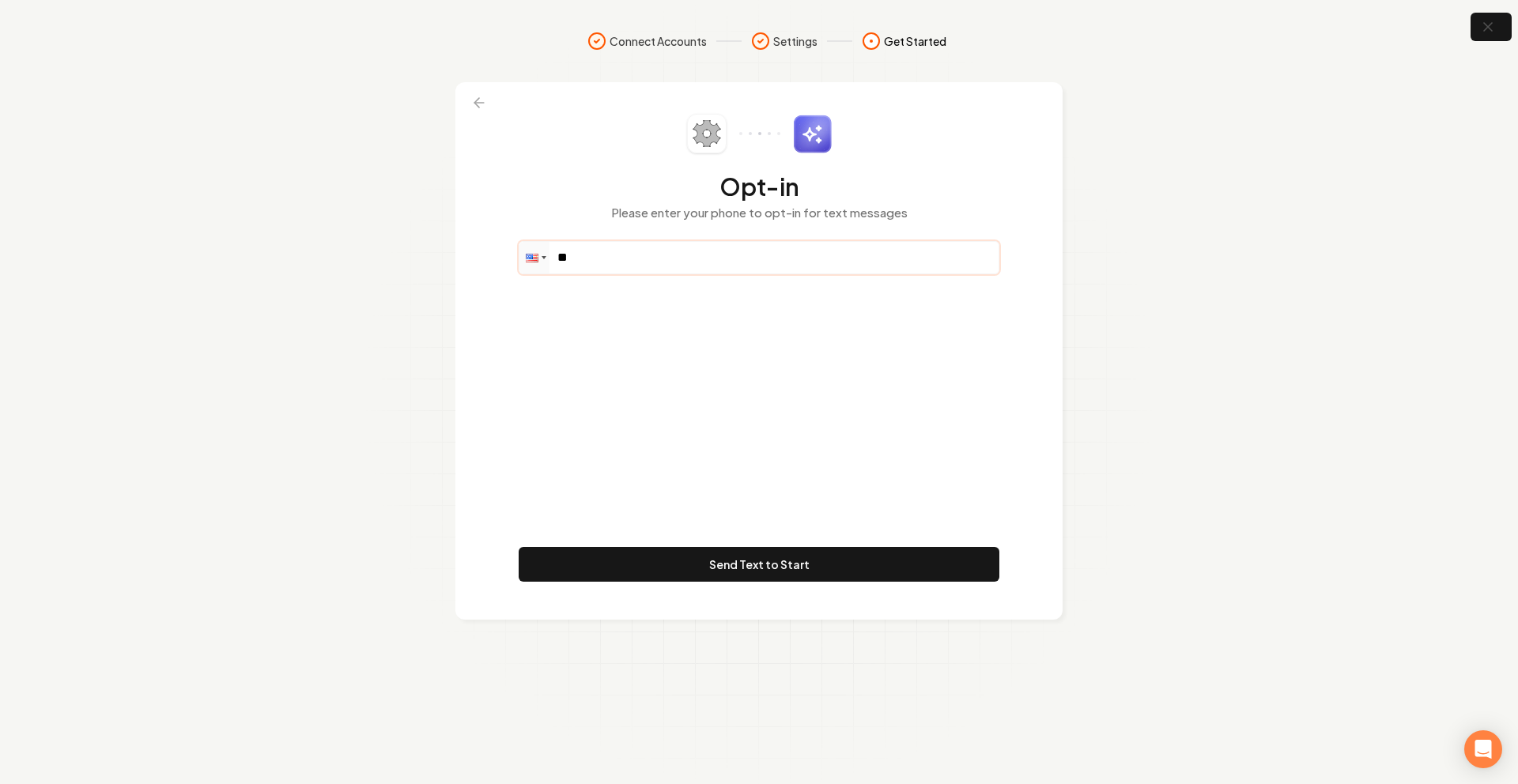
click at [639, 251] on input "**" at bounding box center [758, 258] width 479 height 32
paste input "**********"
drag, startPoint x: 691, startPoint y: 259, endPoint x: 576, endPoint y: 260, distance: 115.0
click at [576, 260] on input "**********" at bounding box center [758, 258] width 479 height 32
type input "**********"
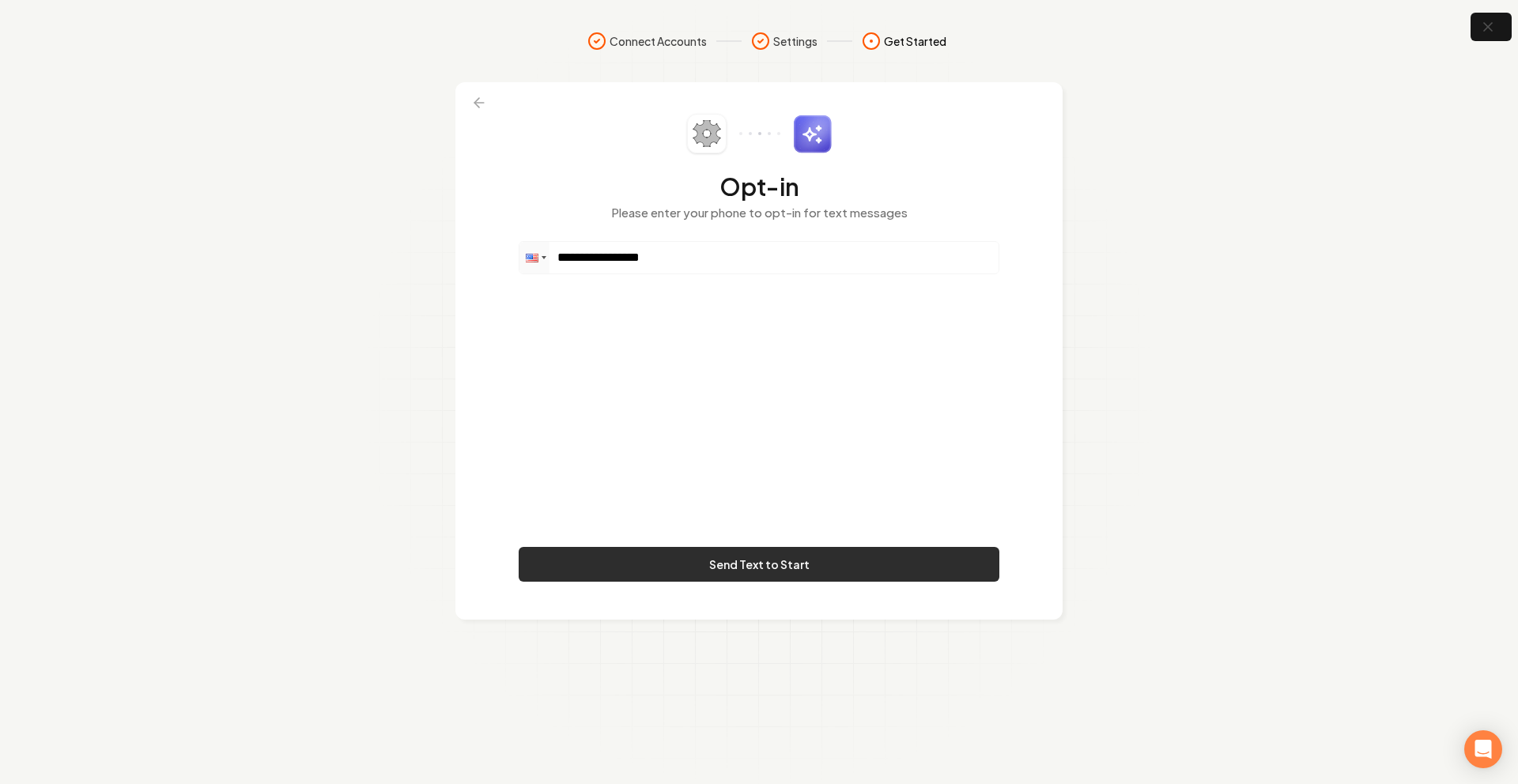
click at [772, 558] on button "Send Text to Start" at bounding box center [759, 564] width 481 height 35
click at [705, 559] on button "Send Text to Start" at bounding box center [759, 564] width 481 height 35
click at [640, 245] on input "**********" at bounding box center [758, 258] width 479 height 32
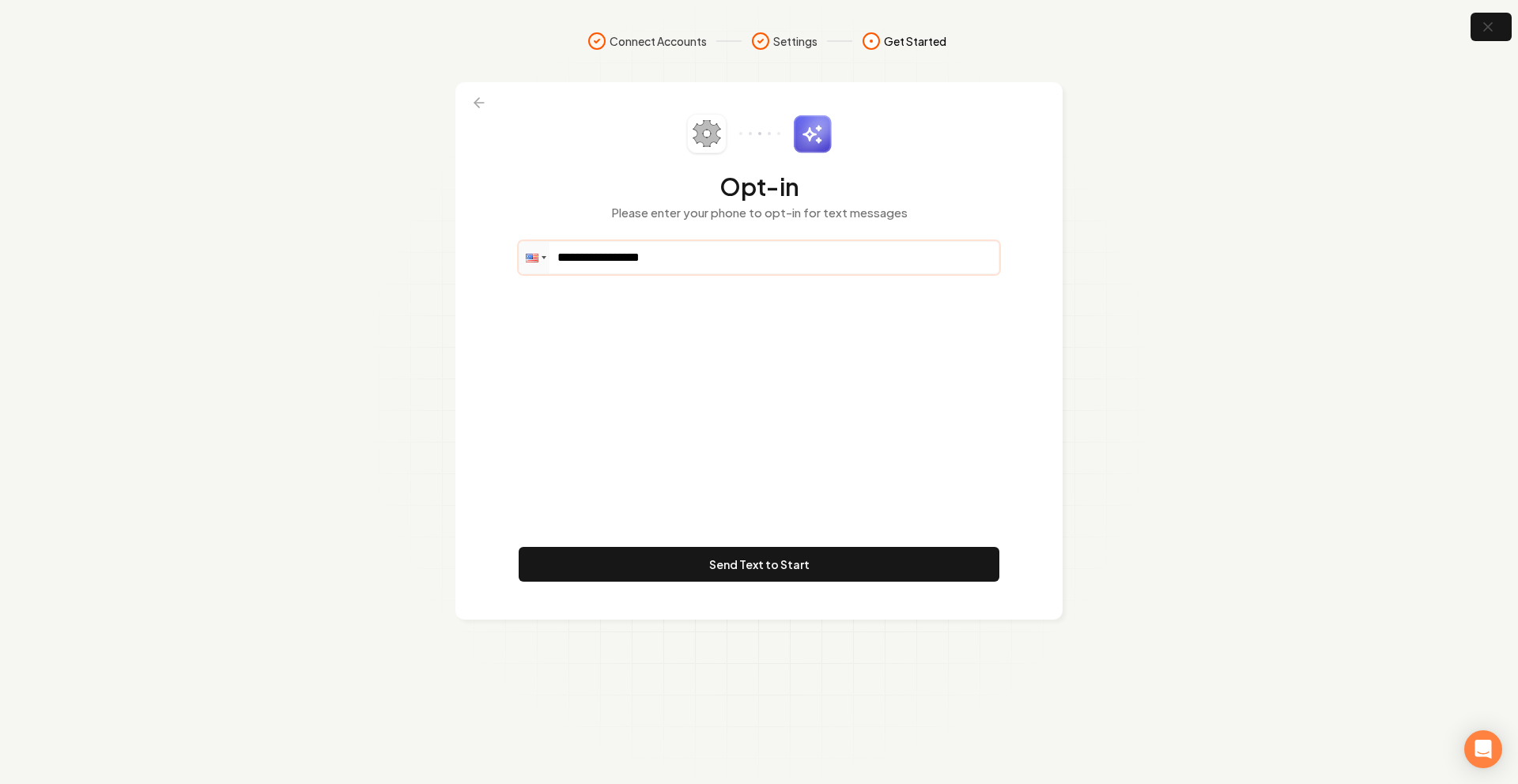
click at [624, 258] on input "**********" at bounding box center [758, 258] width 479 height 32
click at [651, 258] on input "**********" at bounding box center [758, 258] width 479 height 32
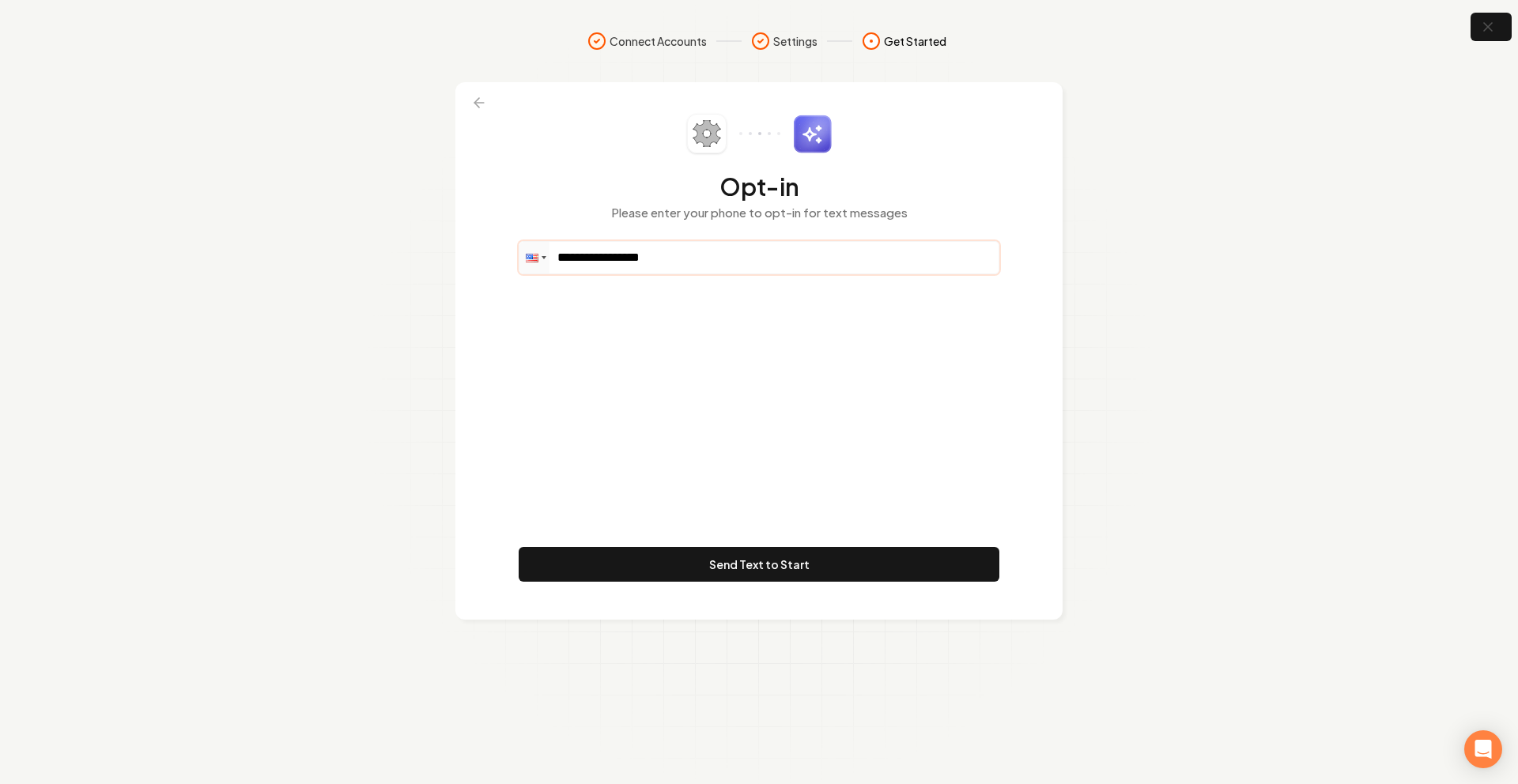
click at [651, 258] on input "**********" at bounding box center [758, 258] width 479 height 32
click at [833, 566] on button "Send Text to Start" at bounding box center [759, 564] width 481 height 35
click at [653, 253] on input "**********" at bounding box center [758, 258] width 479 height 32
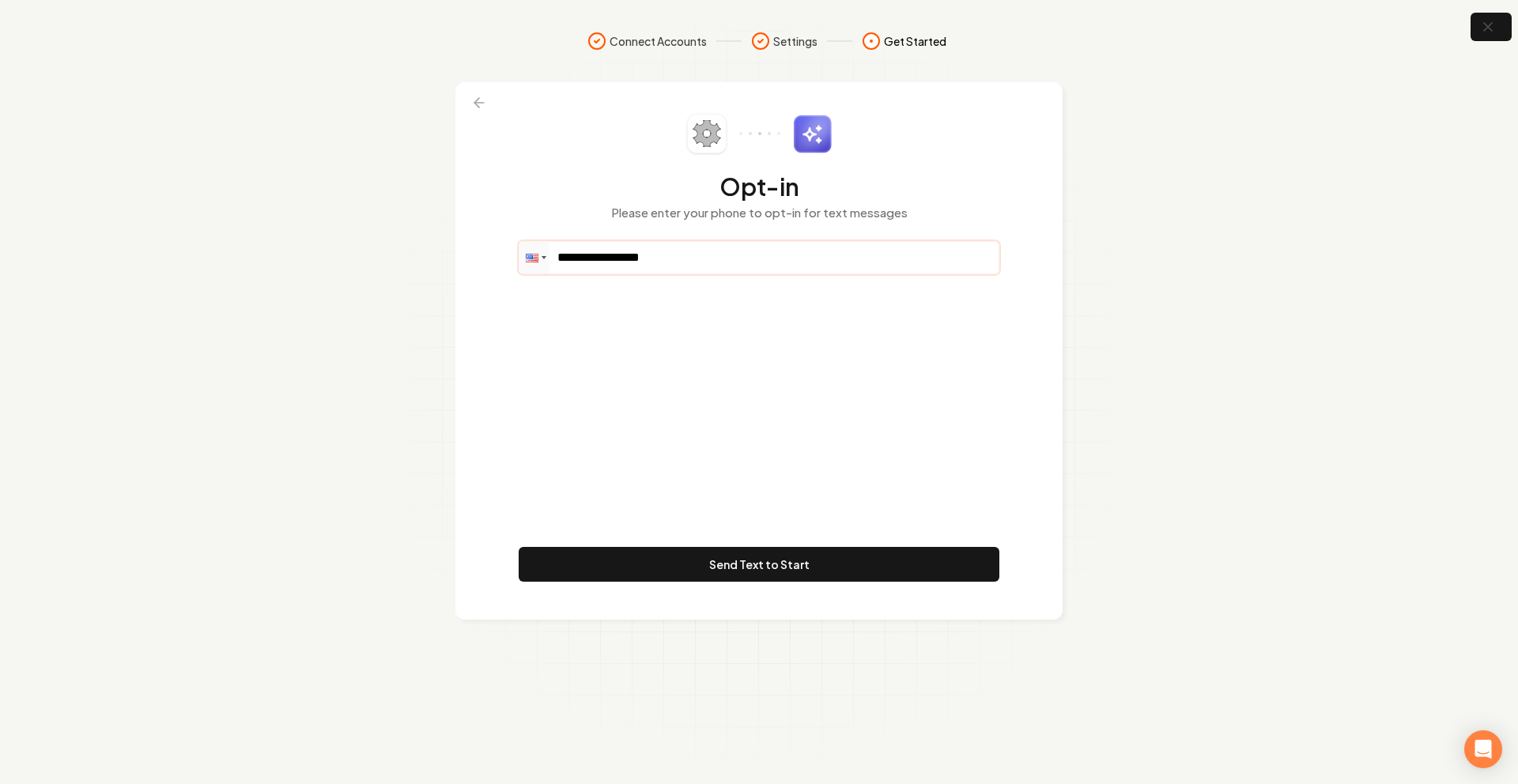
click at [696, 257] on input "**********" at bounding box center [758, 258] width 479 height 32
drag, startPoint x: 685, startPoint y: 256, endPoint x: 579, endPoint y: 253, distance: 106.0
click at [579, 253] on input "**********" at bounding box center [758, 258] width 479 height 32
click at [729, 569] on button "Send Text to Start" at bounding box center [759, 564] width 481 height 35
click at [608, 259] on input "**********" at bounding box center [758, 258] width 479 height 32
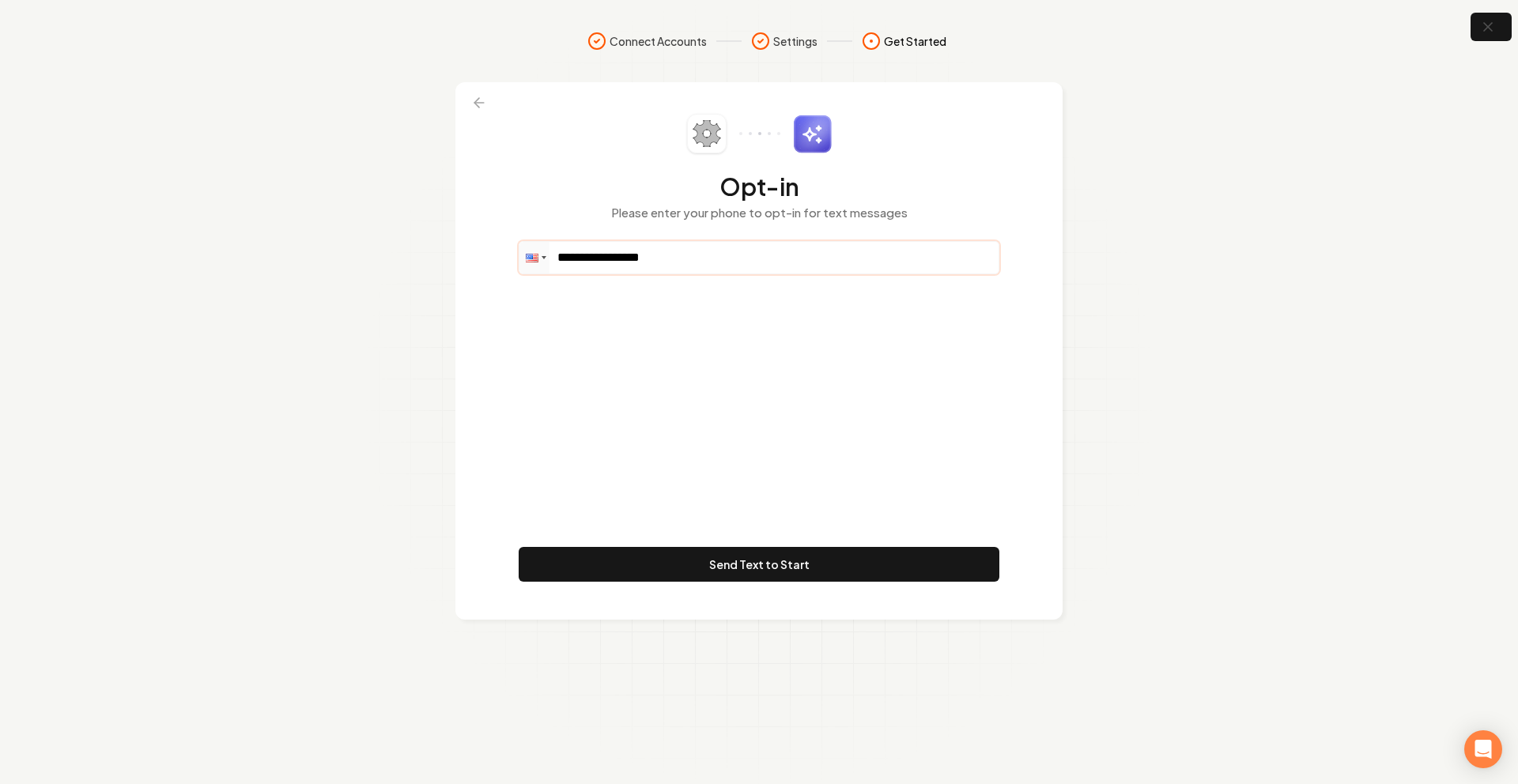
click at [608, 259] on input "**********" at bounding box center [758, 258] width 479 height 32
click at [1491, 35] on button "button" at bounding box center [1491, 27] width 51 height 35
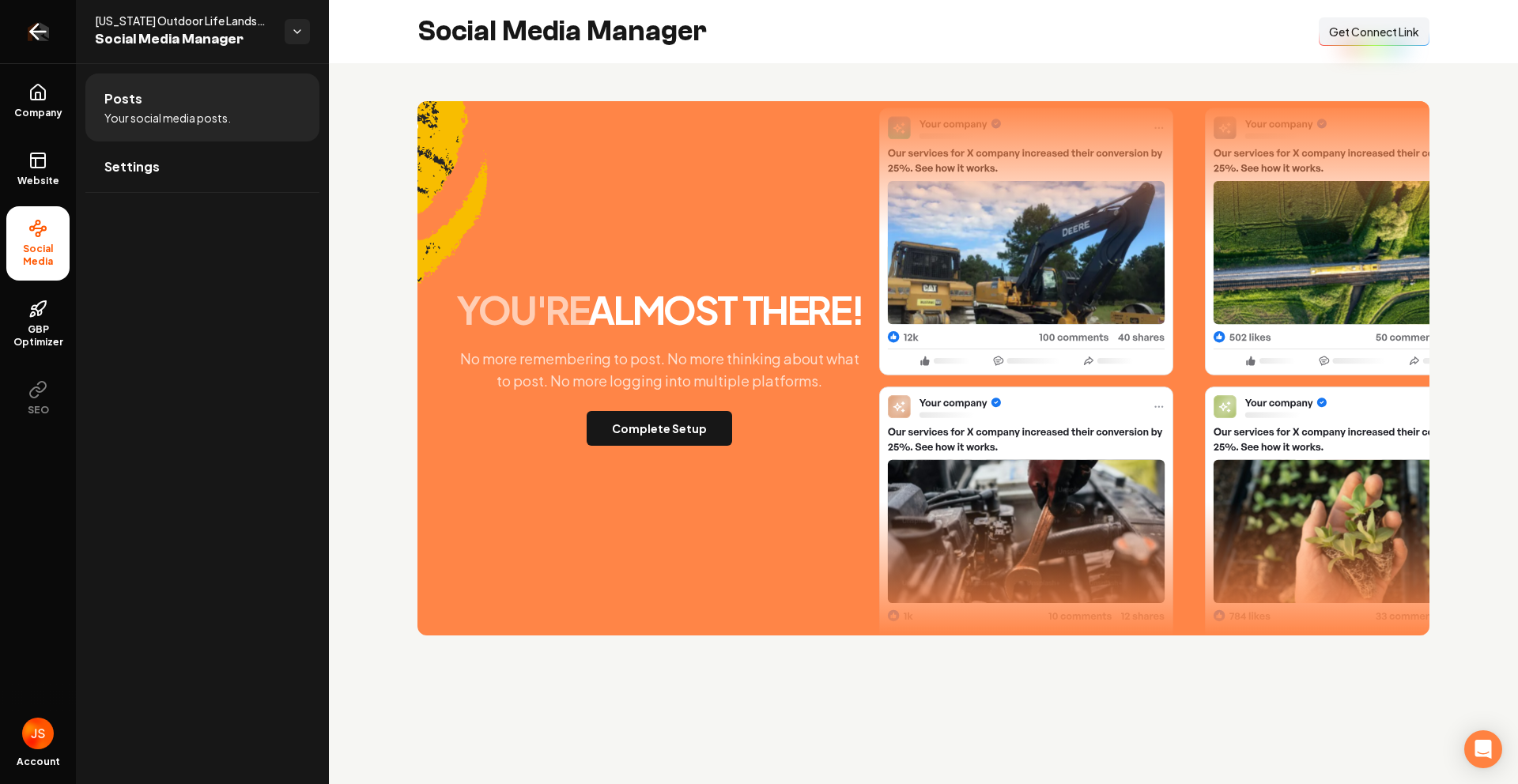
click at [13, 32] on link "Return to dashboard" at bounding box center [37, 32] width 76 height 63
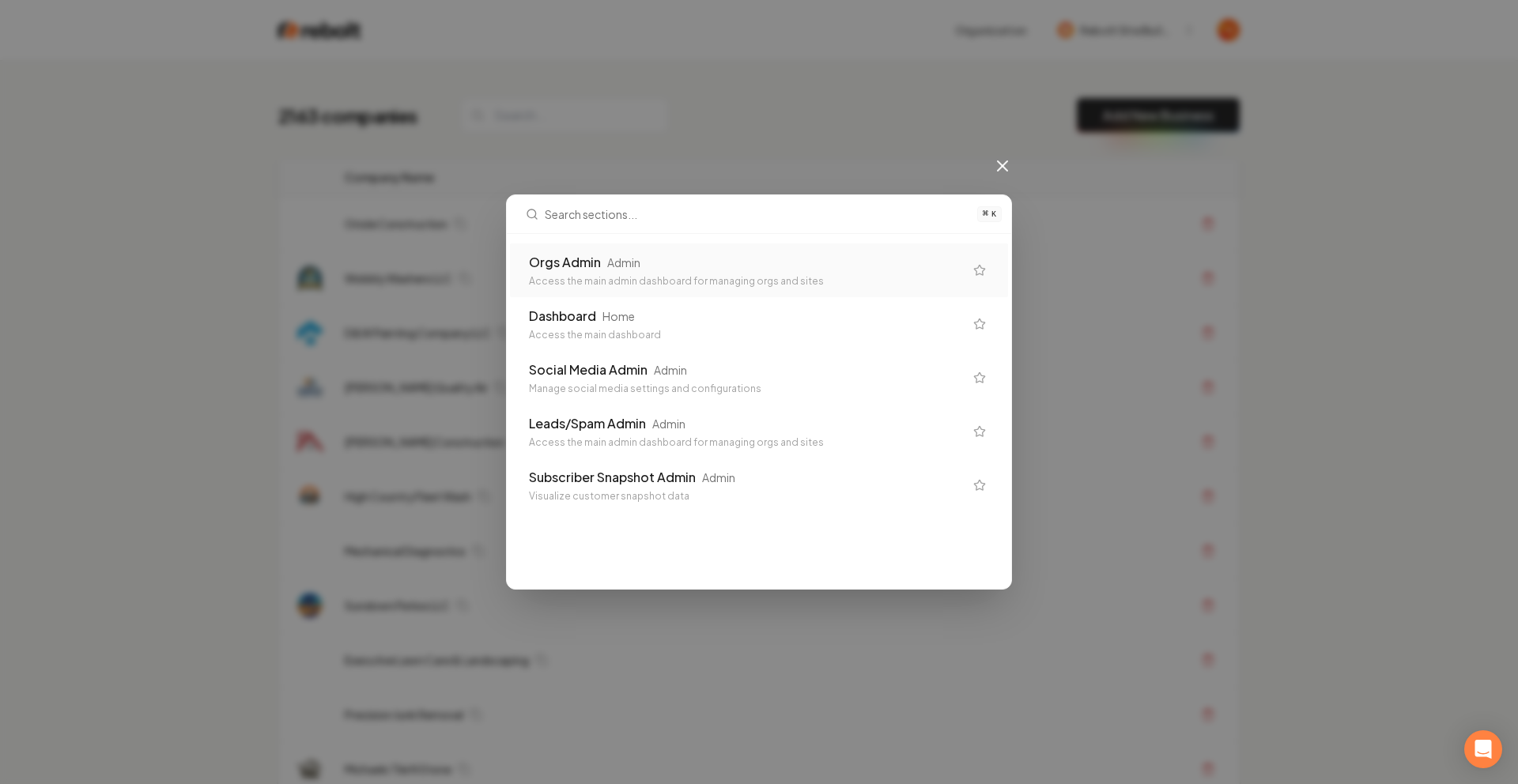
click at [646, 287] on div "Access the main admin dashboard for managing orgs and sites" at bounding box center [747, 282] width 435 height 13
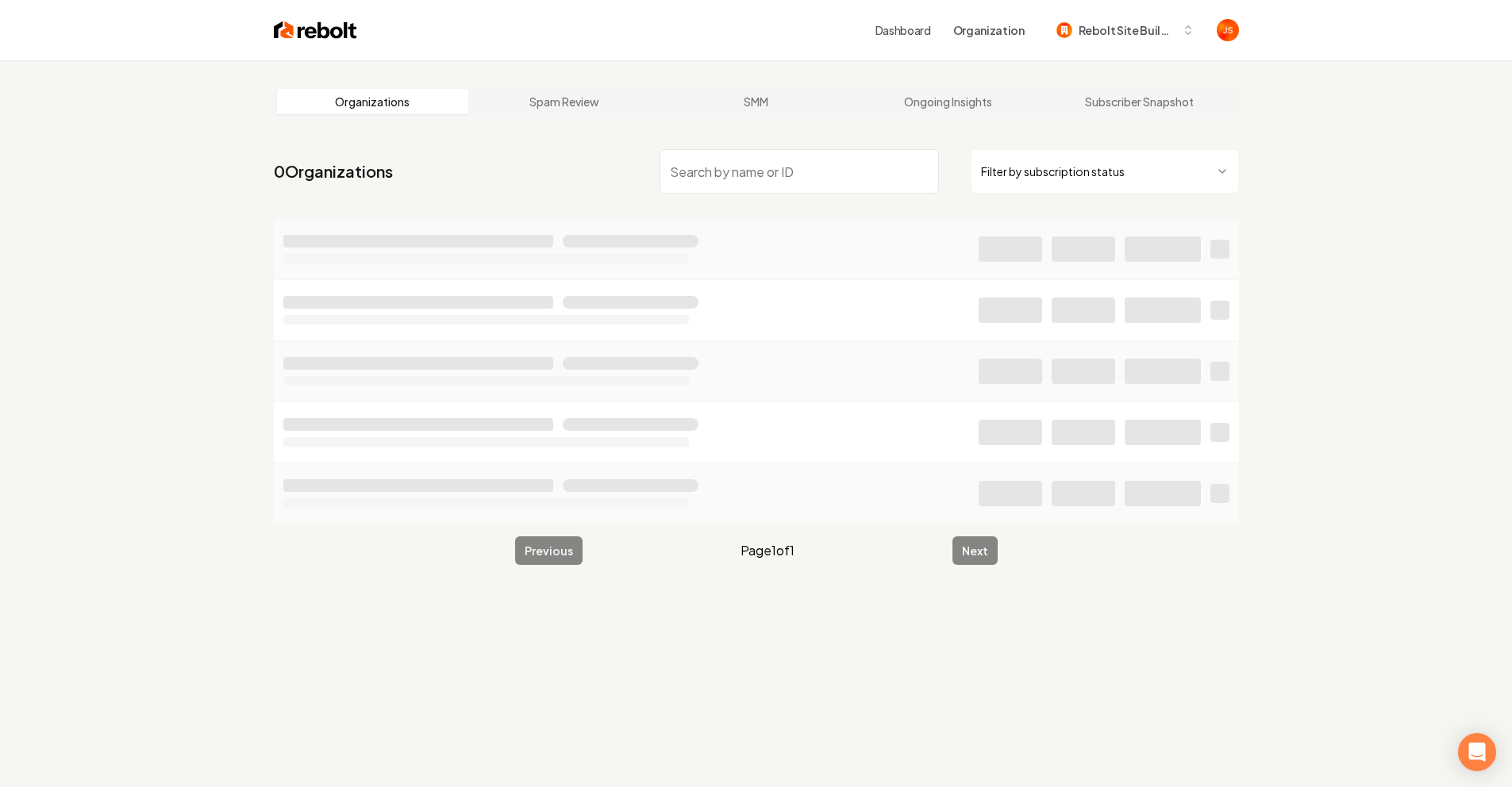
click at [1026, 177] on html "Dashboard Organization Rebolt Site Builder Organizations Spam Review SMM Ongoin…" at bounding box center [756, 394] width 1512 height 787
click at [761, 163] on input "search" at bounding box center [799, 171] width 279 height 44
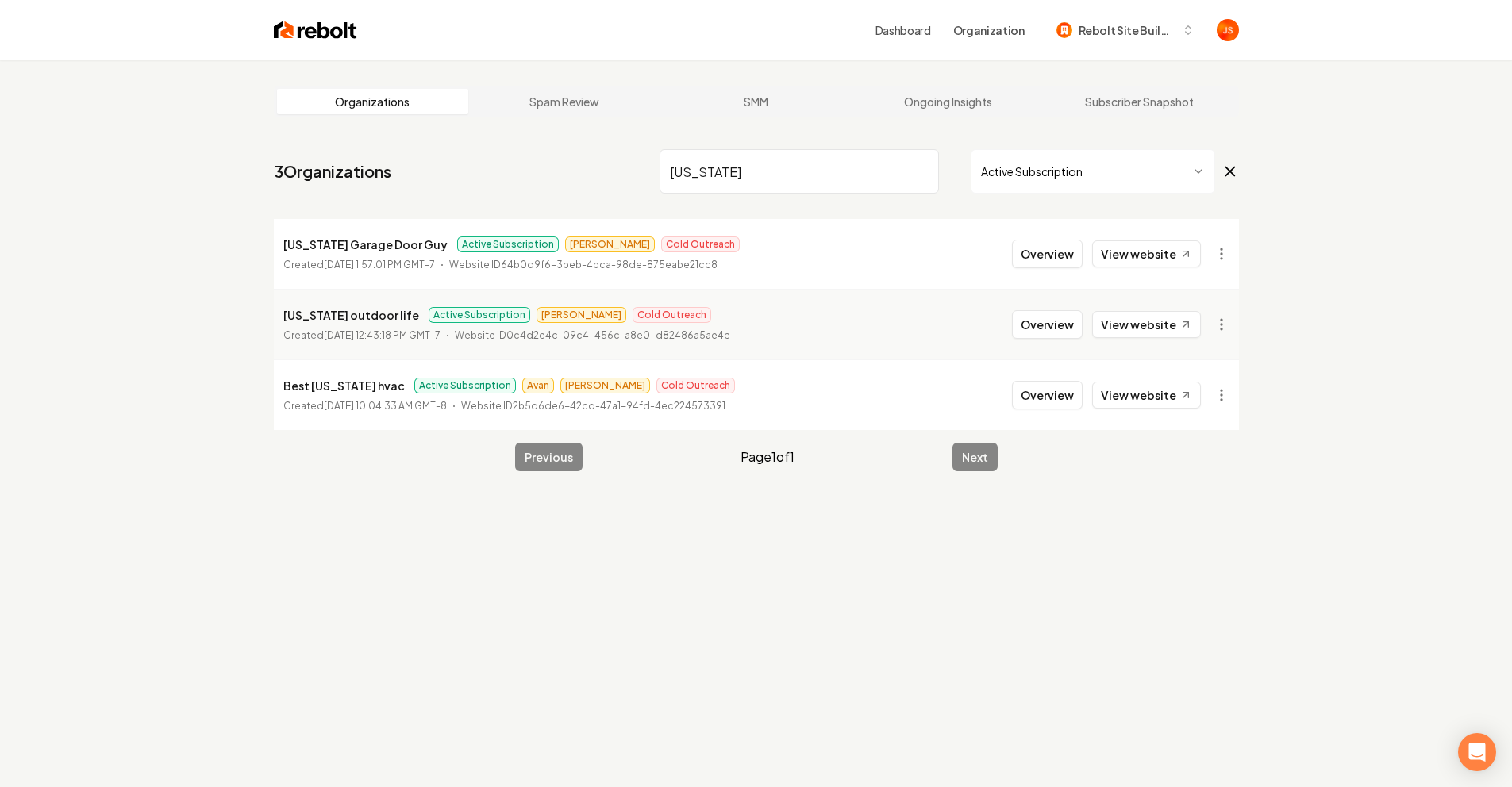
type input "[US_STATE]"
click at [338, 318] on p "Colorado outdoor life" at bounding box center [350, 315] width 136 height 19
copy p "Colorado outdoor life"
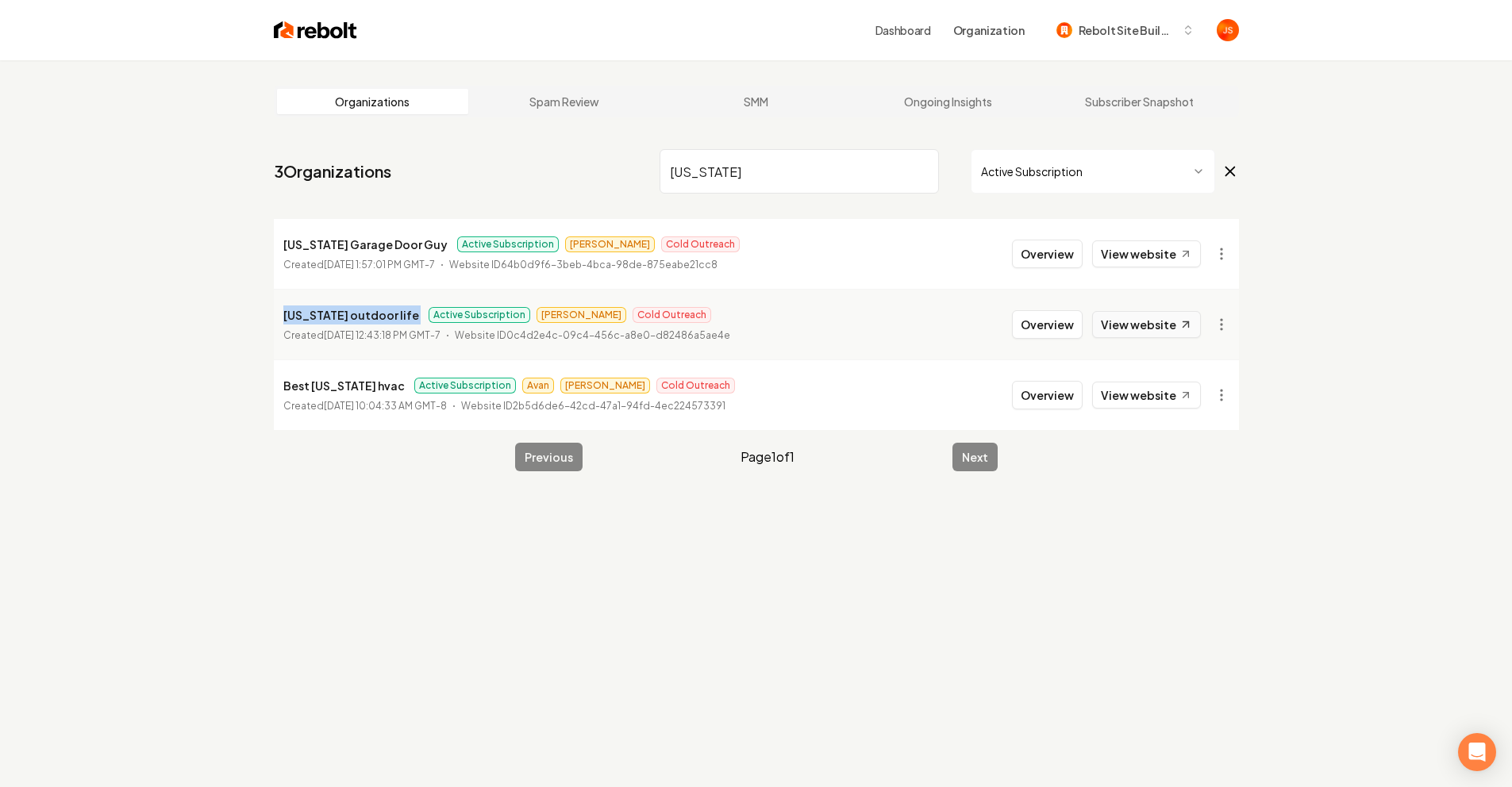
click at [1164, 328] on link "View website" at bounding box center [1146, 324] width 109 height 27
click at [1123, 321] on link "View website" at bounding box center [1146, 324] width 109 height 27
click at [1045, 323] on button "Overview" at bounding box center [1046, 324] width 70 height 28
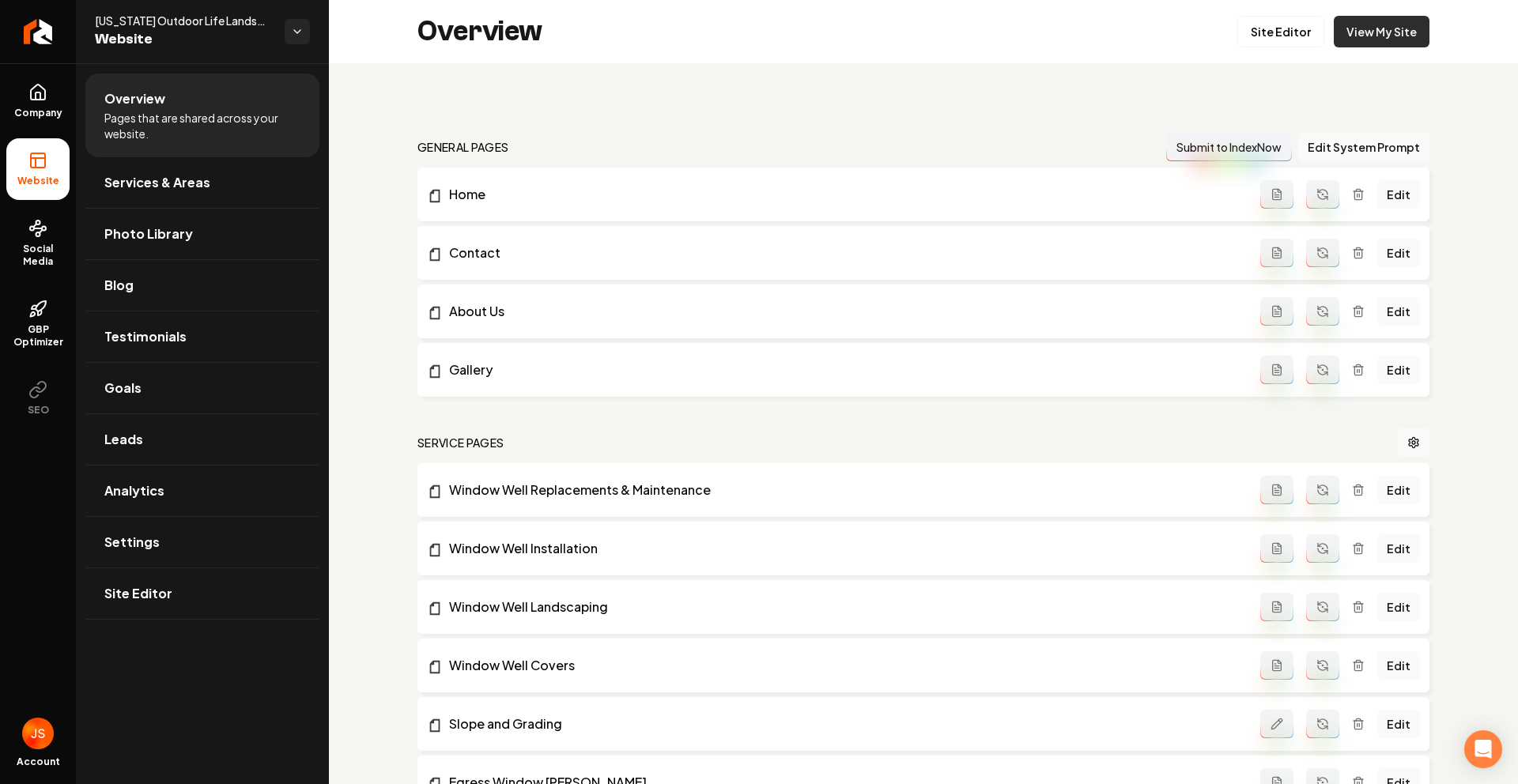
click at [1354, 43] on link "View My Site" at bounding box center [1382, 32] width 95 height 32
click at [24, 109] on span "Company" at bounding box center [37, 113] width 61 height 13
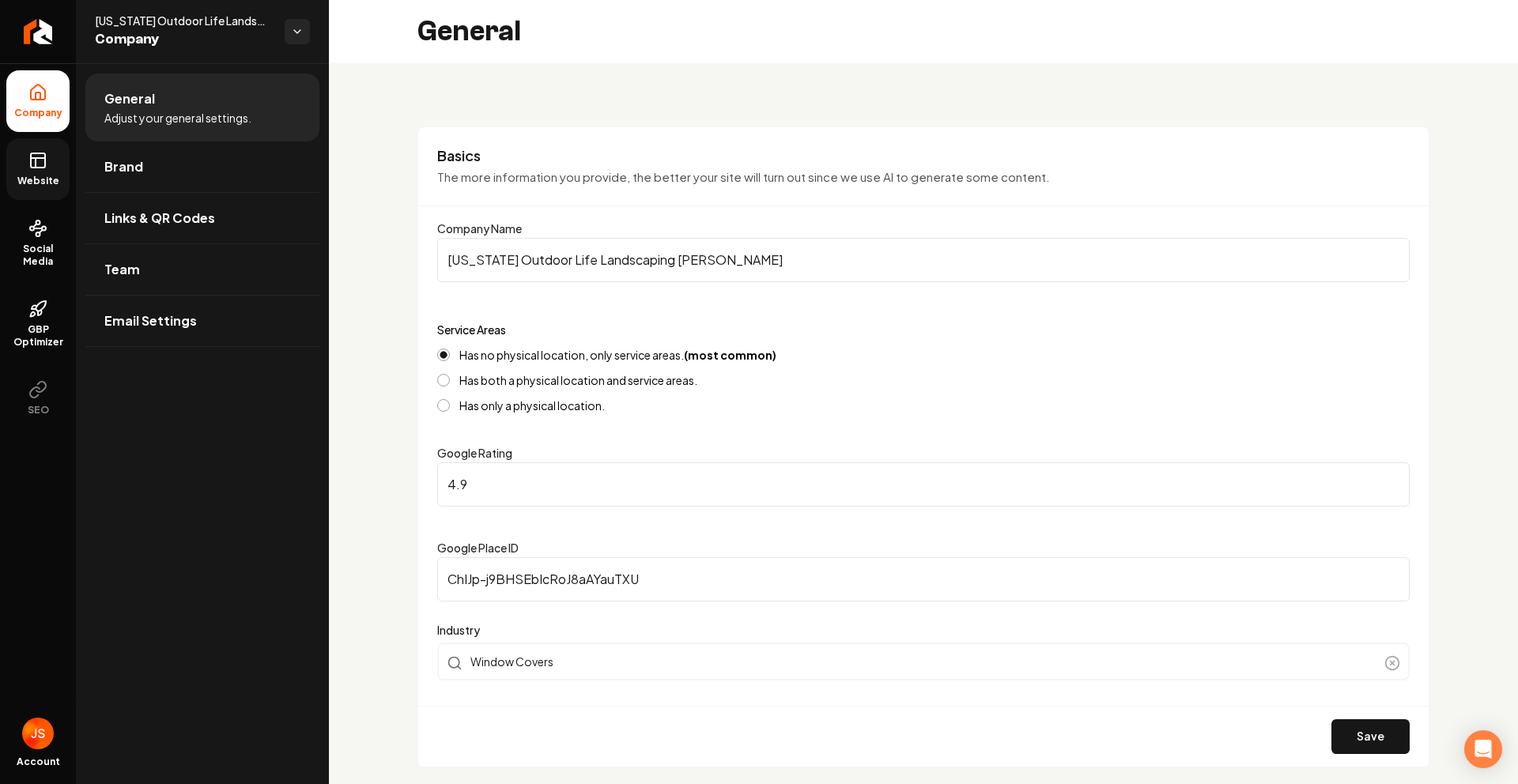
click at [15, 170] on link "Website" at bounding box center [38, 169] width 63 height 62
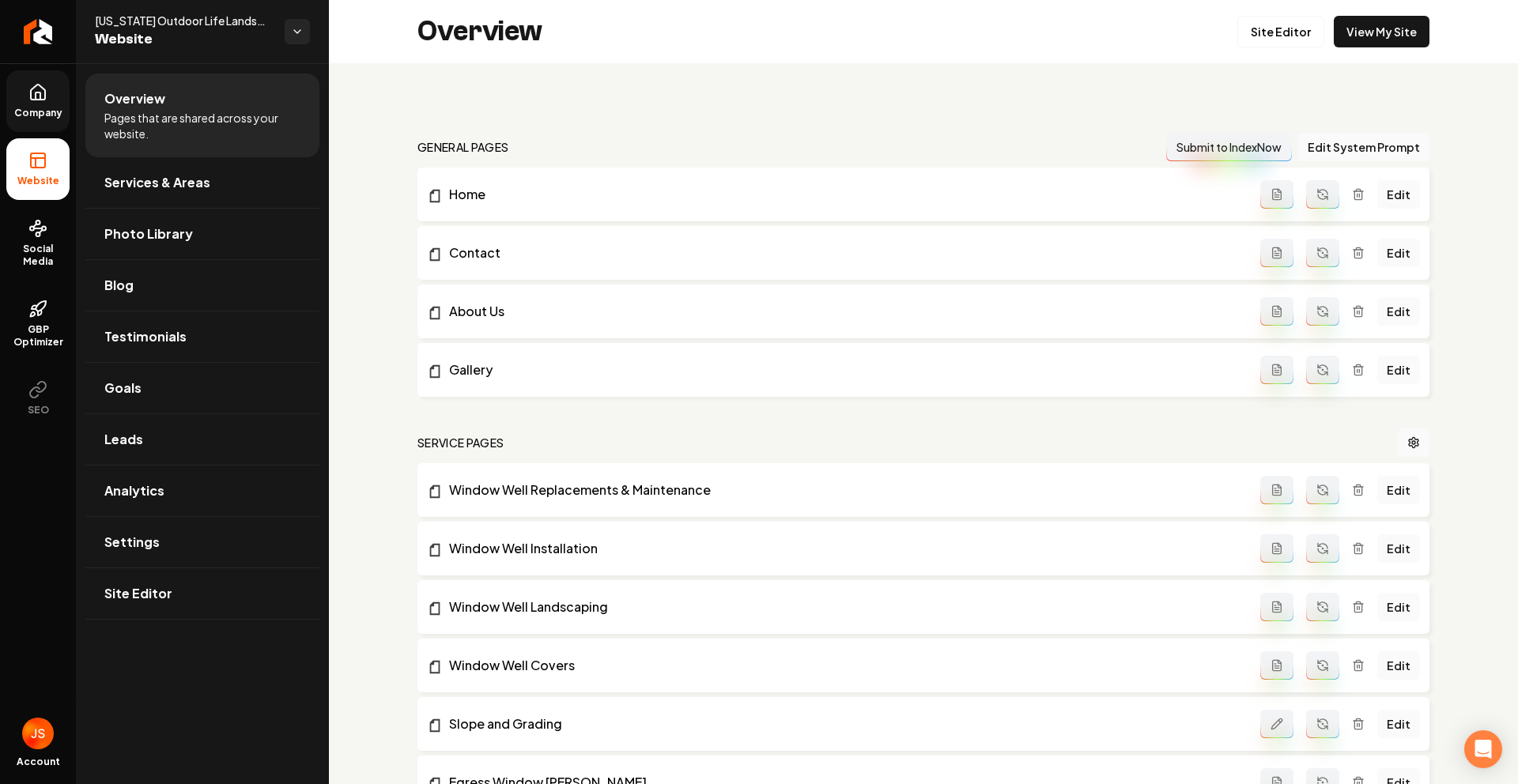
click at [35, 94] on icon at bounding box center [37, 96] width 5 height 7
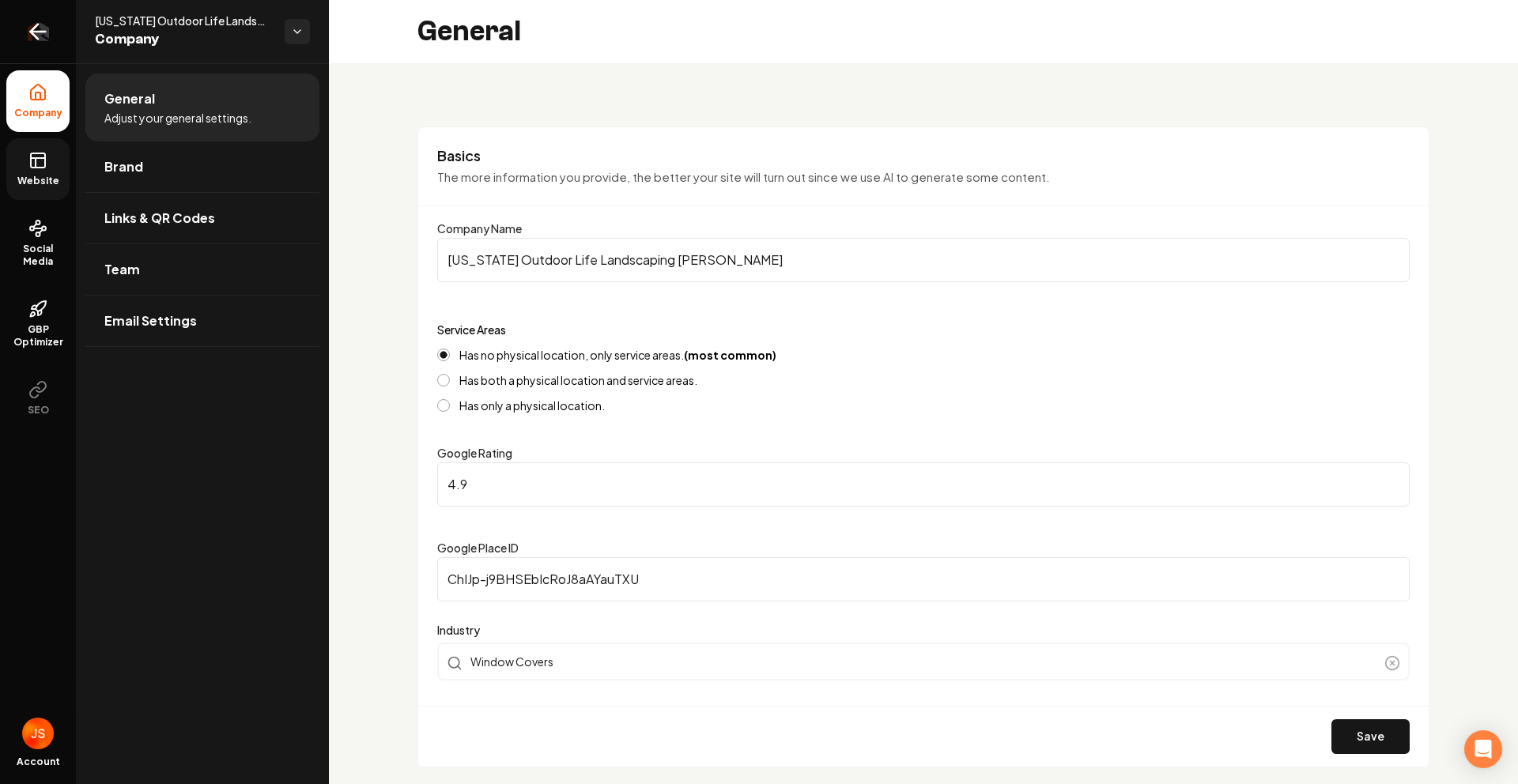
click at [38, 28] on icon "Return to dashboard" at bounding box center [37, 31] width 25 height 25
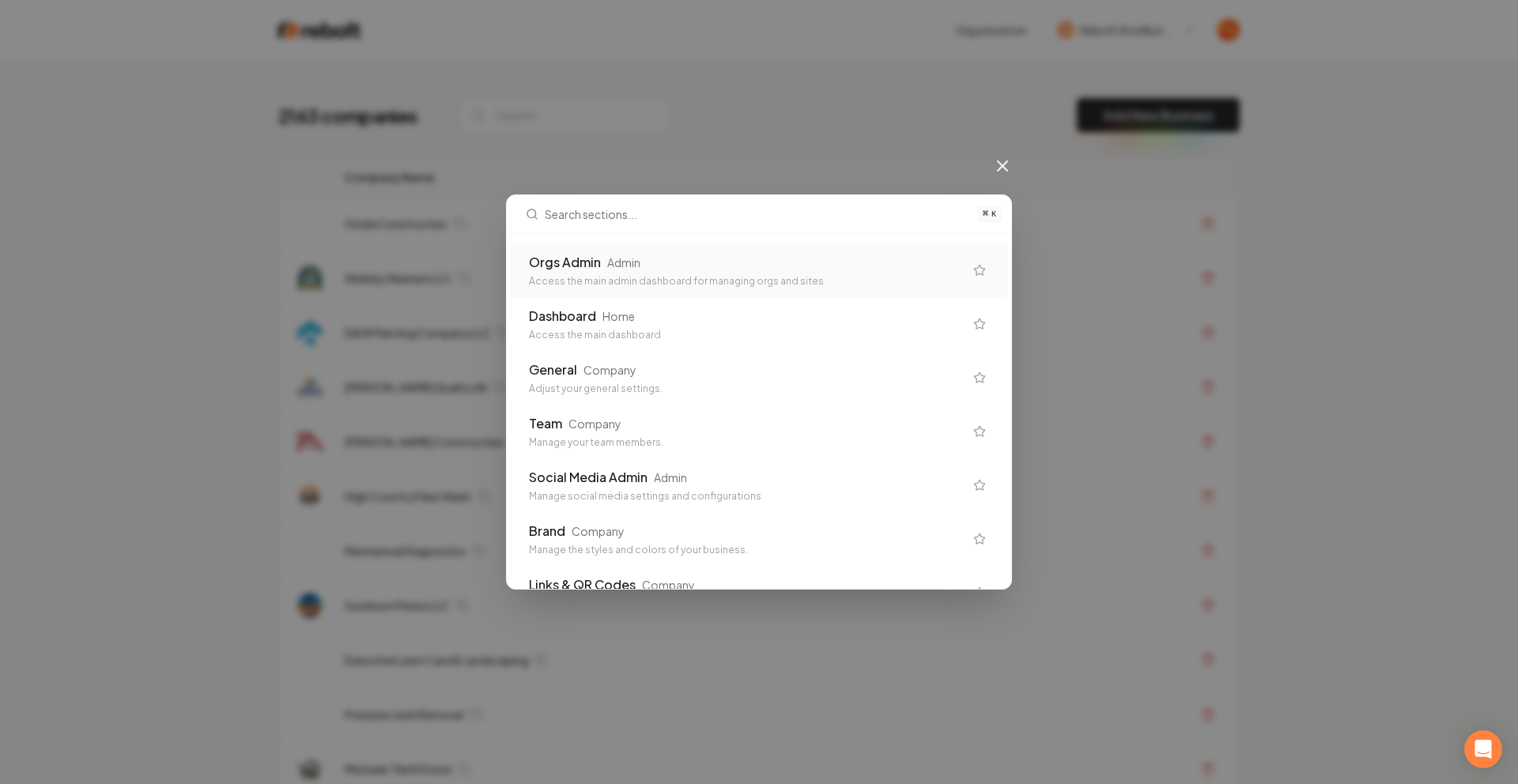
click at [662, 273] on div "Orgs Admin Admin Access the main admin dashboard for managing orgs and sites" at bounding box center [747, 270] width 435 height 35
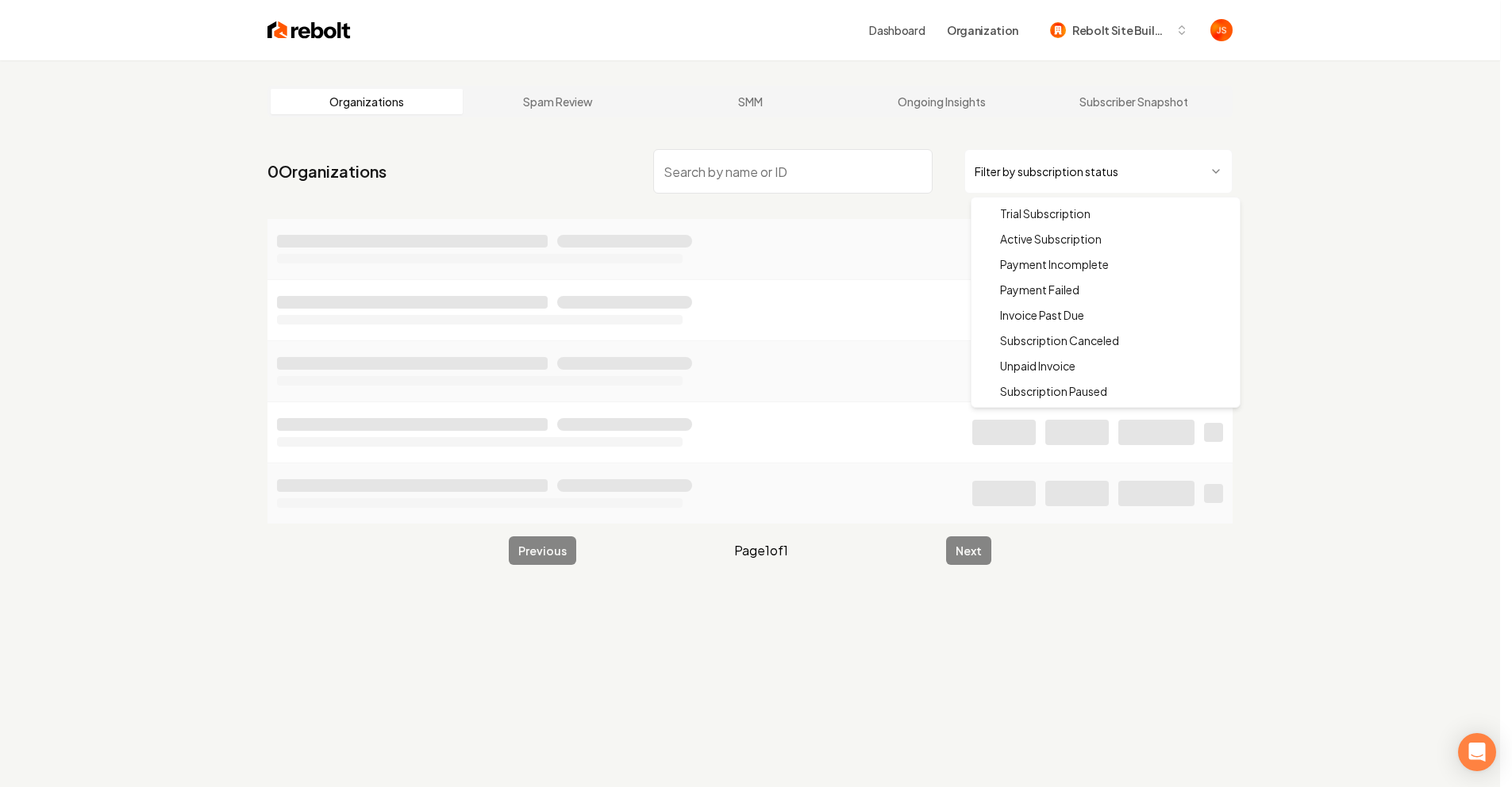
click at [1075, 179] on html "Dashboard Organization Rebolt Site Builder Organizations Spam Review SMM Ongoin…" at bounding box center [756, 394] width 1512 height 787
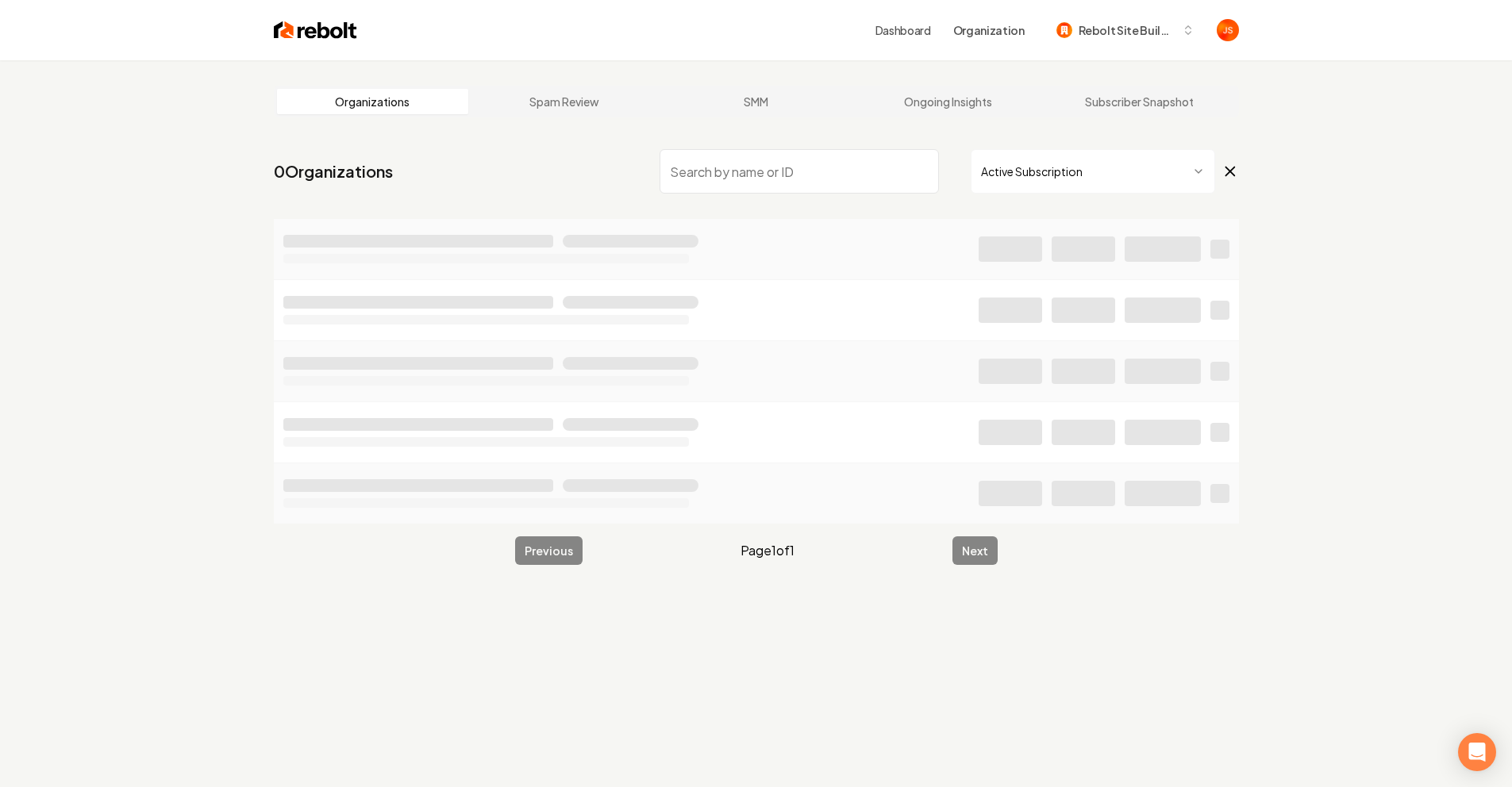
click at [843, 168] on input "search" at bounding box center [799, 171] width 279 height 44
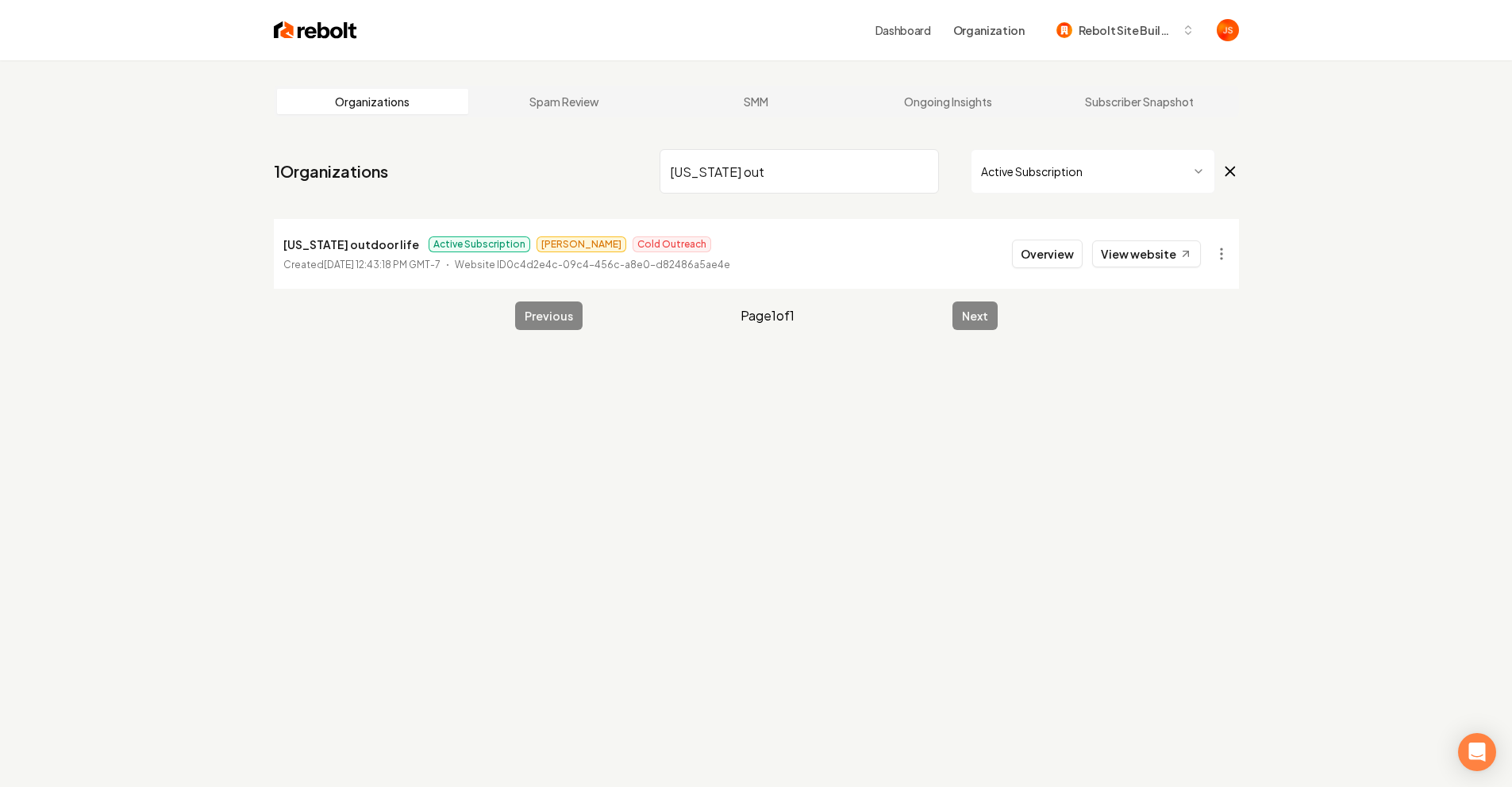
type input "Colorado out"
drag, startPoint x: 484, startPoint y: 262, endPoint x: 830, endPoint y: 260, distance: 346.0
click at [867, 264] on li "Colorado outdoor life Active Subscription James Cold Outreach Created April 7, …" at bounding box center [756, 254] width 965 height 70
click at [807, 259] on li "Colorado outdoor life Active Subscription James Cold Outreach Created April 7, …" at bounding box center [756, 254] width 965 height 70
drag, startPoint x: 765, startPoint y: 267, endPoint x: 480, endPoint y: 264, distance: 285.0
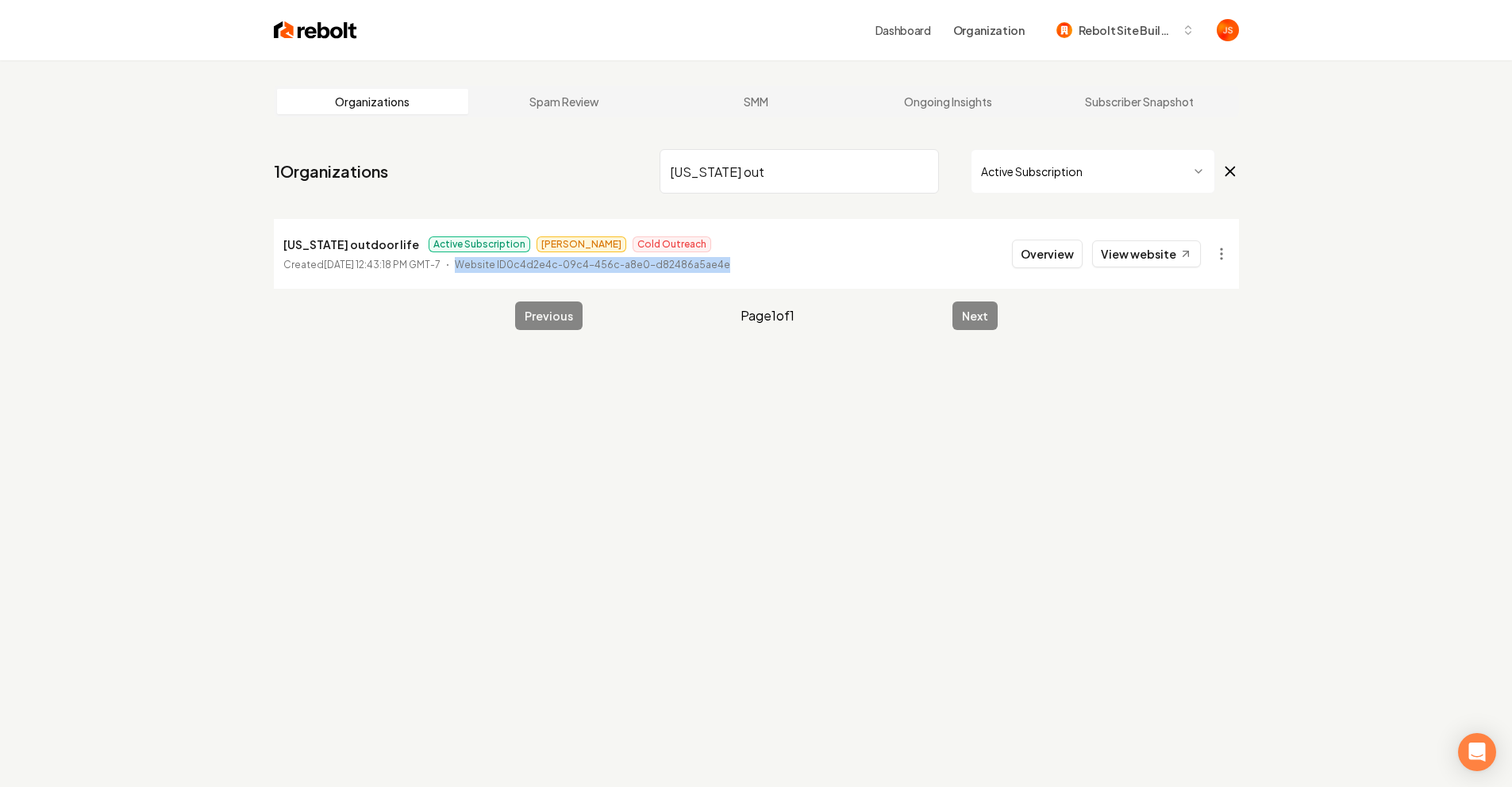
click at [480, 264] on li "Colorado outdoor life Active Subscription James Cold Outreach Created April 7, …" at bounding box center [756, 254] width 965 height 70
copy p "Website ID 0c4d2e4c-09c4-456c-a8e0-d82486a5ae4e"
click at [1060, 257] on button "Overview" at bounding box center [1046, 254] width 70 height 28
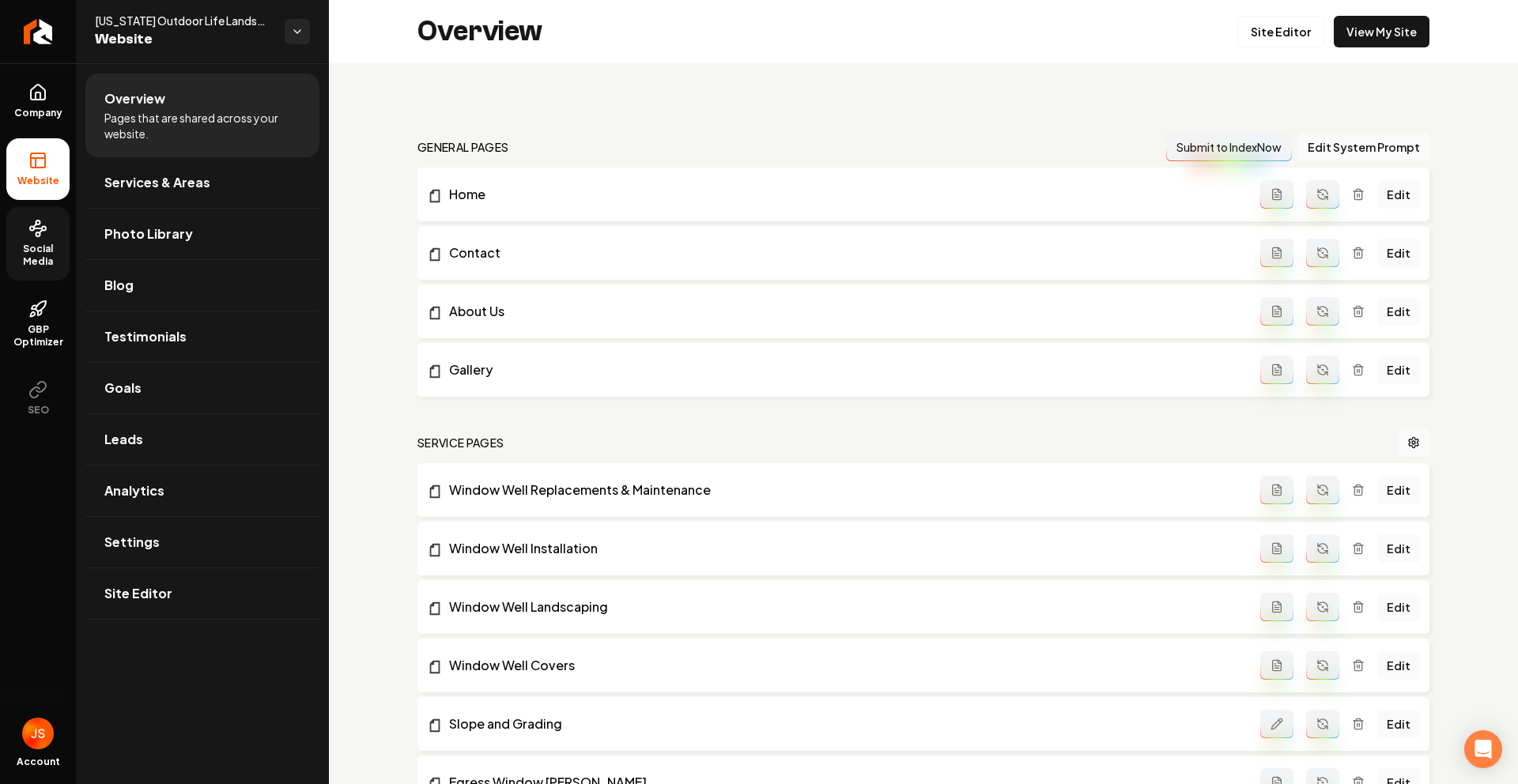
click at [34, 245] on span "Social Media" at bounding box center [38, 255] width 63 height 25
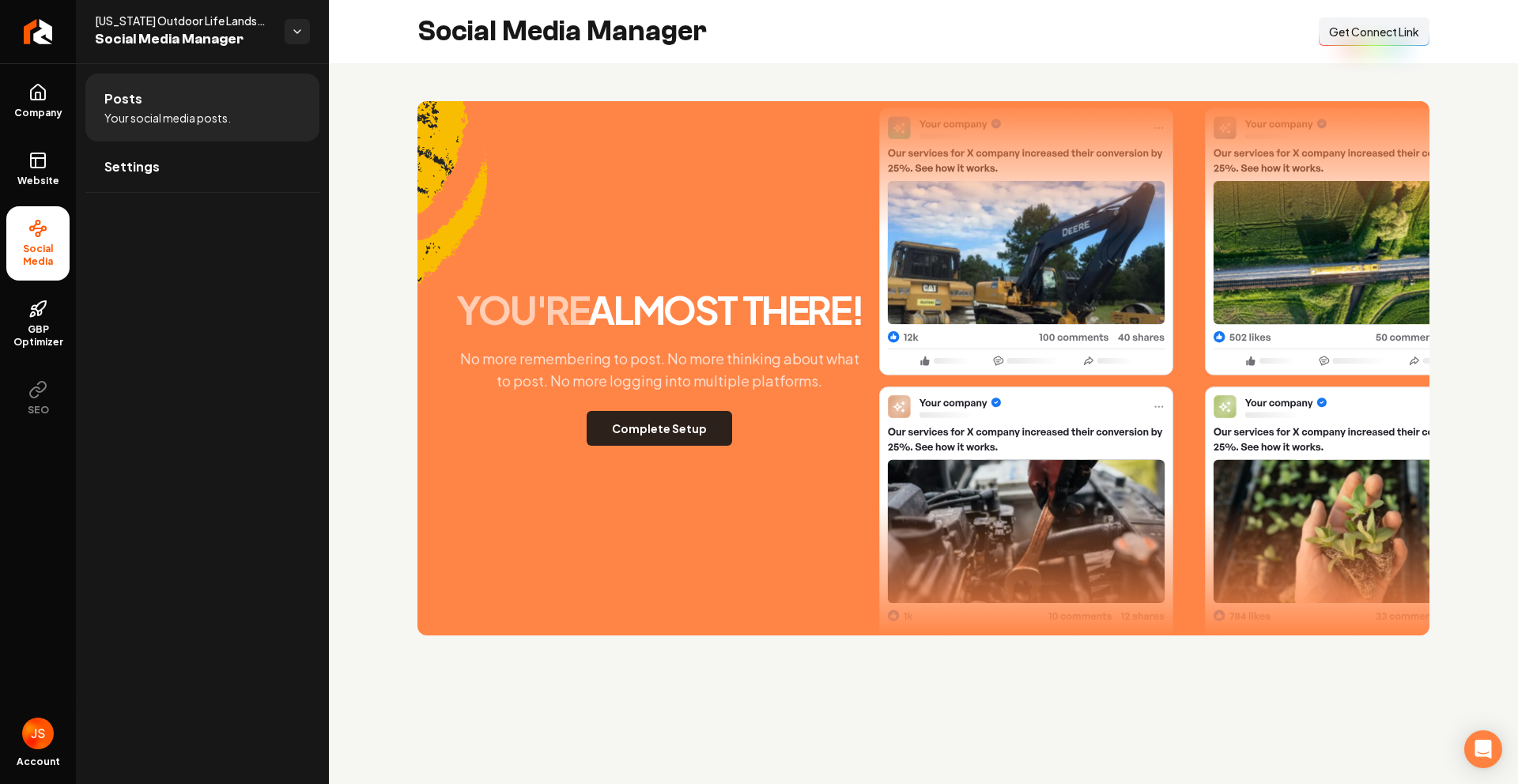
click at [653, 432] on button "Complete Setup" at bounding box center [659, 427] width 146 height 35
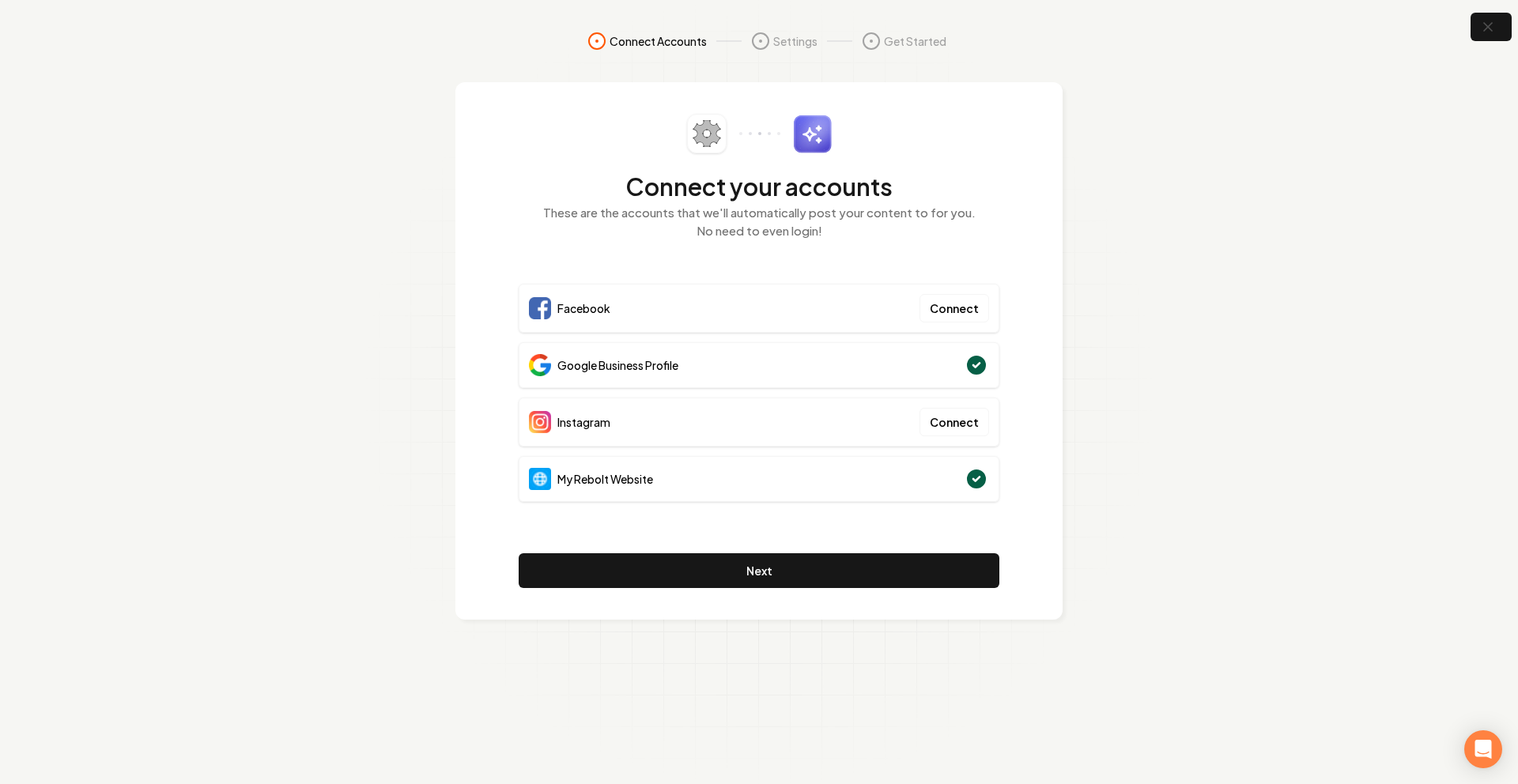
click at [731, 595] on div "Connect your accounts These are the accounts that we'll automatically post your…" at bounding box center [759, 351] width 608 height 538
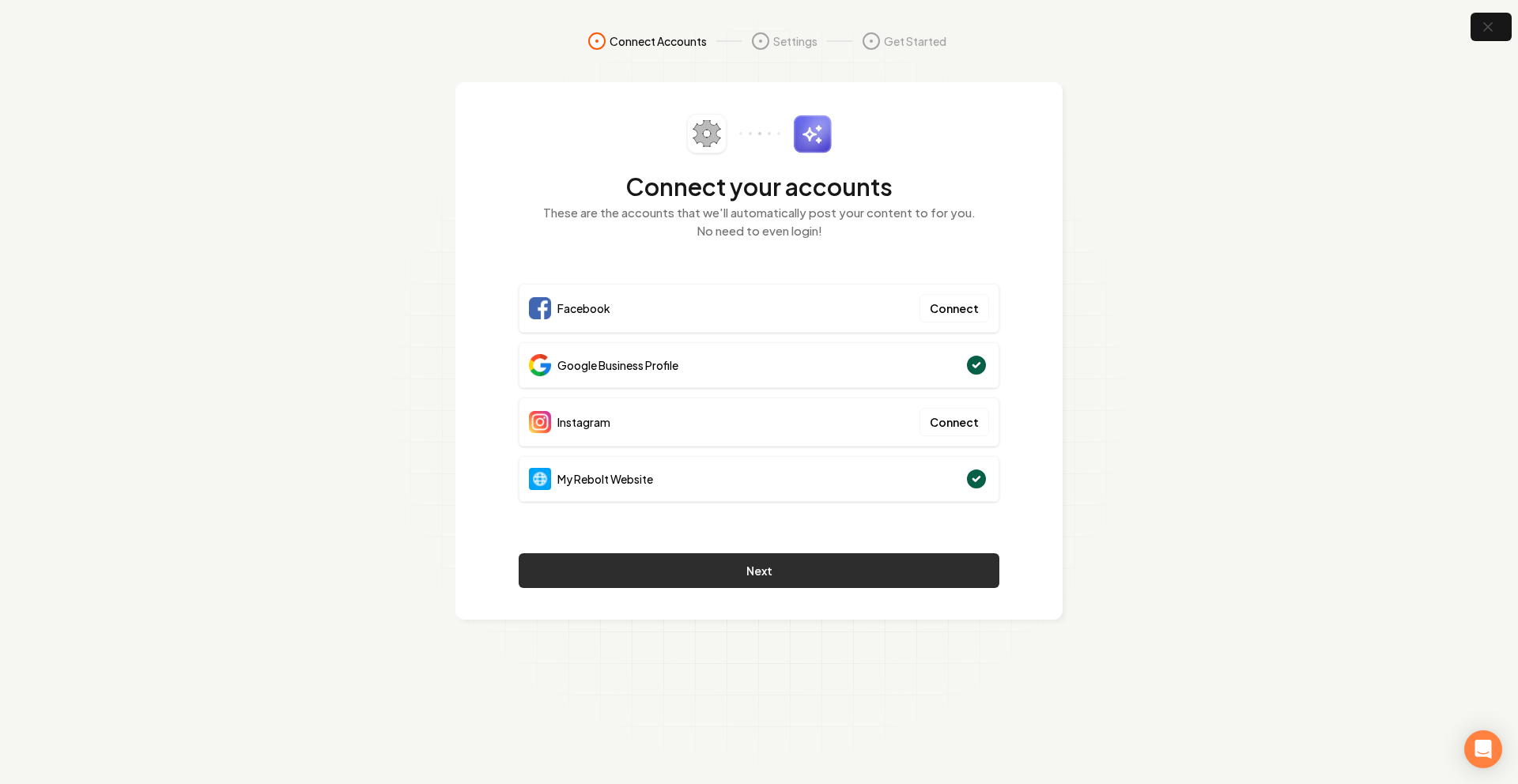
click at [733, 584] on button "Next" at bounding box center [759, 570] width 481 height 35
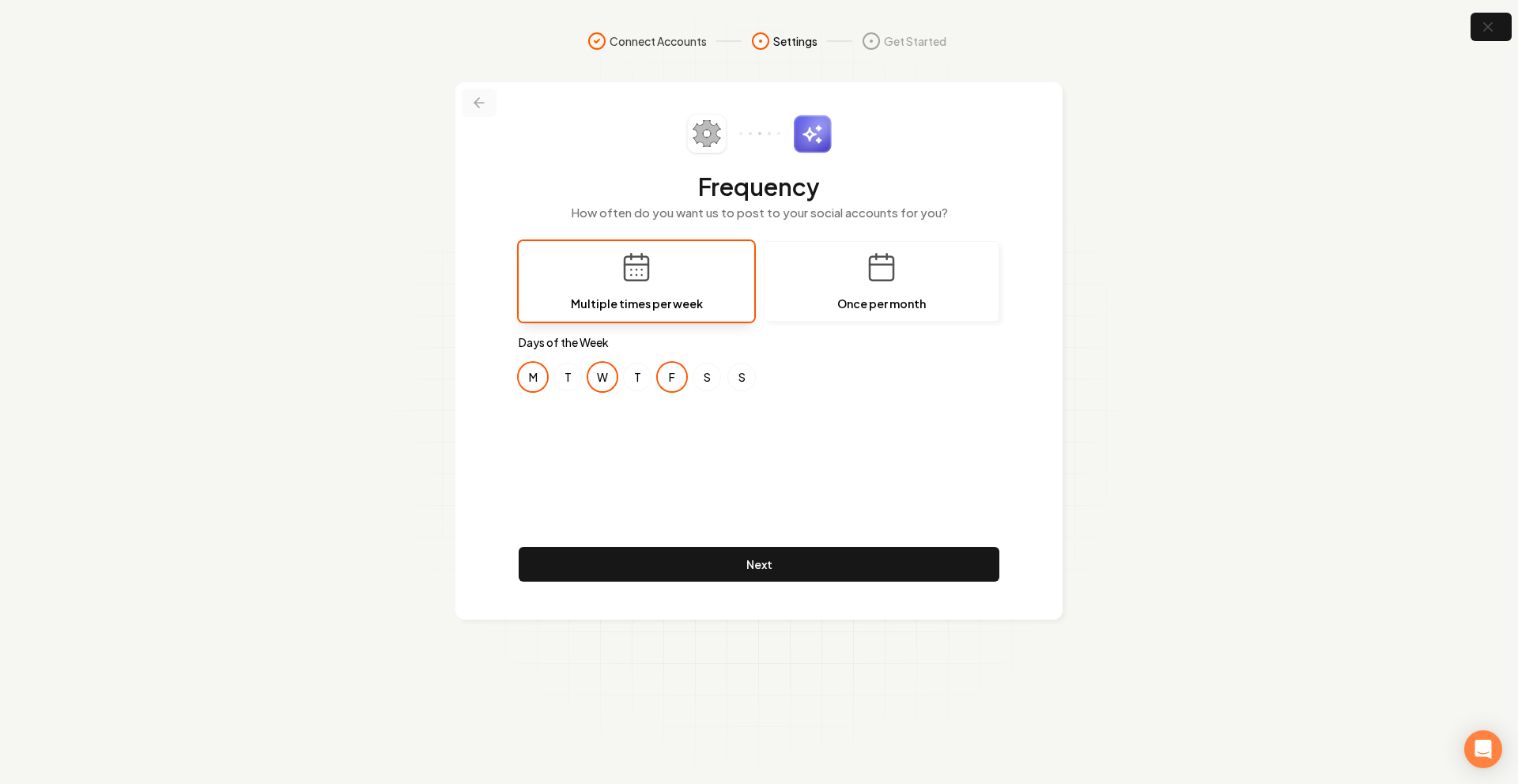
click at [478, 96] on icon at bounding box center [479, 103] width 16 height 16
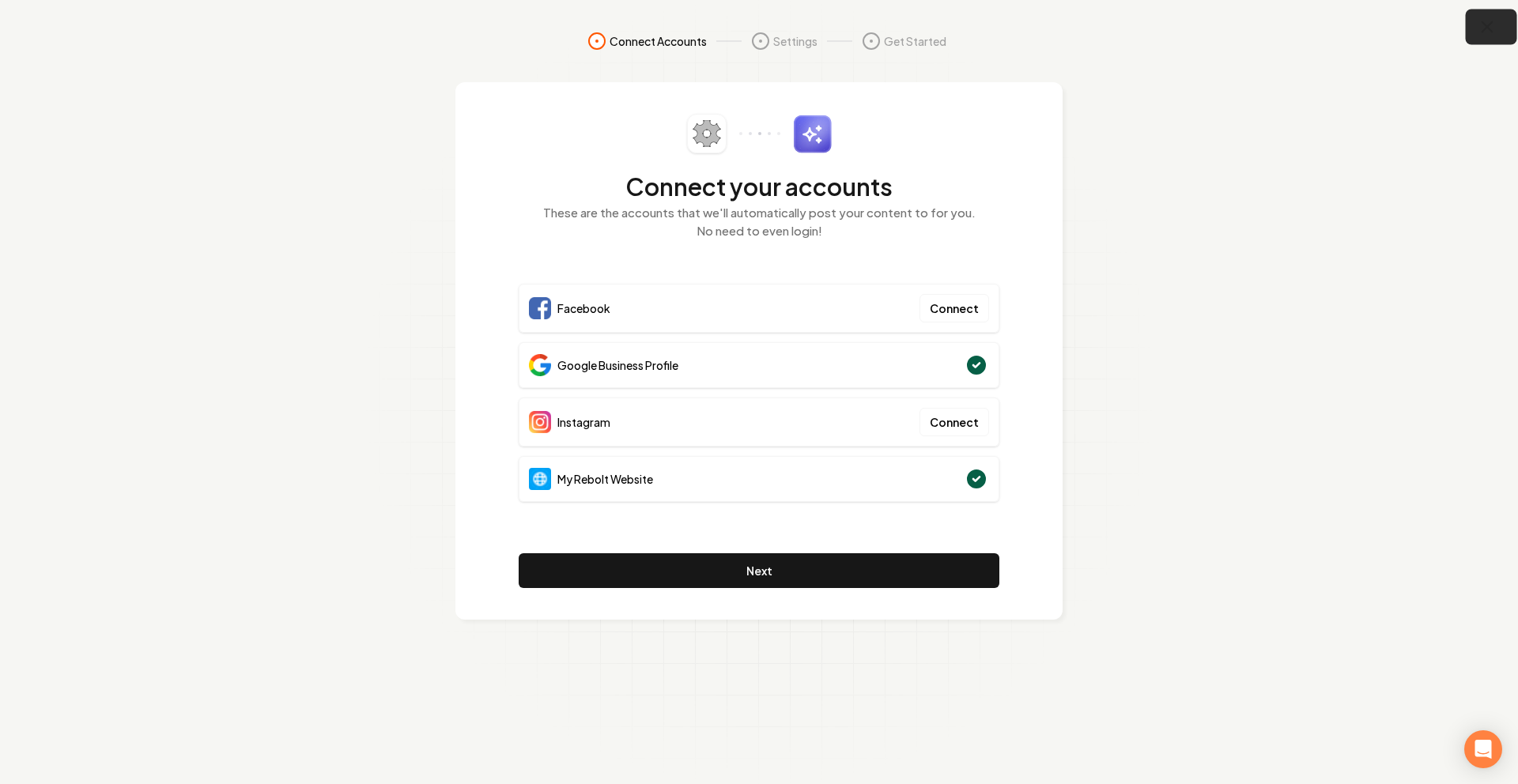
click at [1502, 21] on button "button" at bounding box center [1491, 27] width 51 height 35
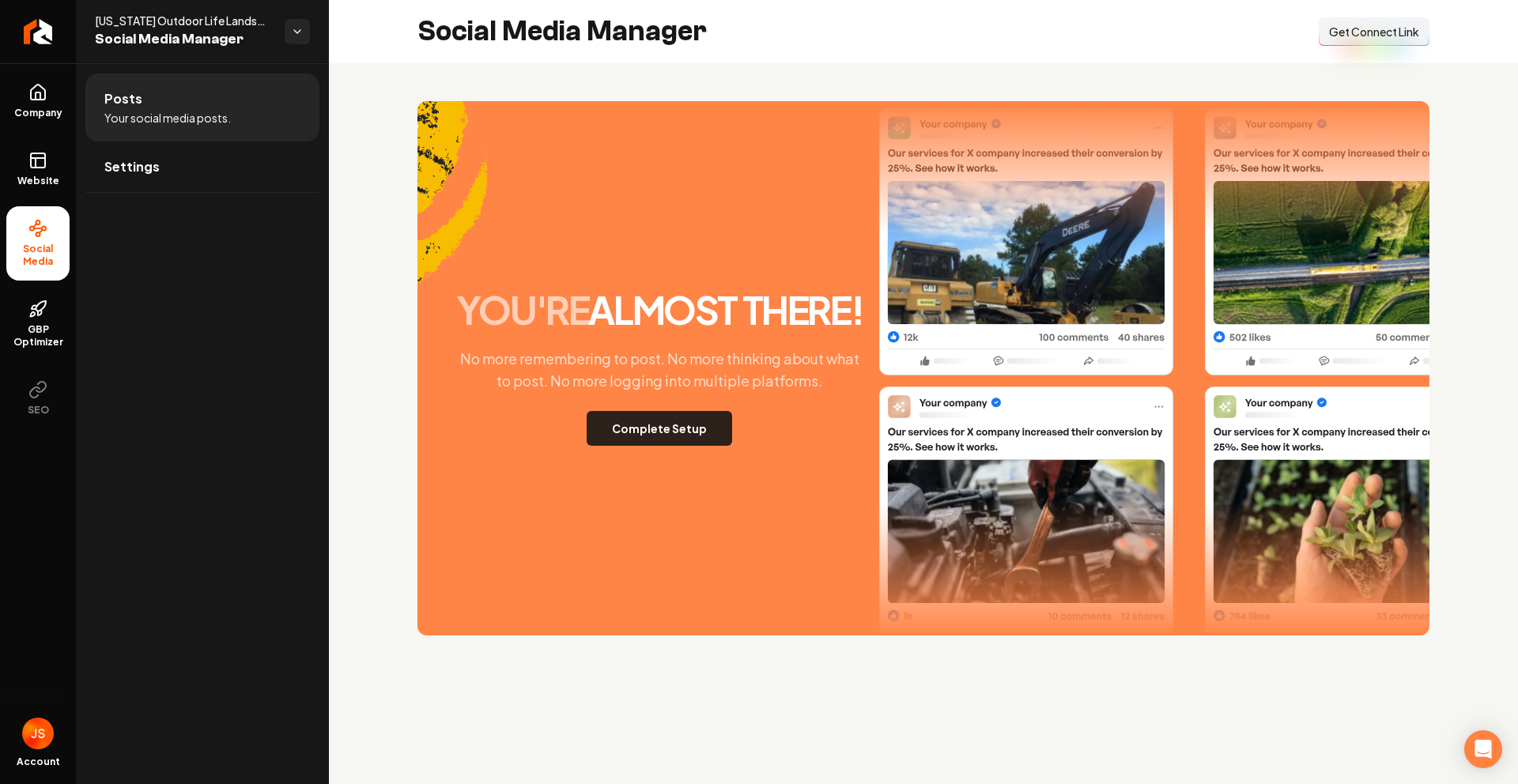
click at [646, 416] on button "Complete Setup" at bounding box center [659, 427] width 146 height 35
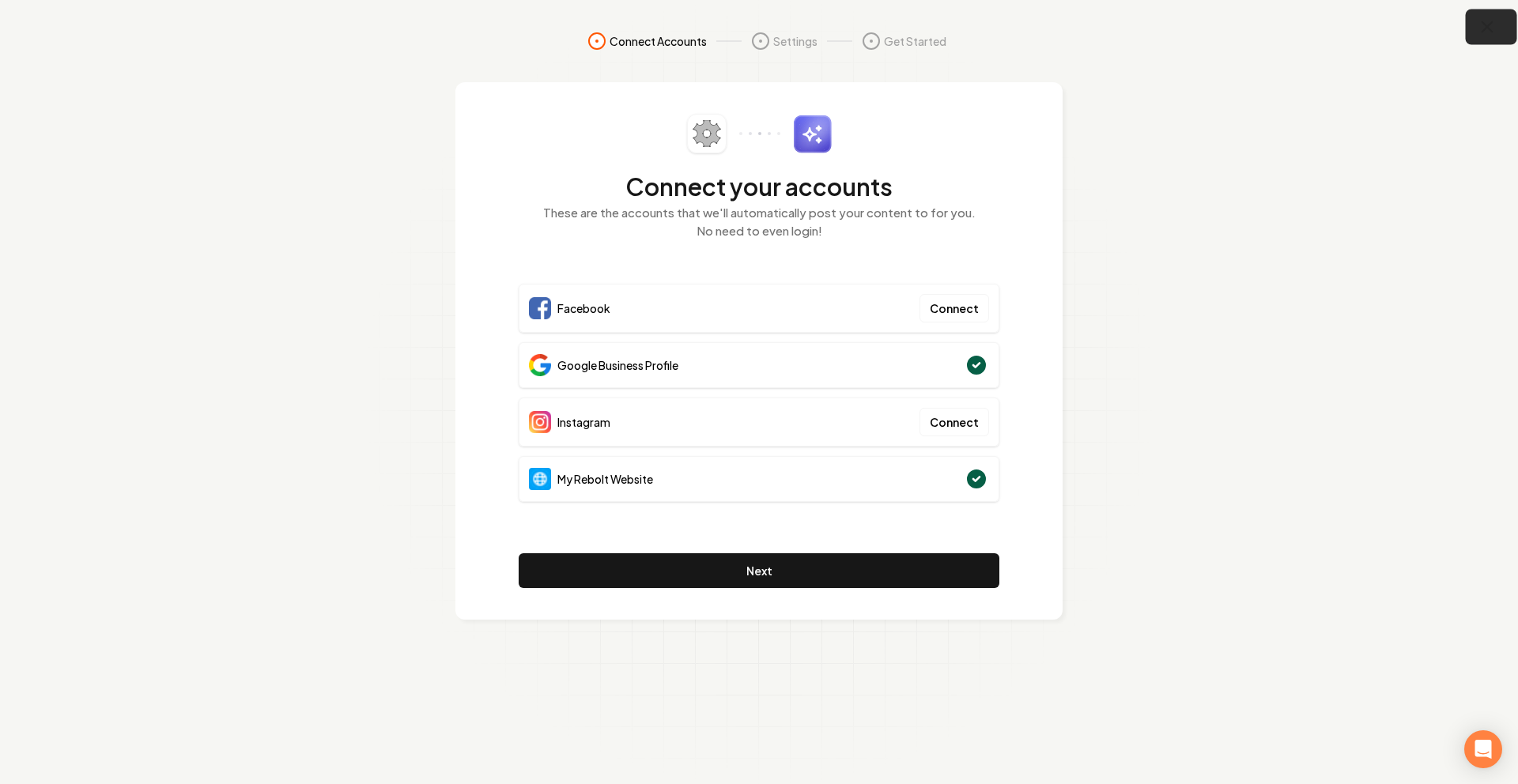
click at [1485, 28] on icon "button" at bounding box center [1487, 27] width 20 height 20
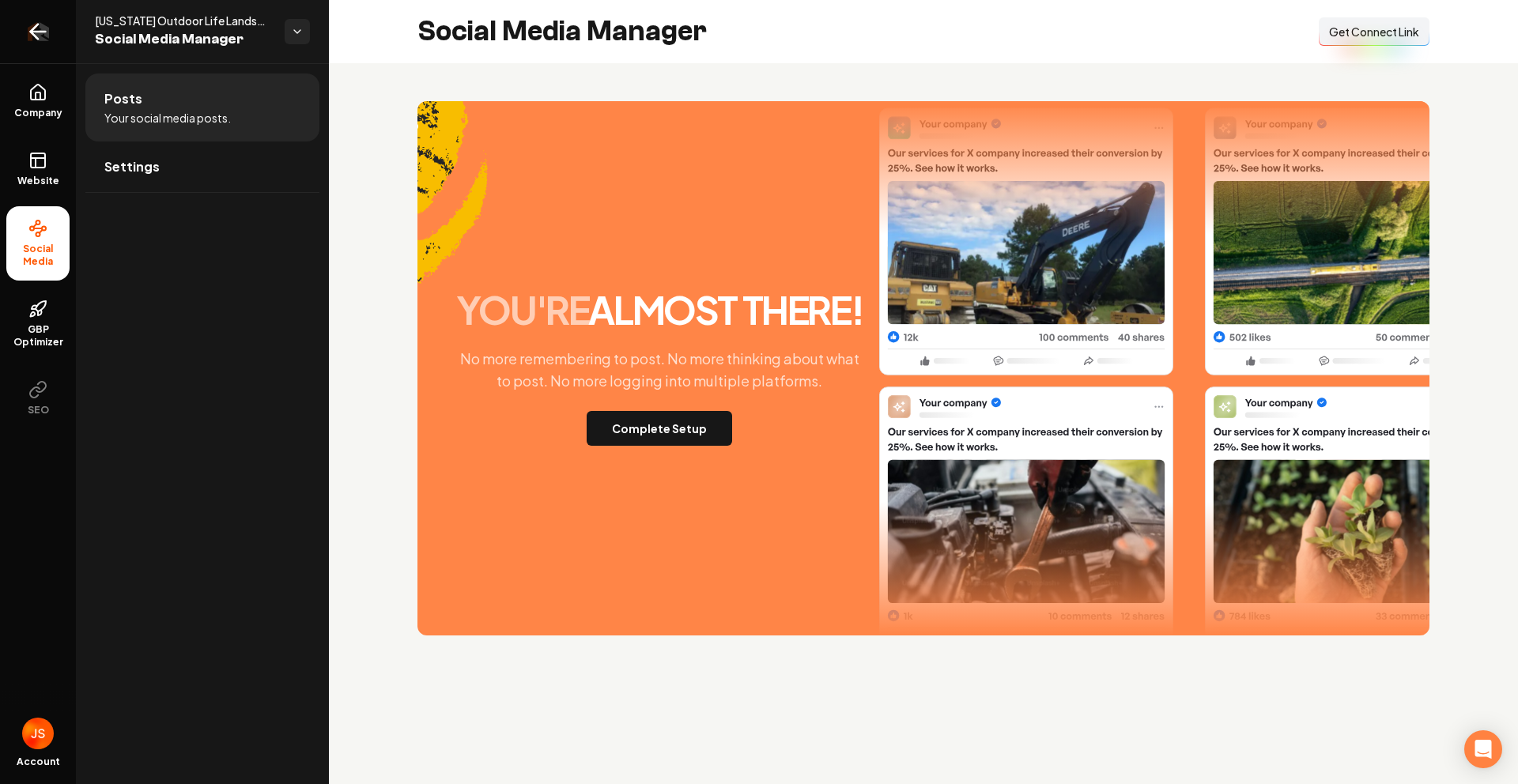
click at [75, 44] on link "Return to dashboard" at bounding box center [37, 32] width 76 height 63
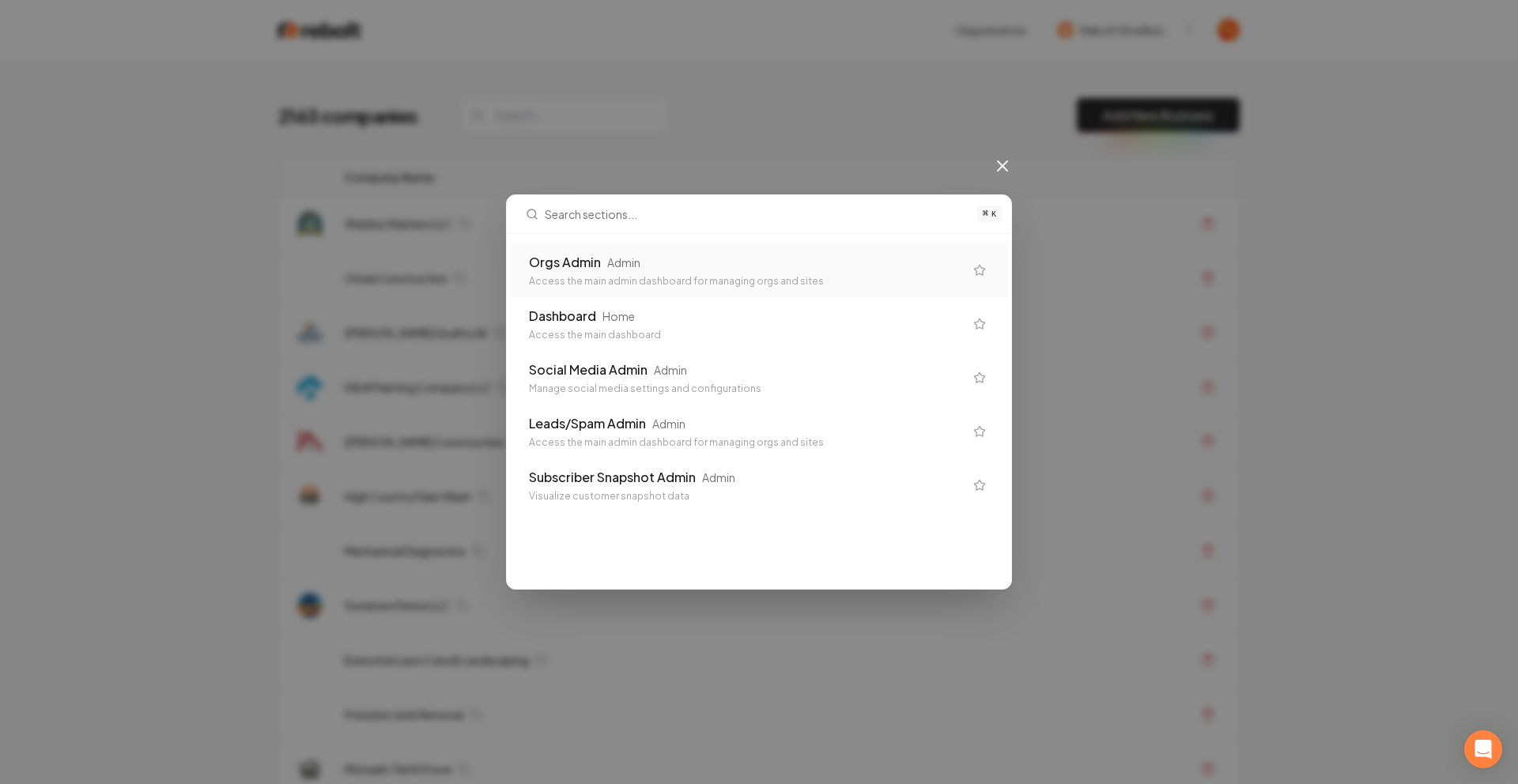
click at [652, 286] on div "Access the main admin dashboard for managing orgs and sites" at bounding box center [747, 282] width 435 height 13
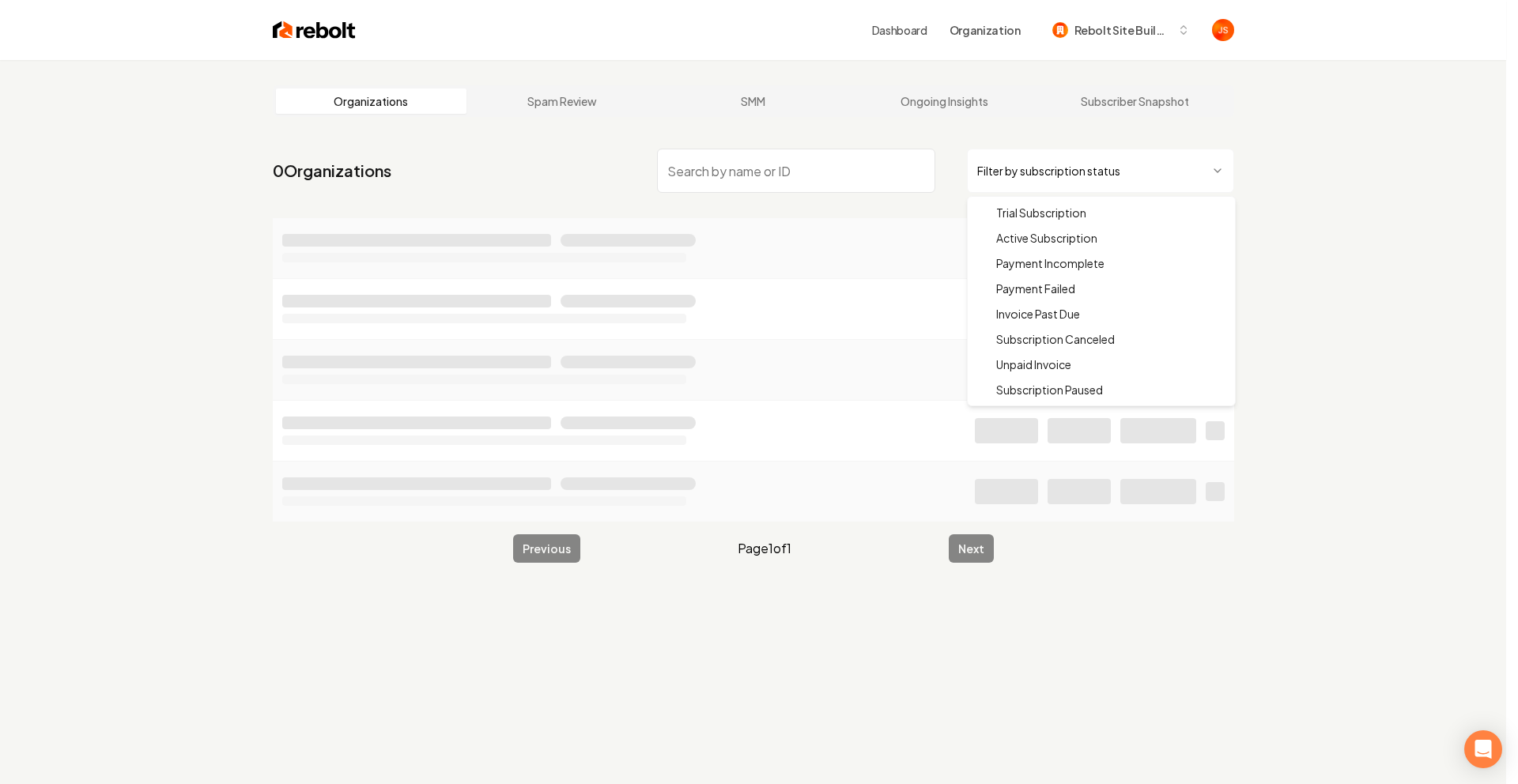
click at [1093, 160] on html "Dashboard Organization Rebolt Site Builder Organizations Spam Review SMM Ongoin…" at bounding box center [759, 392] width 1518 height 784
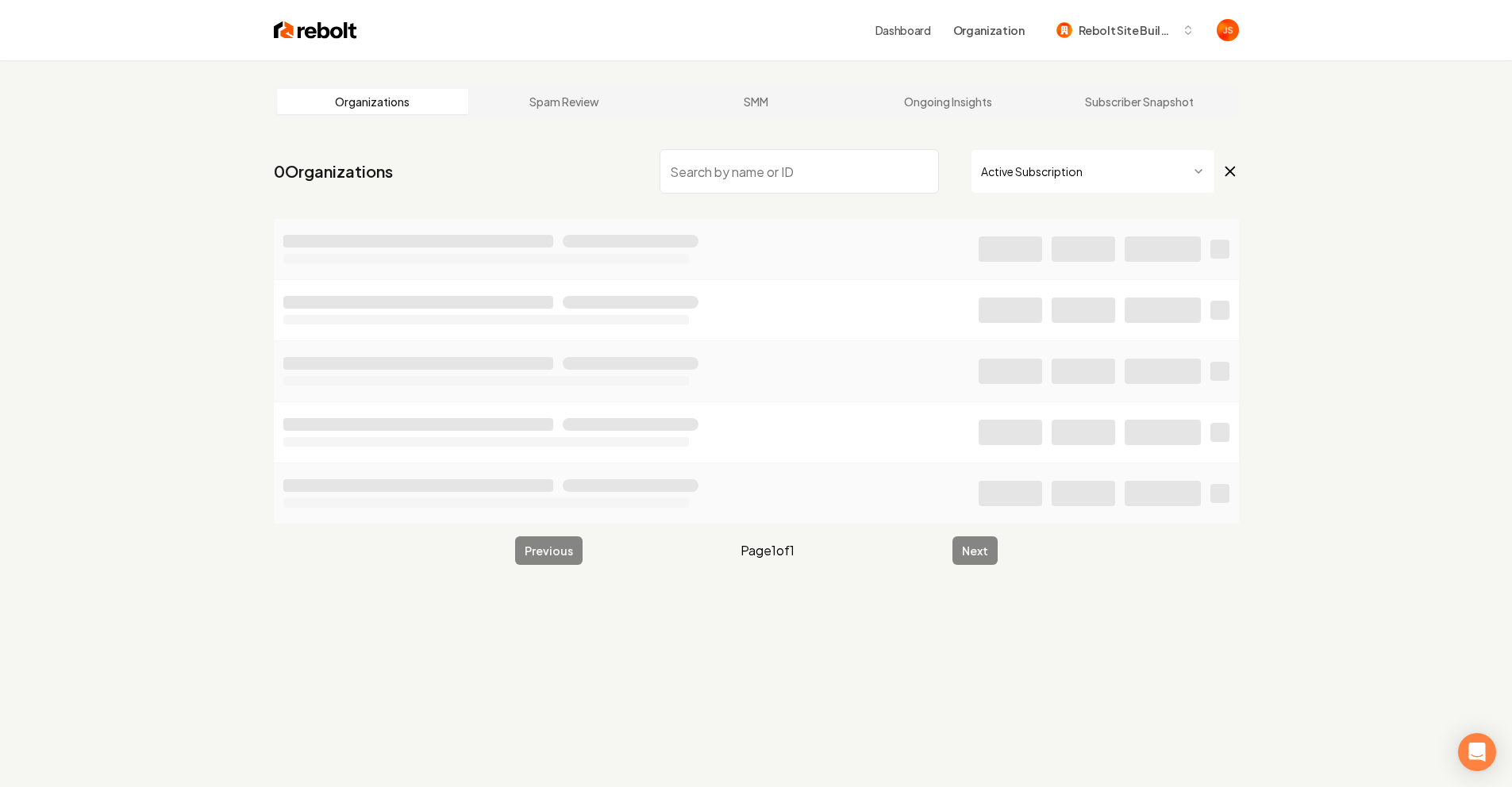
click at [822, 171] on input "search" at bounding box center [799, 171] width 279 height 44
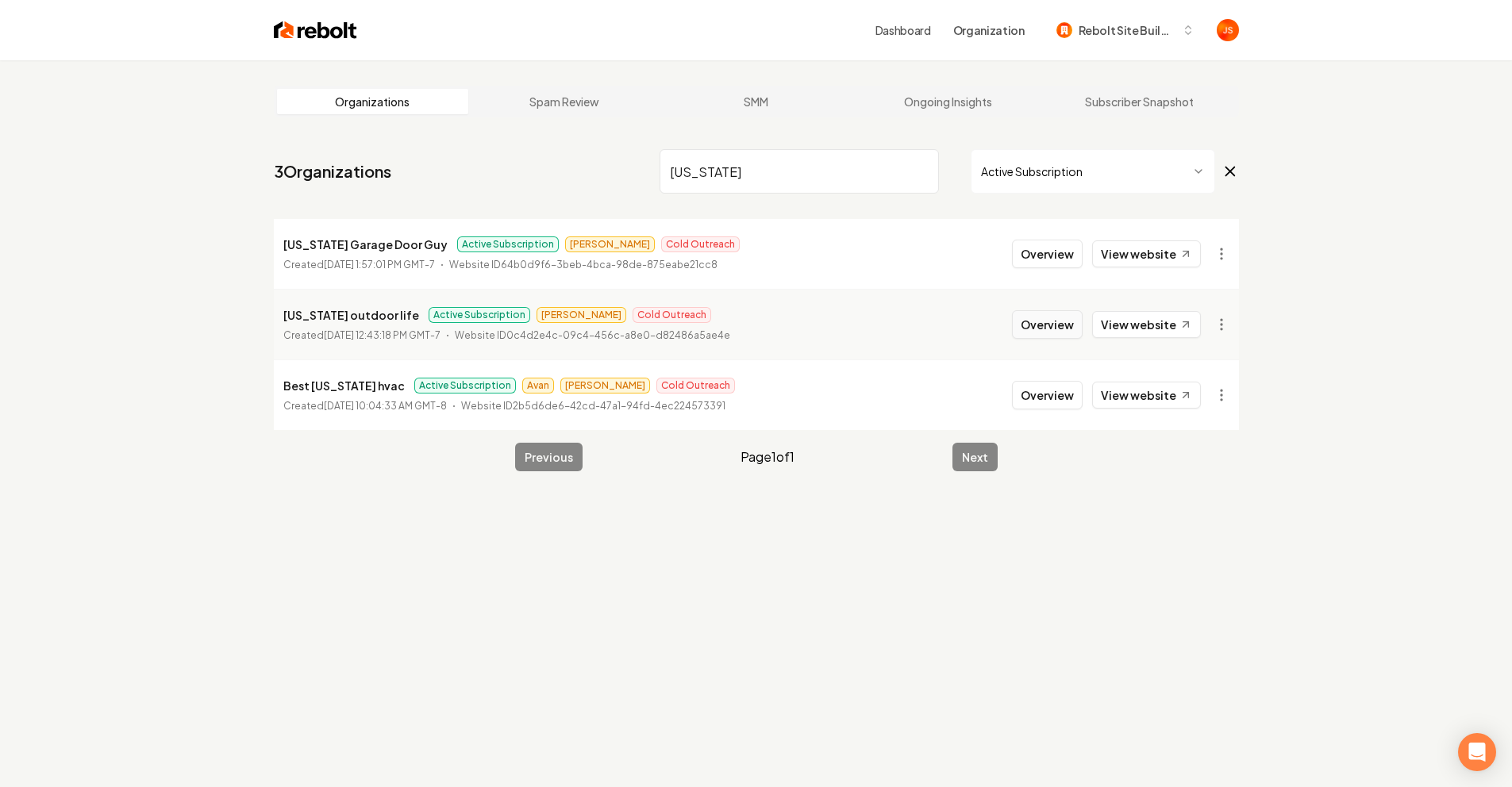
type input "[US_STATE]"
click at [1059, 322] on button "Overview" at bounding box center [1046, 324] width 70 height 28
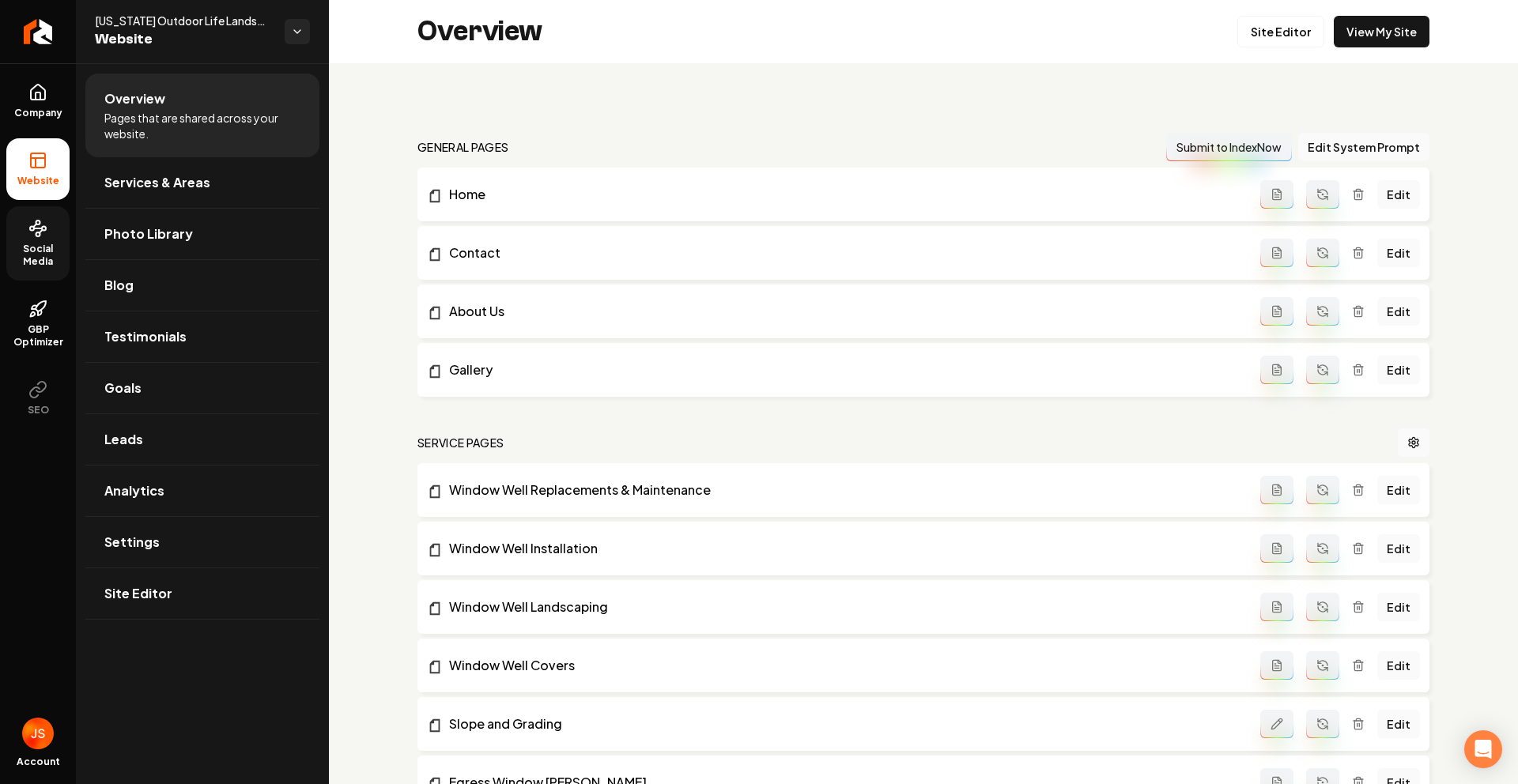
click at [25, 226] on link "Social Media" at bounding box center [38, 244] width 63 height 75
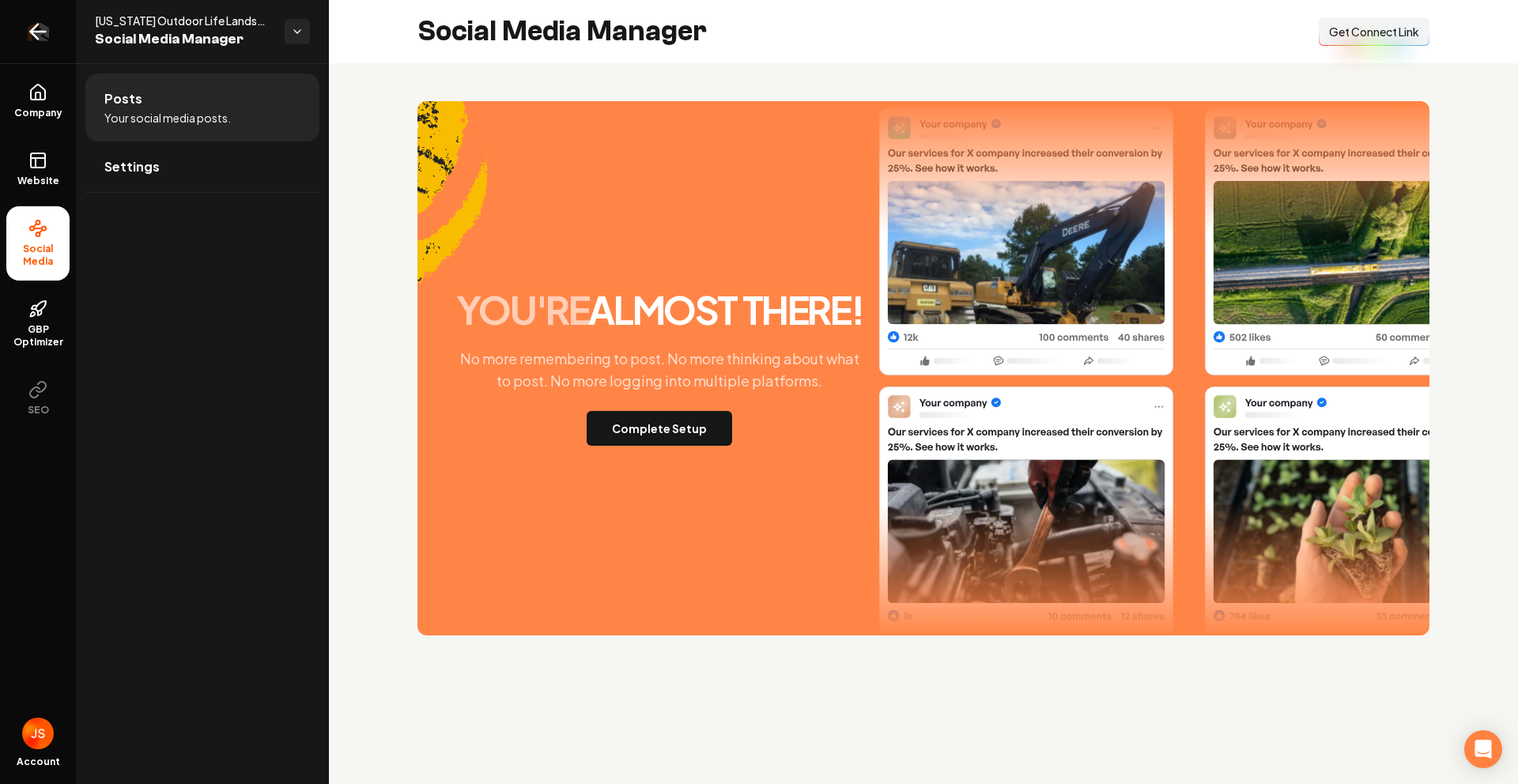
click at [29, 32] on icon "Return to dashboard" at bounding box center [37, 31] width 25 height 25
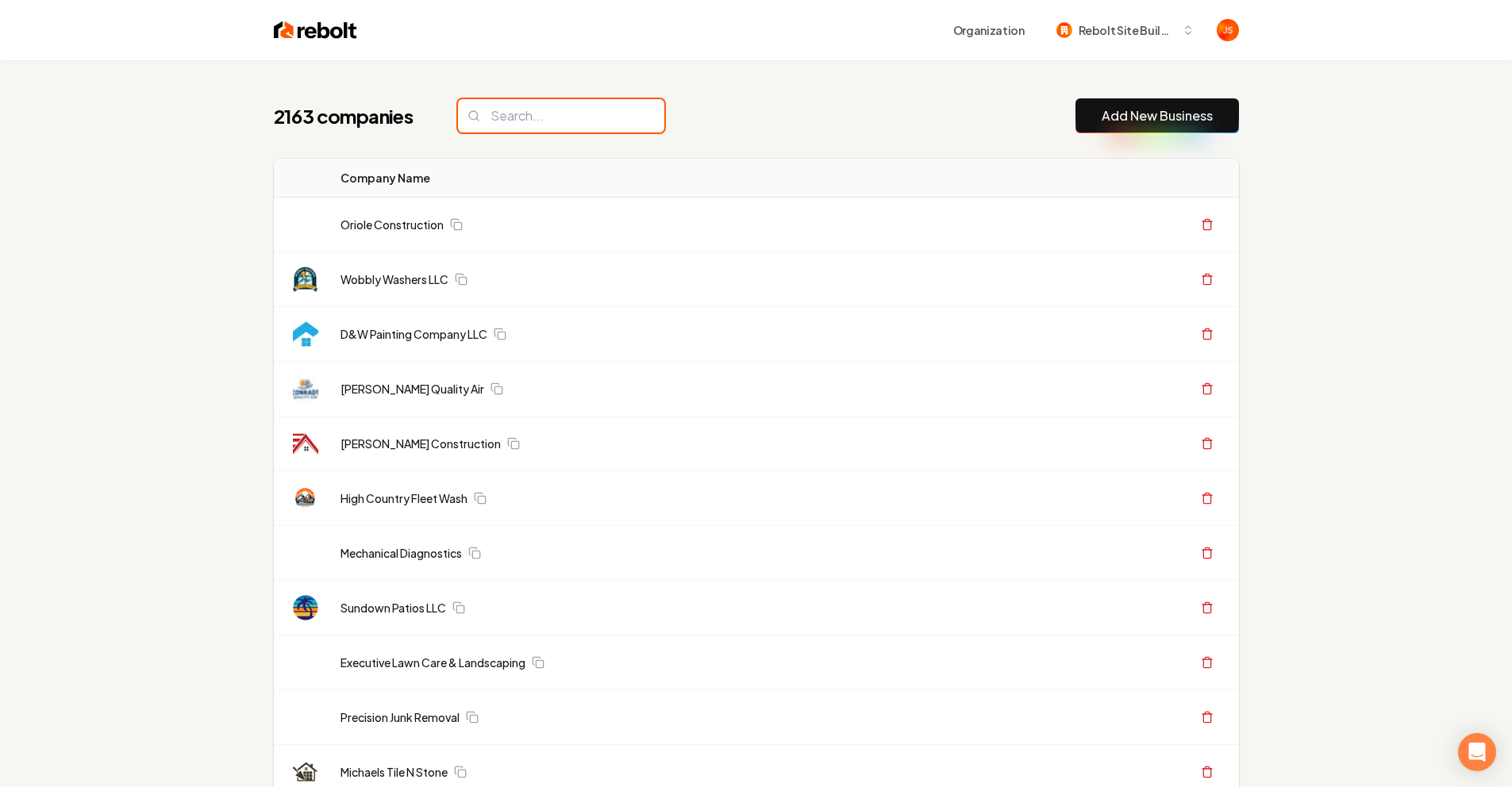
click at [535, 111] on input "search" at bounding box center [561, 116] width 206 height 34
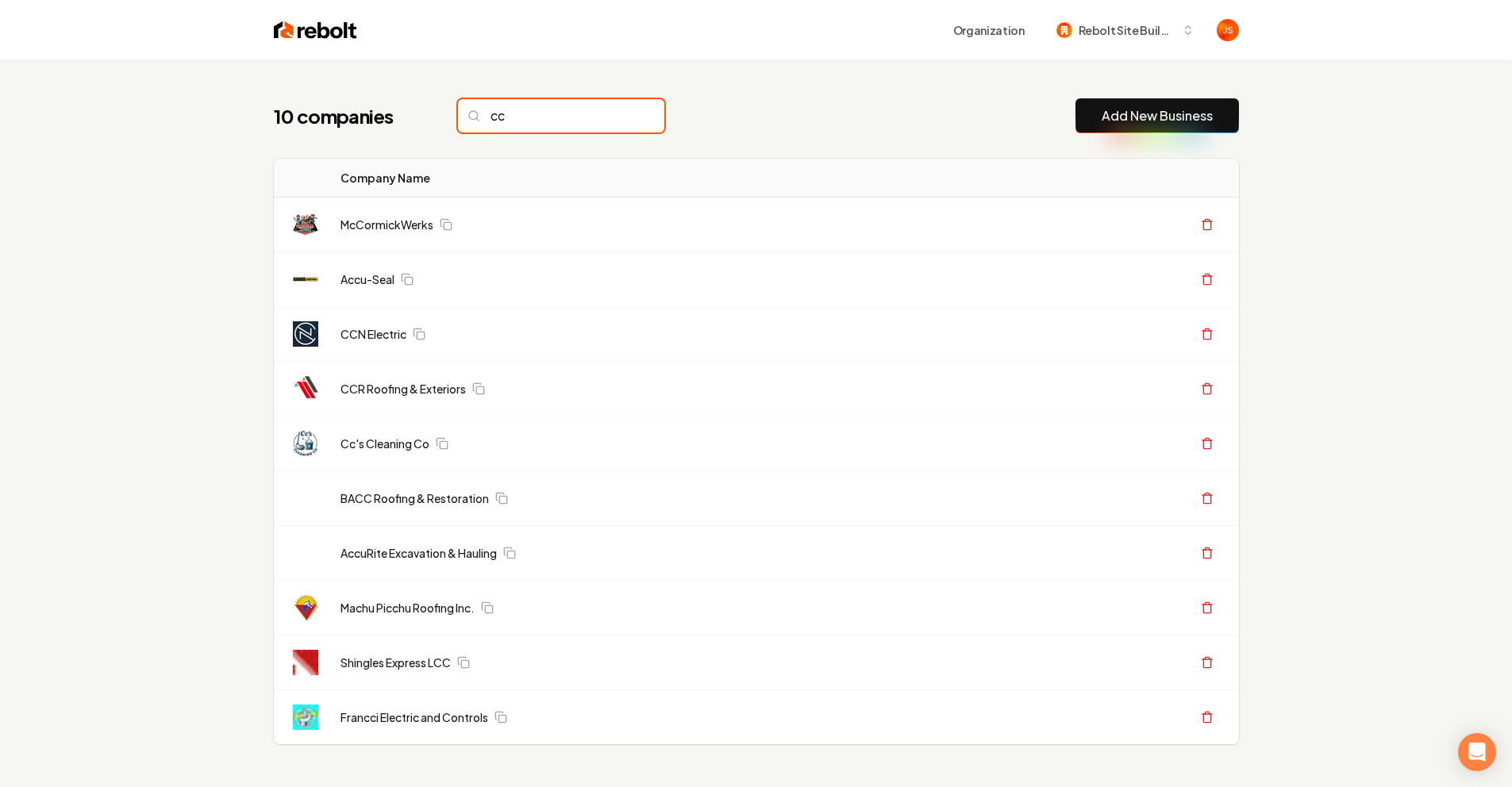
type input "c"
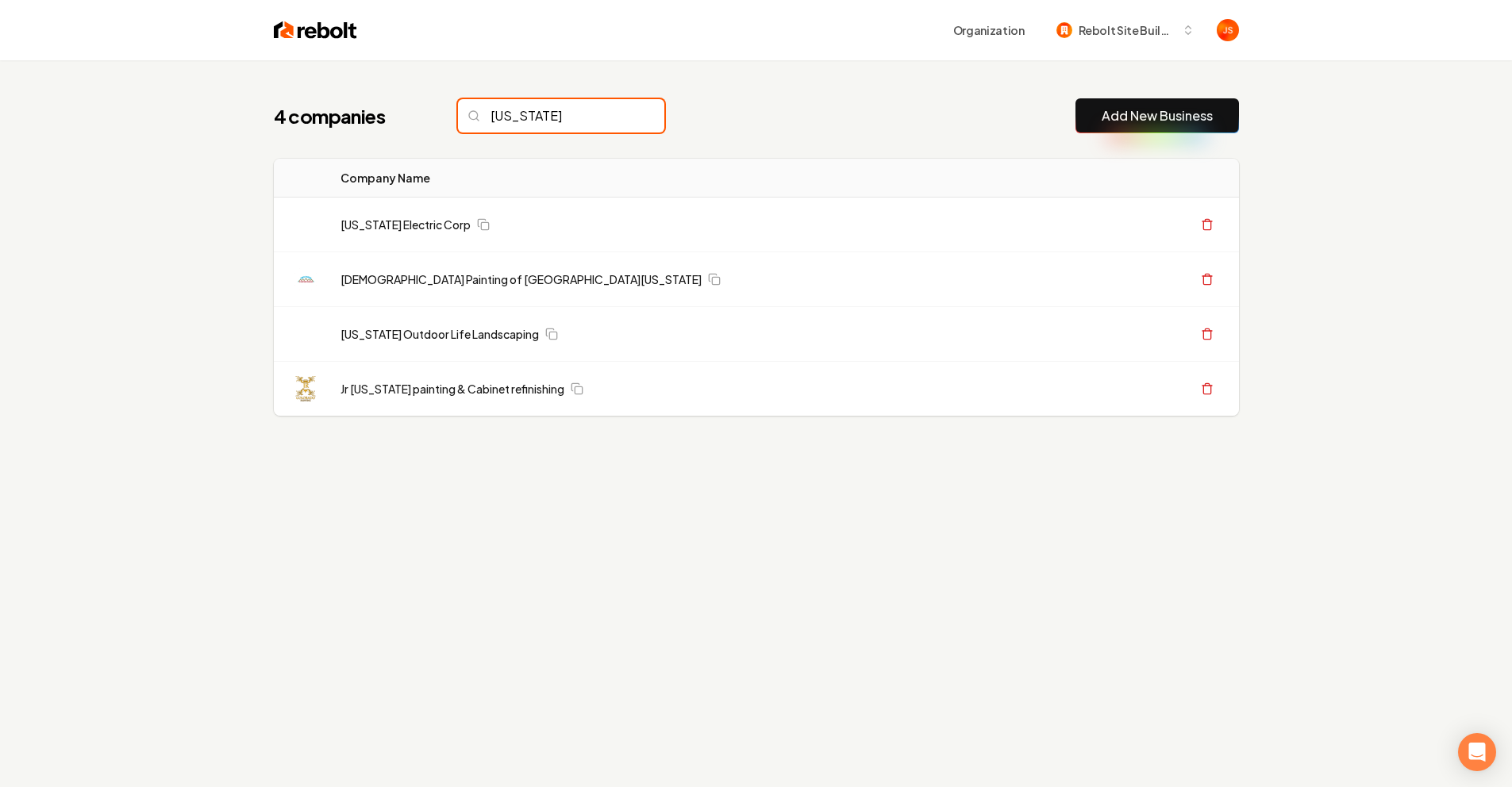
type input "colorado"
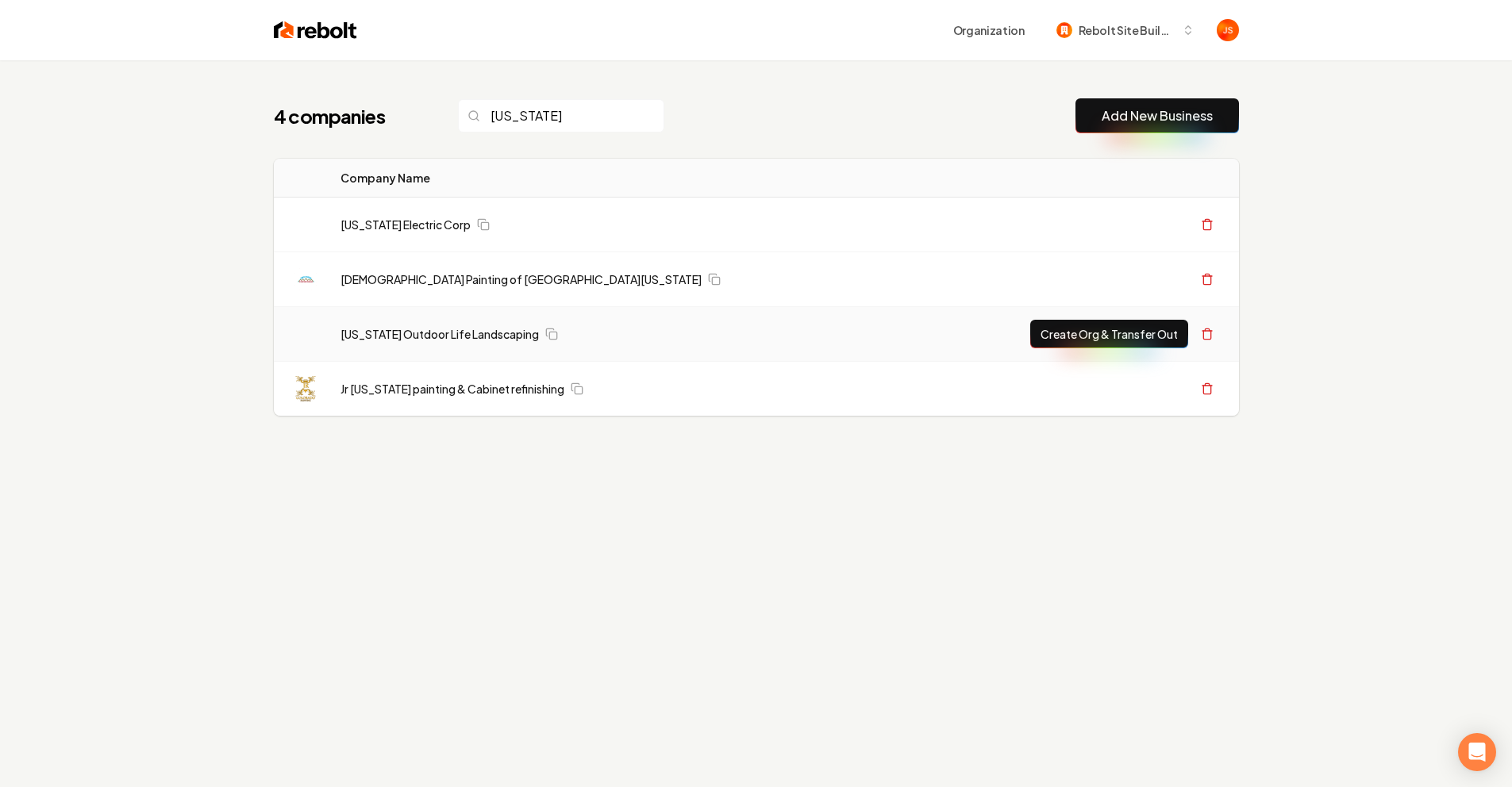
click at [450, 319] on td "[US_STATE] Outdoor Life Landscaping" at bounding box center [623, 334] width 590 height 54
click at [443, 328] on link "[US_STATE] Outdoor Life Landscaping" at bounding box center [439, 334] width 199 height 16
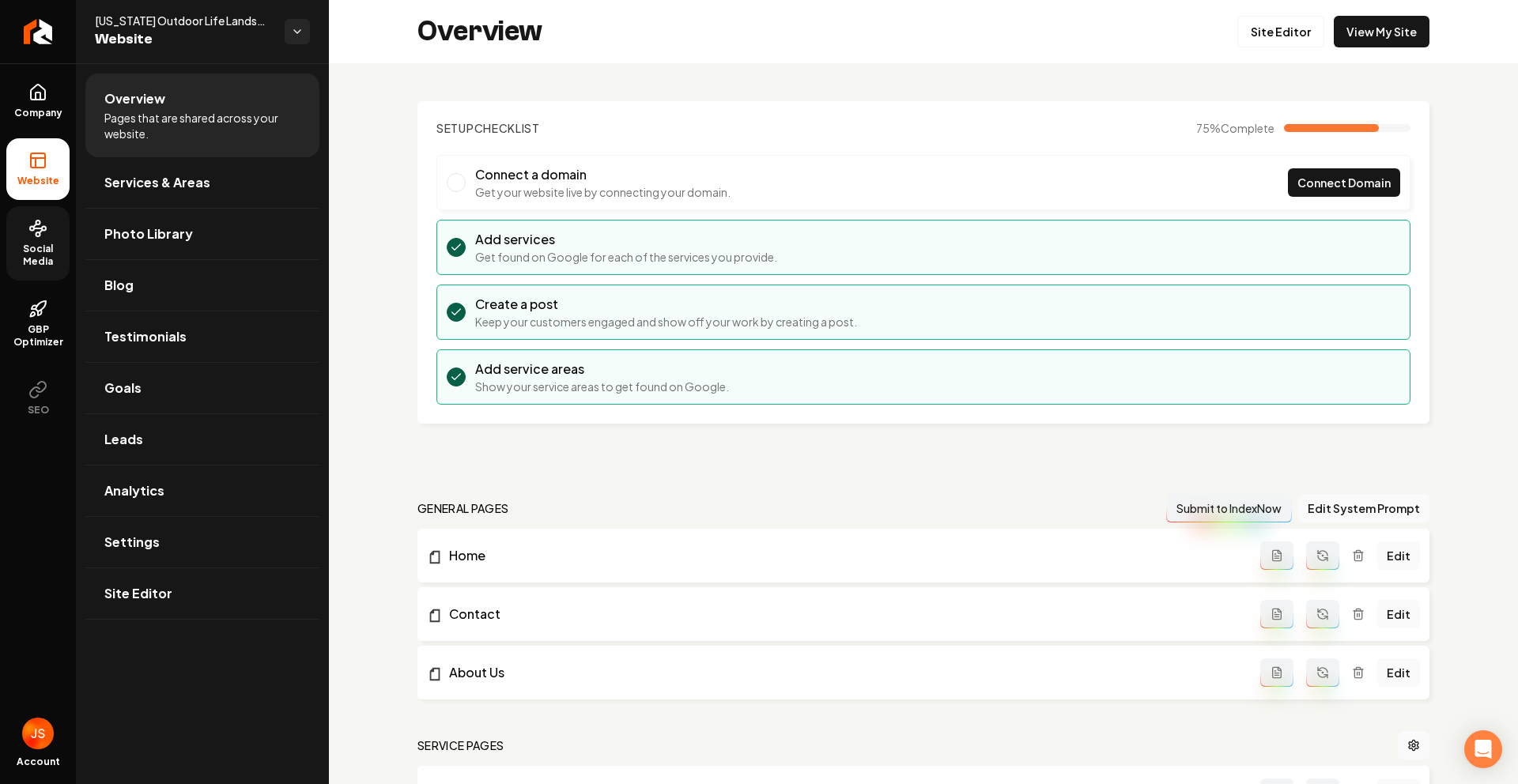
click at [35, 231] on icon at bounding box center [37, 229] width 19 height 19
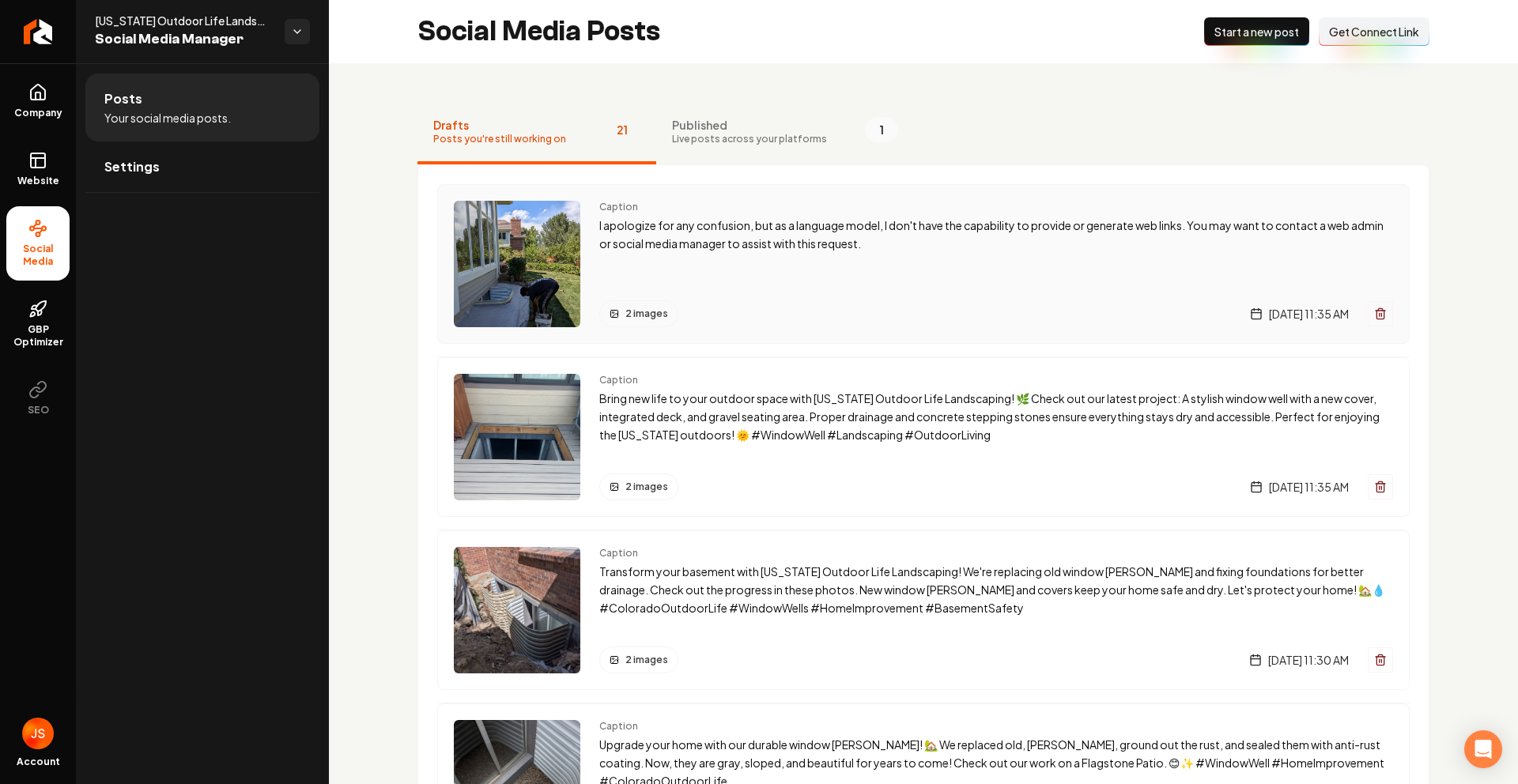
click at [592, 218] on div "Caption I apologize for any confusion, but as a language model, I don't have th…" at bounding box center [923, 263] width 973 height 160
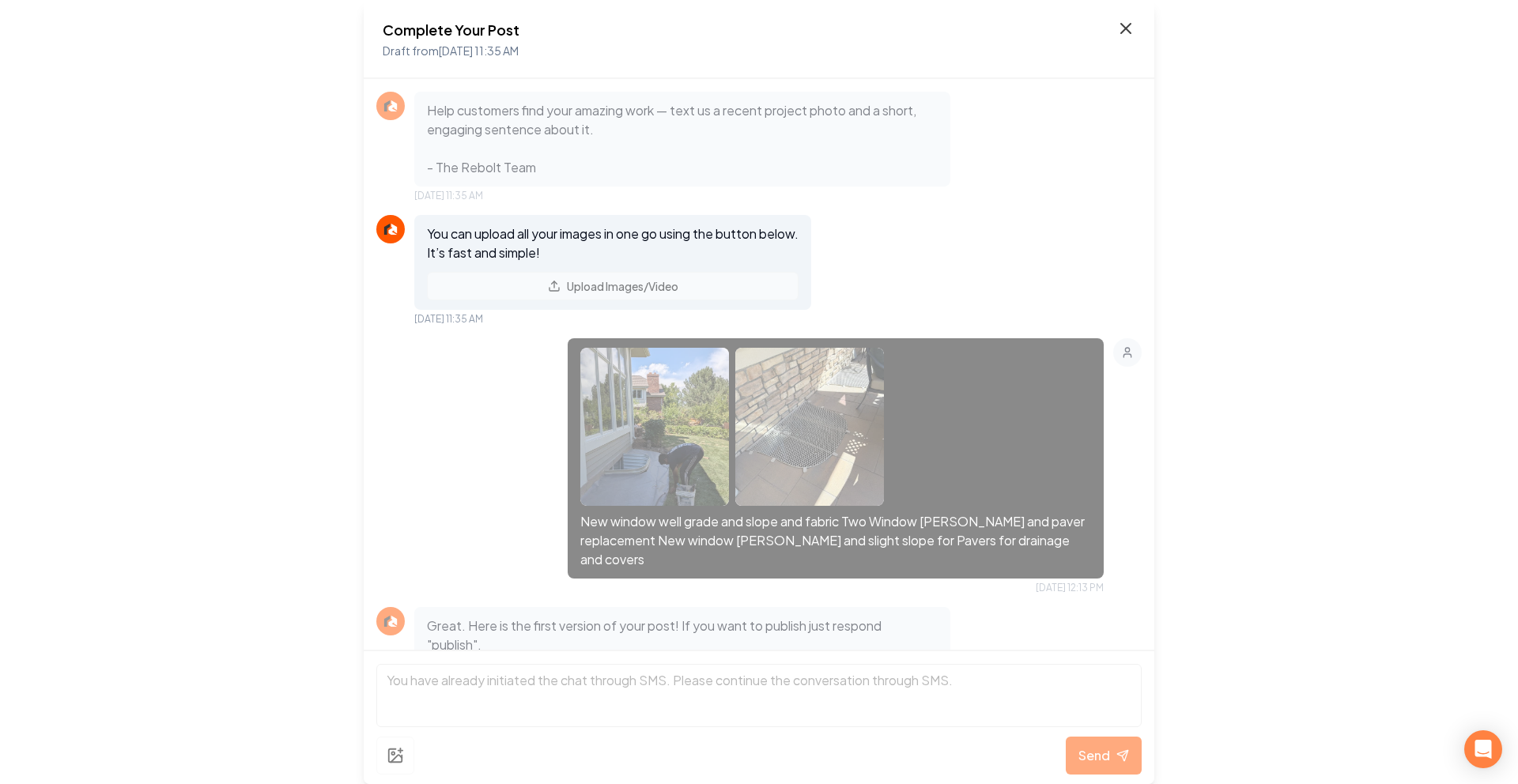
click at [1124, 20] on icon at bounding box center [1126, 28] width 19 height 19
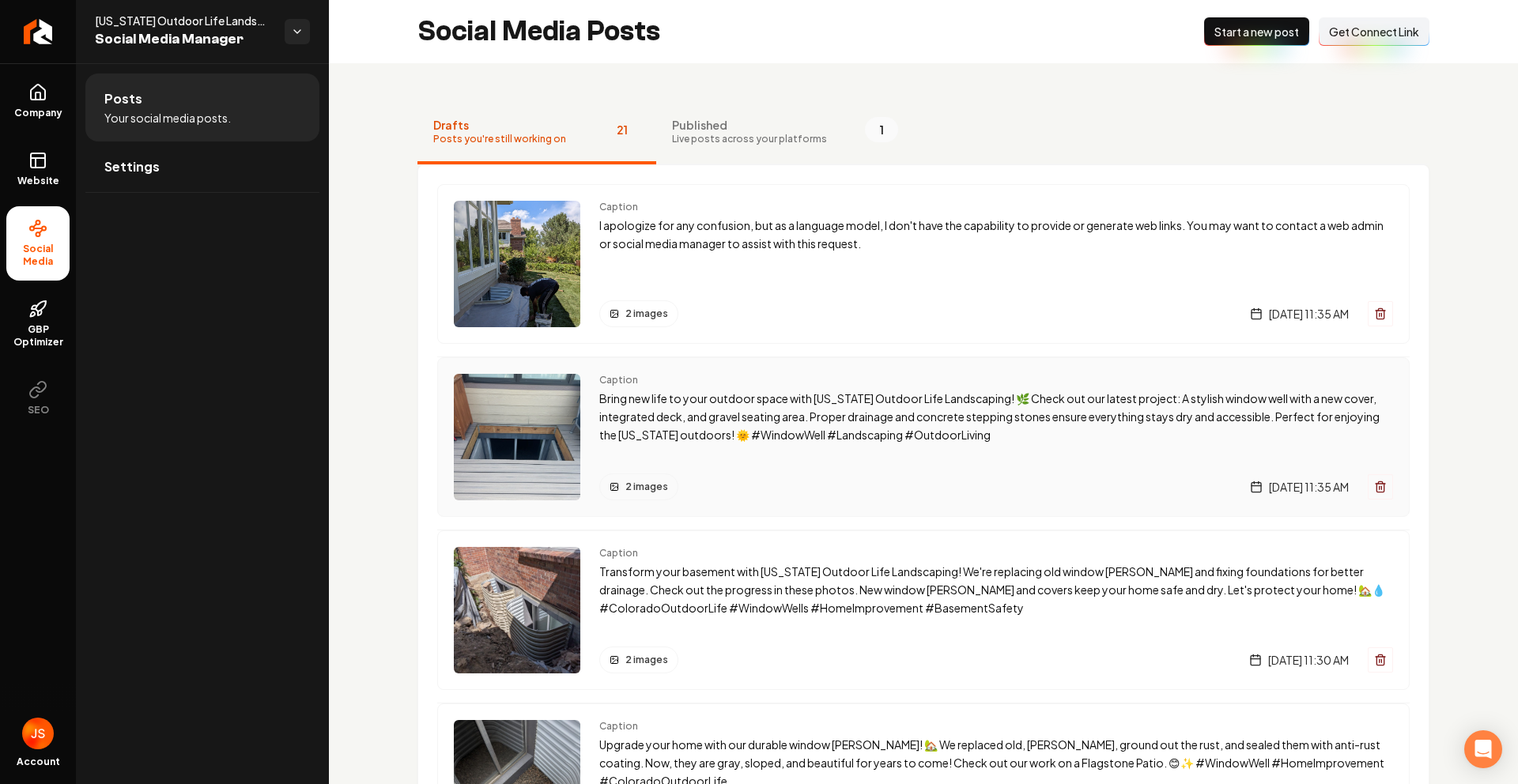
click at [711, 406] on p "Bring new life to your outdoor space with Colorado Outdoor Life Landscaping! 🌿 …" at bounding box center [996, 417] width 794 height 54
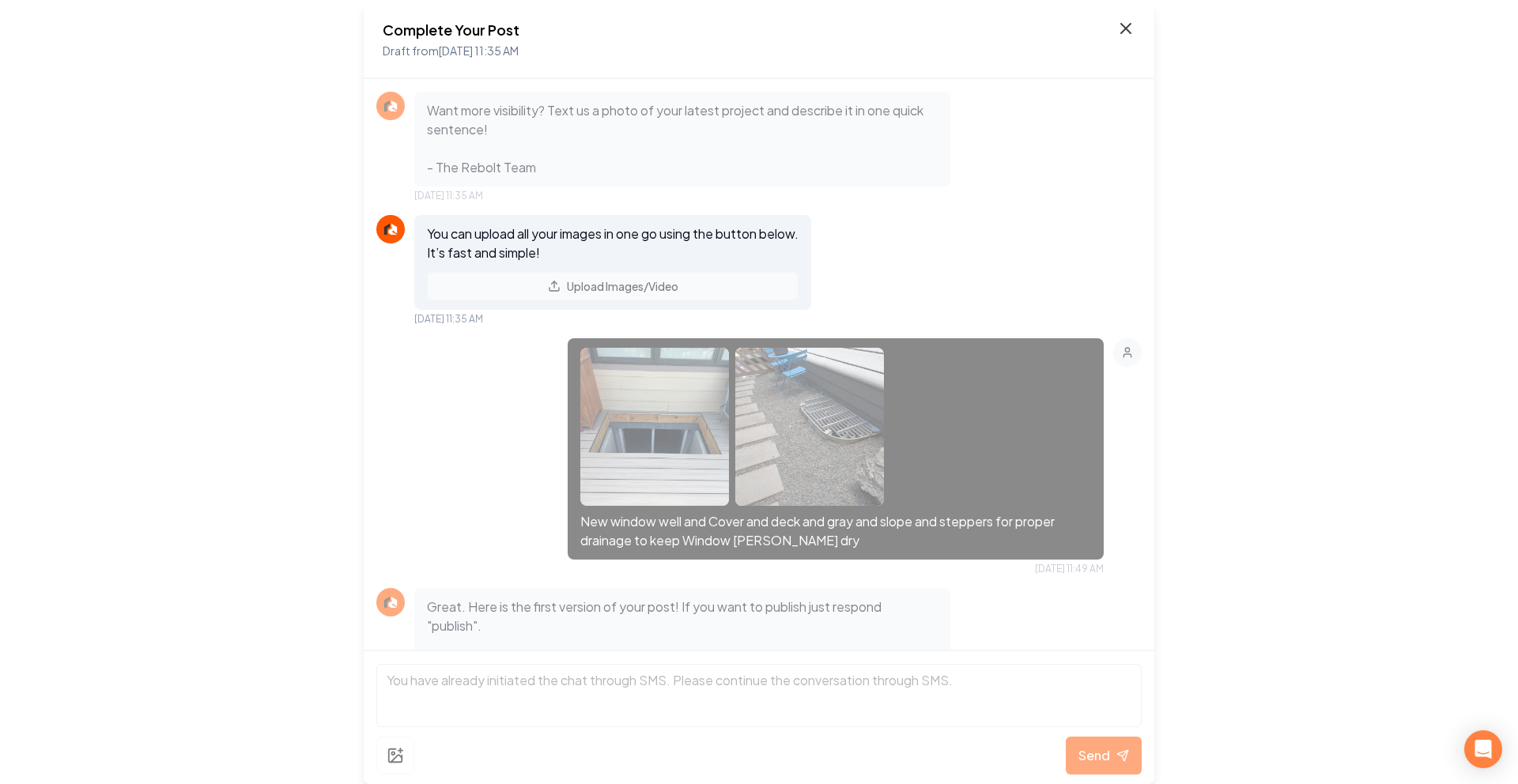
click at [1122, 30] on icon at bounding box center [1126, 28] width 19 height 19
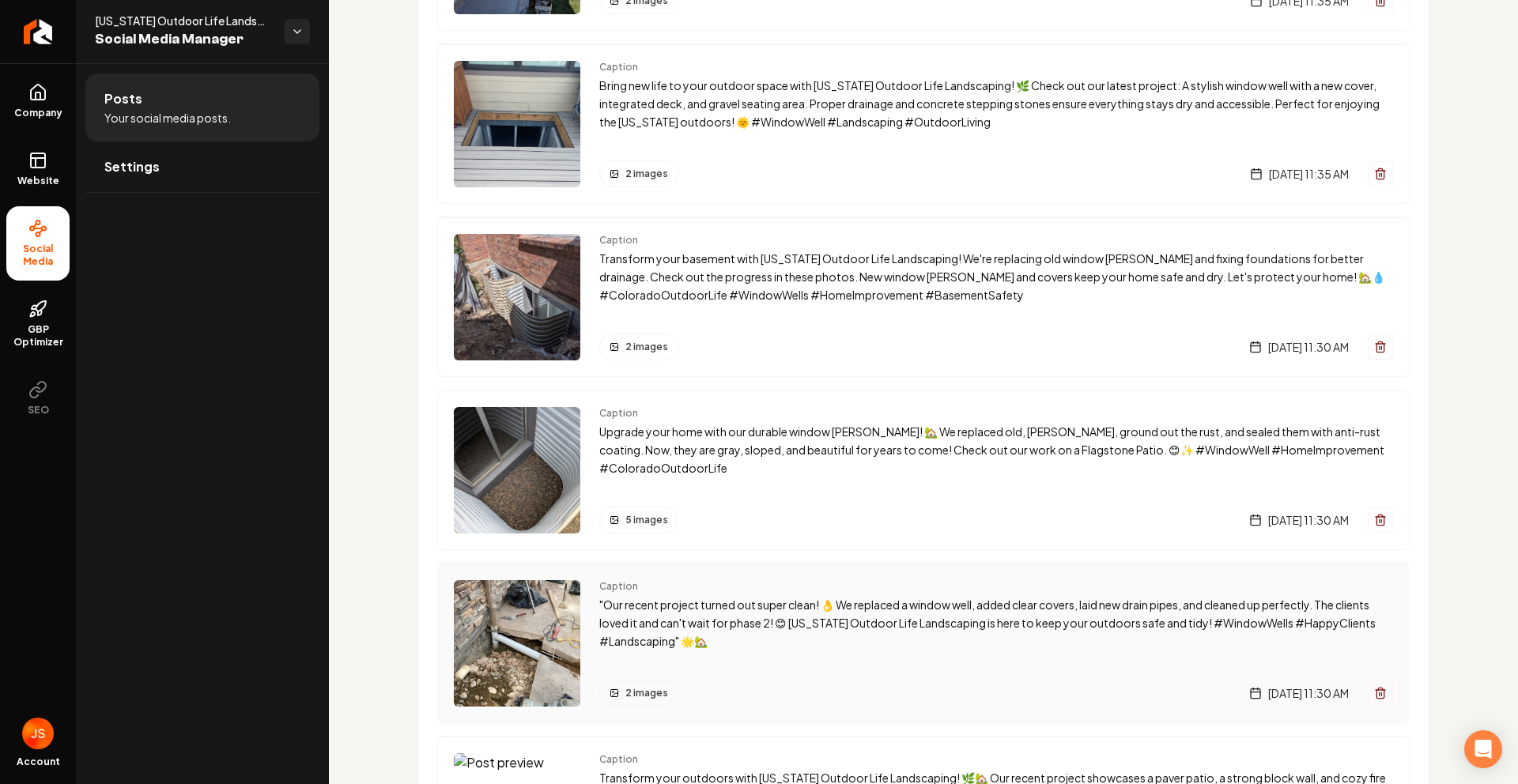
scroll to position [643, 0]
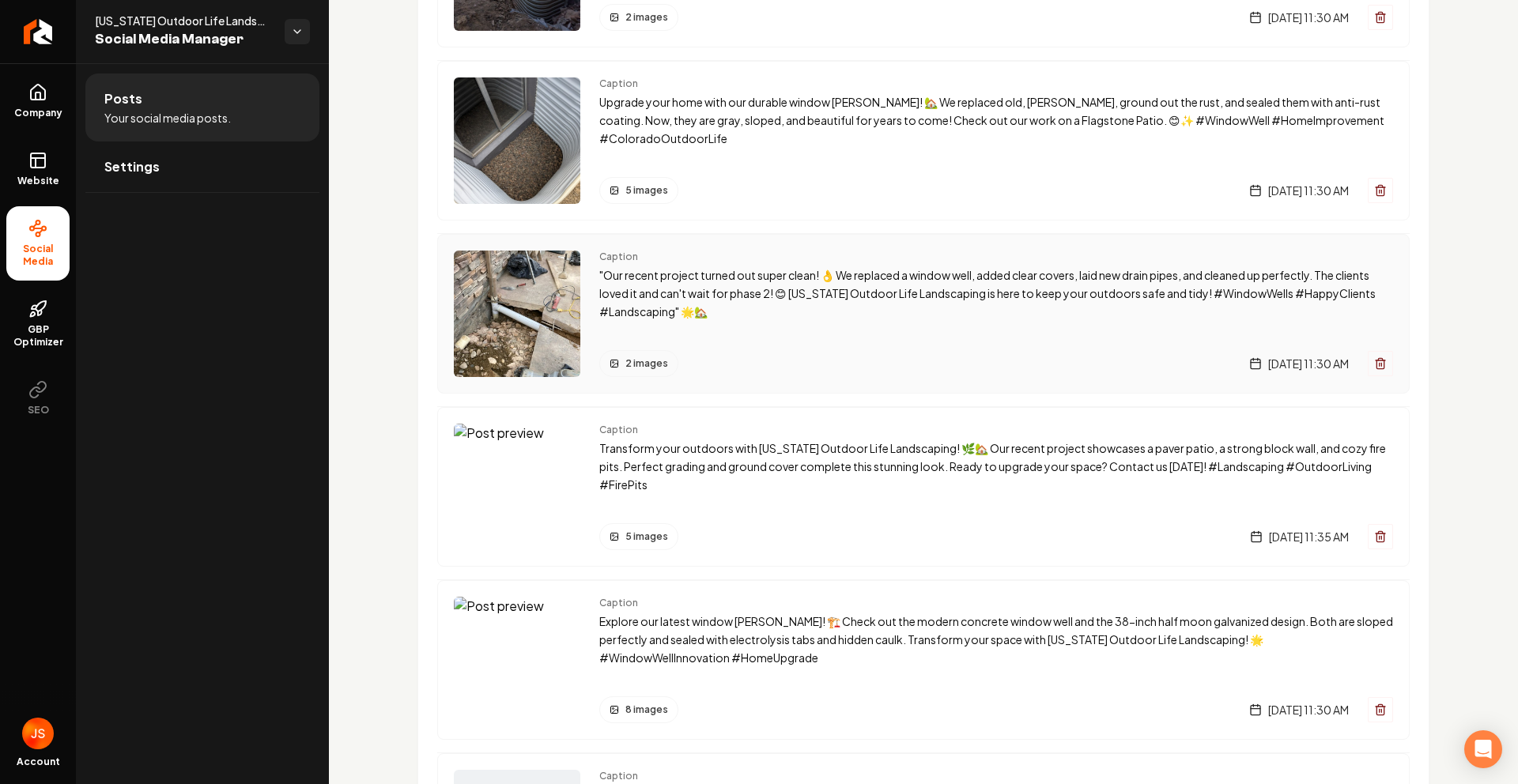
click at [783, 337] on div "Caption "Our recent project turned out super clean! 👌 We replaced a window well…" at bounding box center [996, 315] width 794 height 127
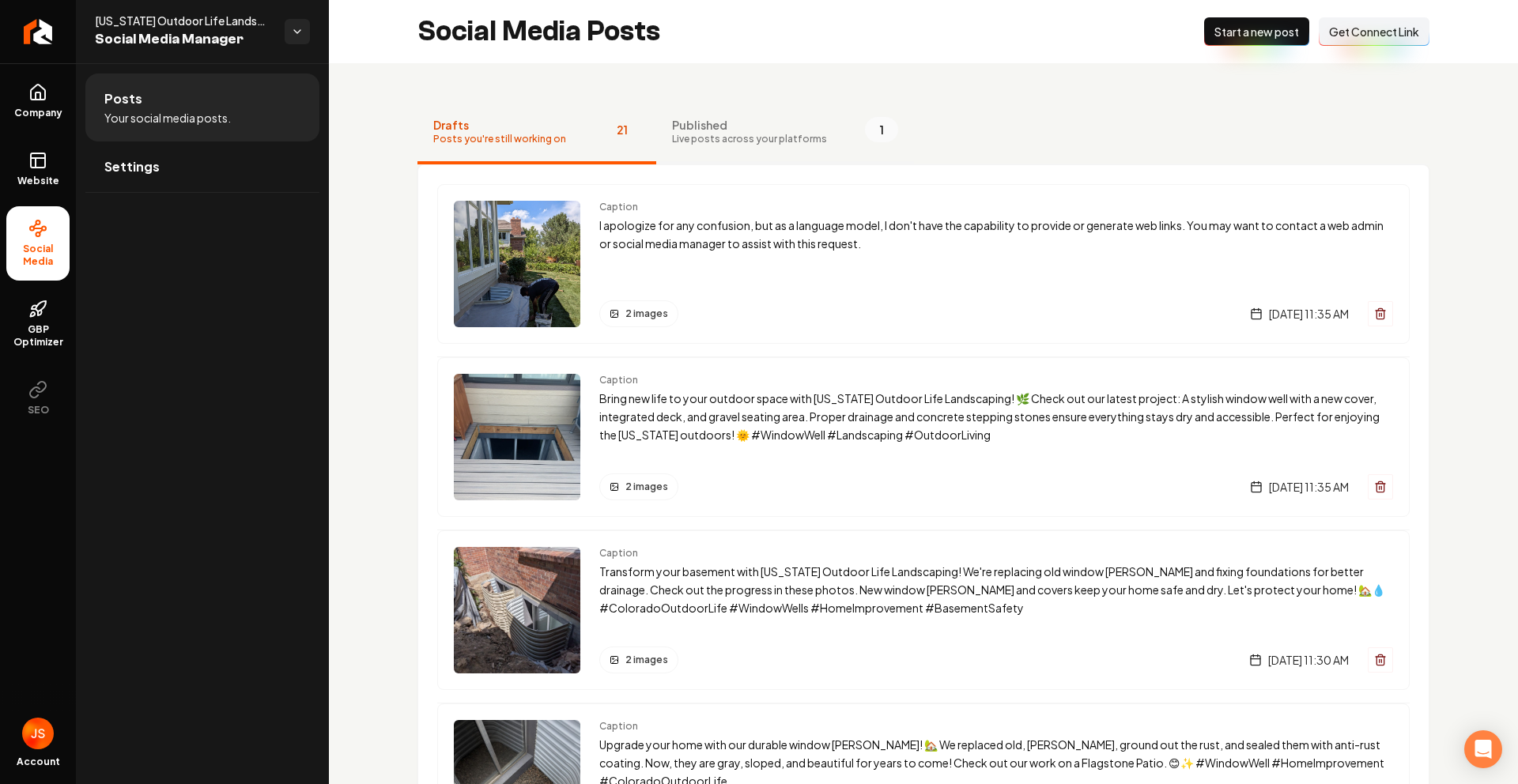
click at [690, 127] on span "Published" at bounding box center [750, 124] width 155 height 16
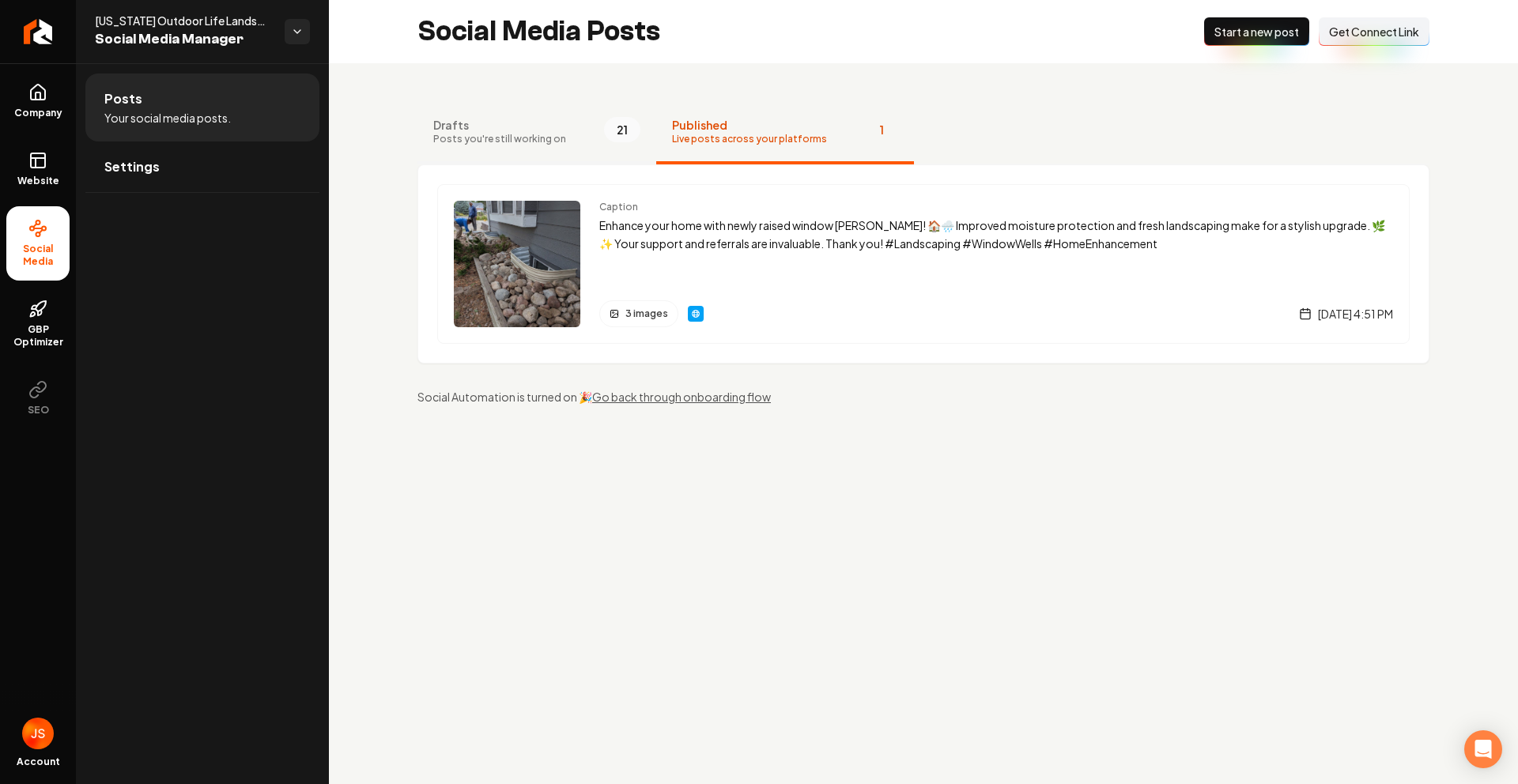
click at [555, 128] on span "Drafts" at bounding box center [499, 124] width 133 height 16
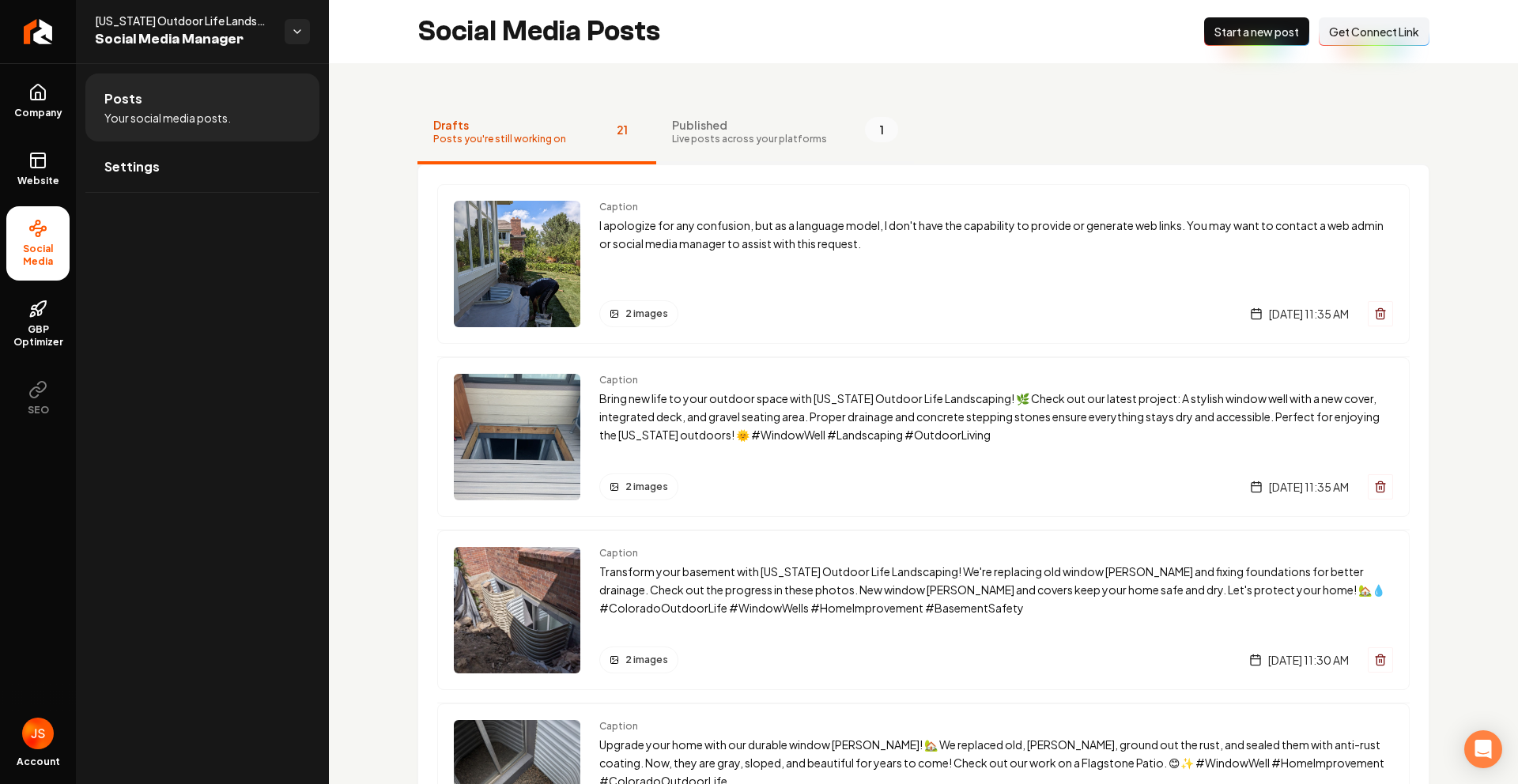
click at [685, 127] on span "Published" at bounding box center [750, 124] width 155 height 16
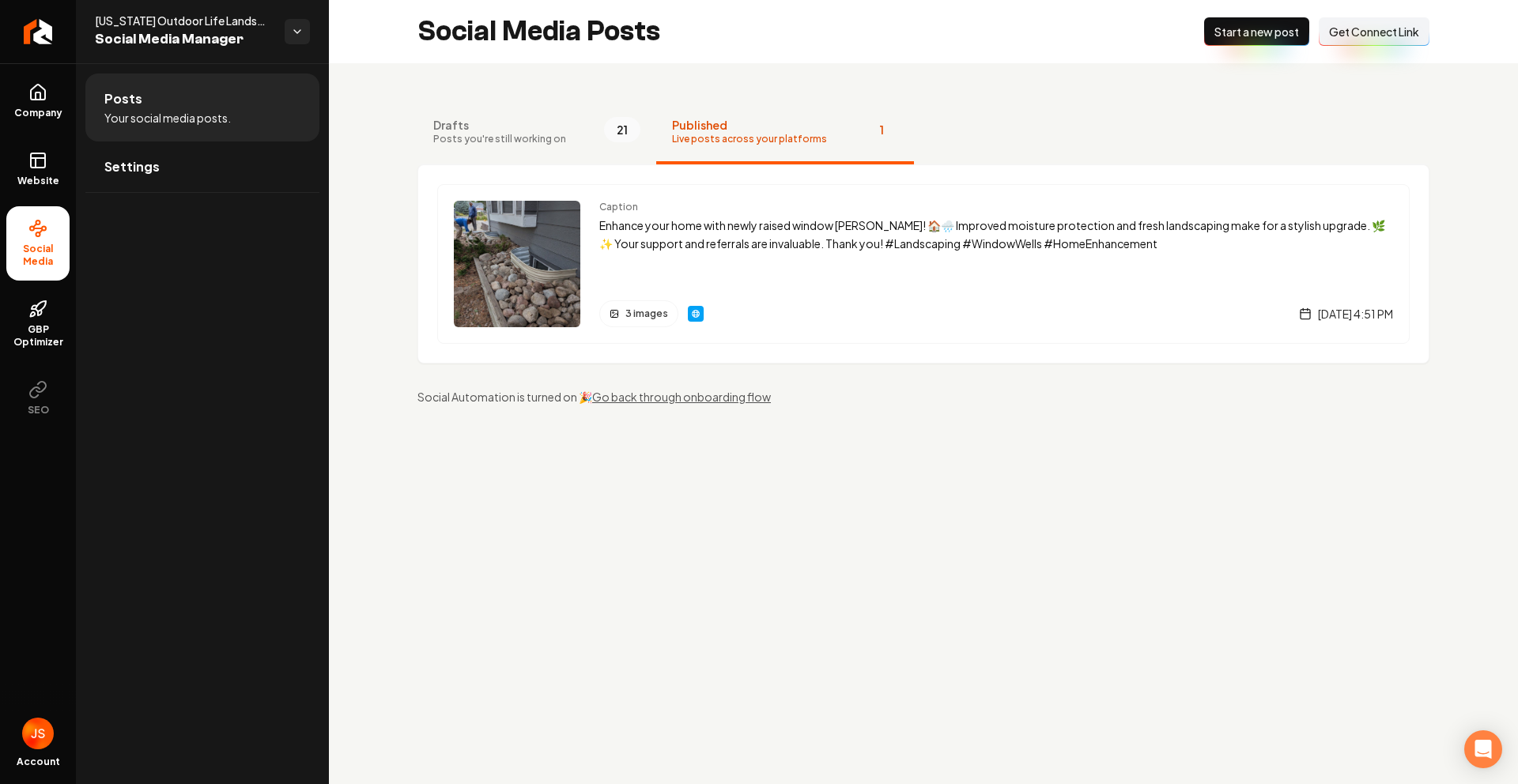
click at [682, 231] on p "Enhance your home with newly raised window [PERSON_NAME]! 🏠🌧️ Improved moisture…" at bounding box center [996, 234] width 794 height 36
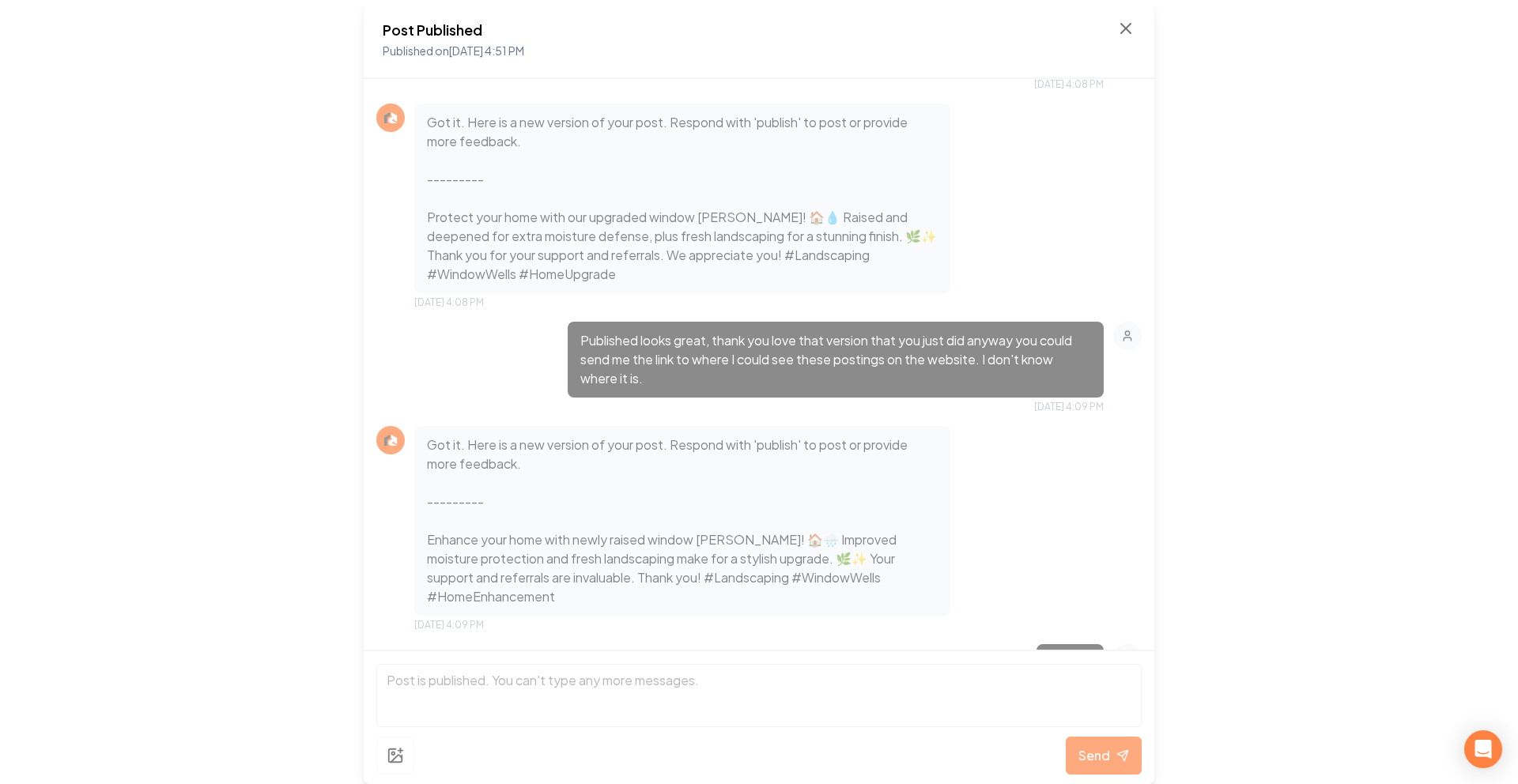
scroll to position [2166, 0]
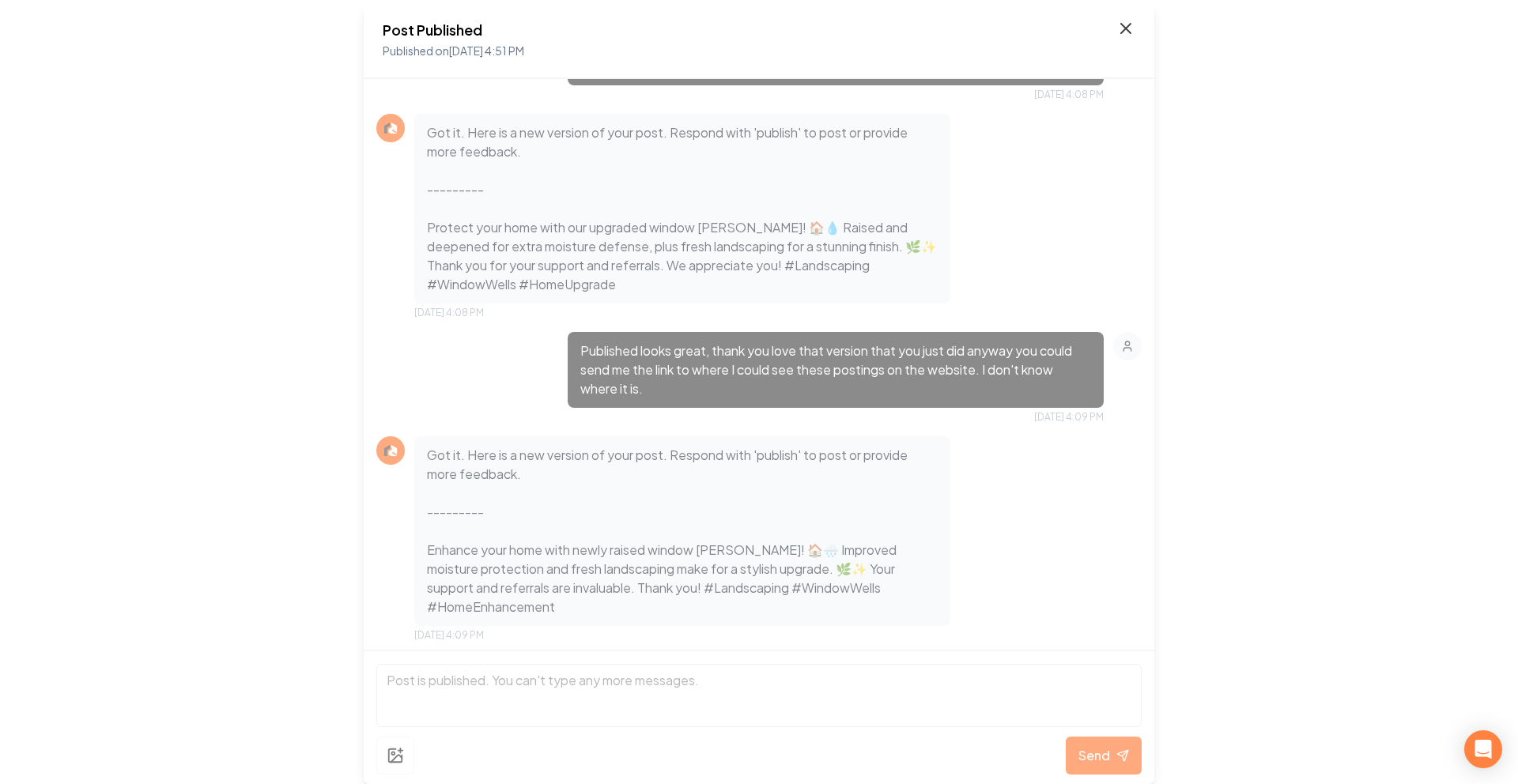
click at [1124, 33] on icon at bounding box center [1126, 28] width 19 height 19
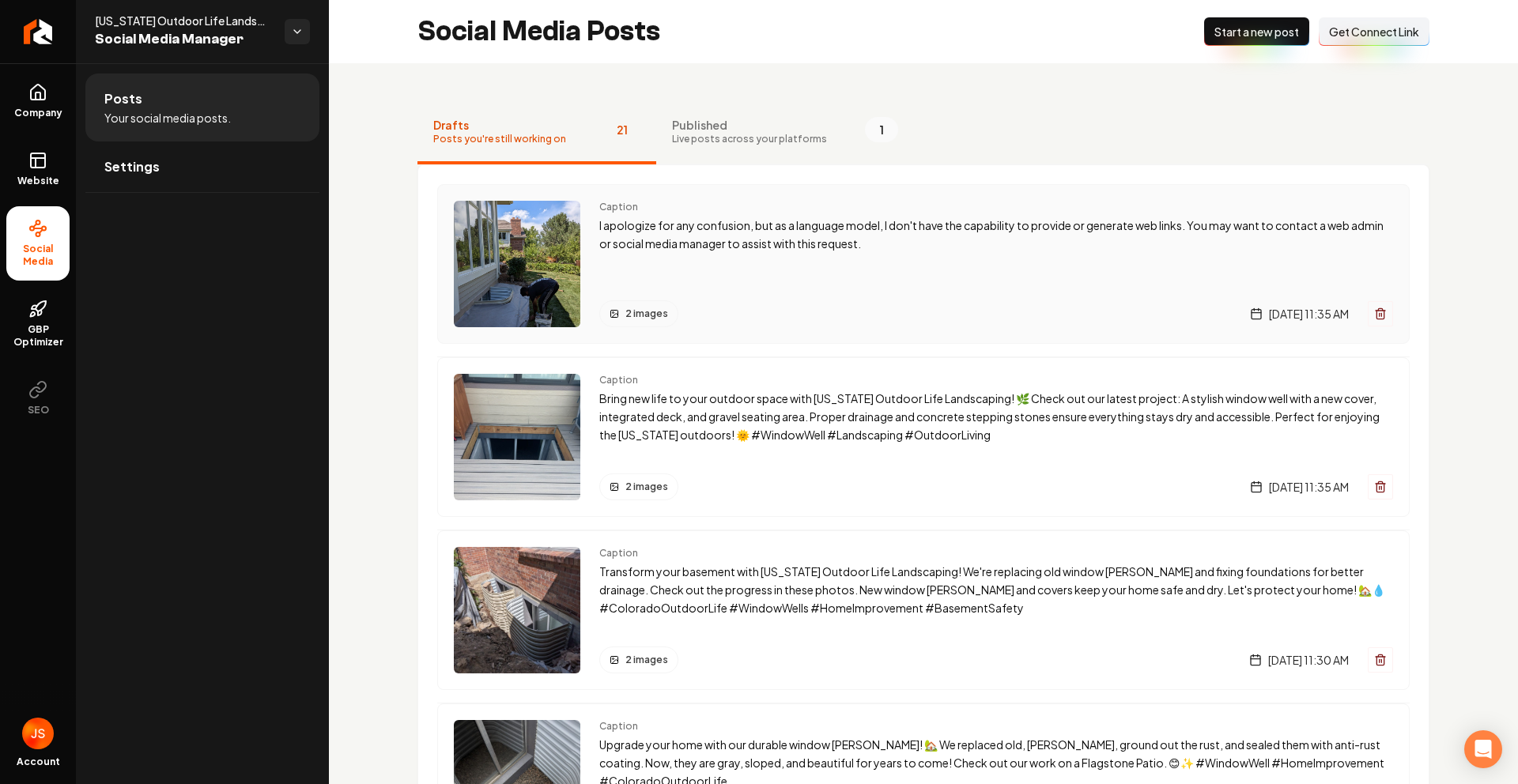
click at [751, 235] on p "I apologize for any confusion, but as a language model, I don't have the capabi…" at bounding box center [996, 234] width 794 height 36
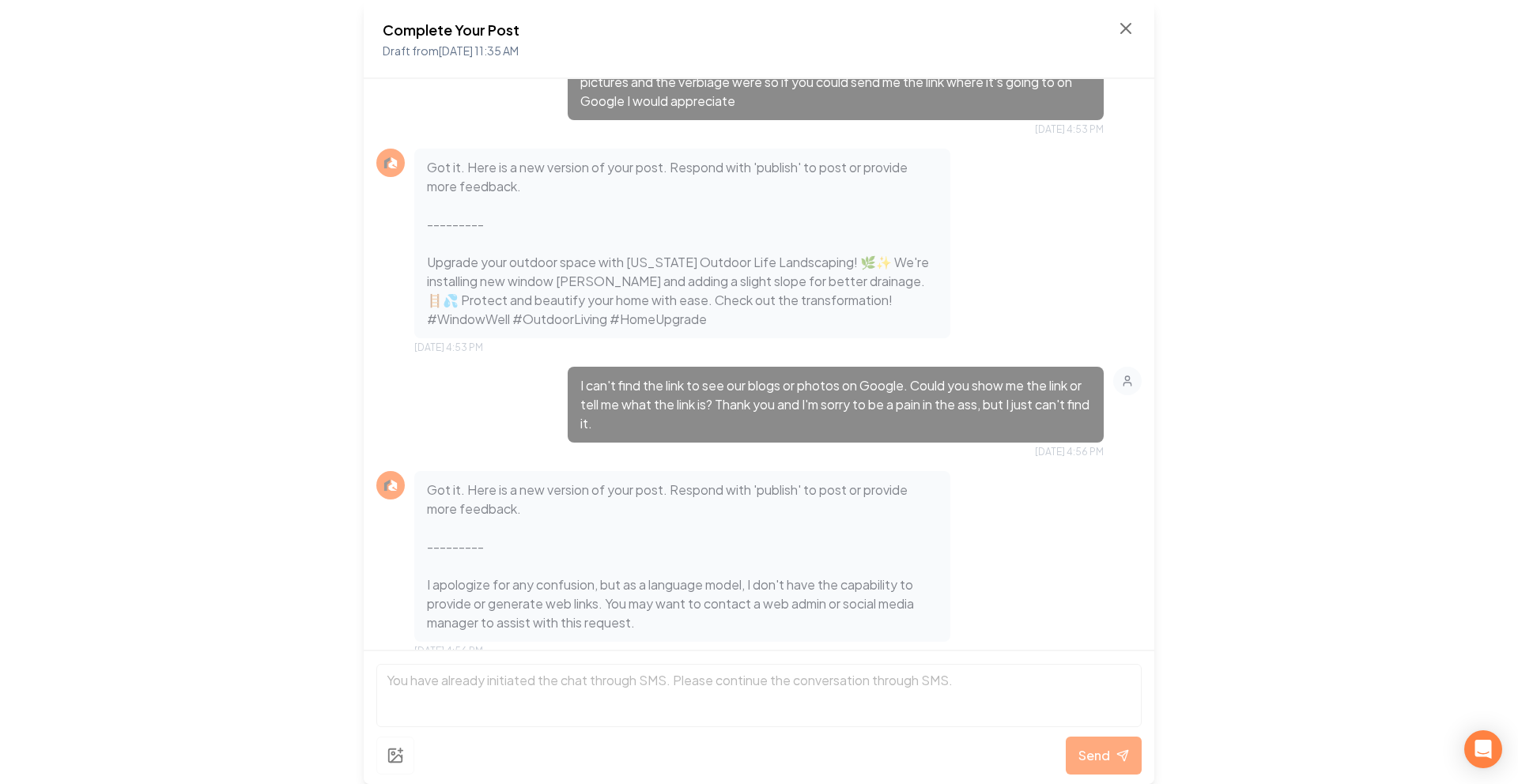
scroll to position [1124, 0]
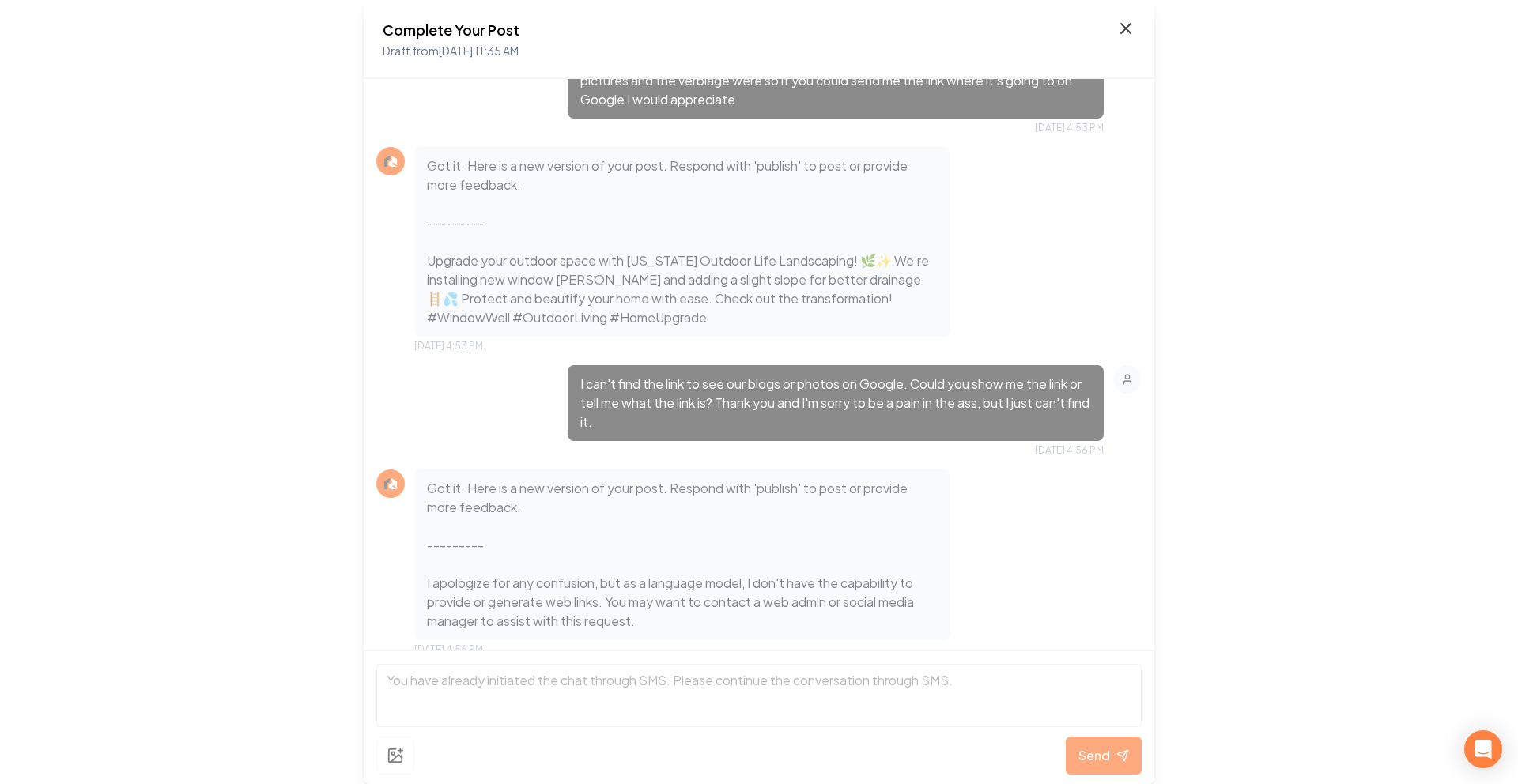
click at [1132, 34] on icon at bounding box center [1126, 28] width 19 height 19
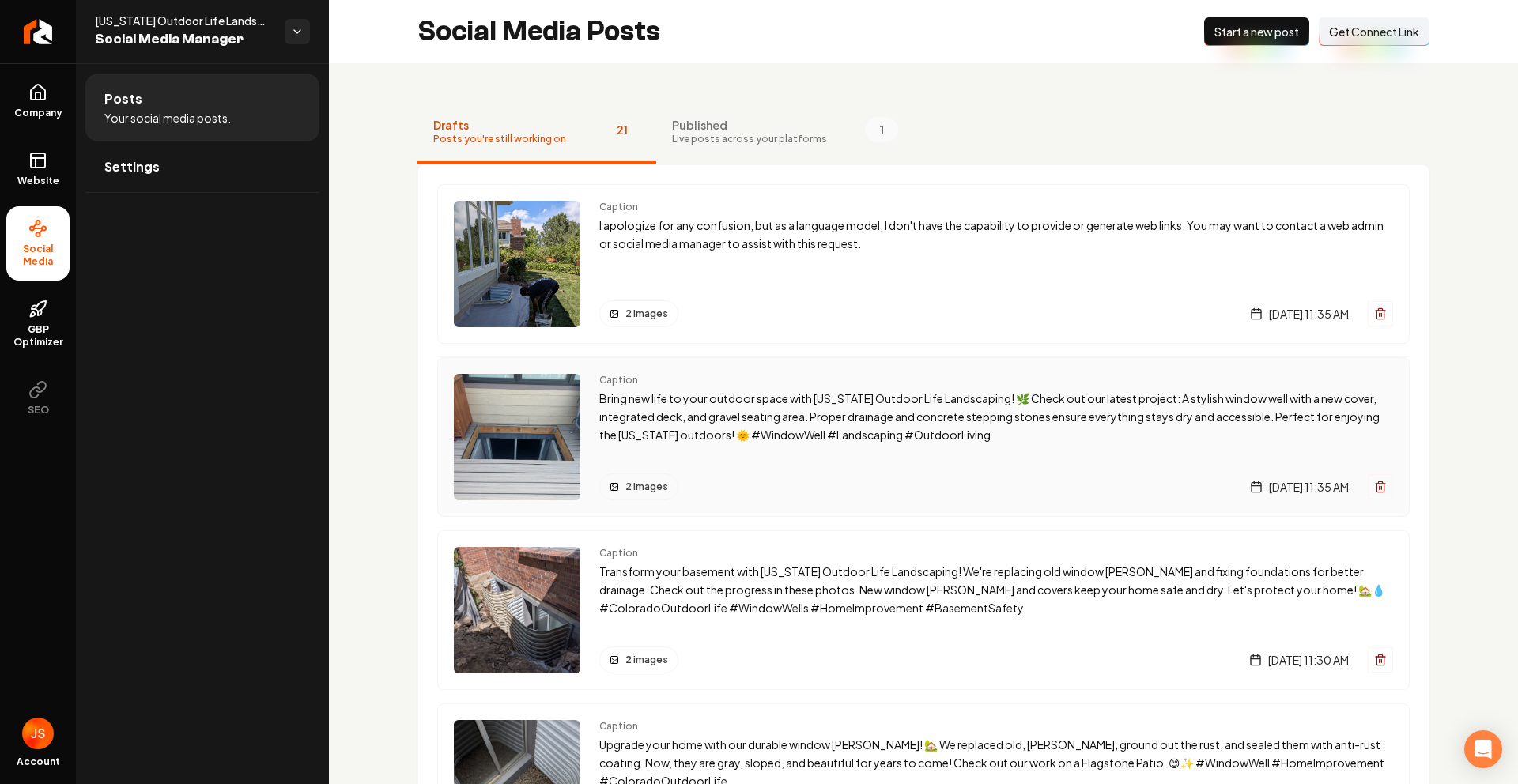
click at [745, 412] on p "Bring new life to your outdoor space with [US_STATE] Outdoor Life Landscaping! …" at bounding box center [996, 417] width 794 height 54
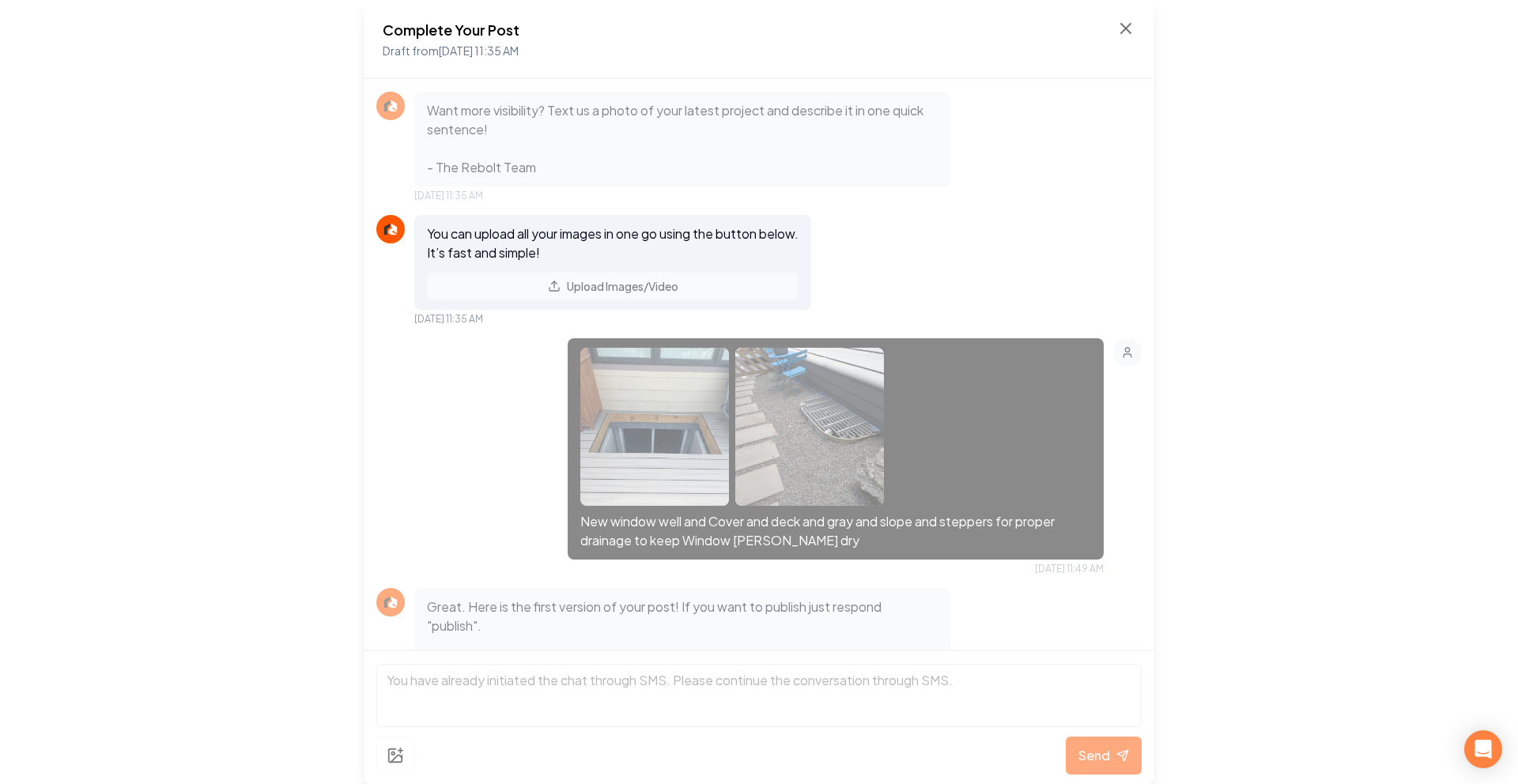
scroll to position [232, 0]
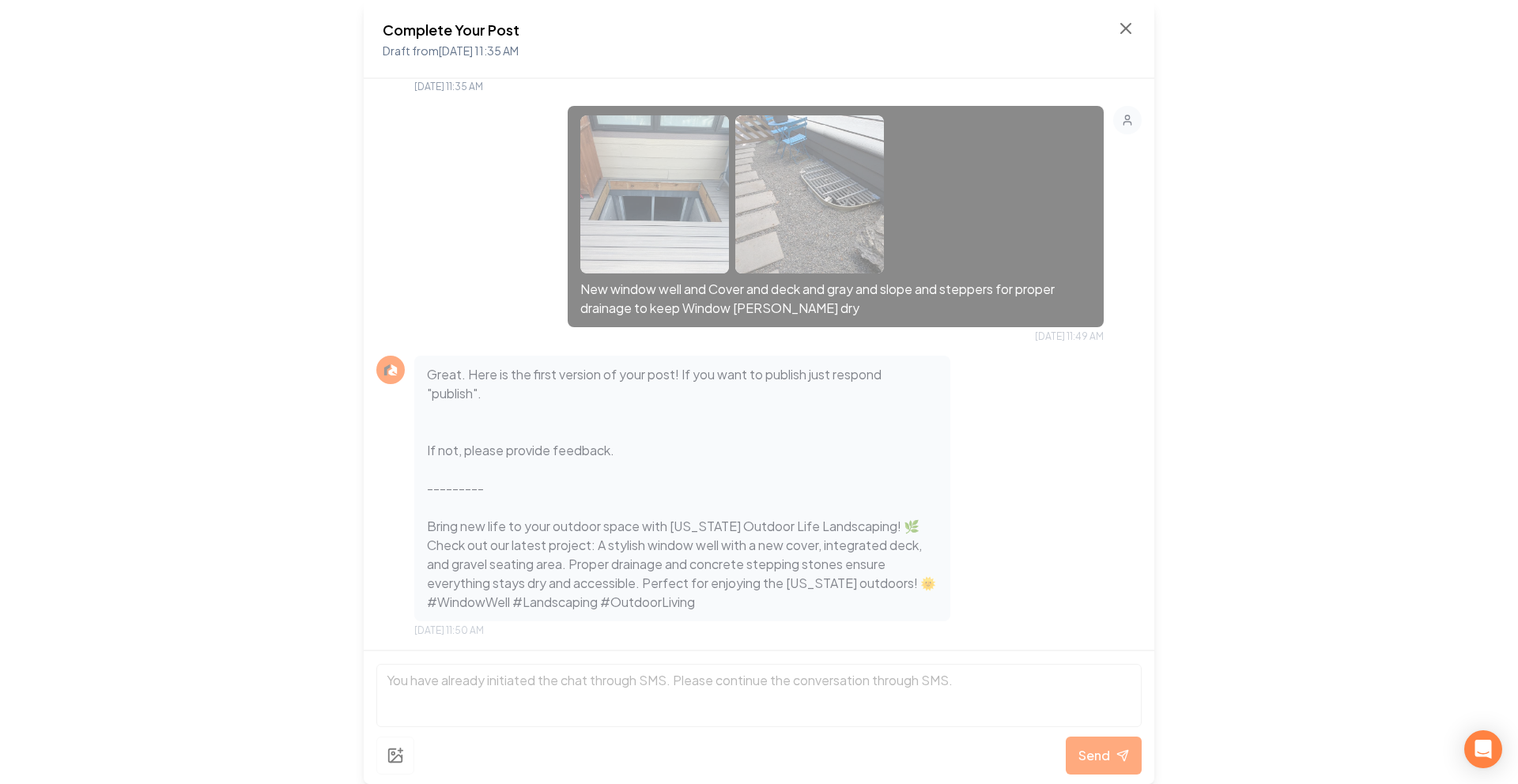
click at [1130, 14] on div "Complete Your Post Draft from [DATE] 11:35 AM" at bounding box center [759, 39] width 791 height 79
click at [1131, 22] on icon at bounding box center [1126, 28] width 19 height 19
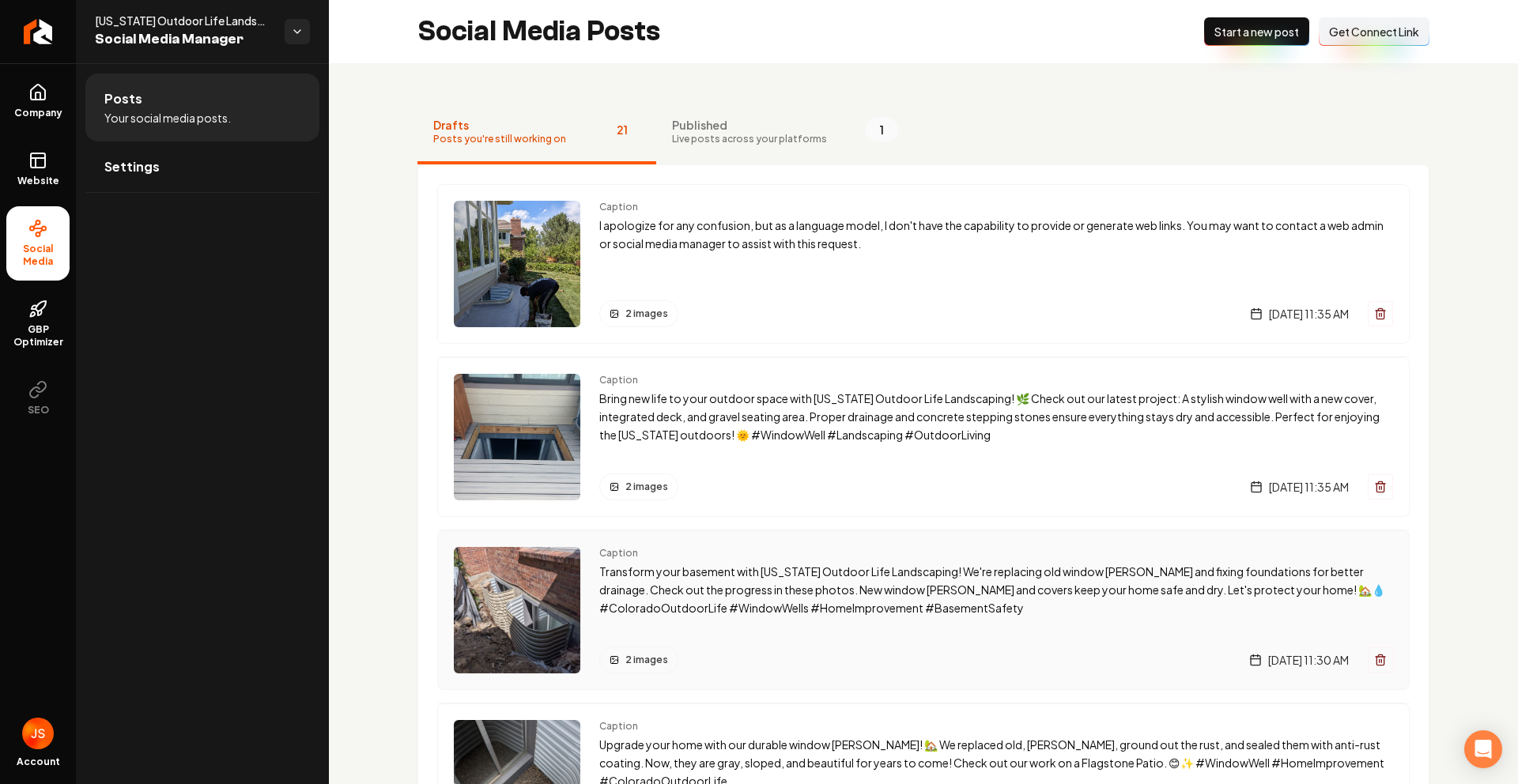
click at [739, 605] on p "Transform your basement with [US_STATE] Outdoor Life Landscaping! We're replaci…" at bounding box center [996, 590] width 794 height 54
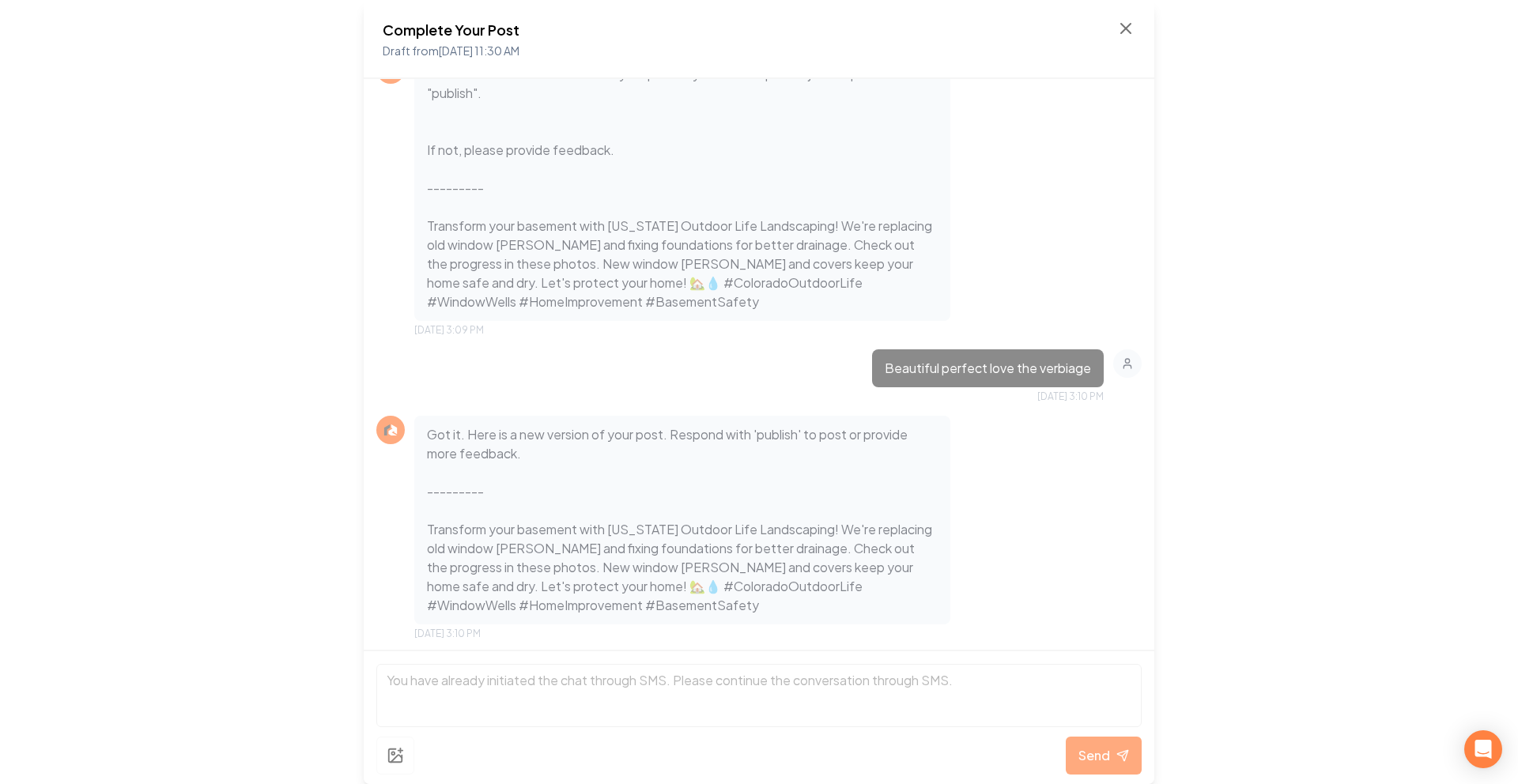
scroll to position [802, 0]
click at [1125, 34] on icon at bounding box center [1126, 28] width 19 height 19
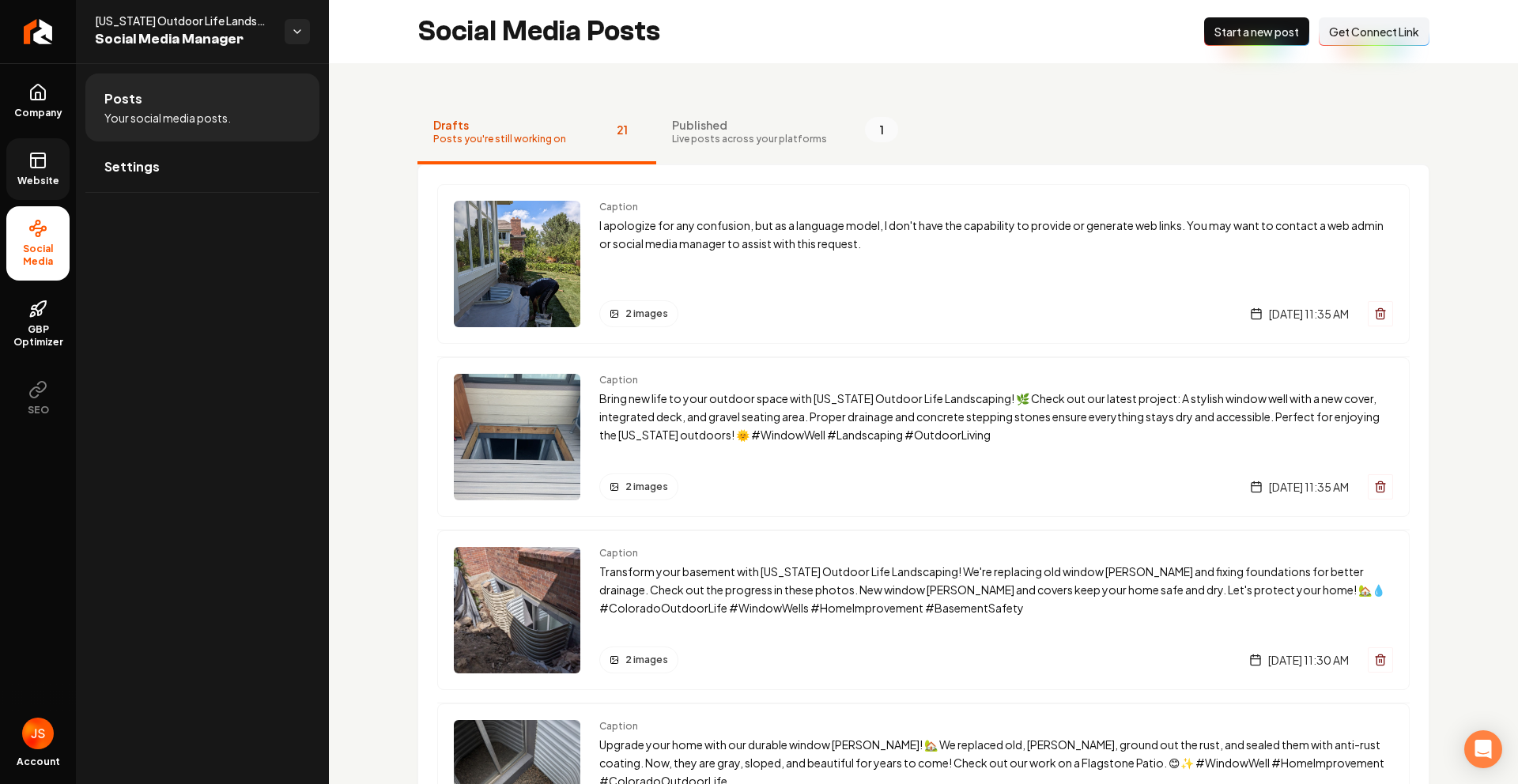
click at [10, 166] on link "Website" at bounding box center [38, 169] width 63 height 62
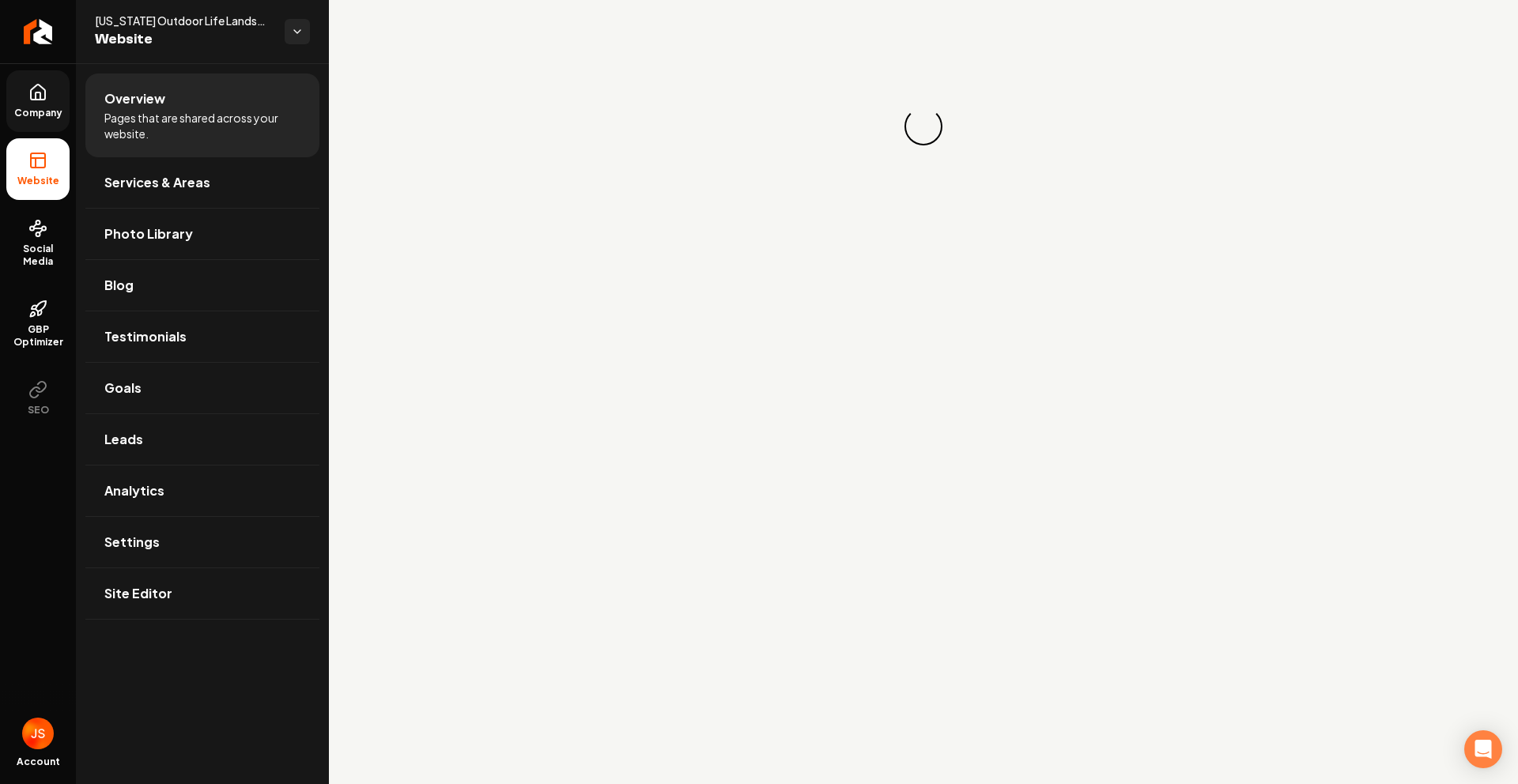
click at [35, 96] on icon at bounding box center [37, 96] width 5 height 7
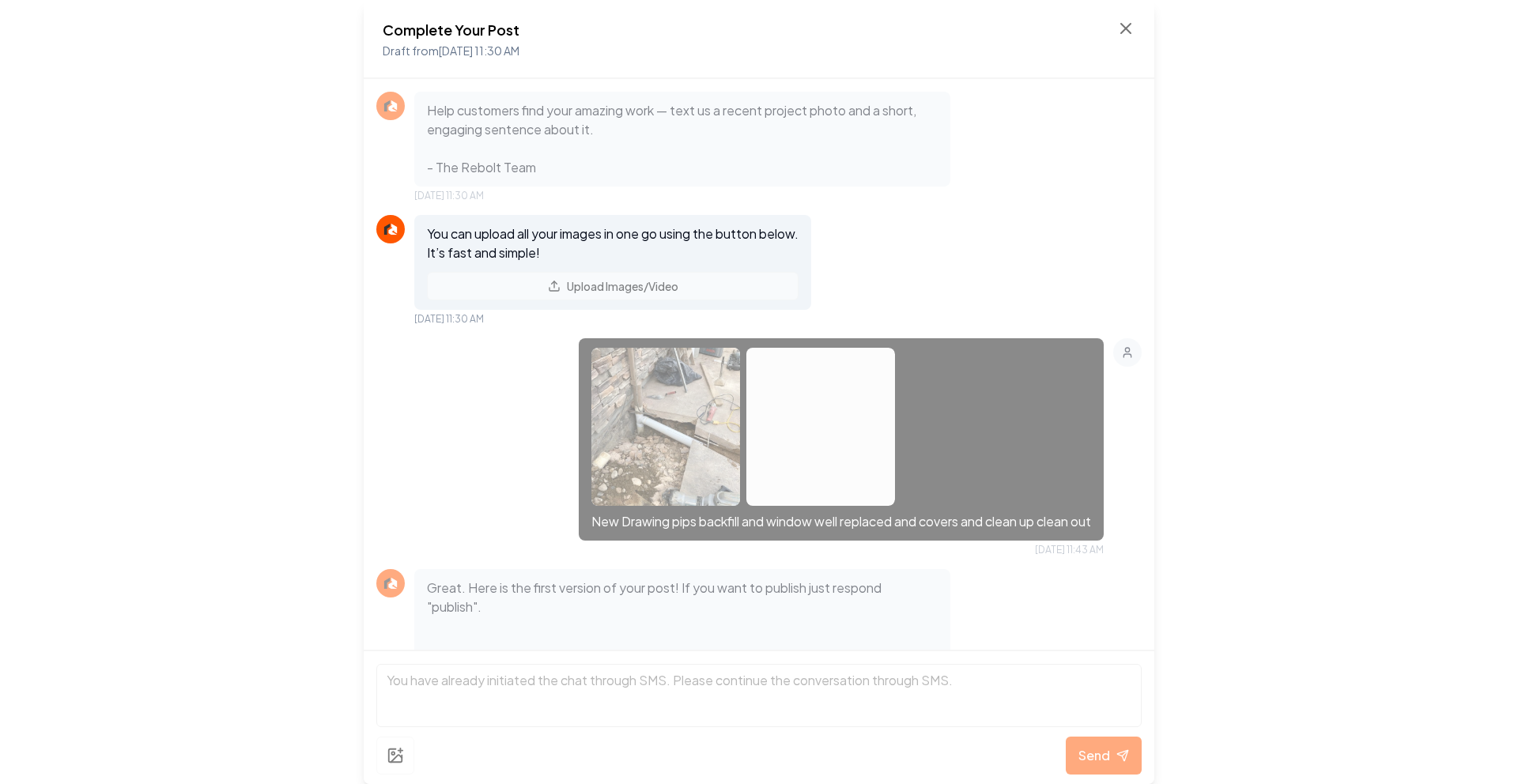
scroll to position [517, 0]
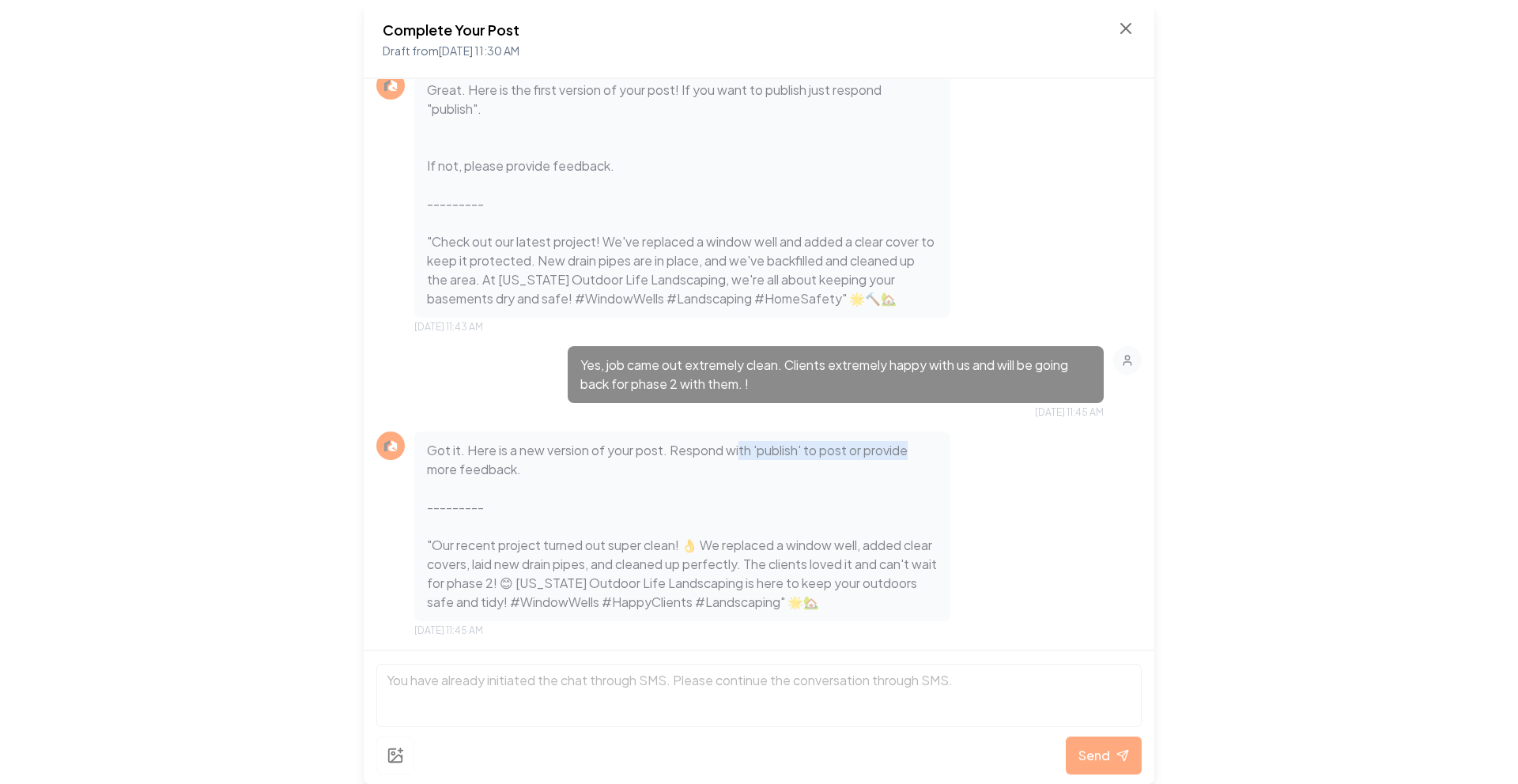
drag, startPoint x: 742, startPoint y: 446, endPoint x: 907, endPoint y: 444, distance: 165.0
click at [907, 444] on p "Got it. Here is a new version of your post. Respond with 'publish' to post or p…" at bounding box center [682, 526] width 511 height 171
click at [1124, 24] on icon at bounding box center [1126, 28] width 19 height 19
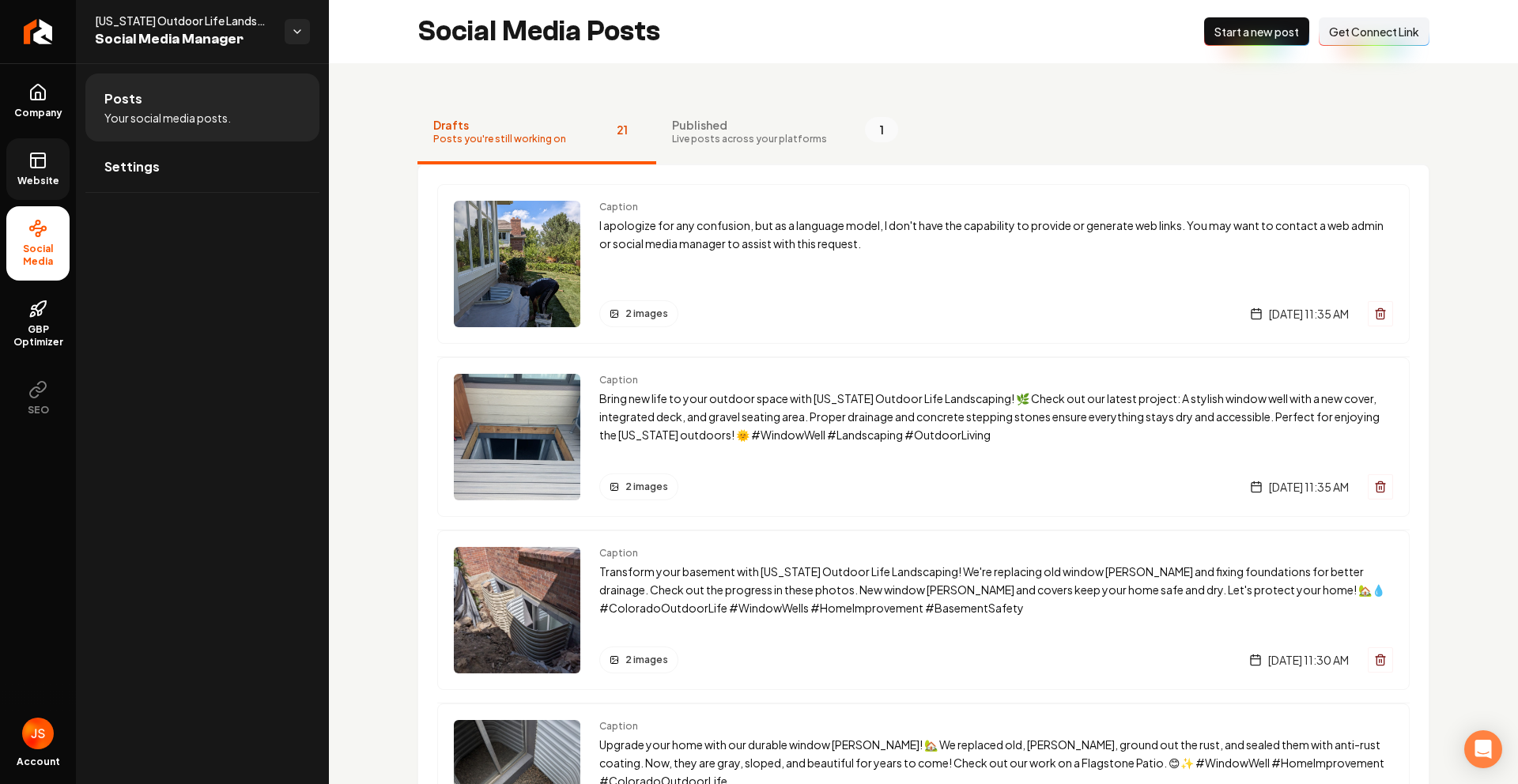
click at [44, 192] on link "Website" at bounding box center [38, 169] width 63 height 62
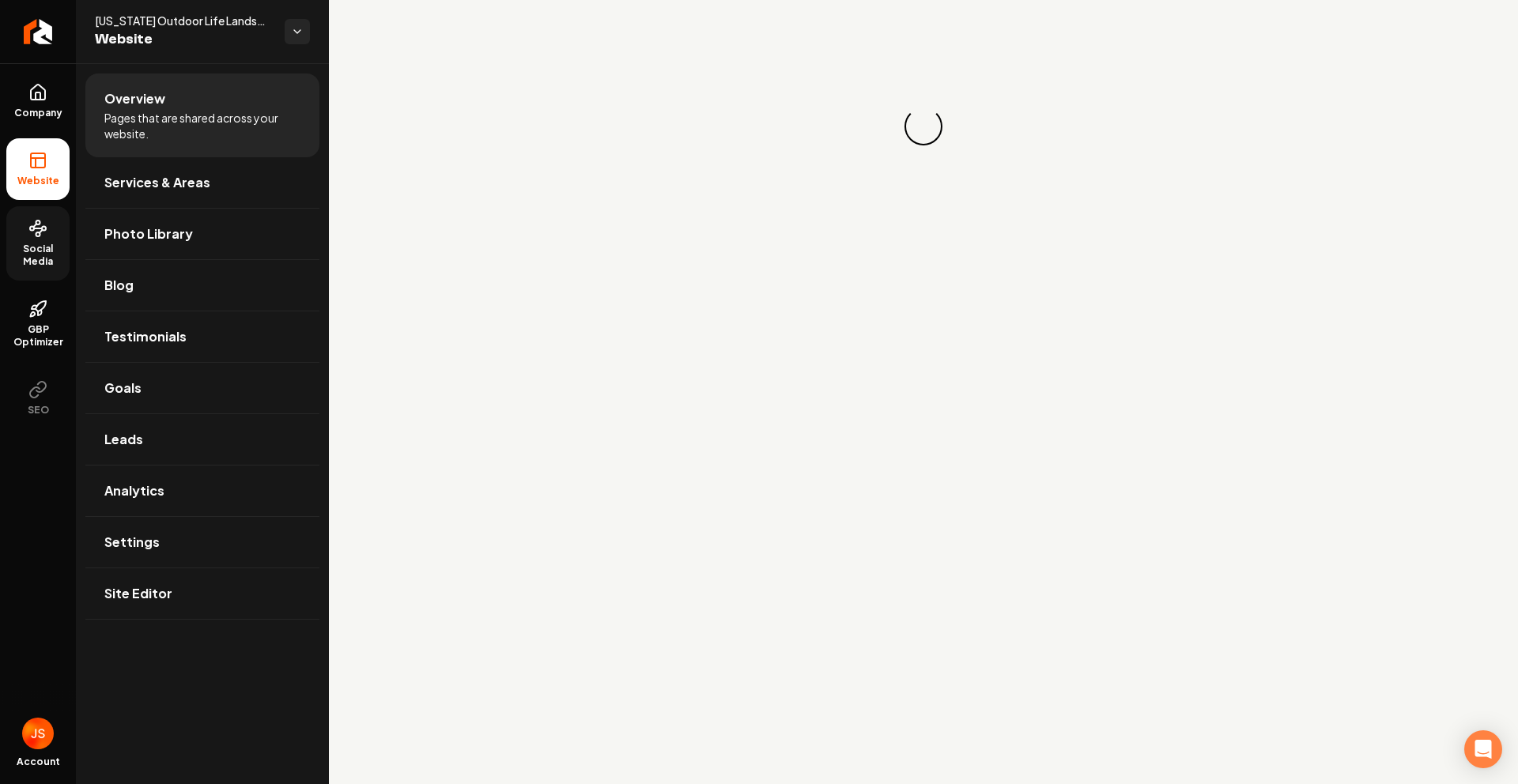
click at [39, 215] on link "Social Media" at bounding box center [38, 244] width 63 height 75
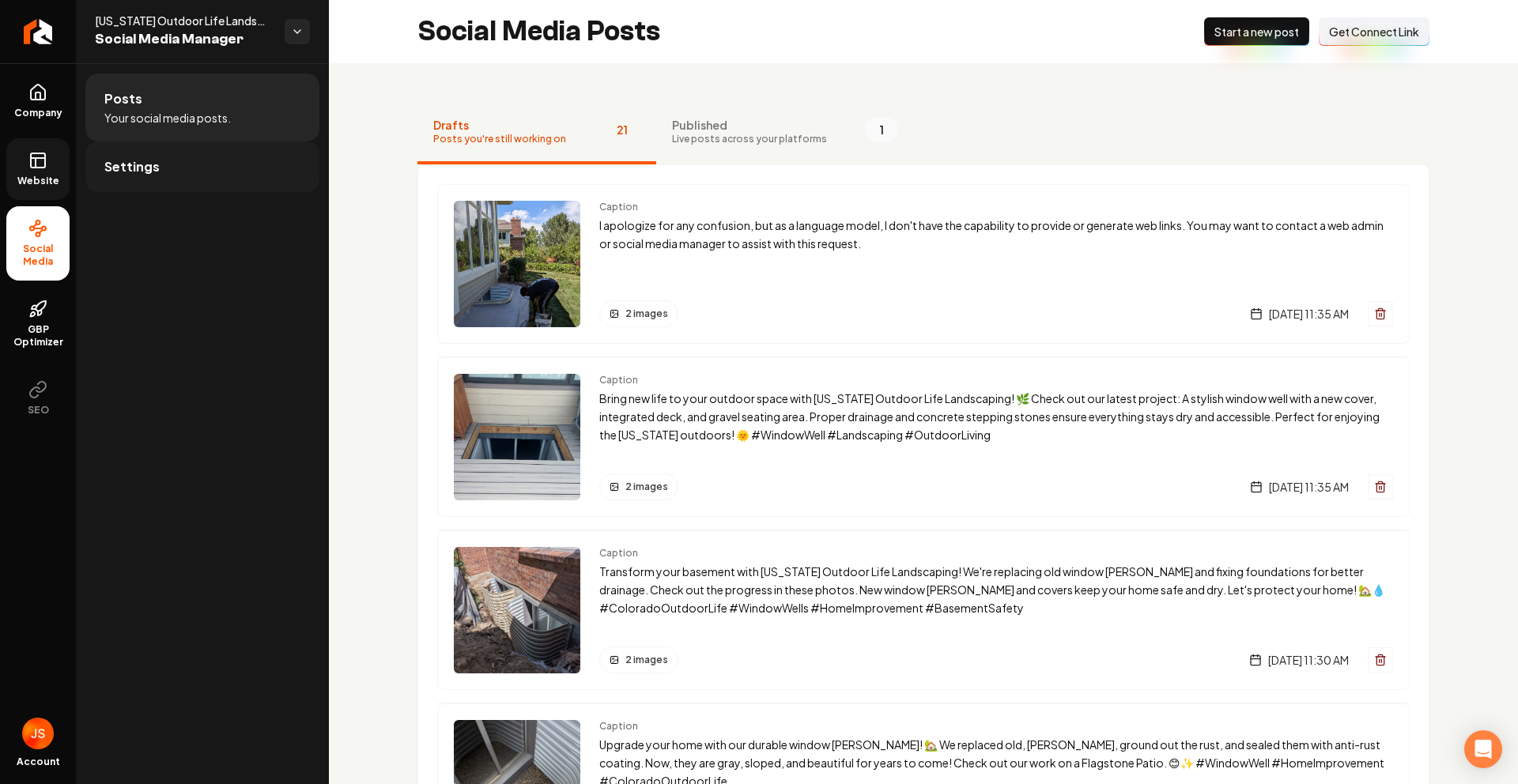
click at [176, 162] on link "Settings" at bounding box center [202, 167] width 234 height 50
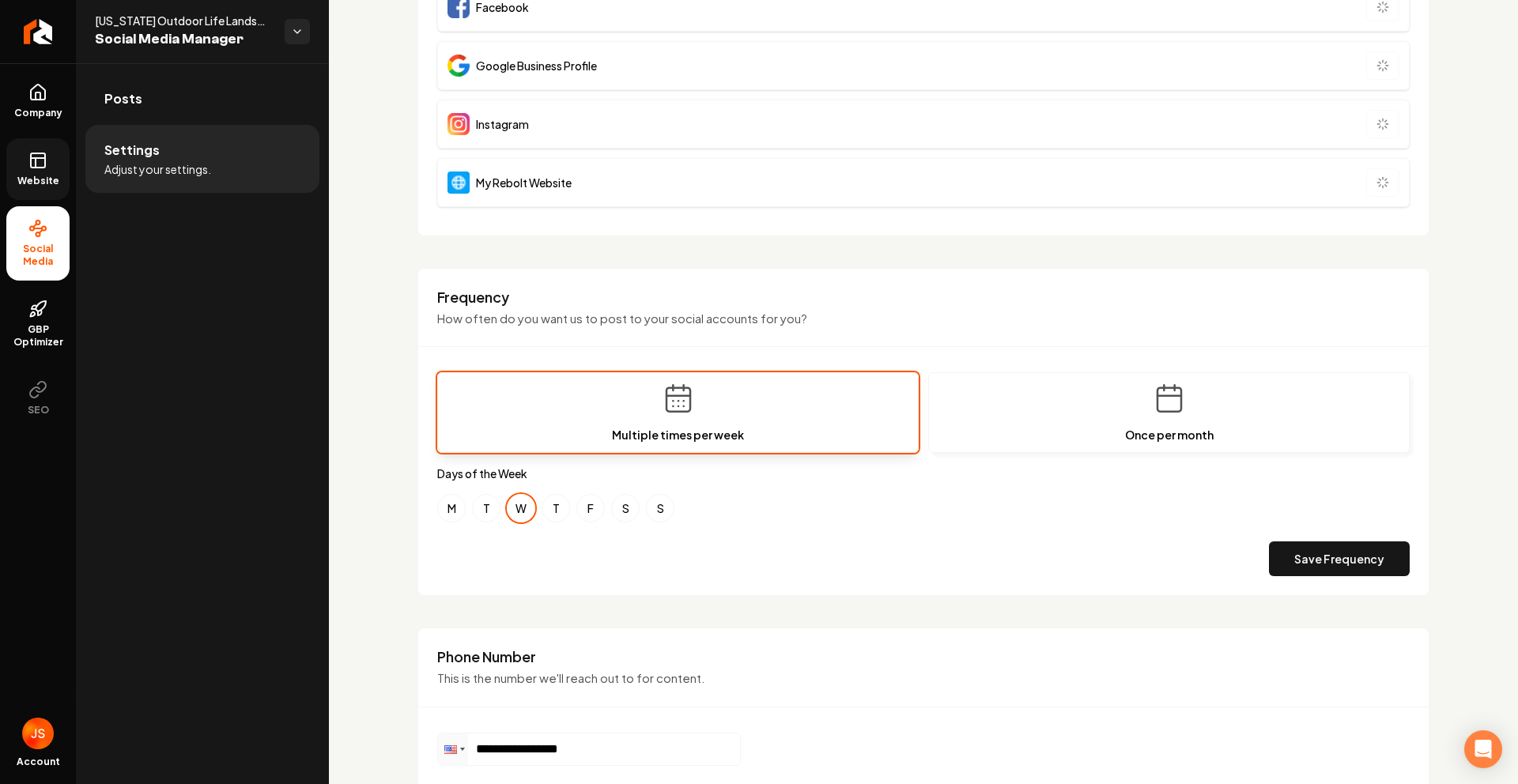
scroll to position [539, 0]
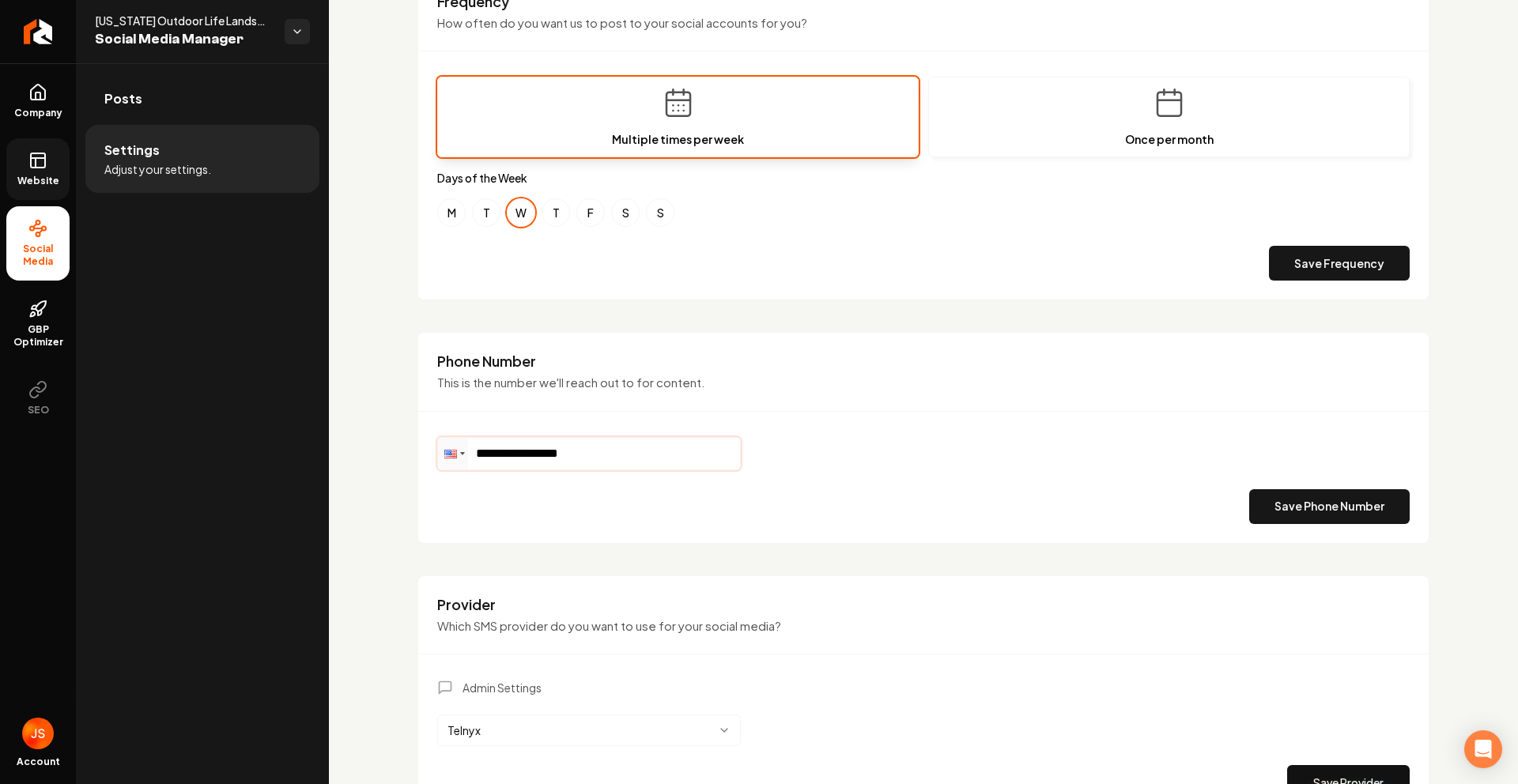
click at [575, 446] on input "**********" at bounding box center [589, 454] width 302 height 32
click at [674, 460] on input "**********" at bounding box center [589, 454] width 302 height 32
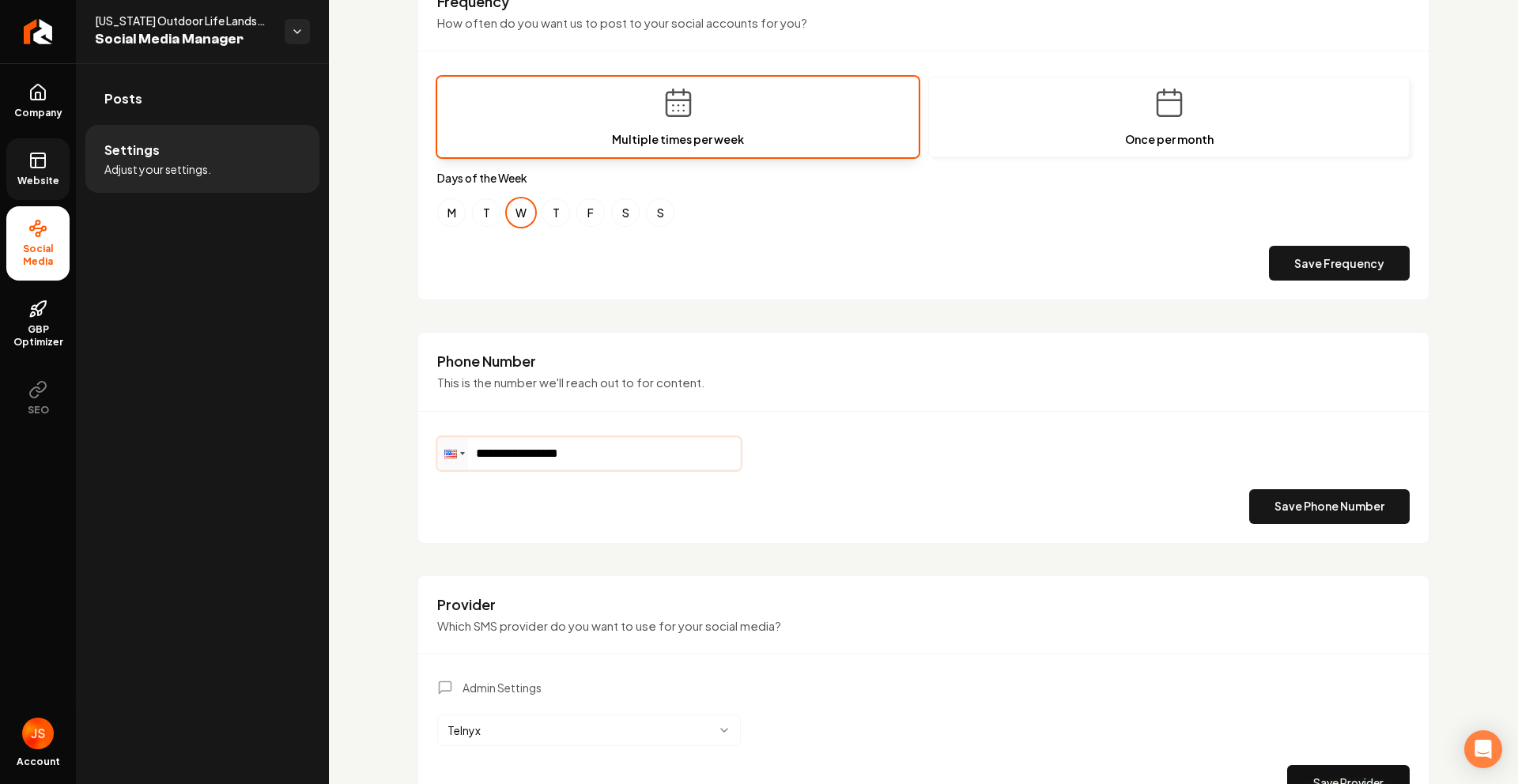
click at [674, 460] on input "**********" at bounding box center [589, 454] width 302 height 32
click at [1291, 510] on button "Save Phone Number" at bounding box center [1329, 506] width 161 height 35
click at [630, 427] on div "Phone Number This is the number we'll reach out to for content. Phone ** Save P…" at bounding box center [923, 438] width 1012 height 212
click at [605, 445] on input "**" at bounding box center [589, 454] width 302 height 32
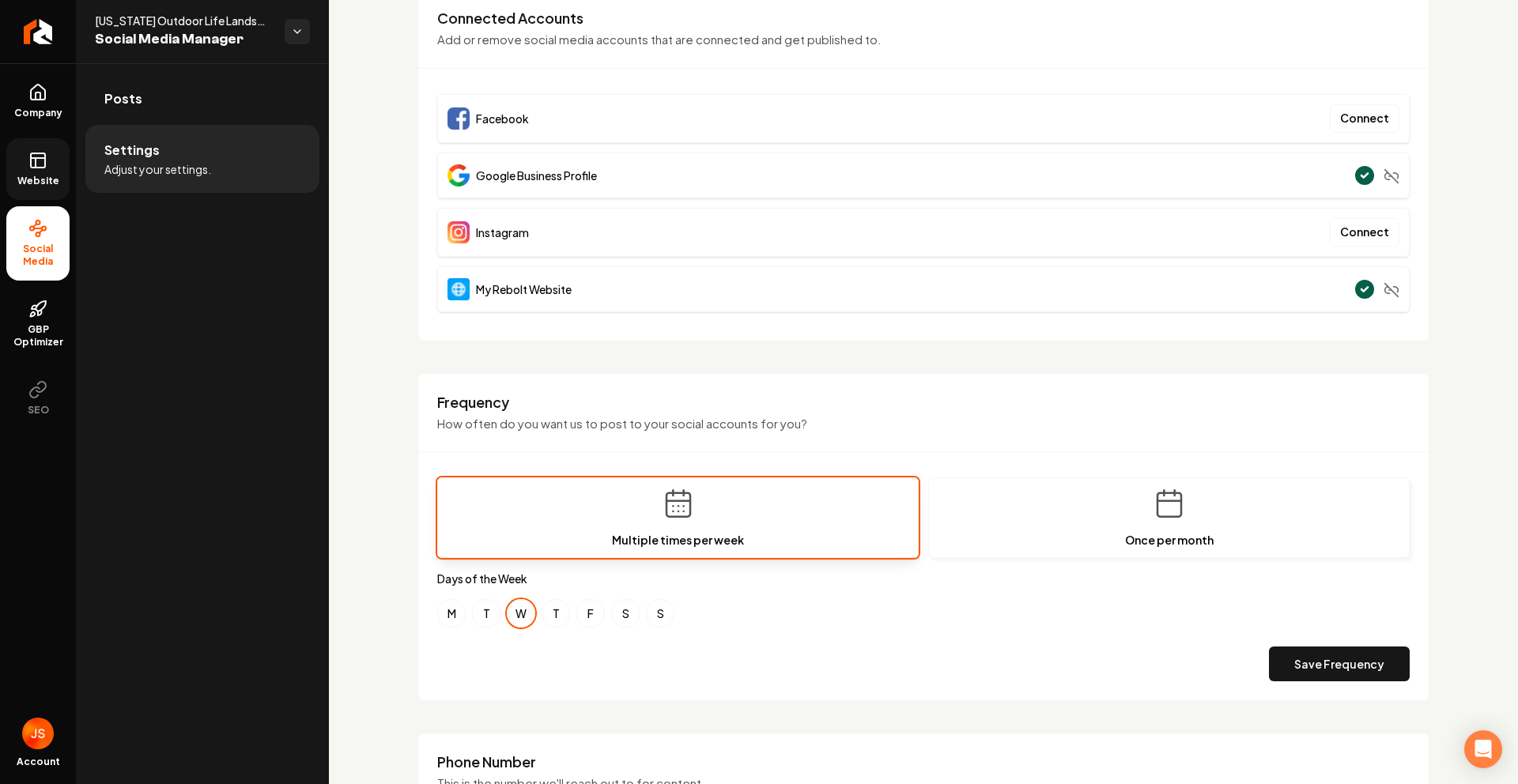
scroll to position [442, 0]
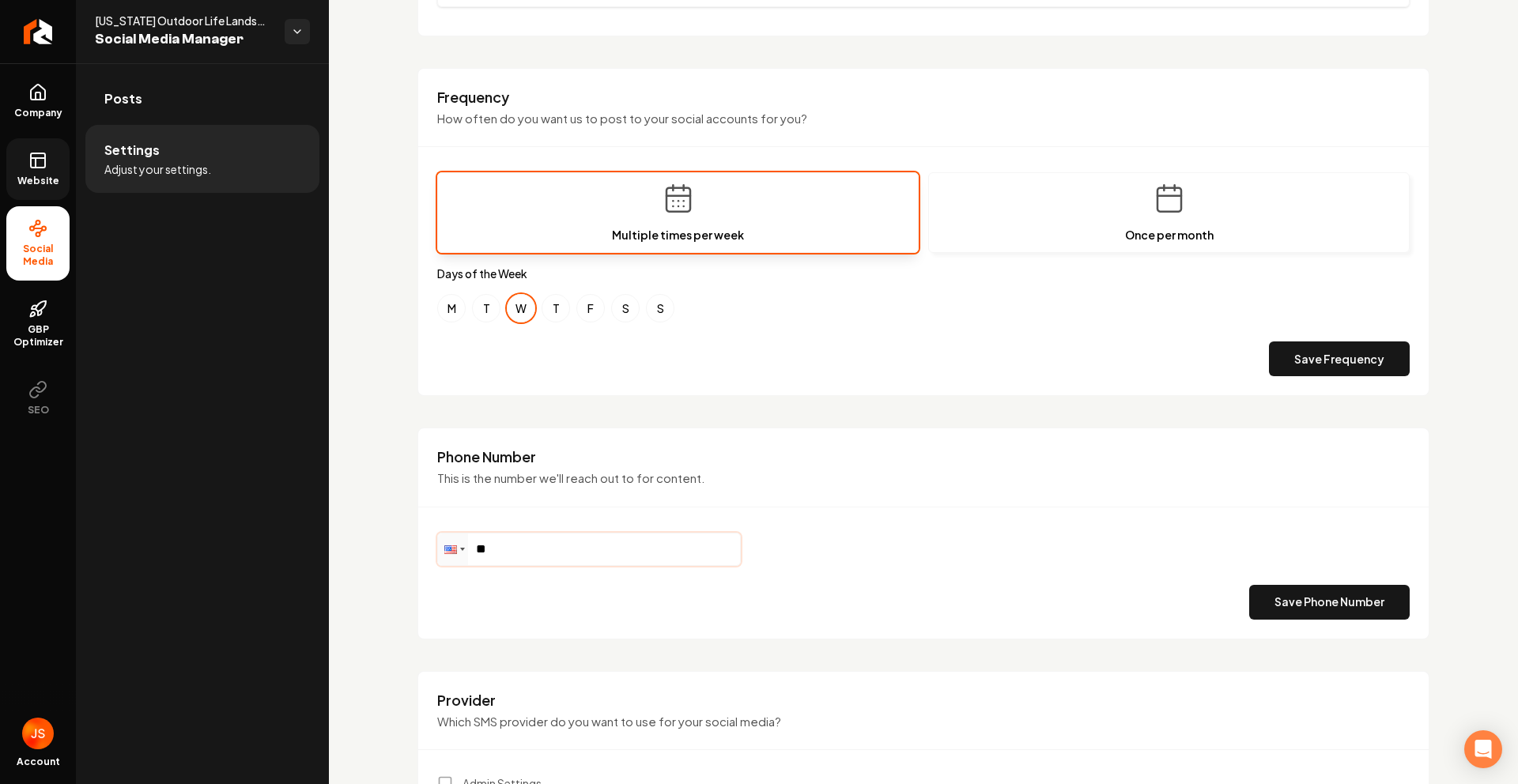
click at [568, 539] on input "**" at bounding box center [589, 550] width 302 height 32
click at [568, 551] on input "**" at bounding box center [589, 550] width 302 height 32
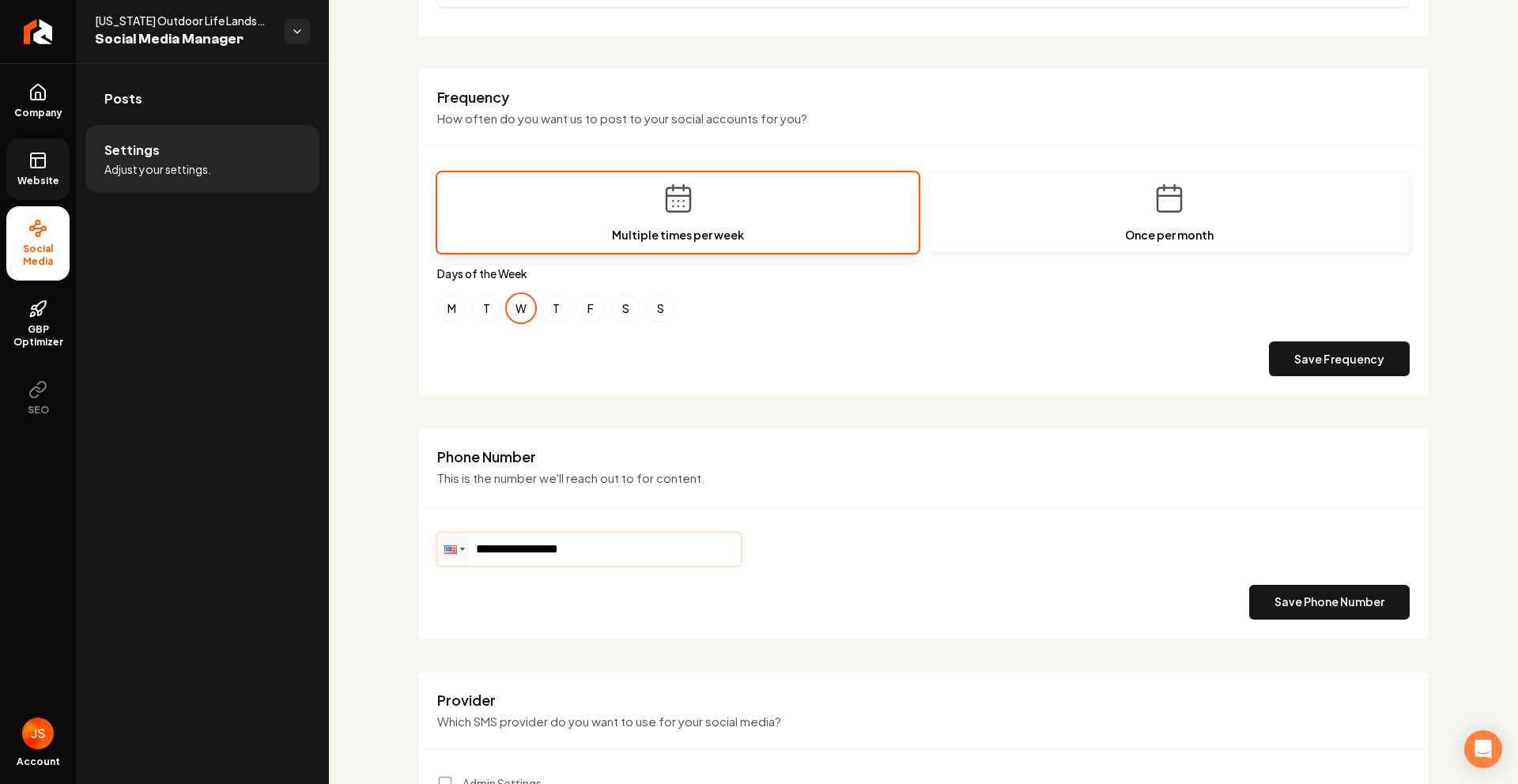
type input "**********"
click at [855, 498] on div "Phone Number This is the number we'll reach out to for content." at bounding box center [923, 477] width 1010 height 60
click at [1285, 596] on button "Save Phone Number" at bounding box center [1329, 602] width 161 height 35
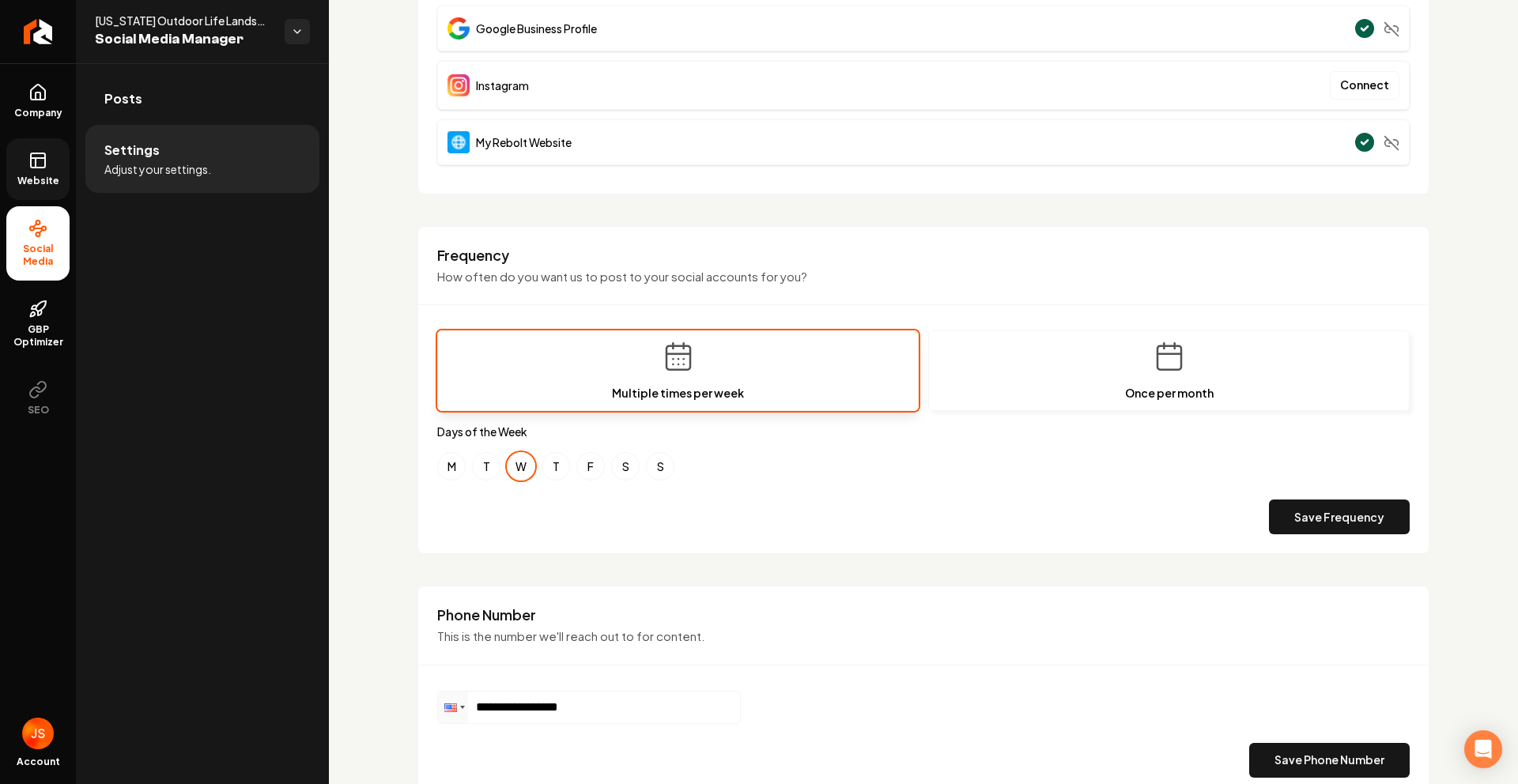
scroll to position [431, 0]
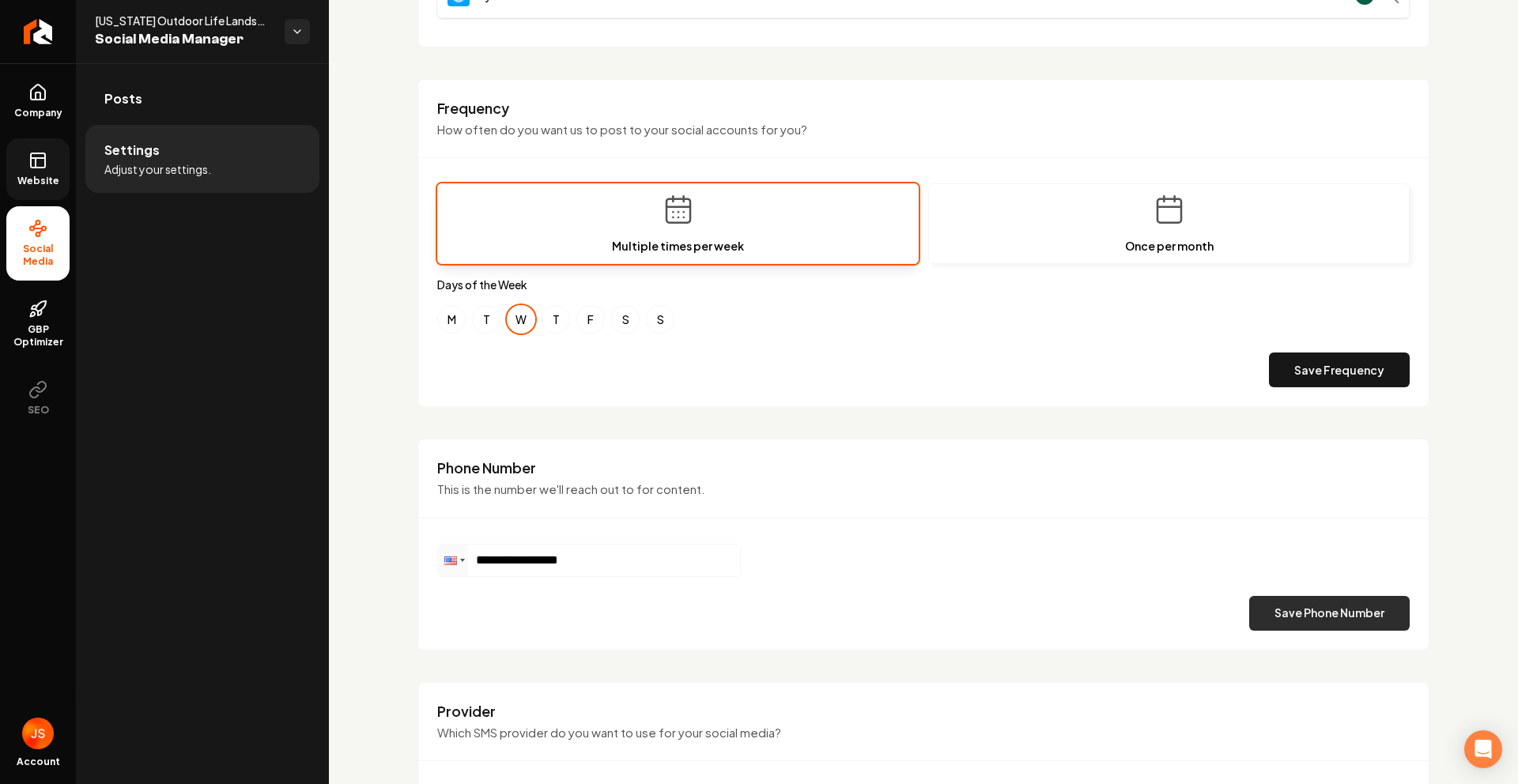
click at [1314, 609] on button "Save Phone Number" at bounding box center [1329, 613] width 161 height 35
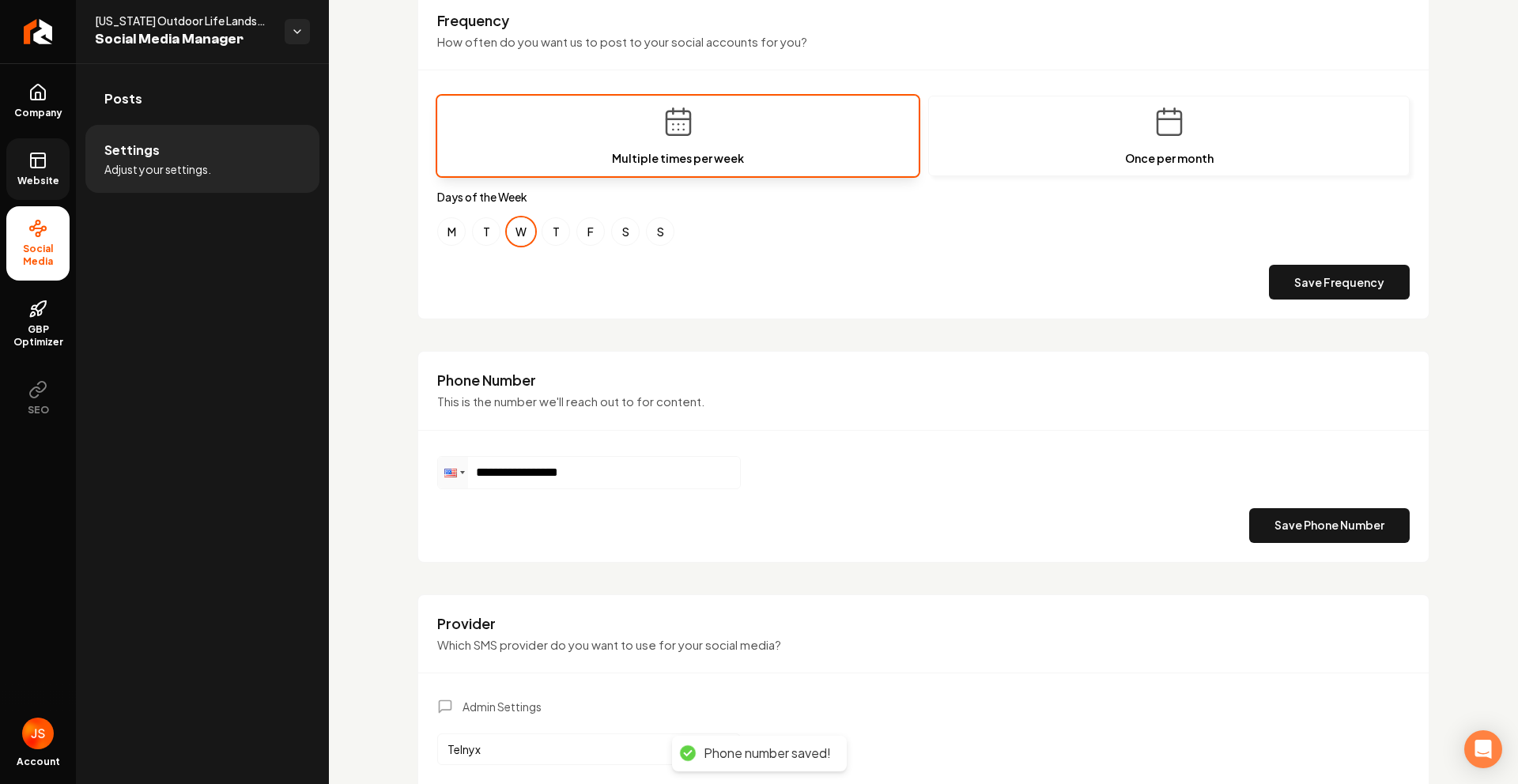
scroll to position [637, 0]
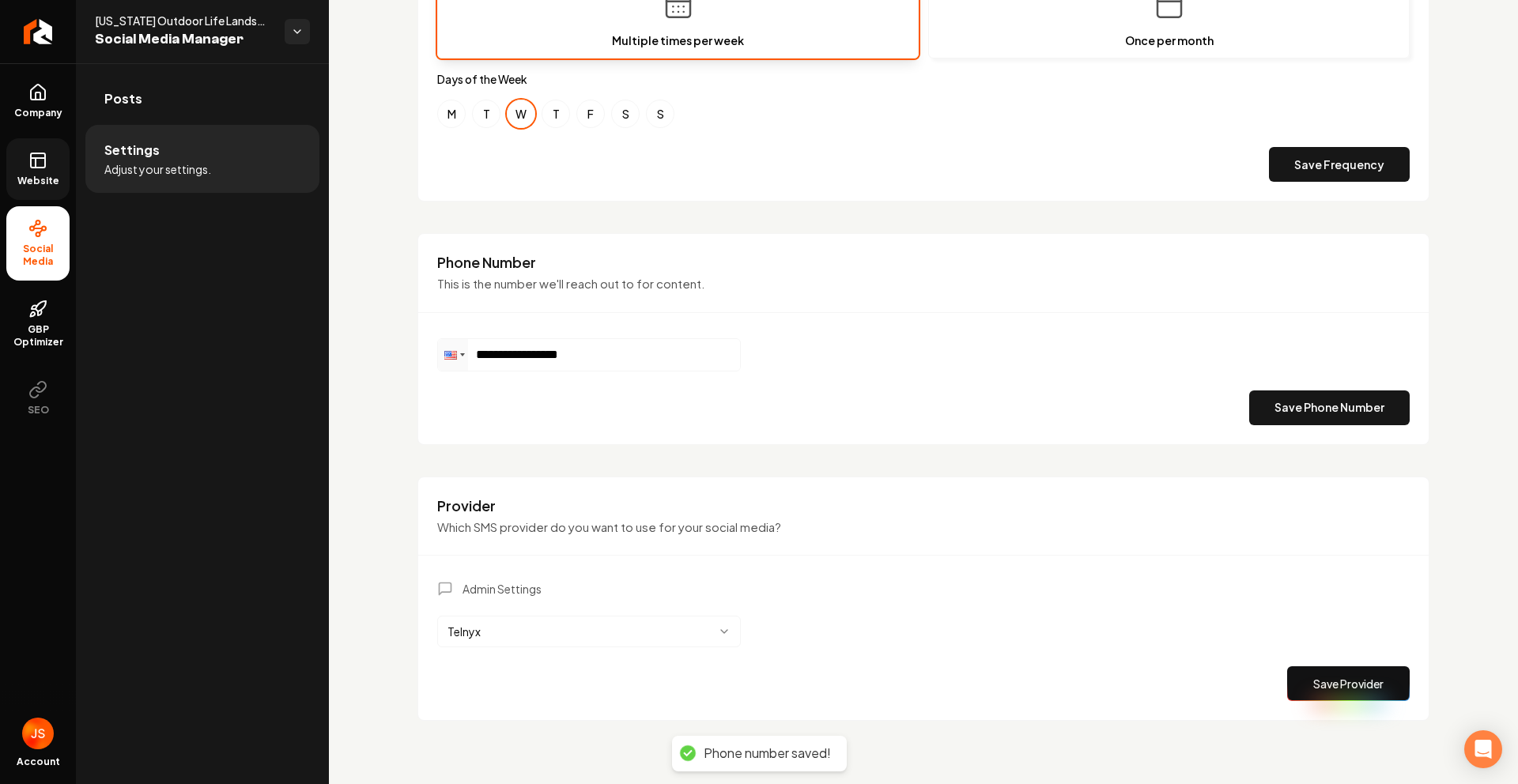
click at [80, 143] on ul "Posts Settings Adjust your settings." at bounding box center [202, 133] width 253 height 139
click at [49, 155] on link "Website" at bounding box center [38, 169] width 63 height 62
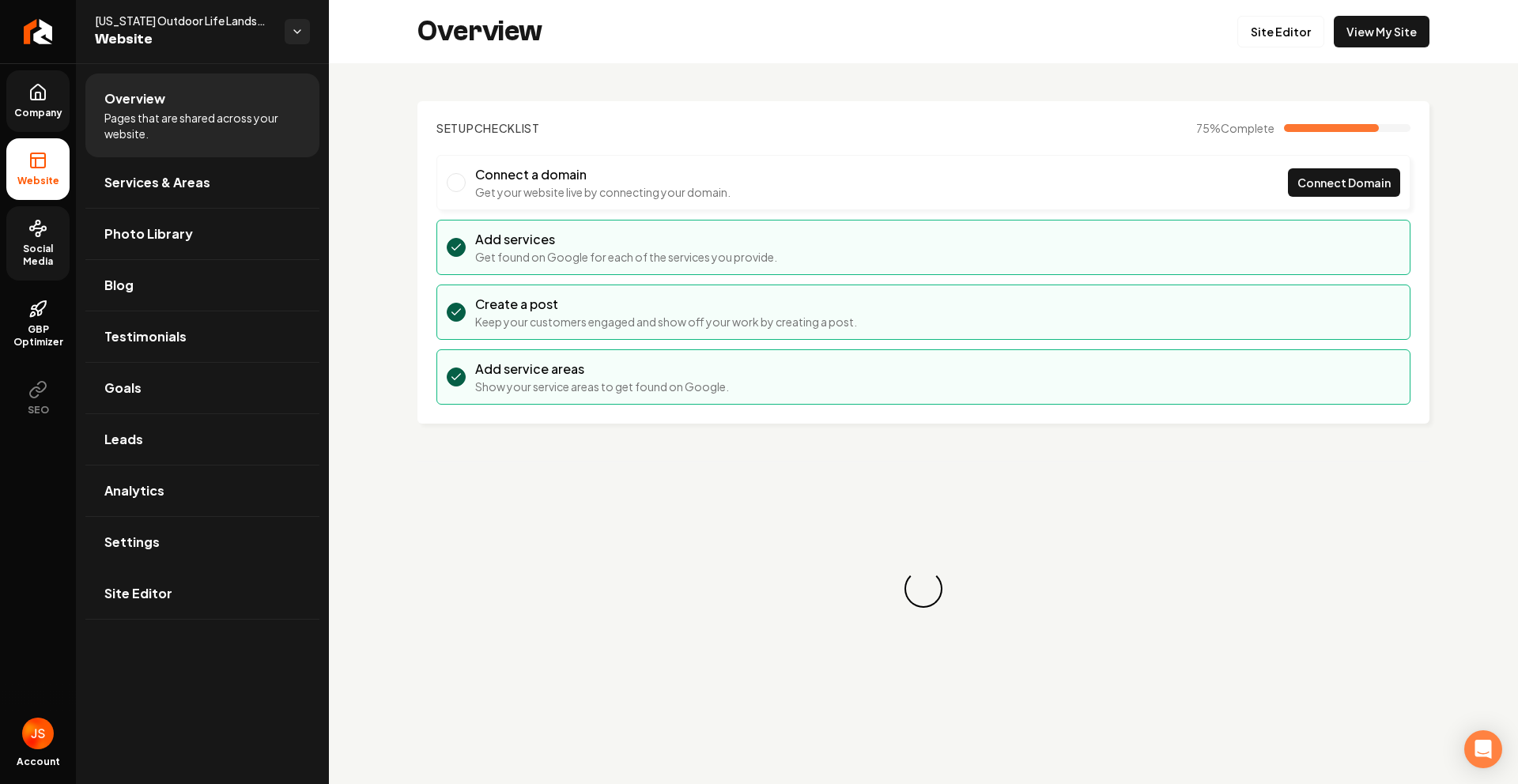
click at [34, 99] on icon at bounding box center [37, 92] width 14 height 15
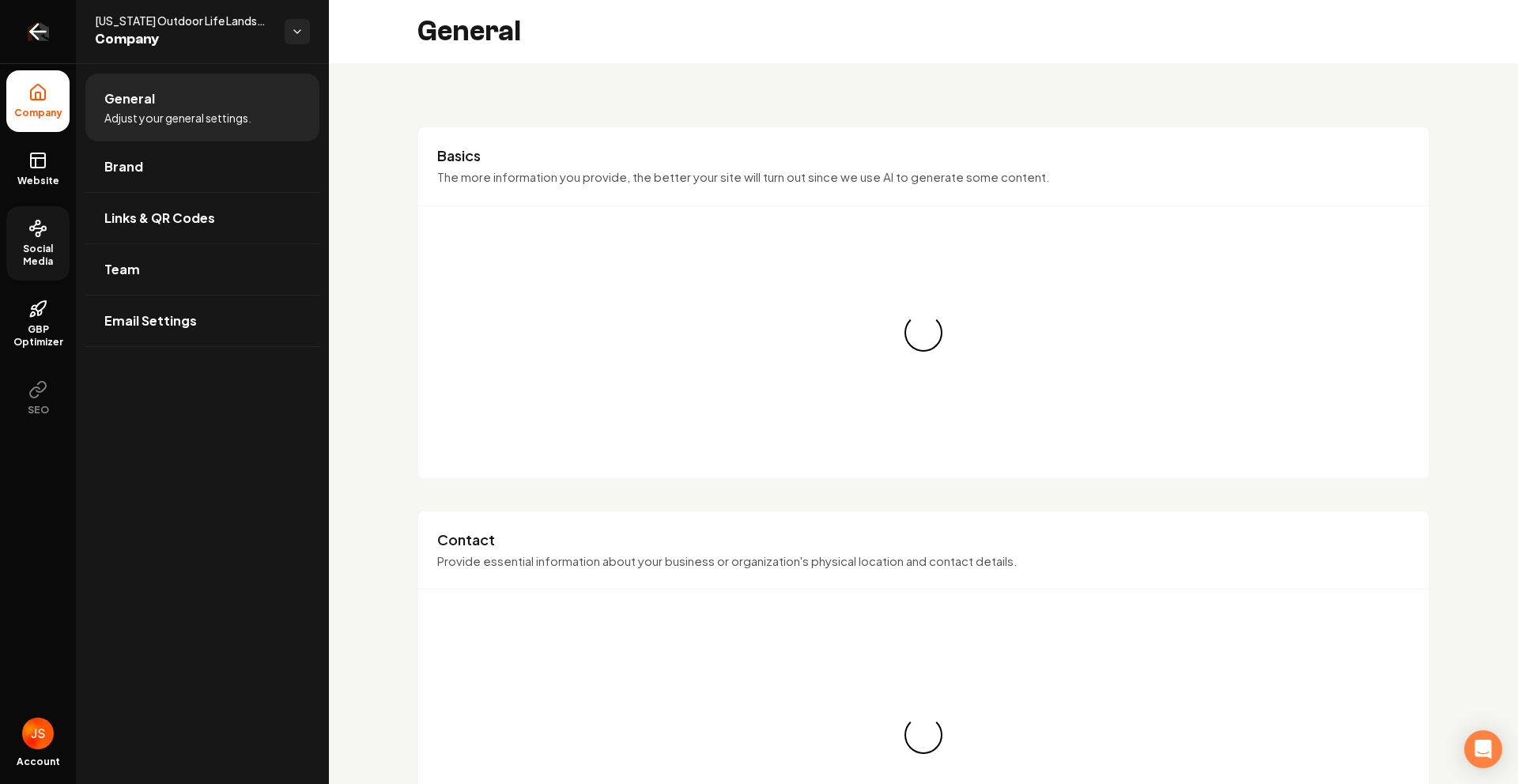
click at [34, 49] on link "Return to dashboard" at bounding box center [37, 32] width 76 height 63
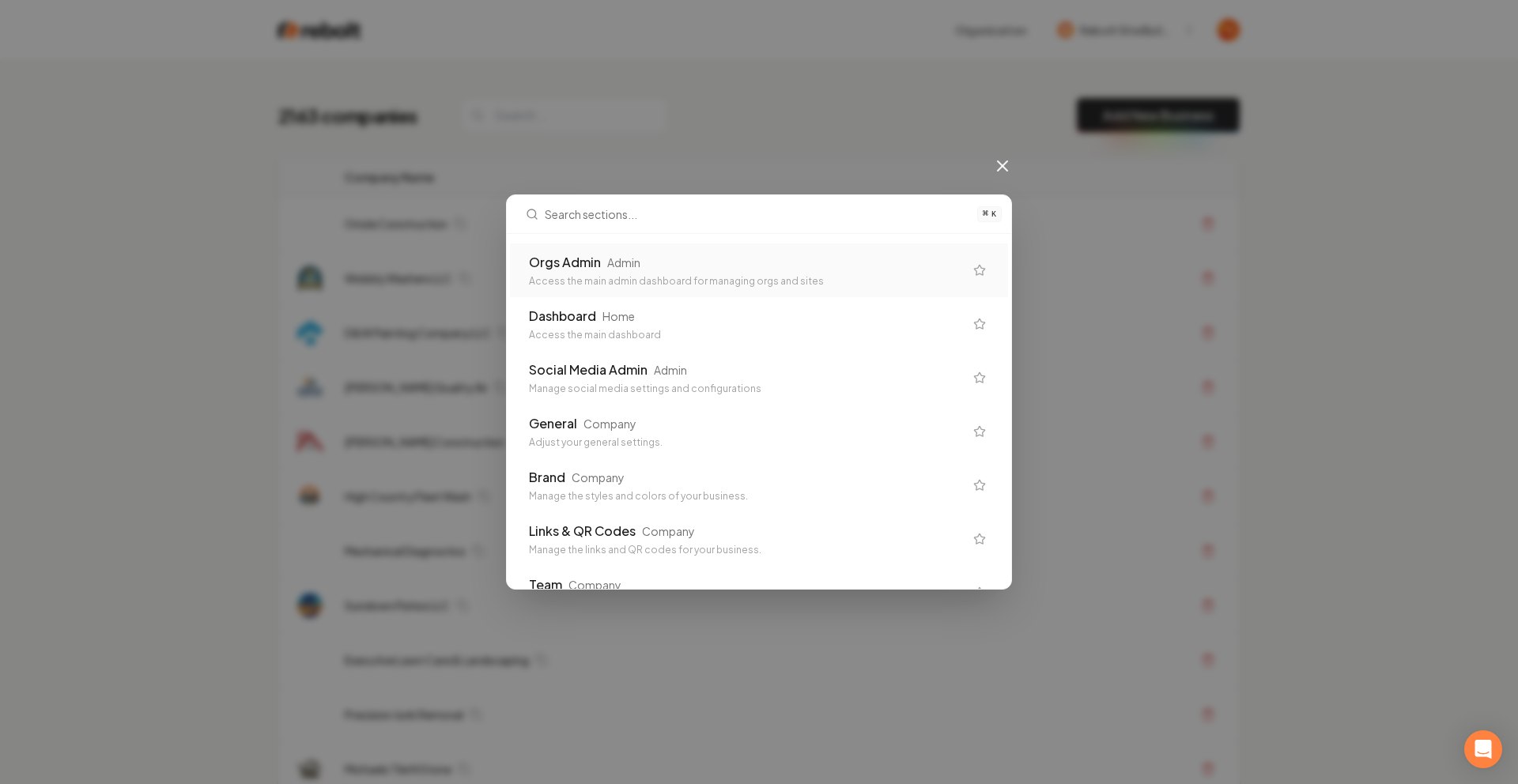
click at [607, 275] on div "Access the main admin dashboard for managing orgs and sites" at bounding box center [747, 282] width 435 height 13
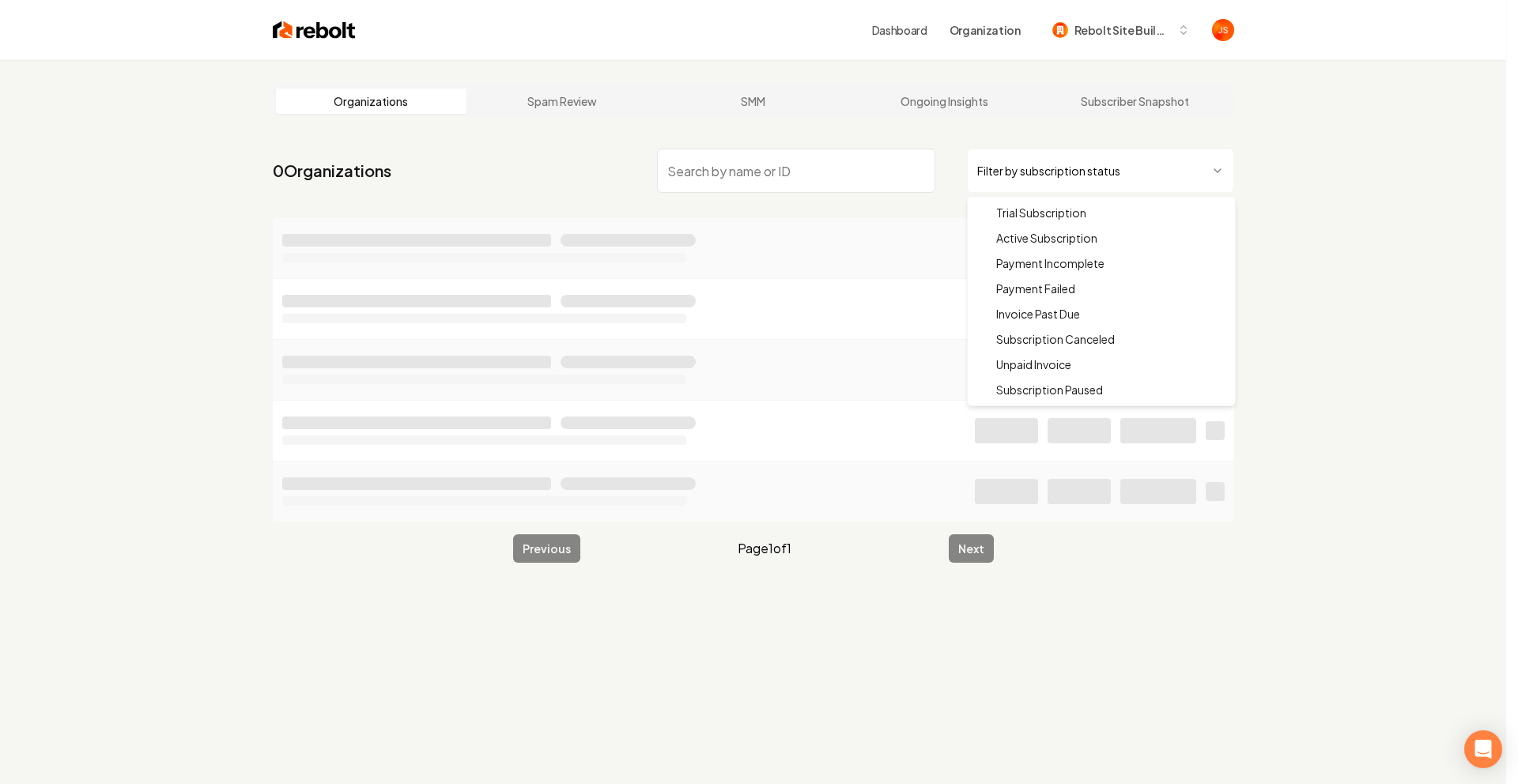
click at [992, 173] on html "Dashboard Organization Rebolt Site Builder Organizations Spam Review SMM Ongoin…" at bounding box center [759, 392] width 1518 height 784
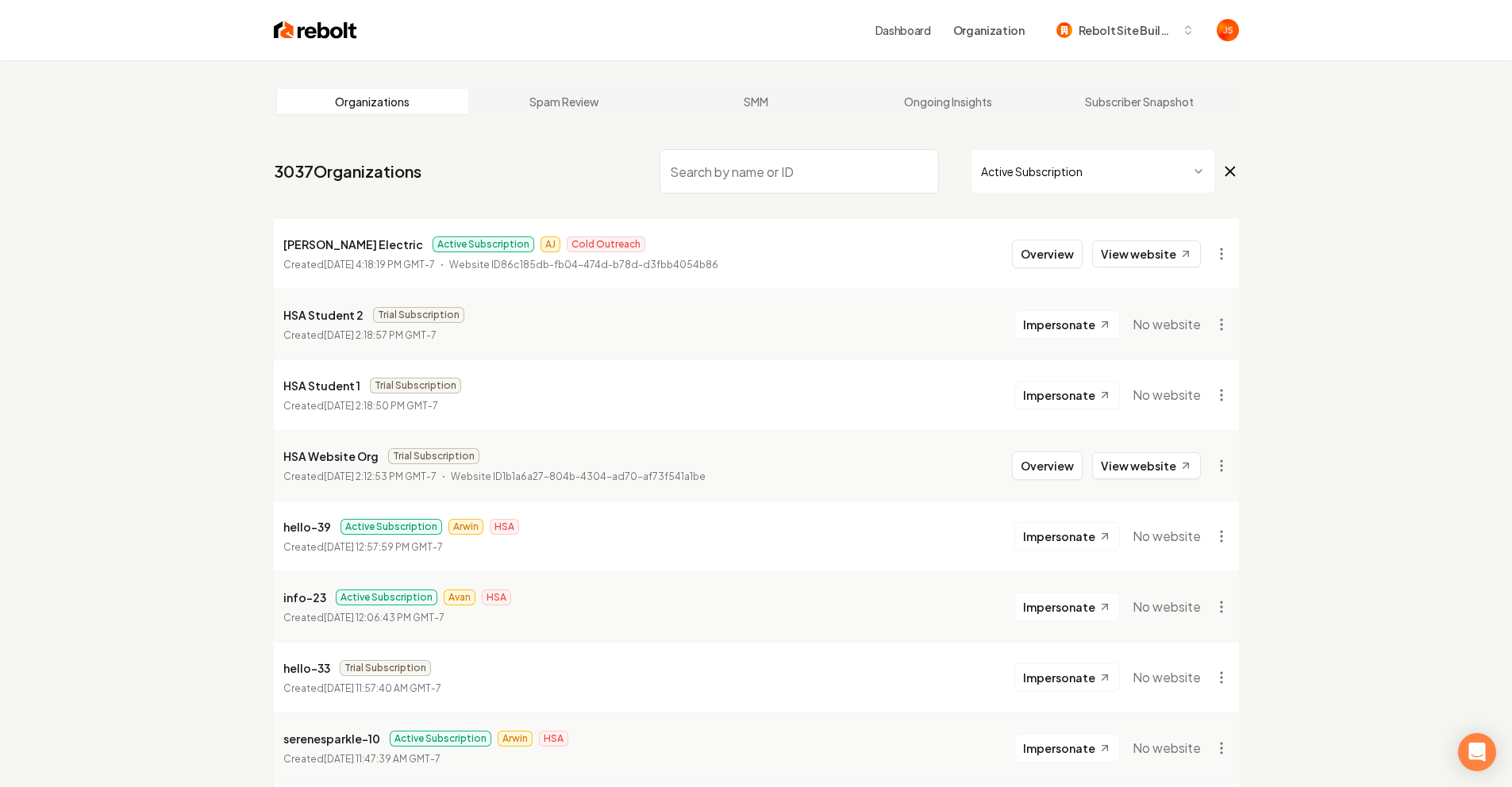
click at [818, 153] on input "search" at bounding box center [799, 171] width 279 height 44
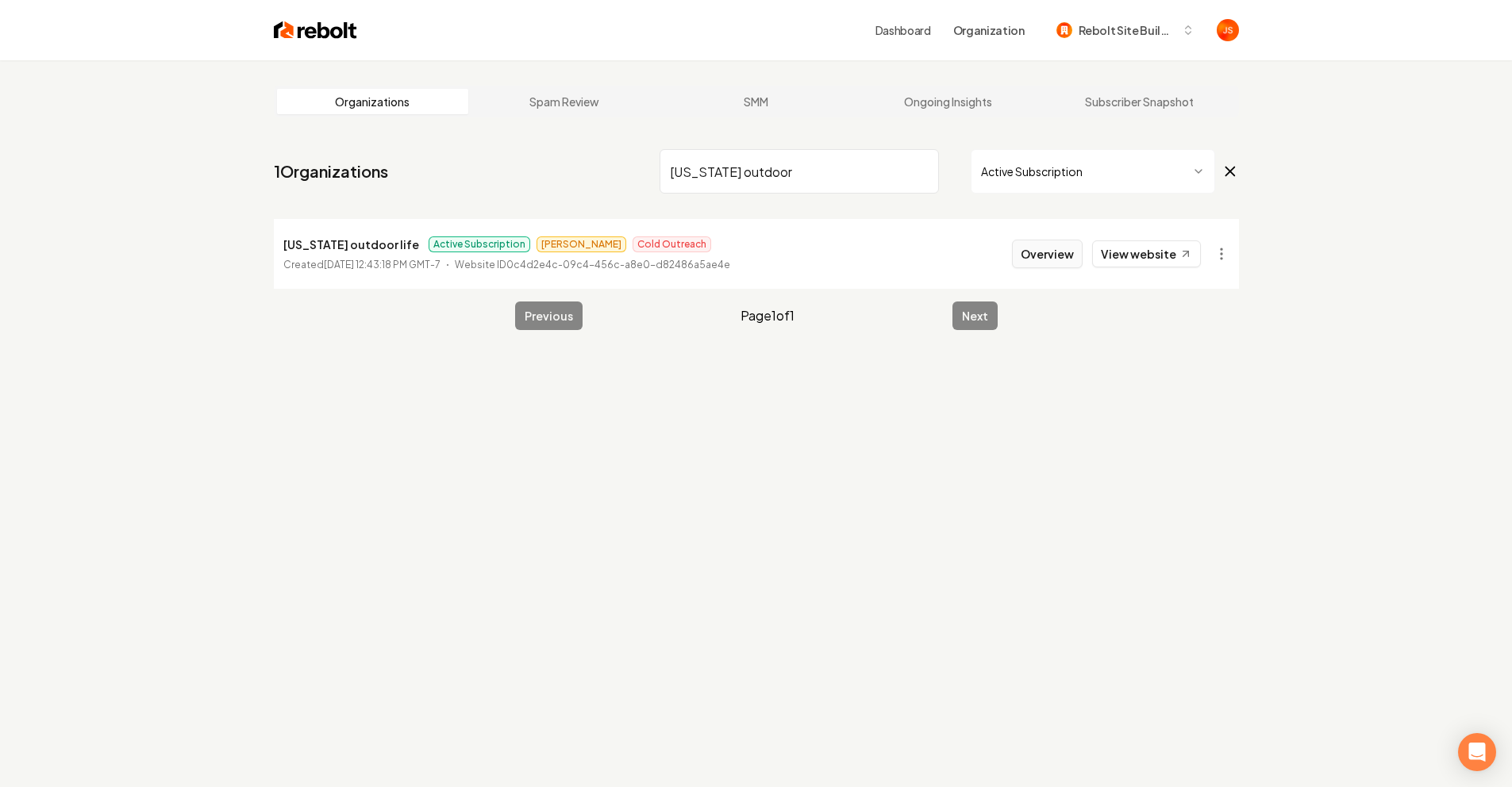
type input "[US_STATE] outdoor"
click at [1049, 258] on button "Overview" at bounding box center [1046, 254] width 70 height 28
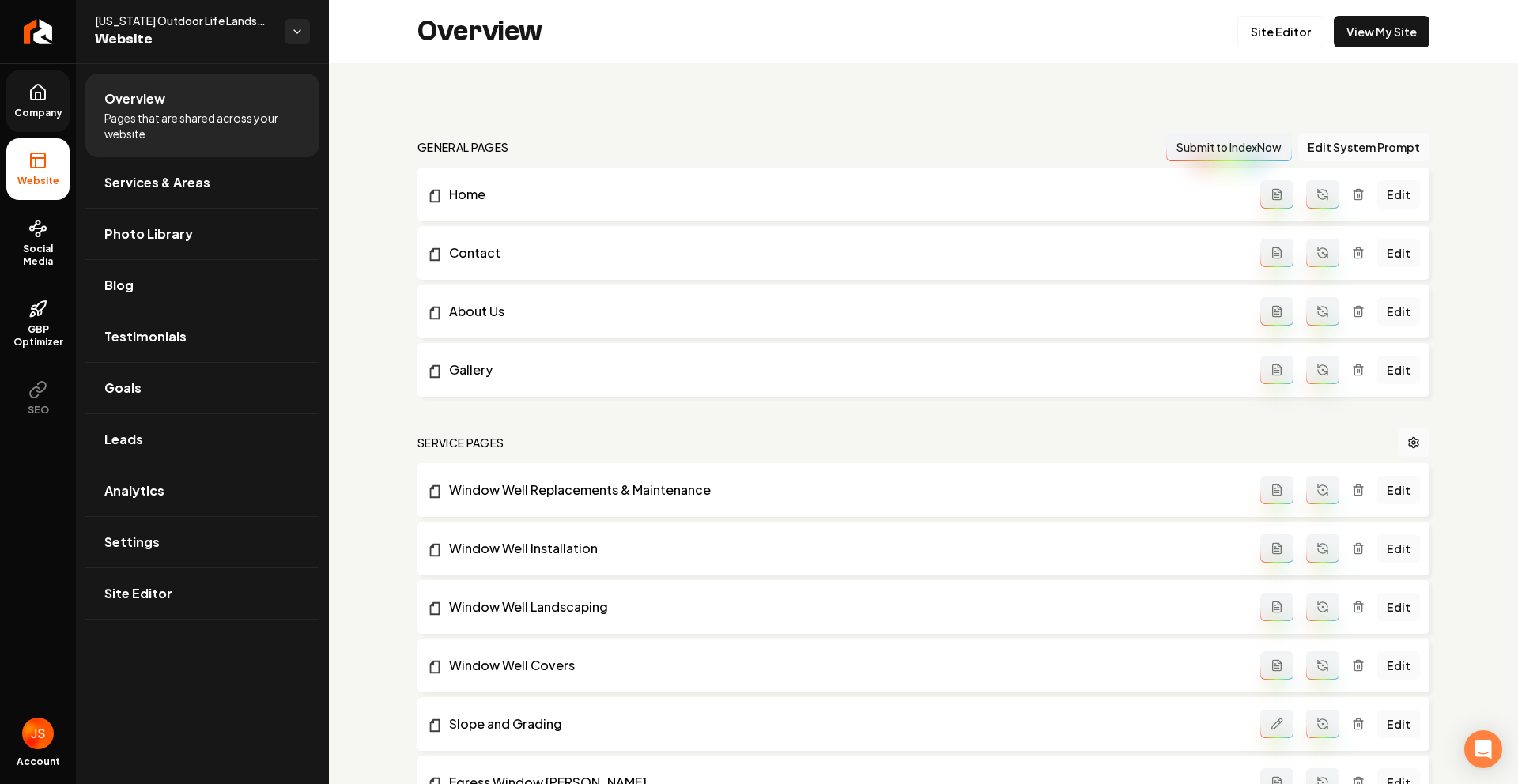
click at [37, 103] on link "Company" at bounding box center [38, 101] width 63 height 62
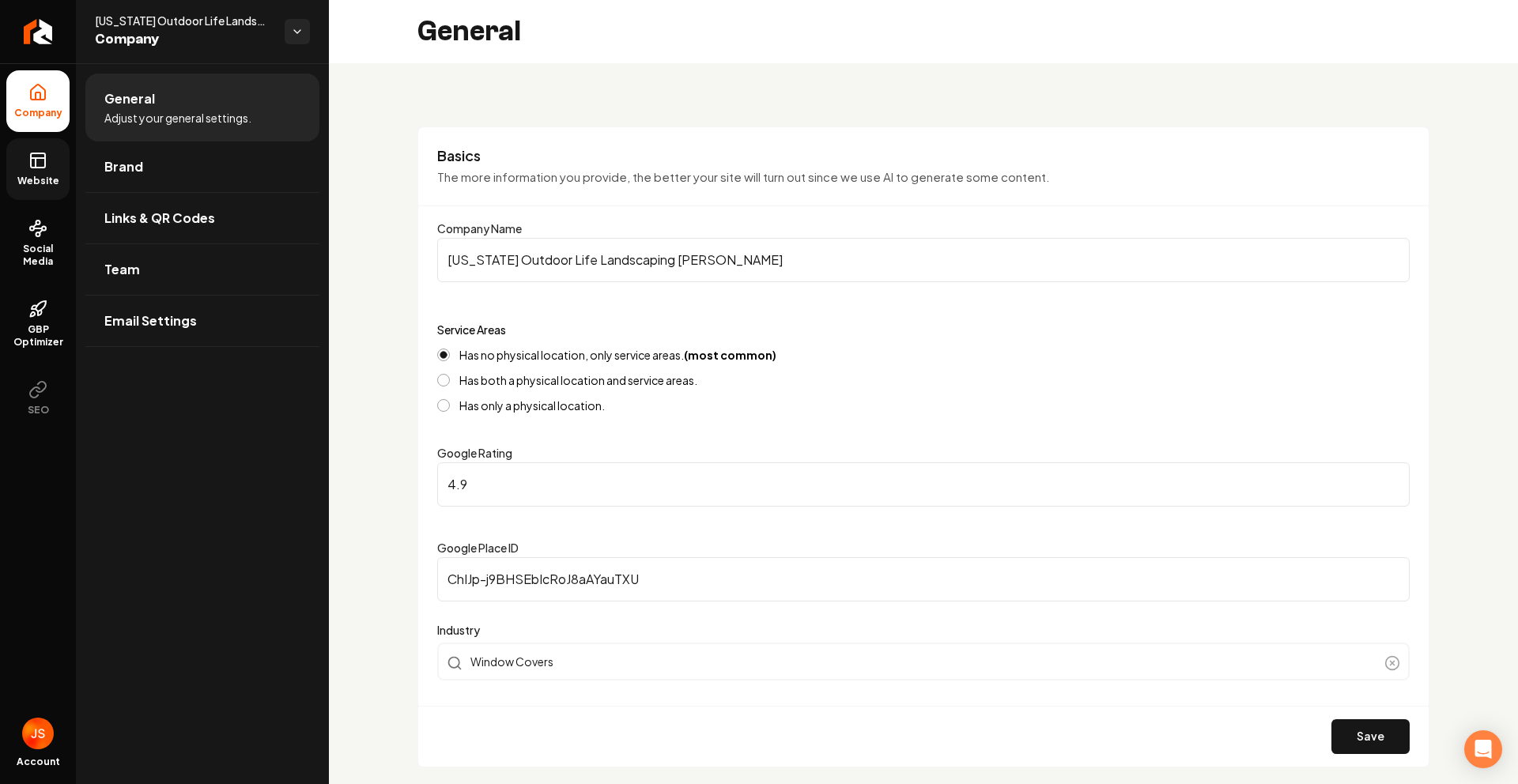
click at [26, 160] on link "Website" at bounding box center [38, 169] width 63 height 62
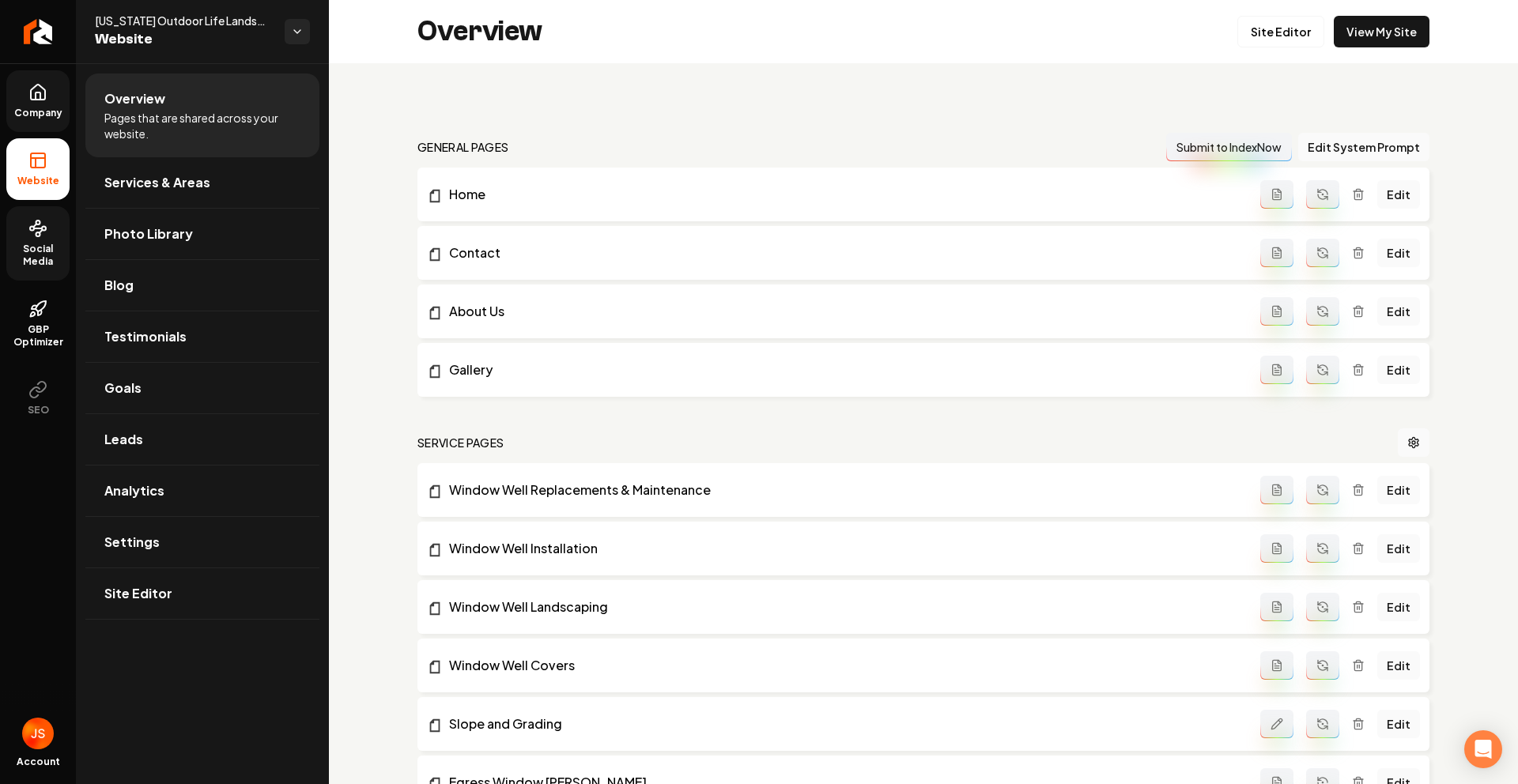
click at [49, 245] on span "Social Media" at bounding box center [38, 255] width 63 height 25
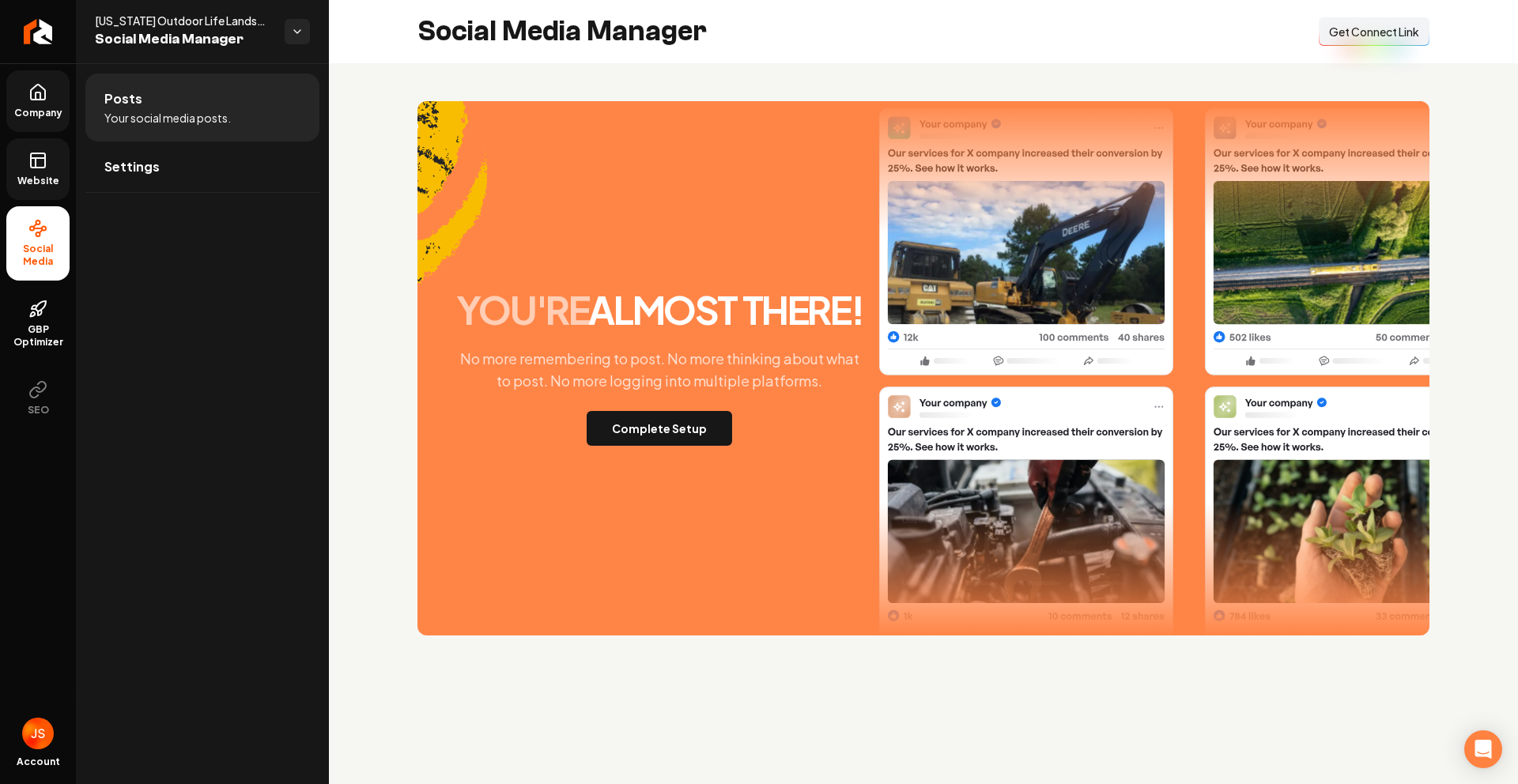
click at [685, 457] on div "you're almost there! No more remembering to post. No more thinking about what t…" at bounding box center [923, 368] width 1012 height 535
click at [676, 431] on button "Complete Setup" at bounding box center [659, 427] width 146 height 35
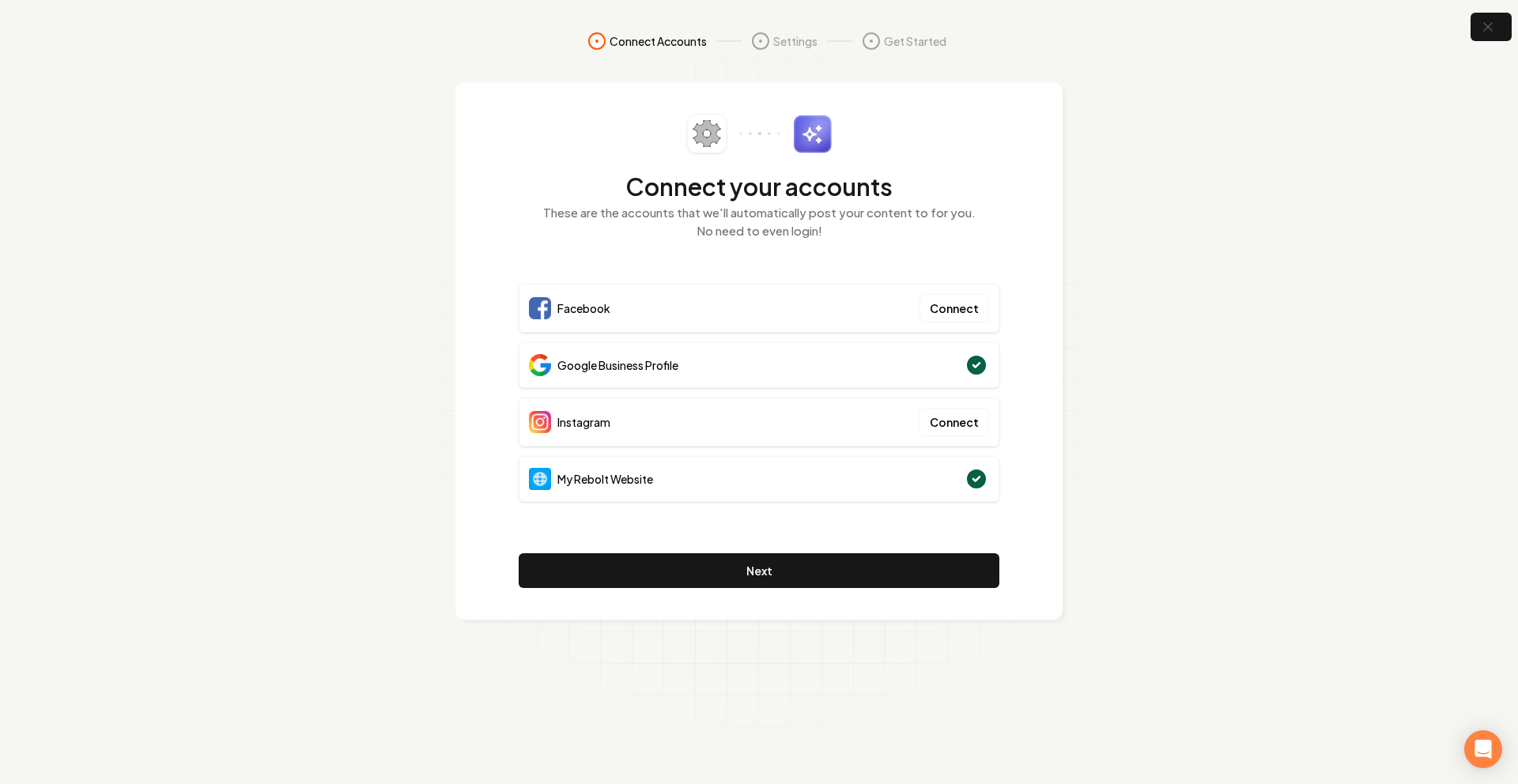
drag, startPoint x: 1186, startPoint y: 410, endPoint x: 1036, endPoint y: 485, distance: 167.7
click at [1185, 410] on section "Connect Accounts Settings Get Started Connect your accounts These are the accou…" at bounding box center [759, 392] width 1518 height 784
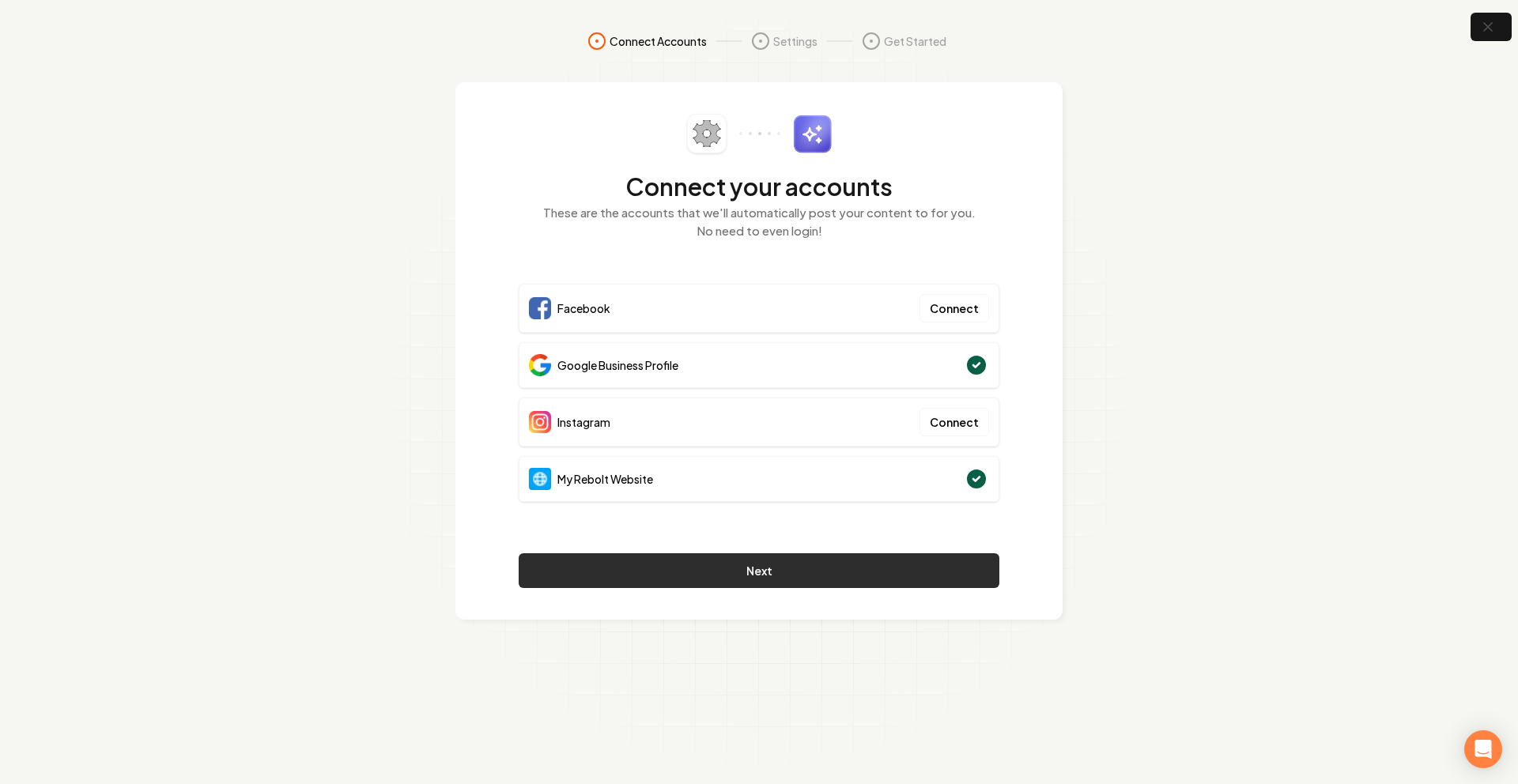
click at [876, 569] on button "Next" at bounding box center [759, 570] width 481 height 35
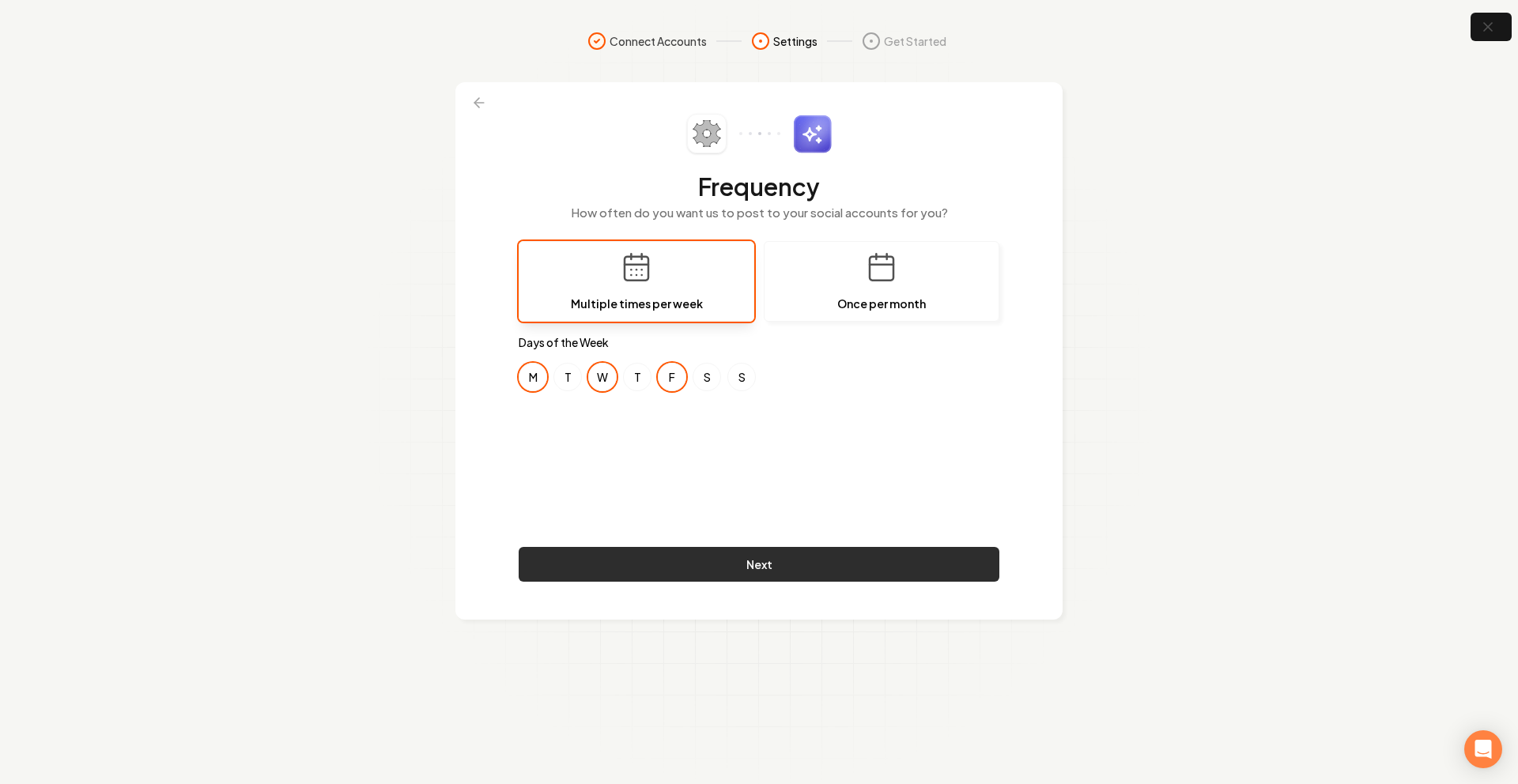
click at [720, 567] on button "Next" at bounding box center [759, 564] width 481 height 35
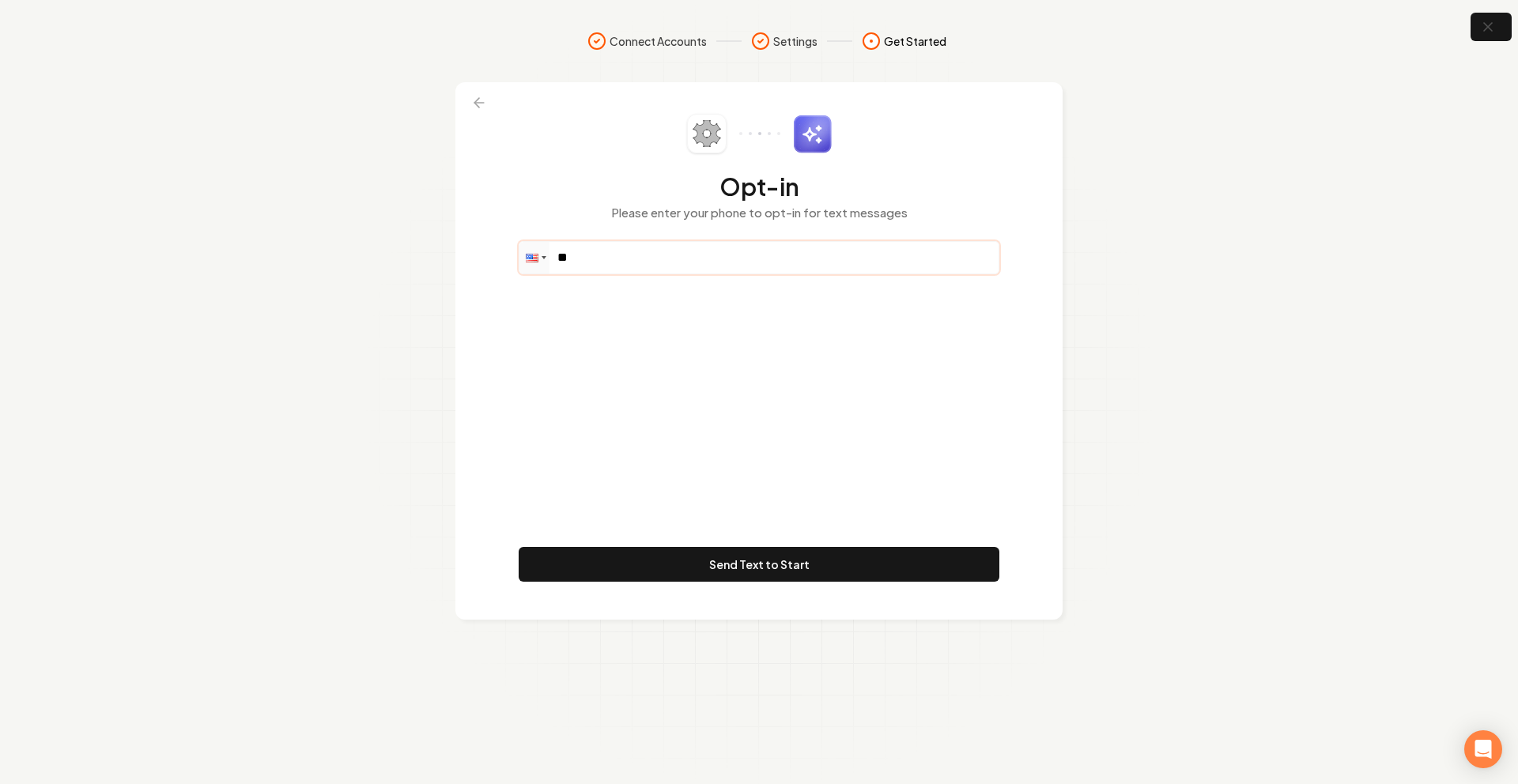
click at [631, 264] on input "**" at bounding box center [758, 258] width 479 height 32
paste input "**********"
click at [600, 261] on input "**" at bounding box center [758, 258] width 479 height 32
paste input "**********"
type input "**********"
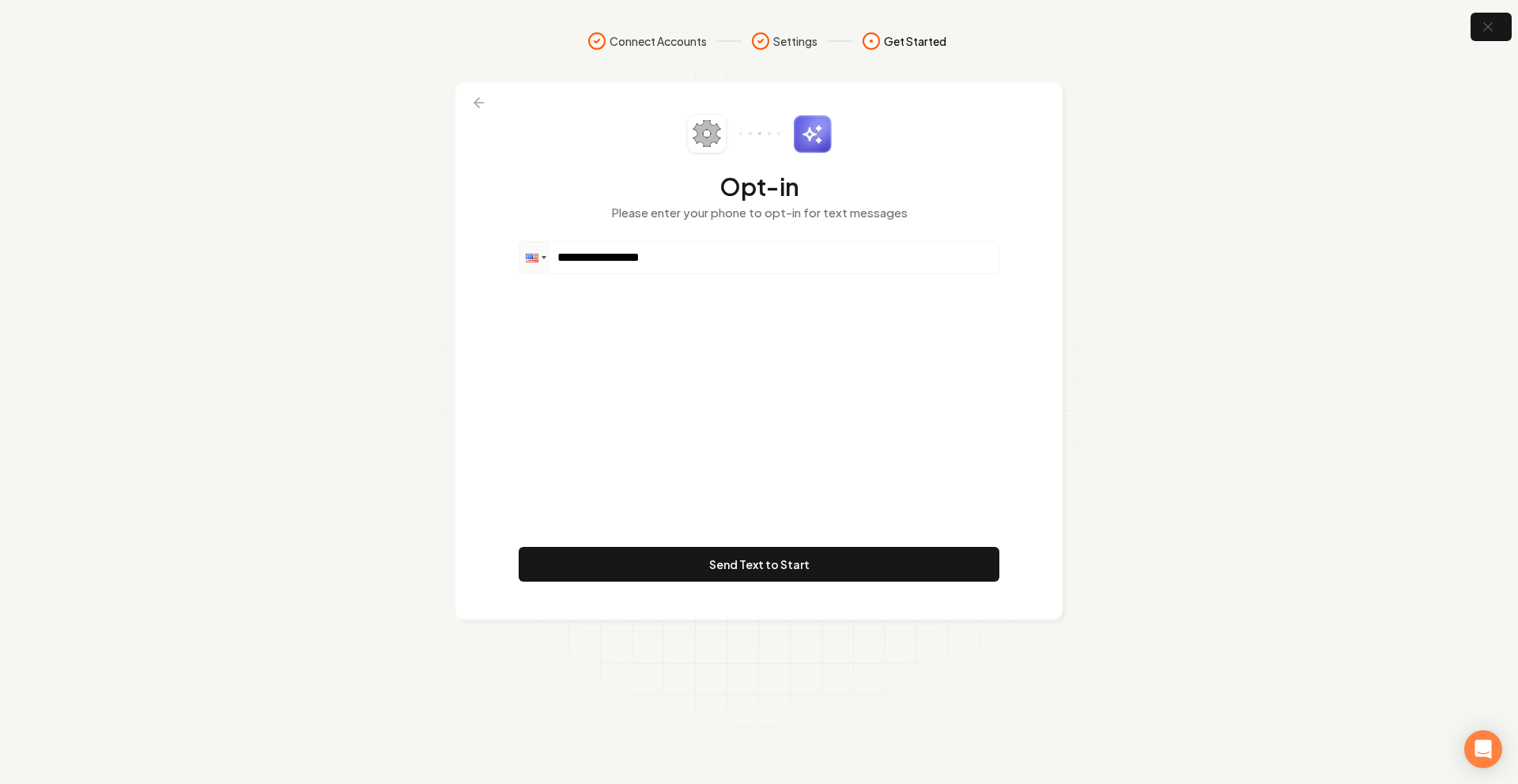
click at [671, 349] on div "**********" at bounding box center [759, 351] width 481 height 474
click at [689, 554] on button "Send Text to Start" at bounding box center [759, 564] width 481 height 35
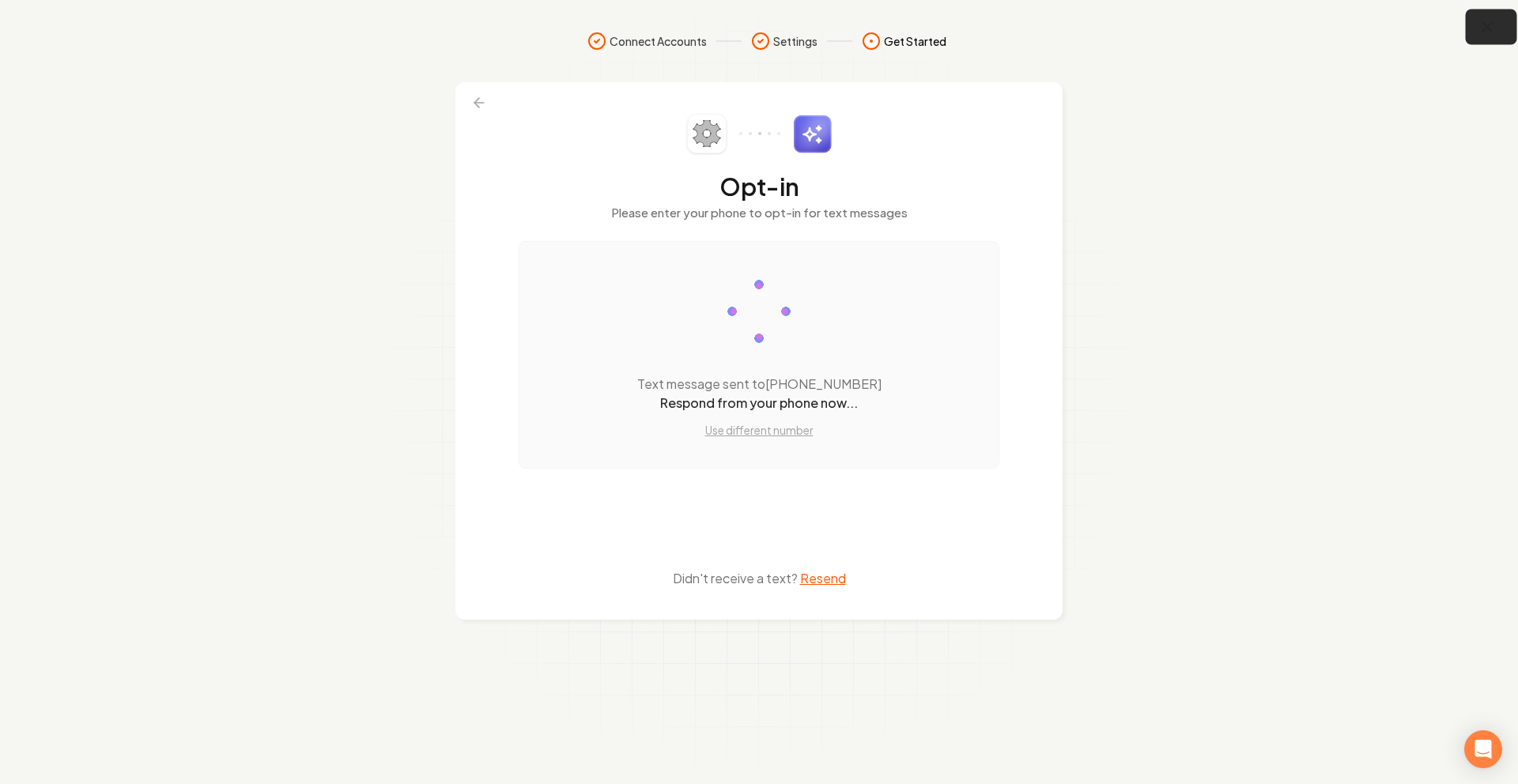
click at [1487, 26] on icon "button" at bounding box center [1487, 27] width 10 height 10
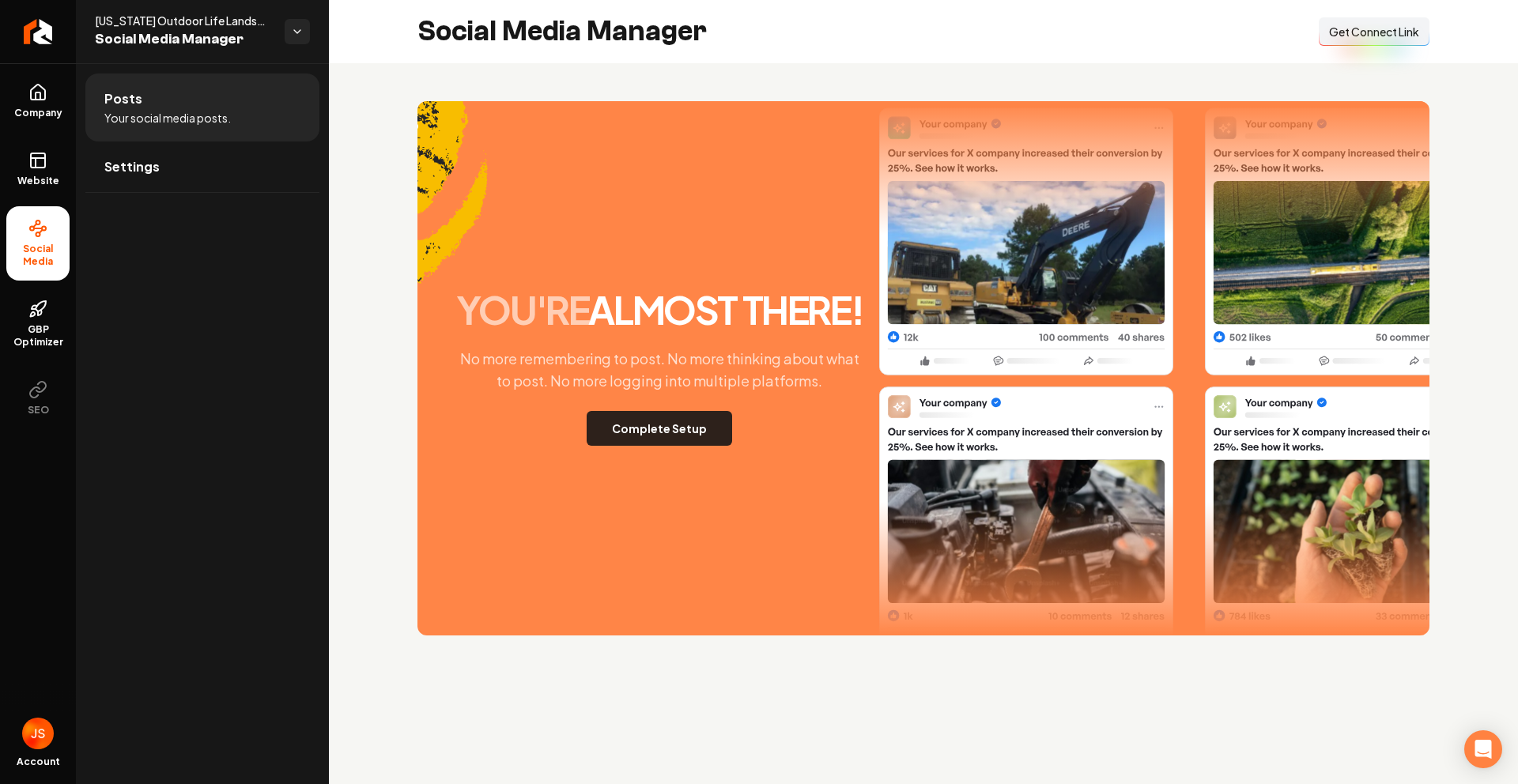
click at [634, 430] on button "Complete Setup" at bounding box center [659, 427] width 146 height 35
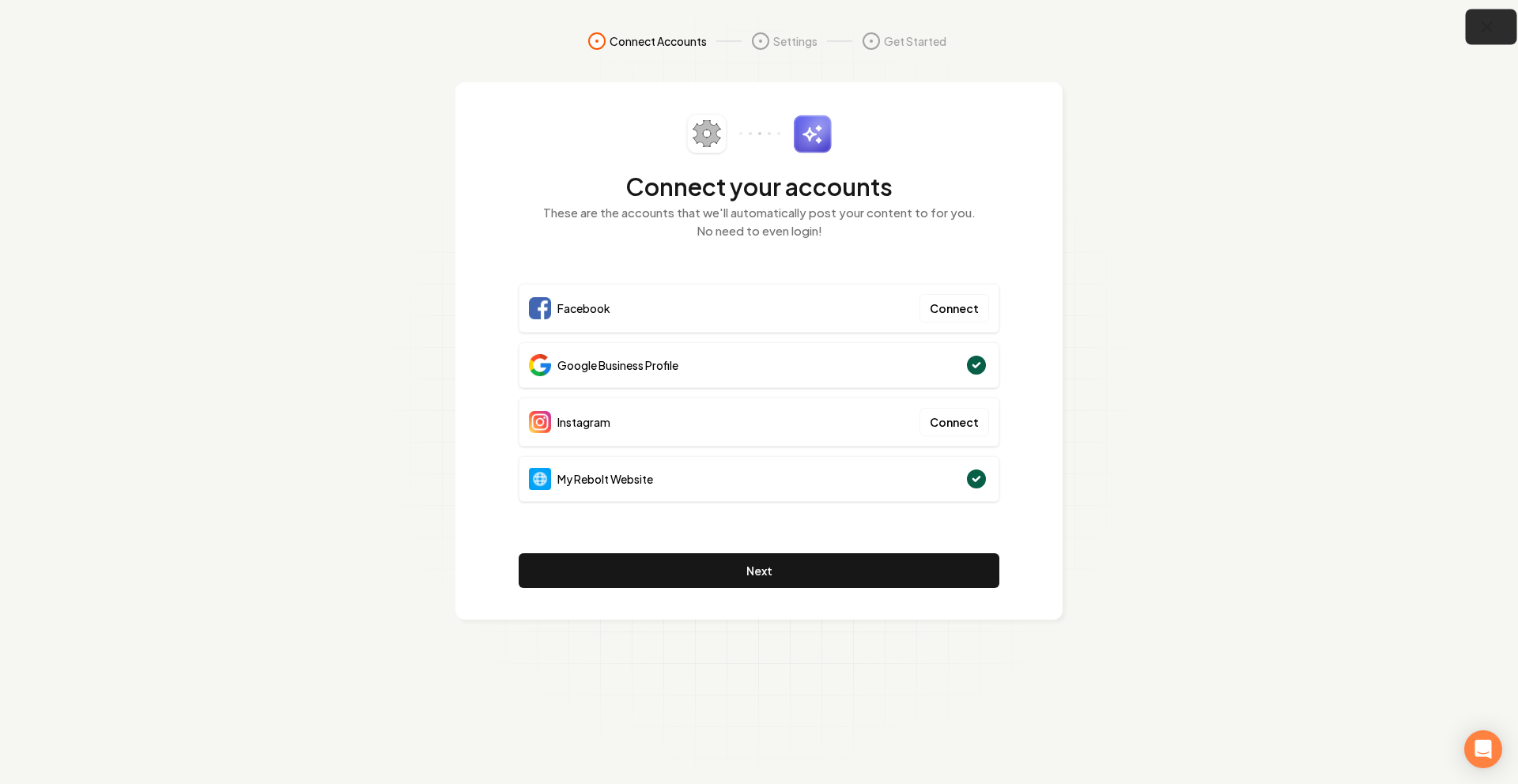
click at [1487, 18] on button "button" at bounding box center [1491, 27] width 51 height 35
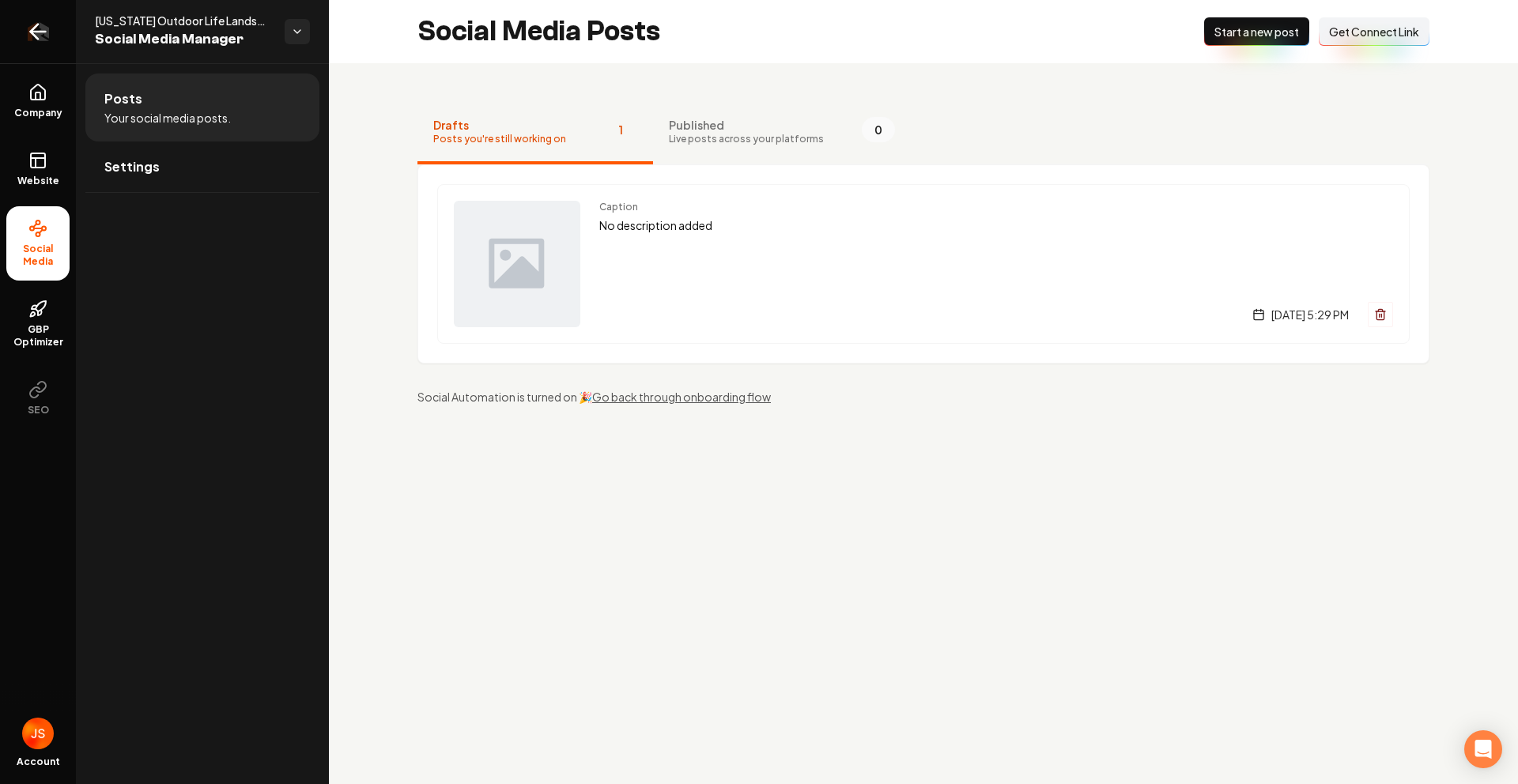
click at [41, 18] on link "Return to dashboard" at bounding box center [37, 32] width 76 height 63
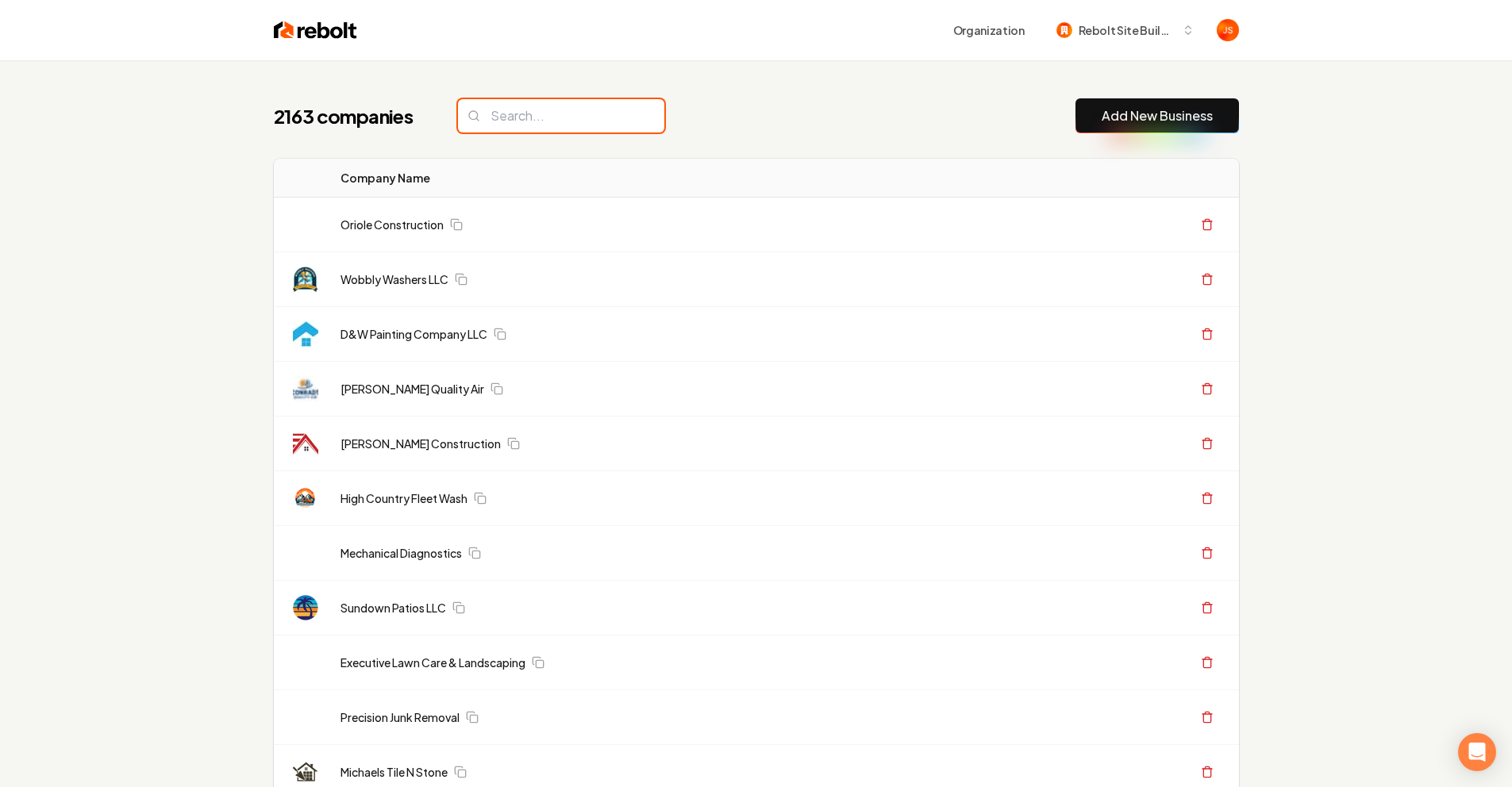
click at [579, 118] on input "search" at bounding box center [561, 116] width 206 height 34
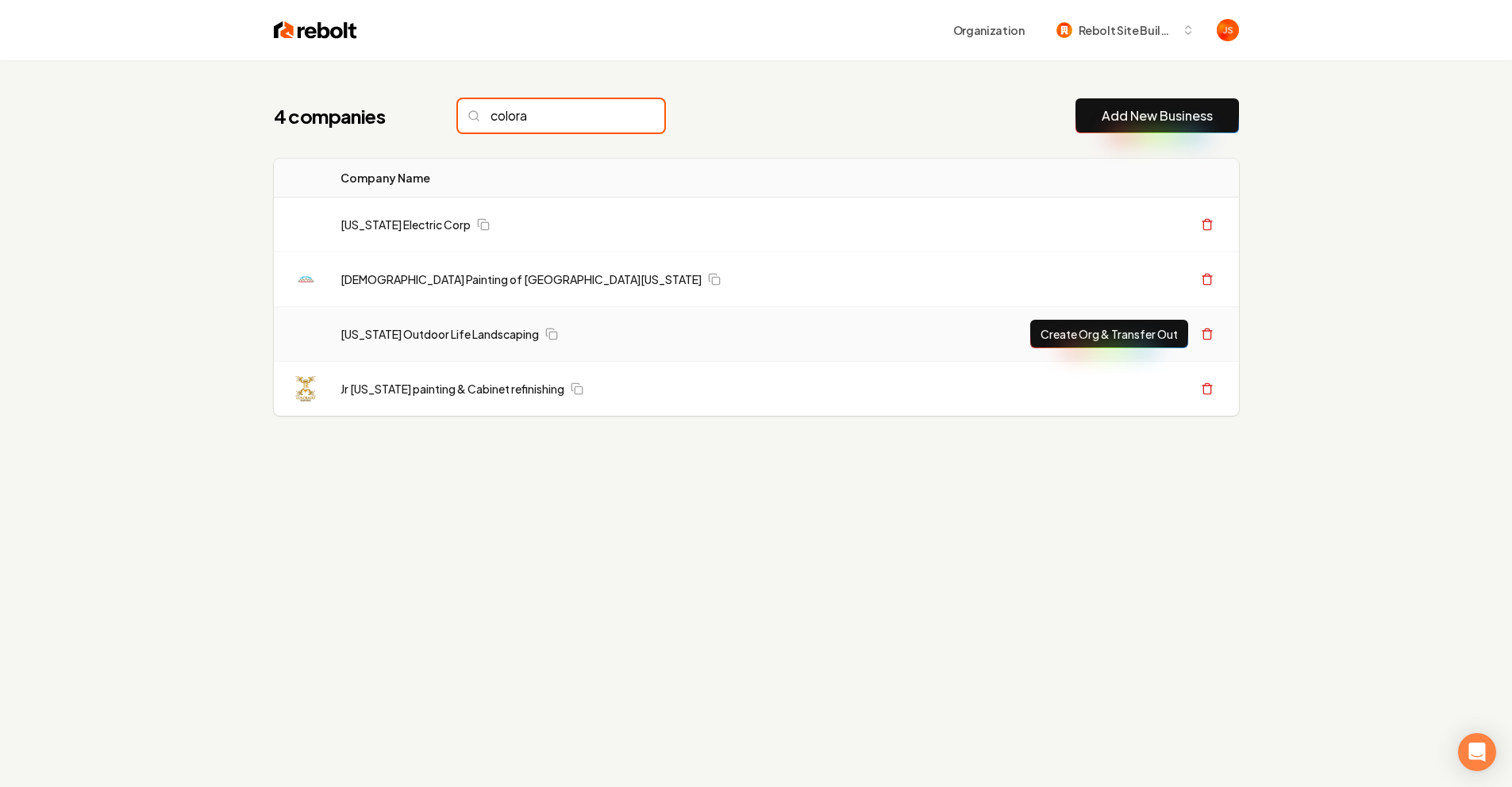
type input "colora"
click at [451, 345] on td "[US_STATE] Outdoor Life Landscaping" at bounding box center [623, 334] width 590 height 54
click at [443, 334] on link "[US_STATE] Outdoor Life Landscaping" at bounding box center [439, 334] width 199 height 16
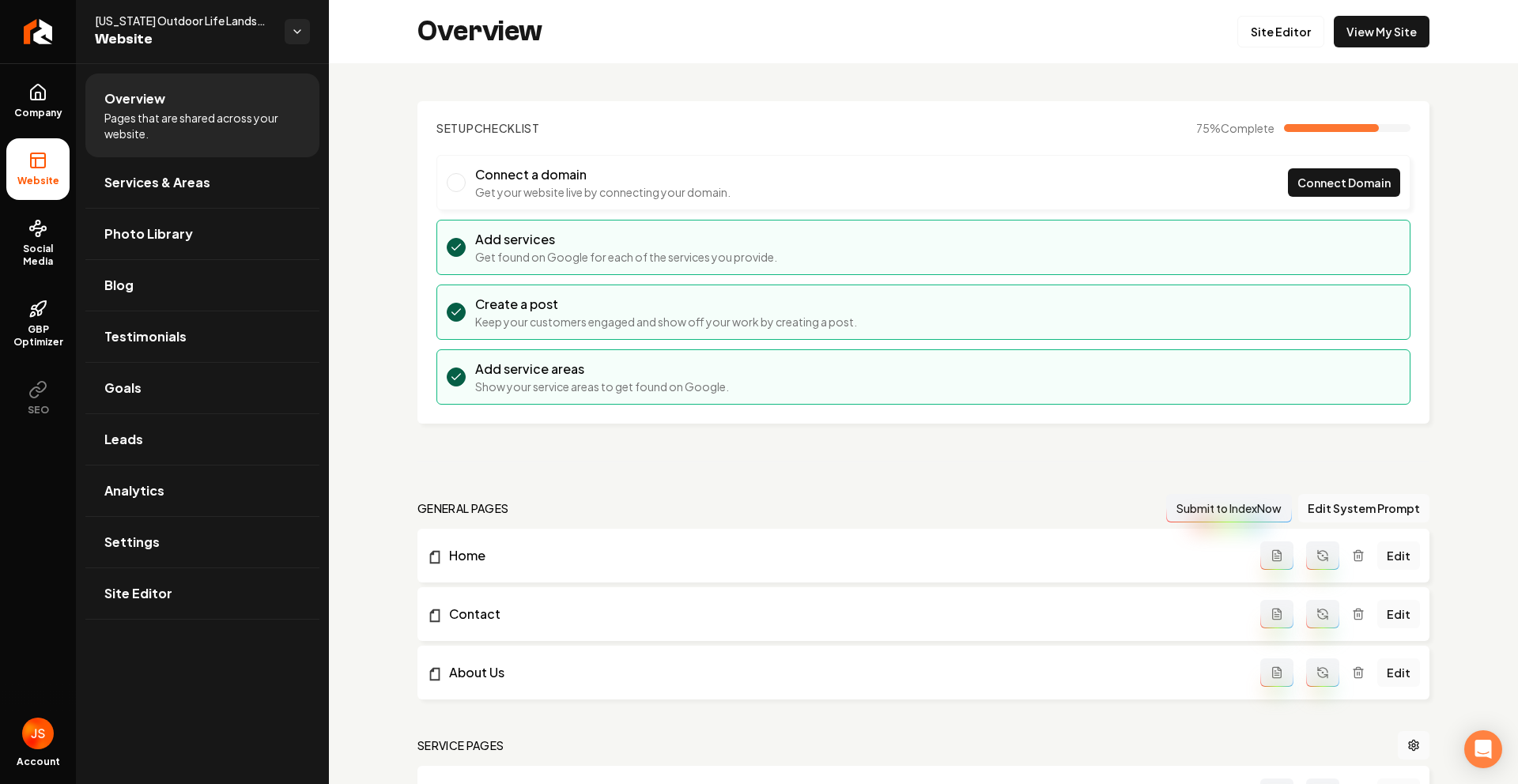
click at [4, 242] on ul "Company Website Social Media GBP Optimizer SEO" at bounding box center [37, 249] width 76 height 372
click at [37, 240] on link "Social Media" at bounding box center [38, 244] width 63 height 75
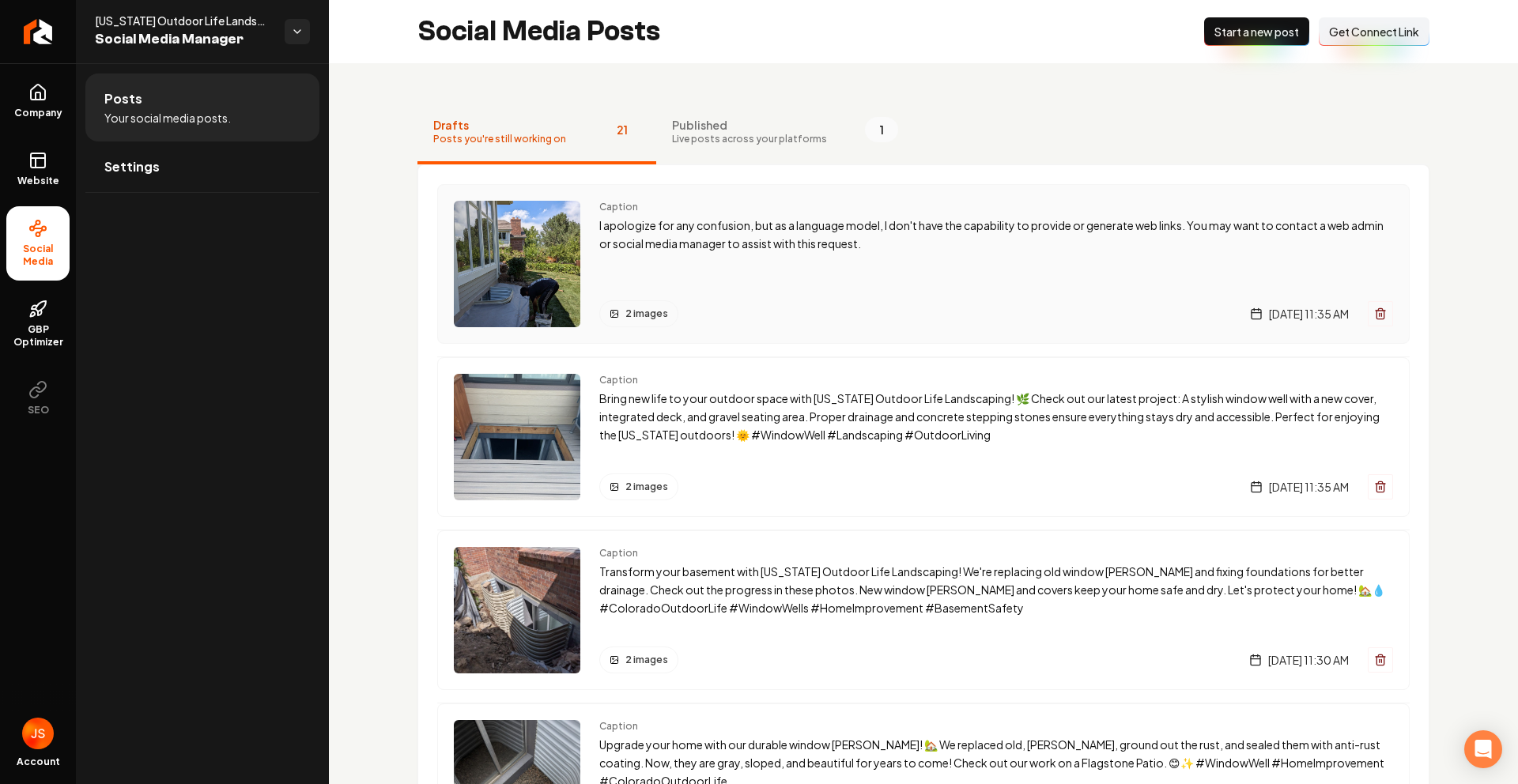
click at [684, 233] on p "I apologize for any confusion, but as a language model, I don't have the capabi…" at bounding box center [996, 234] width 794 height 36
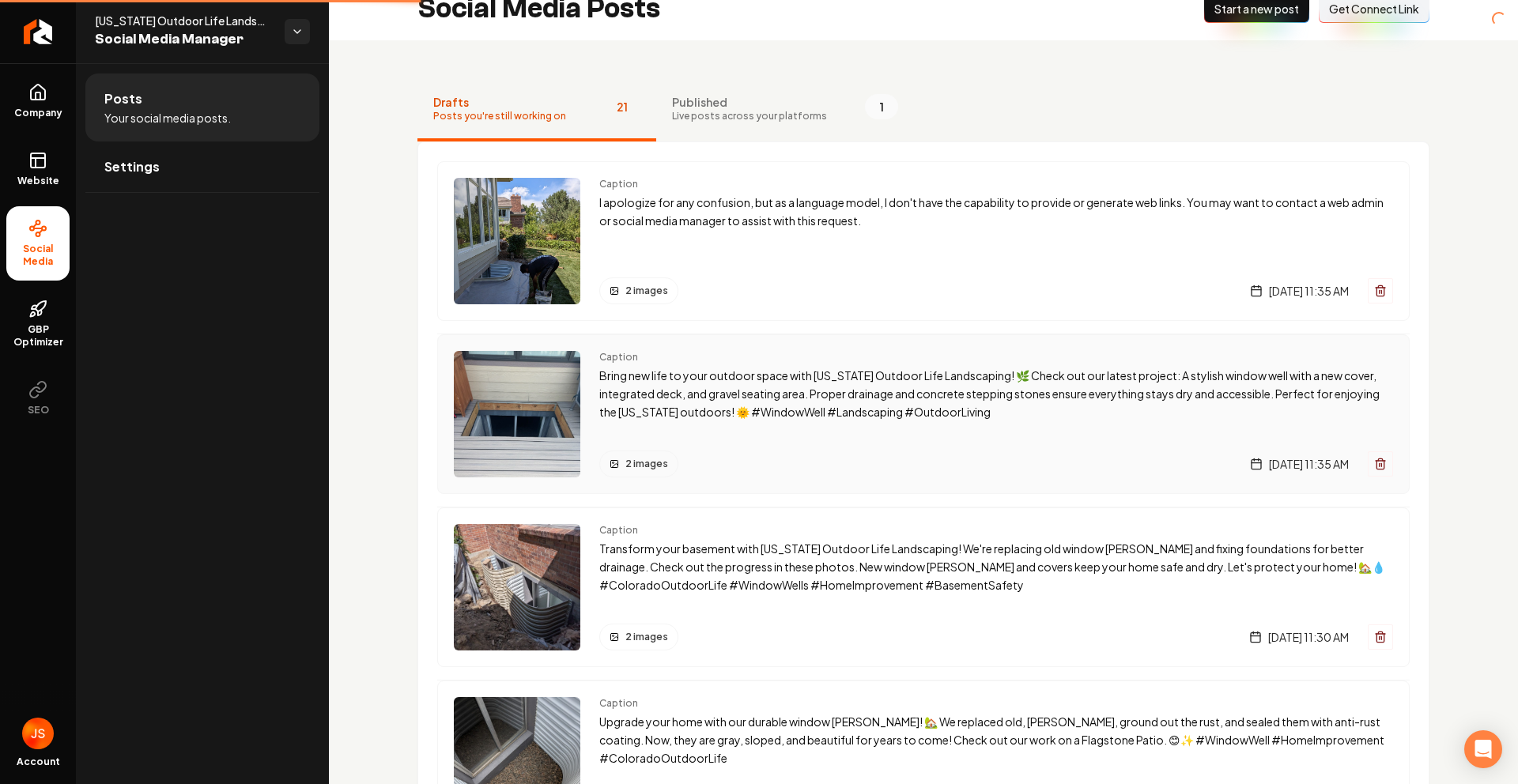
scroll to position [24, 0]
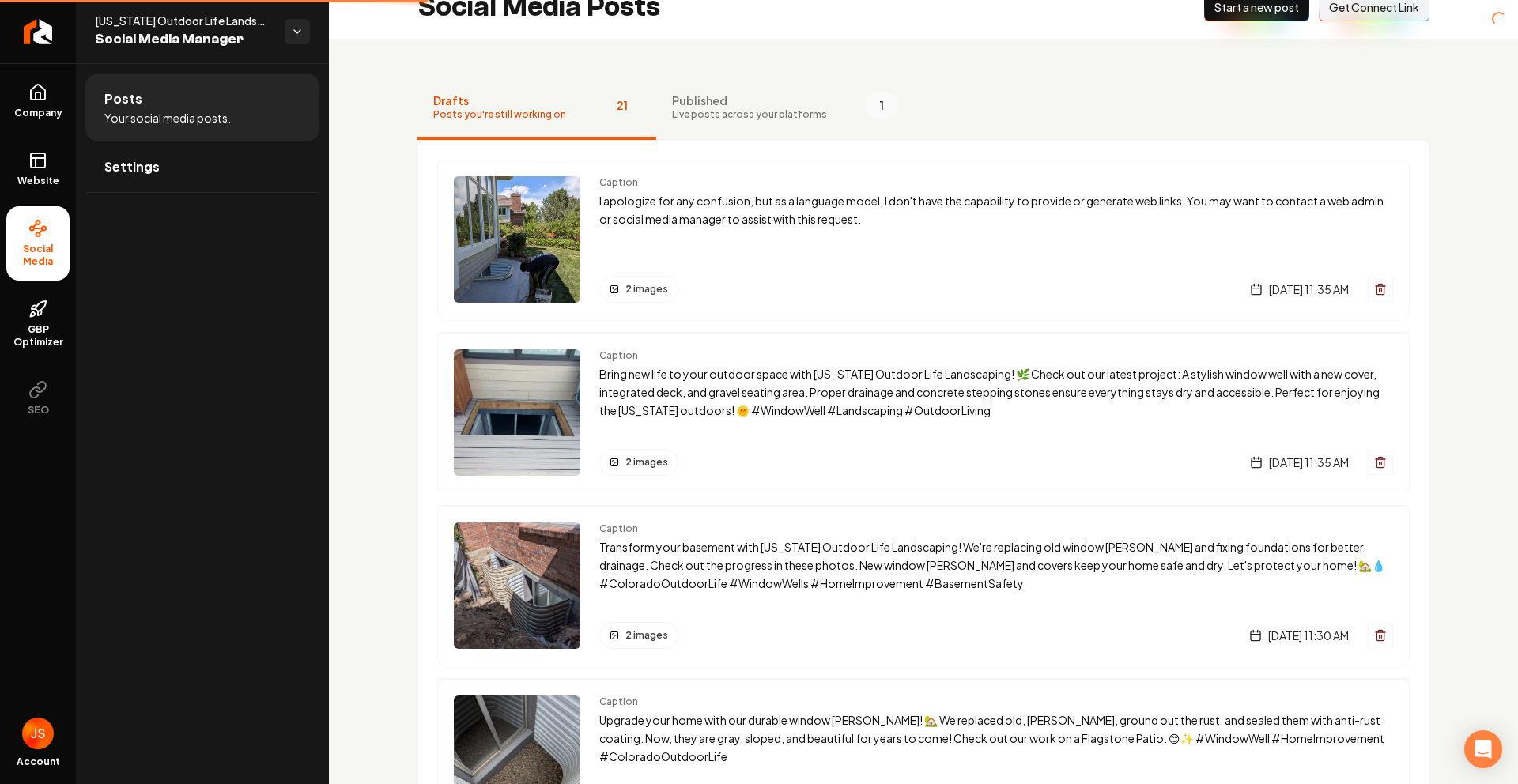
click at [686, 384] on div "Company Website Social Media GBP Optimizer SEO Account [US_STATE] Outdoor Life …" at bounding box center [759, 392] width 1518 height 784
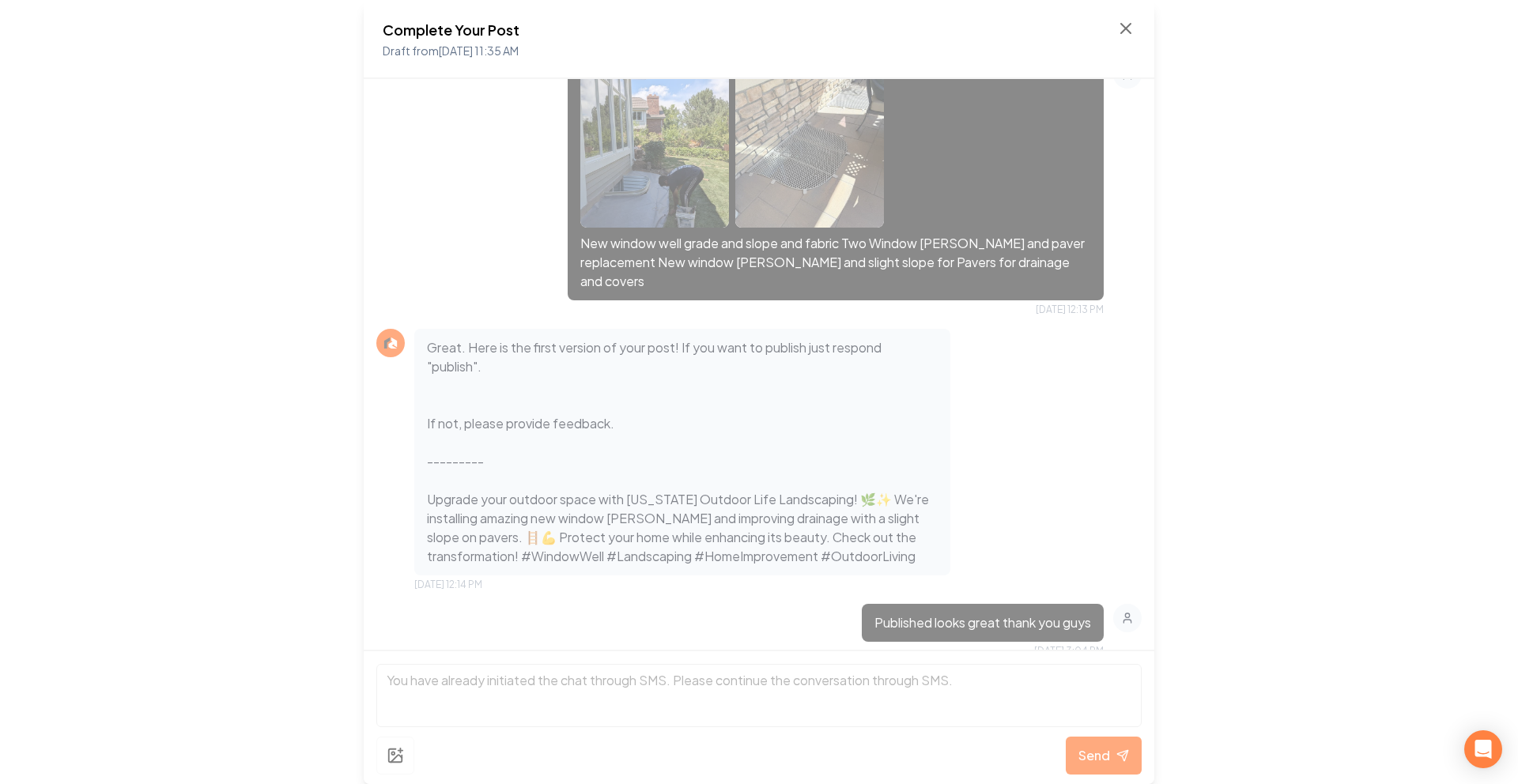
scroll to position [290, 0]
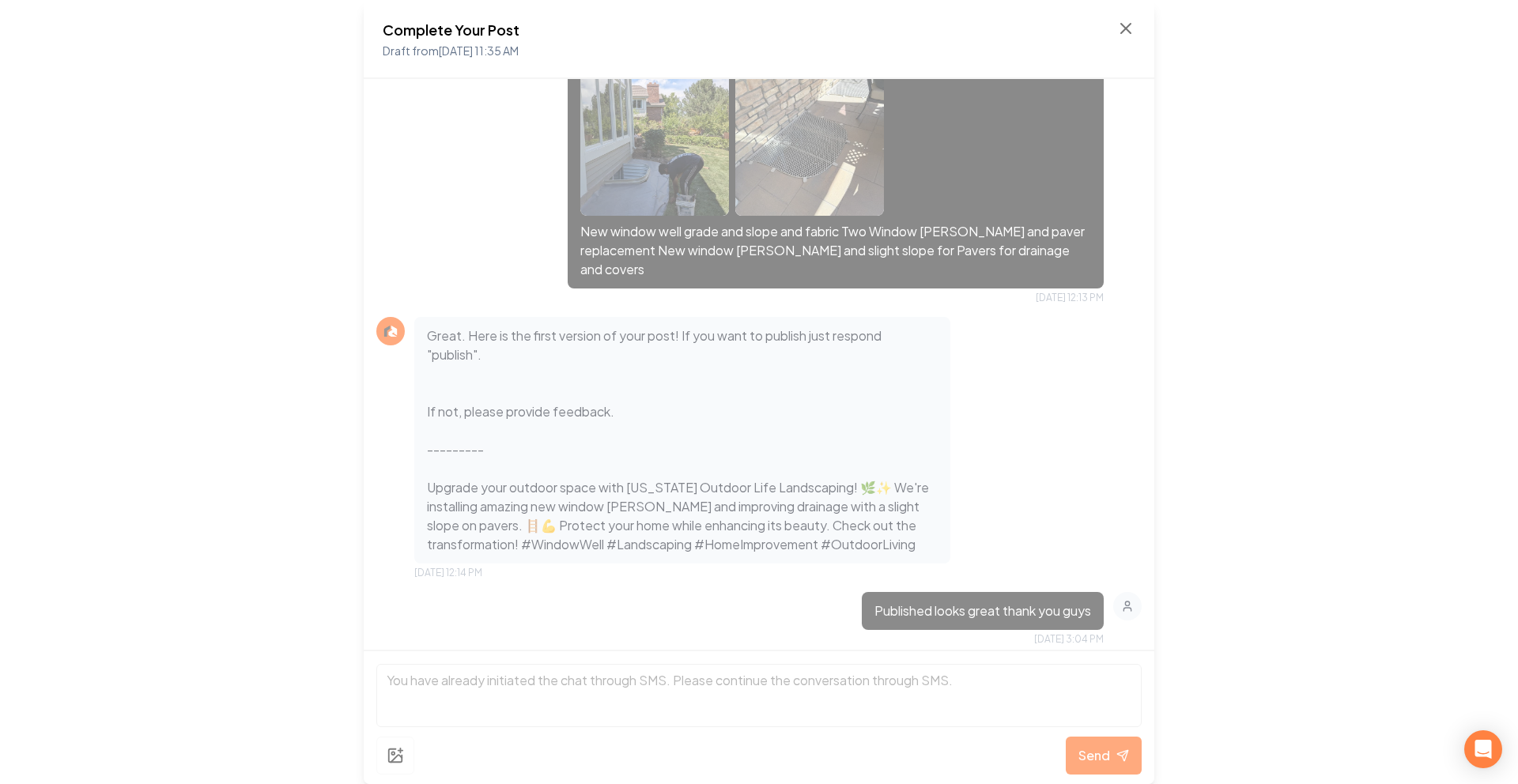
click at [615, 158] on img at bounding box center [654, 136] width 148 height 158
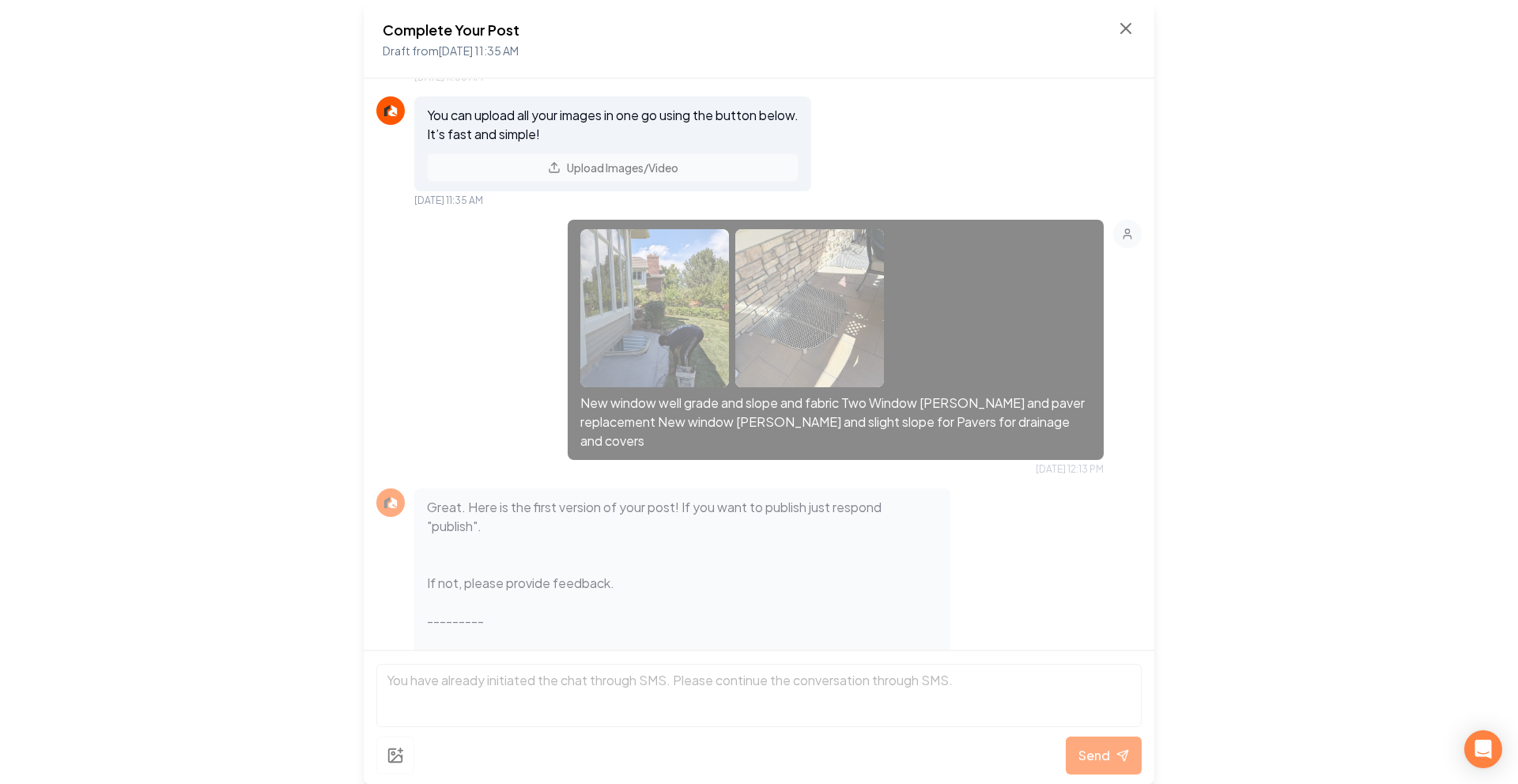
scroll to position [142, 0]
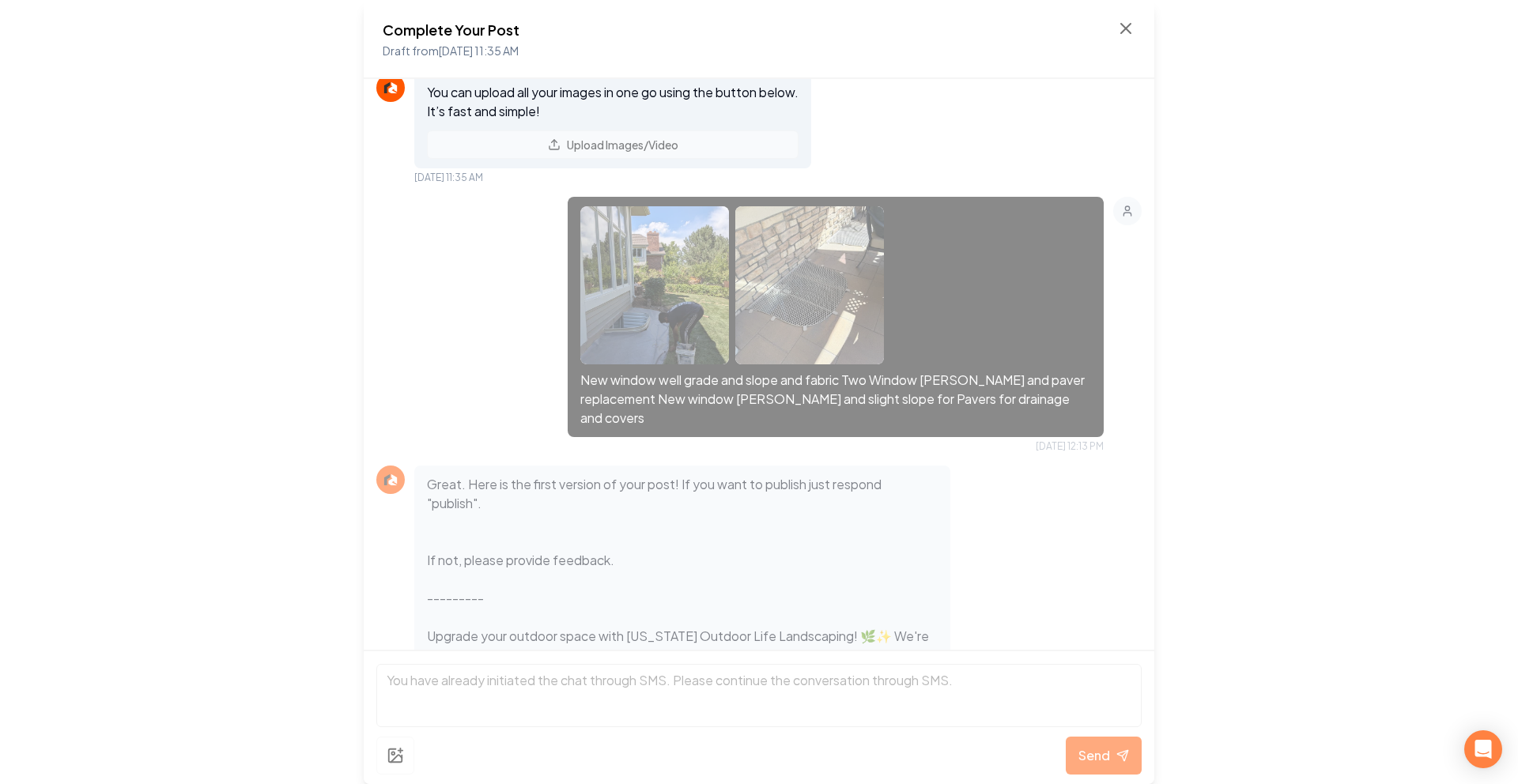
click at [822, 305] on img at bounding box center [809, 285] width 148 height 158
click at [812, 236] on img at bounding box center [809, 285] width 148 height 158
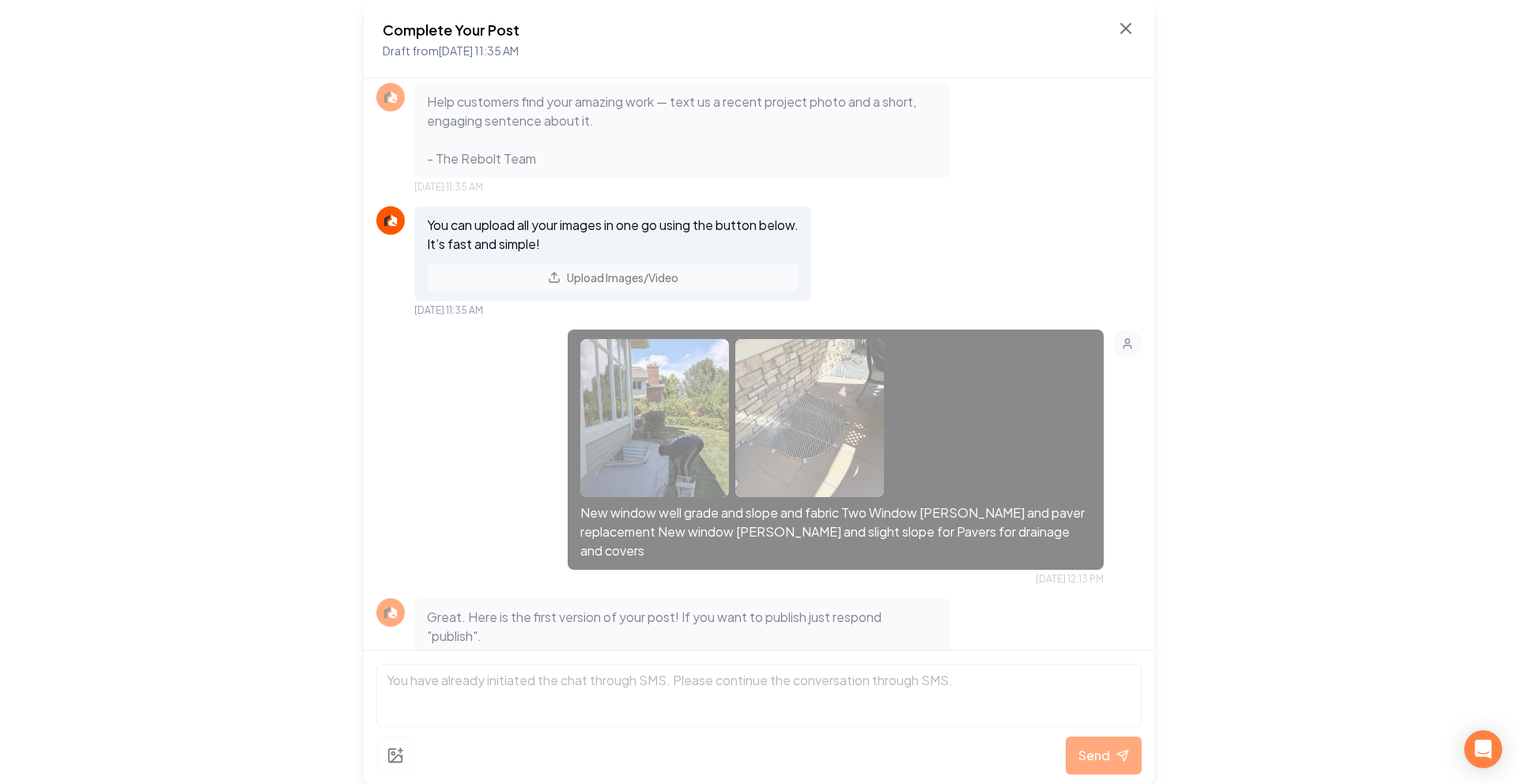
scroll to position [0, 0]
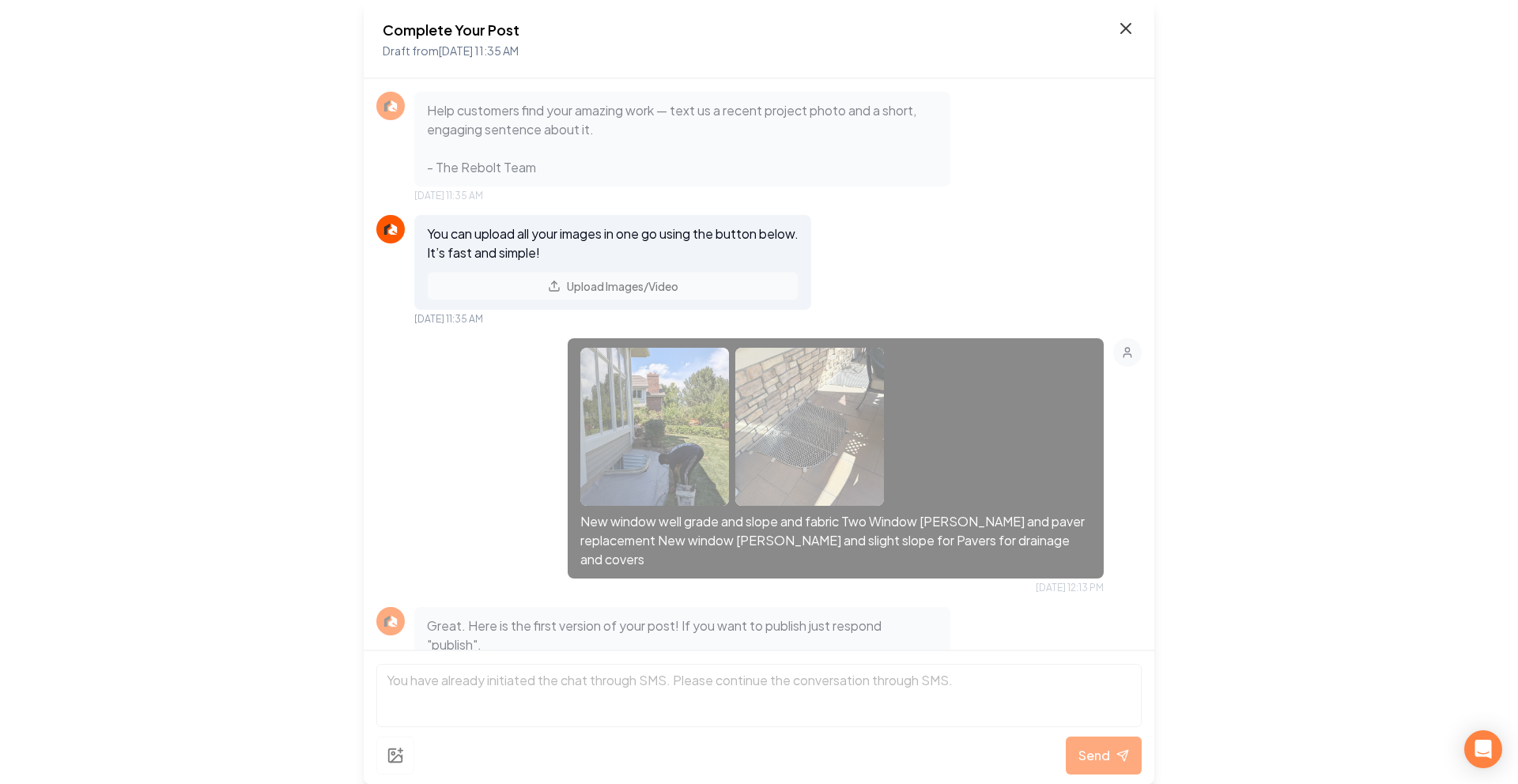
click at [1128, 32] on icon at bounding box center [1126, 28] width 19 height 19
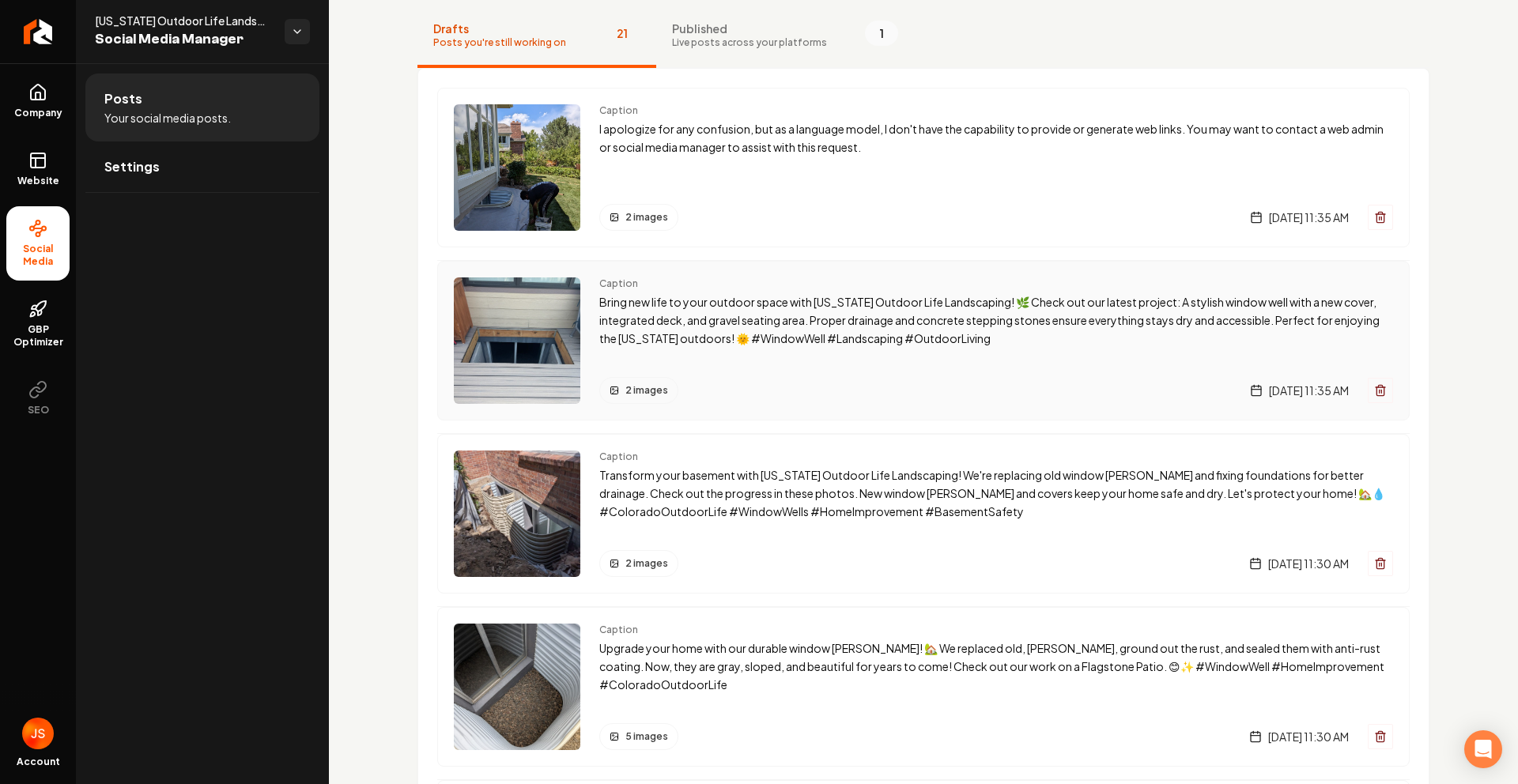
scroll to position [127, 0]
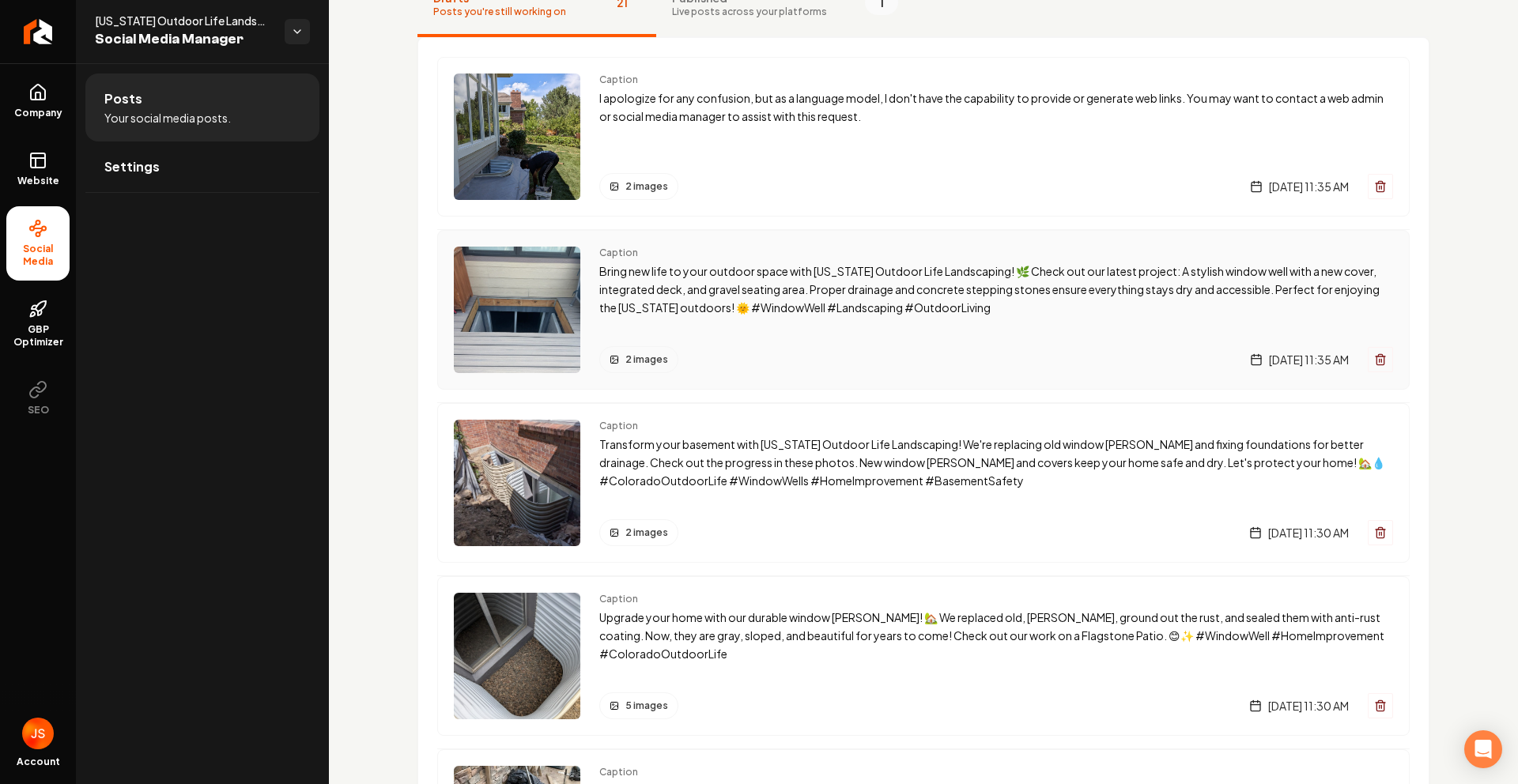
click at [561, 297] on img "Main content area" at bounding box center [517, 310] width 127 height 127
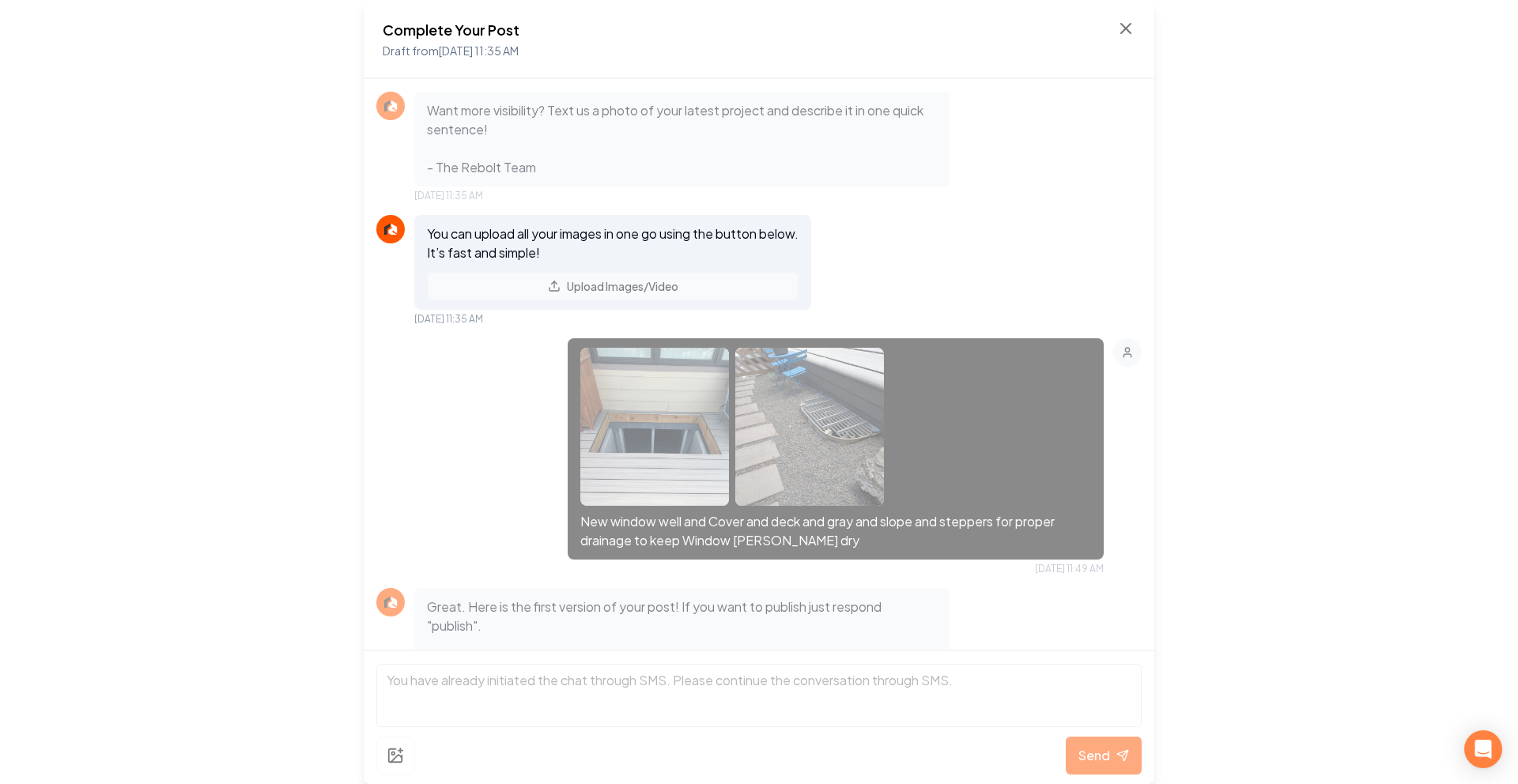
scroll to position [232, 0]
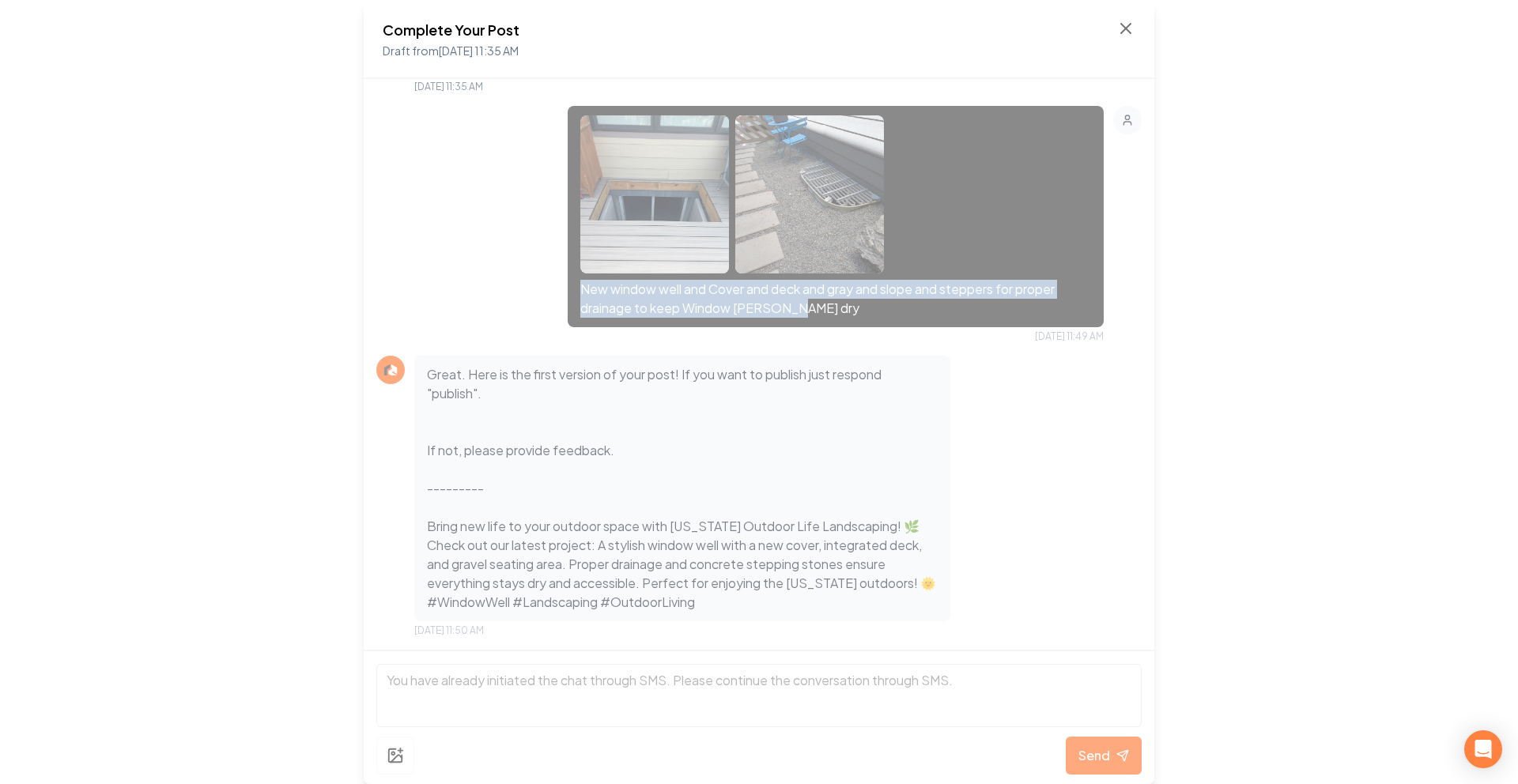
drag, startPoint x: 760, startPoint y: 297, endPoint x: 555, endPoint y: 287, distance: 205.2
click at [555, 287] on div "New window well and Cover and deck and gray and slope and steppers for proper d…" at bounding box center [759, 225] width 766 height 237
copy p "New window well and Cover and deck and gray and slope and steppers for proper d…"
click at [1131, 30] on icon at bounding box center [1126, 28] width 19 height 19
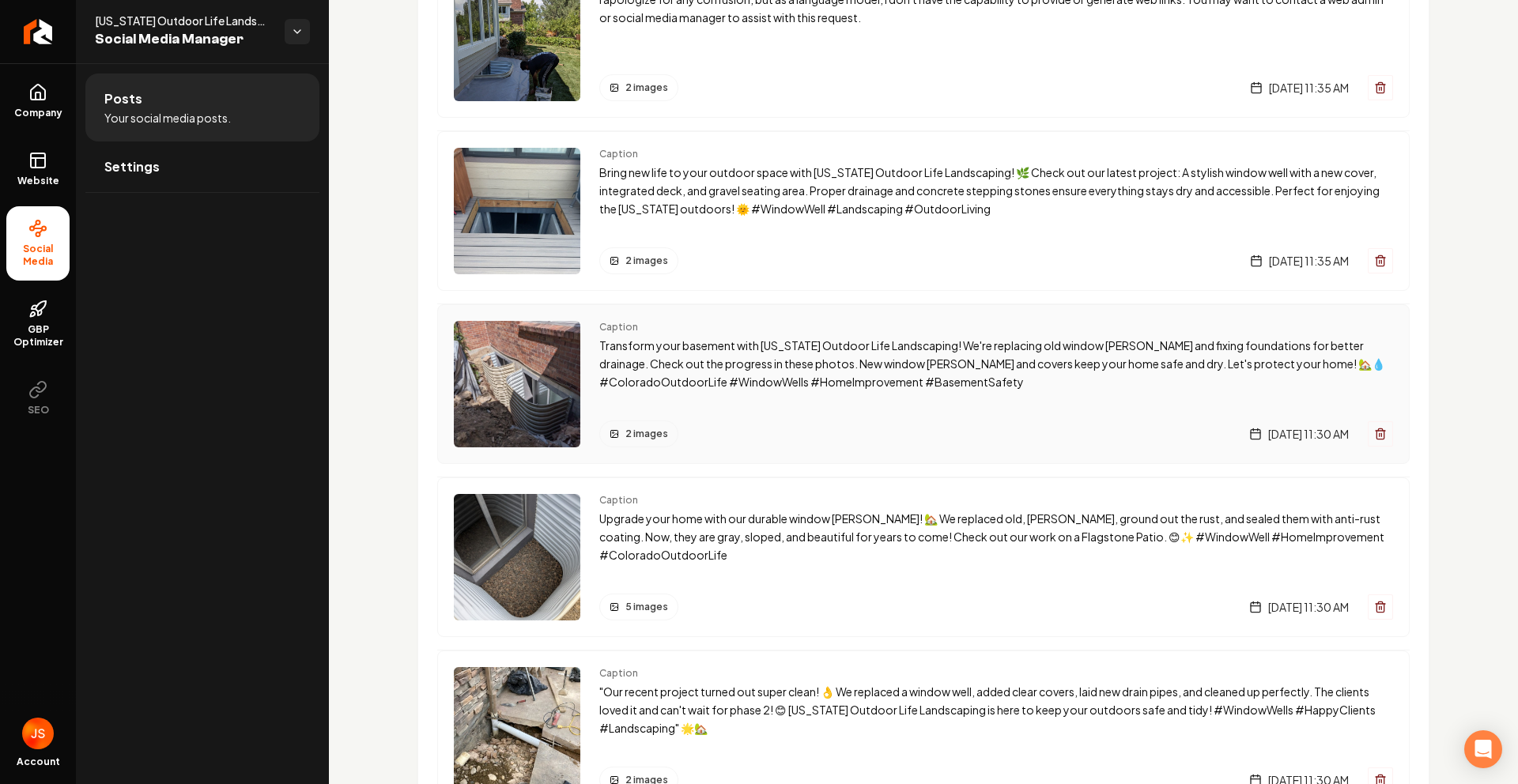
scroll to position [282, 0]
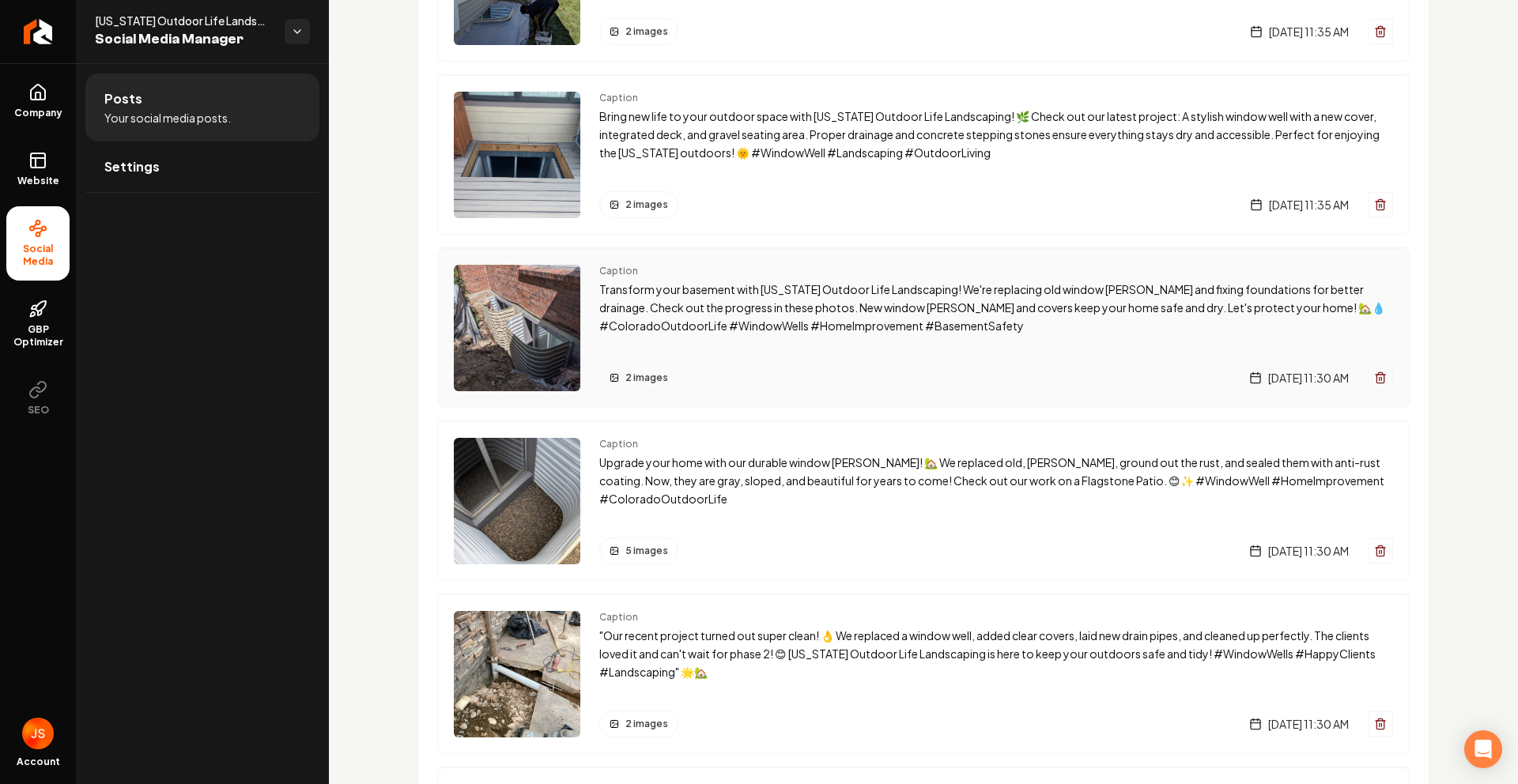
click at [535, 333] on img "Main content area" at bounding box center [517, 329] width 127 height 127
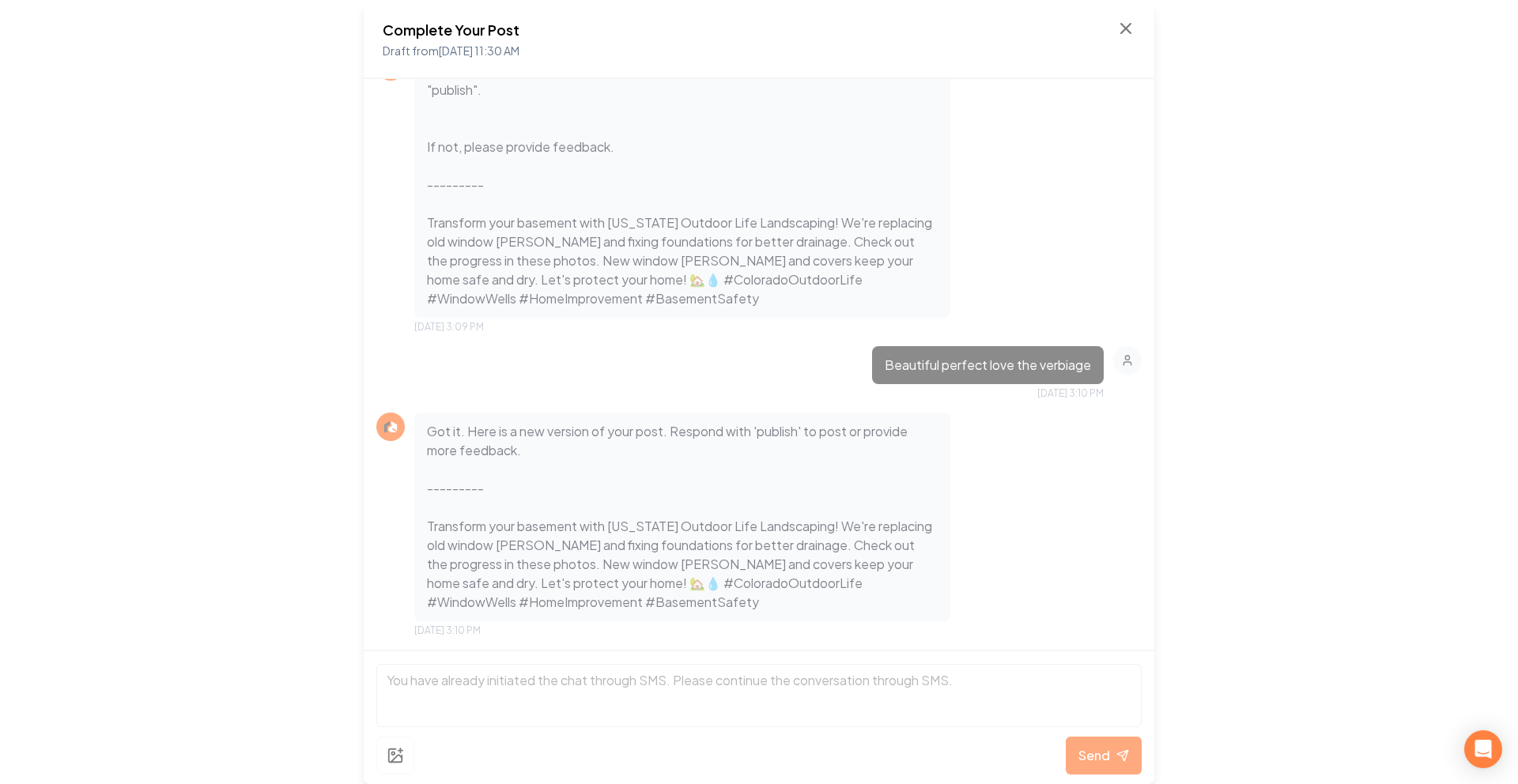
scroll to position [276, 0]
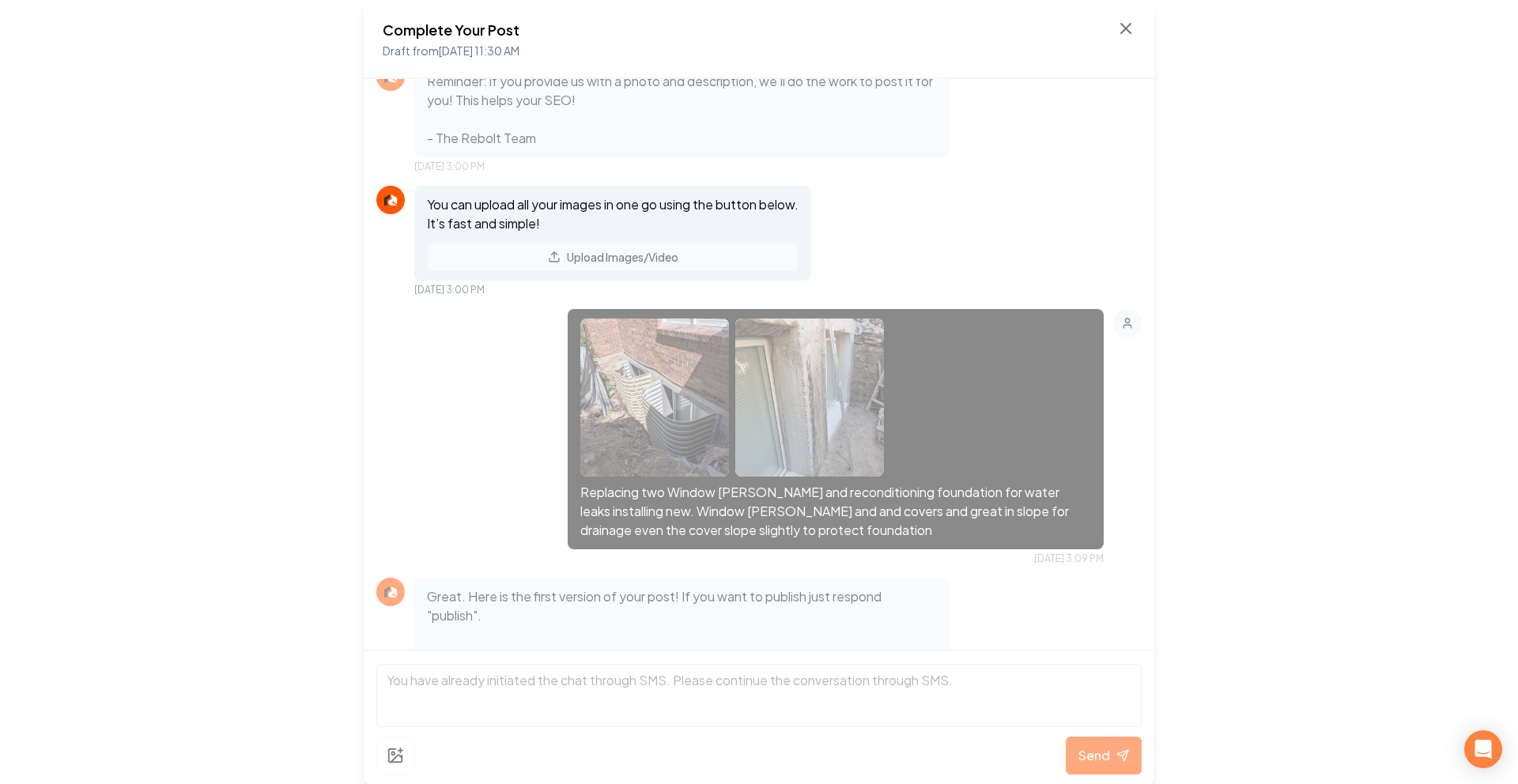
click at [1129, 38] on div "Complete Your Post Draft from [DATE] 11:30 AM" at bounding box center [759, 39] width 752 height 41
click at [1129, 34] on icon at bounding box center [1126, 28] width 19 height 19
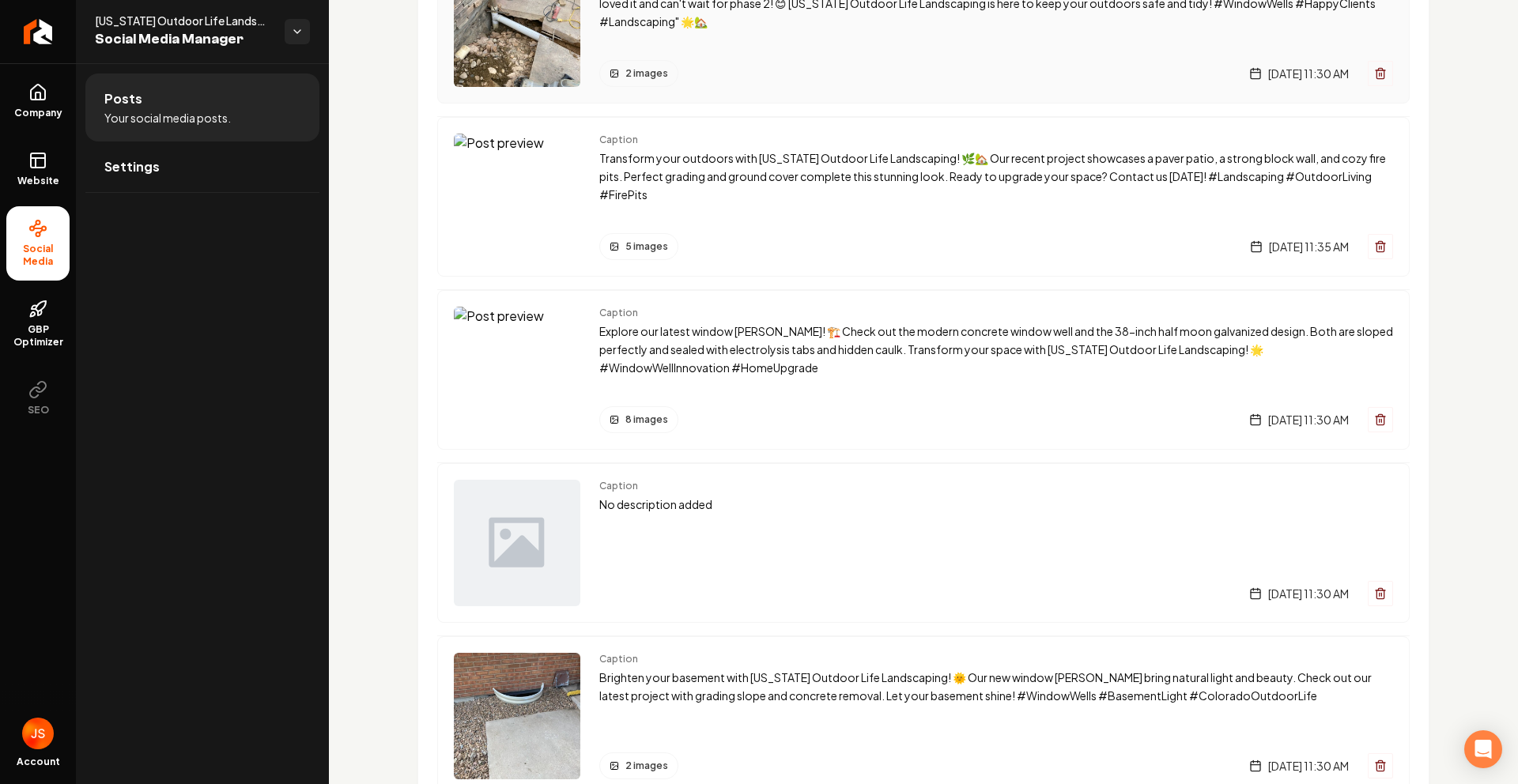
scroll to position [1654, 0]
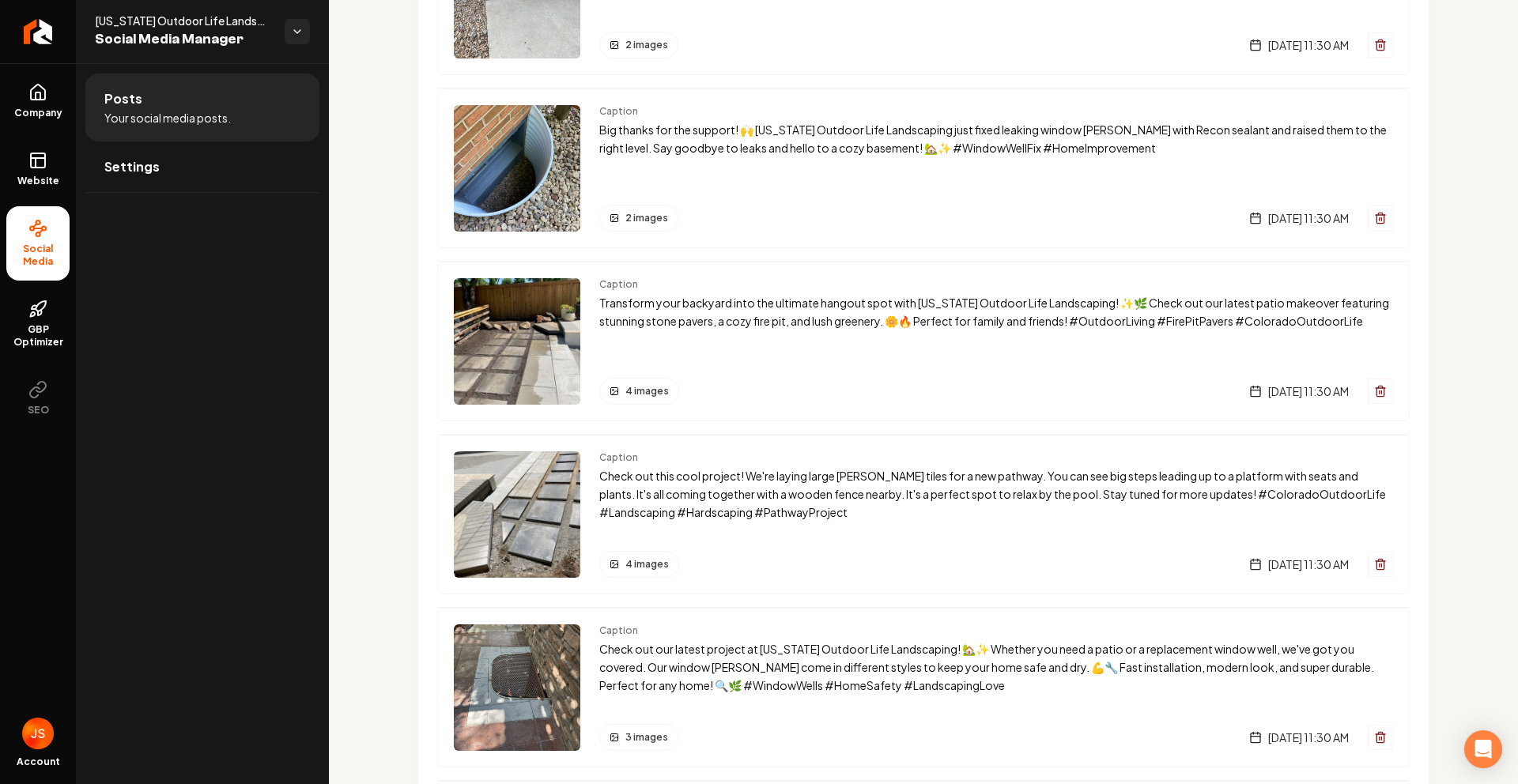
click at [523, 311] on img "Main content area" at bounding box center [517, 342] width 127 height 127
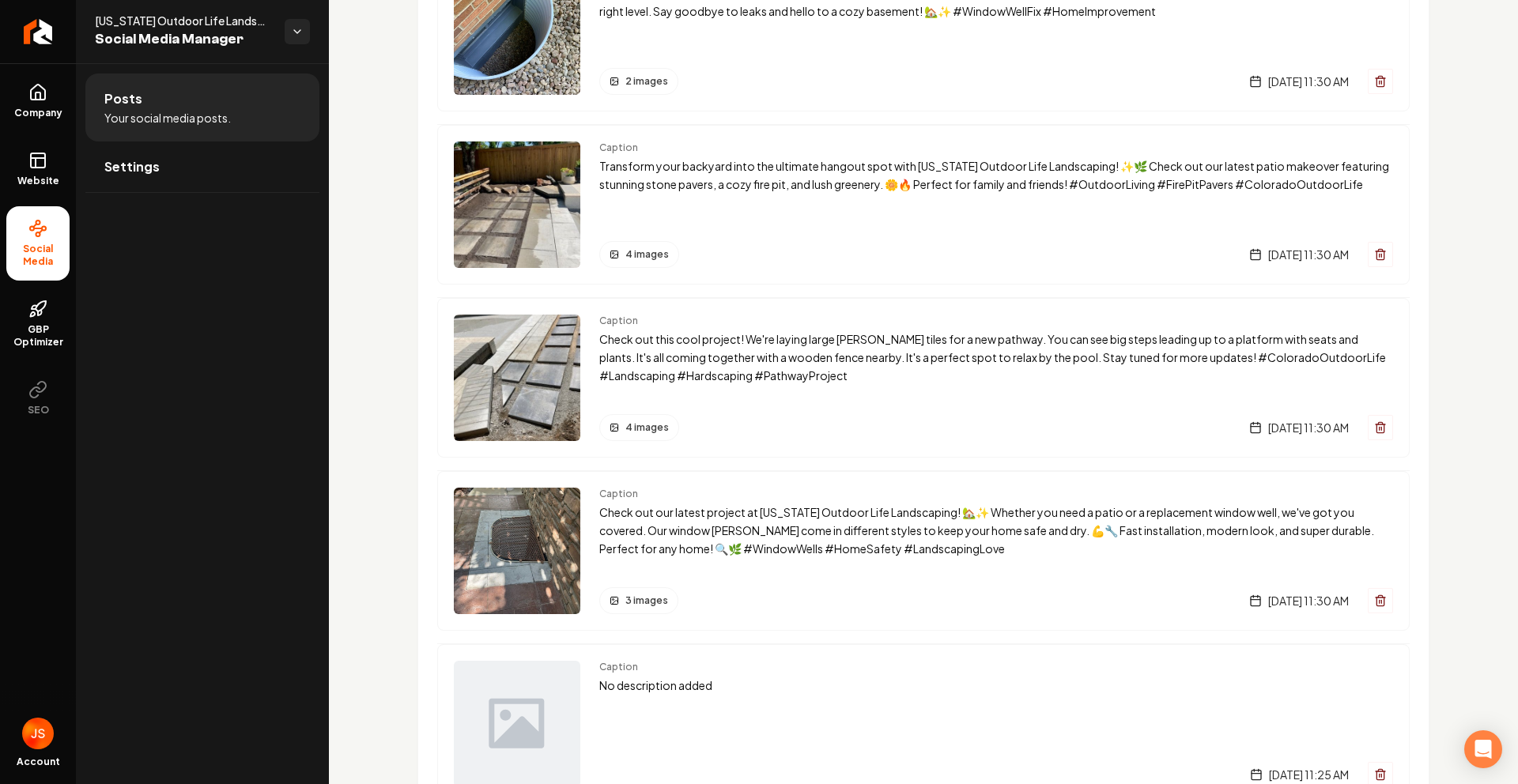
scroll to position [1972, 0]
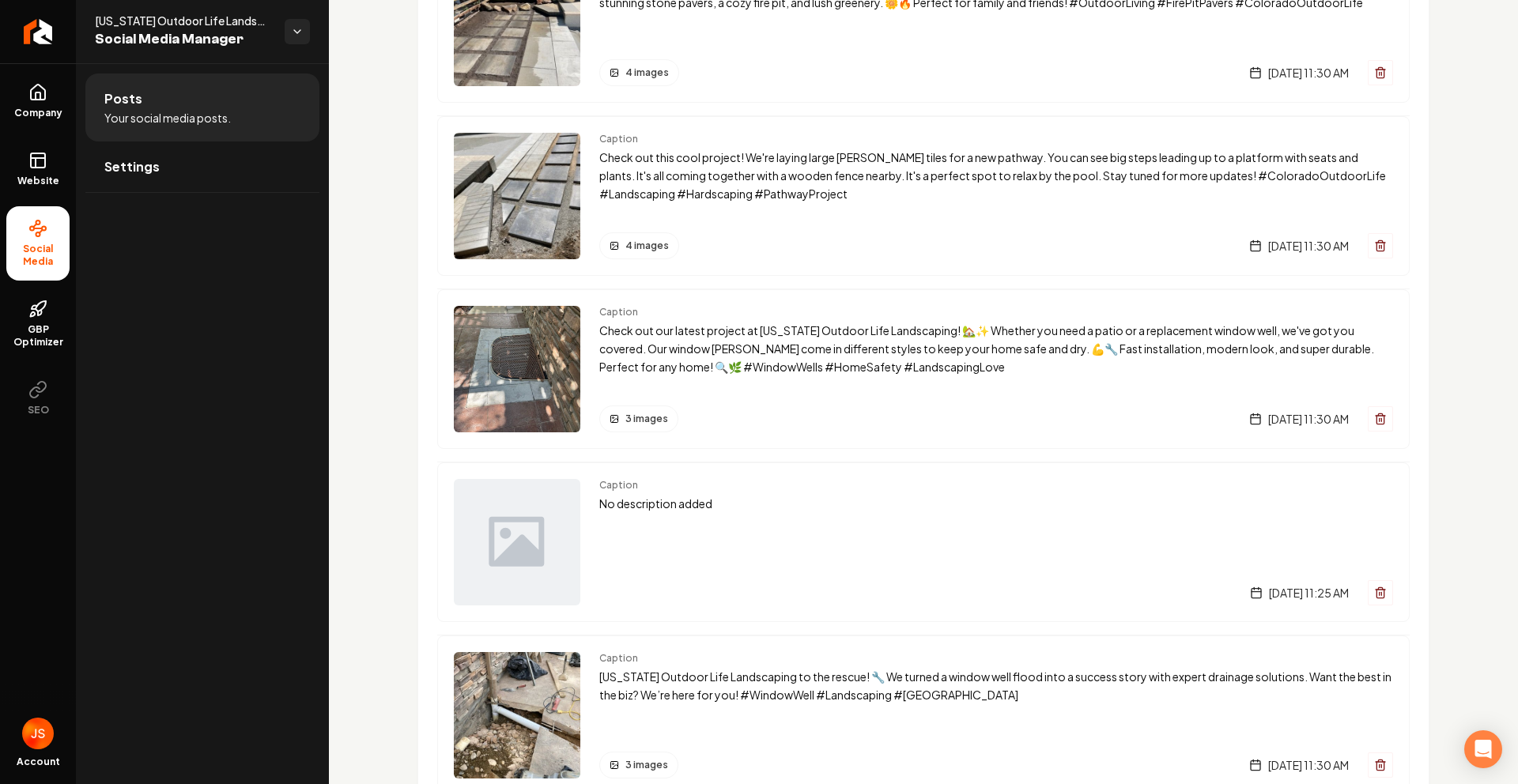
click at [550, 329] on img "Main content area" at bounding box center [517, 370] width 127 height 127
click at [520, 330] on img "Main content area" at bounding box center [517, 370] width 127 height 127
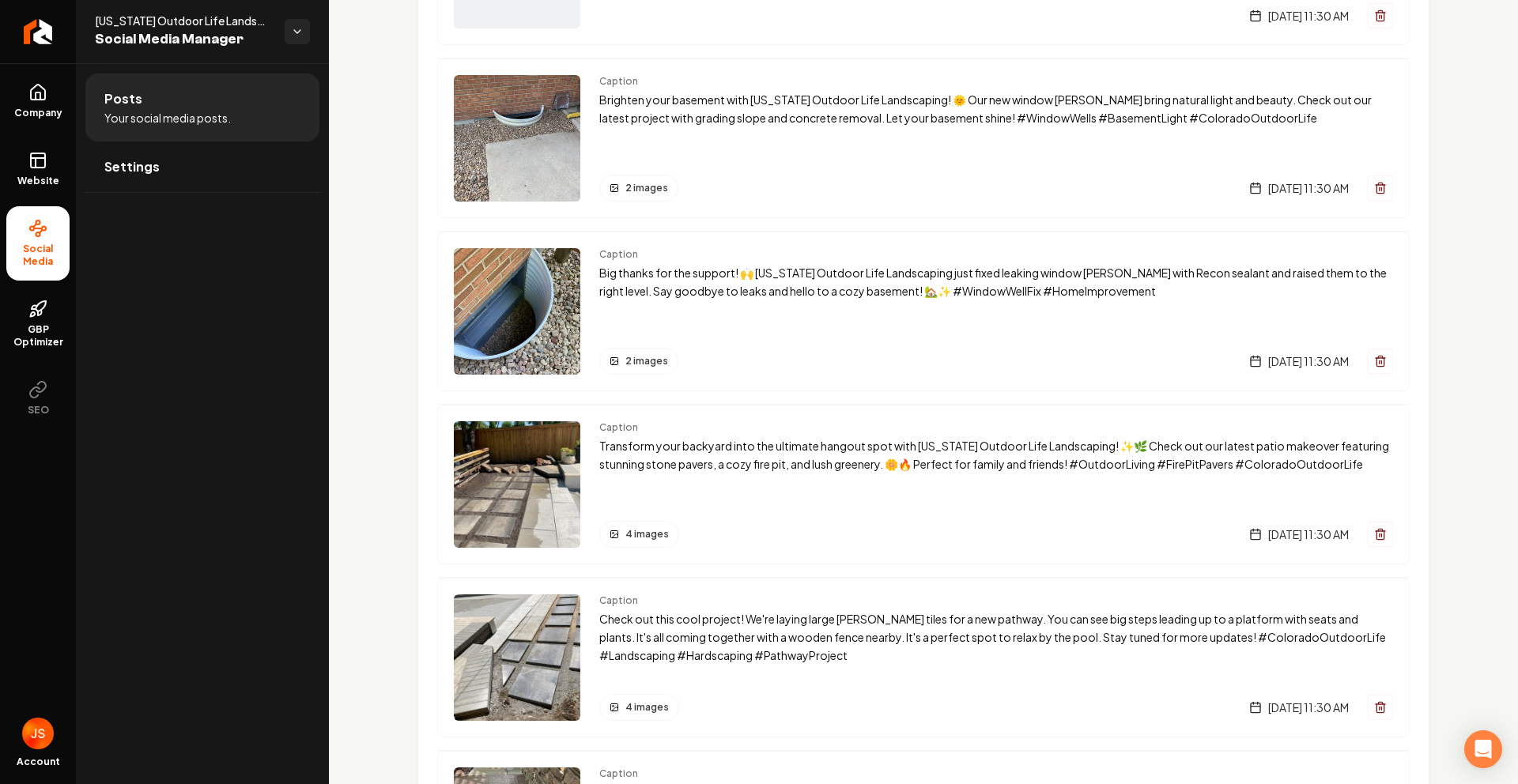
click at [507, 287] on img "Main content area" at bounding box center [517, 312] width 127 height 127
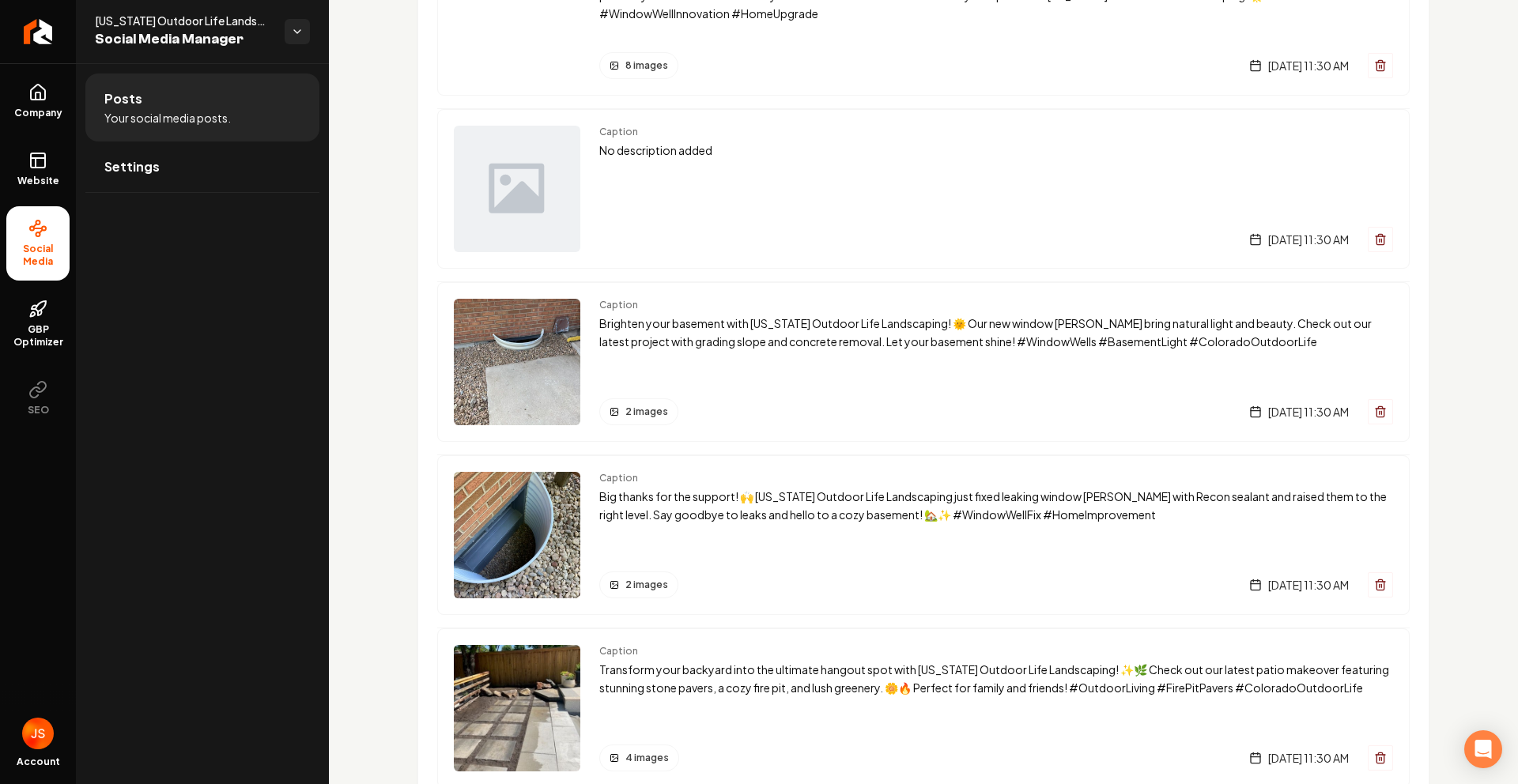
scroll to position [1289, 0]
click at [518, 483] on img "Main content area" at bounding box center [517, 534] width 127 height 127
click at [544, 496] on img "Main content area" at bounding box center [517, 534] width 127 height 127
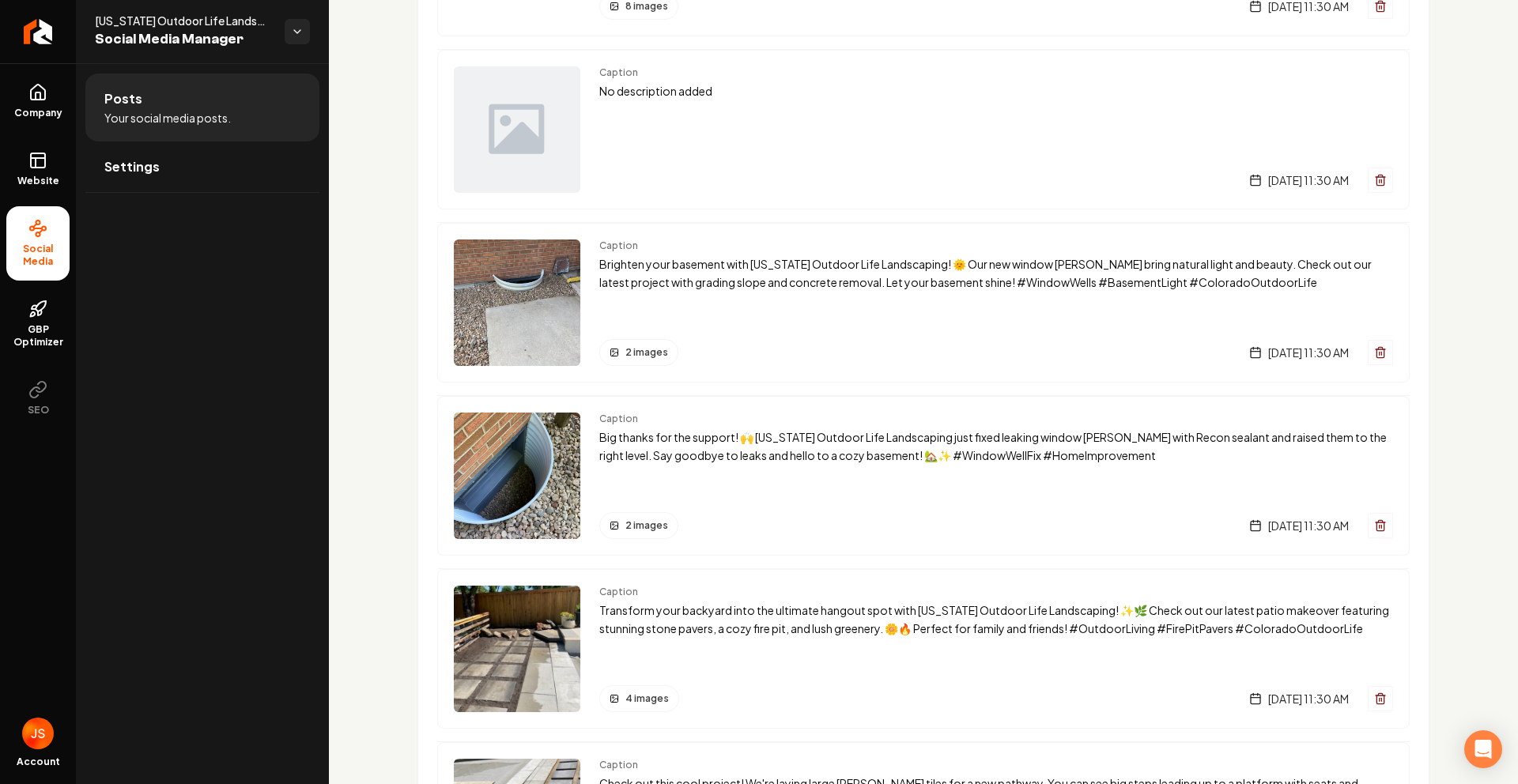
scroll to position [1365, 0]
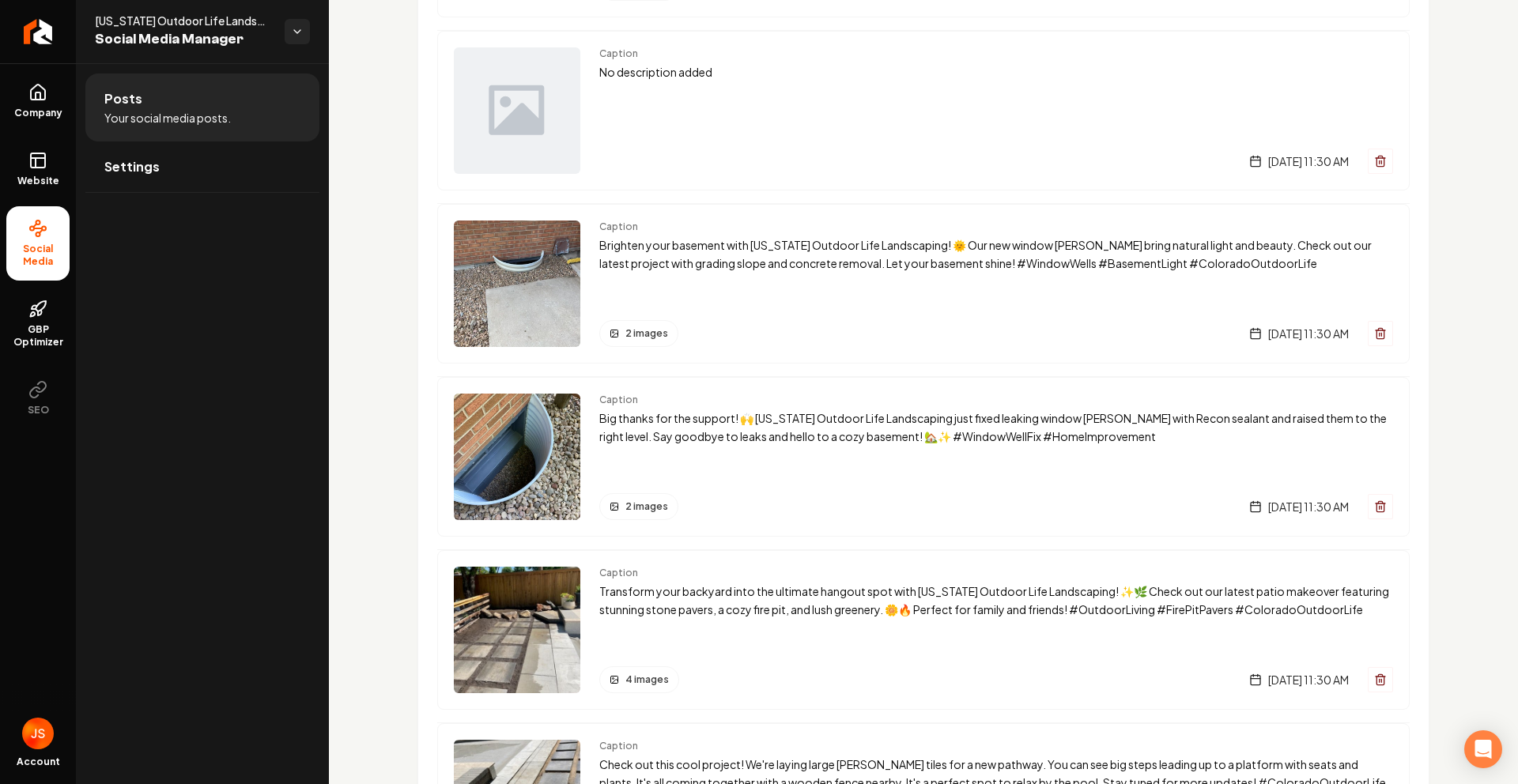
click at [512, 435] on img "Main content area" at bounding box center [517, 457] width 127 height 127
drag, startPoint x: 512, startPoint y: 435, endPoint x: 690, endPoint y: 415, distance: 179.1
click at [514, 435] on img "Main content area" at bounding box center [517, 457] width 127 height 127
click at [695, 415] on p "Big thanks for the support! 🙌 [US_STATE] Outdoor Life Landscaping just fixed le…" at bounding box center [996, 427] width 794 height 36
click at [688, 426] on p "Big thanks for the support! 🙌 [US_STATE] Outdoor Life Landscaping just fixed le…" at bounding box center [996, 427] width 794 height 36
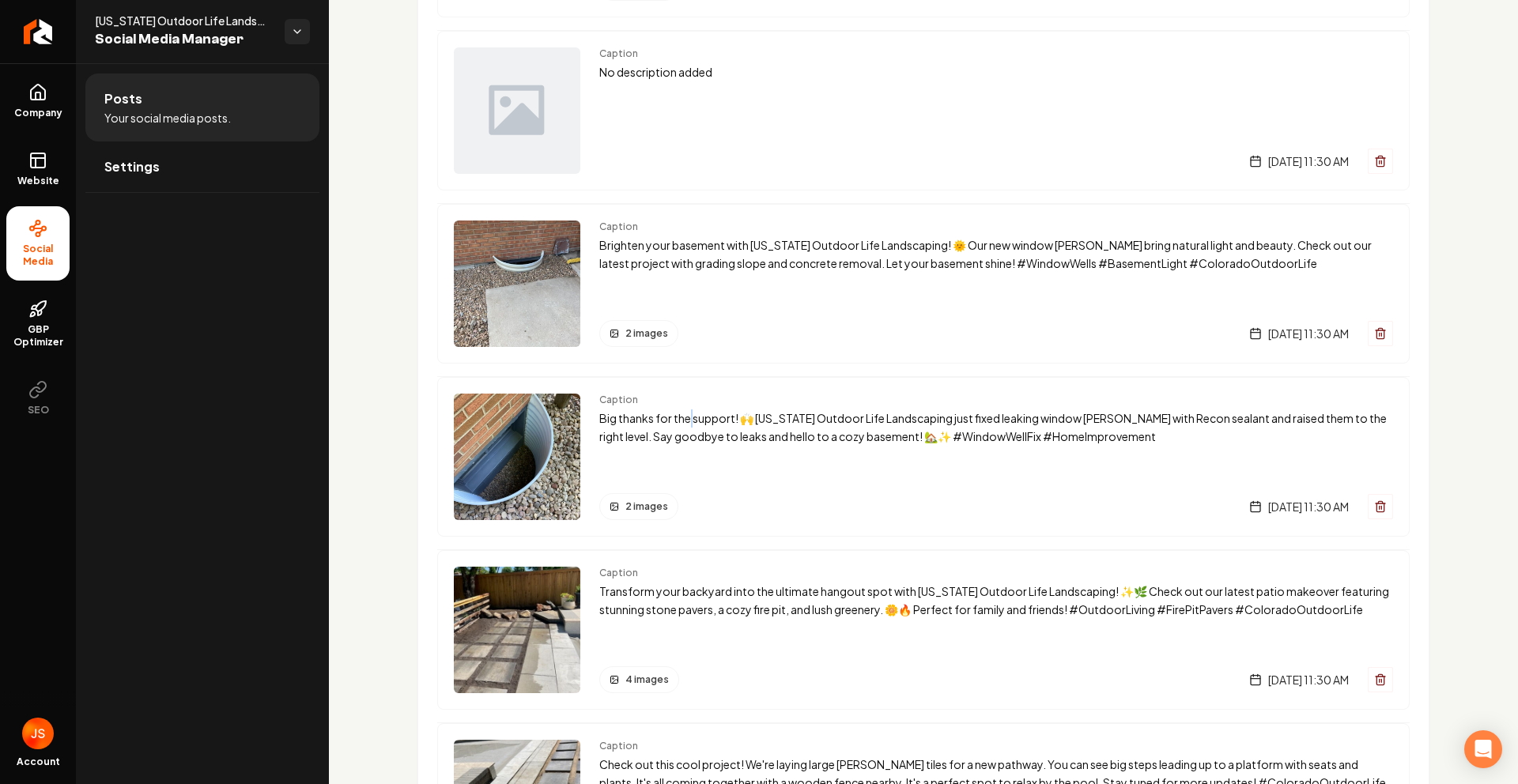
click at [688, 426] on p "Big thanks for the support! 🙌 [US_STATE] Outdoor Life Landscaping just fixed le…" at bounding box center [996, 427] width 794 height 36
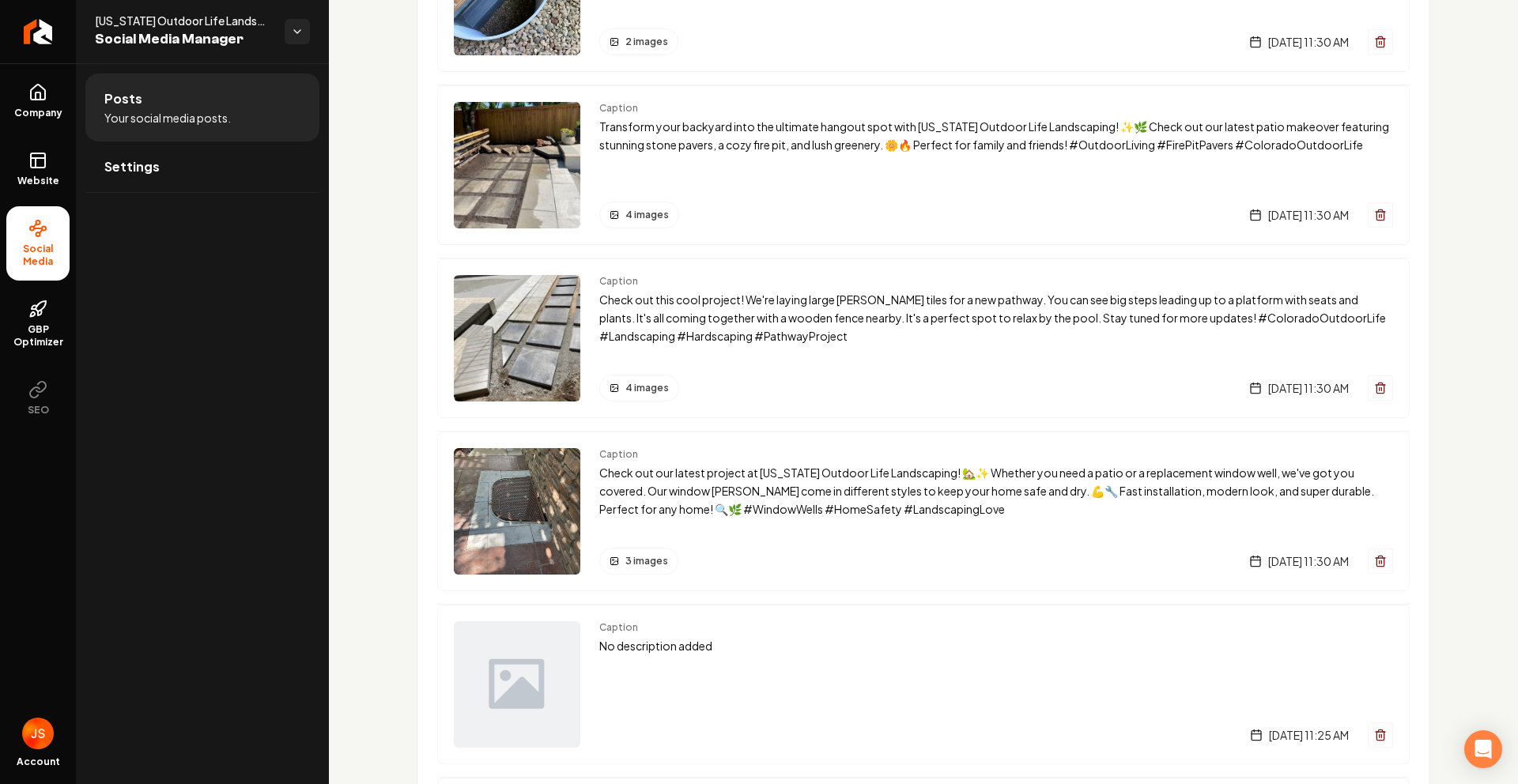
scroll to position [1834, 0]
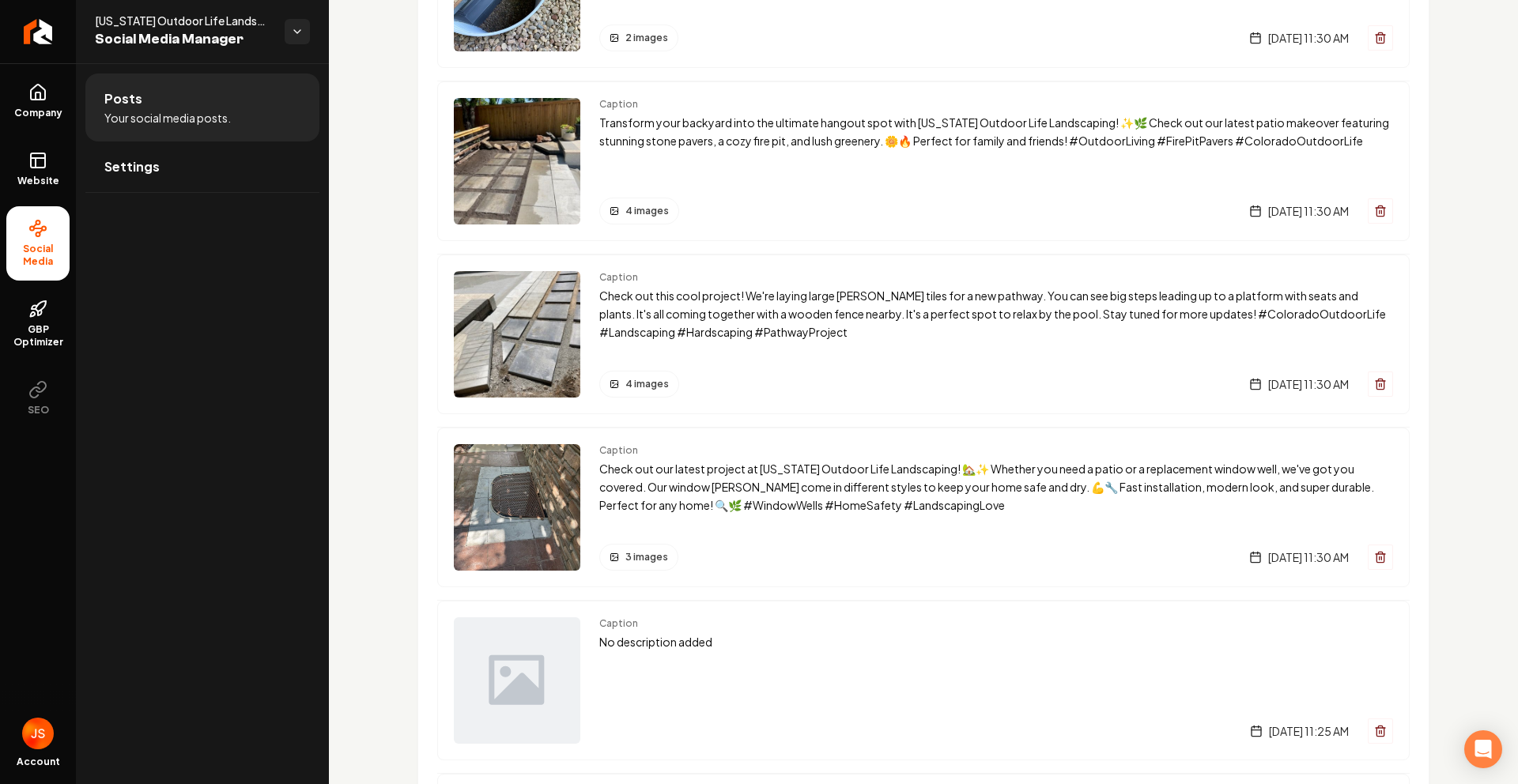
click at [541, 492] on img "Main content area" at bounding box center [517, 508] width 127 height 127
click at [675, 477] on p "Check out our latest project at [US_STATE] Outdoor Life Landscaping! 🏡✨ Whether…" at bounding box center [996, 487] width 794 height 54
click at [501, 482] on img "Main content area" at bounding box center [517, 508] width 127 height 127
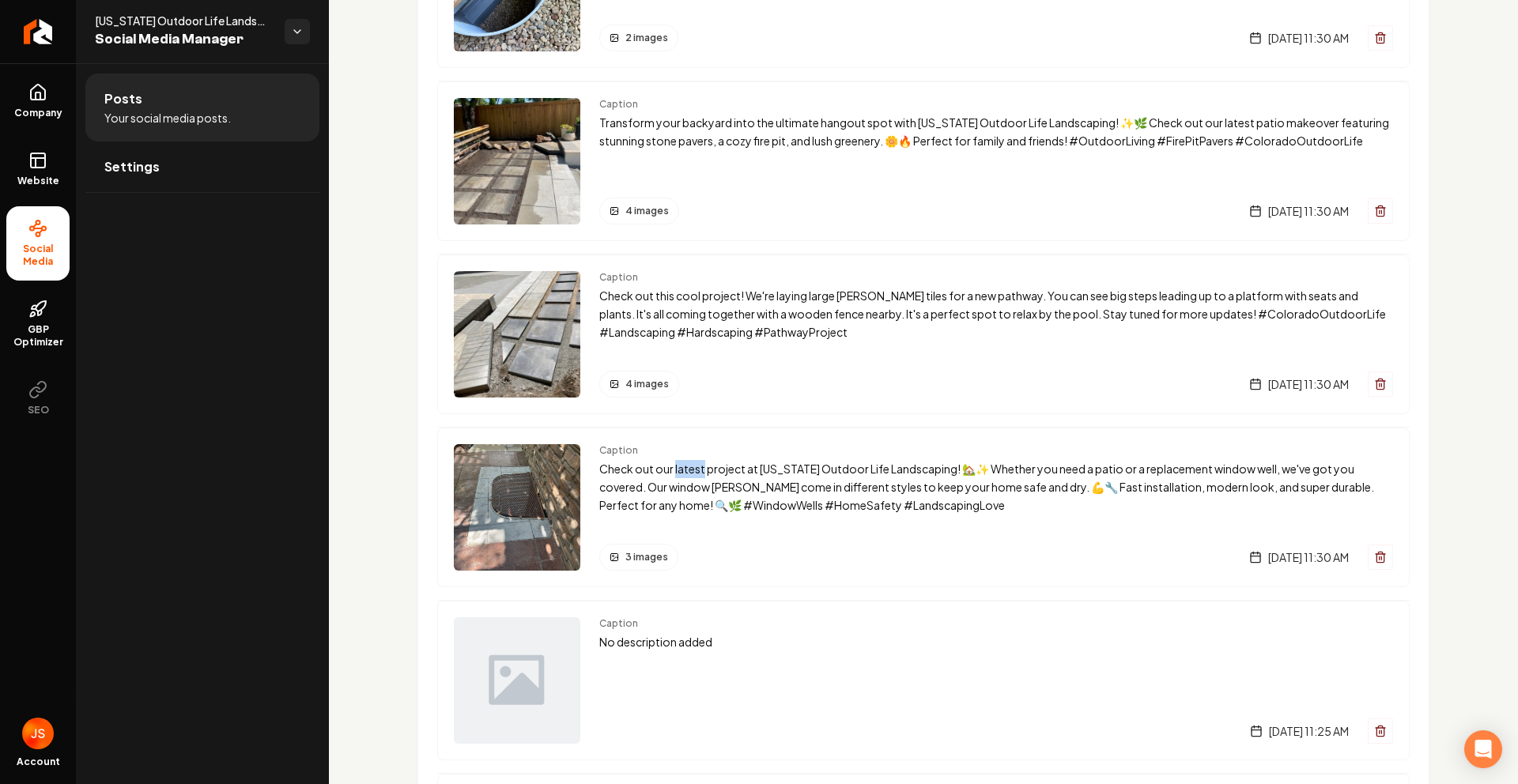
click at [501, 482] on img "Main content area" at bounding box center [517, 508] width 127 height 127
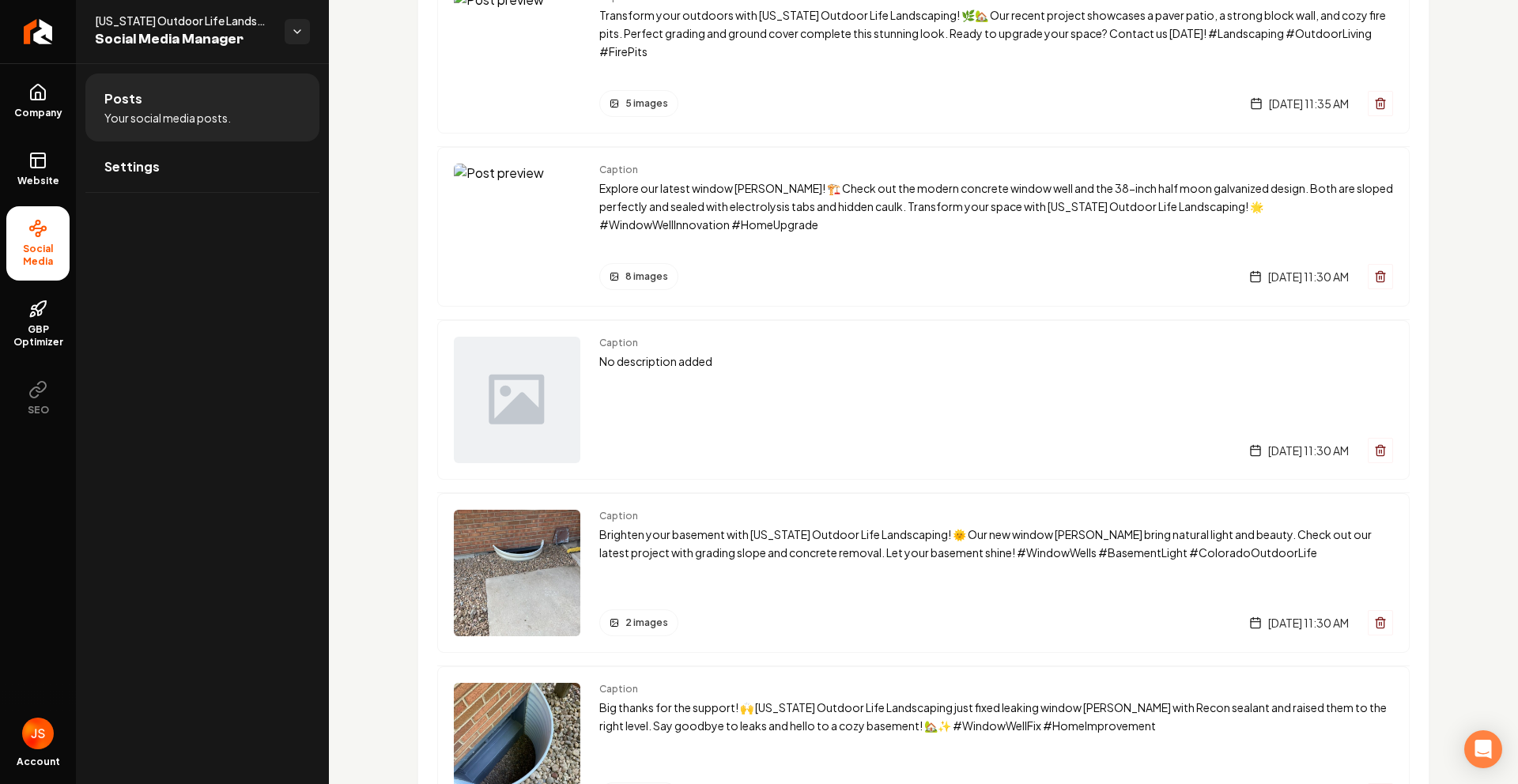
scroll to position [1077, 0]
click at [535, 245] on img "Main content area" at bounding box center [517, 226] width 127 height 127
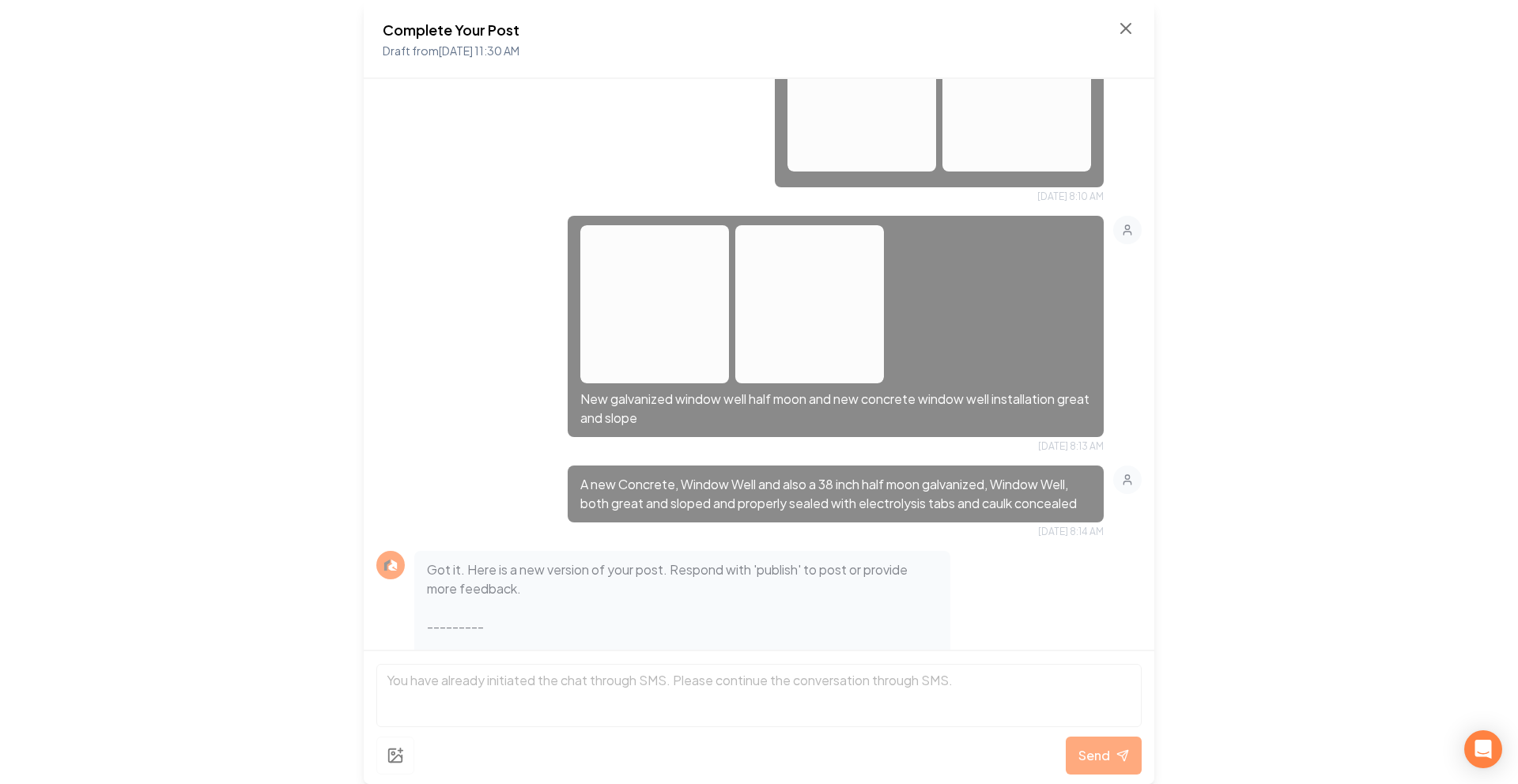
scroll to position [1063, 0]
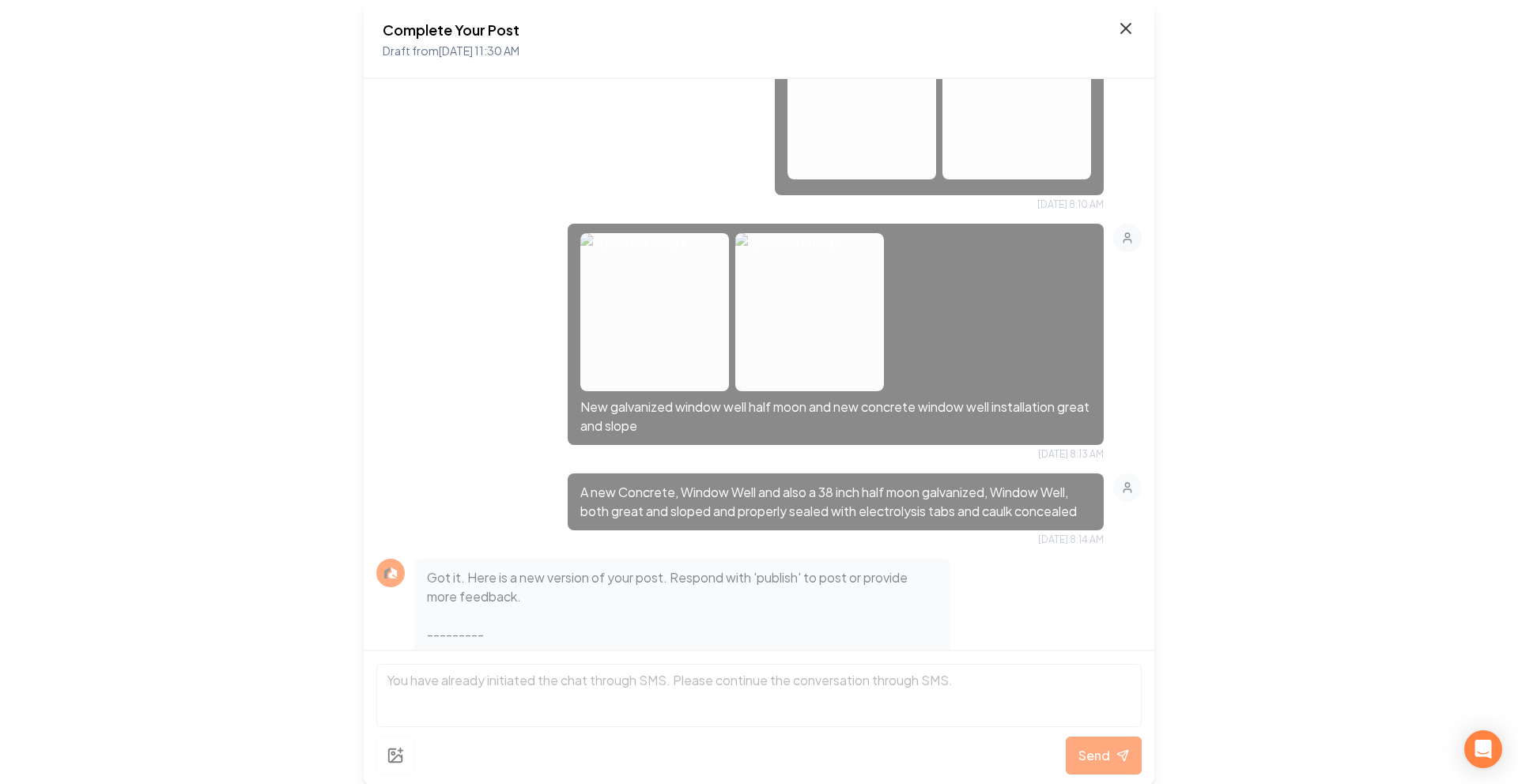
click at [1119, 23] on icon at bounding box center [1126, 28] width 19 height 19
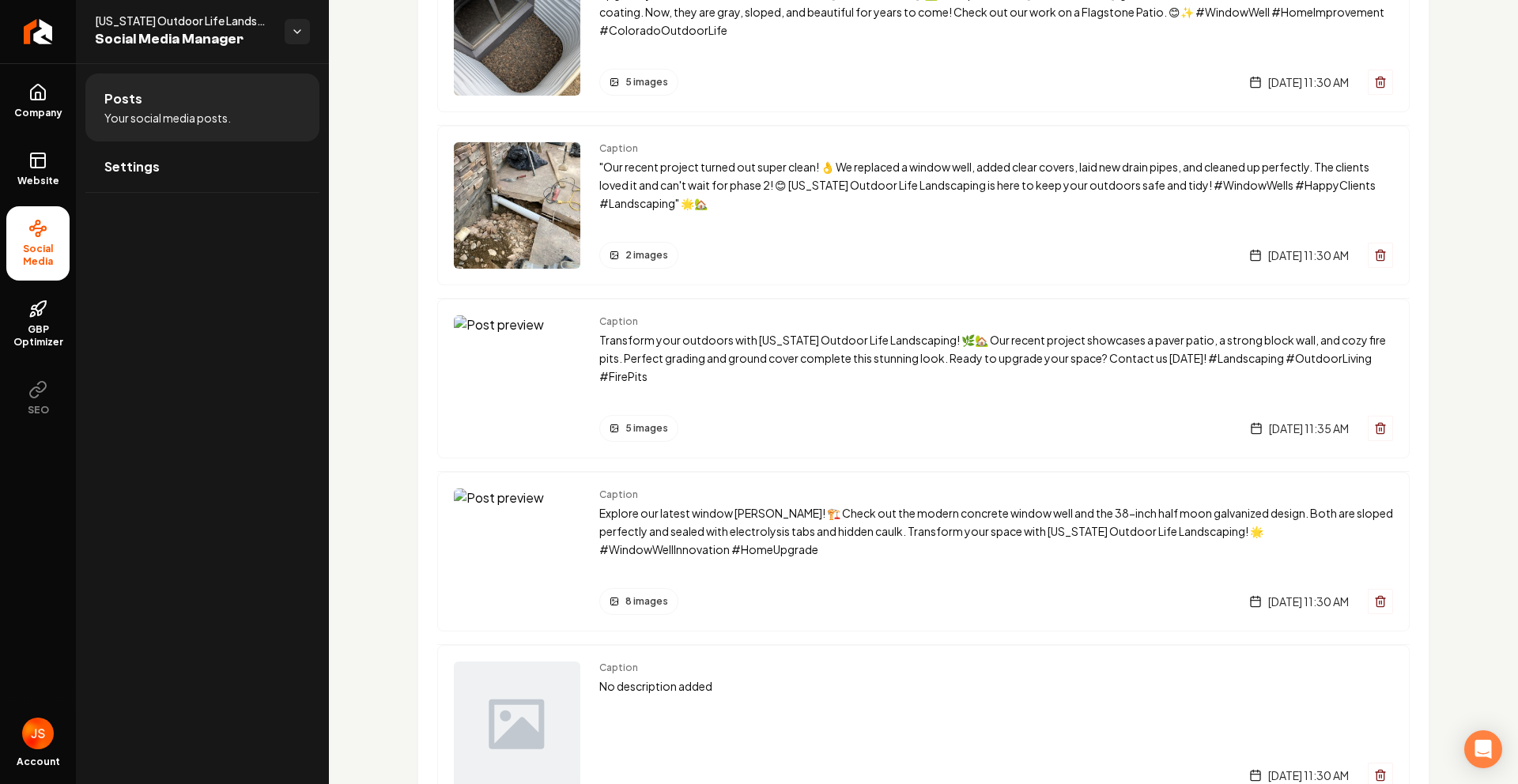
scroll to position [1085, 0]
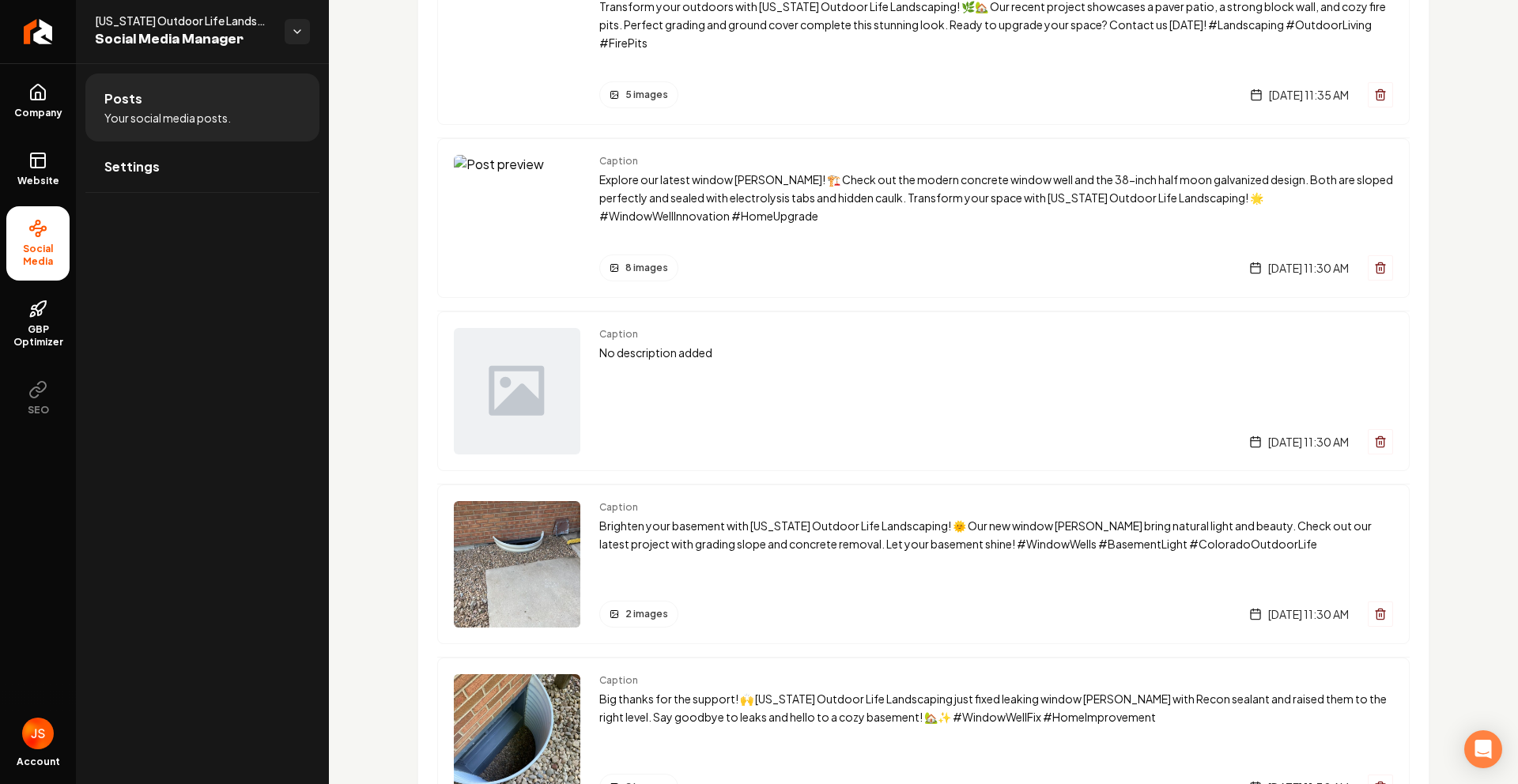
click at [555, 566] on img "Main content area" at bounding box center [517, 565] width 127 height 127
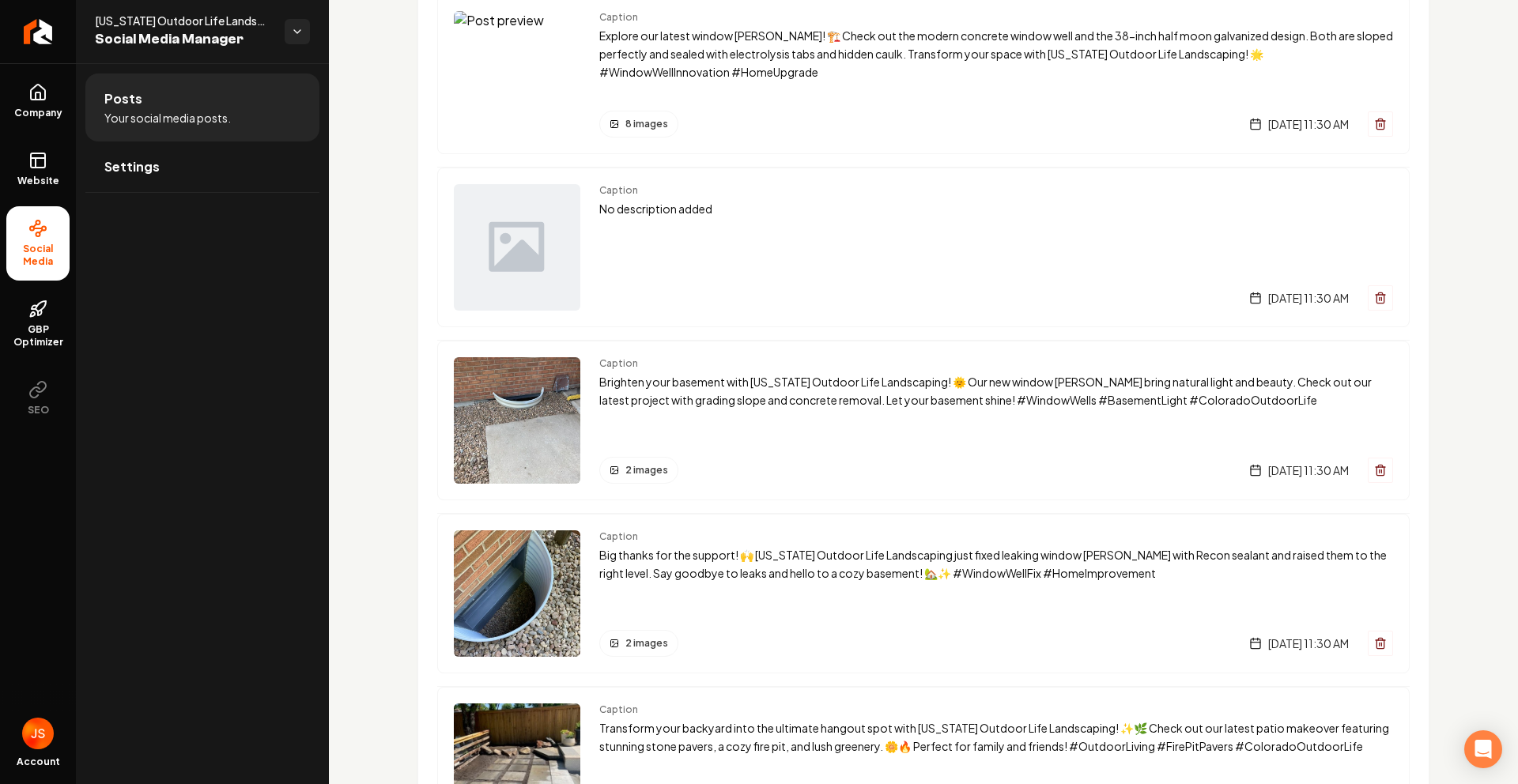
drag, startPoint x: 614, startPoint y: 596, endPoint x: 597, endPoint y: 586, distance: 19.7
click at [614, 596] on div "Caption Big thanks for the support! 🙌 [US_STATE] Outdoor Life Landscaping just …" at bounding box center [996, 594] width 794 height 127
drag, startPoint x: 597, startPoint y: 586, endPoint x: 559, endPoint y: 559, distance: 46.6
click at [583, 581] on div "Caption Big thanks for the support! 🙌 [US_STATE] Outdoor Life Landscaping just …" at bounding box center [923, 594] width 973 height 160
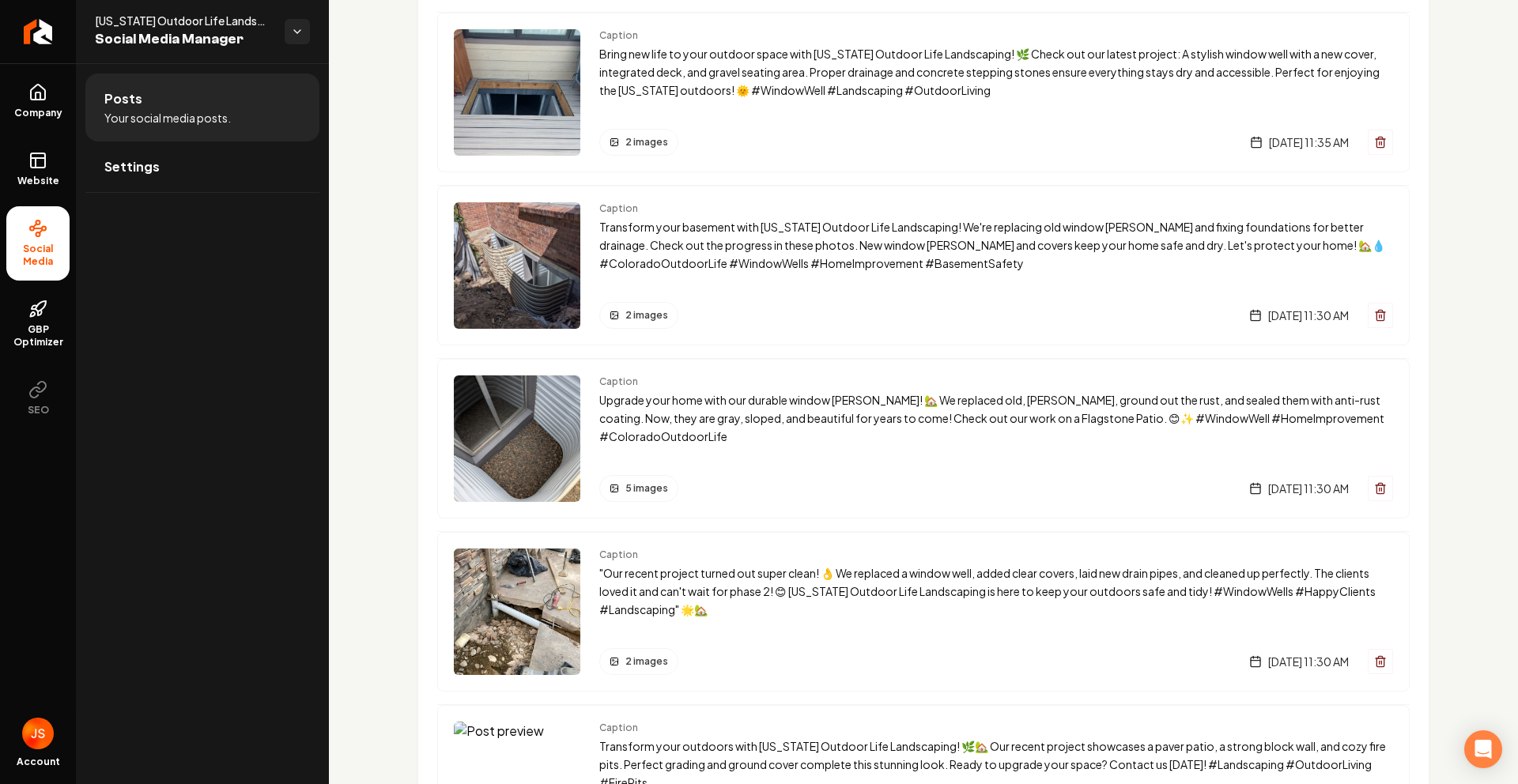
scroll to position [0, 0]
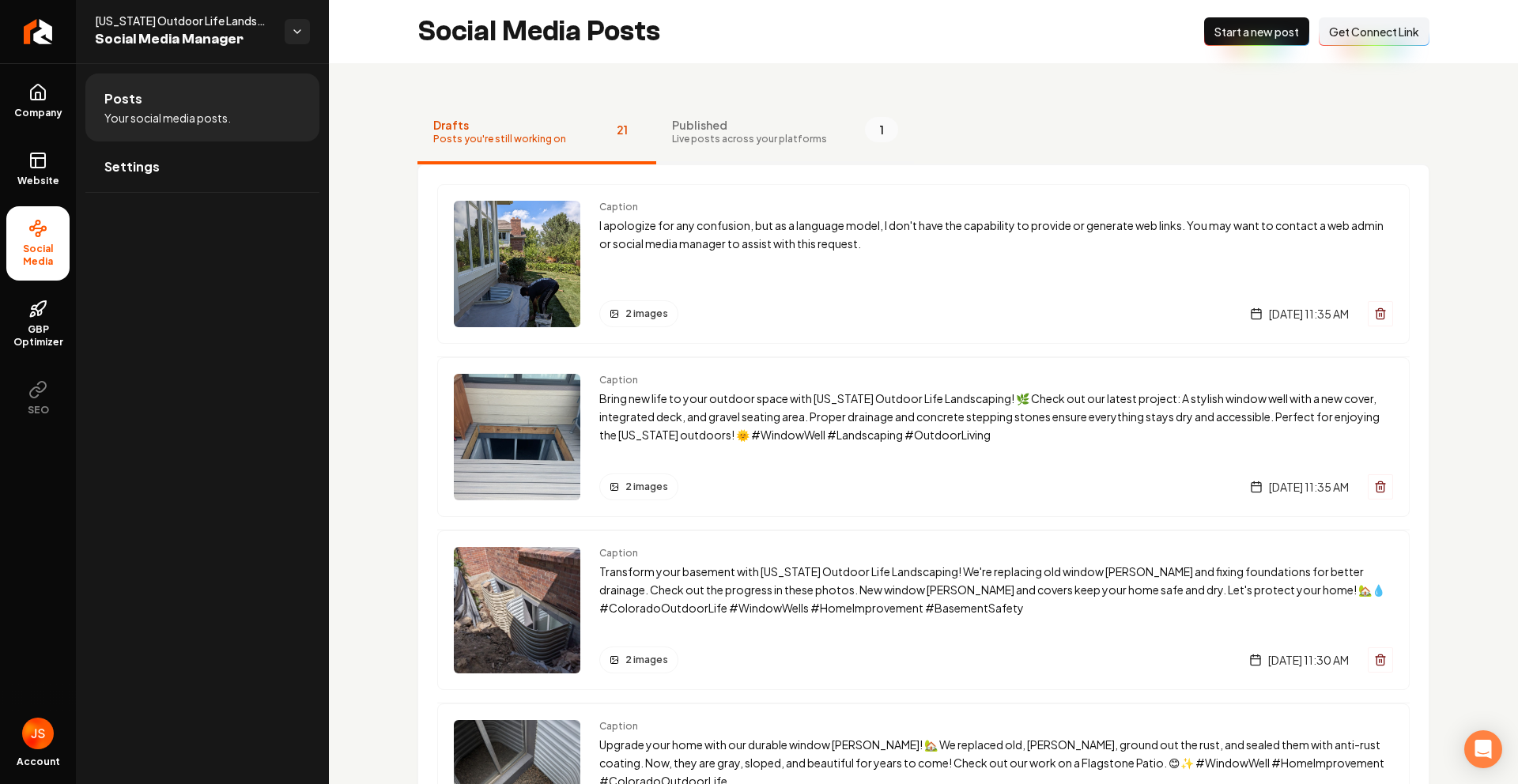
click at [710, 139] on span "Live posts across your platforms" at bounding box center [750, 139] width 155 height 13
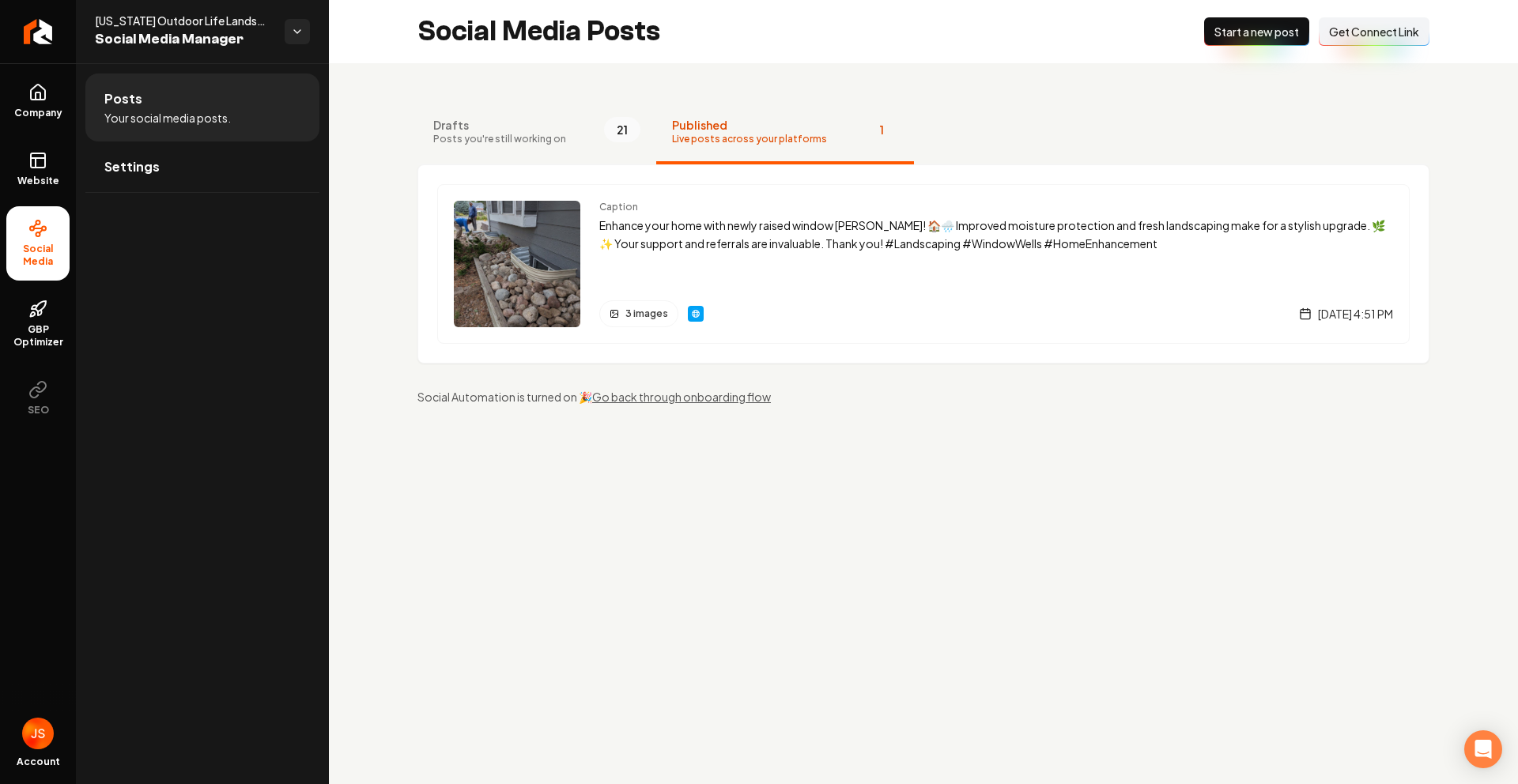
click at [1225, 514] on main "Social Media Posts New Post Start a new post Connect Link Get Connect Link Draf…" at bounding box center [923, 392] width 1189 height 784
click at [504, 121] on span "Drafts" at bounding box center [499, 124] width 133 height 16
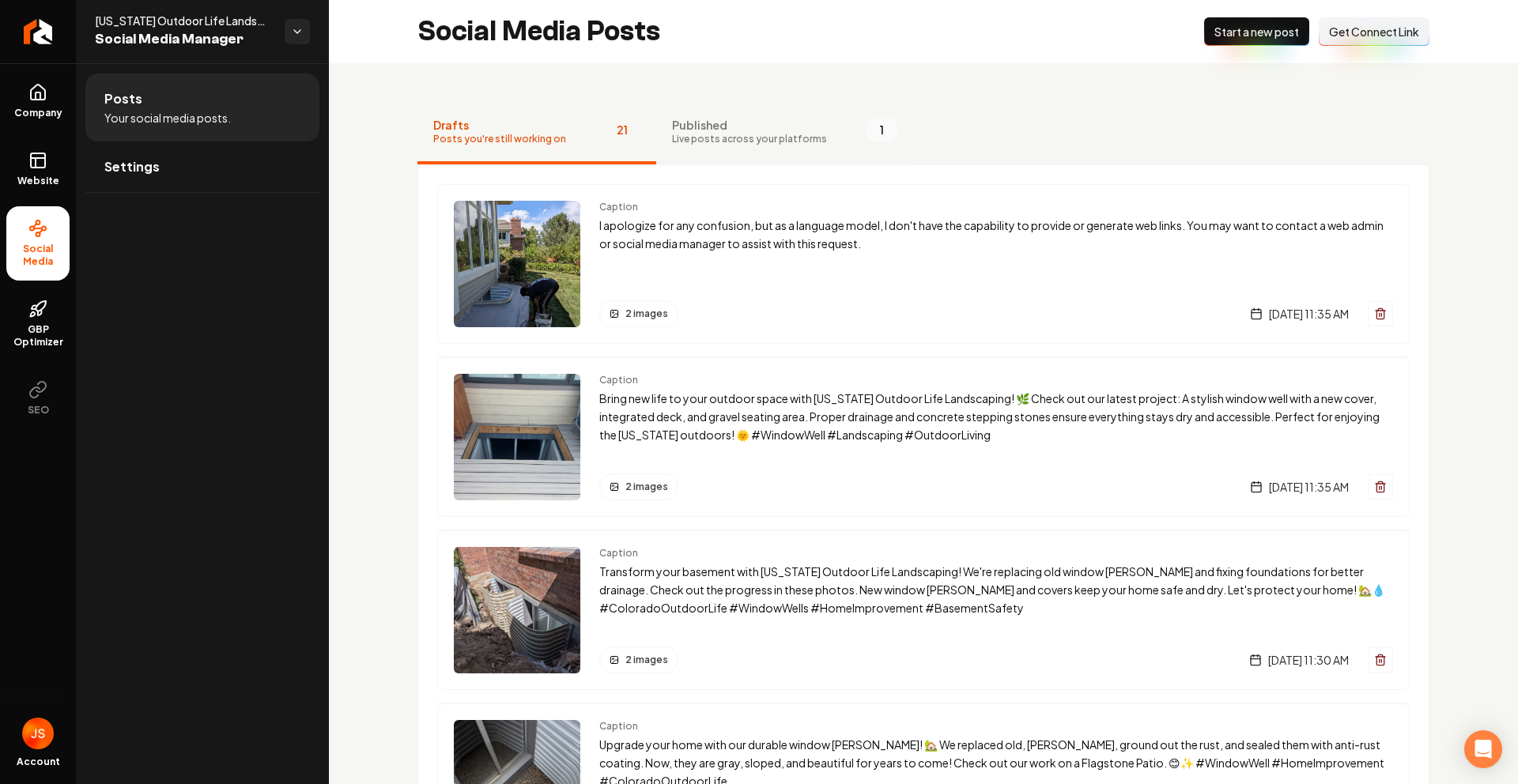
click at [729, 127] on span "Published" at bounding box center [750, 124] width 155 height 16
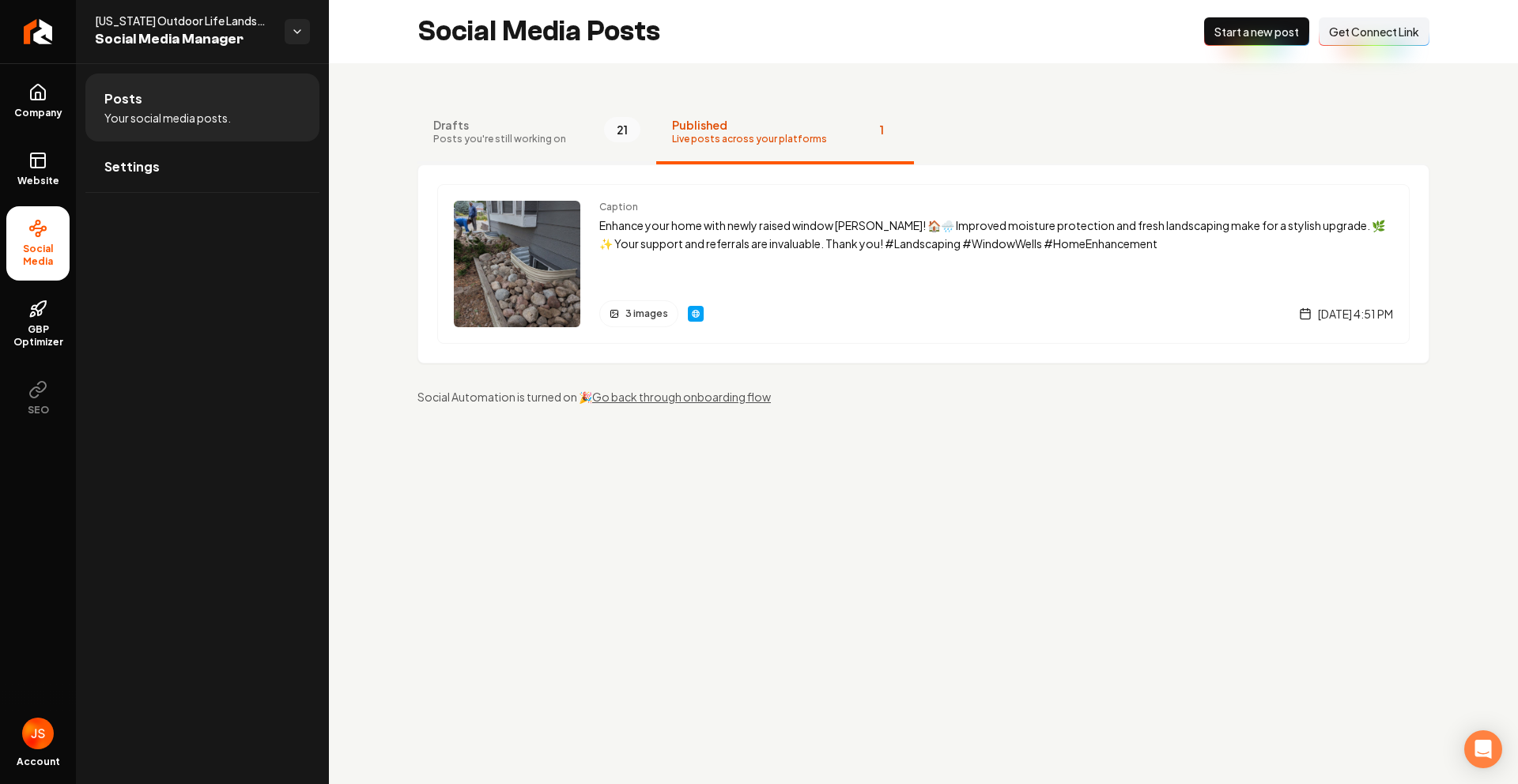
click at [507, 153] on button "Drafts Posts you're still working on 21" at bounding box center [537, 133] width 239 height 63
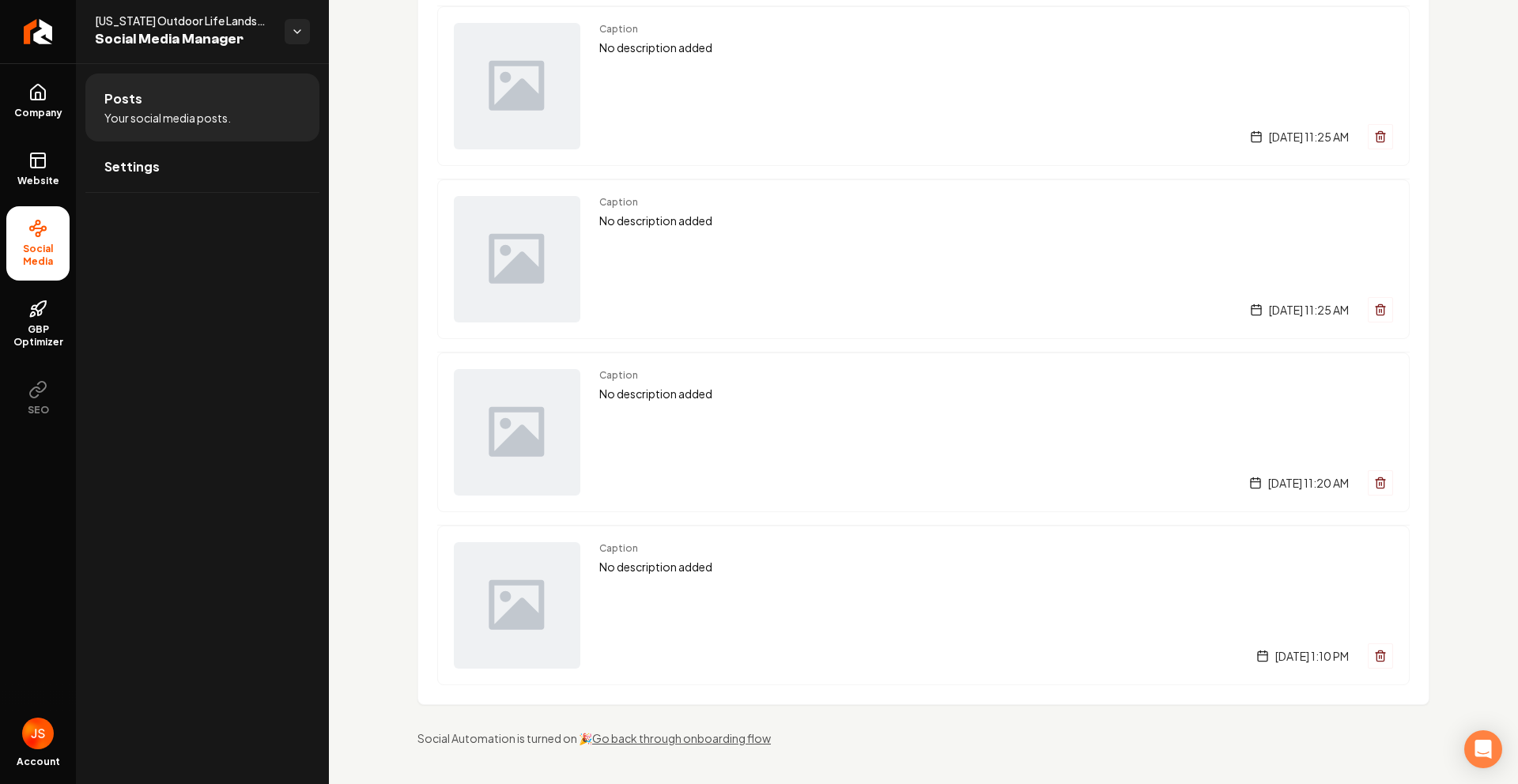
click at [628, 483] on div "[DATE] 11:20 AM" at bounding box center [996, 483] width 794 height 25
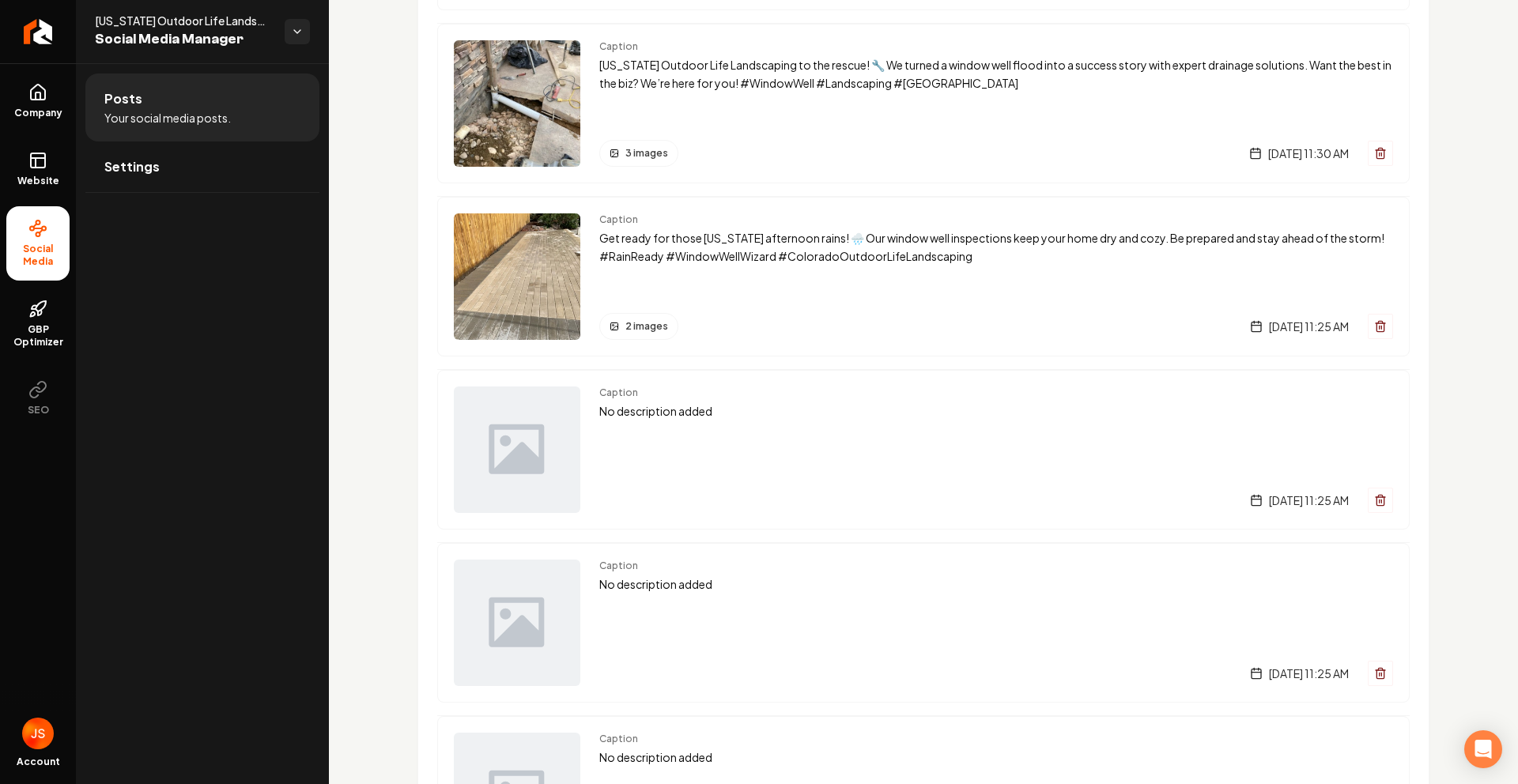
scroll to position [2062, 0]
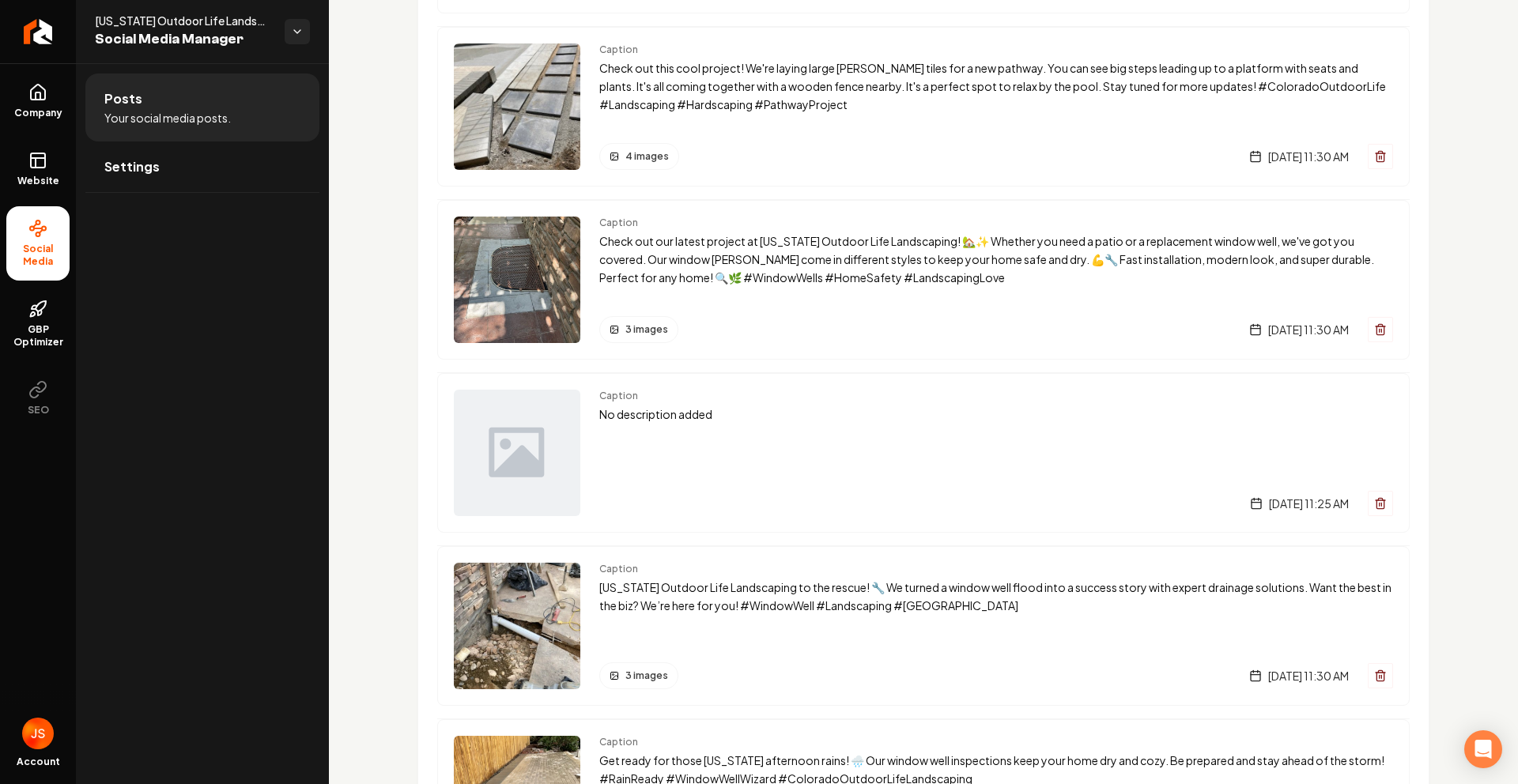
click at [616, 279] on p "Check out our latest project at [US_STATE] Outdoor Life Landscaping! 🏡✨ Whether…" at bounding box center [996, 259] width 794 height 54
click at [642, 253] on p "Check out our latest project at [US_STATE] Outdoor Life Landscaping! 🏡✨ Whether…" at bounding box center [996, 259] width 794 height 54
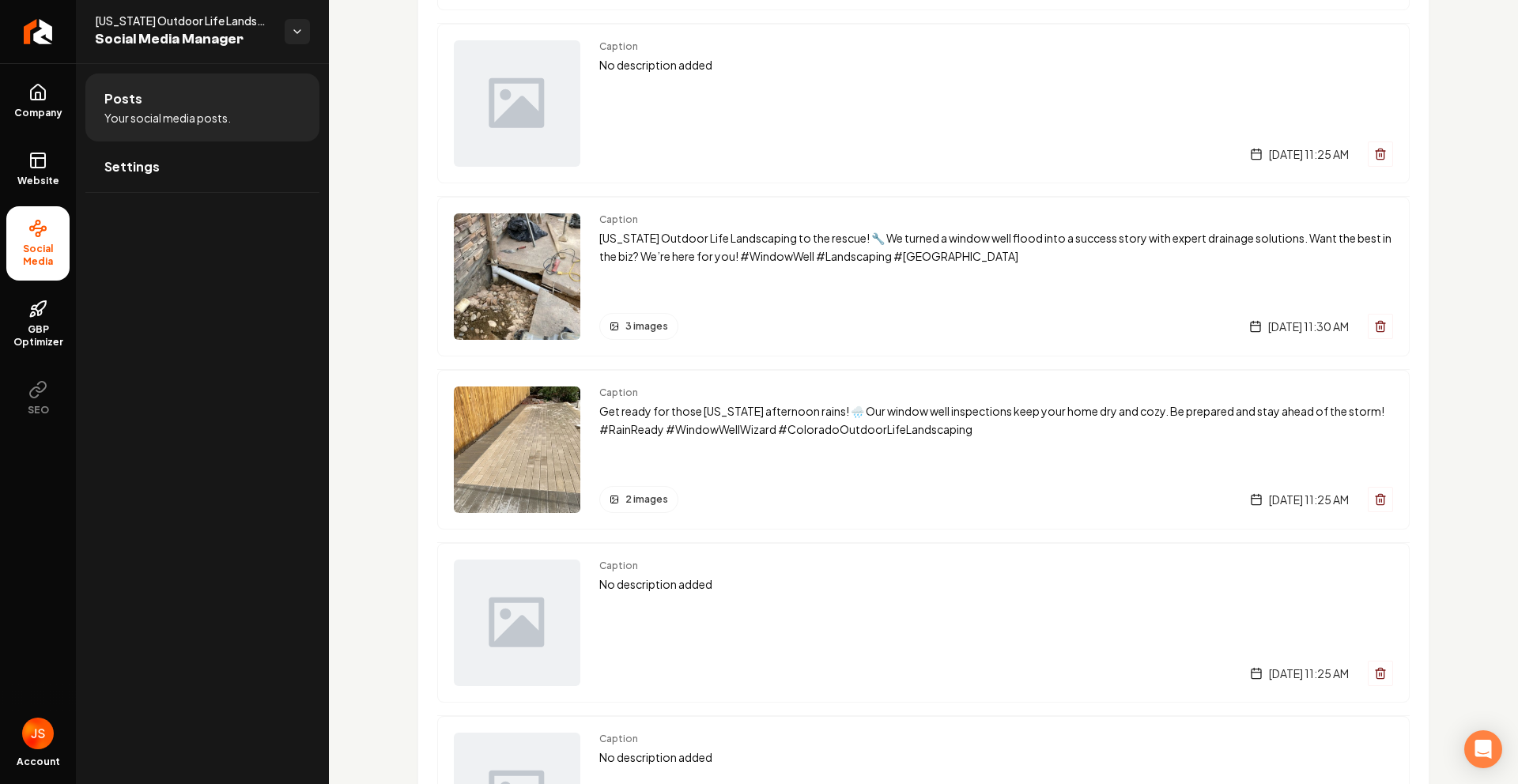
scroll to position [2415, 0]
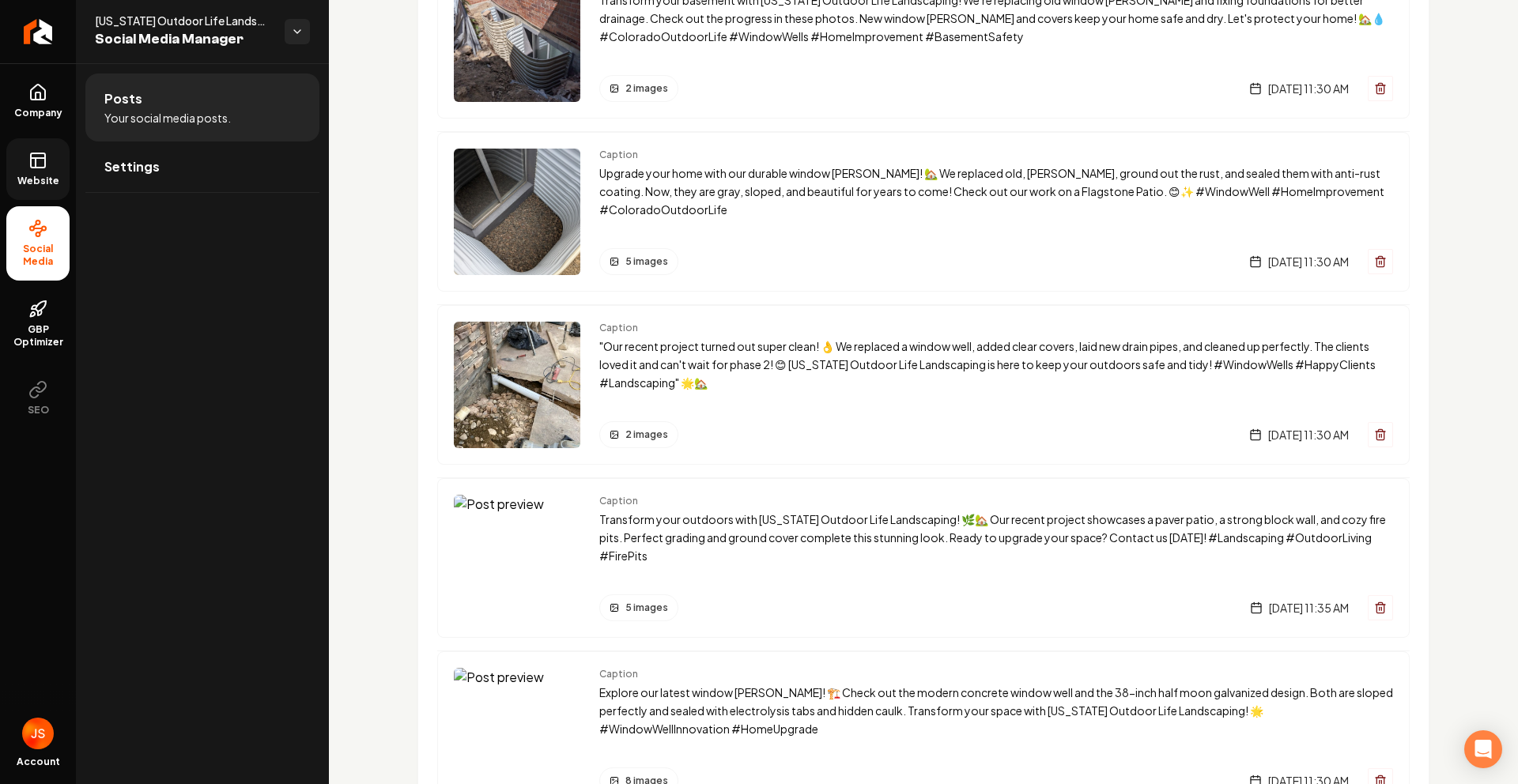
click at [27, 168] on link "Website" at bounding box center [38, 169] width 63 height 62
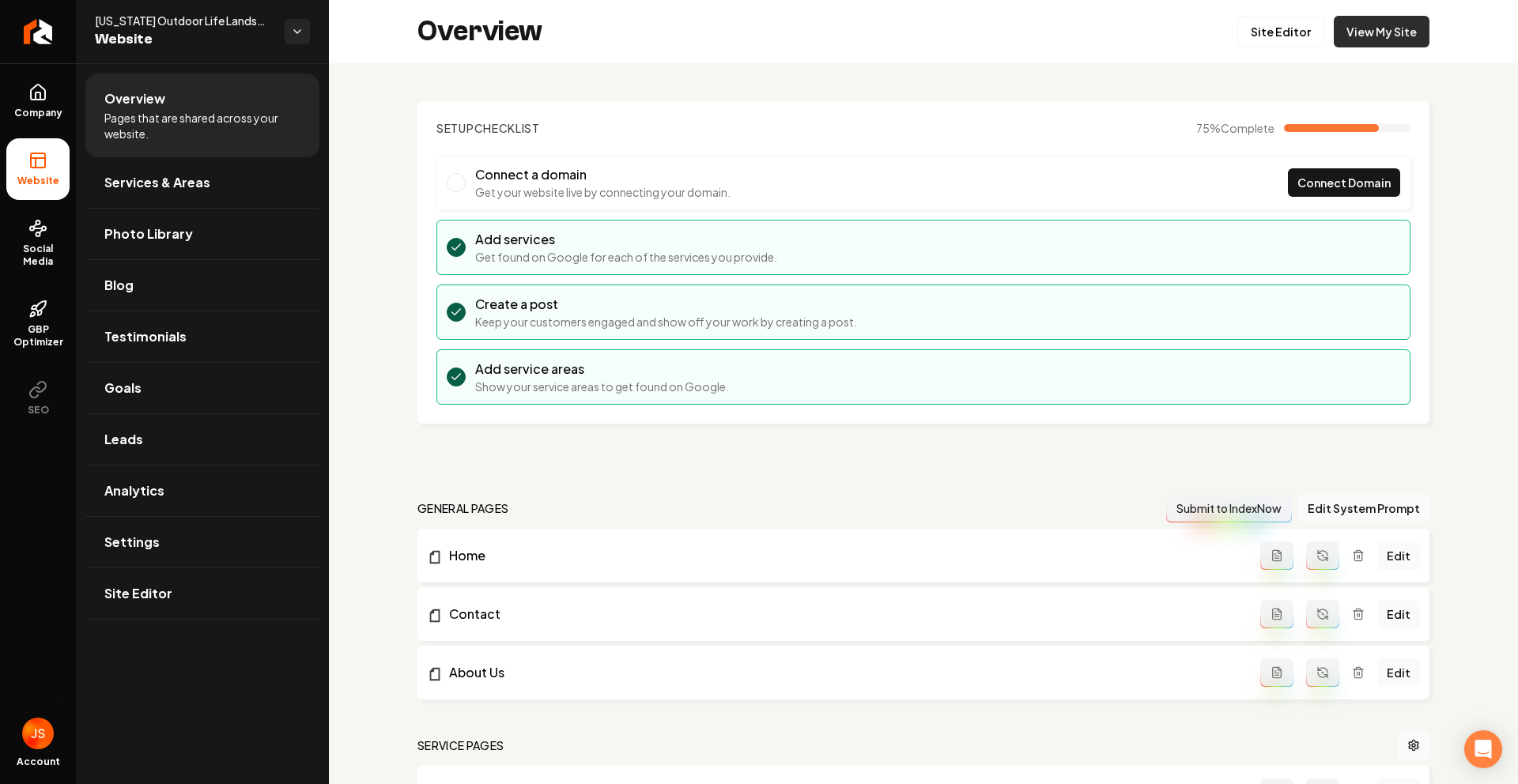
click at [1354, 33] on link "View My Site" at bounding box center [1382, 32] width 95 height 32
click at [47, 28] on icon "Return to dashboard" at bounding box center [37, 31] width 25 height 25
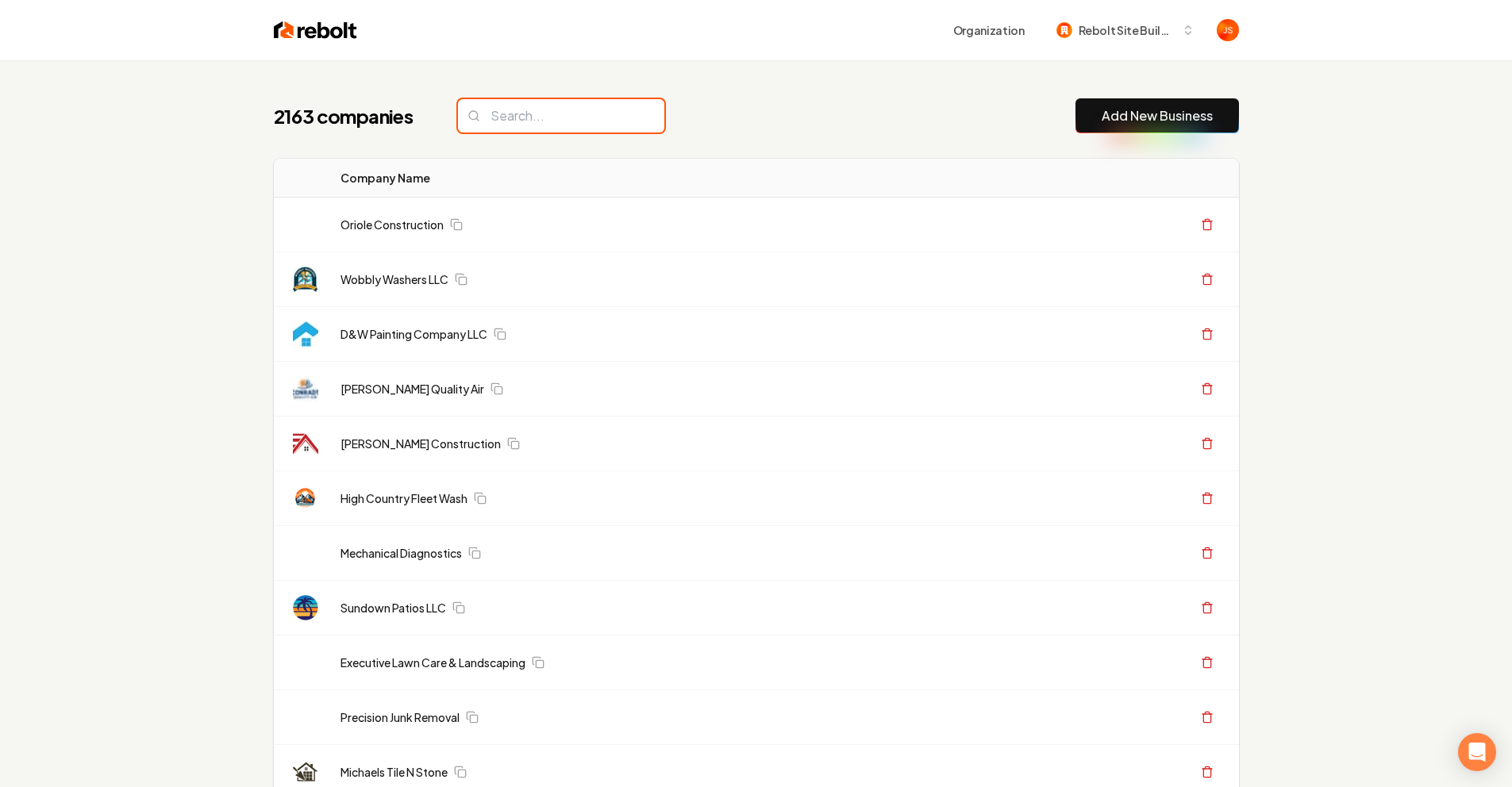
click at [523, 109] on input "search" at bounding box center [561, 116] width 206 height 34
click at [523, 110] on input "search" at bounding box center [561, 116] width 206 height 34
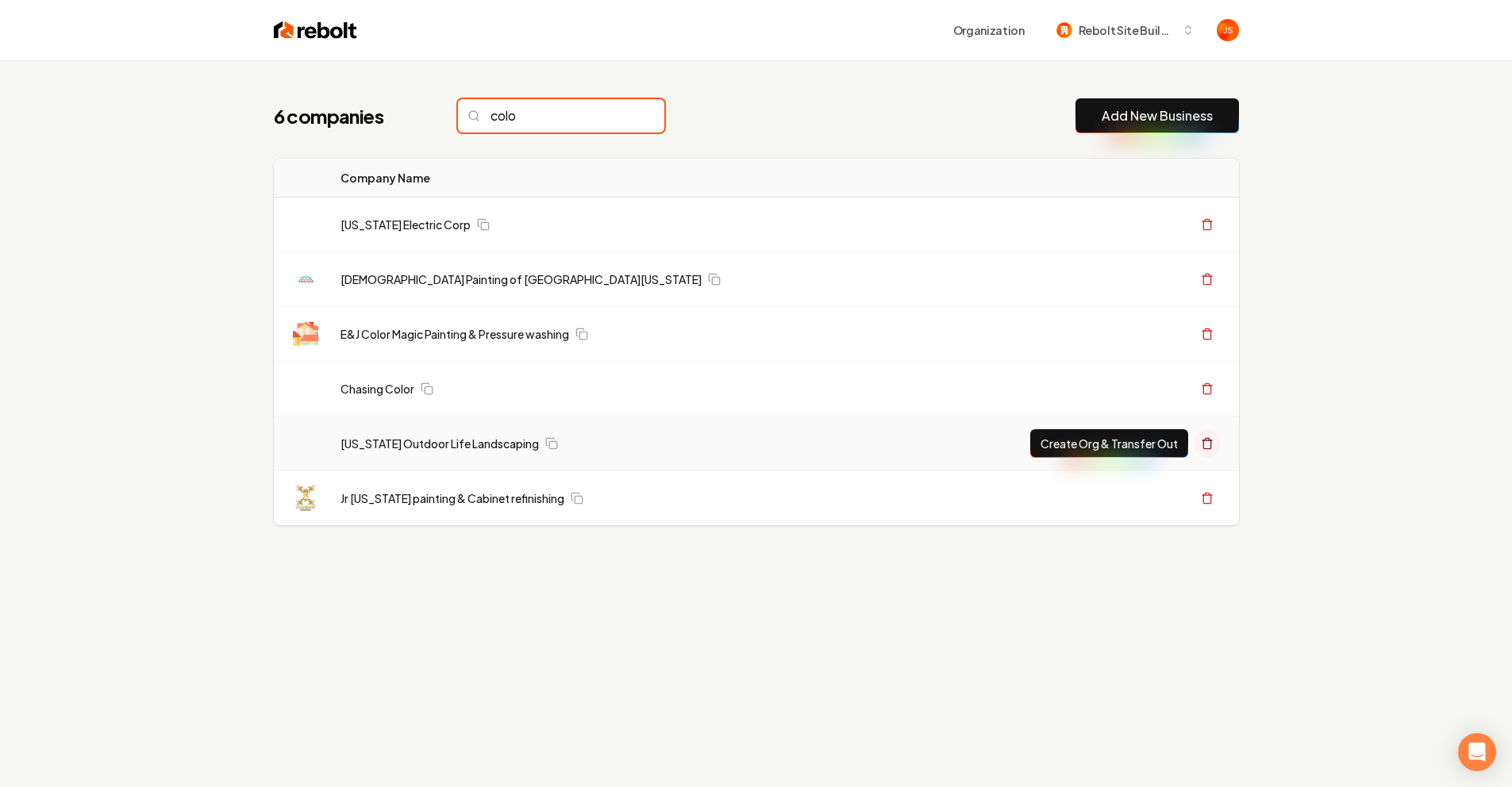
type input "colo"
click at [1207, 438] on icon at bounding box center [1208, 444] width 13 height 13
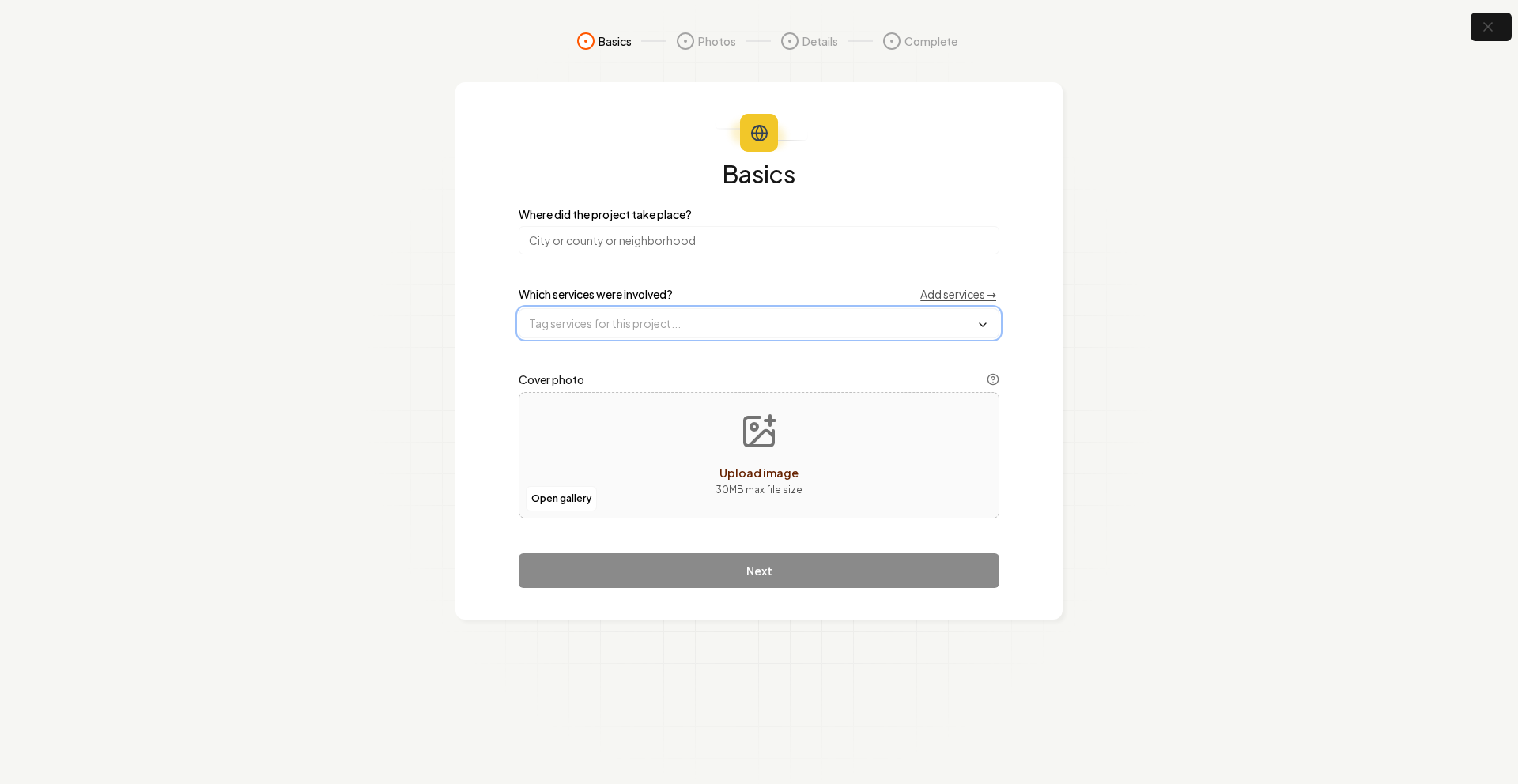
click at [643, 309] on input "text" at bounding box center [758, 323] width 479 height 28
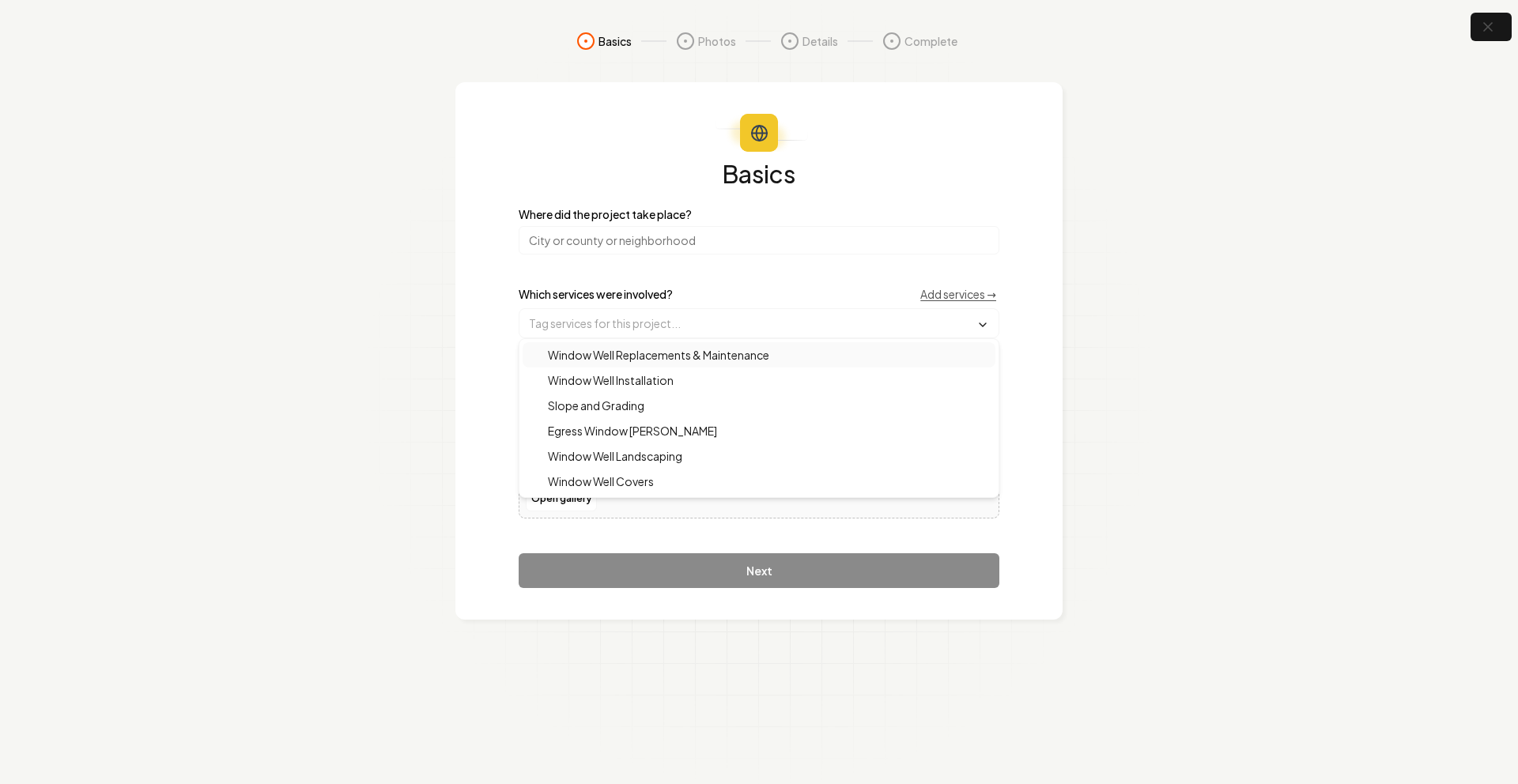
click at [659, 290] on label "Which services were involved?" at bounding box center [596, 294] width 154 height 11
click at [634, 315] on input "text" at bounding box center [758, 323] width 479 height 28
click at [613, 350] on span "Window Well Replacements & Maintenance" at bounding box center [649, 355] width 240 height 16
click at [611, 381] on span "Window Well Installation" at bounding box center [601, 382] width 145 height 16
click at [608, 483] on span "Window Well Covers" at bounding box center [592, 483] width 125 height 16
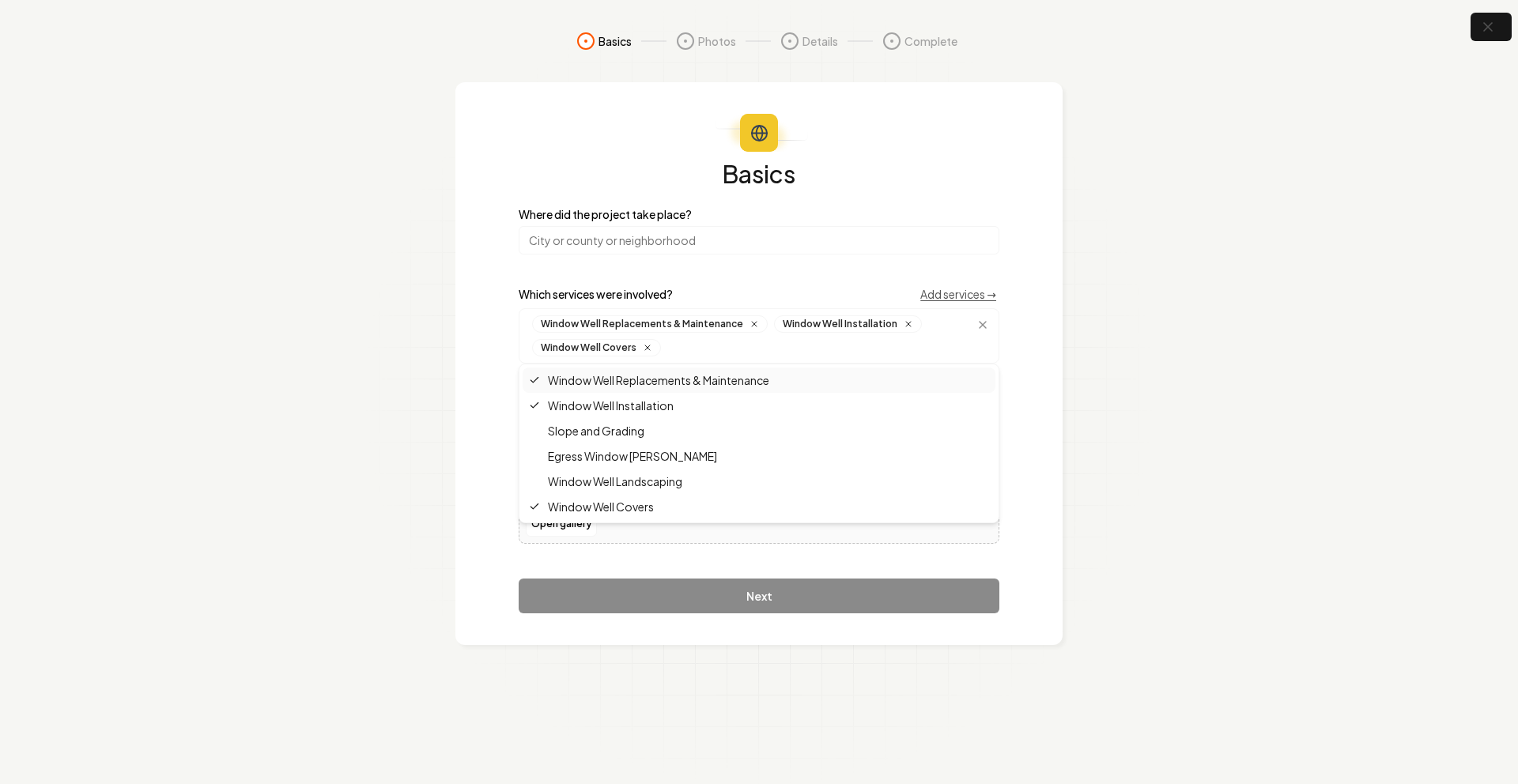
click at [667, 251] on input "search" at bounding box center [759, 240] width 481 height 28
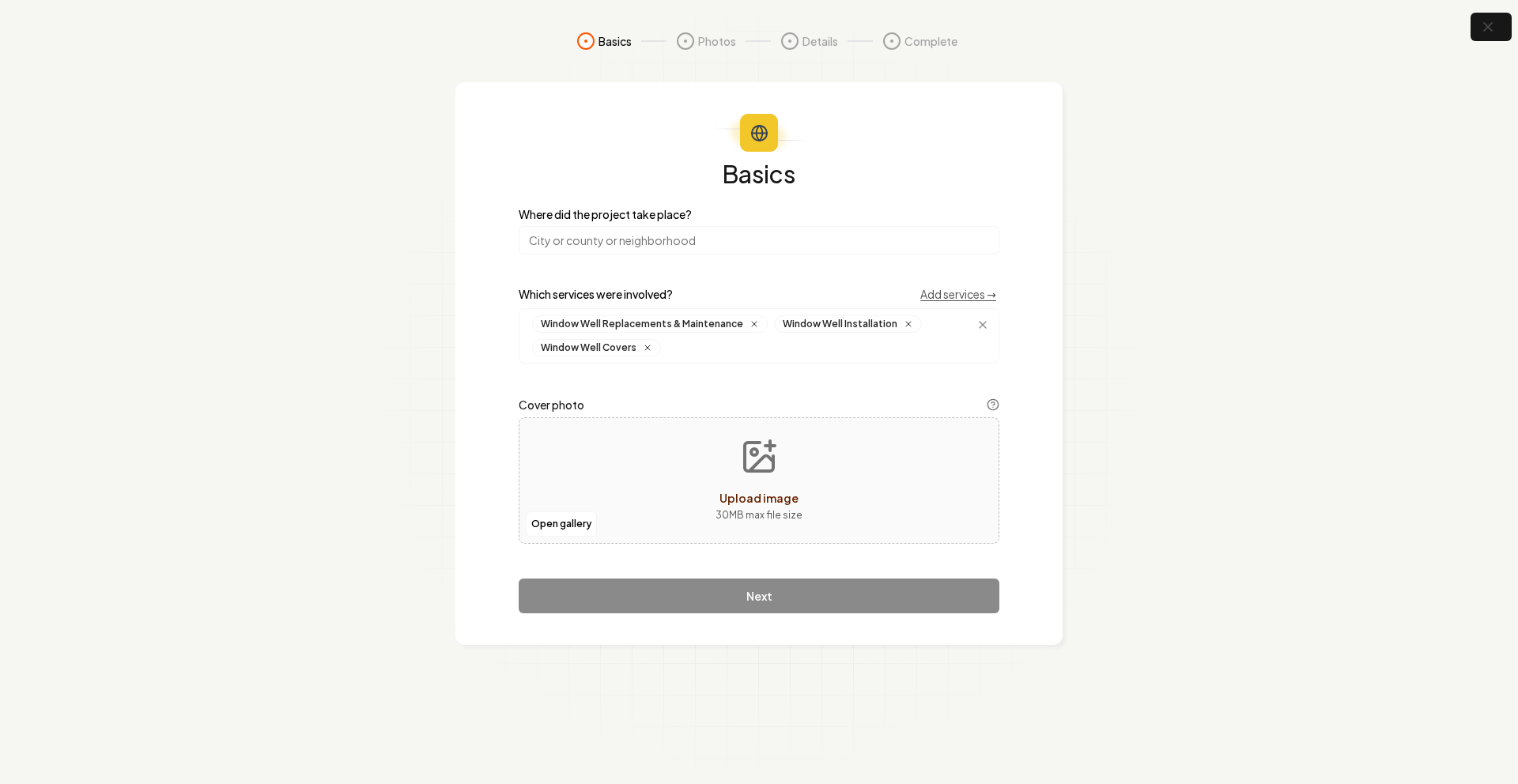
click at [666, 231] on input "search" at bounding box center [759, 240] width 481 height 28
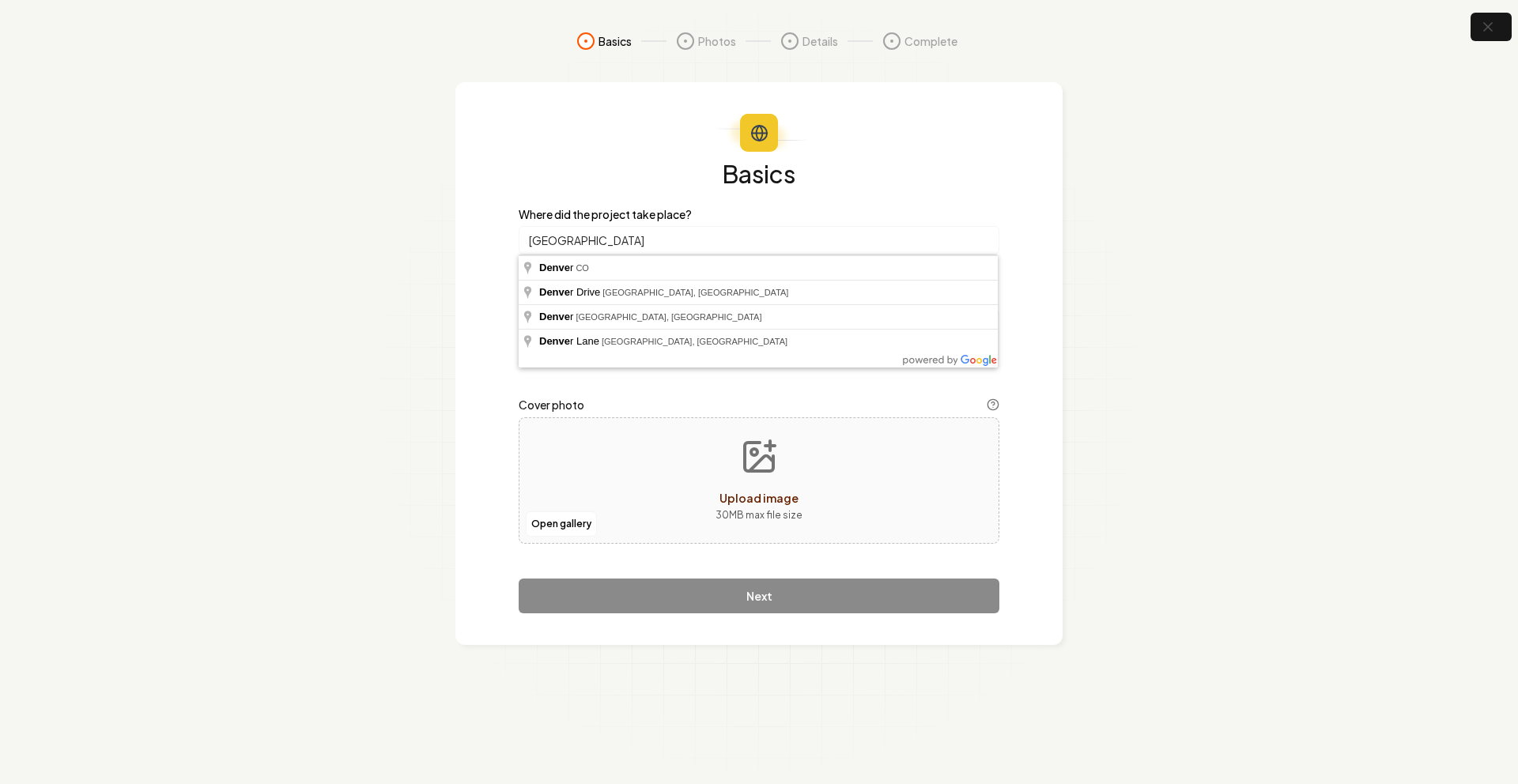
type input "[GEOGRAPHIC_DATA], [GEOGRAPHIC_DATA]"
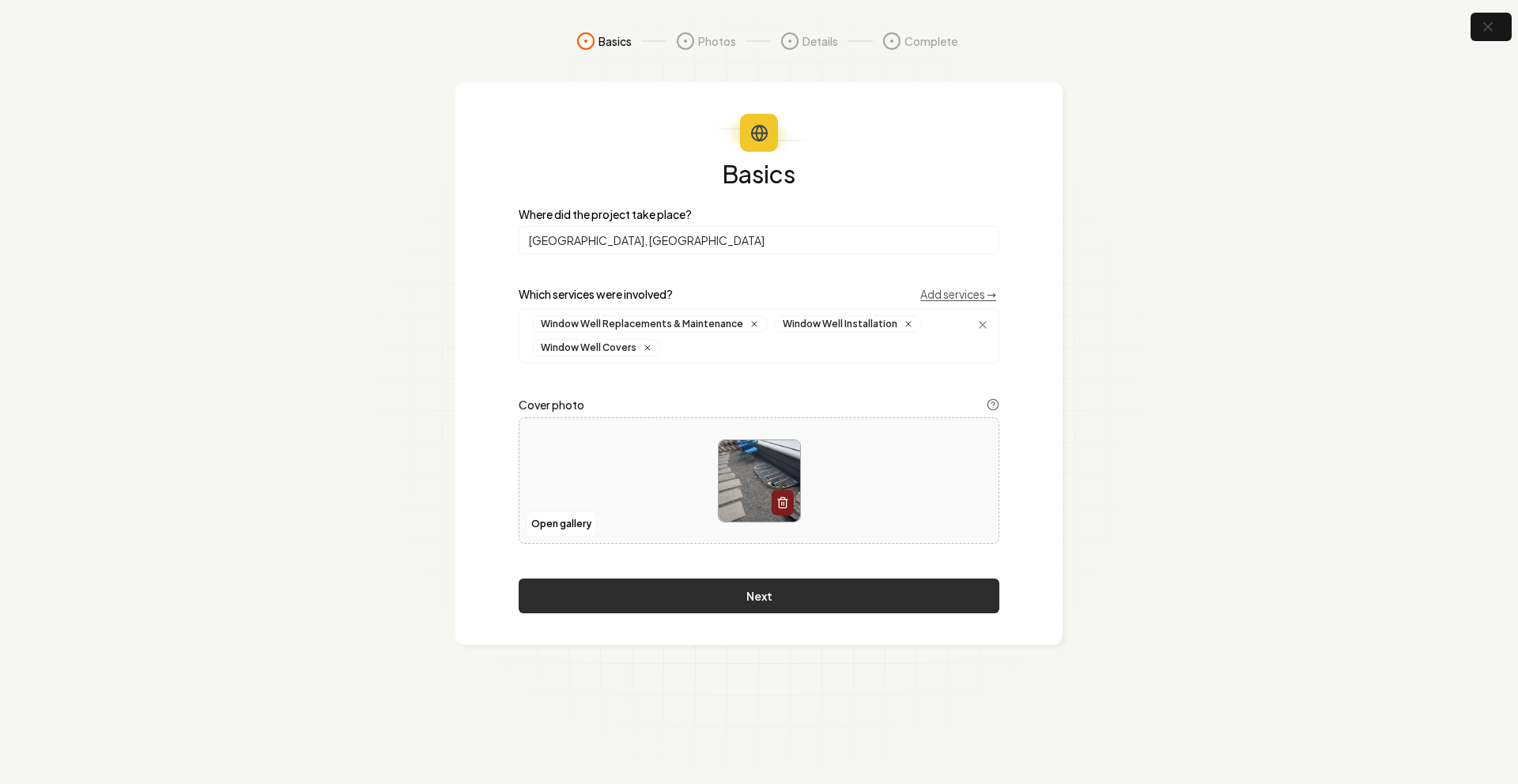
click at [770, 596] on button "Next" at bounding box center [759, 595] width 481 height 35
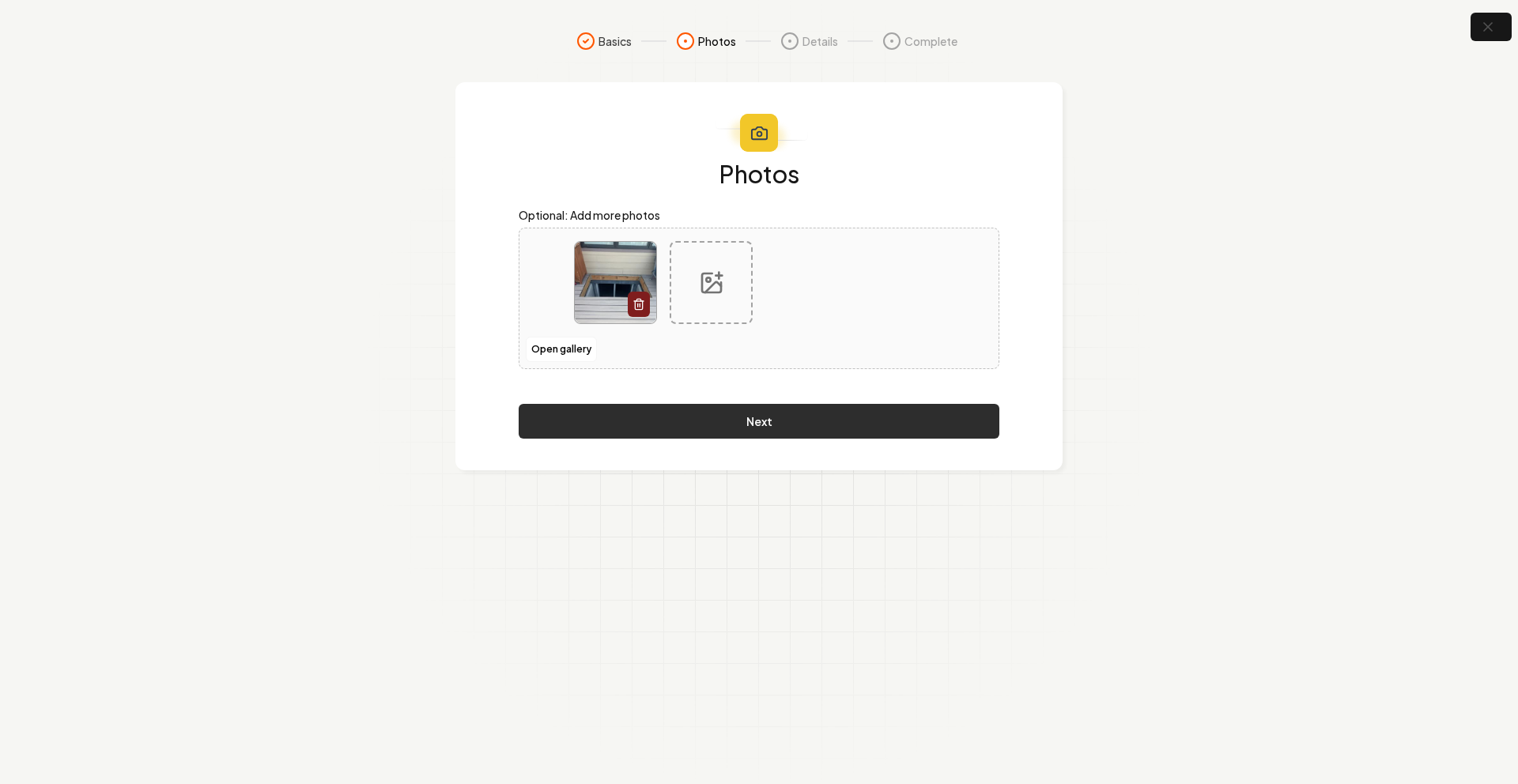
click at [742, 424] on button "Next" at bounding box center [759, 421] width 481 height 35
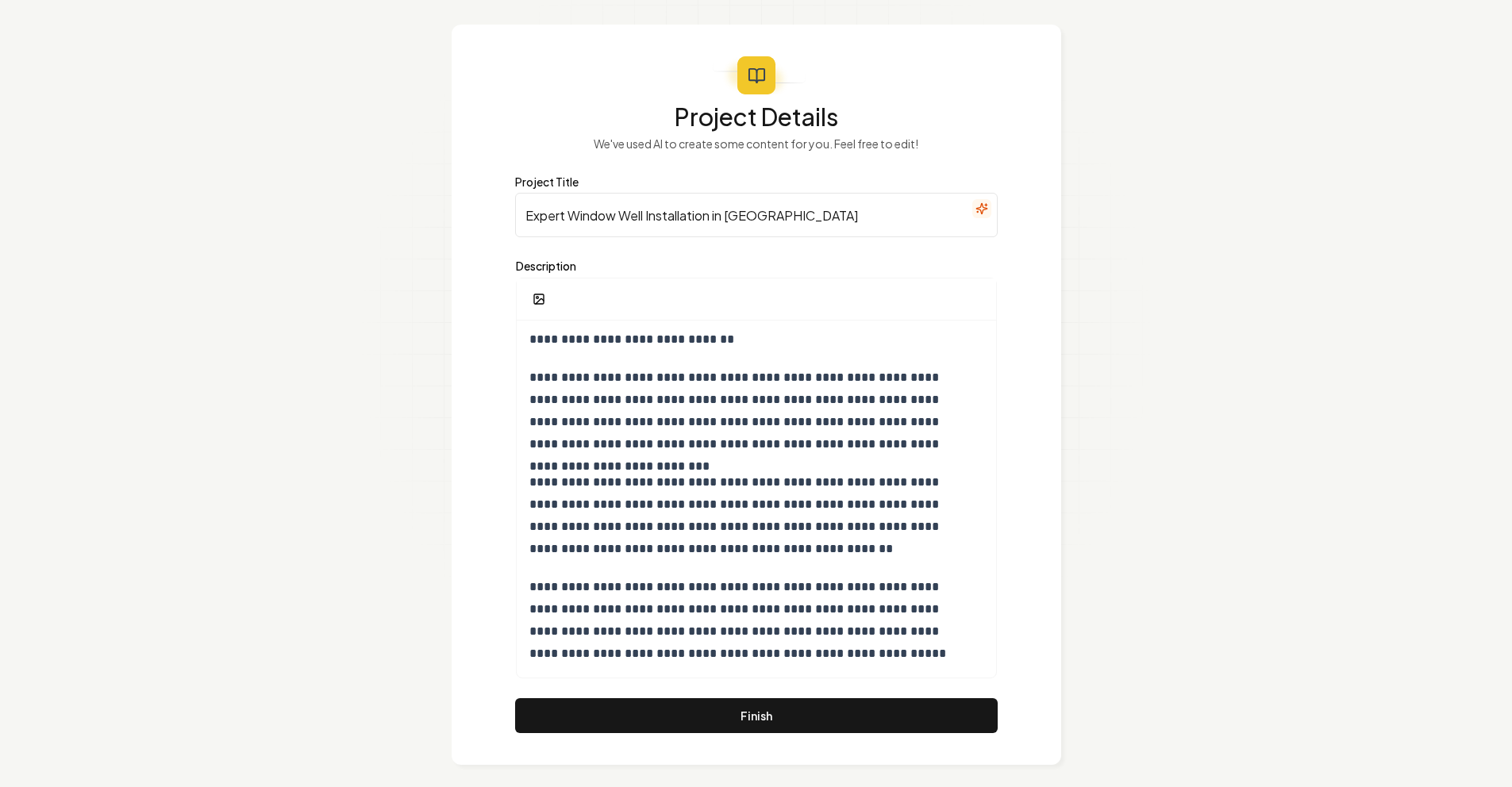
scroll to position [67, 0]
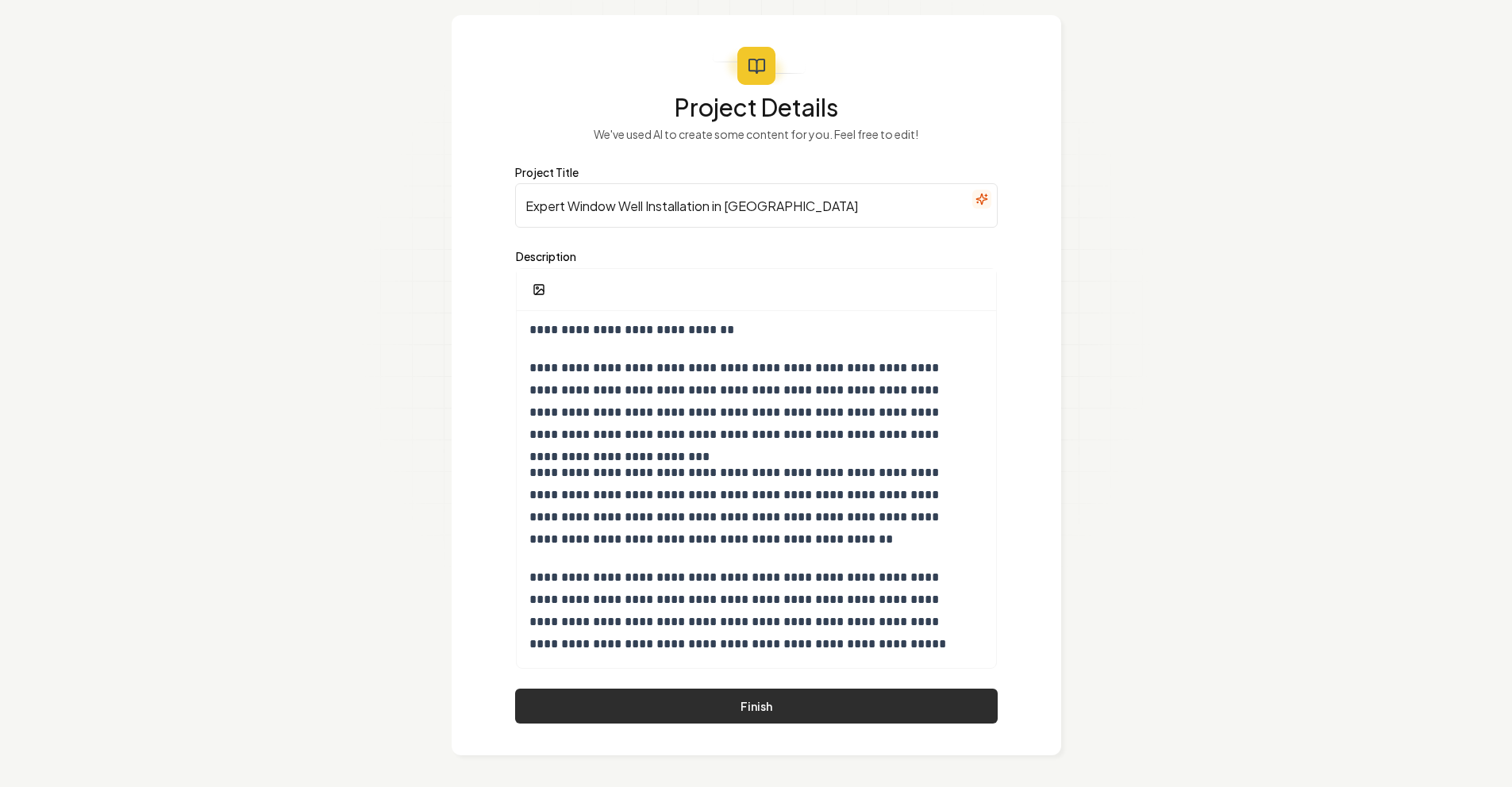
click at [796, 718] on button "Finish" at bounding box center [756, 705] width 482 height 35
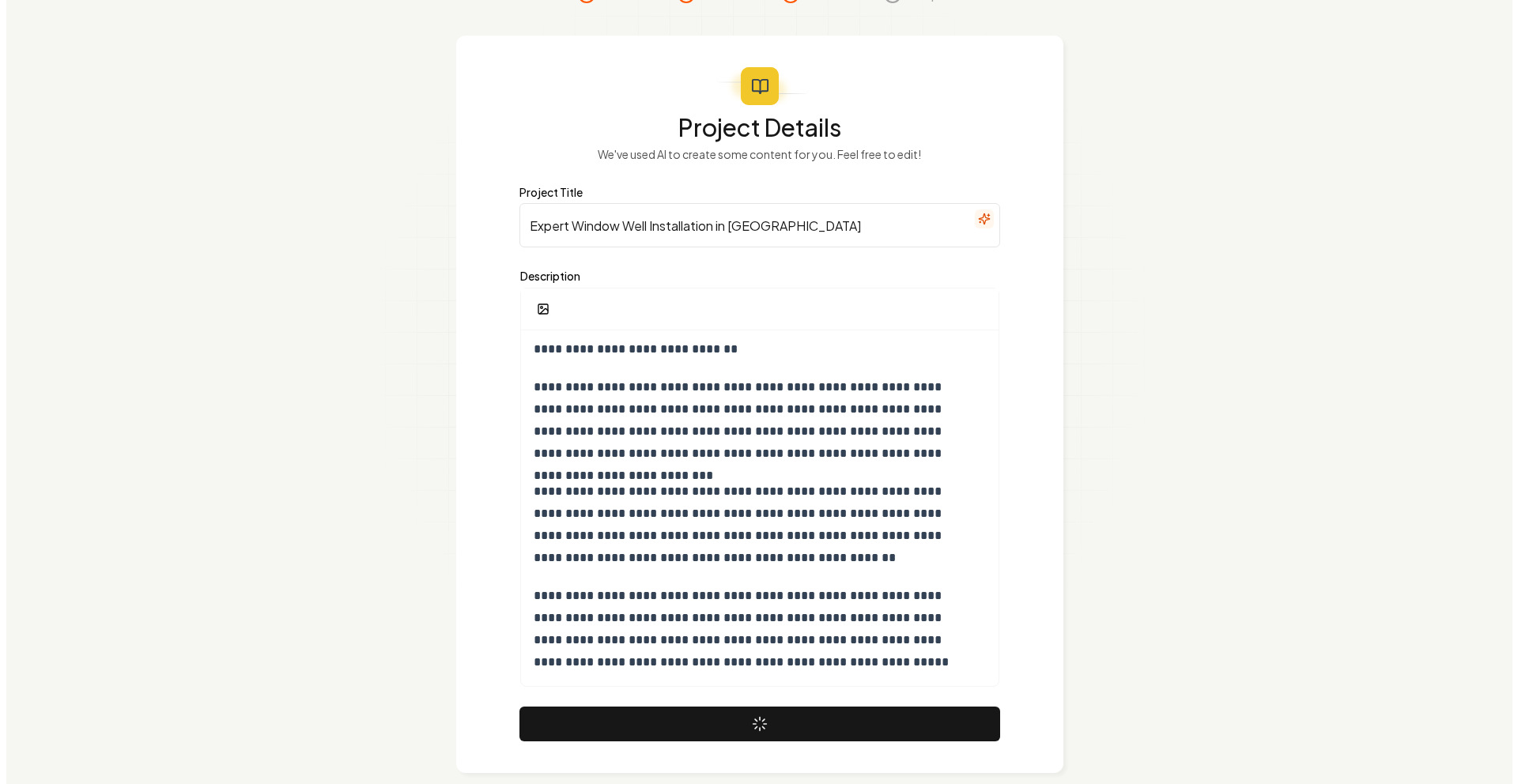
scroll to position [0, 0]
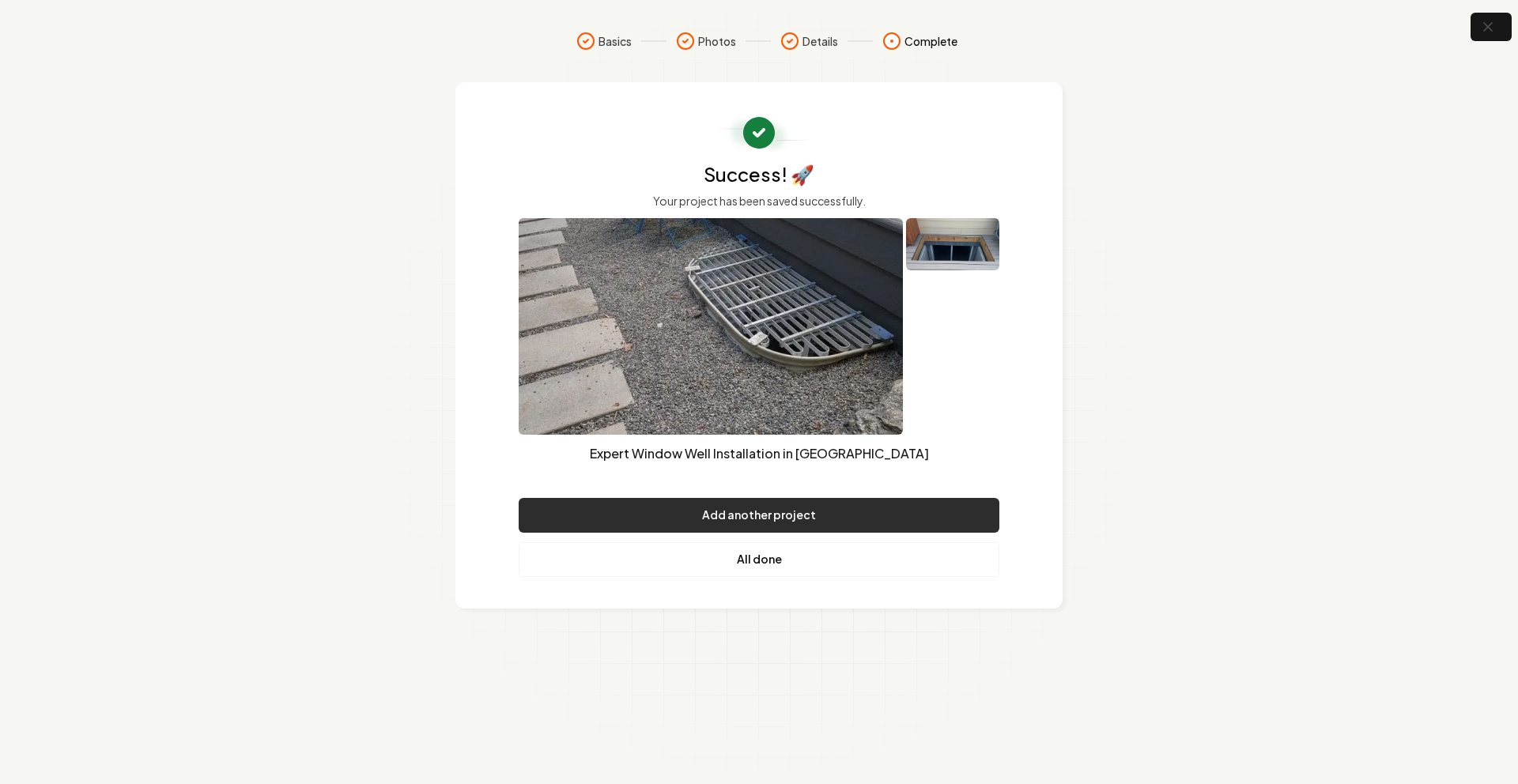
click at [791, 525] on button "Add another project" at bounding box center [759, 515] width 481 height 35
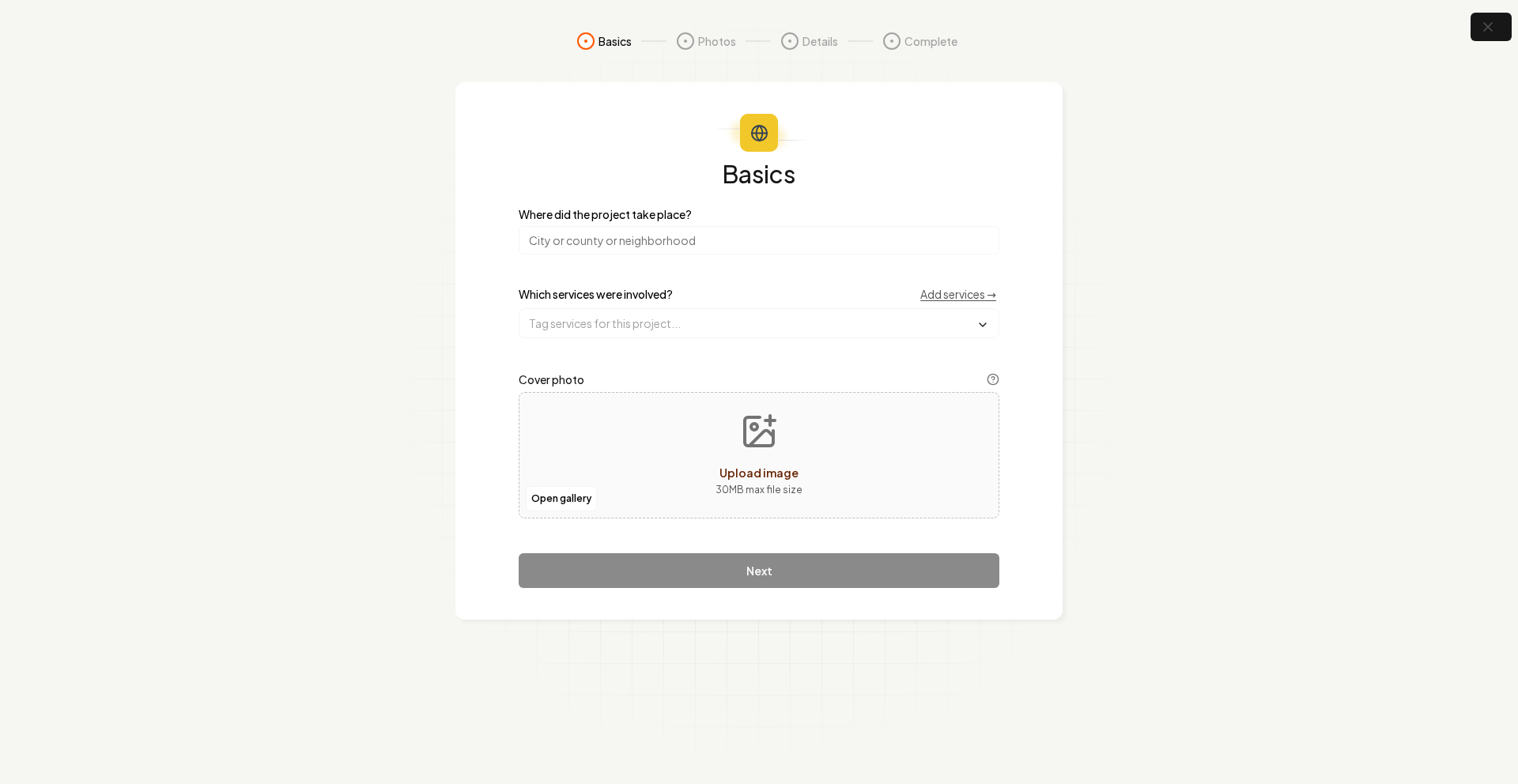
click at [802, 239] on input "search" at bounding box center [759, 240] width 481 height 28
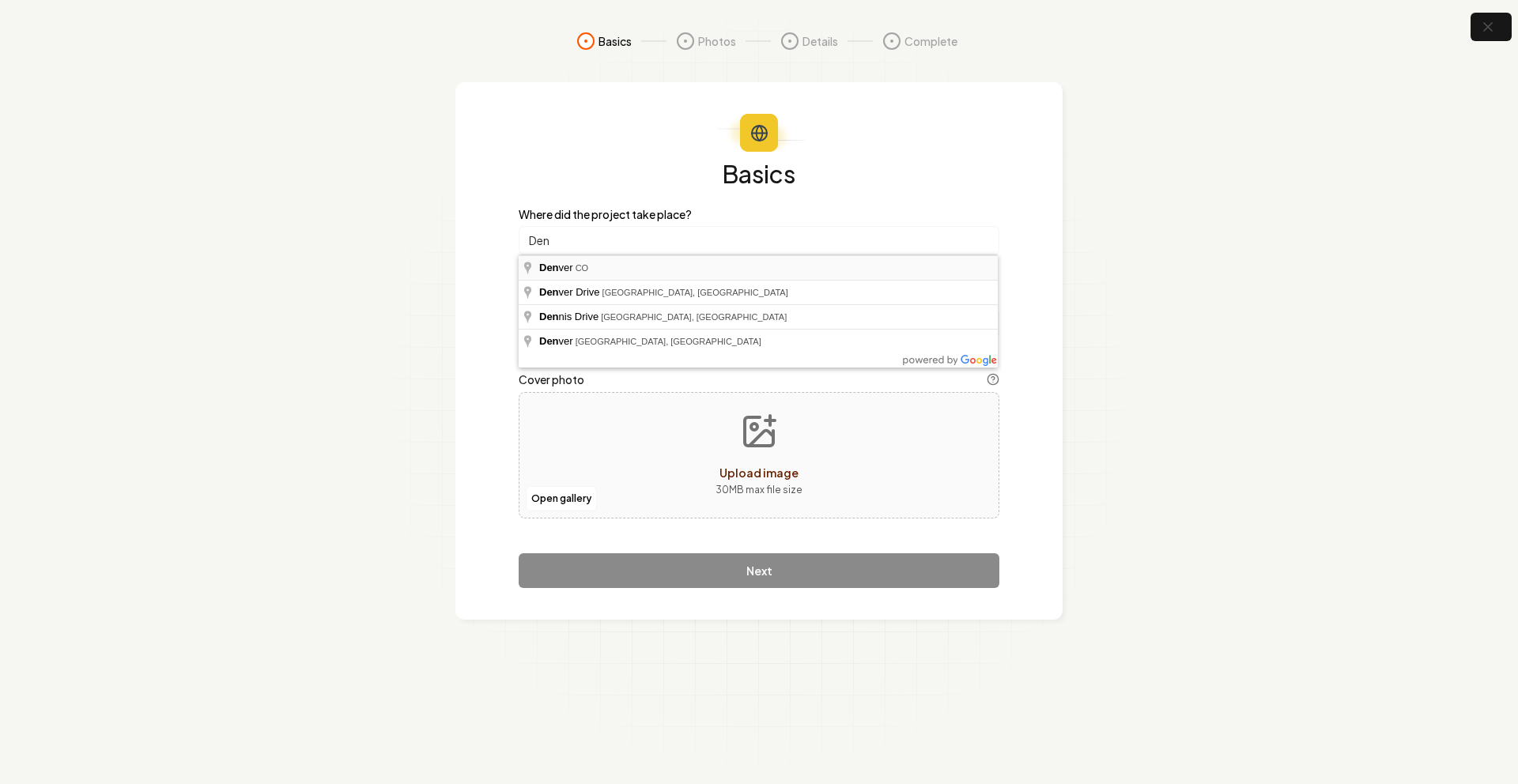
type input "[GEOGRAPHIC_DATA], [GEOGRAPHIC_DATA]"
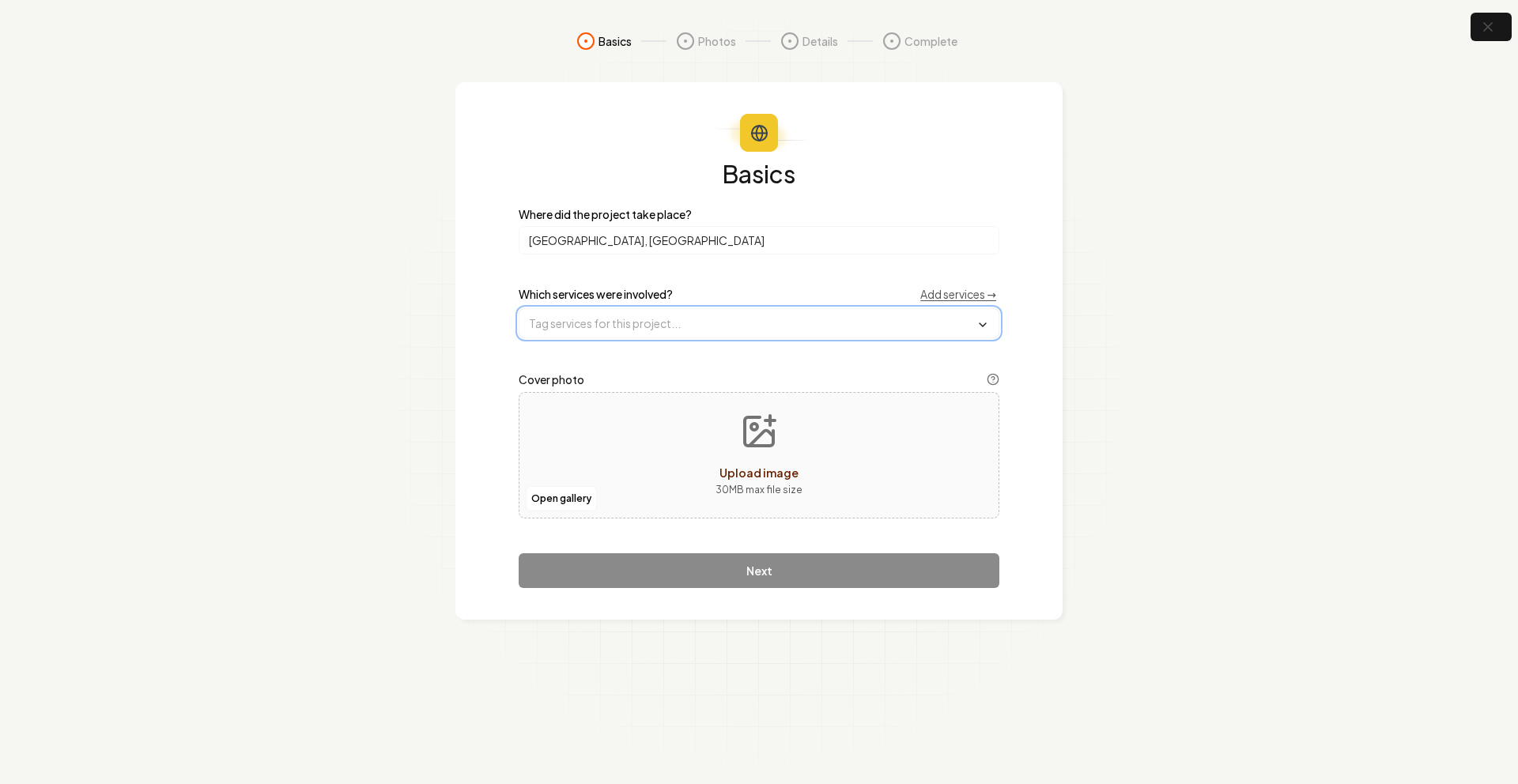
click at [703, 321] on input "text" at bounding box center [758, 323] width 479 height 28
drag, startPoint x: 723, startPoint y: 293, endPoint x: 710, endPoint y: 257, distance: 38.3
click at [724, 291] on div "Which services were involved? Add services →" at bounding box center [759, 294] width 481 height 16
click at [981, 238] on input "[GEOGRAPHIC_DATA], [GEOGRAPHIC_DATA]" at bounding box center [759, 240] width 481 height 28
click at [747, 310] on input "text" at bounding box center [758, 323] width 479 height 28
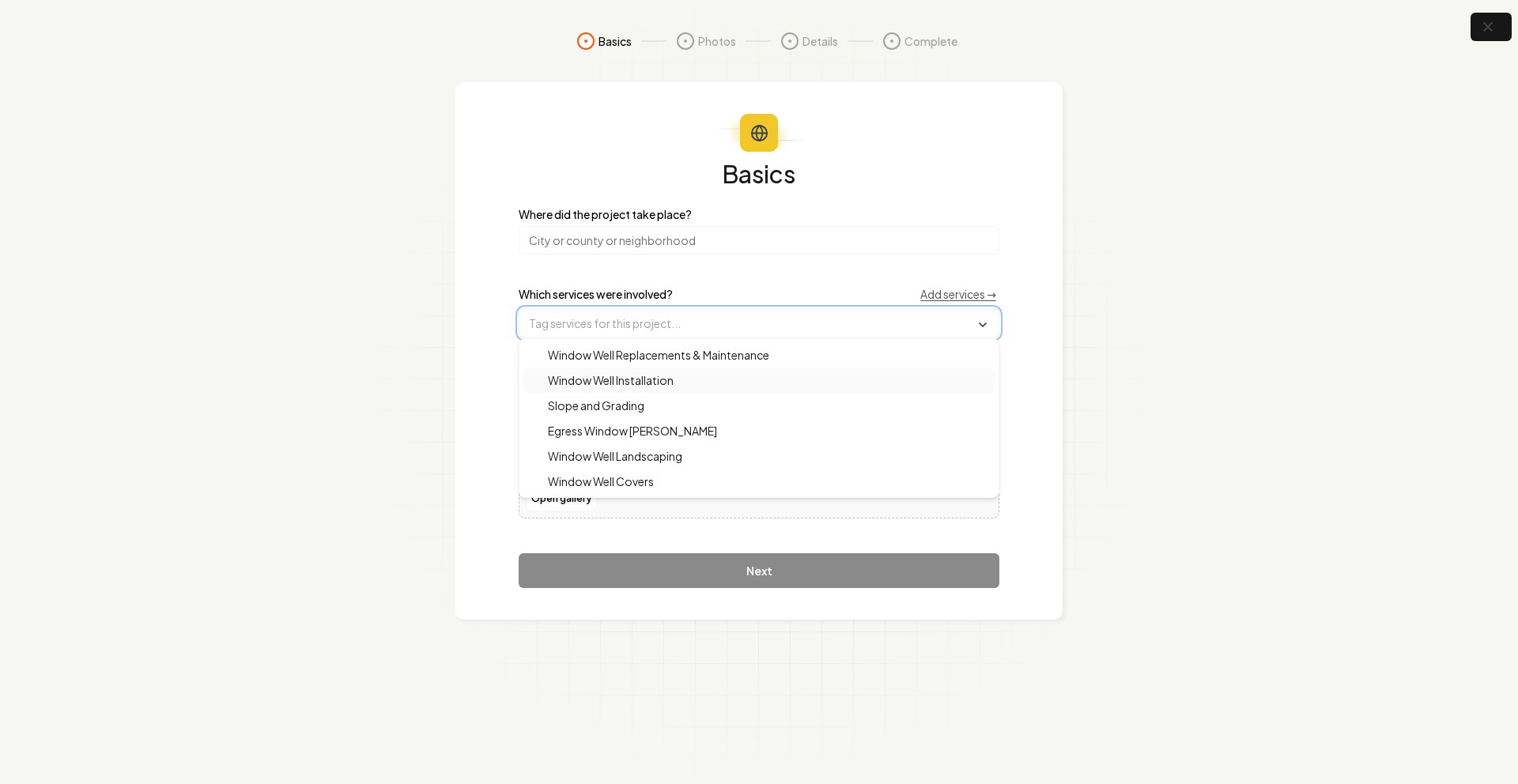
click at [675, 372] on div "Window Well Installation" at bounding box center [759, 380] width 473 height 25
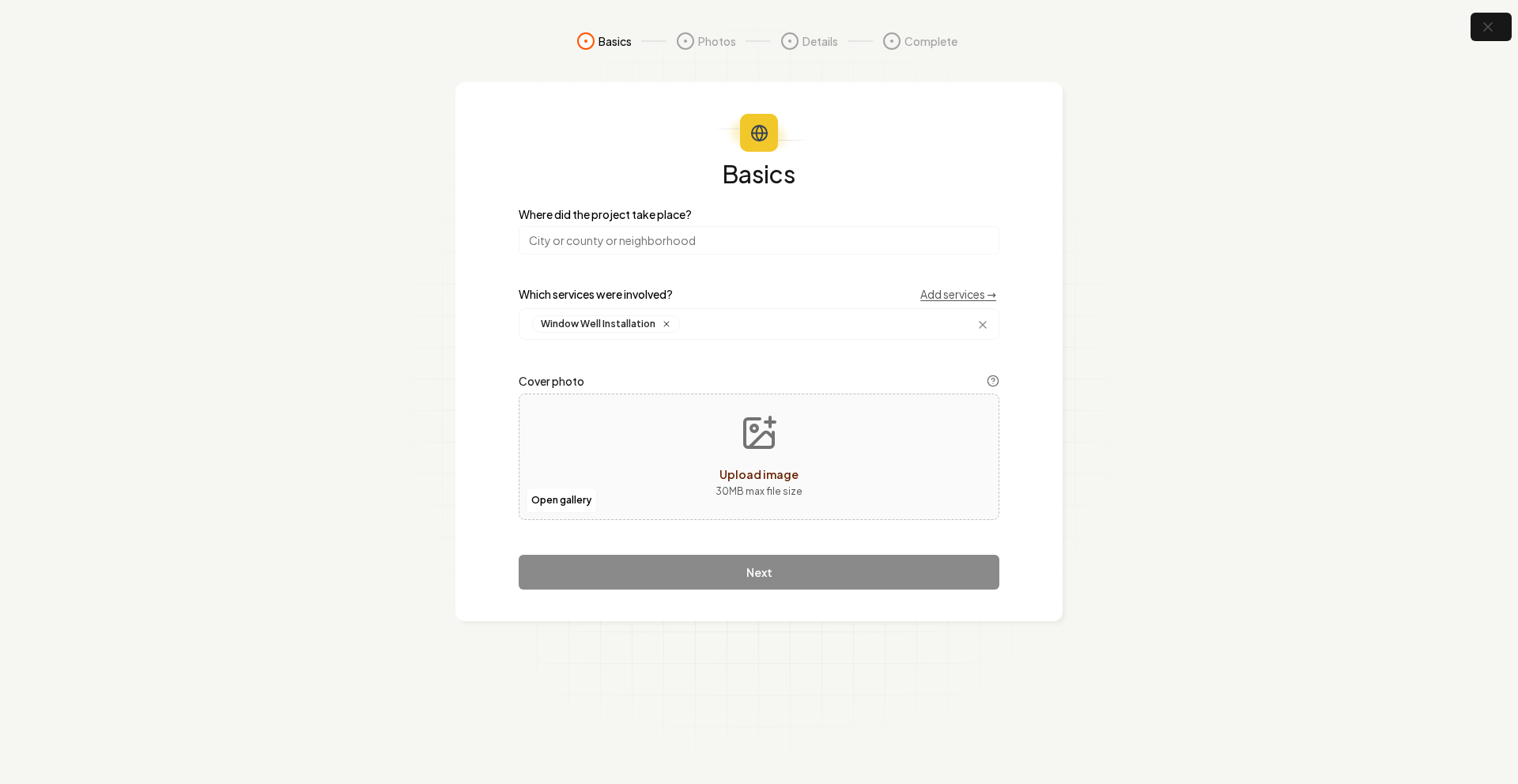
click at [767, 283] on div "Basics Where did the project take place? Which services were involved? Add serv…" at bounding box center [759, 375] width 481 height 428
click at [780, 551] on div "Basics Where did the project take place? Which services were involved? Add serv…" at bounding box center [759, 375] width 481 height 428
click at [700, 576] on div "Basics Where did the project take place? Which services were involved? Add serv…" at bounding box center [759, 375] width 481 height 428
click at [676, 239] on input "search" at bounding box center [759, 240] width 481 height 28
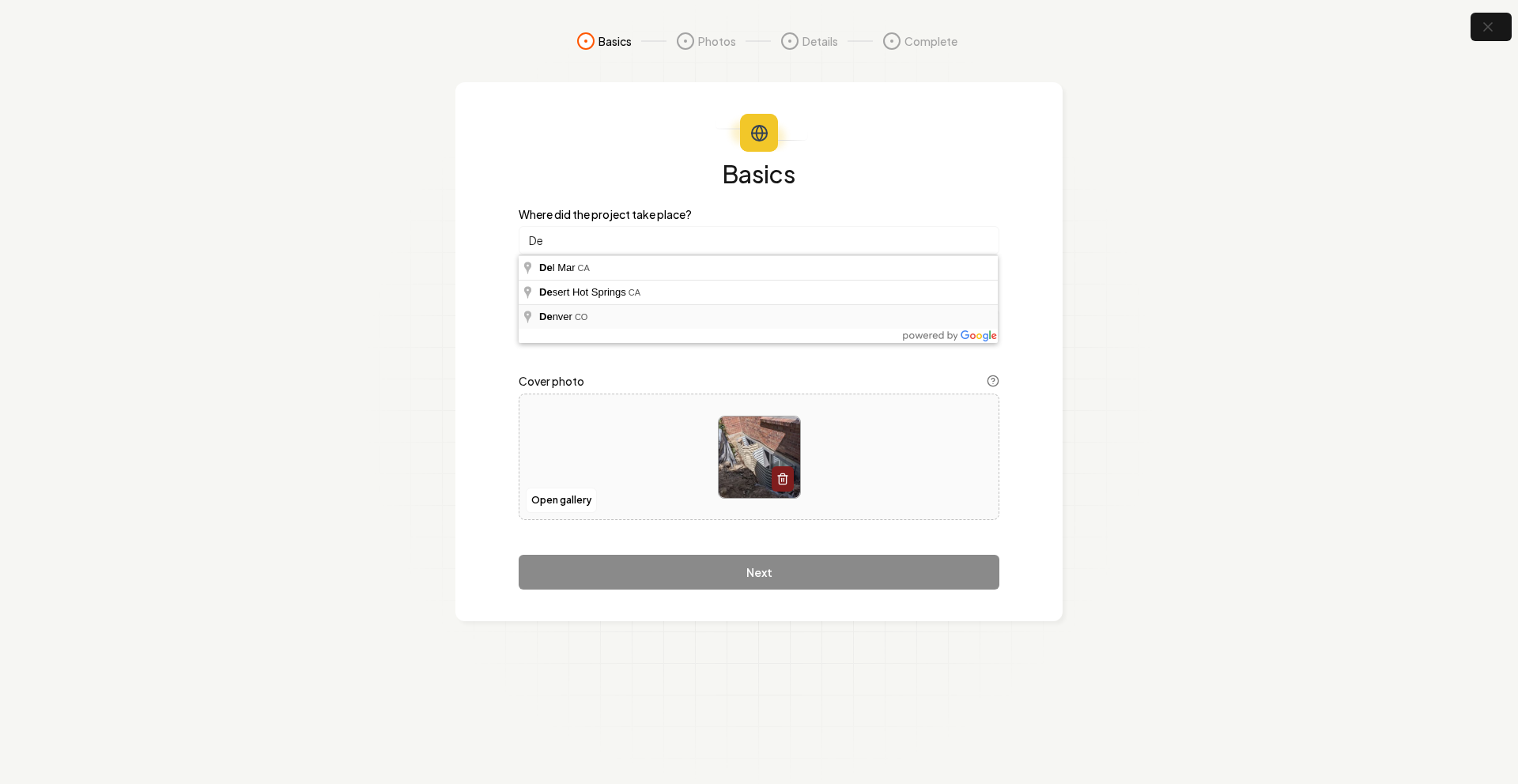
type input "[GEOGRAPHIC_DATA], [GEOGRAPHIC_DATA]"
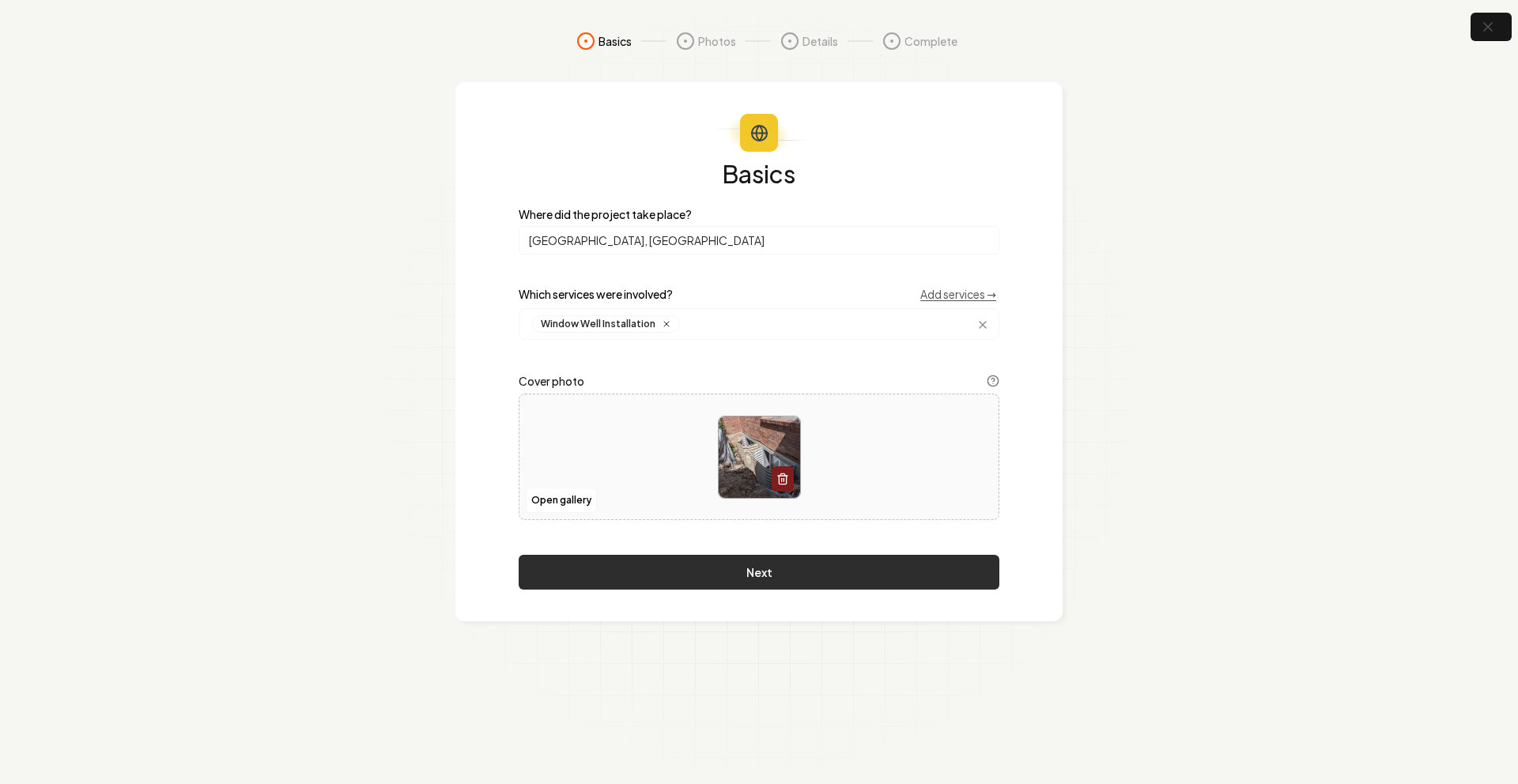
click at [742, 587] on button "Next" at bounding box center [759, 572] width 481 height 35
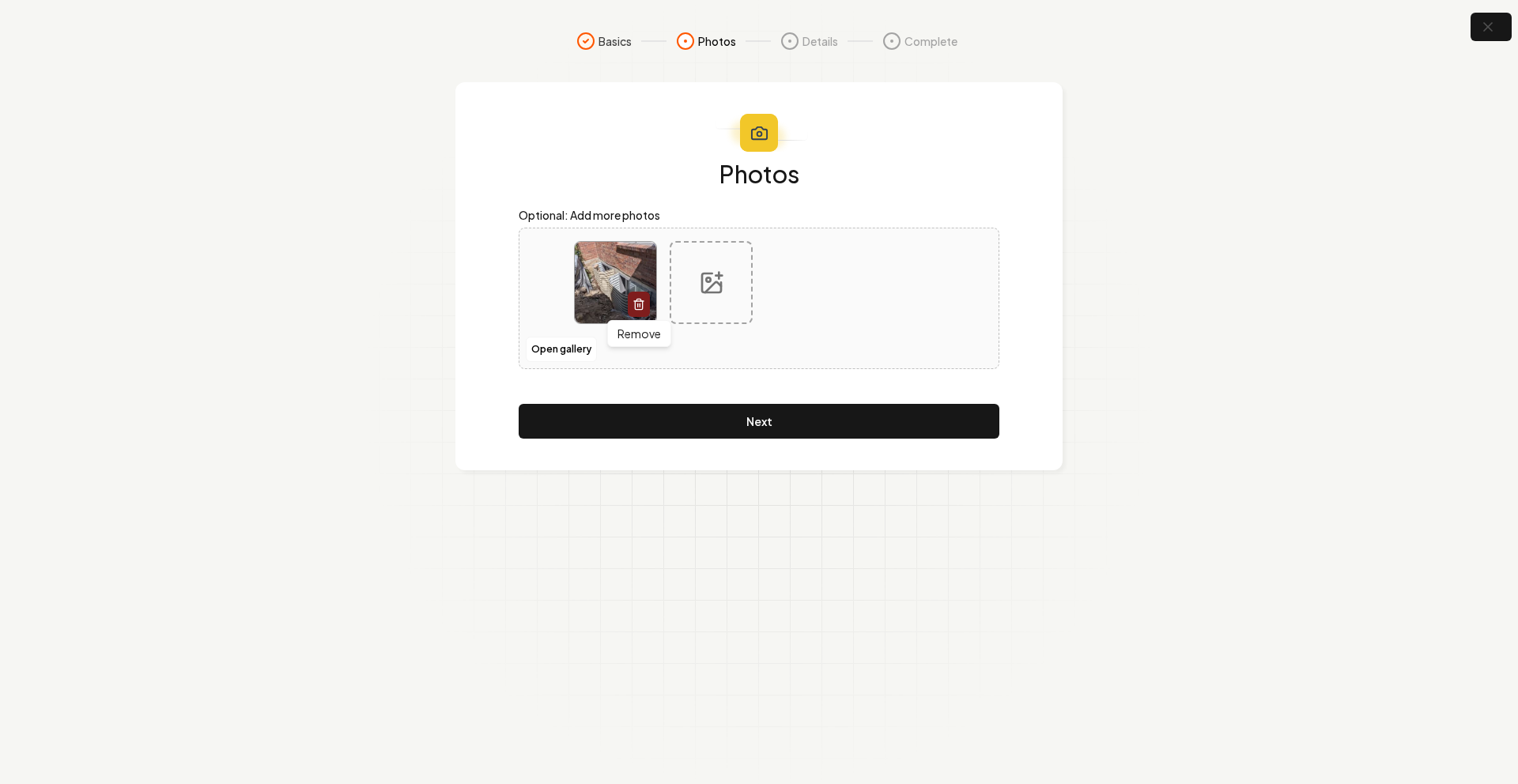
click at [637, 309] on icon "button" at bounding box center [639, 305] width 7 height 8
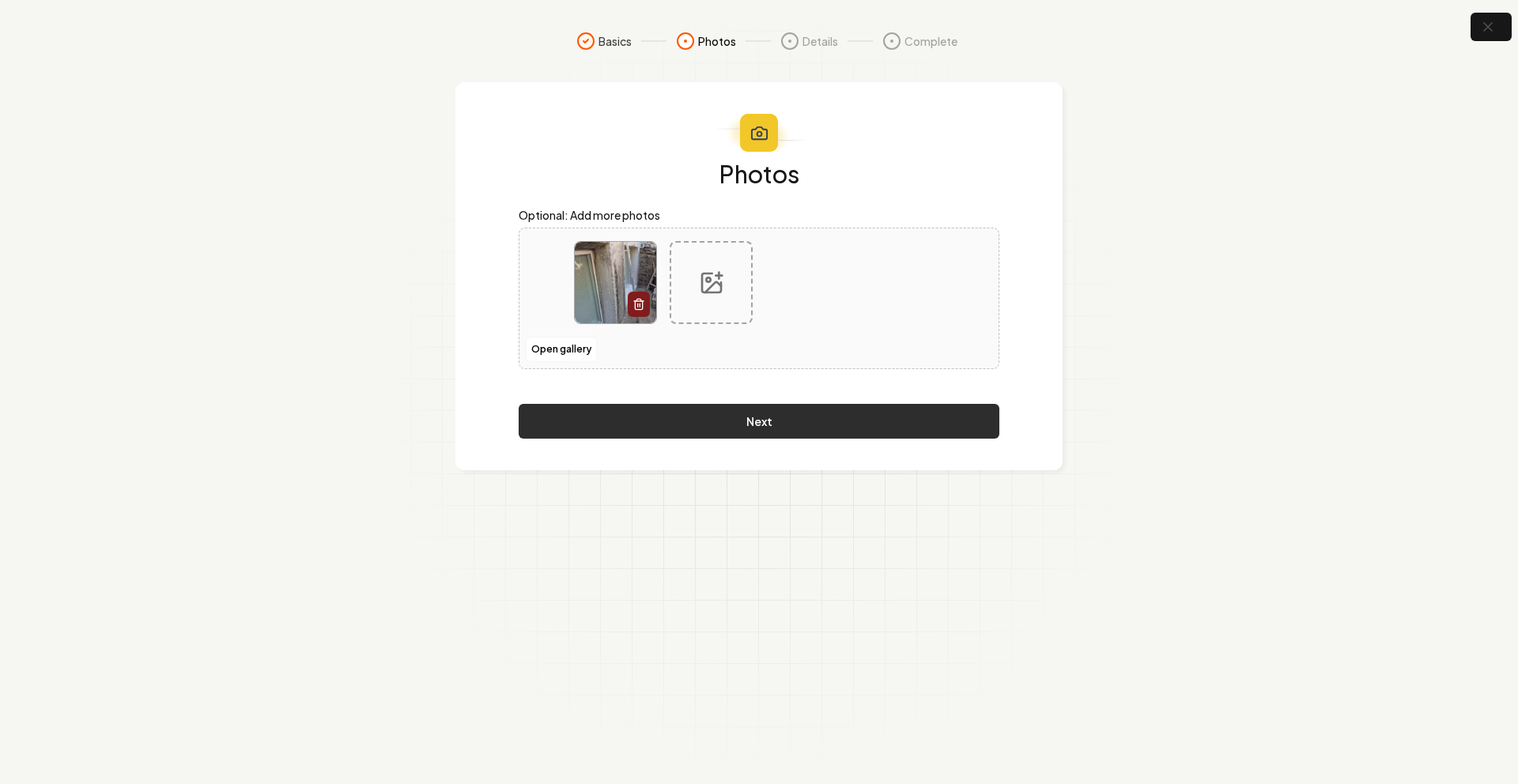
click at [765, 428] on button "Next" at bounding box center [759, 421] width 481 height 35
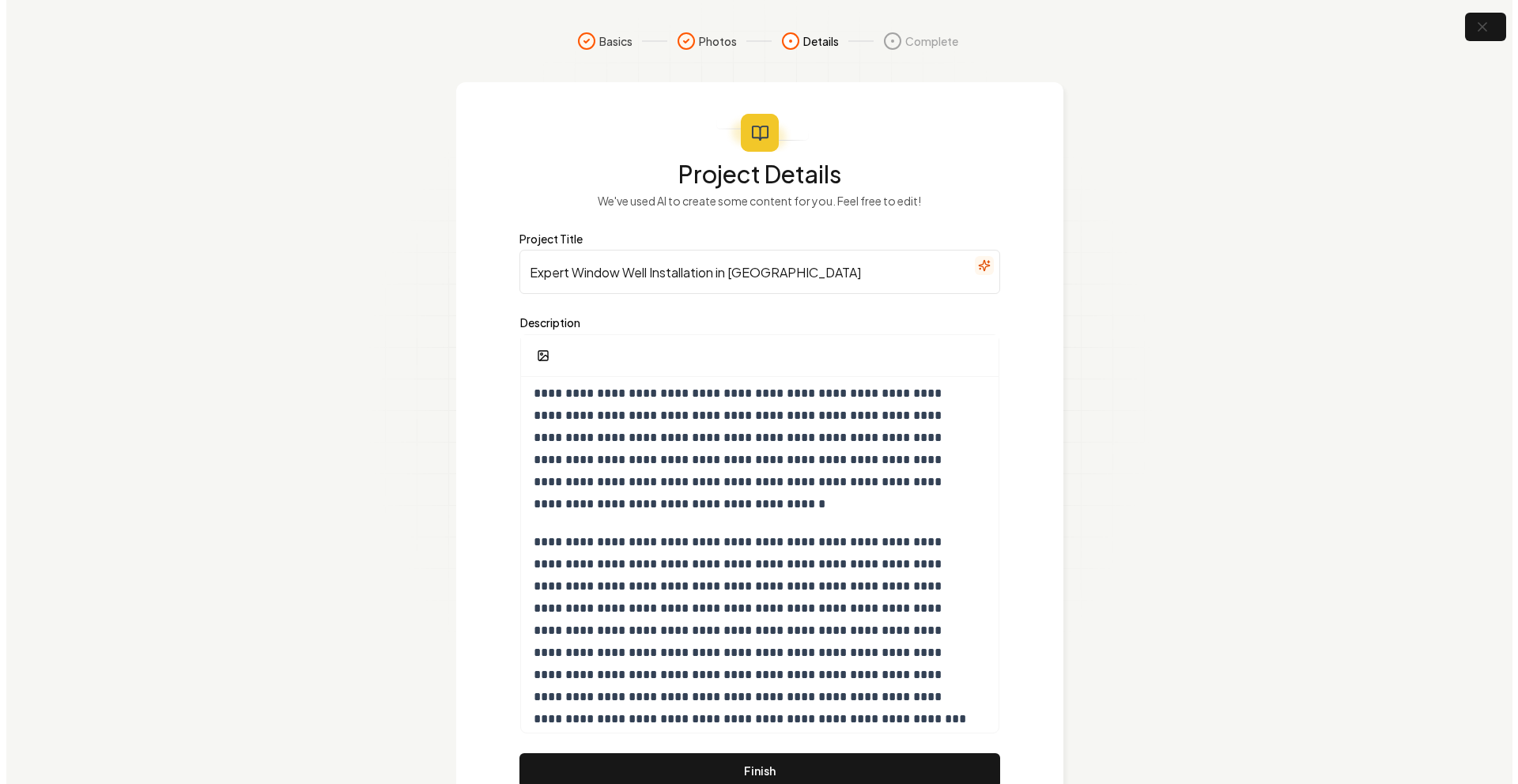
scroll to position [189, 0]
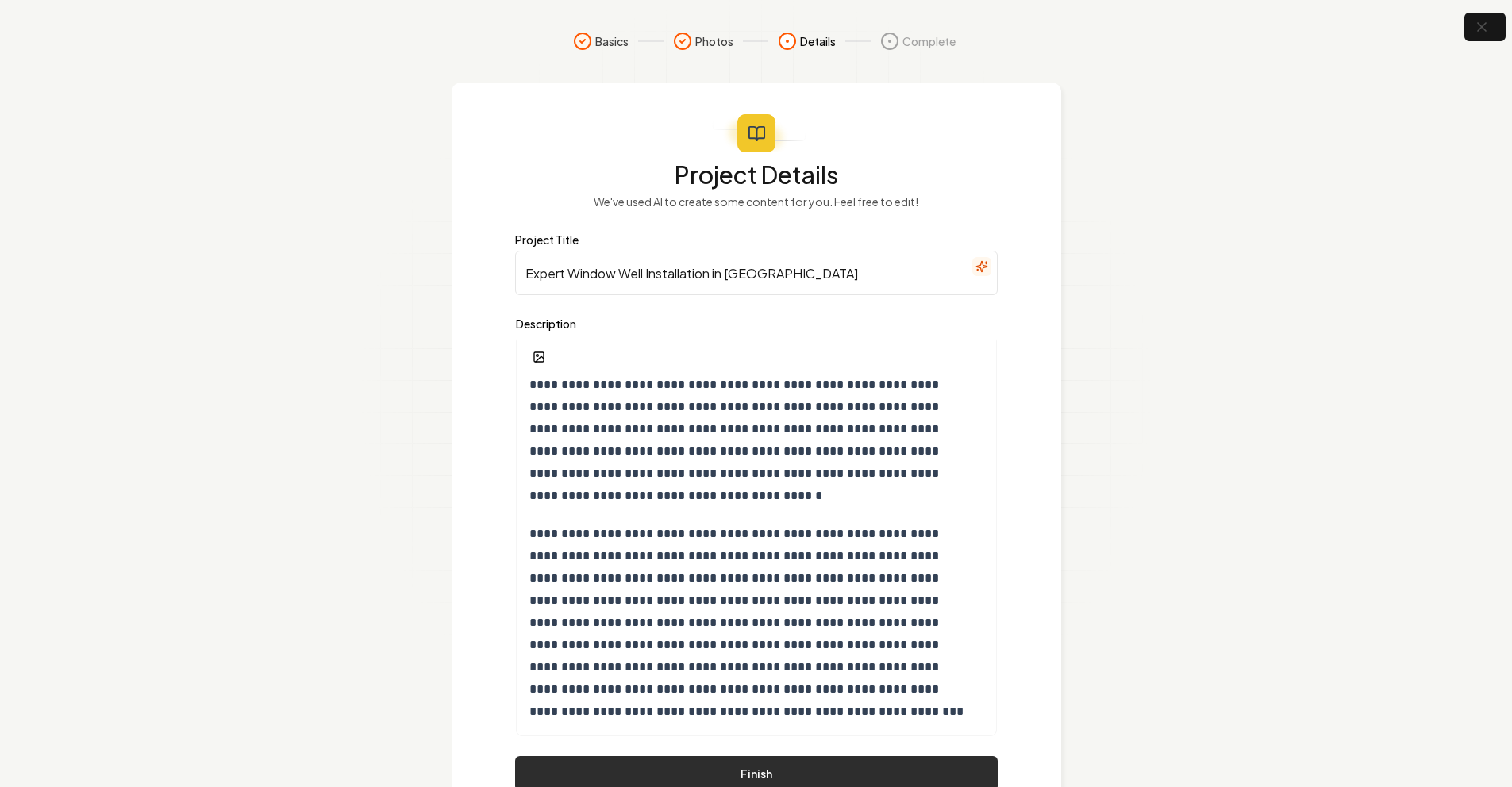
click at [755, 767] on button "Finish" at bounding box center [756, 773] width 482 height 35
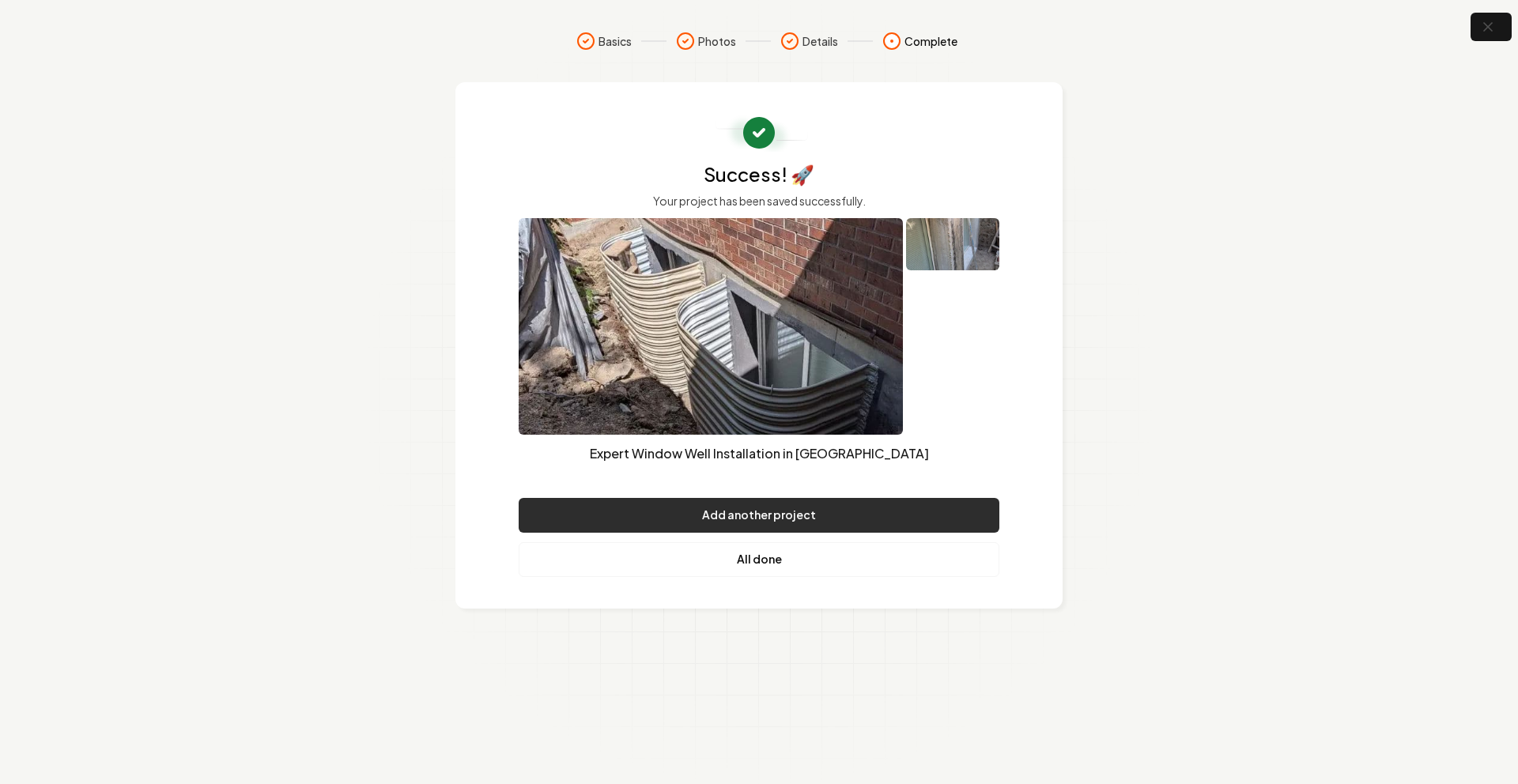
click at [848, 515] on button "Add another project" at bounding box center [759, 515] width 481 height 35
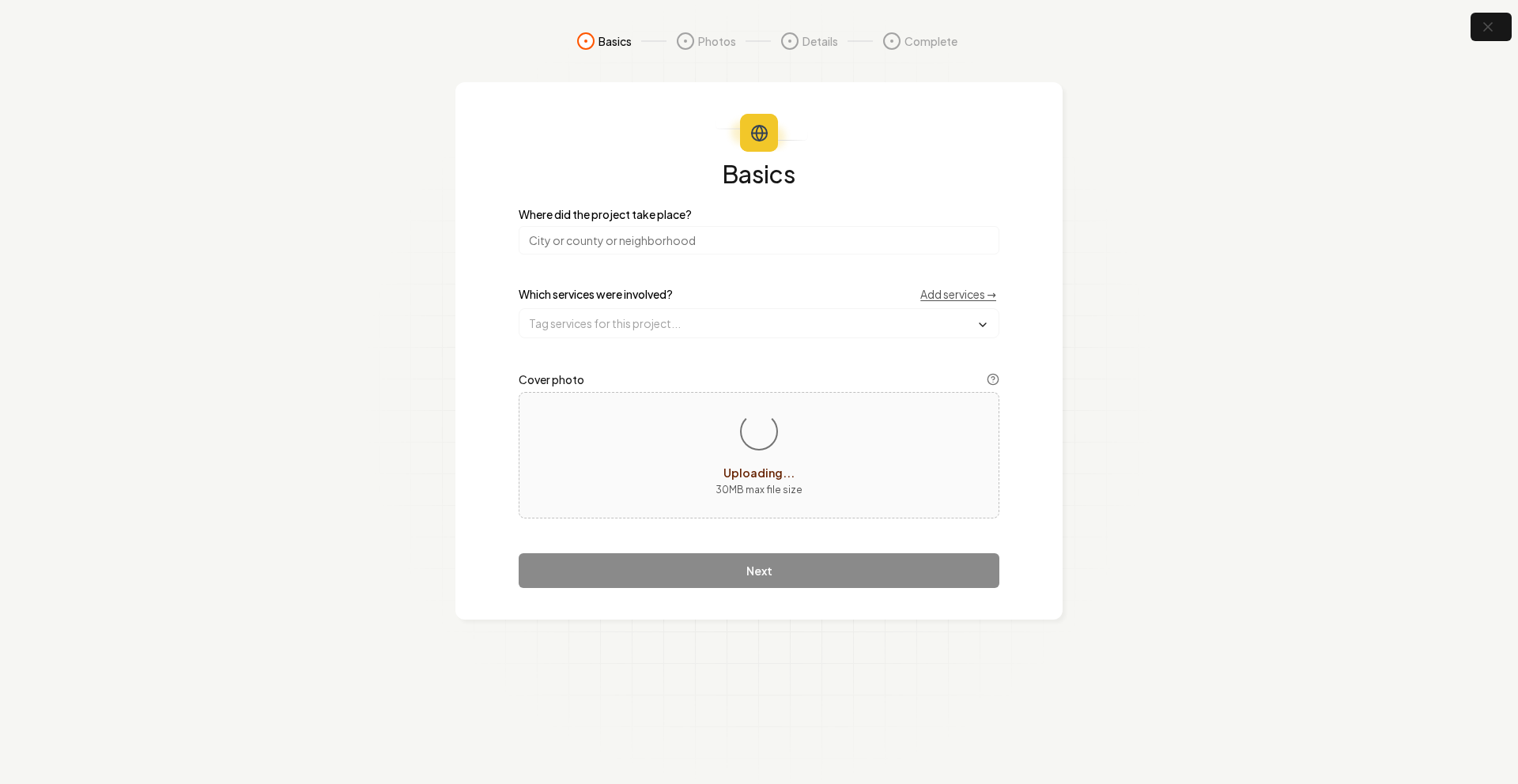
click at [702, 240] on input "search" at bounding box center [759, 240] width 481 height 28
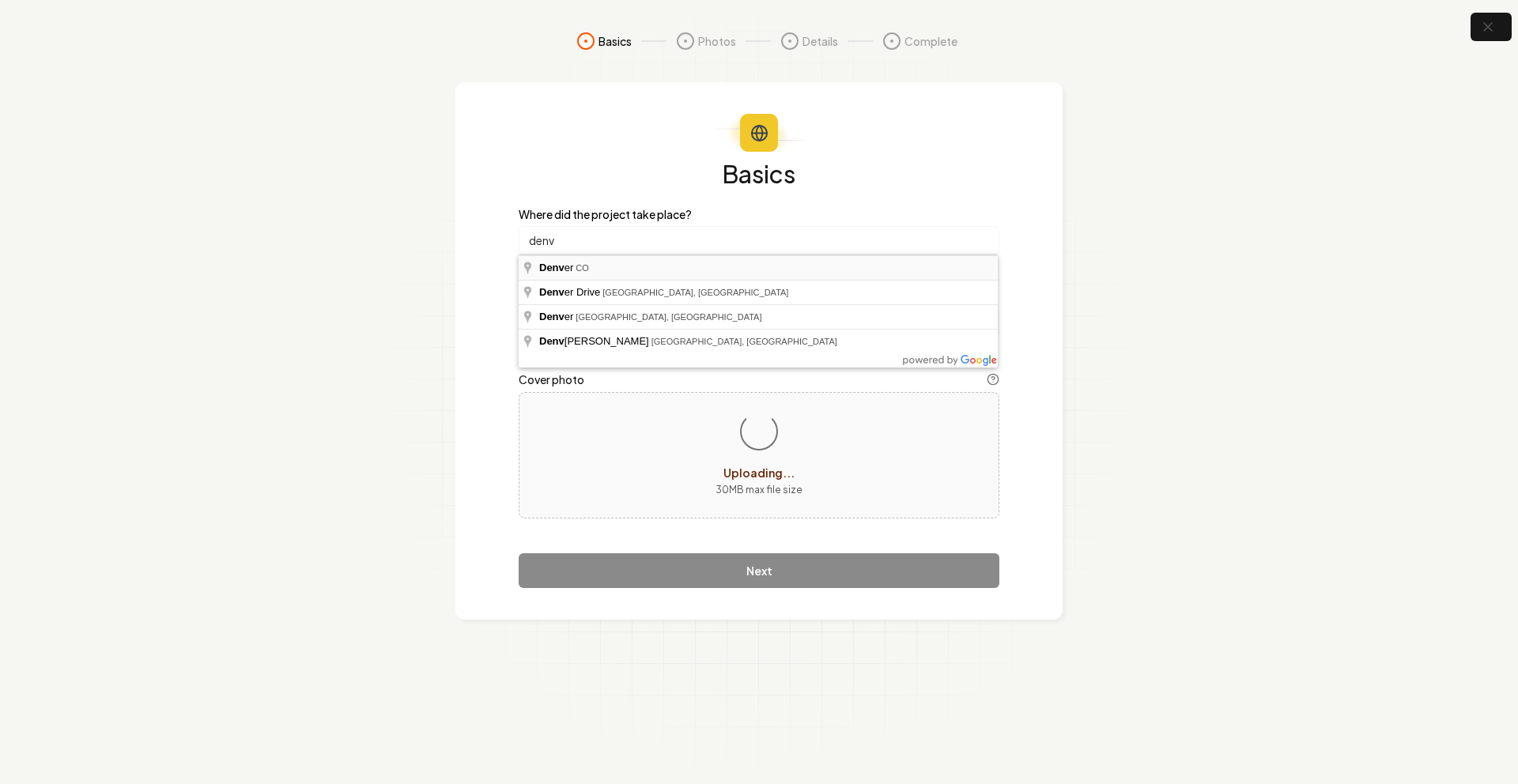
type input "[GEOGRAPHIC_DATA], [GEOGRAPHIC_DATA]"
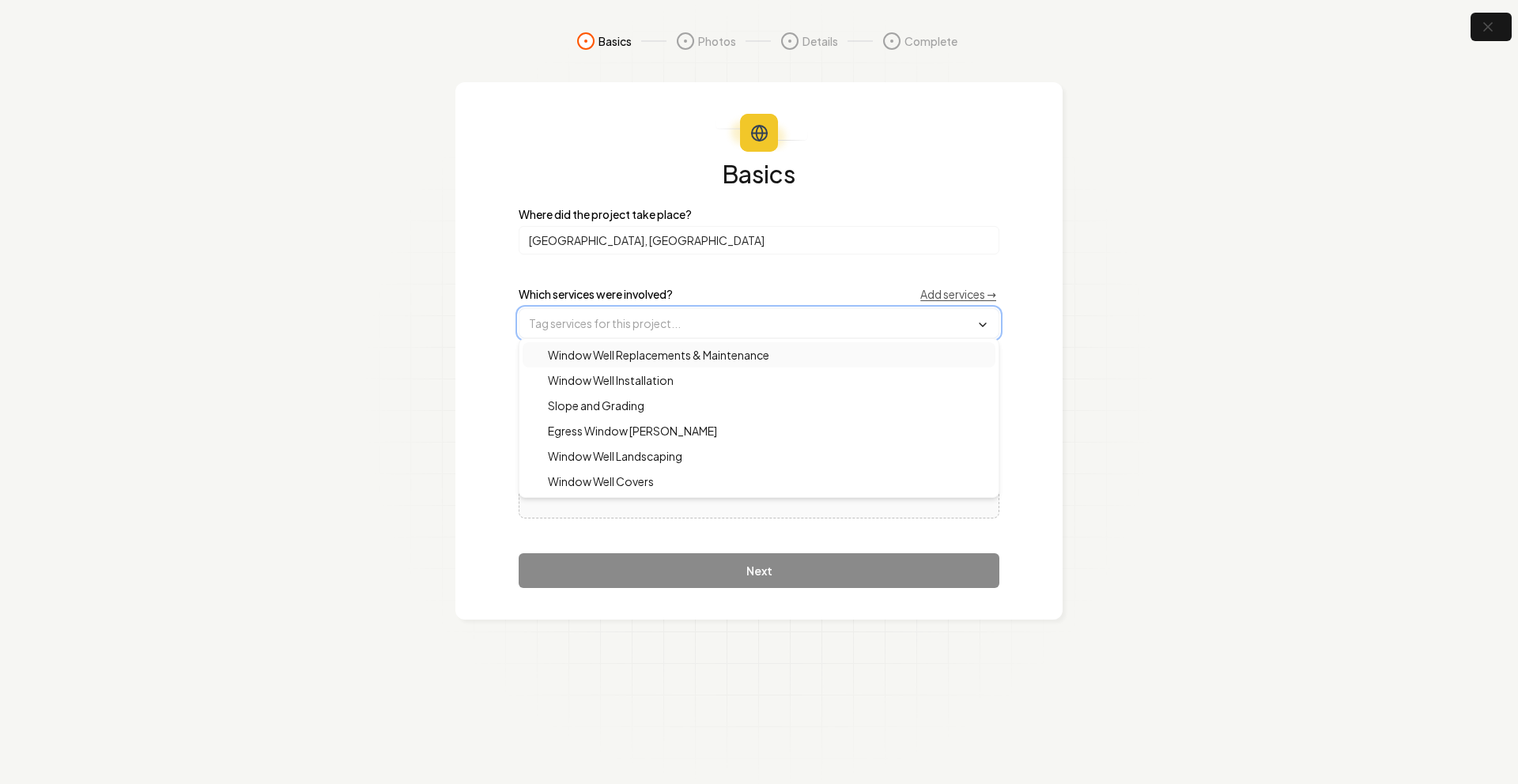
click at [596, 325] on input "text" at bounding box center [758, 323] width 479 height 28
click at [643, 481] on span "Window Well Covers" at bounding box center [592, 481] width 125 height 16
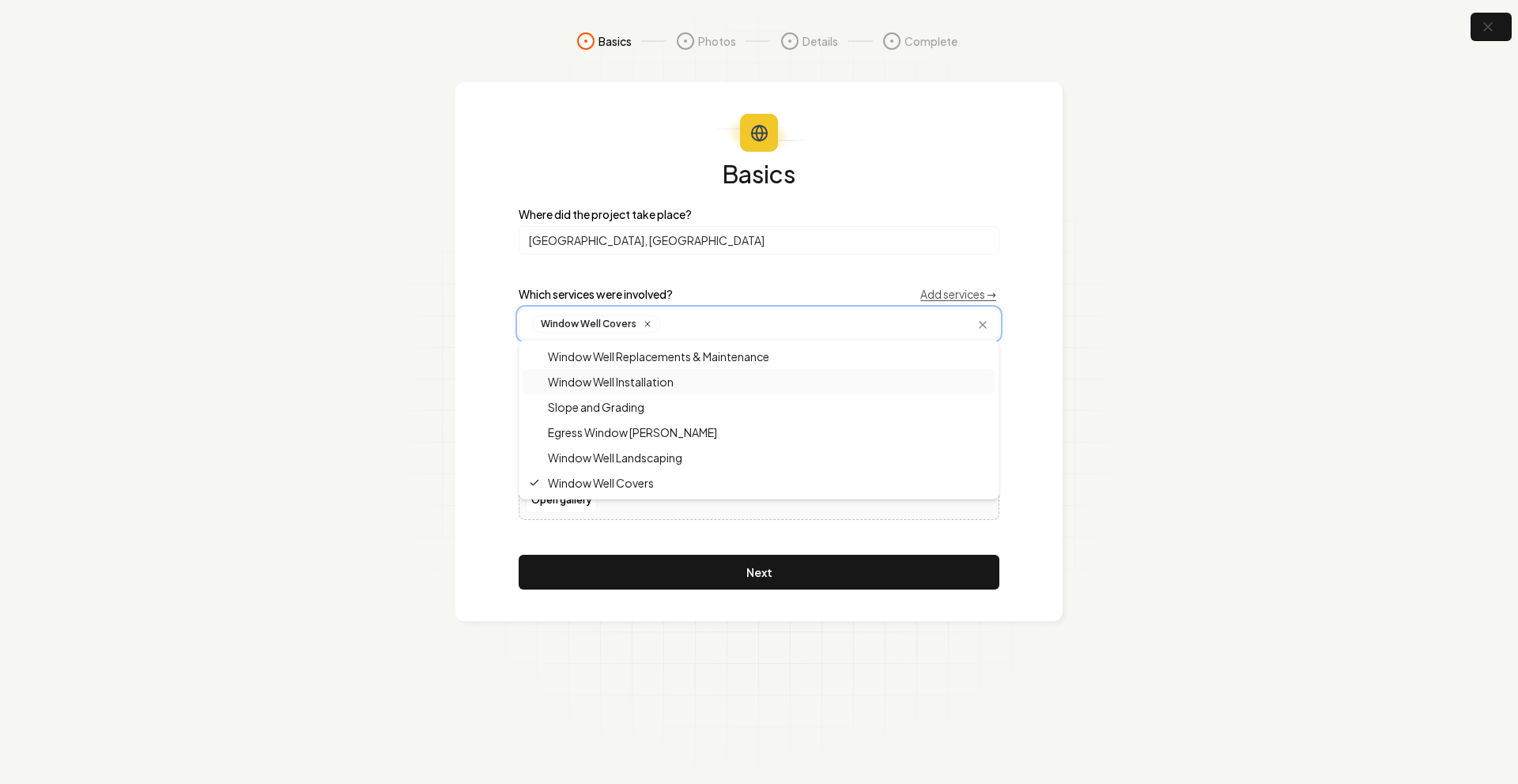
click at [646, 381] on span "Window Well Installation" at bounding box center [601, 382] width 145 height 16
click at [849, 637] on section "Basics Photos Details Complete Basics Where did the project take place? [GEOGRA…" at bounding box center [759, 392] width 1518 height 784
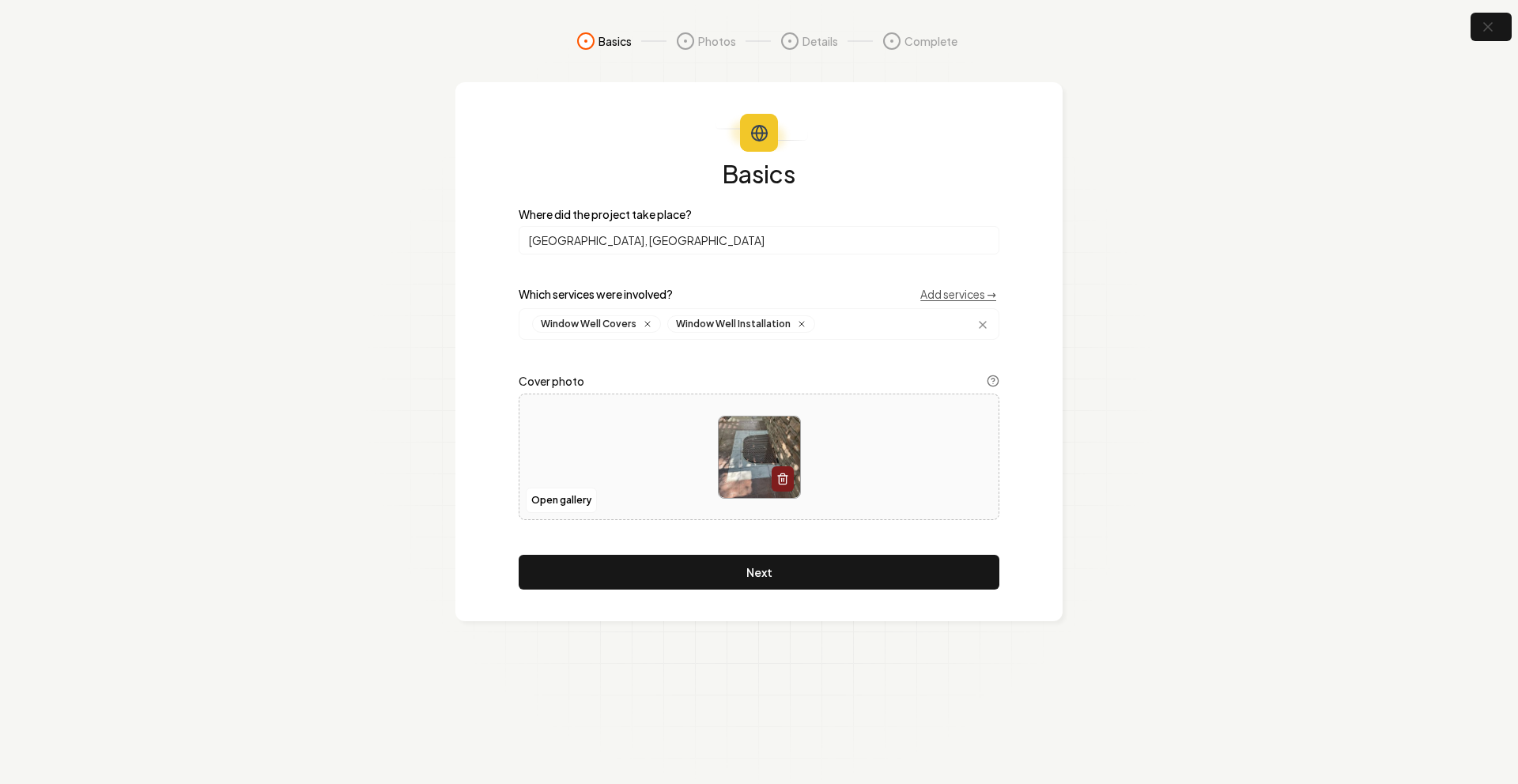
click at [778, 548] on div "Basics Where did the project take place? [GEOGRAPHIC_DATA], CO Which services w…" at bounding box center [759, 375] width 481 height 428
click at [777, 571] on button "Next" at bounding box center [759, 572] width 481 height 35
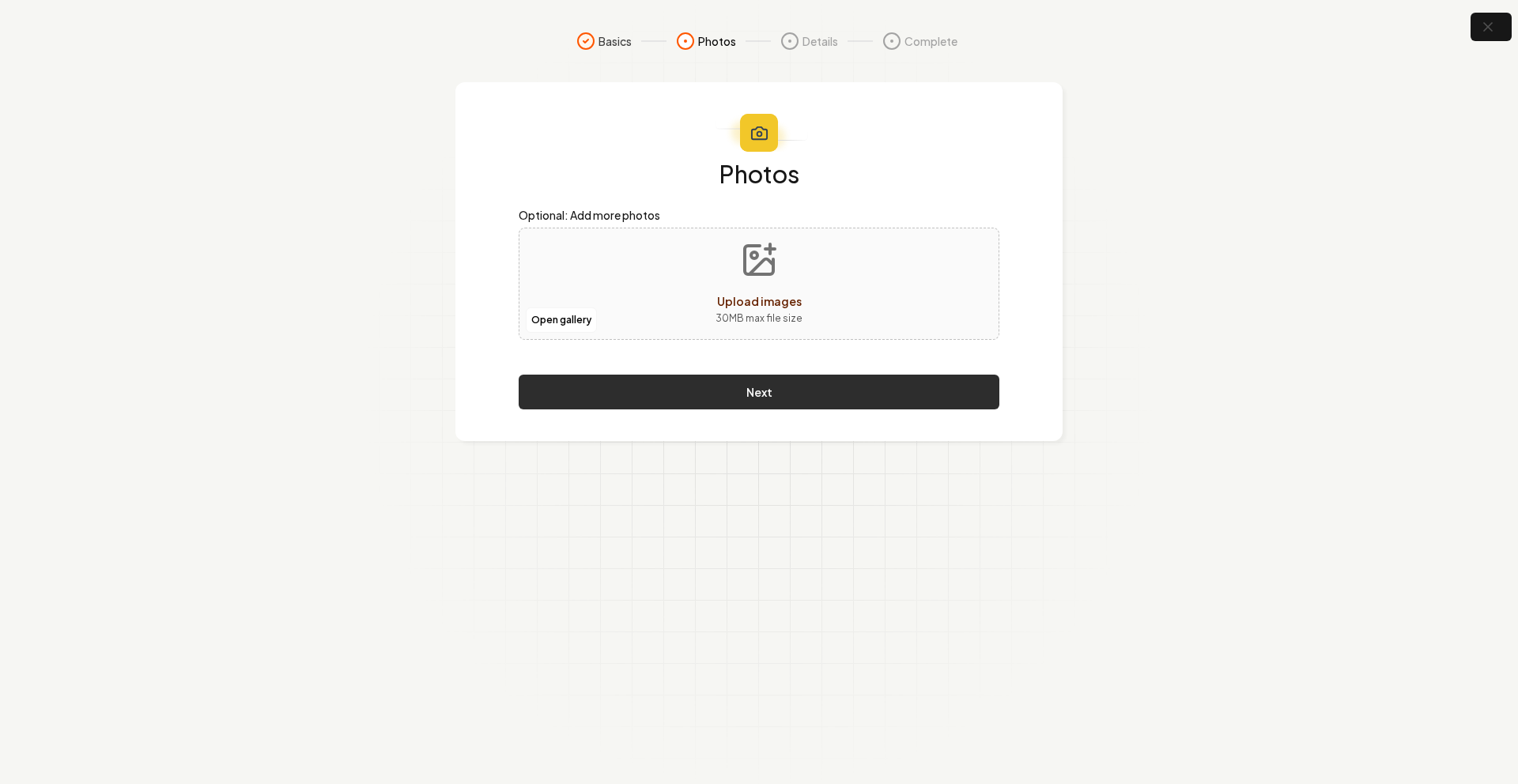
click at [706, 399] on button "Next" at bounding box center [759, 391] width 481 height 35
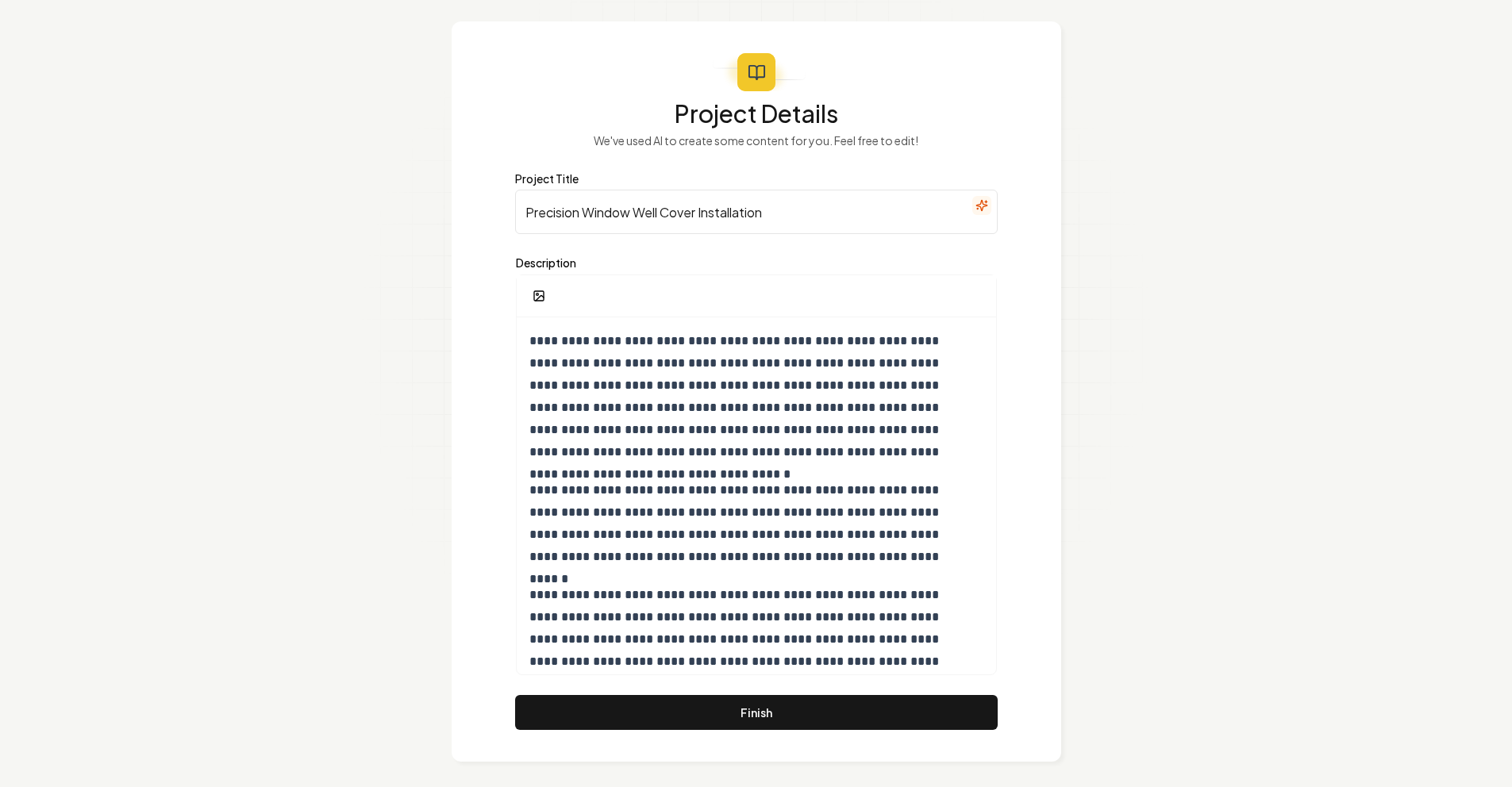
scroll to position [67, 0]
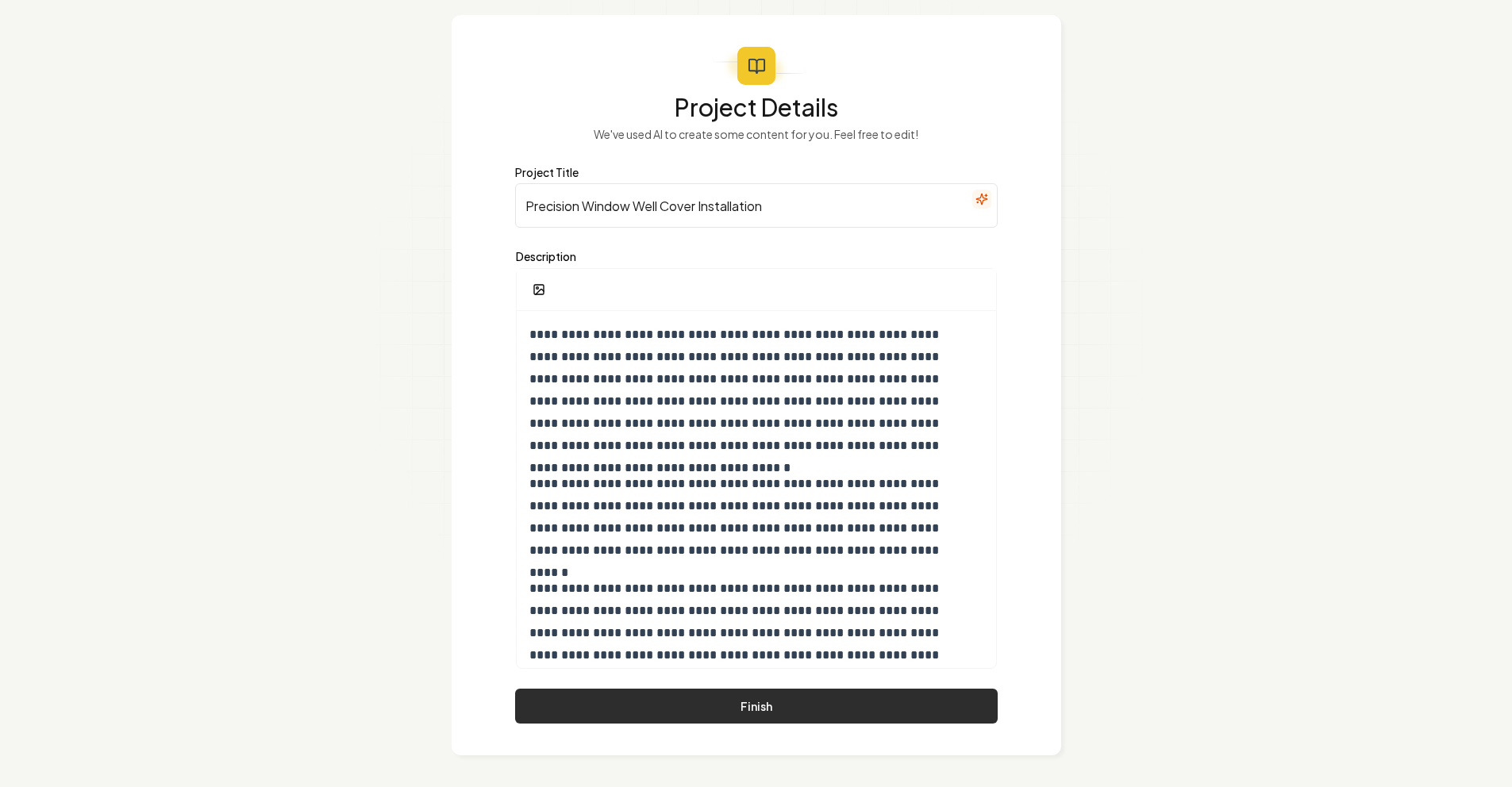
click at [756, 719] on button "Finish" at bounding box center [756, 705] width 482 height 35
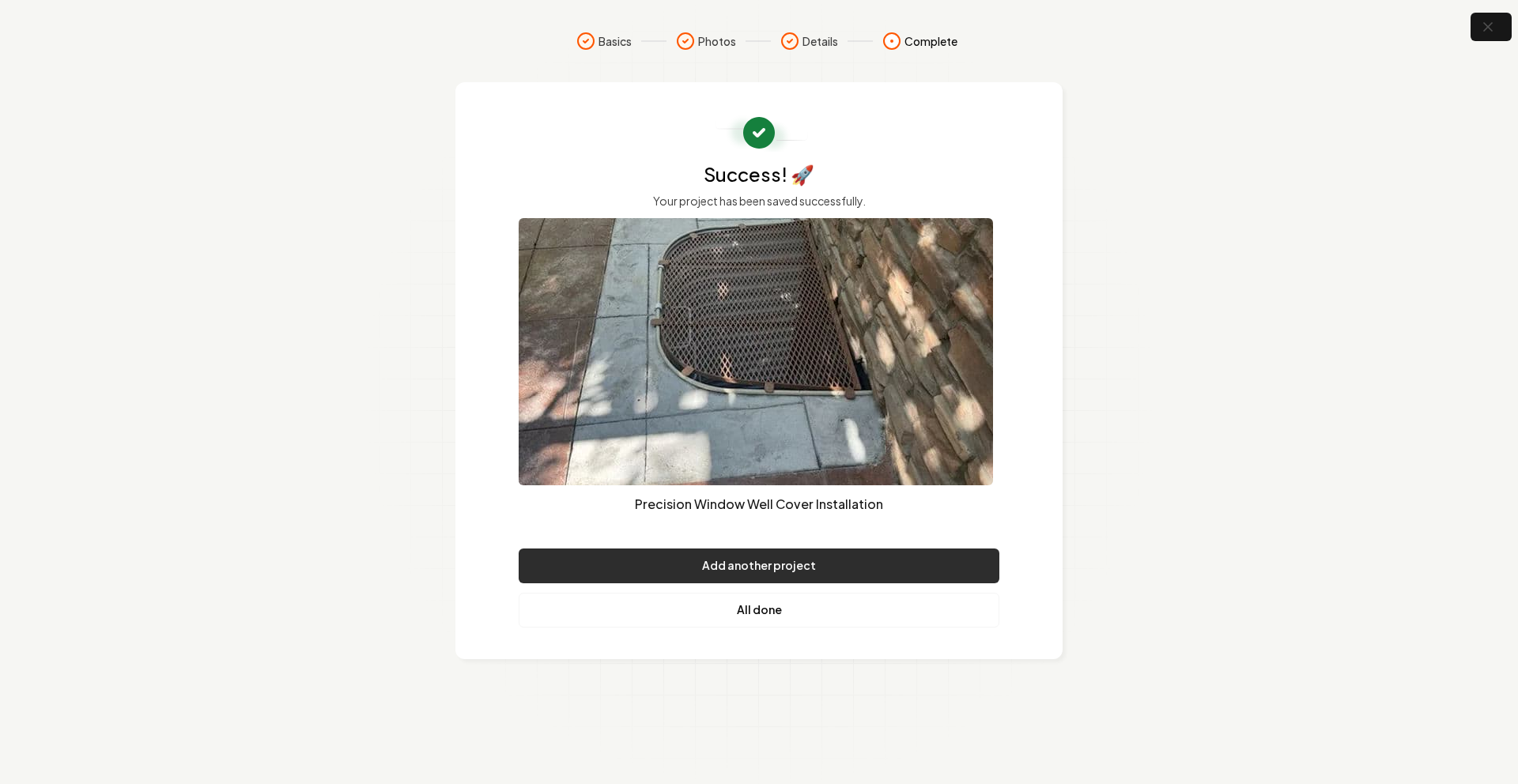
click at [828, 566] on button "Add another project" at bounding box center [759, 566] width 481 height 35
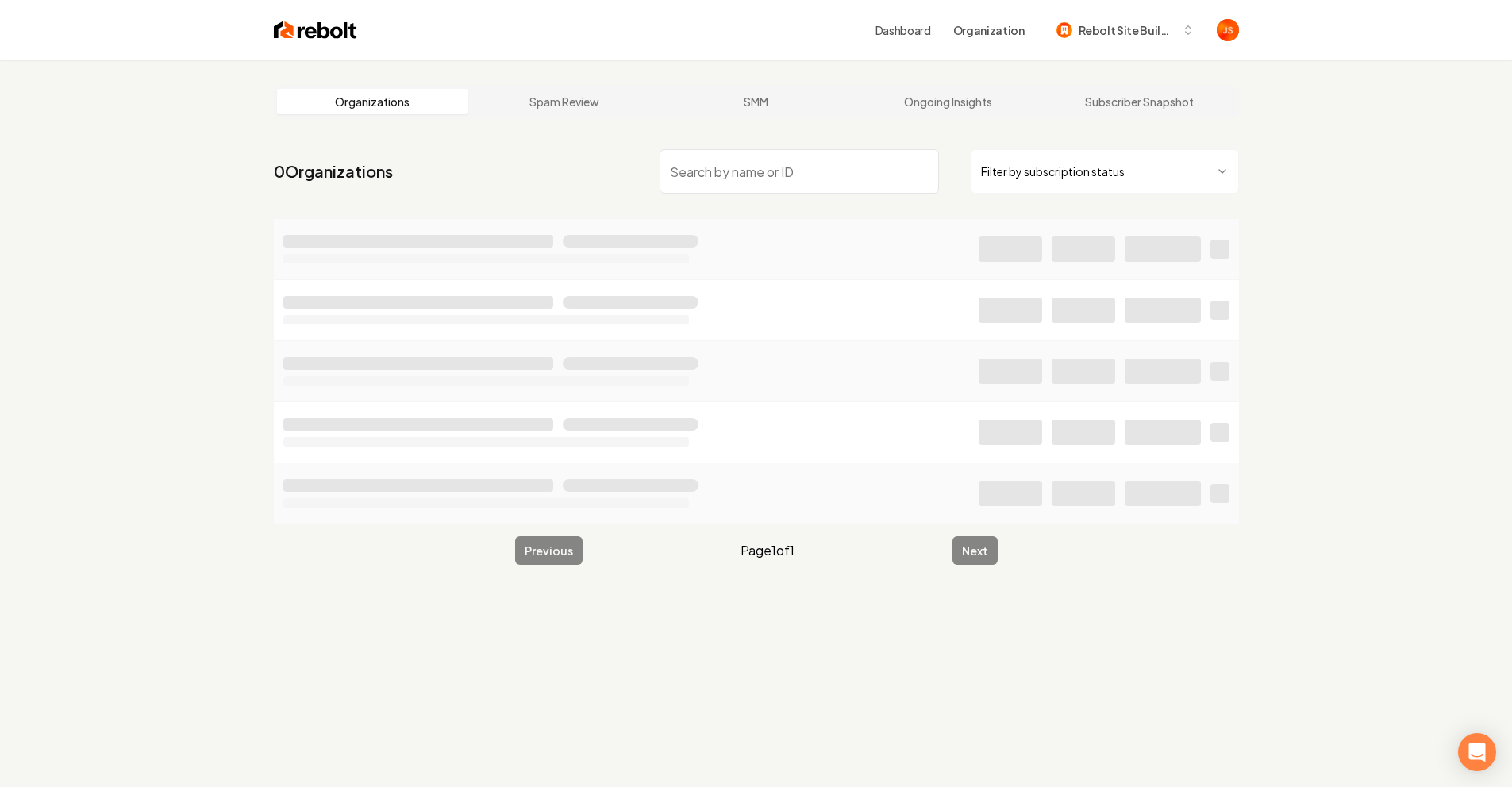
click at [1032, 182] on html "Dashboard Organization Rebolt Site Builder Organizations Spam Review SMM Ongoin…" at bounding box center [756, 394] width 1512 height 787
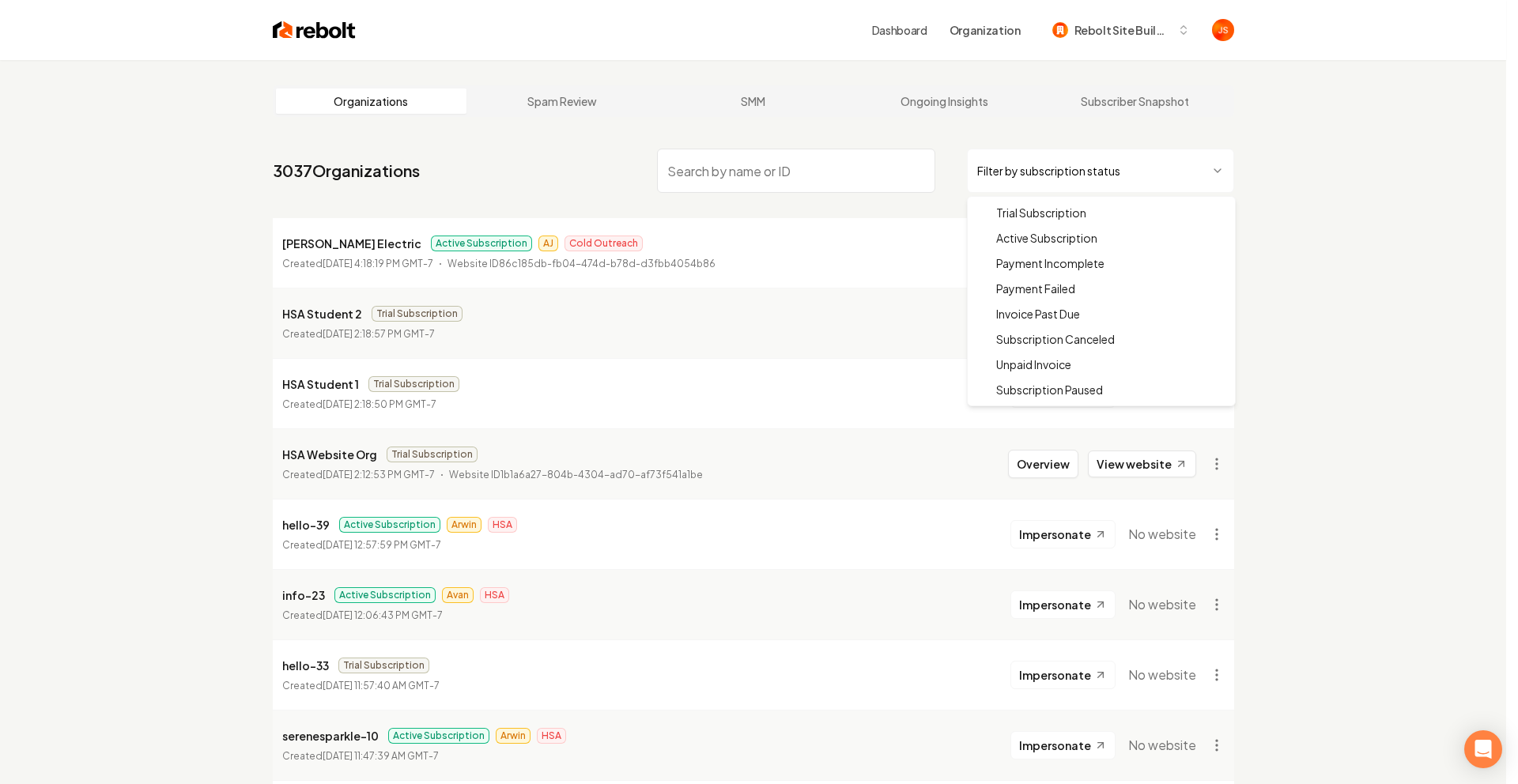
drag, startPoint x: 1016, startPoint y: 215, endPoint x: 996, endPoint y: 237, distance: 29.7
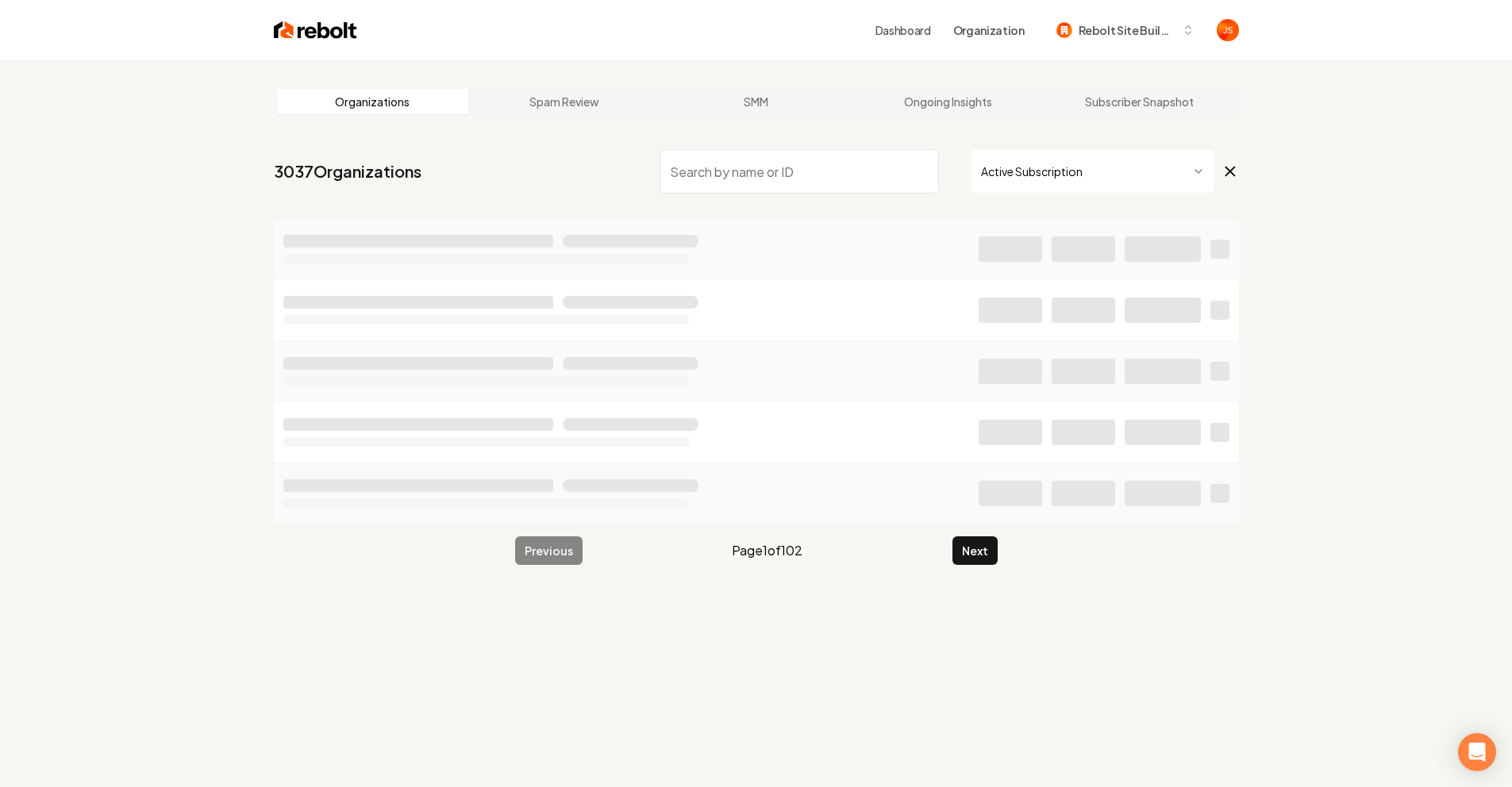
click at [1000, 238] on div at bounding box center [1010, 248] width 64 height 25
click at [837, 187] on input "search" at bounding box center [799, 171] width 279 height 44
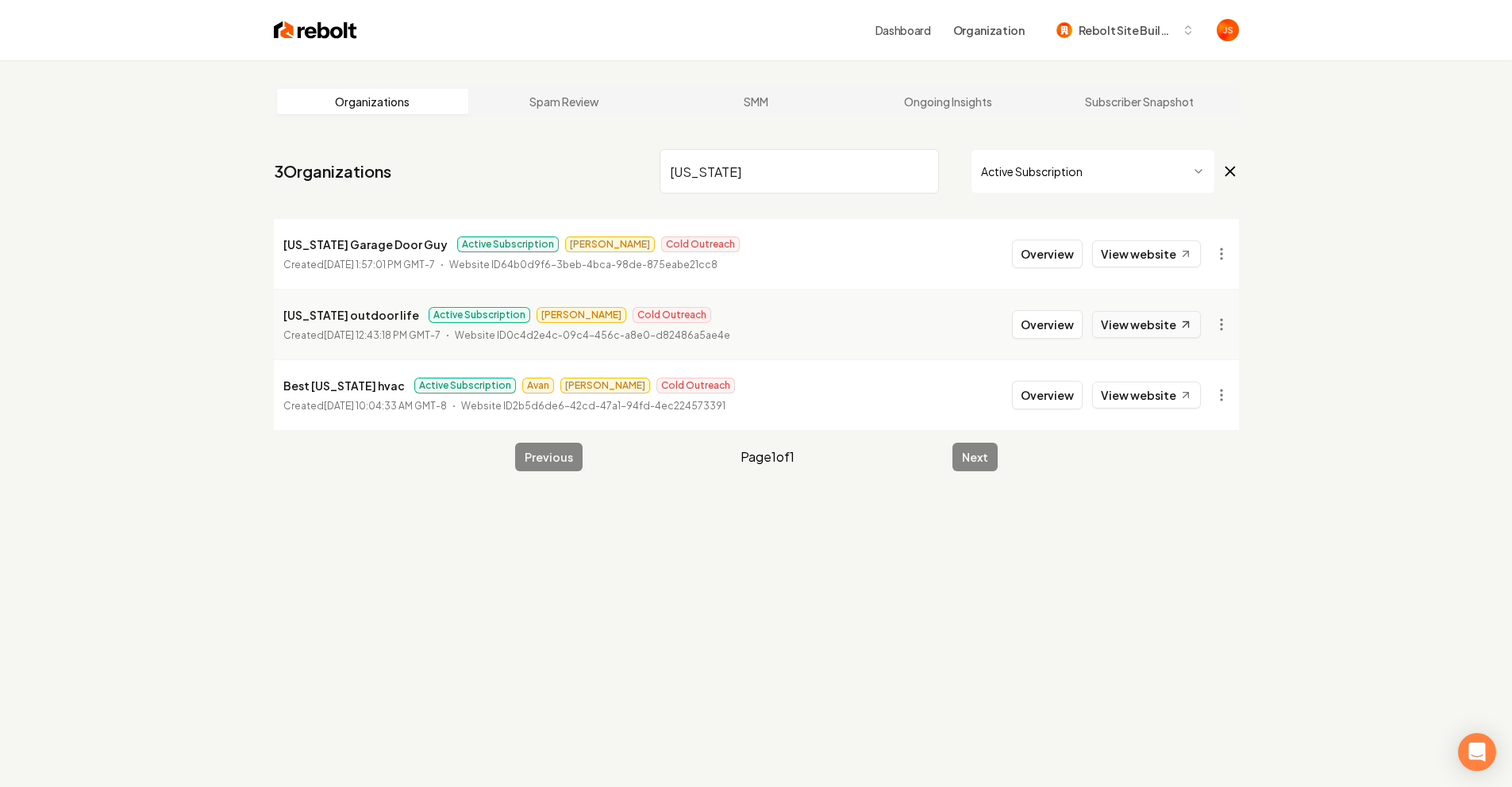
type input "[US_STATE]"
click at [1122, 314] on link "View website" at bounding box center [1146, 324] width 109 height 27
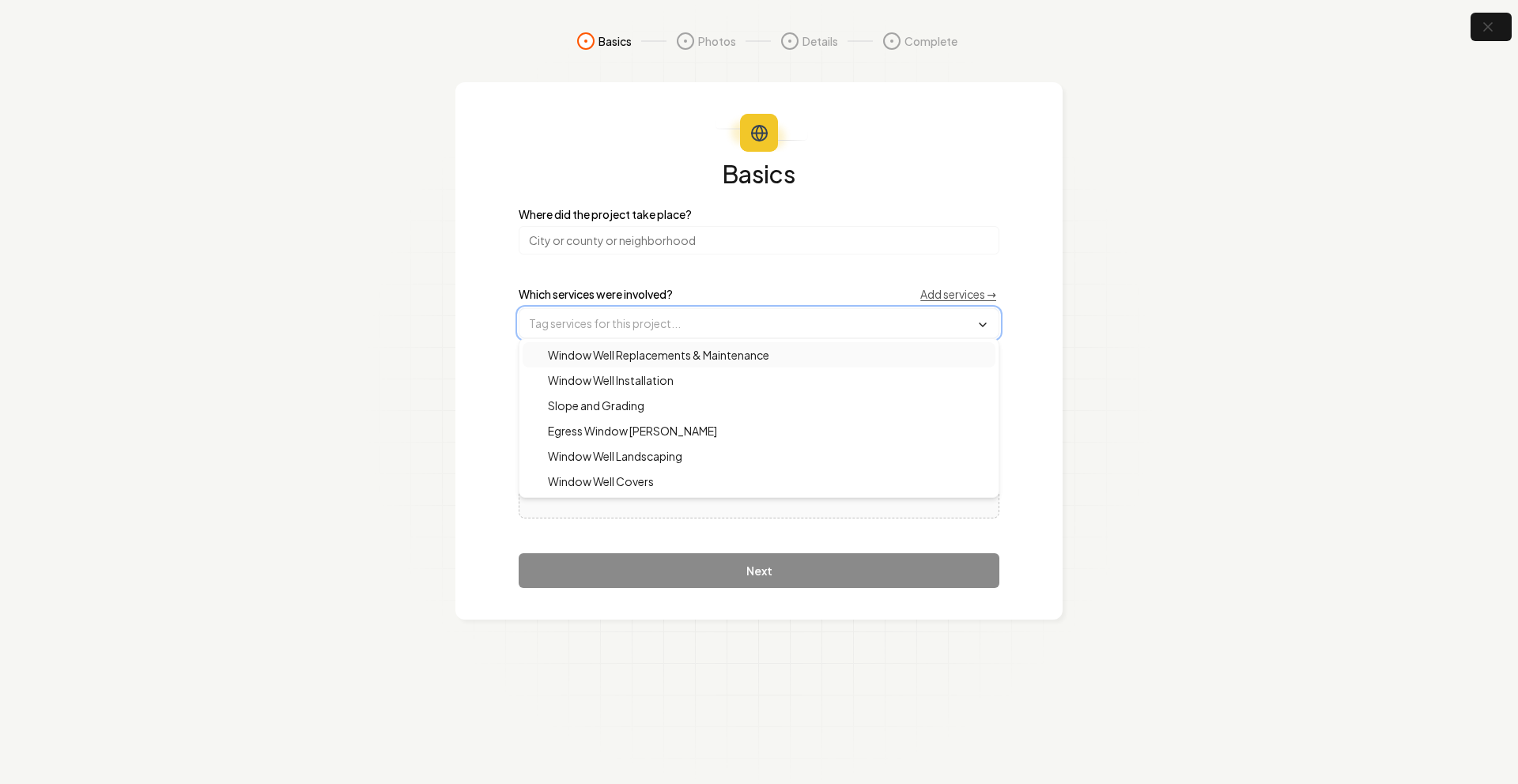
click at [664, 314] on input "text" at bounding box center [758, 323] width 479 height 28
click at [649, 370] on div "Window Well Installation" at bounding box center [759, 380] width 473 height 25
click at [641, 353] on span "Window Well Replacements & Maintenance" at bounding box center [649, 357] width 240 height 16
click at [621, 450] on span "Window Well Landscaping" at bounding box center [606, 457] width 153 height 16
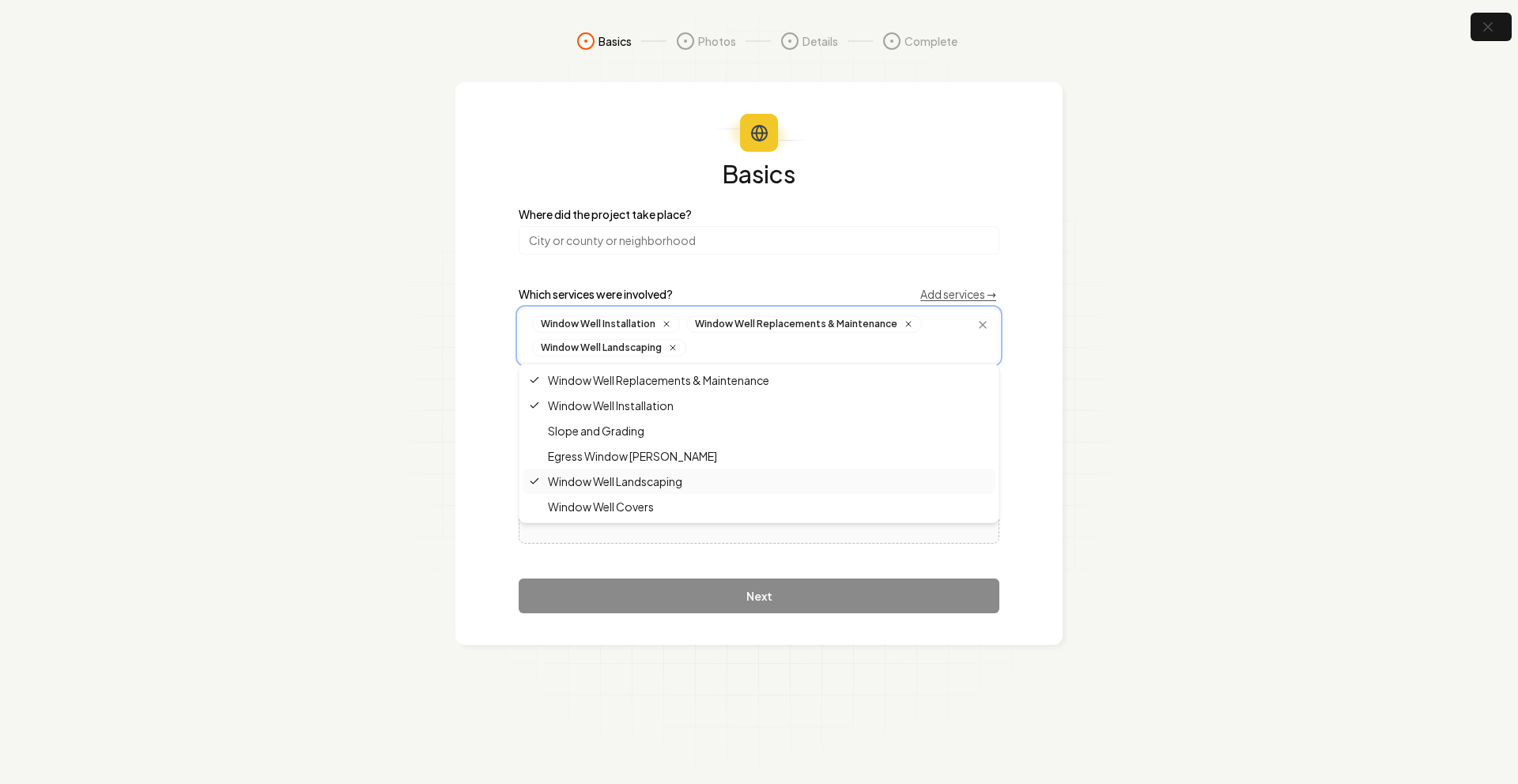
click at [611, 503] on span "Window Well Covers" at bounding box center [592, 506] width 125 height 16
click at [626, 251] on input "search" at bounding box center [759, 240] width 481 height 28
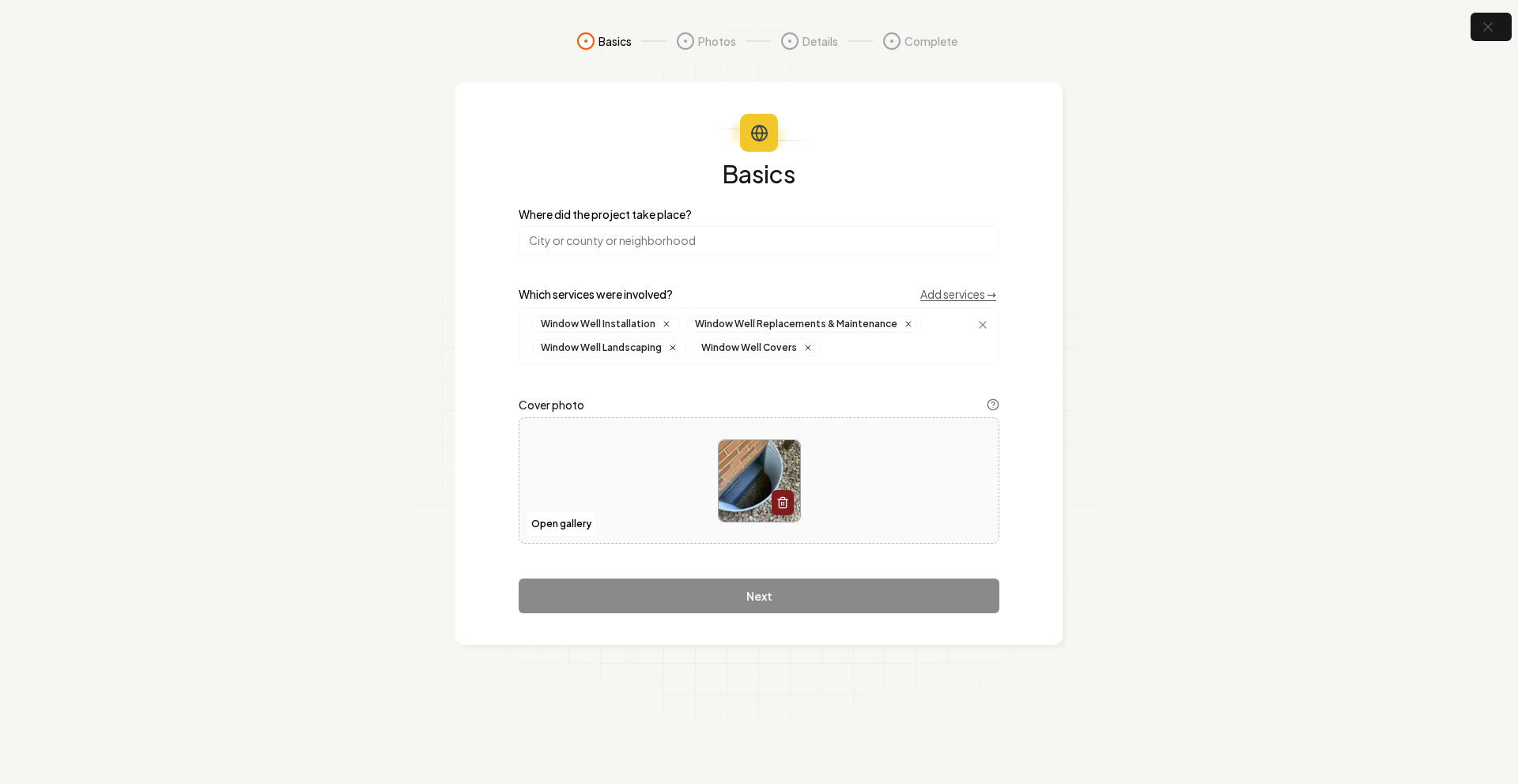
click at [628, 234] on input "search" at bounding box center [759, 240] width 481 height 28
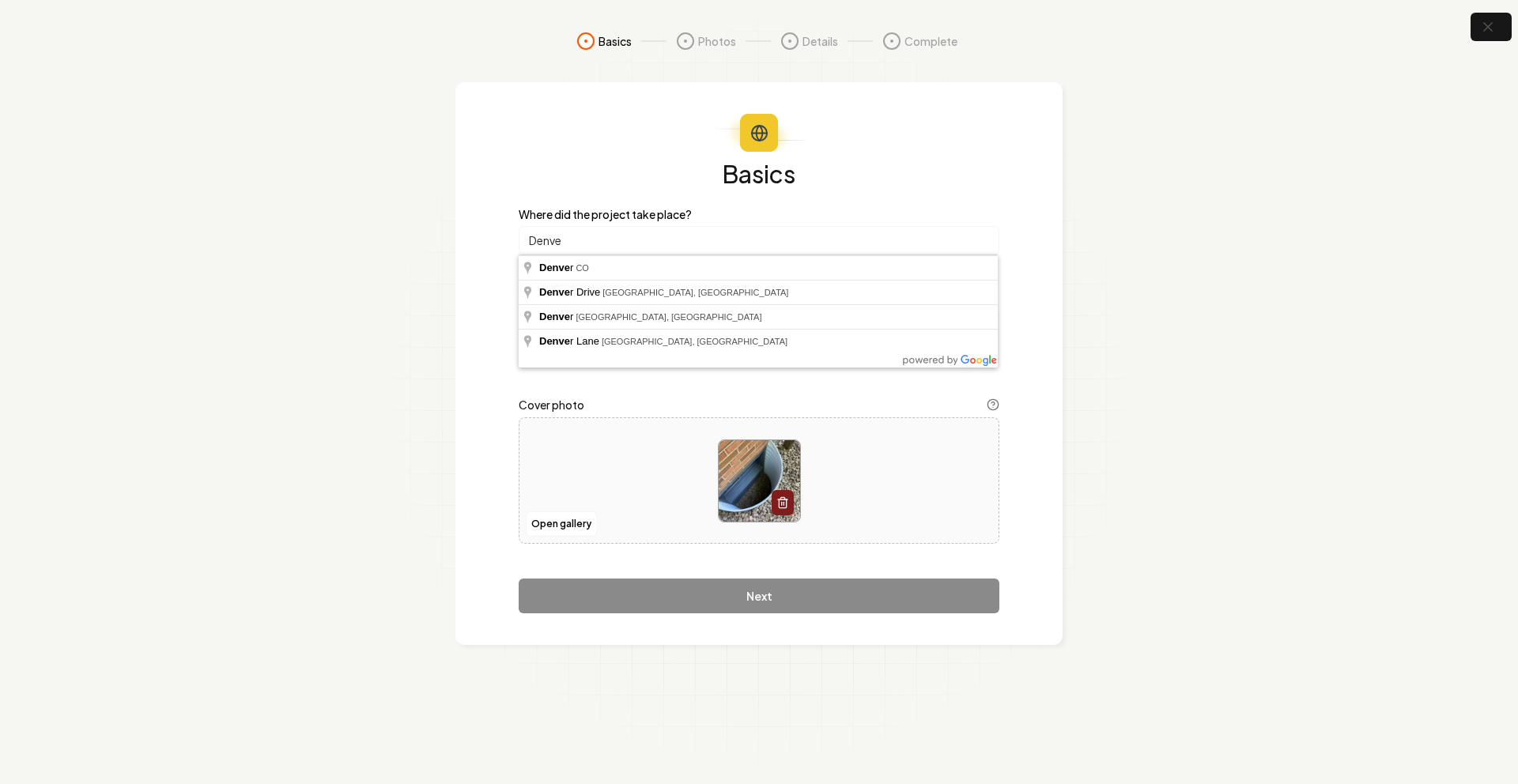
type input "[GEOGRAPHIC_DATA], [GEOGRAPHIC_DATA]"
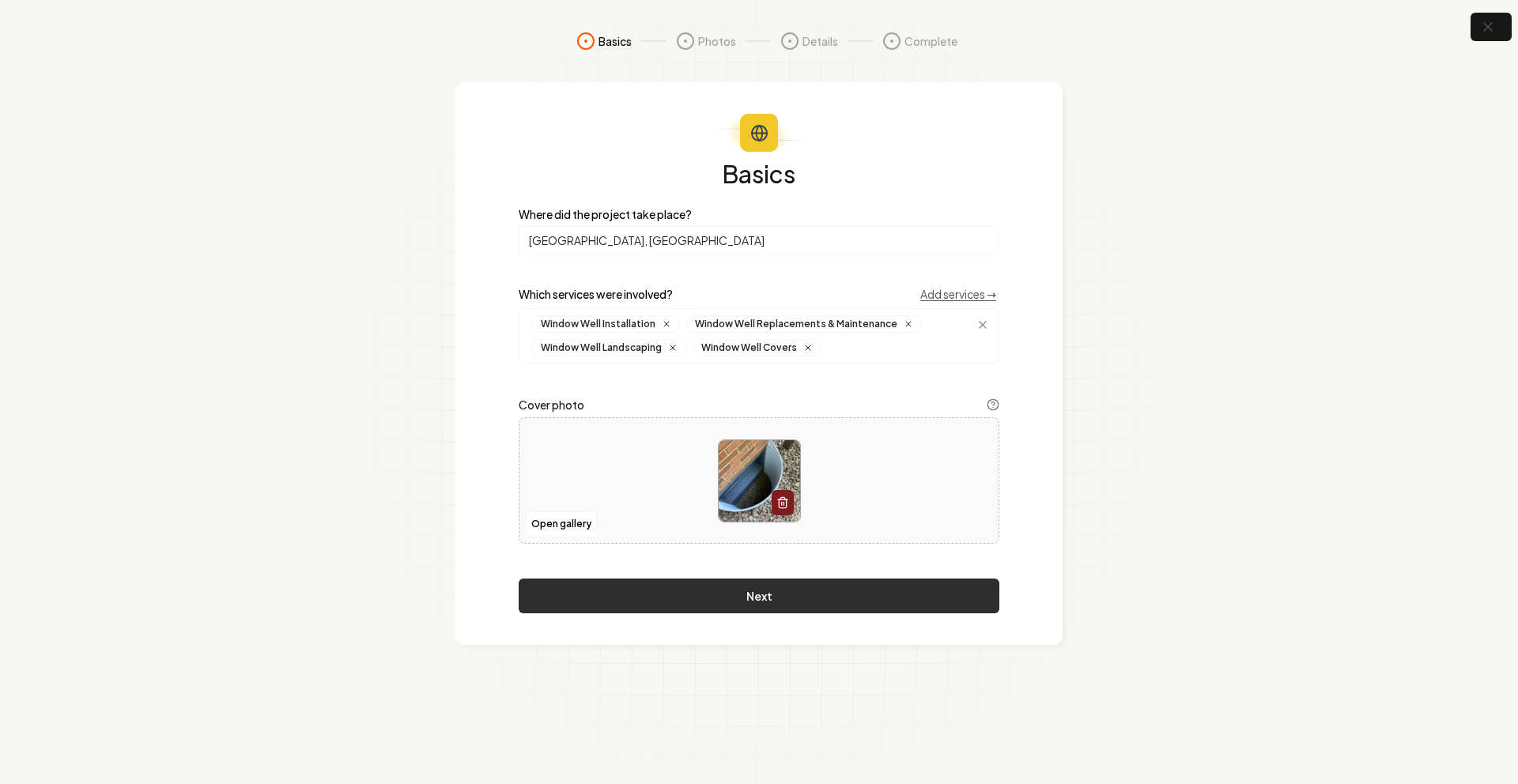
click at [720, 604] on button "Next" at bounding box center [759, 595] width 481 height 35
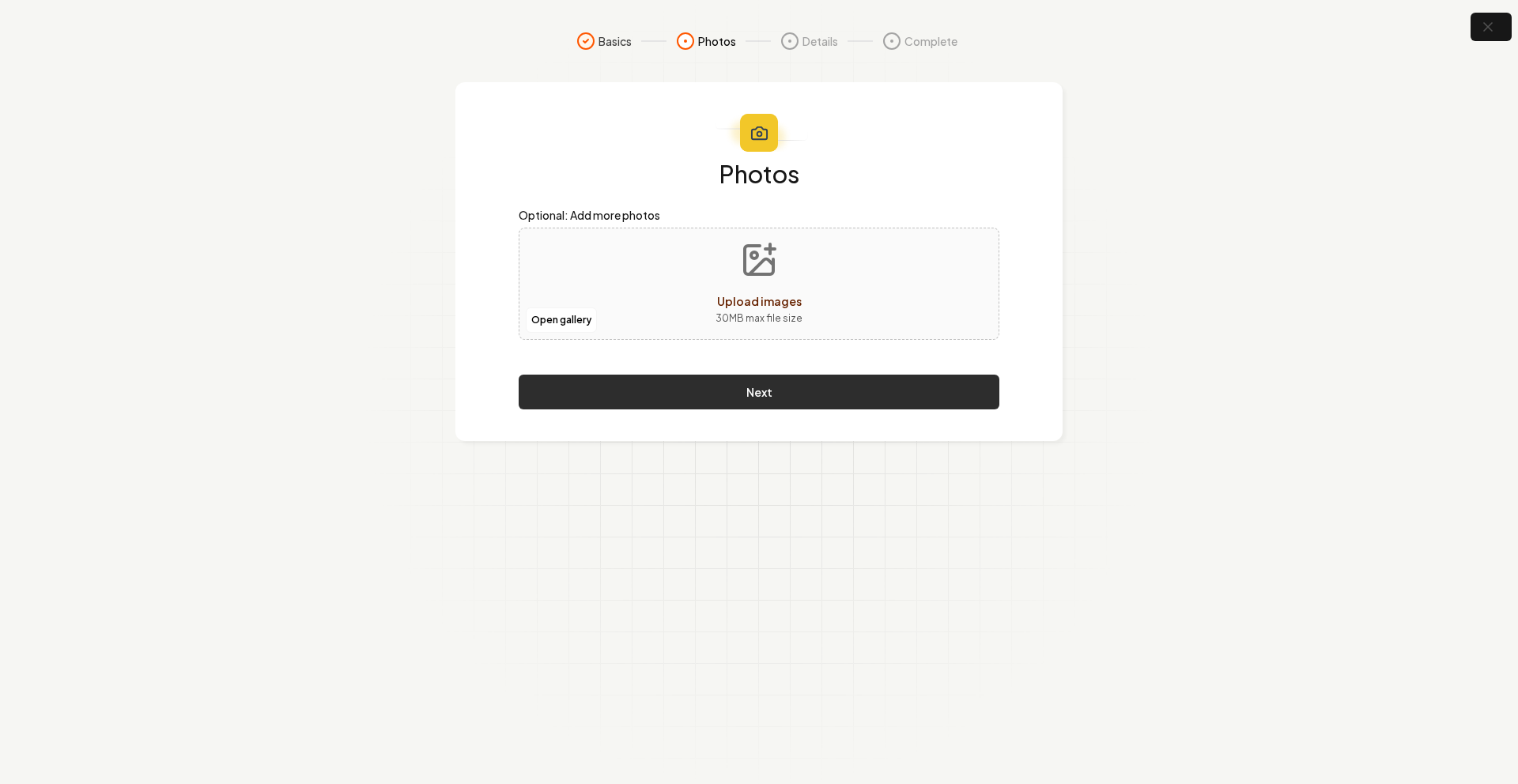
click at [694, 402] on button "Next" at bounding box center [759, 391] width 481 height 35
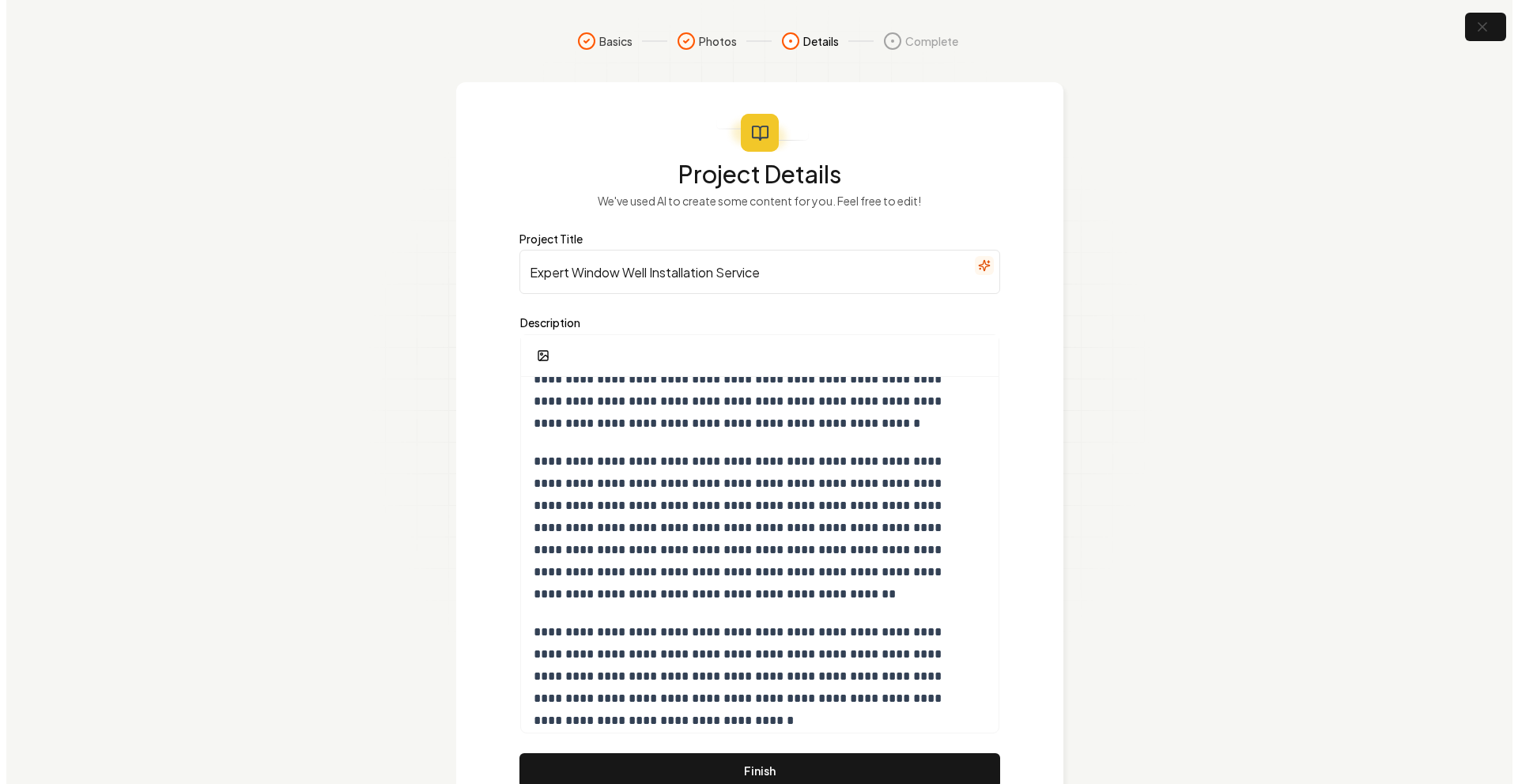
scroll to position [308, 0]
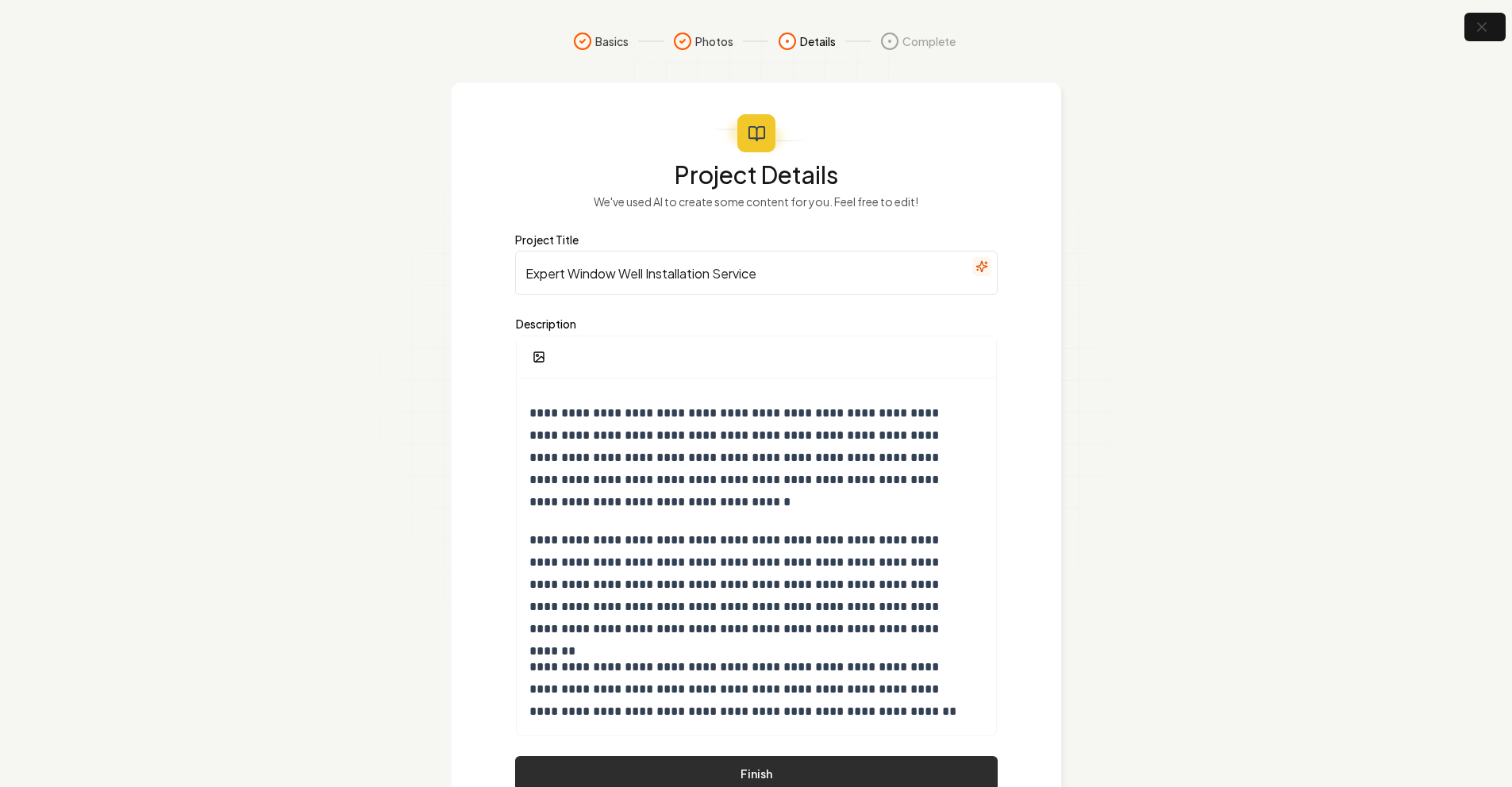
click at [820, 782] on button "Finish" at bounding box center [756, 773] width 482 height 35
click at [824, 765] on button "Finish" at bounding box center [756, 773] width 482 height 35
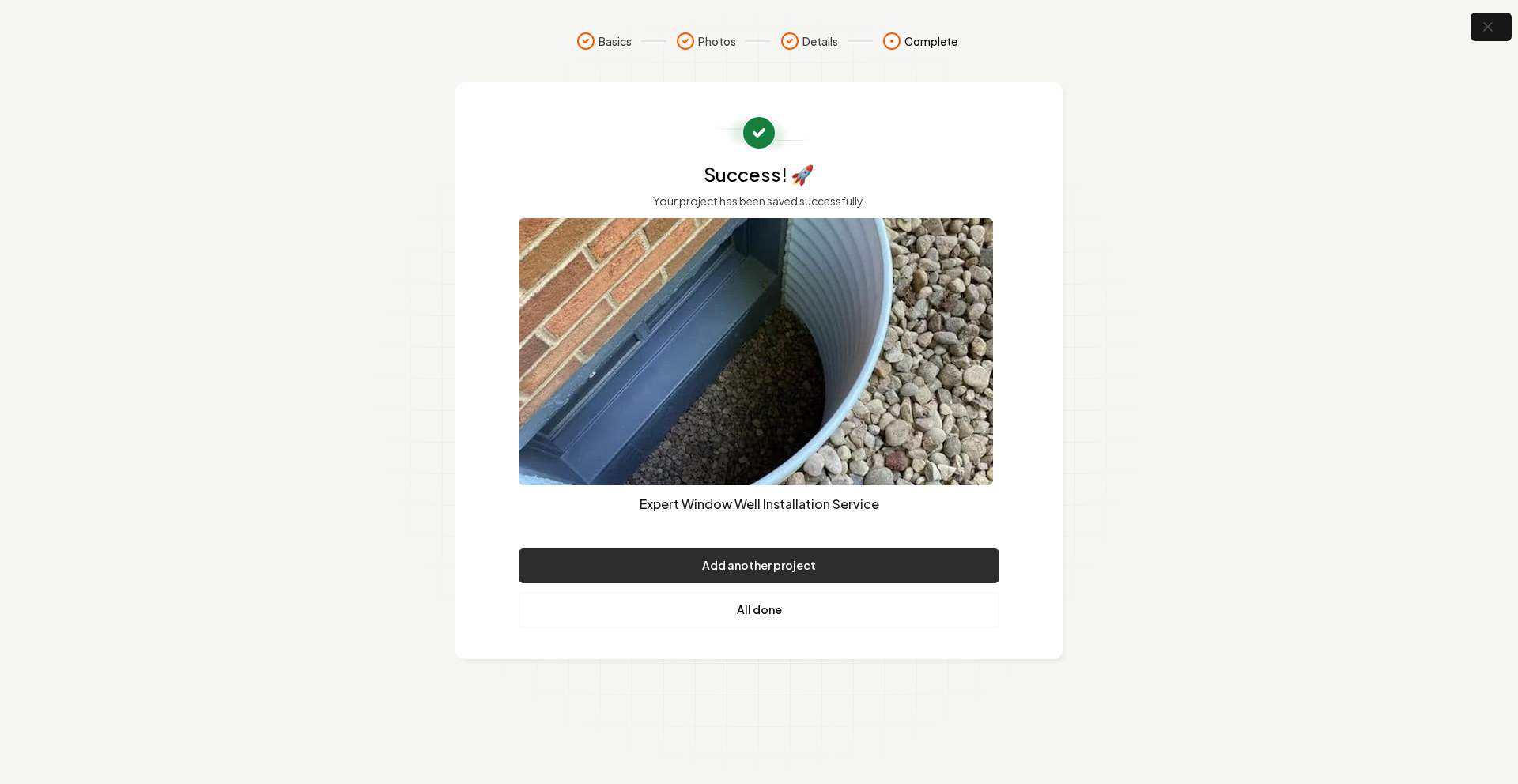
click at [797, 566] on button "Add another project" at bounding box center [759, 566] width 481 height 35
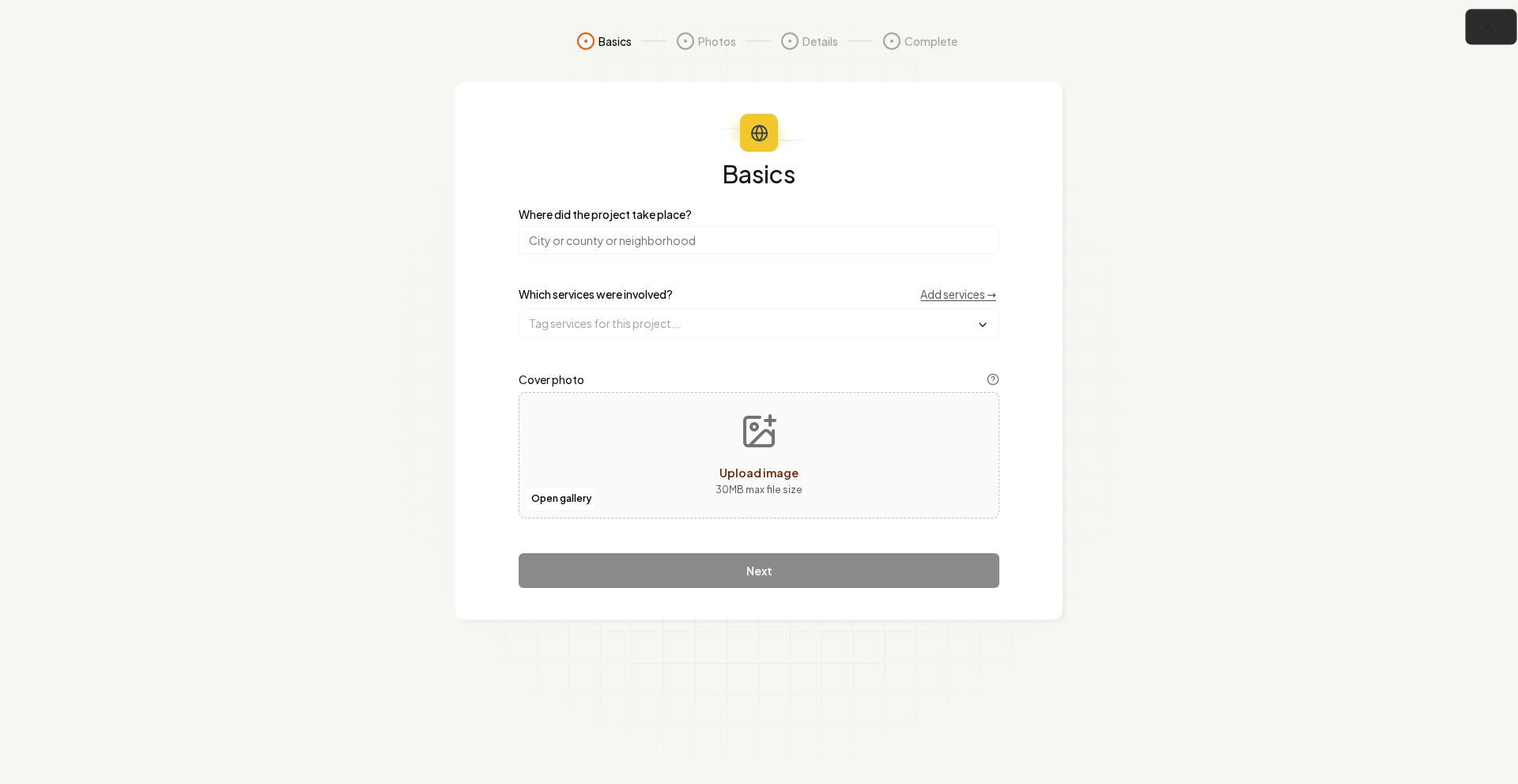
click at [1480, 34] on icon "button" at bounding box center [1487, 27] width 20 height 20
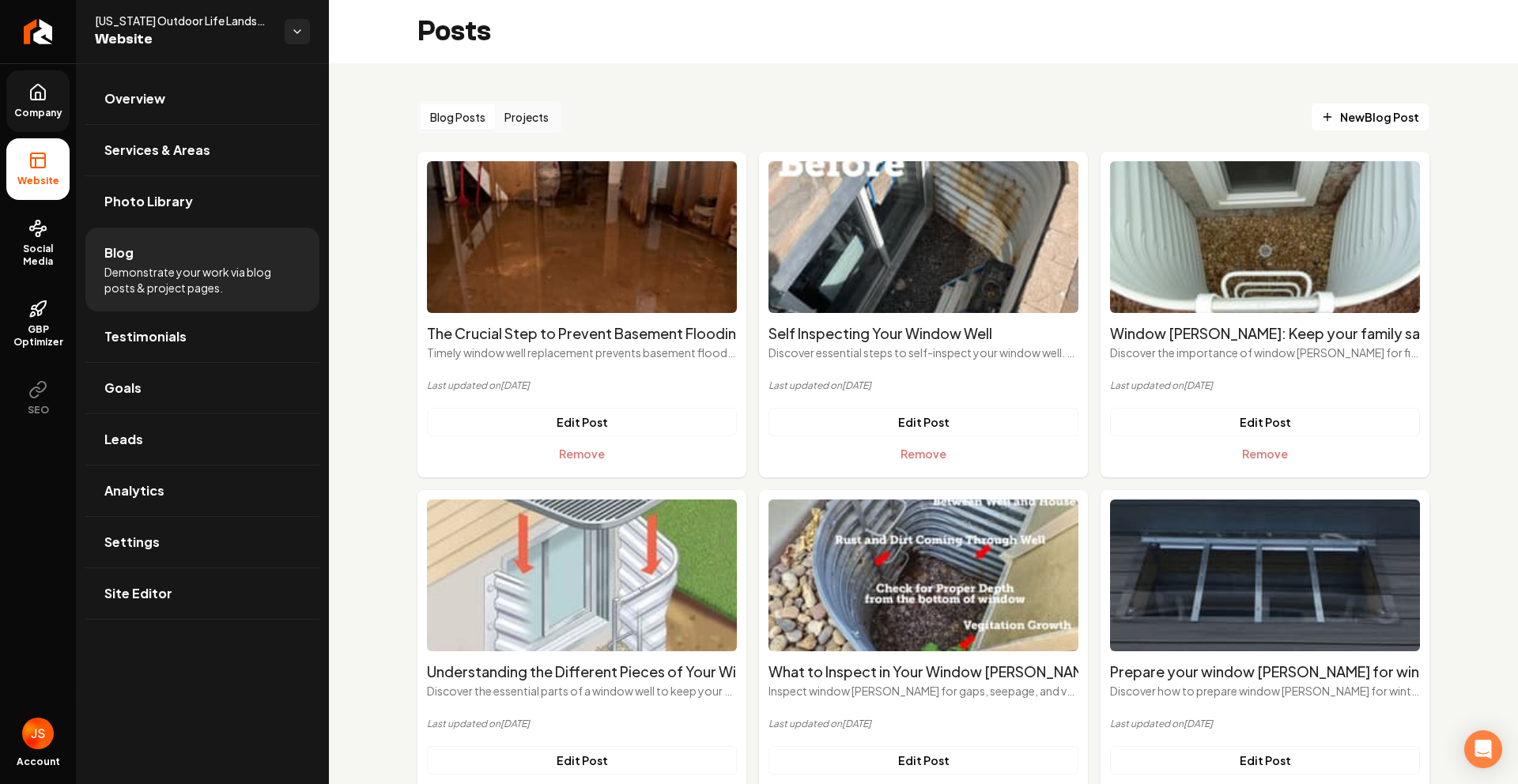
click at [35, 91] on icon at bounding box center [37, 92] width 19 height 19
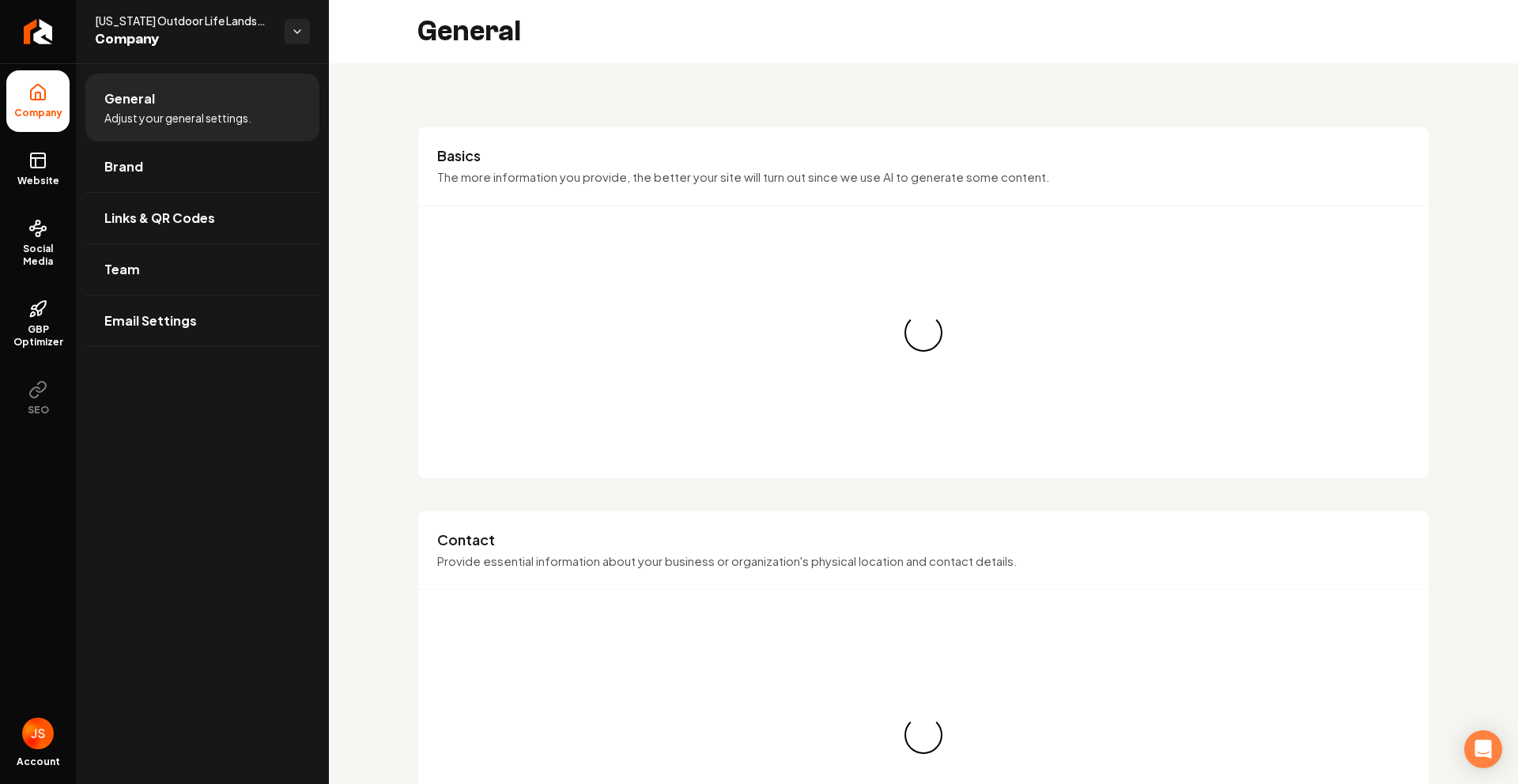
click at [58, 123] on li "Company" at bounding box center [38, 101] width 63 height 62
click at [46, 136] on ul "Company Website Social Media GBP Optimizer SEO" at bounding box center [37, 249] width 76 height 372
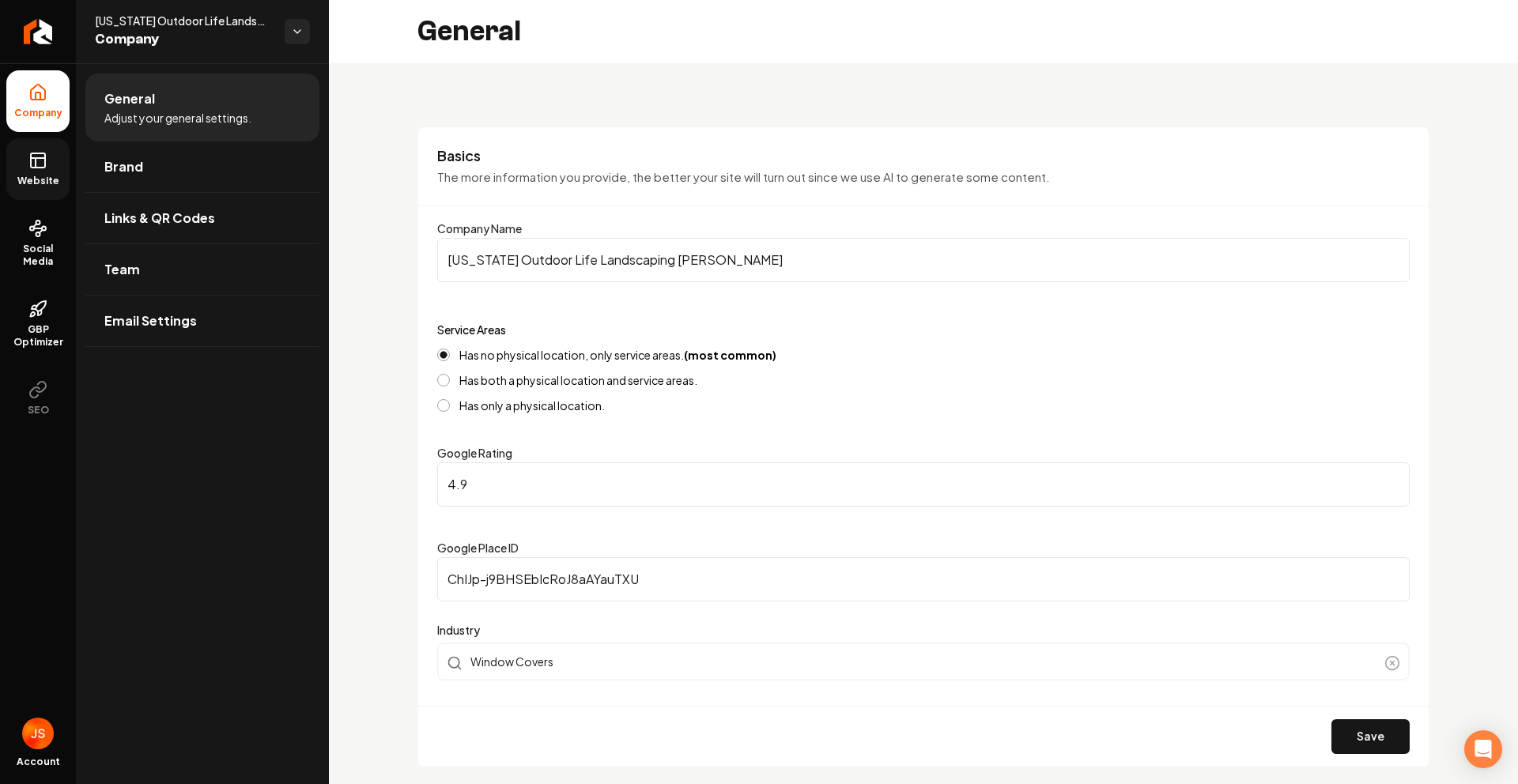
click at [43, 159] on icon at bounding box center [37, 161] width 19 height 19
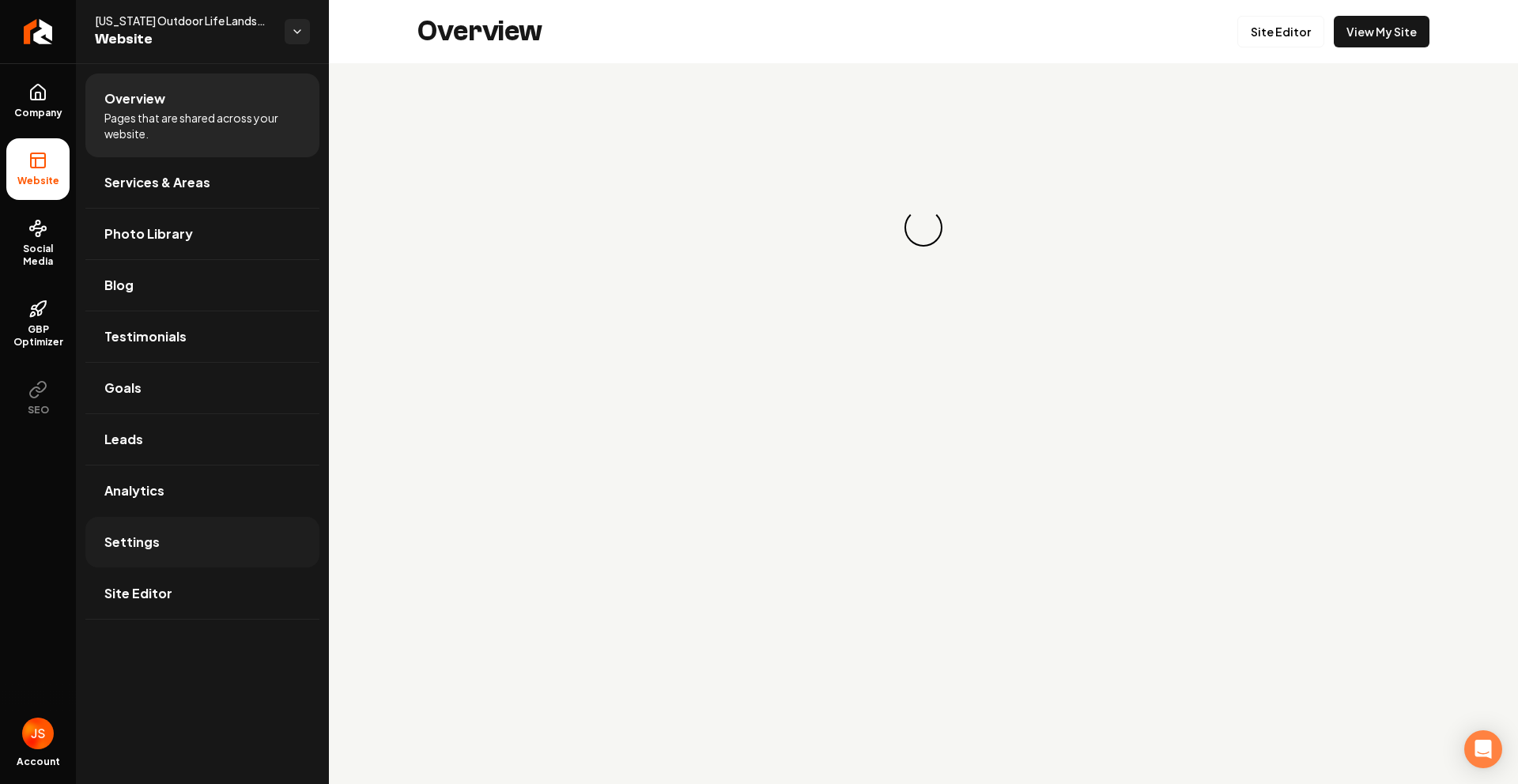
click at [142, 530] on link "Settings" at bounding box center [202, 542] width 234 height 50
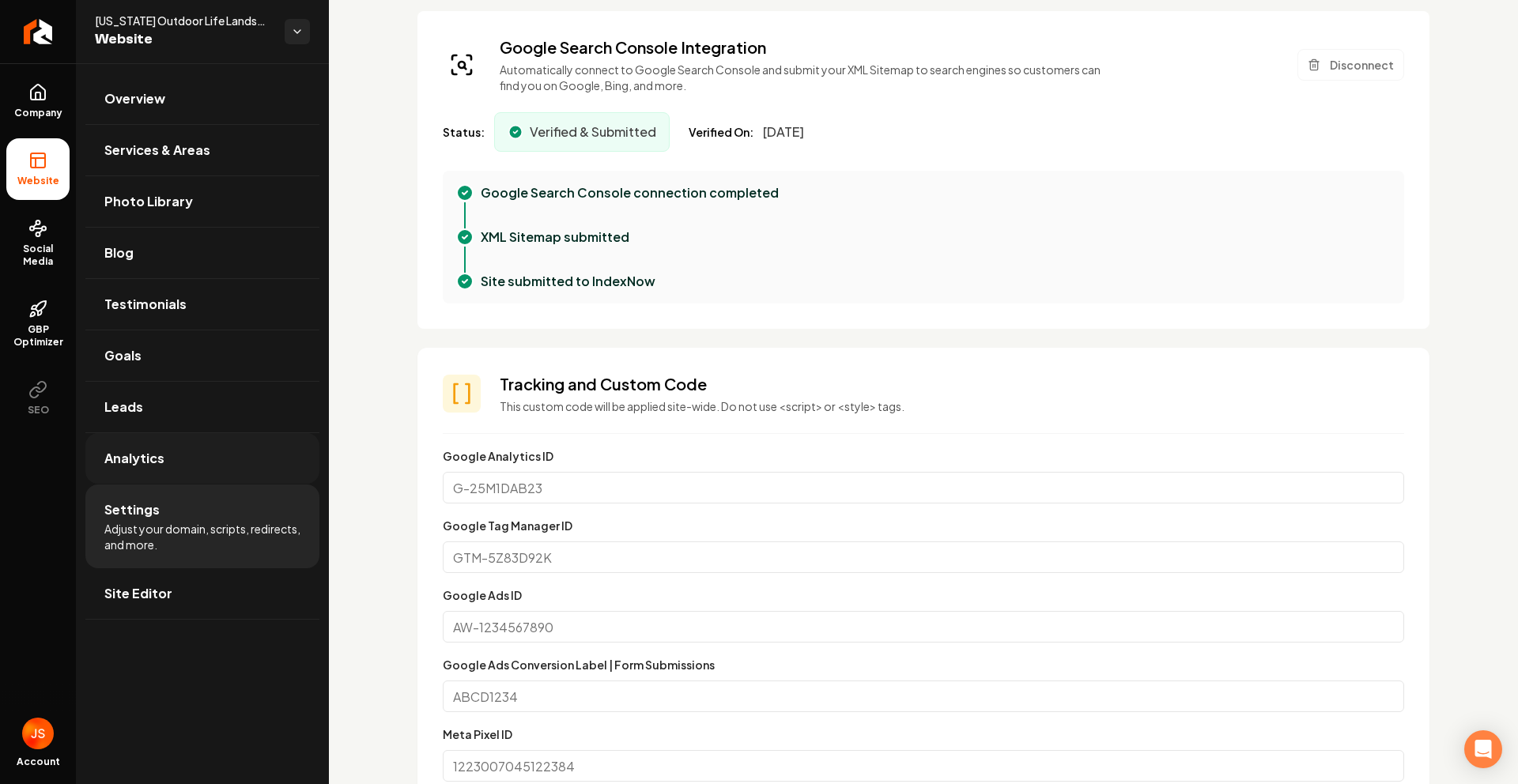
scroll to position [404, 0]
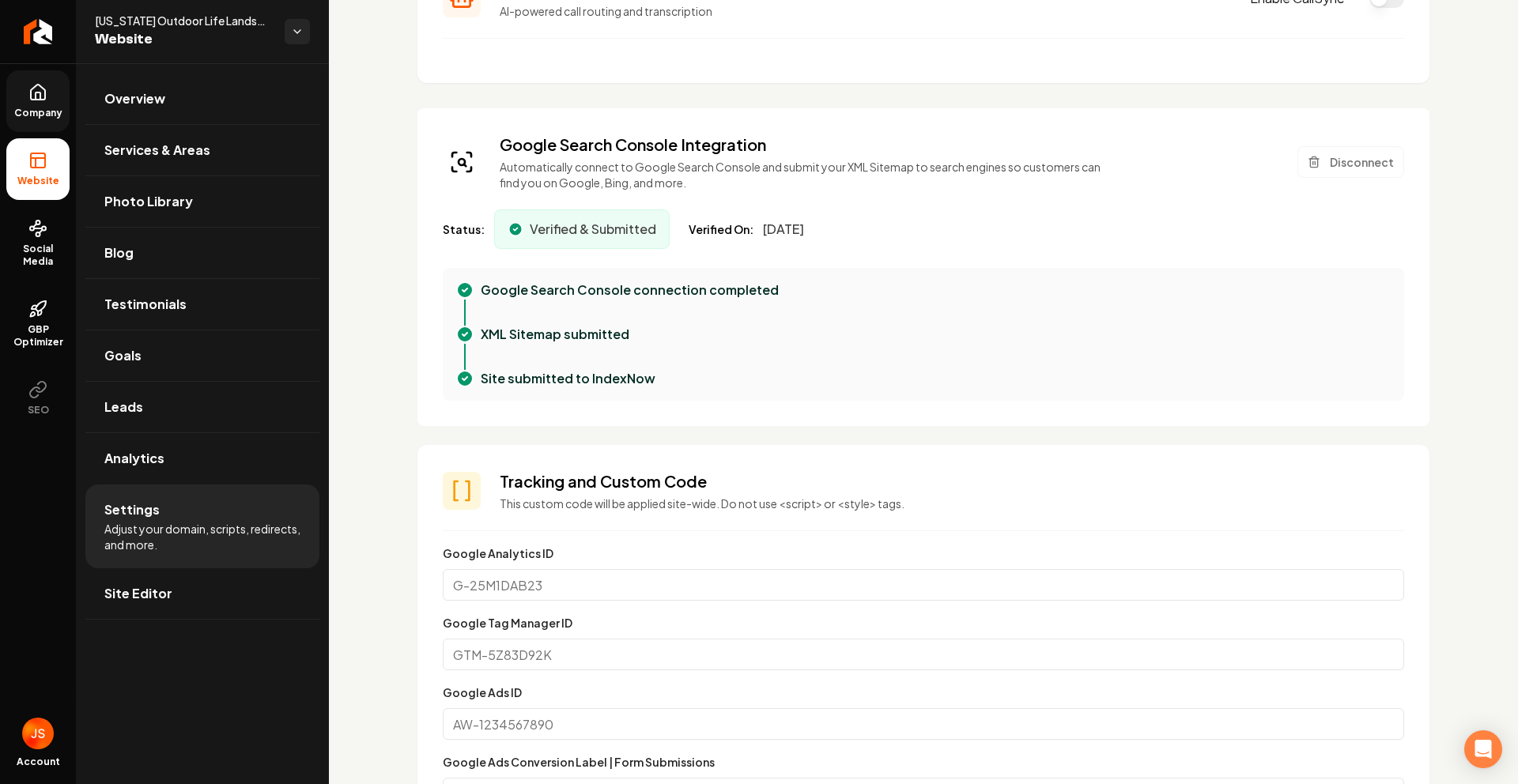
click at [32, 106] on span "Company" at bounding box center [37, 113] width 61 height 13
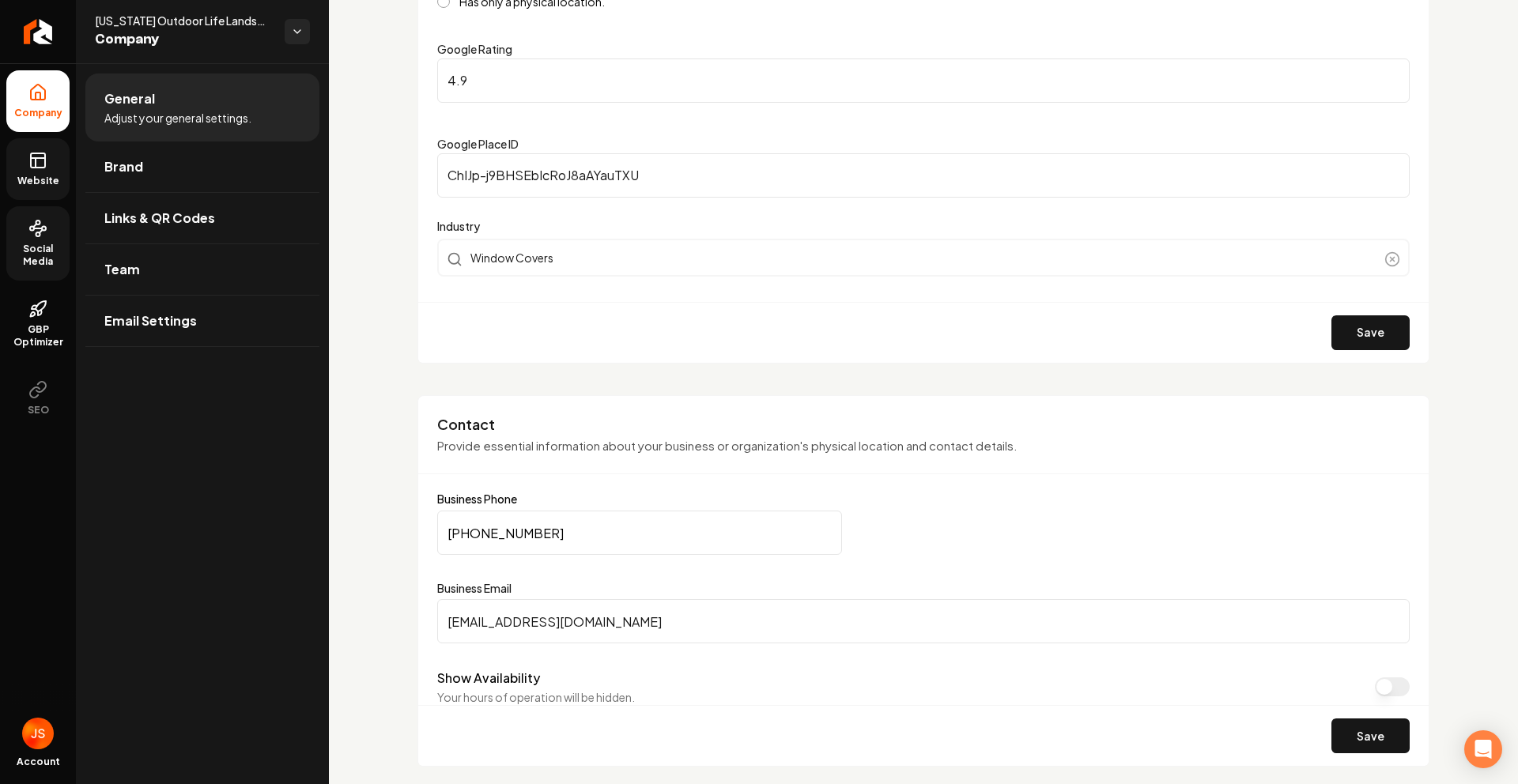
click at [30, 227] on circle at bounding box center [32, 229] width 4 height 4
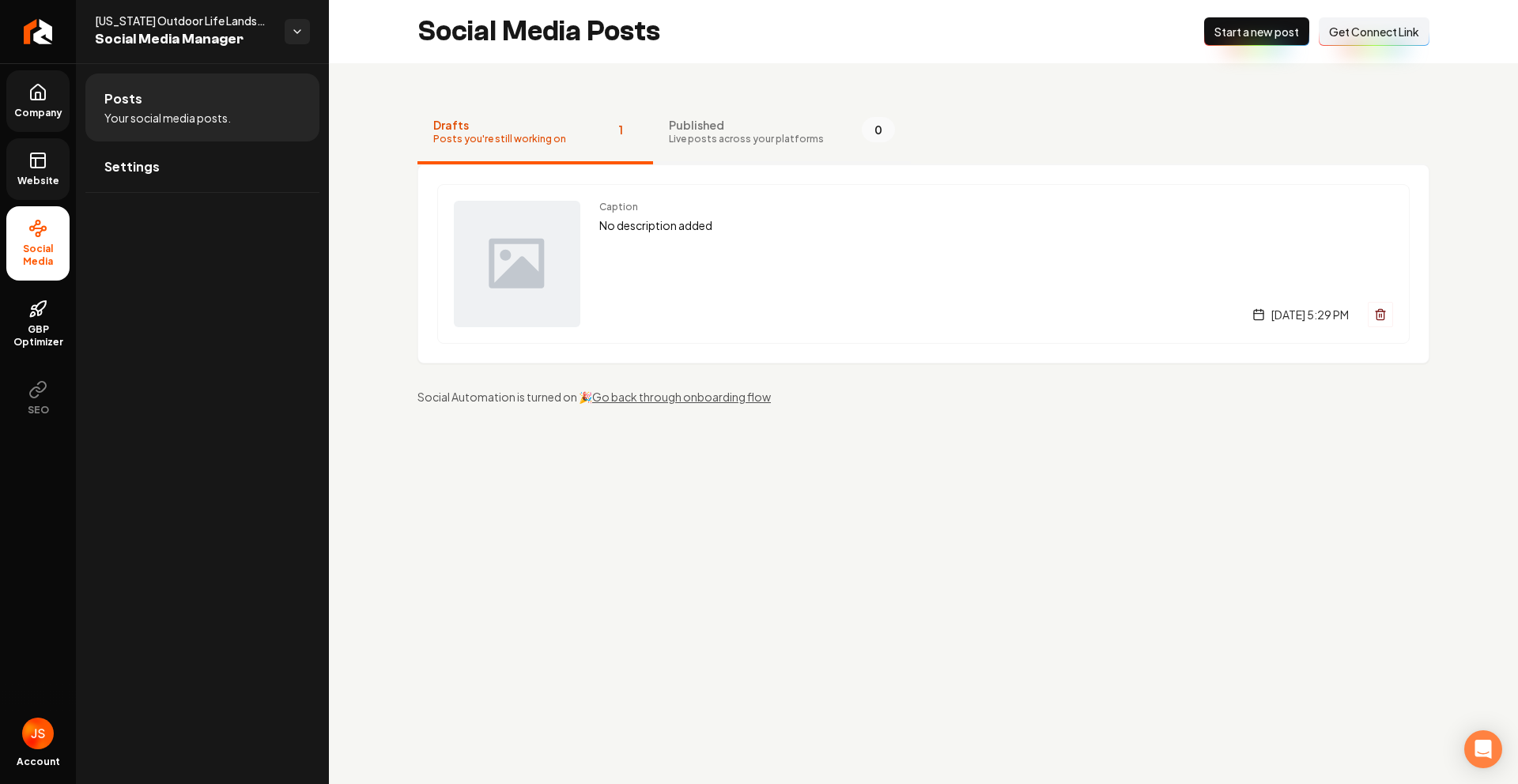
click at [718, 144] on span "Live posts across your platforms" at bounding box center [747, 139] width 155 height 13
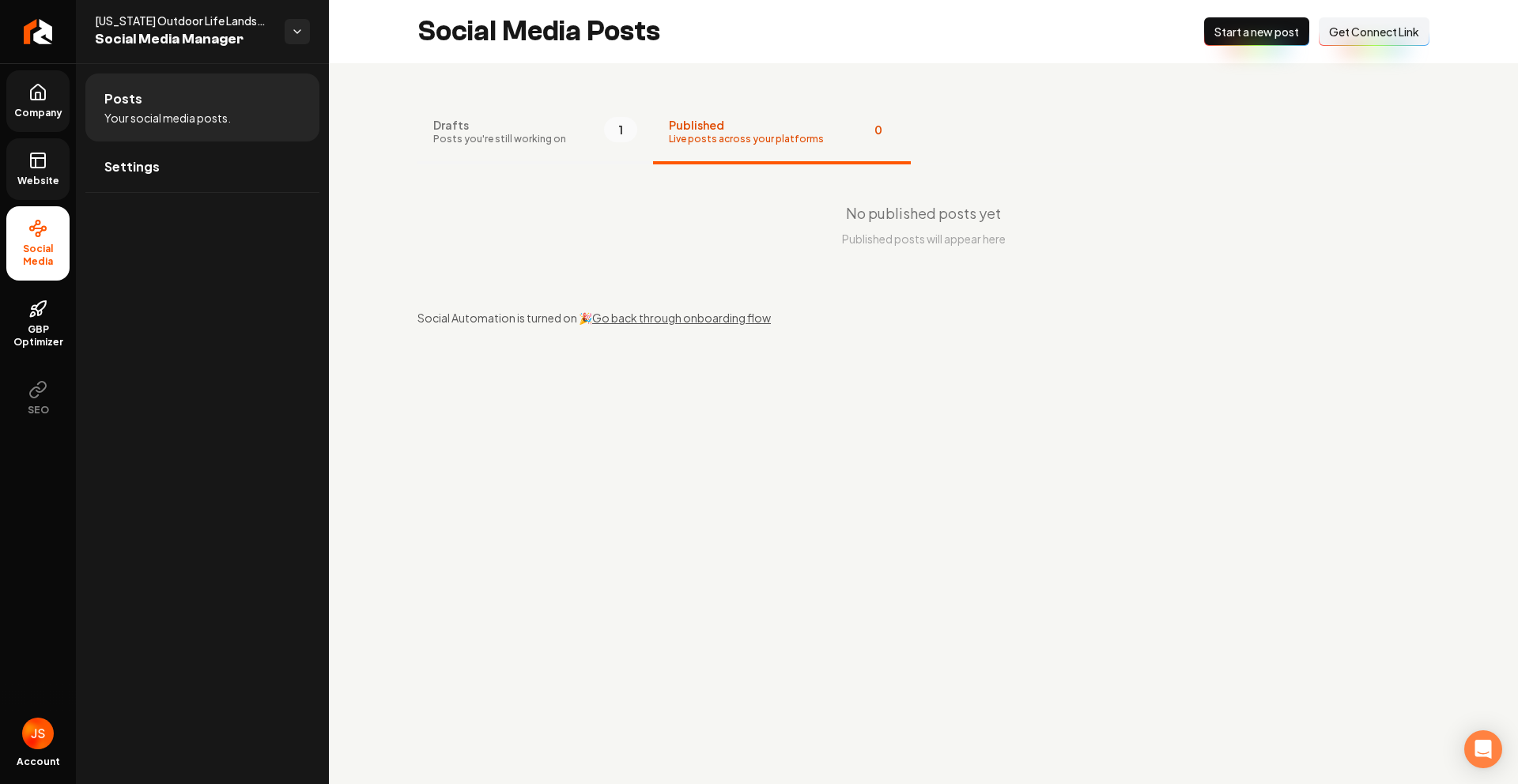
click at [582, 141] on button "Drafts Posts you're still working on 1" at bounding box center [535, 133] width 235 height 63
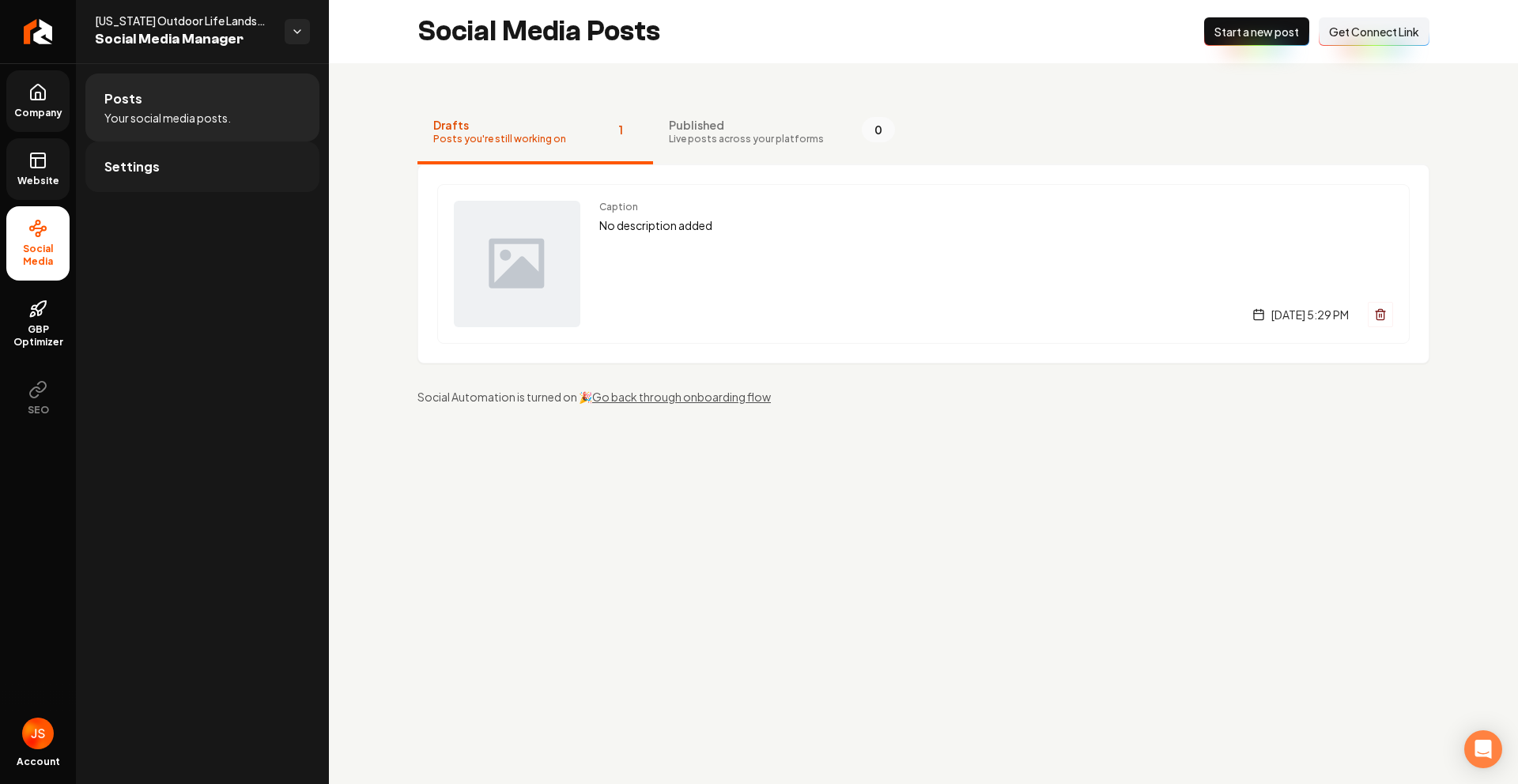
click at [209, 159] on link "Settings" at bounding box center [202, 167] width 234 height 50
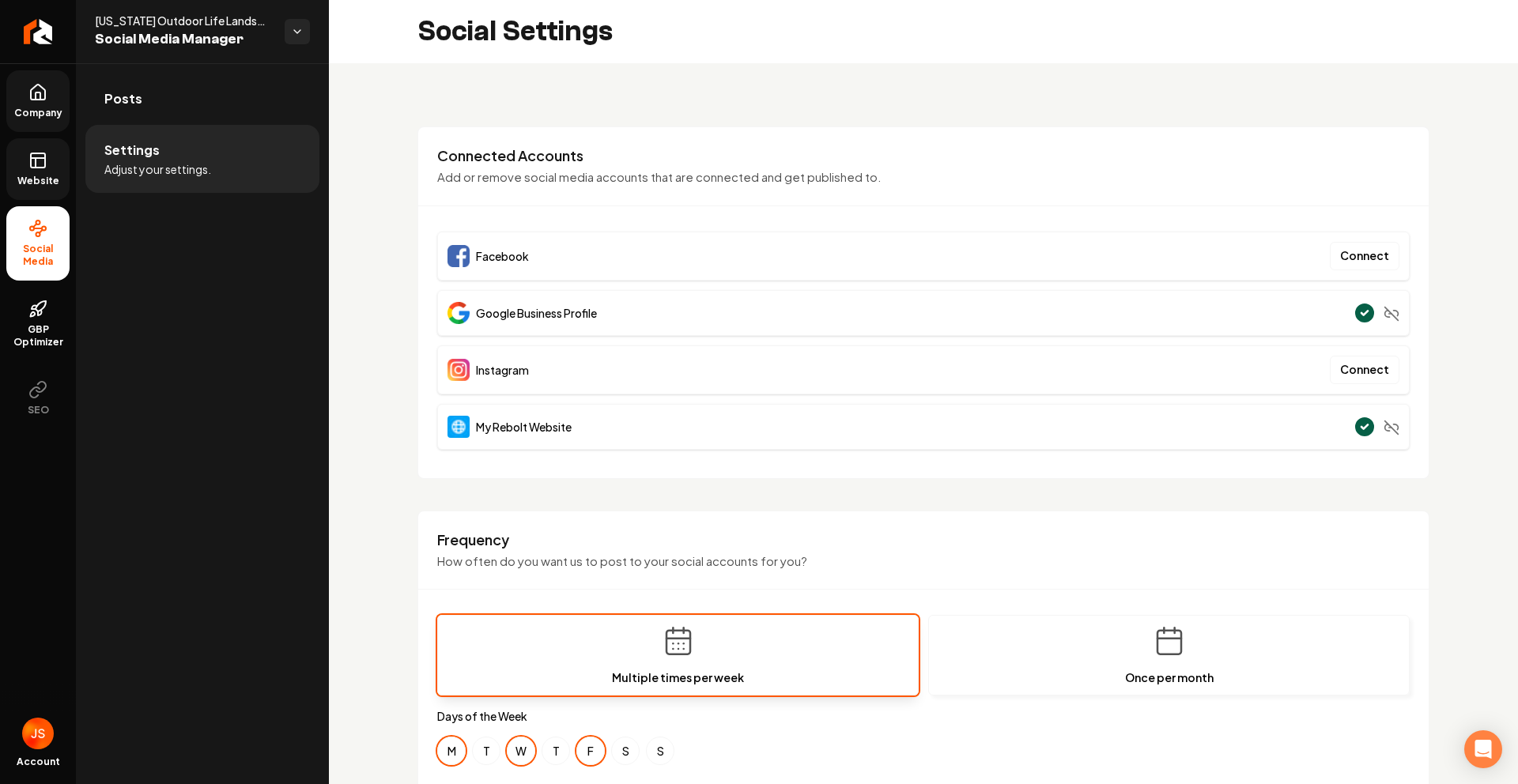
click at [31, 94] on icon at bounding box center [37, 92] width 14 height 15
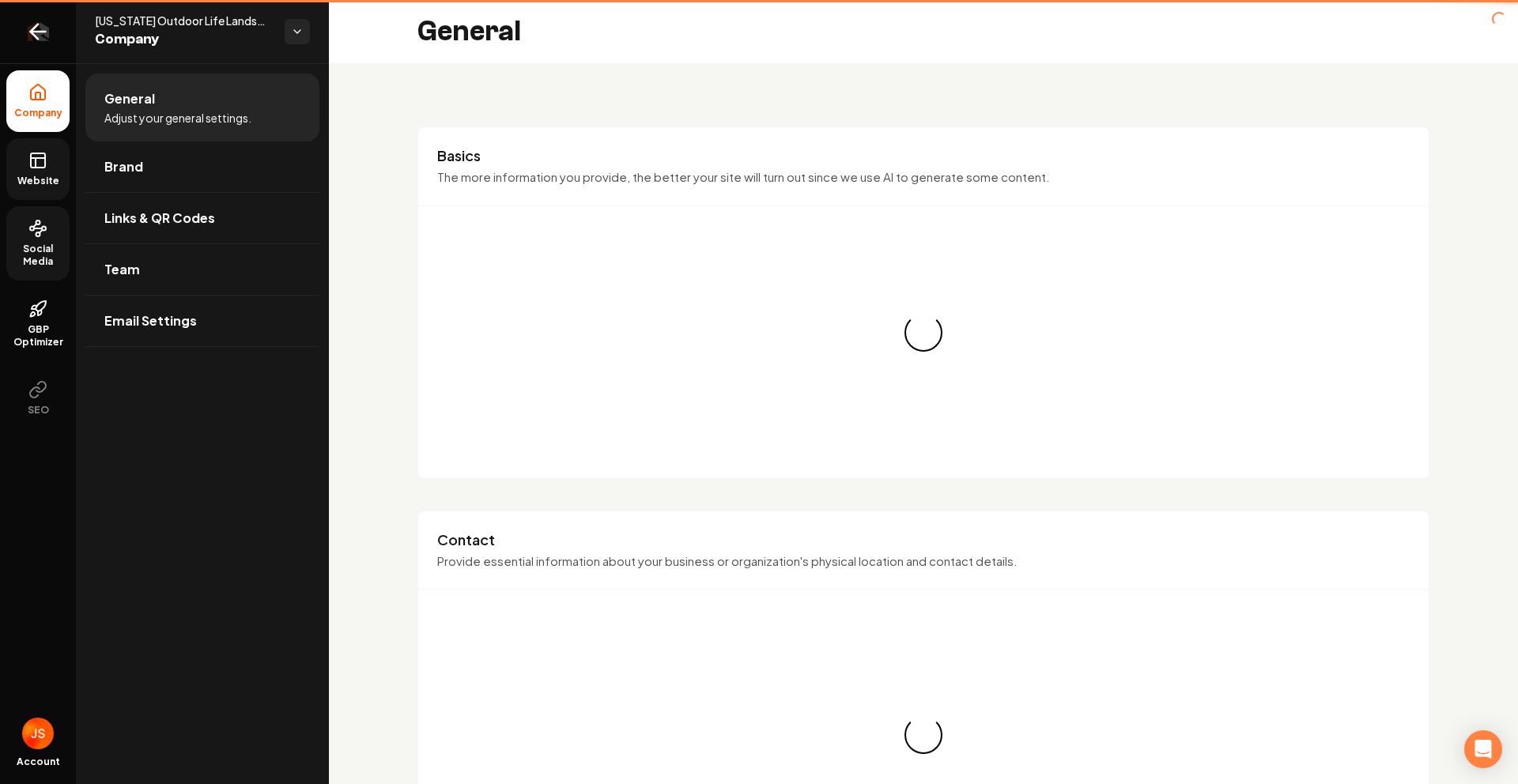
click at [25, 16] on link "Return to dashboard" at bounding box center [37, 32] width 76 height 63
